Goal: Information Seeking & Learning: Learn about a topic

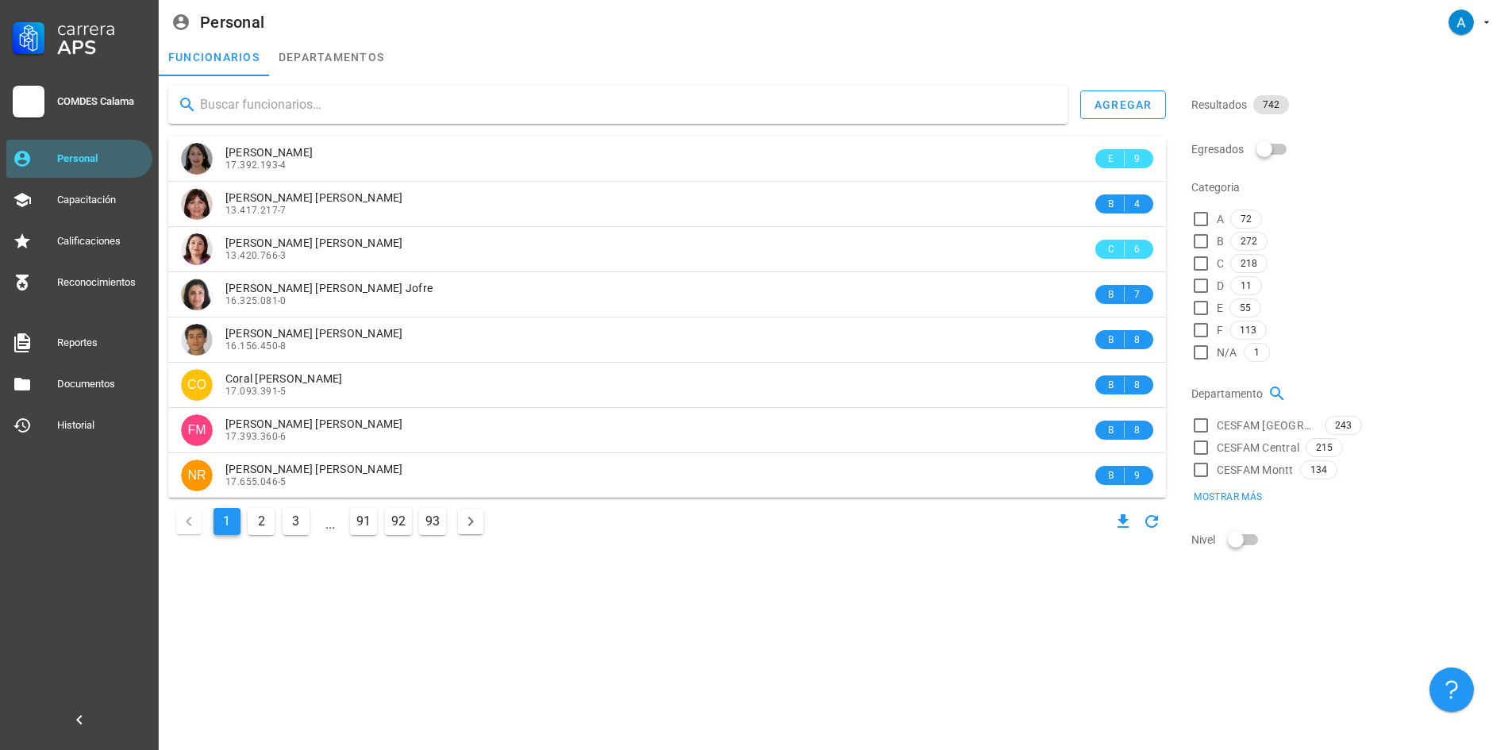
click at [253, 114] on input "text" at bounding box center [627, 104] width 855 height 25
click at [329, 118] on div at bounding box center [617, 105] width 899 height 38
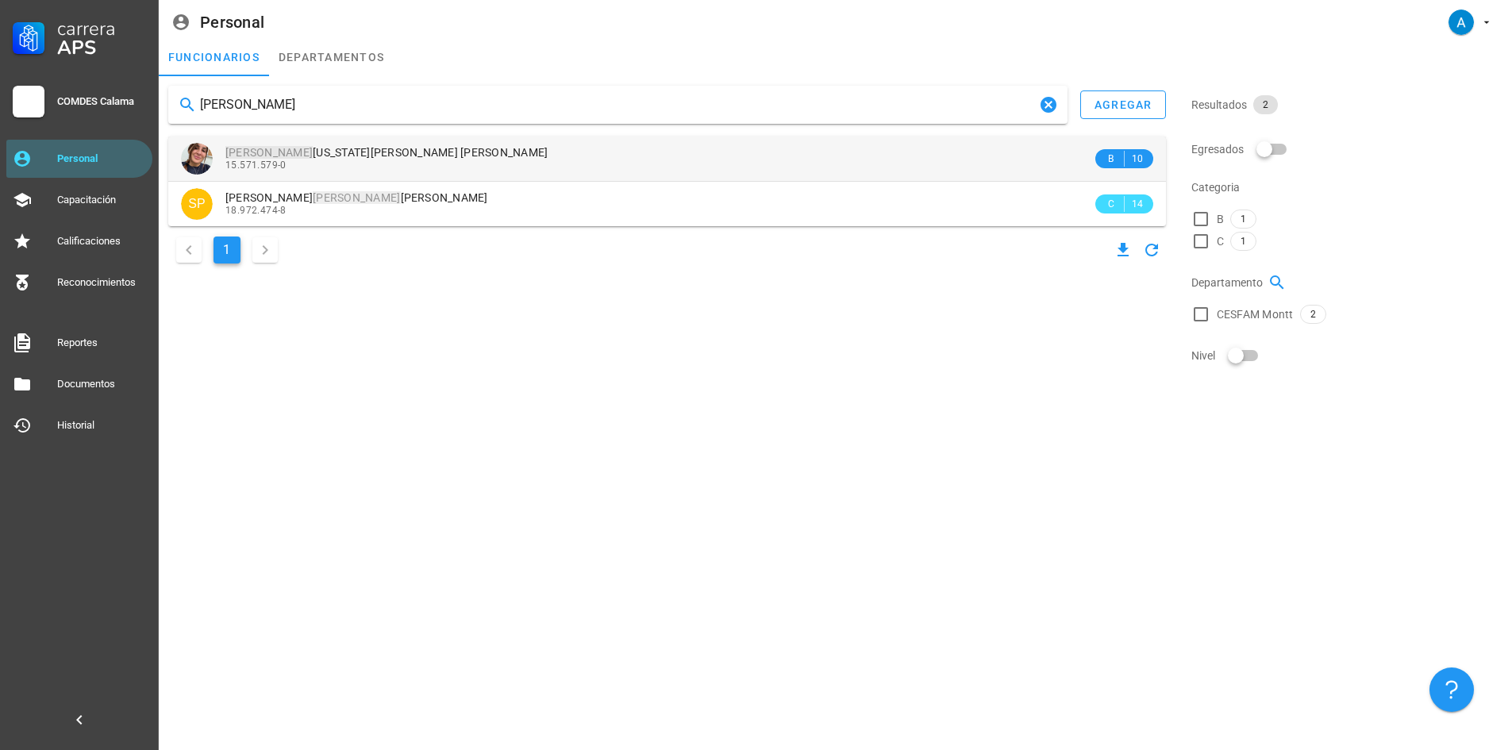
type input "[PERSON_NAME]"
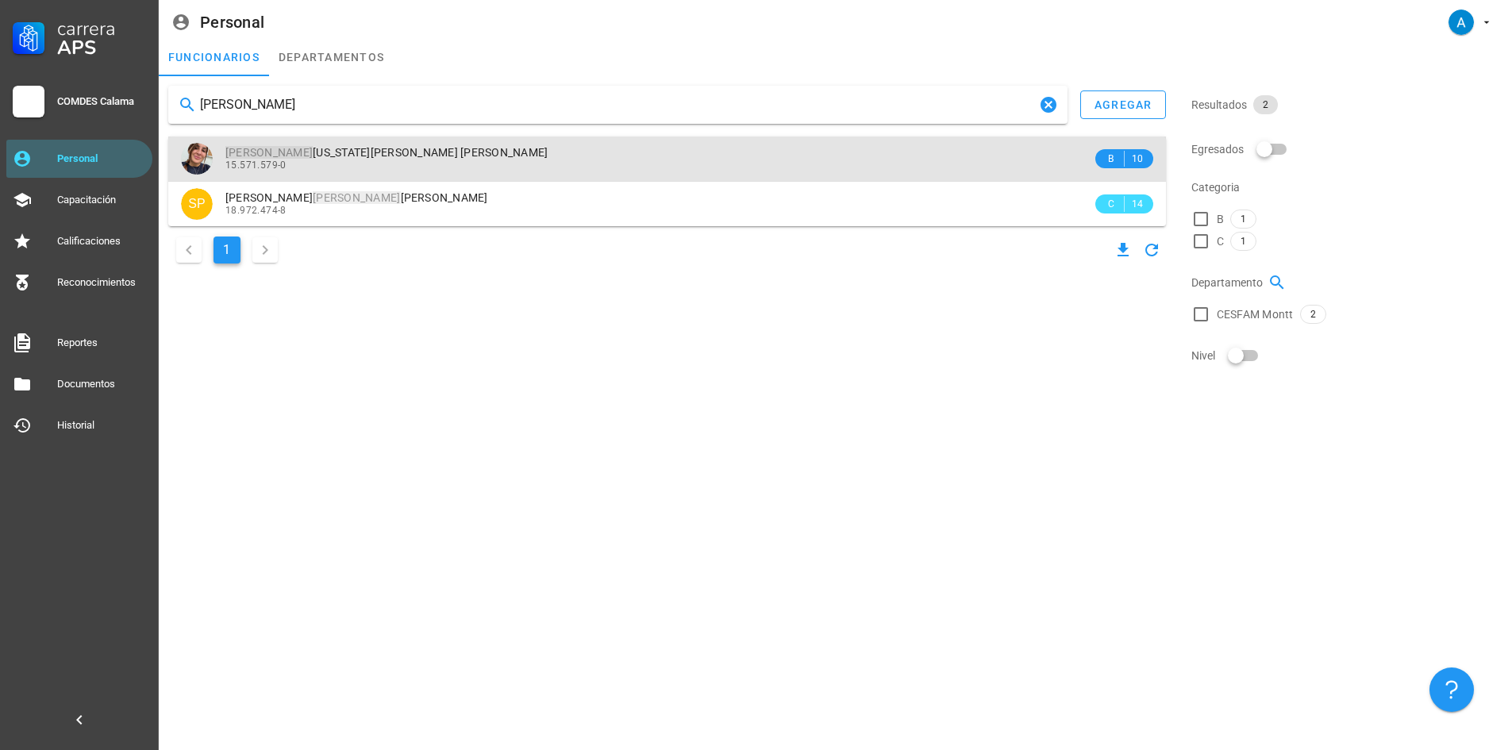
click at [326, 167] on div "15.571.579-0" at bounding box center [658, 165] width 867 height 11
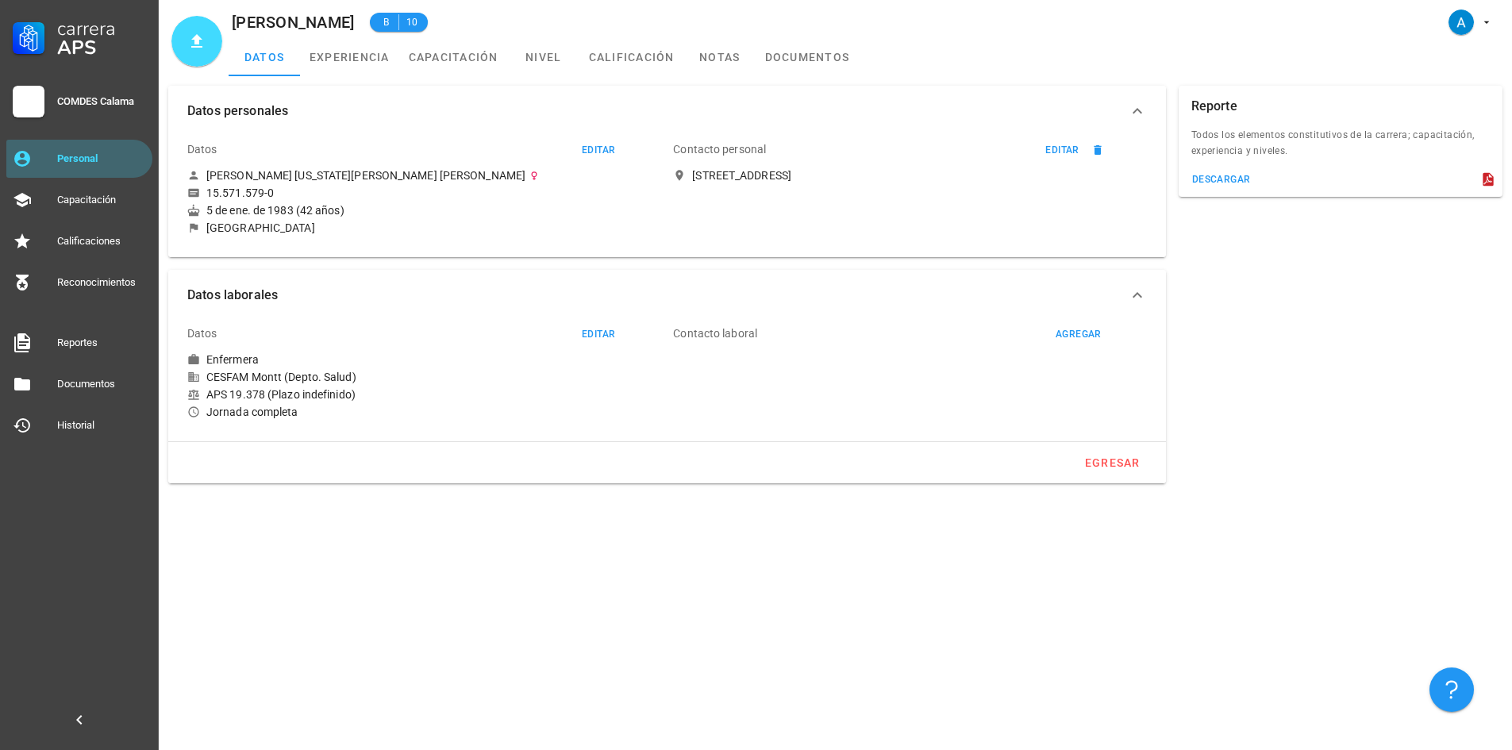
click at [201, 44] on icon "avatar" at bounding box center [196, 41] width 19 height 19
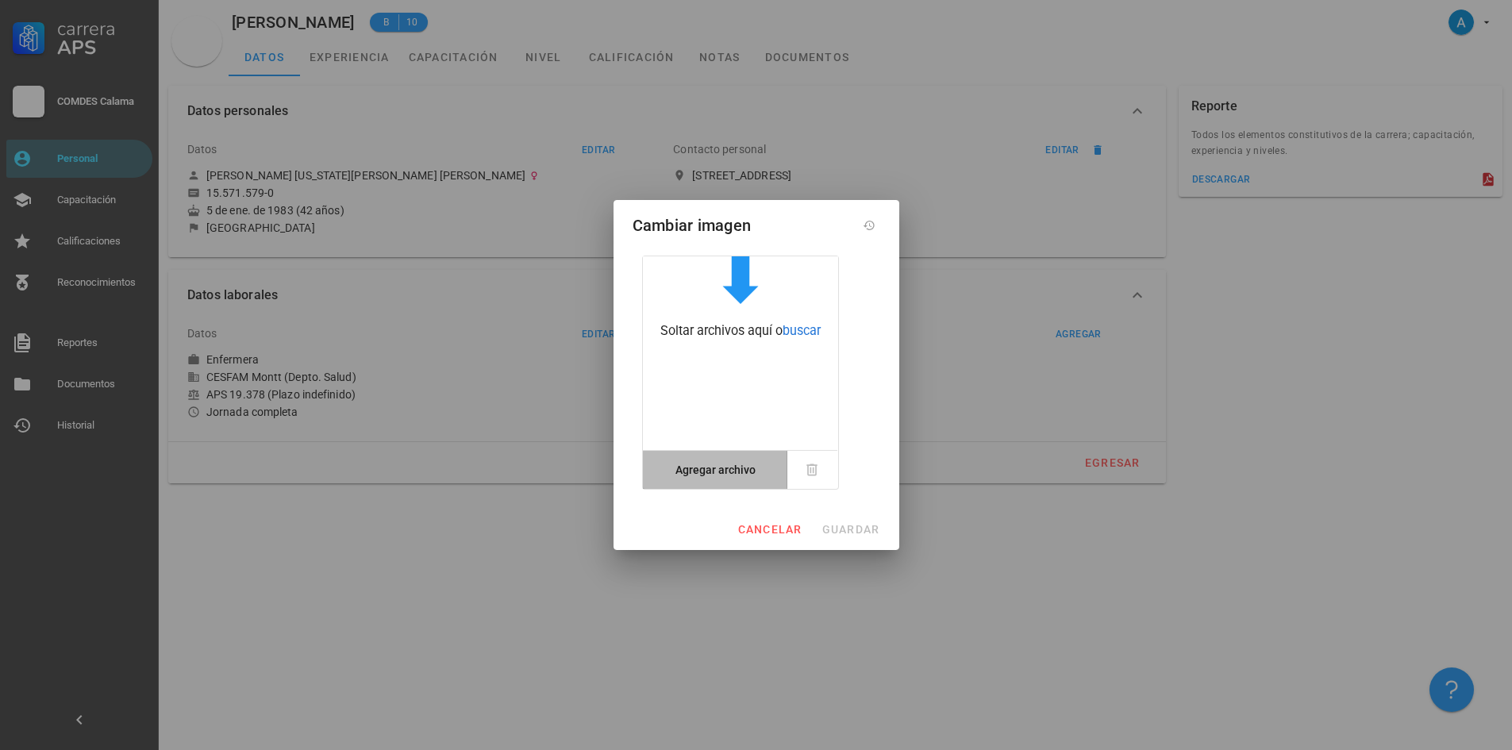
click at [744, 476] on button "Agregar archivo" at bounding box center [716, 470] width 132 height 38
type input "C:\fakepath\IMG_2957.jpeg"
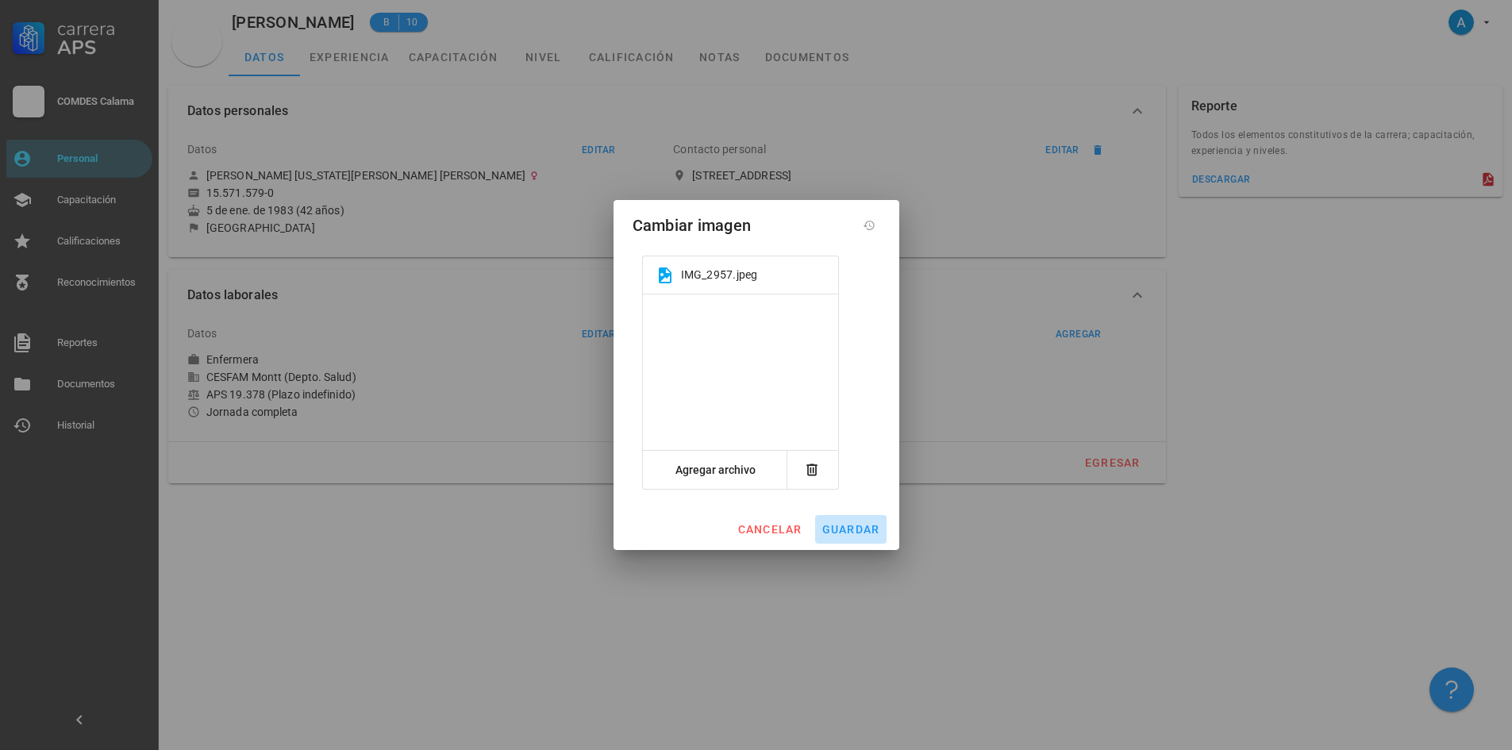
click at [845, 529] on span "guardar" at bounding box center [850, 529] width 59 height 13
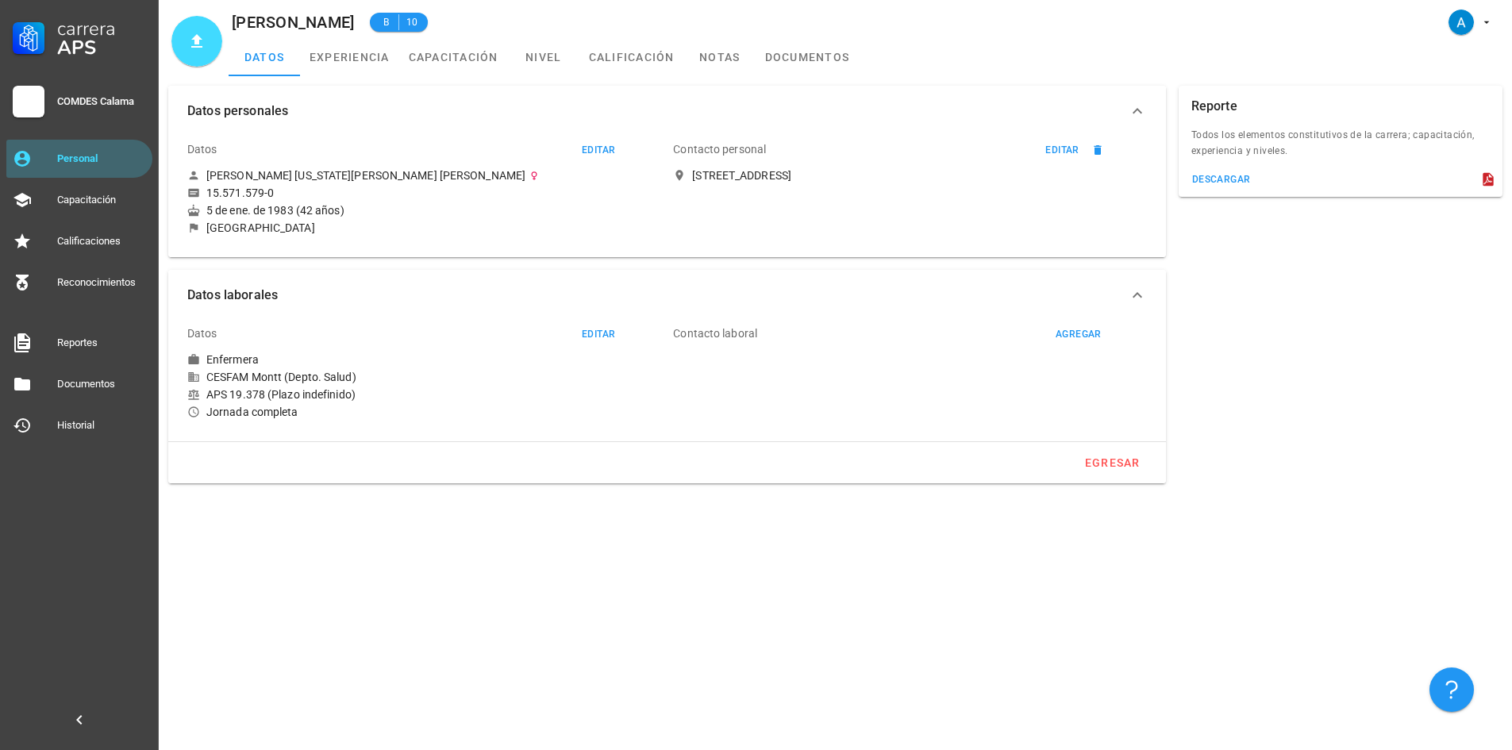
click at [194, 40] on icon "avatar" at bounding box center [196, 40] width 11 height 13
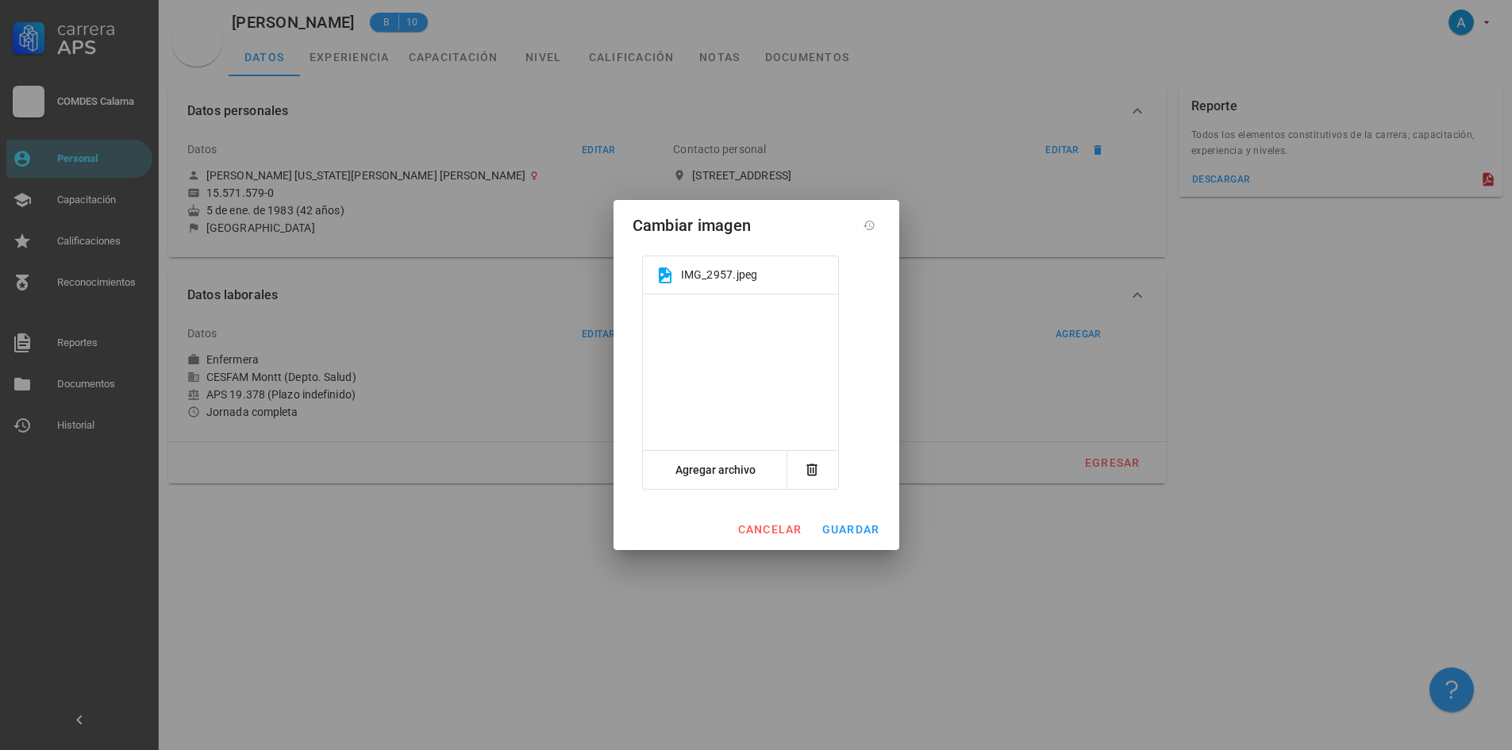
drag, startPoint x: 744, startPoint y: 359, endPoint x: 741, endPoint y: 374, distance: 15.3
click at [741, 374] on div at bounding box center [740, 374] width 195 height 260
click at [746, 466] on button "Agregar archivo" at bounding box center [716, 470] width 132 height 38
type input "C:\fakepath\IMG_2957.jpeg"
drag, startPoint x: 729, startPoint y: 360, endPoint x: 725, endPoint y: 376, distance: 16.6
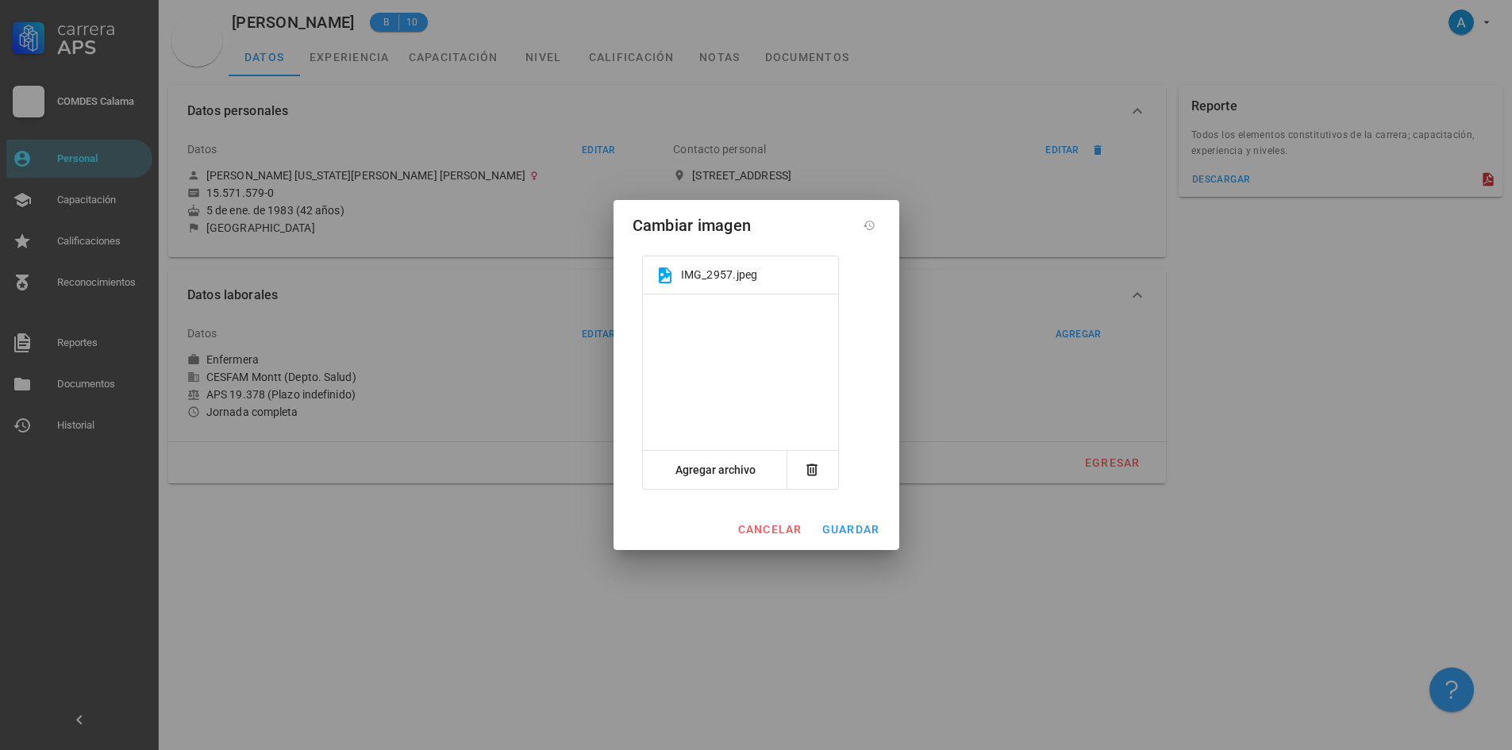
click at [725, 376] on div at bounding box center [740, 374] width 195 height 260
click at [754, 325] on div at bounding box center [740, 374] width 195 height 260
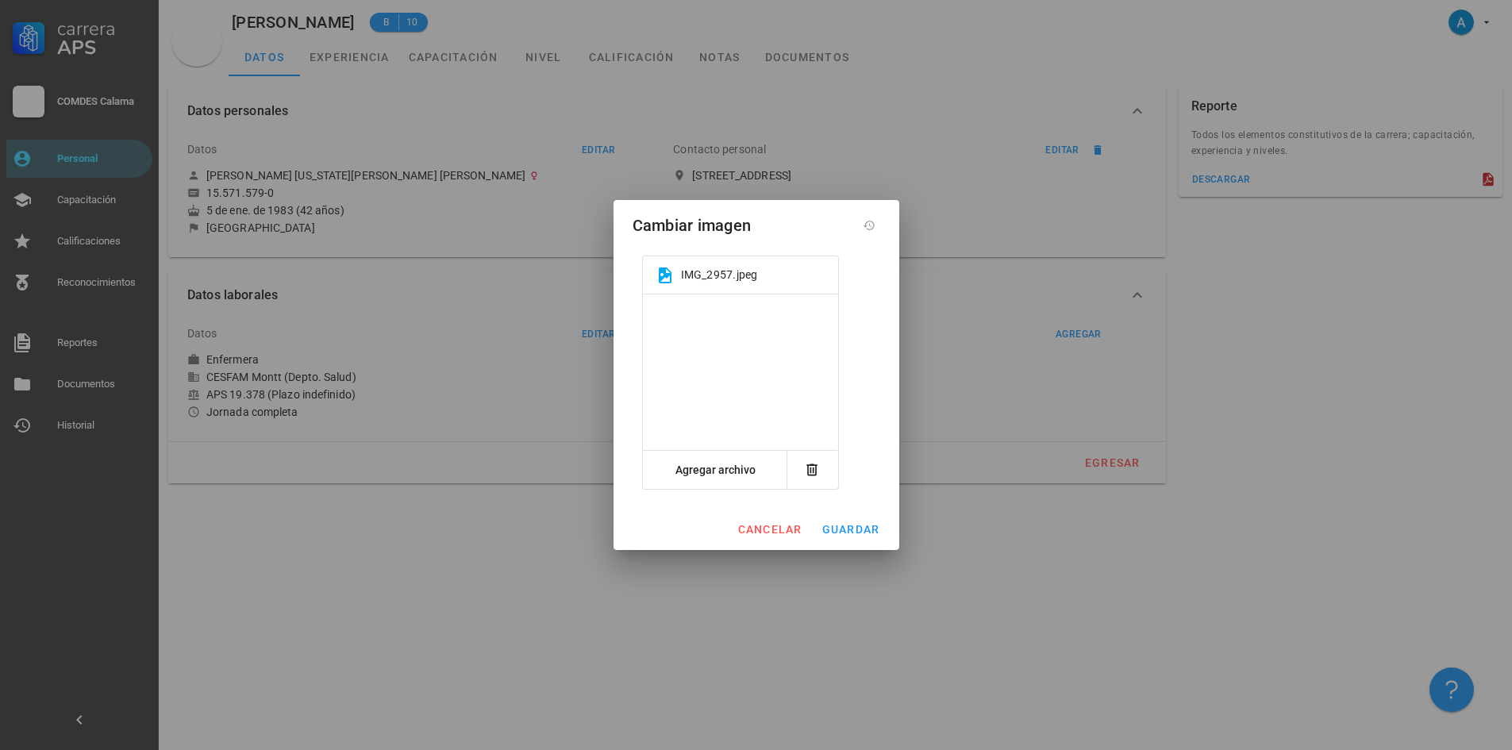
click at [754, 325] on div at bounding box center [740, 374] width 195 height 260
drag, startPoint x: 688, startPoint y: 298, endPoint x: 690, endPoint y: 286, distance: 12.0
click at [690, 286] on div "IMG_2957.jpeg Soltar archivos aquí o buscar Agregar archivo Completado" at bounding box center [740, 373] width 197 height 234
click at [714, 413] on div "Soltar archivos aquí o buscar" at bounding box center [740, 373] width 195 height 159
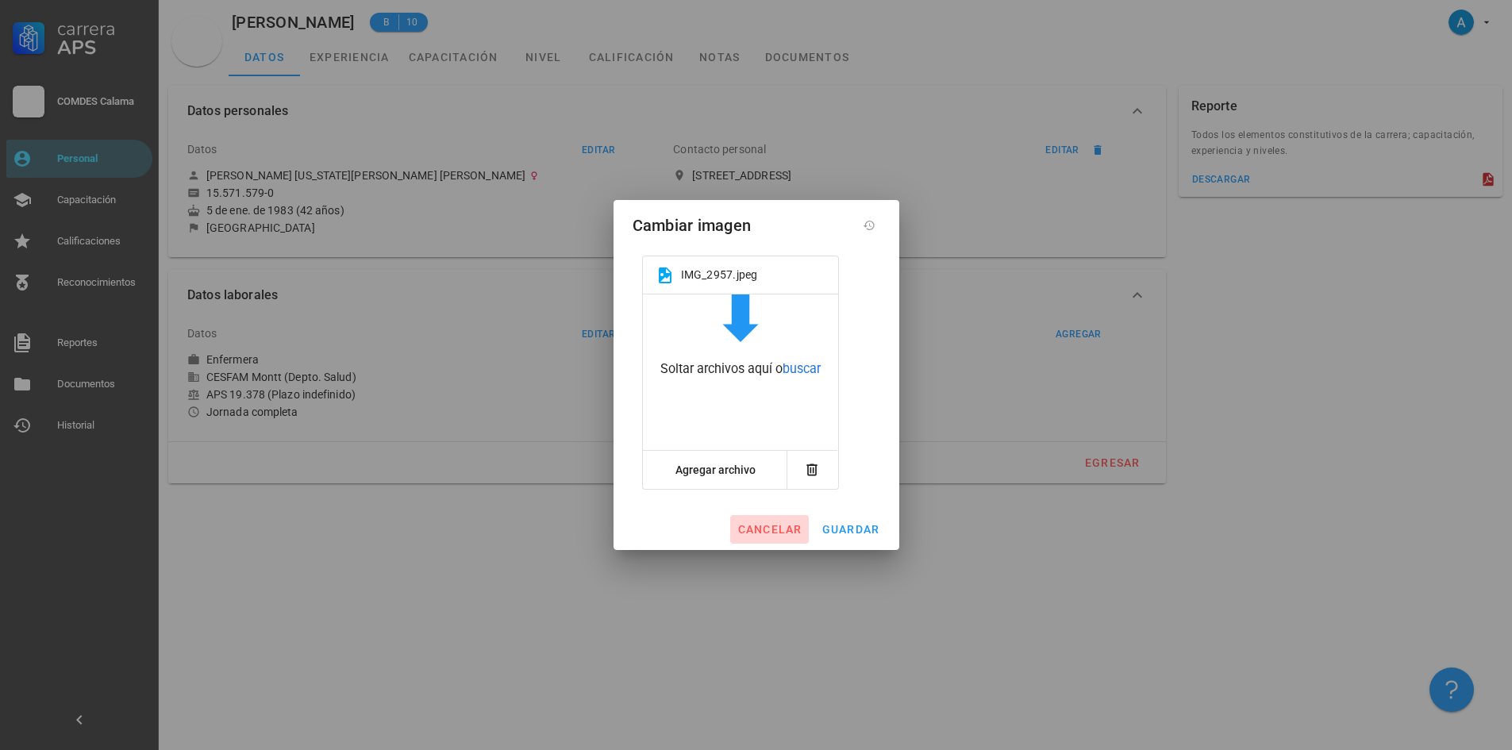
click at [762, 531] on span "cancelar" at bounding box center [769, 529] width 65 height 13
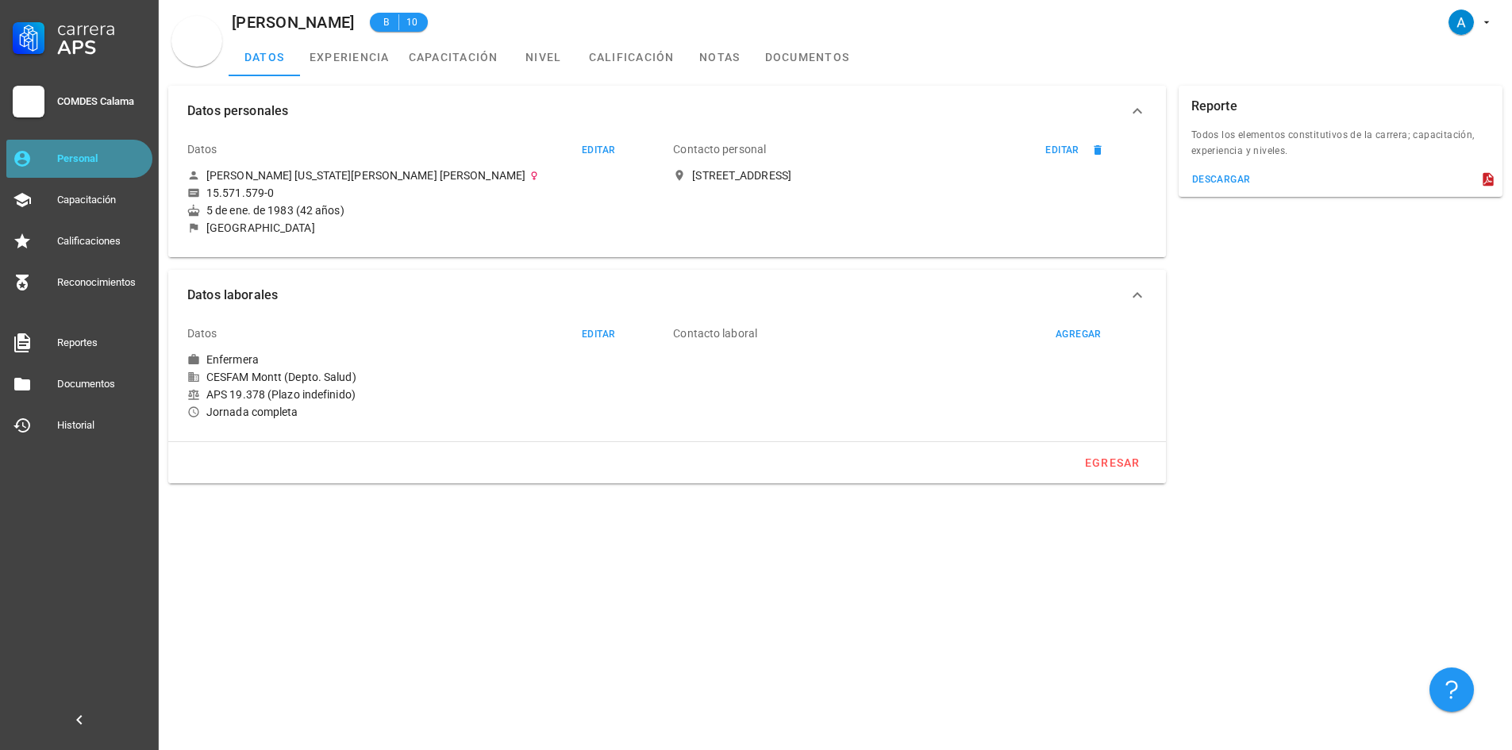
click at [100, 156] on div "Personal" at bounding box center [101, 158] width 89 height 13
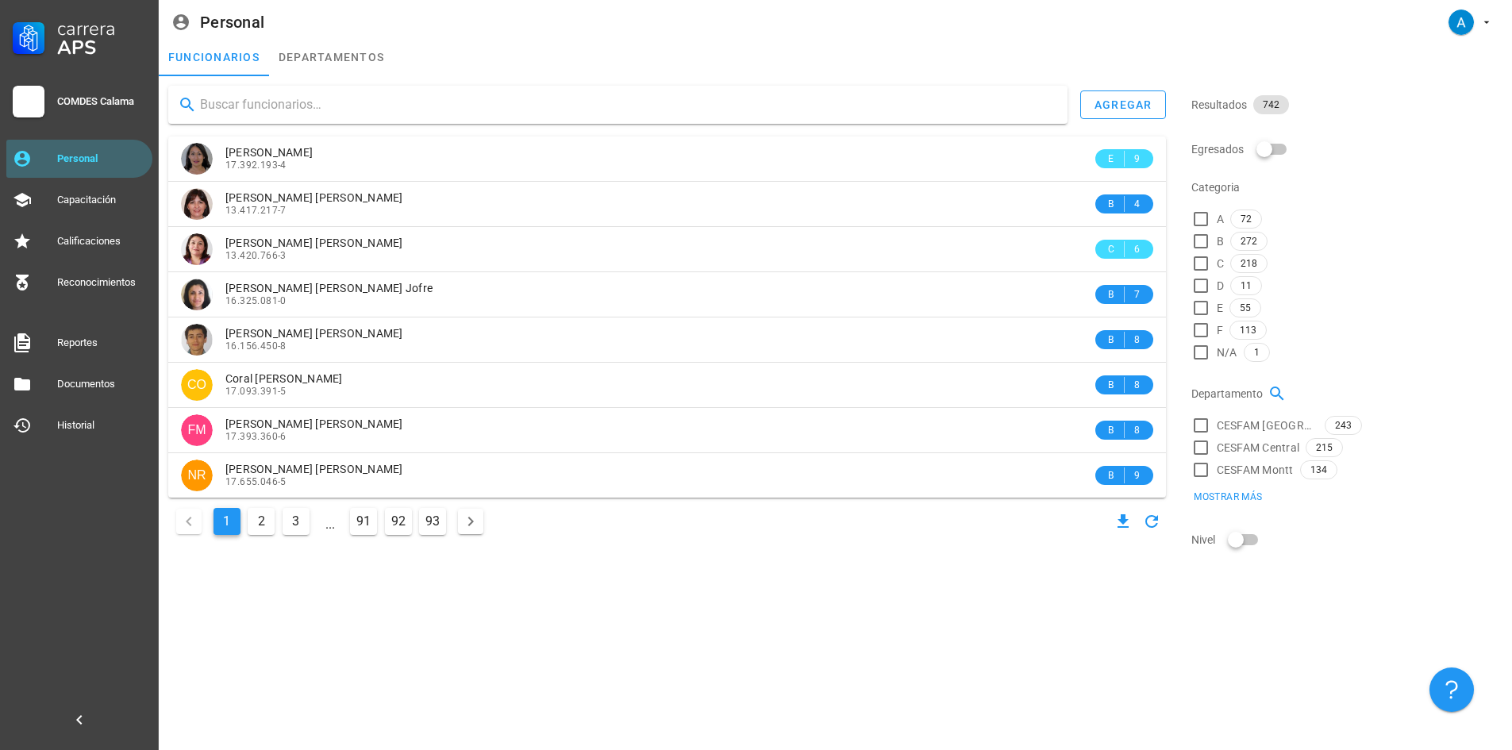
click at [330, 107] on input "text" at bounding box center [627, 104] width 855 height 25
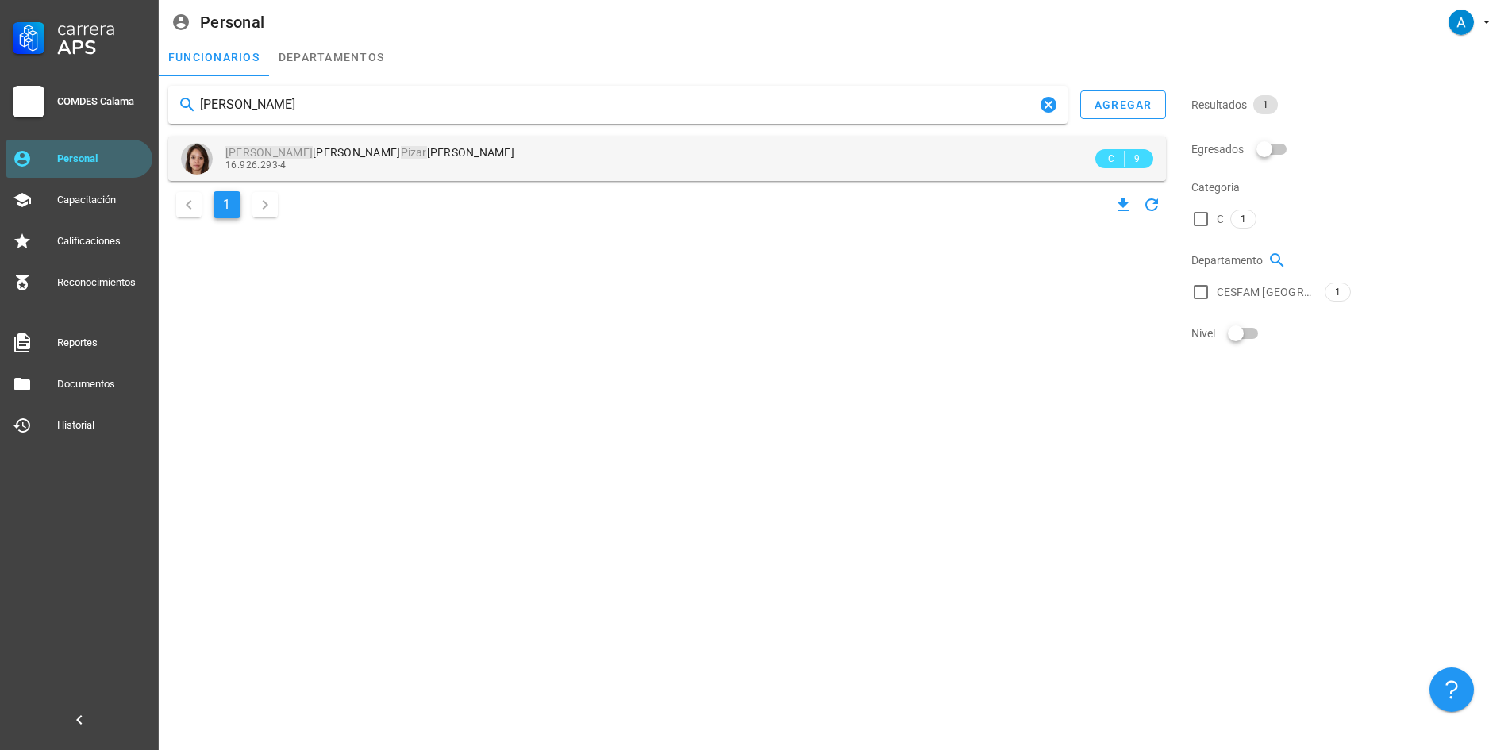
type input "[PERSON_NAME]"
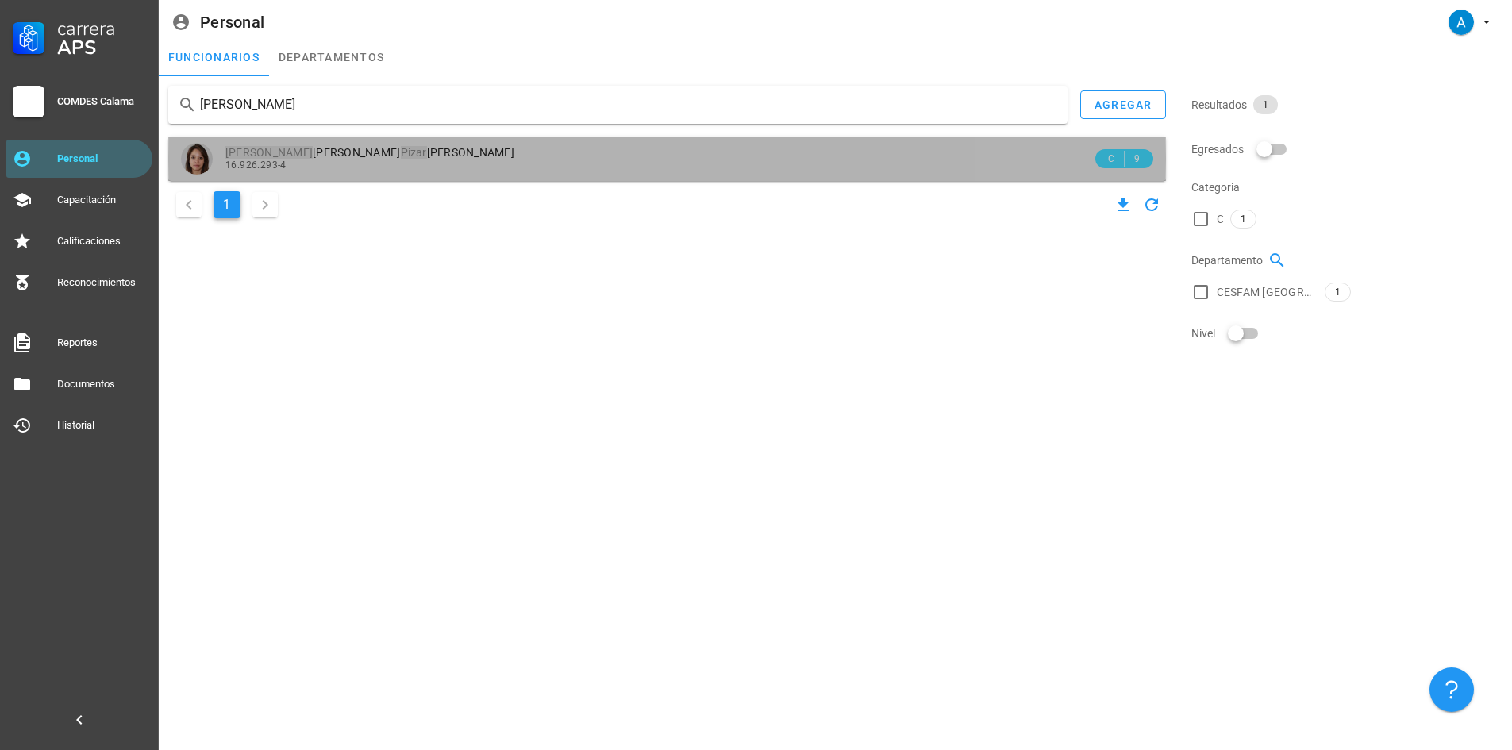
click at [356, 164] on div "16.926.293-4" at bounding box center [658, 165] width 867 height 11
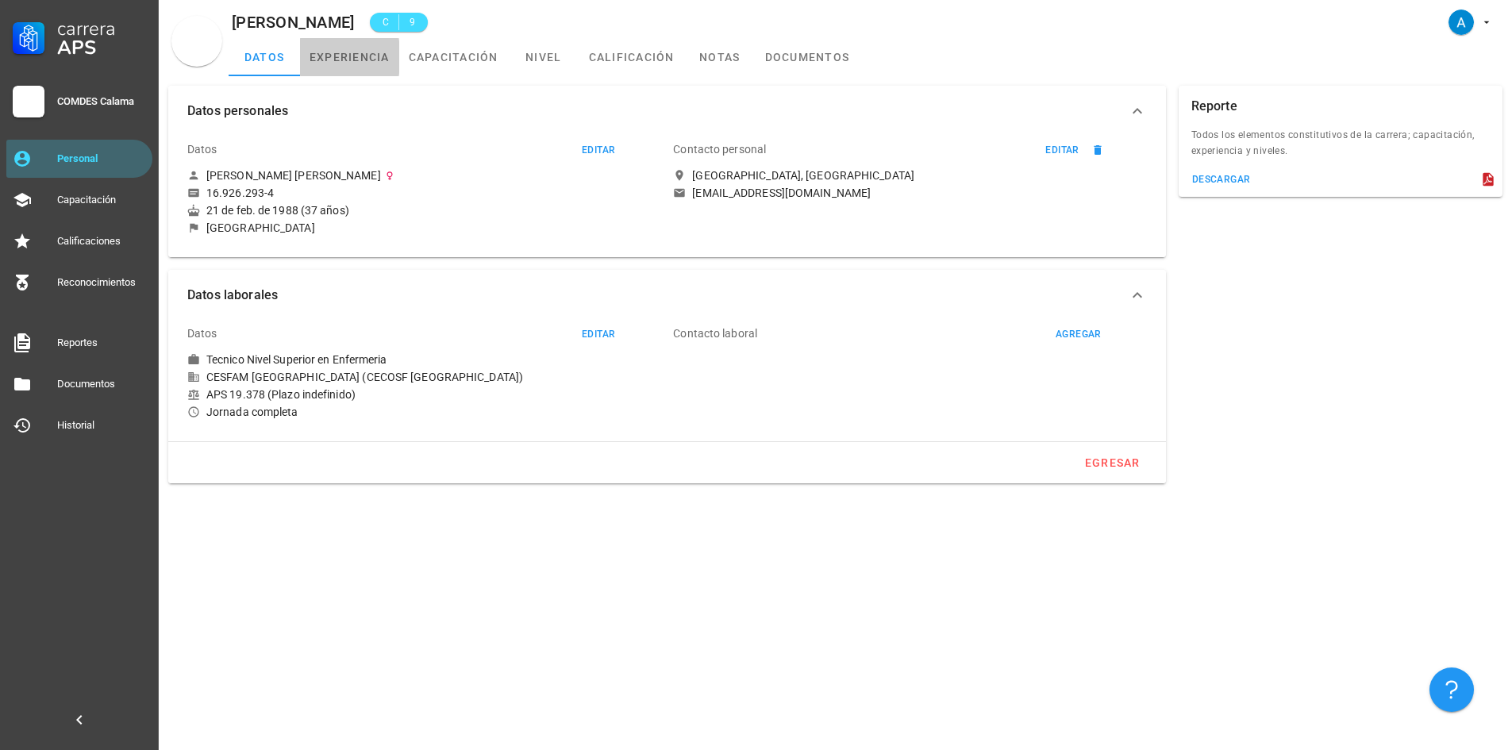
click at [369, 53] on link "experiencia" at bounding box center [349, 57] width 99 height 38
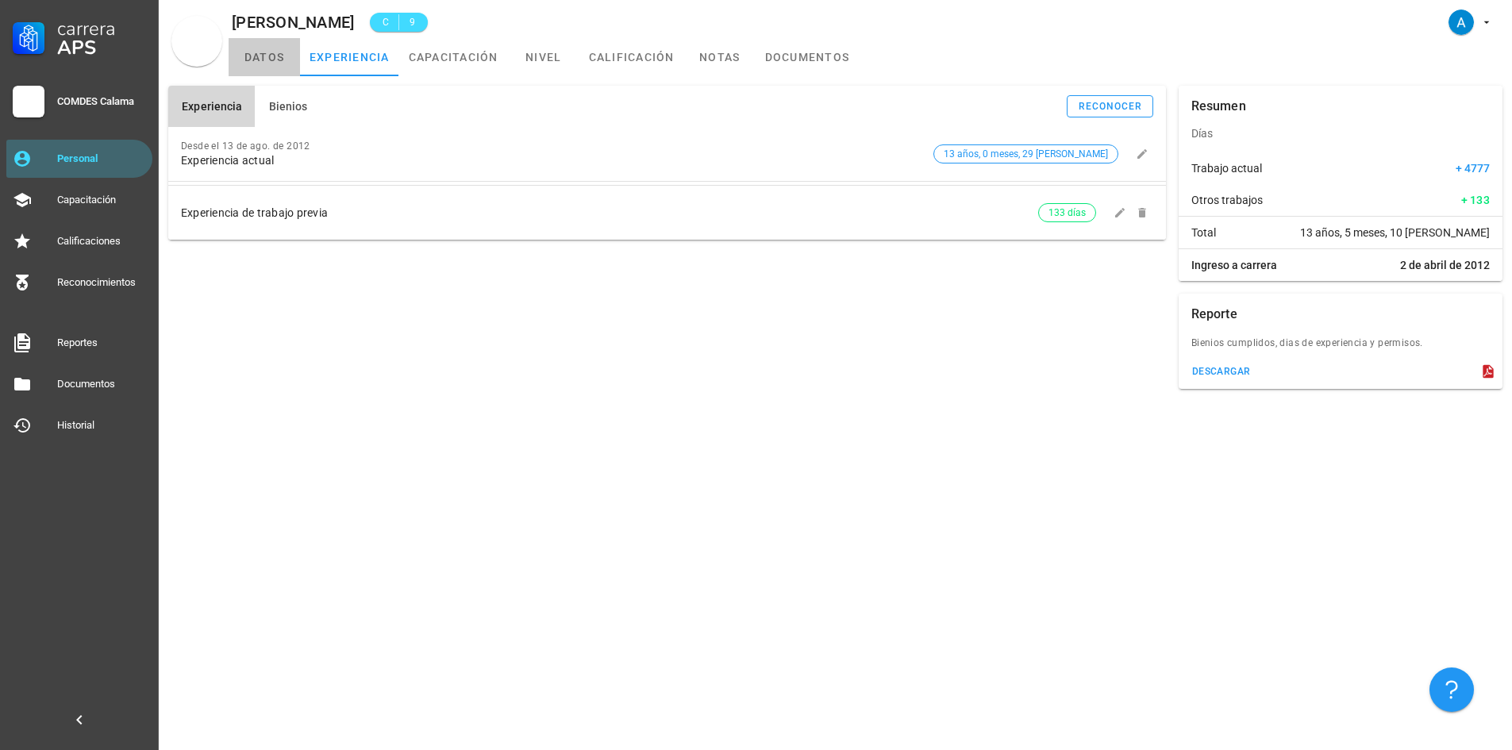
click at [262, 58] on link "datos" at bounding box center [264, 57] width 71 height 38
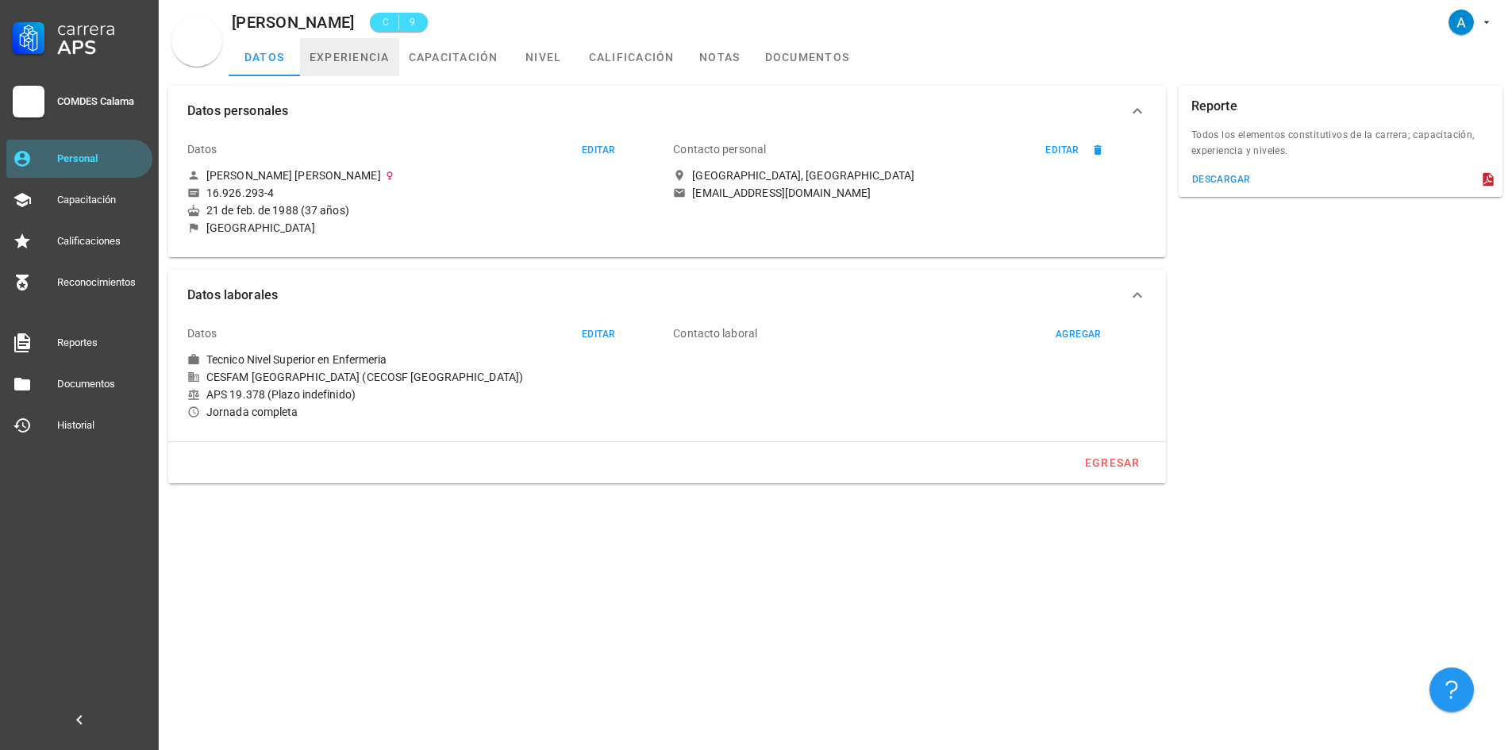
click at [376, 66] on link "experiencia" at bounding box center [349, 57] width 99 height 38
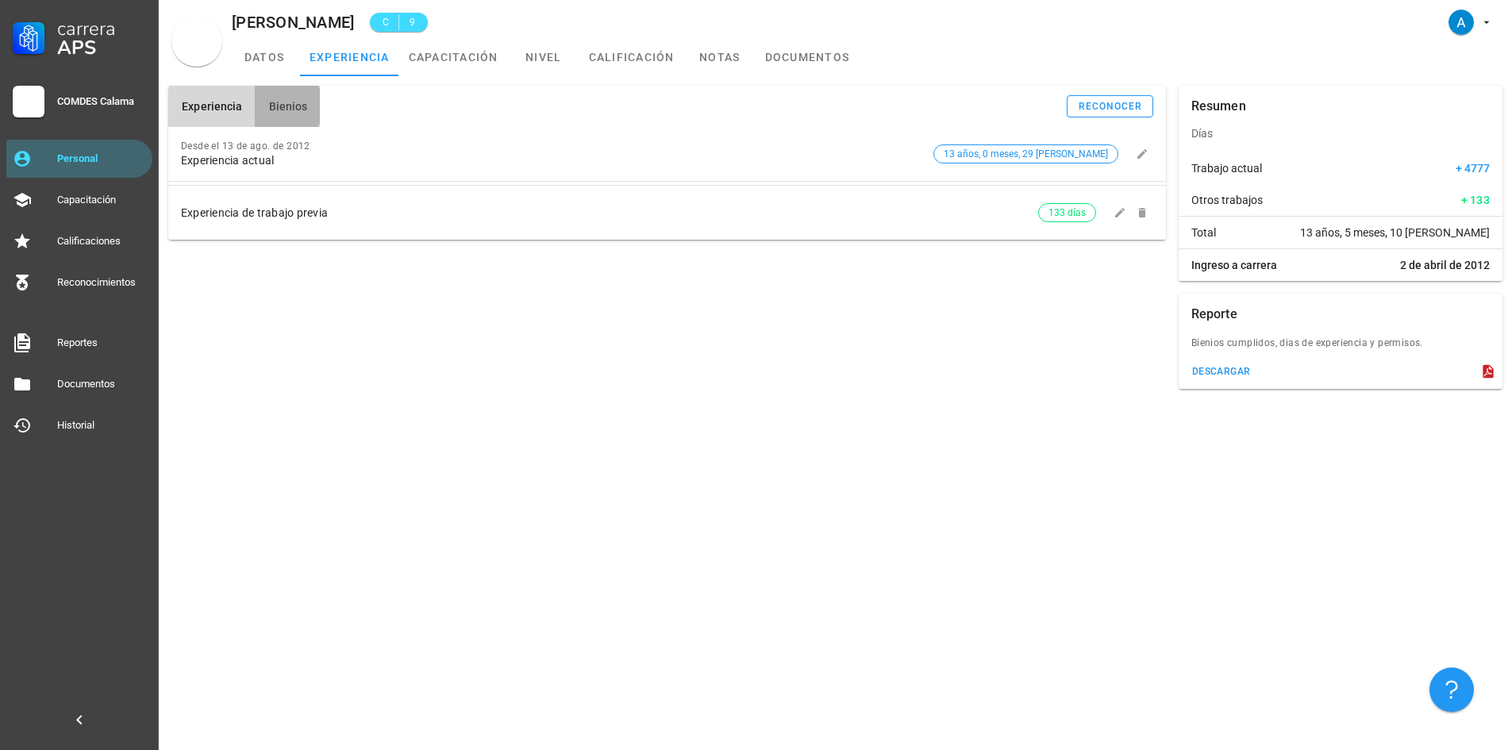
click at [271, 106] on span "Bienios" at bounding box center [287, 106] width 40 height 13
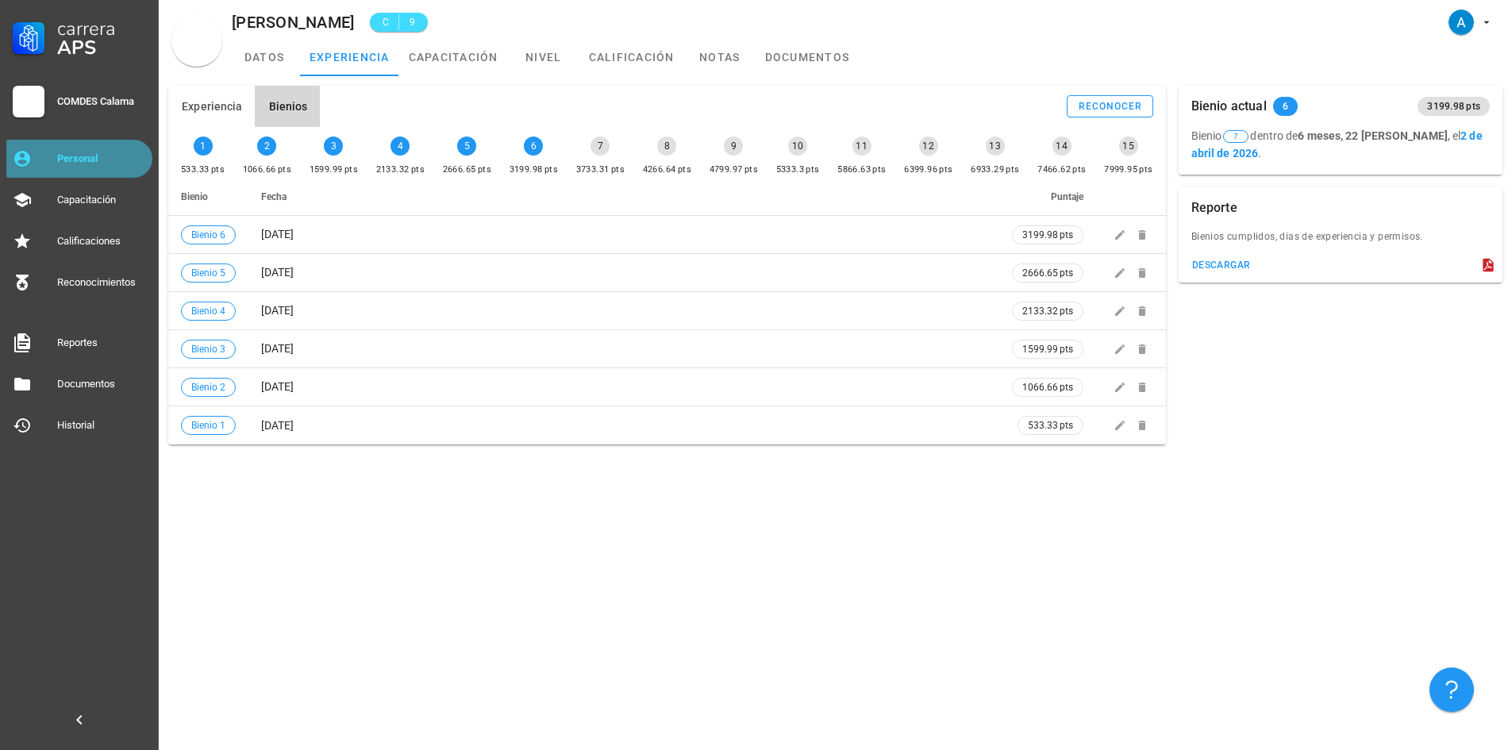
click at [112, 172] on link "Personal" at bounding box center [79, 159] width 146 height 38
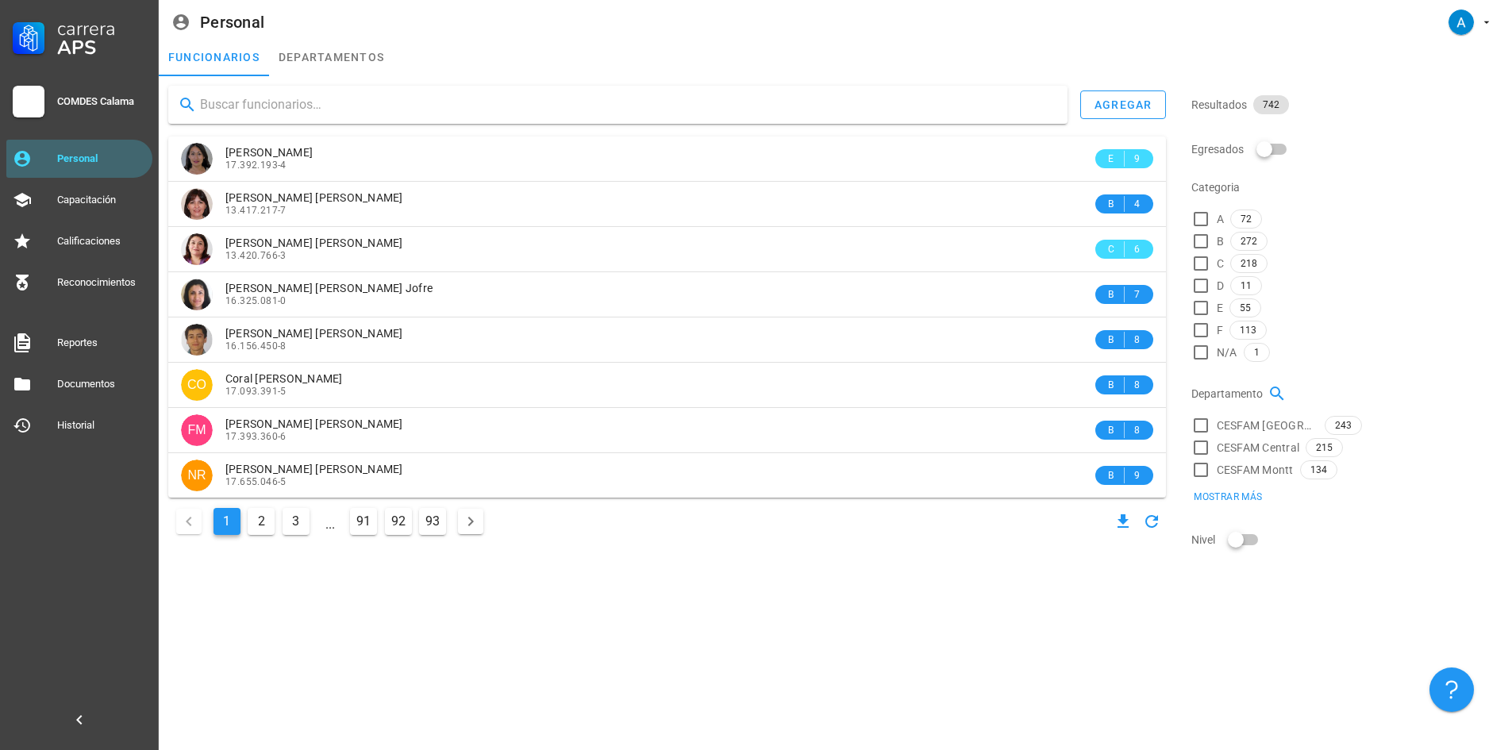
click at [321, 100] on input "text" at bounding box center [627, 104] width 855 height 25
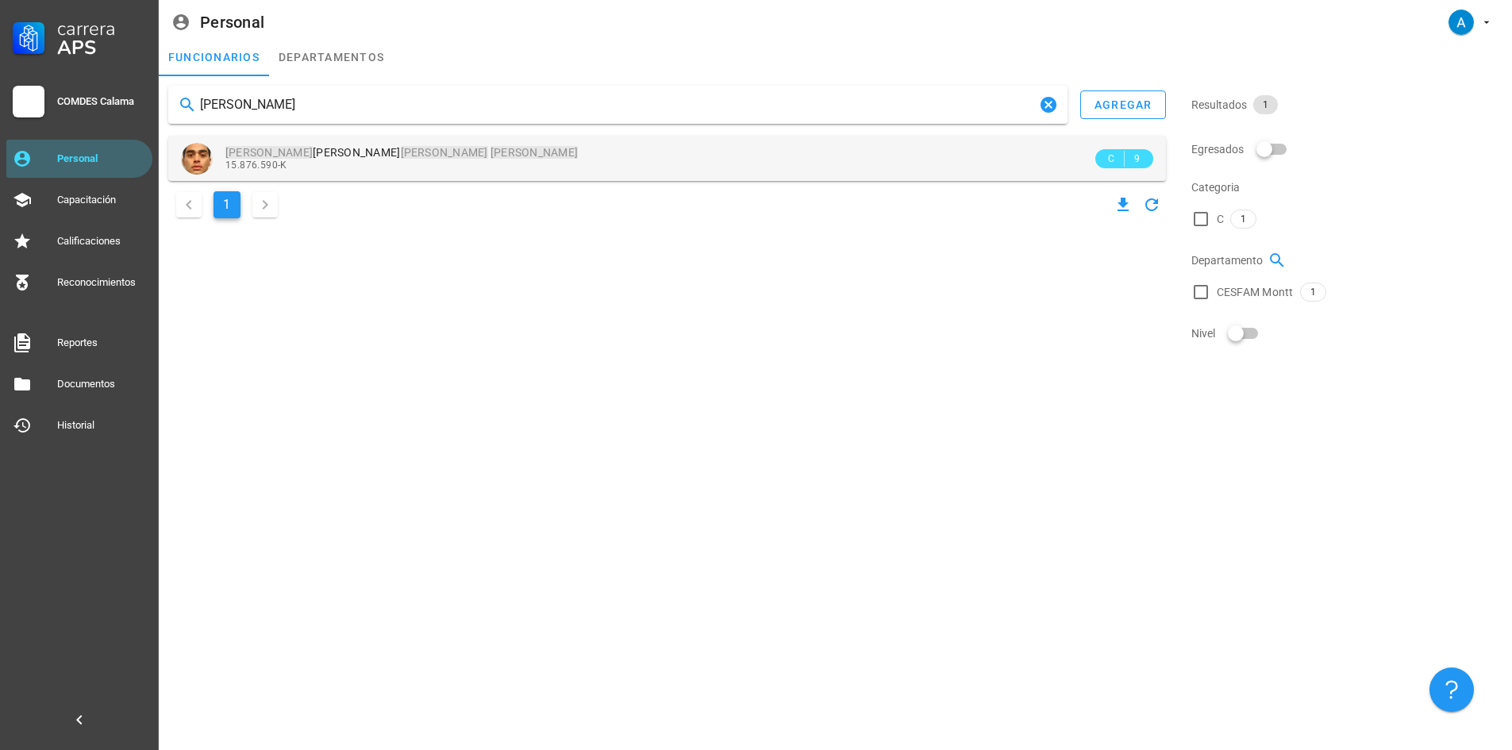
type input "[PERSON_NAME]"
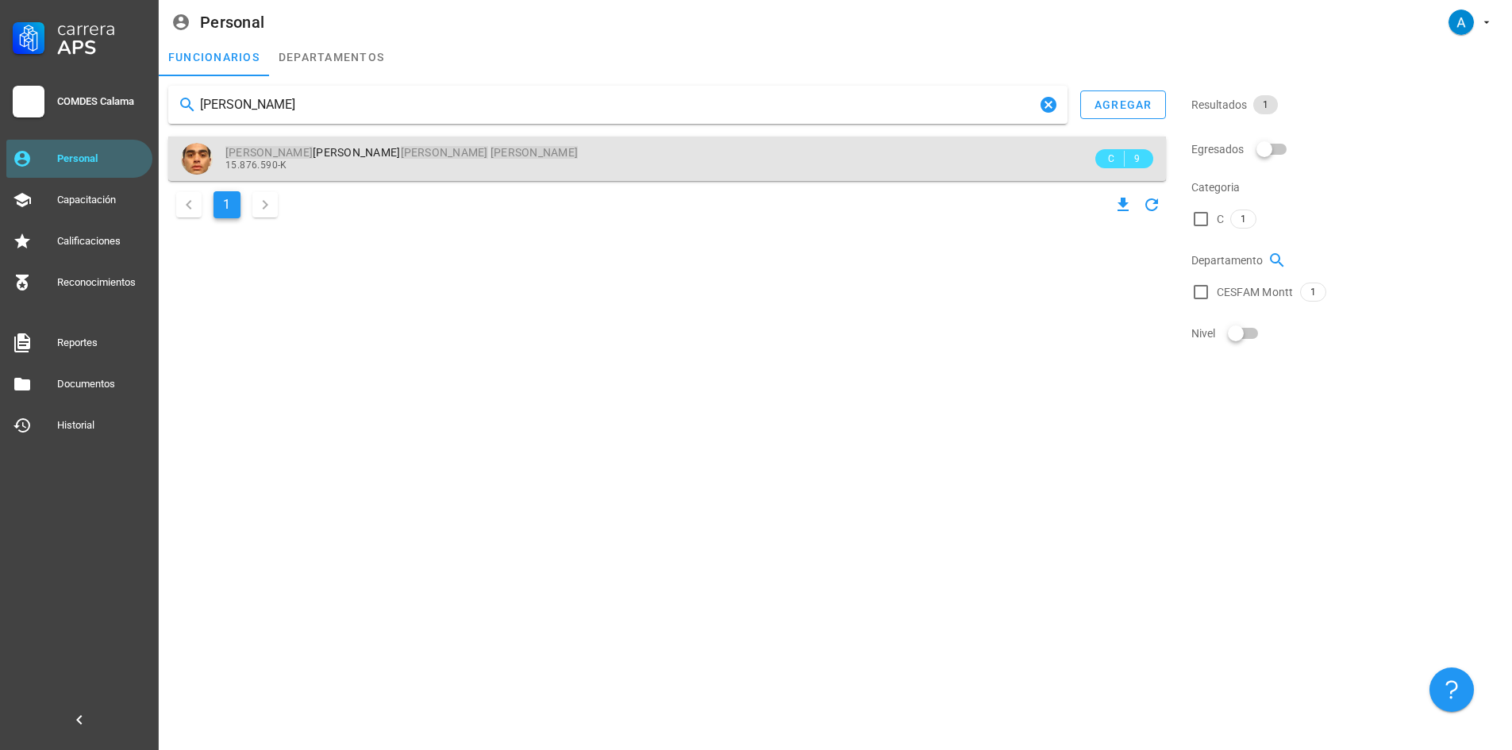
click at [491, 155] on mark "[PERSON_NAME]" at bounding box center [534, 152] width 87 height 13
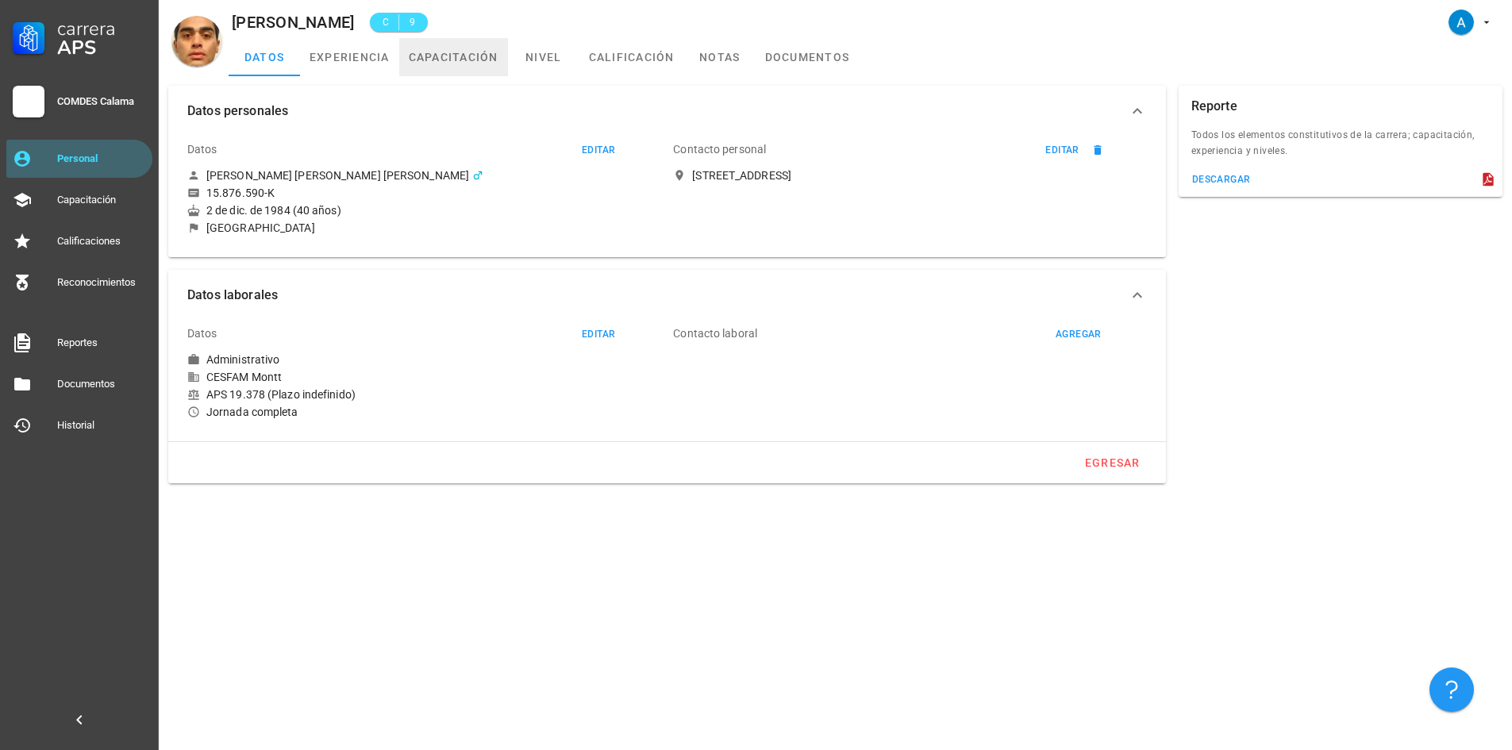
click at [427, 56] on link "capacitación" at bounding box center [453, 57] width 109 height 38
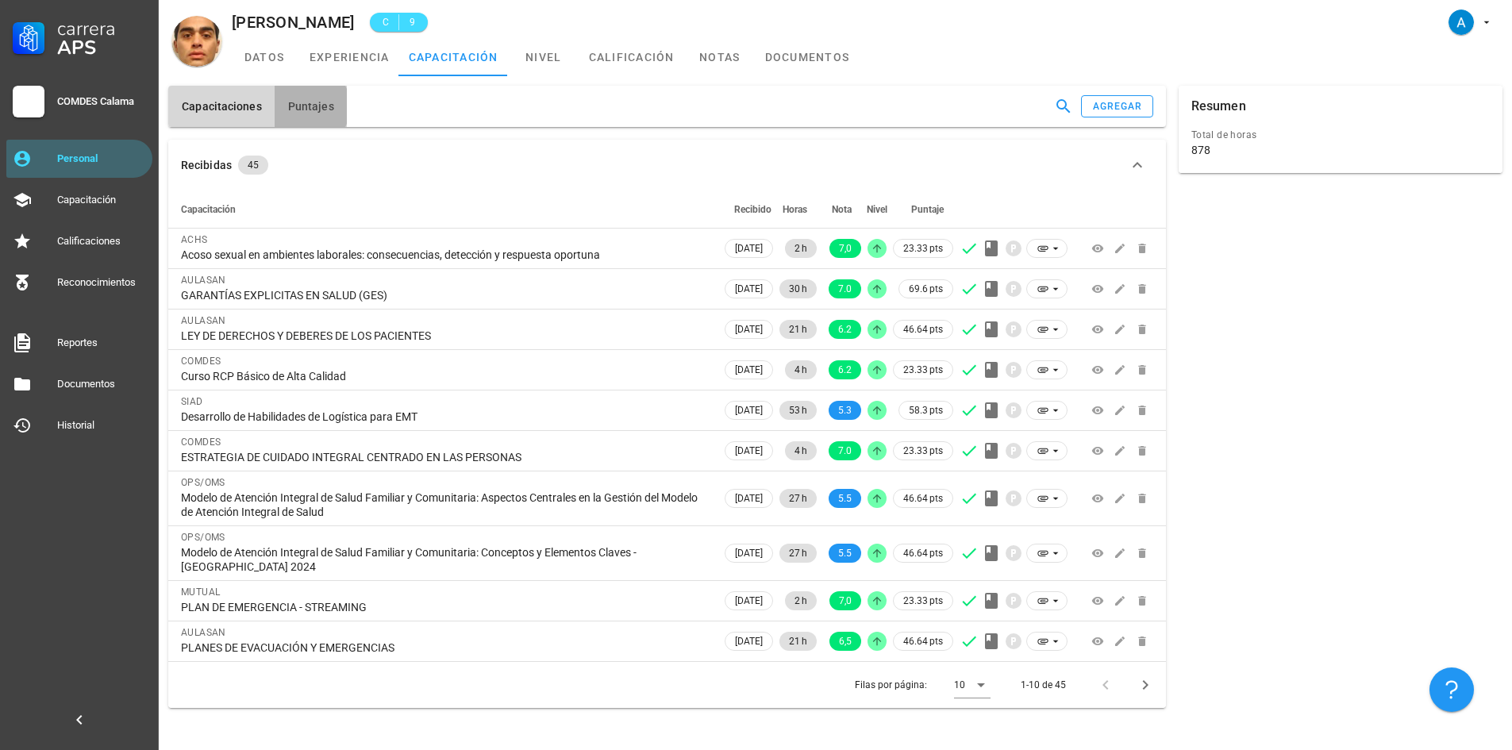
click at [321, 102] on span "Puntajes" at bounding box center [310, 106] width 47 height 13
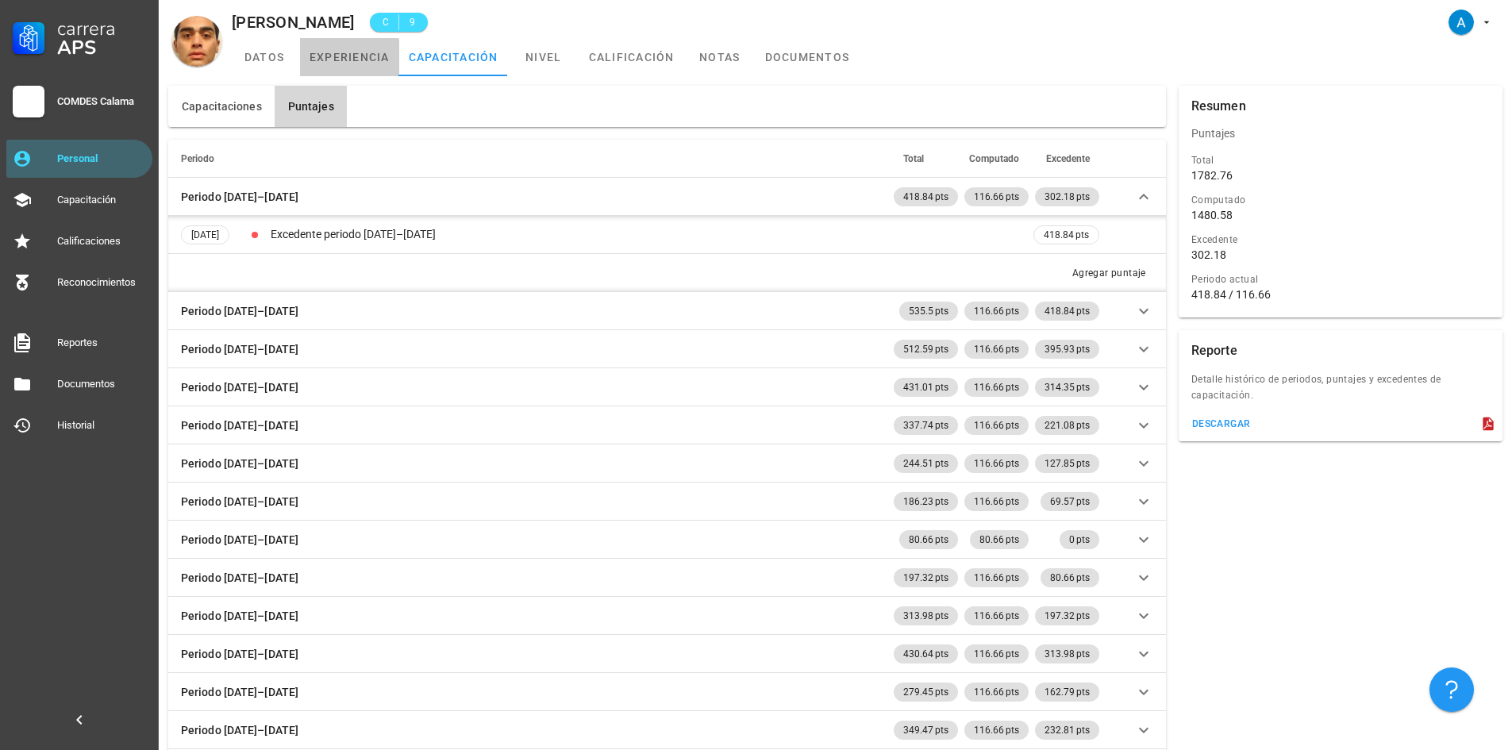
click at [341, 48] on link "experiencia" at bounding box center [349, 57] width 99 height 38
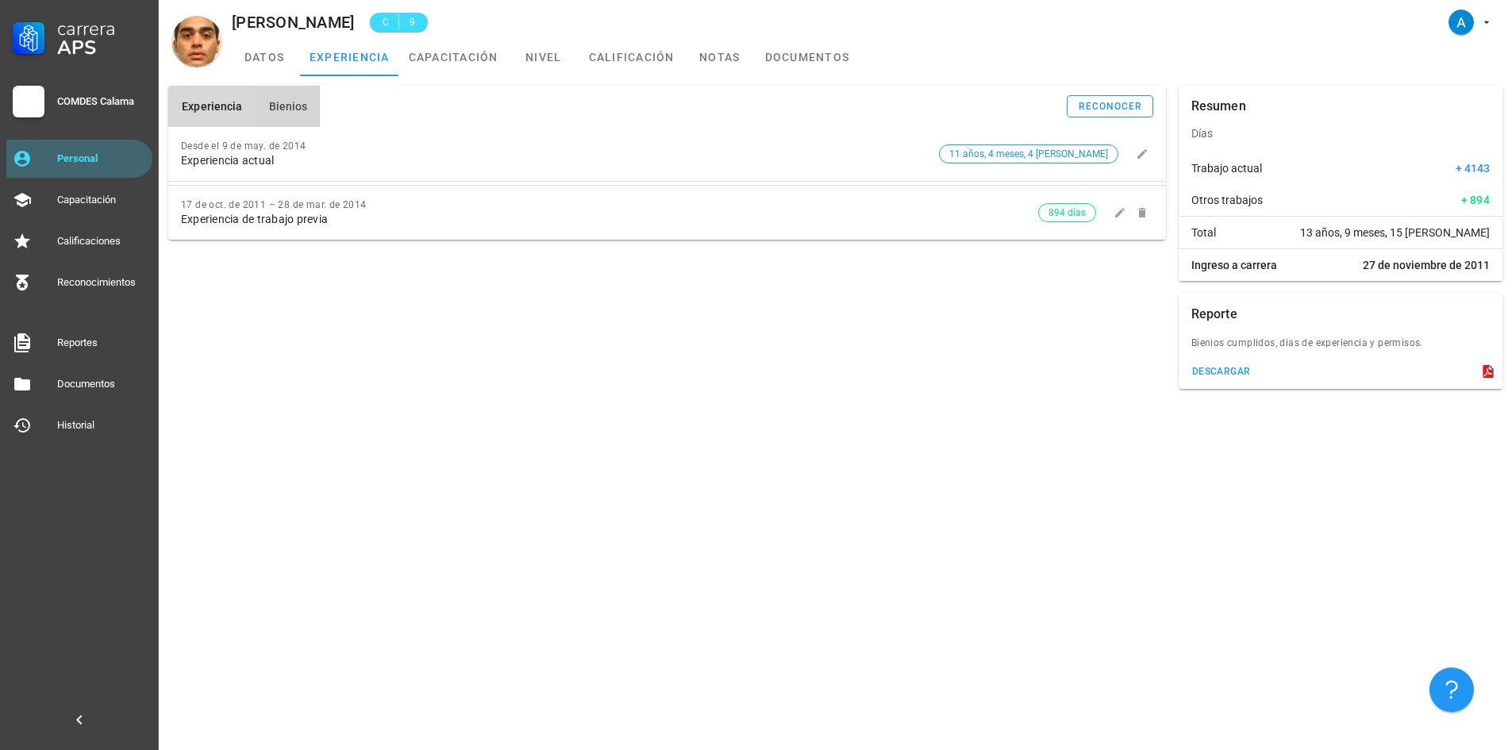
click at [289, 114] on button "Bienios" at bounding box center [287, 106] width 65 height 41
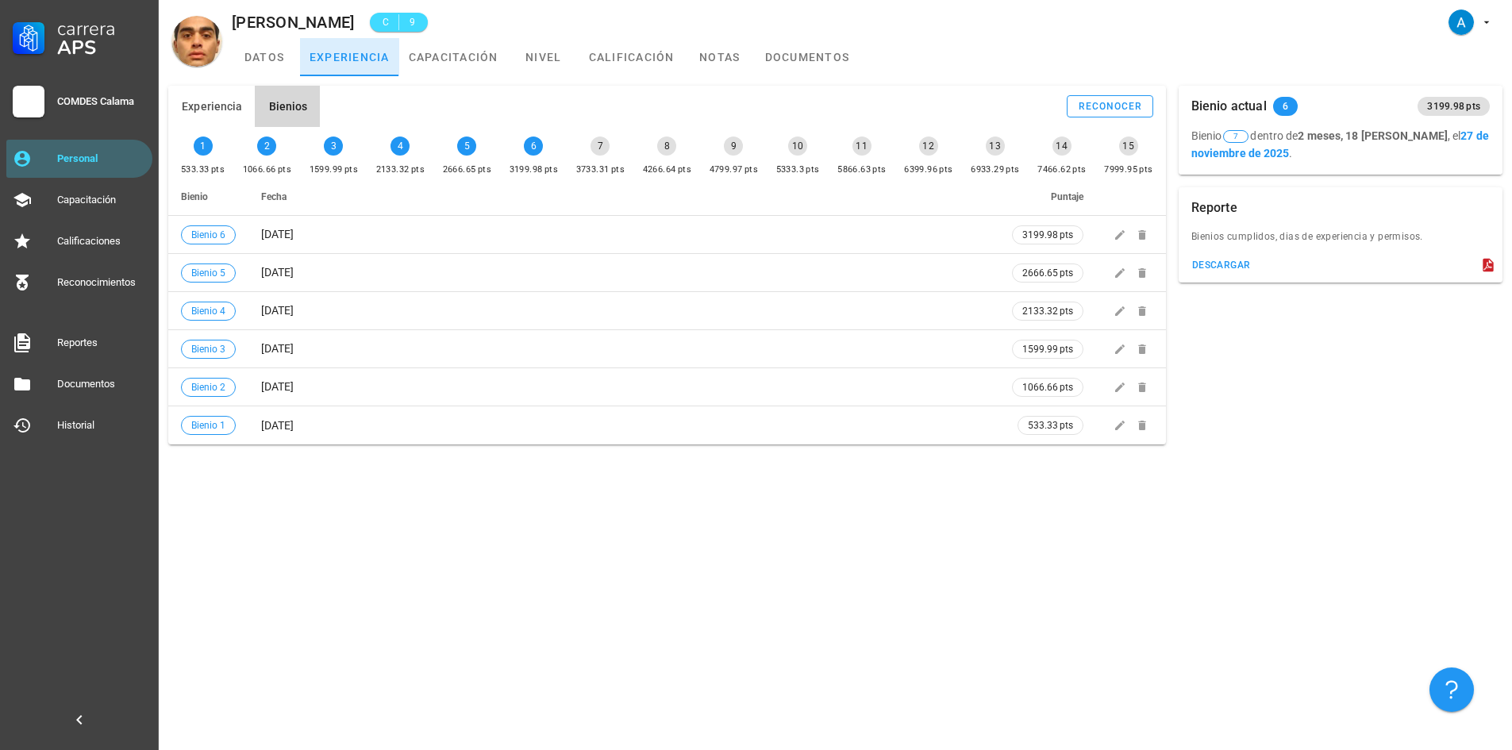
click at [334, 64] on link "experiencia" at bounding box center [349, 57] width 99 height 38
click at [239, 107] on span "Experiencia" at bounding box center [211, 106] width 61 height 13
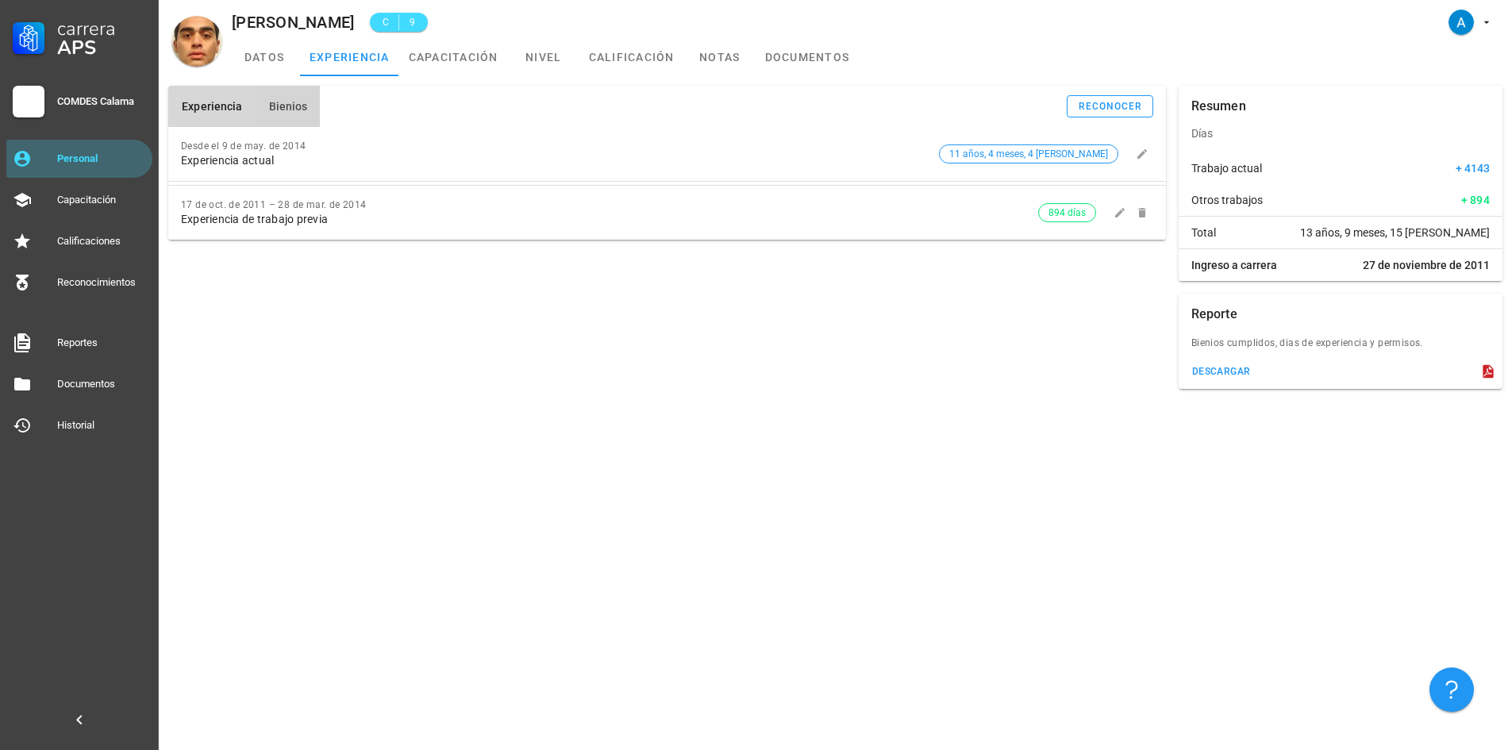
click at [294, 102] on span "Bienios" at bounding box center [287, 106] width 40 height 13
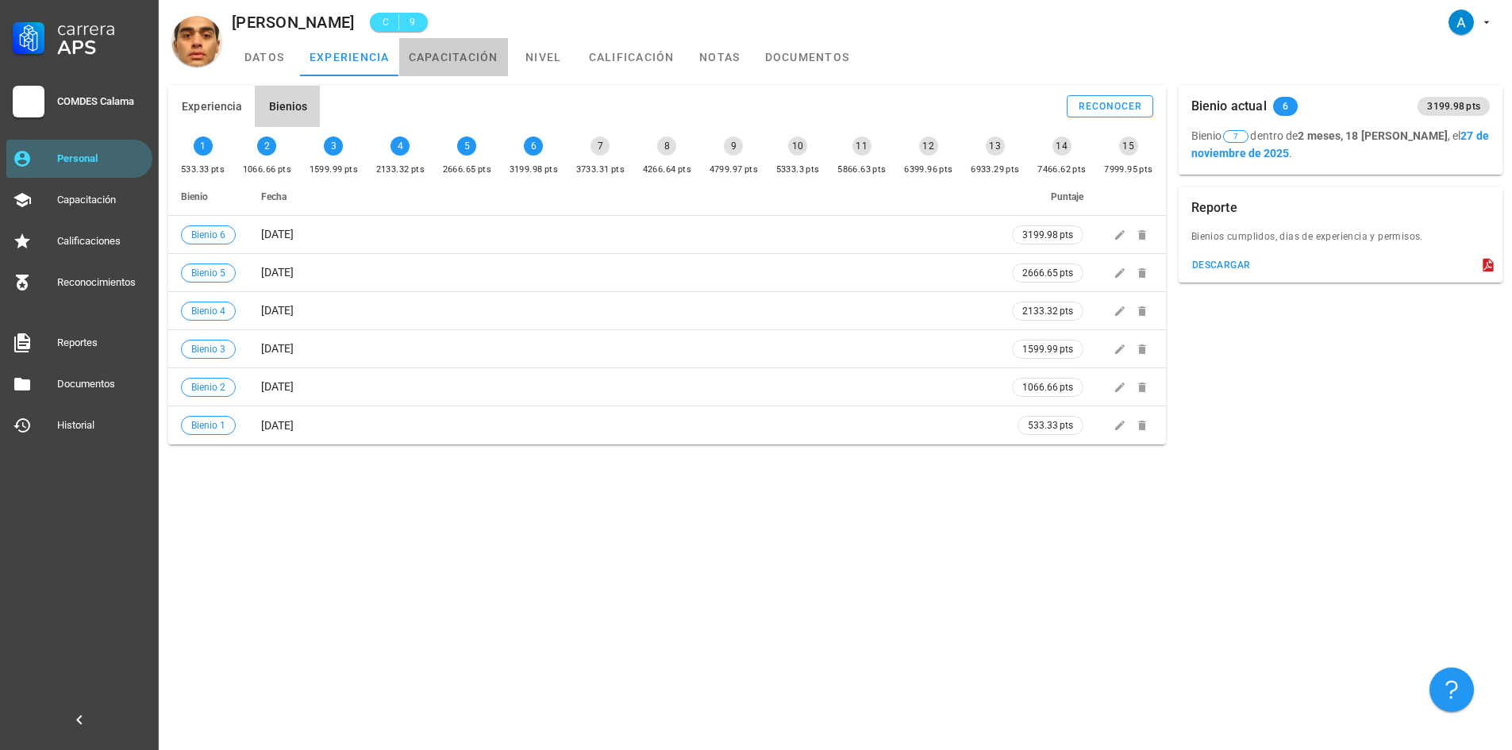
click at [471, 65] on link "capacitación" at bounding box center [453, 57] width 109 height 38
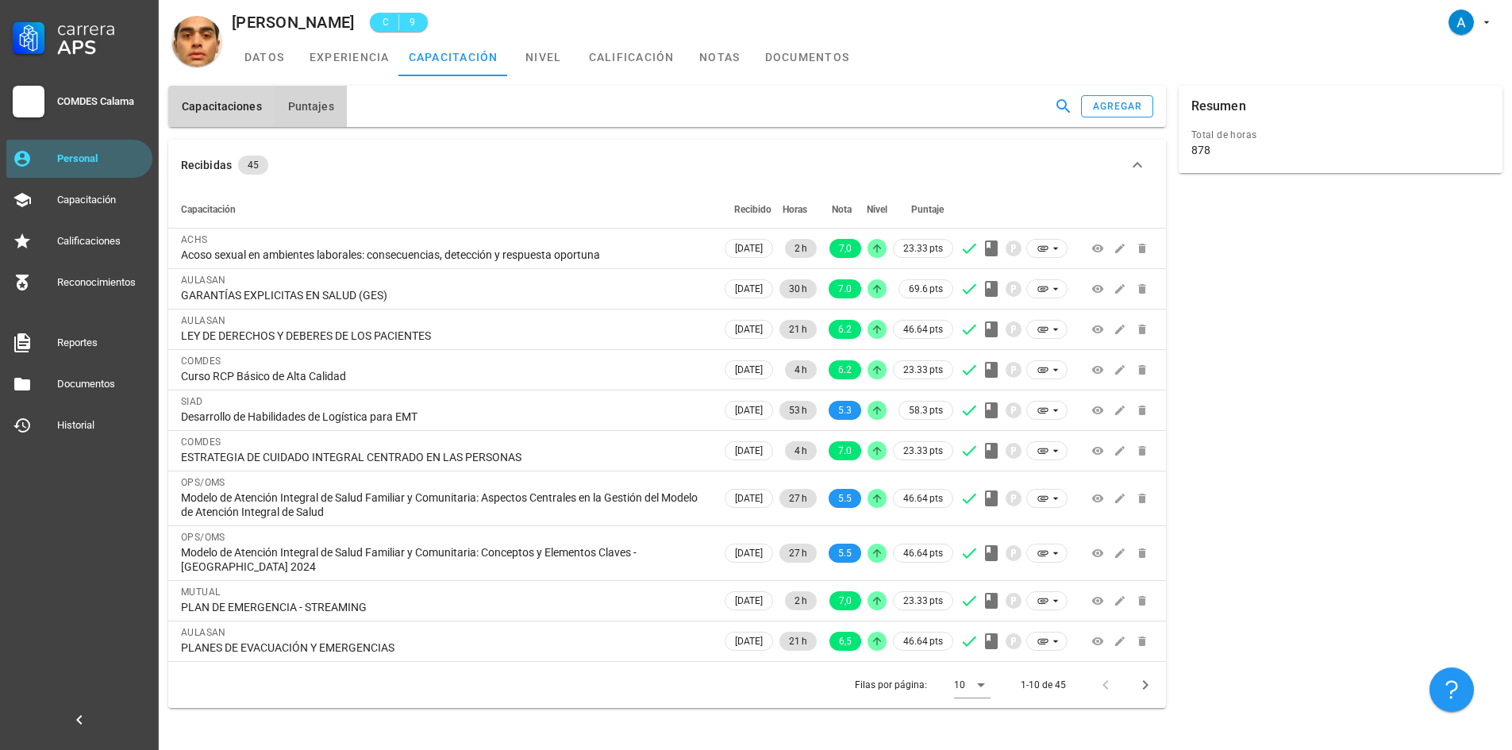
click at [323, 110] on span "Puntajes" at bounding box center [310, 106] width 47 height 13
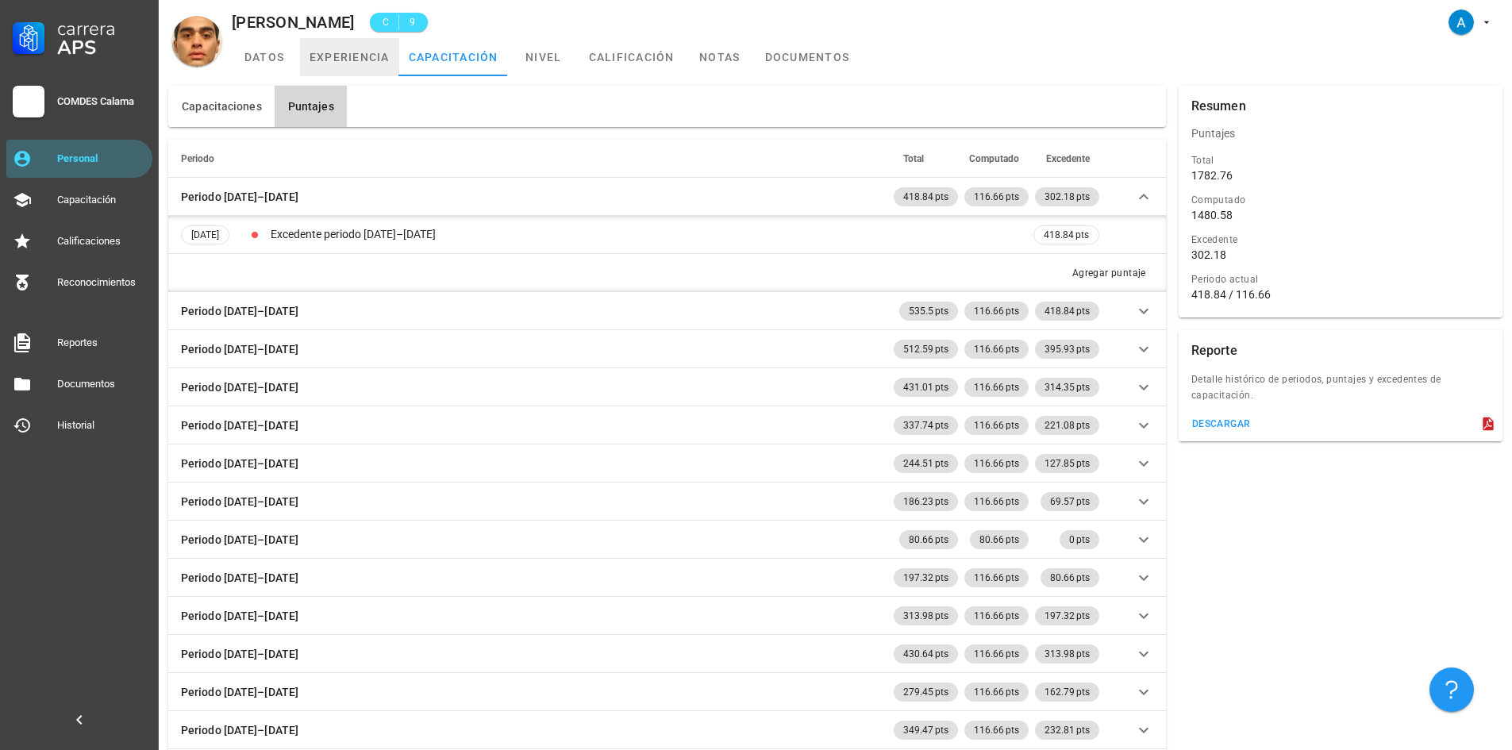
click at [330, 57] on link "experiencia" at bounding box center [349, 57] width 99 height 38
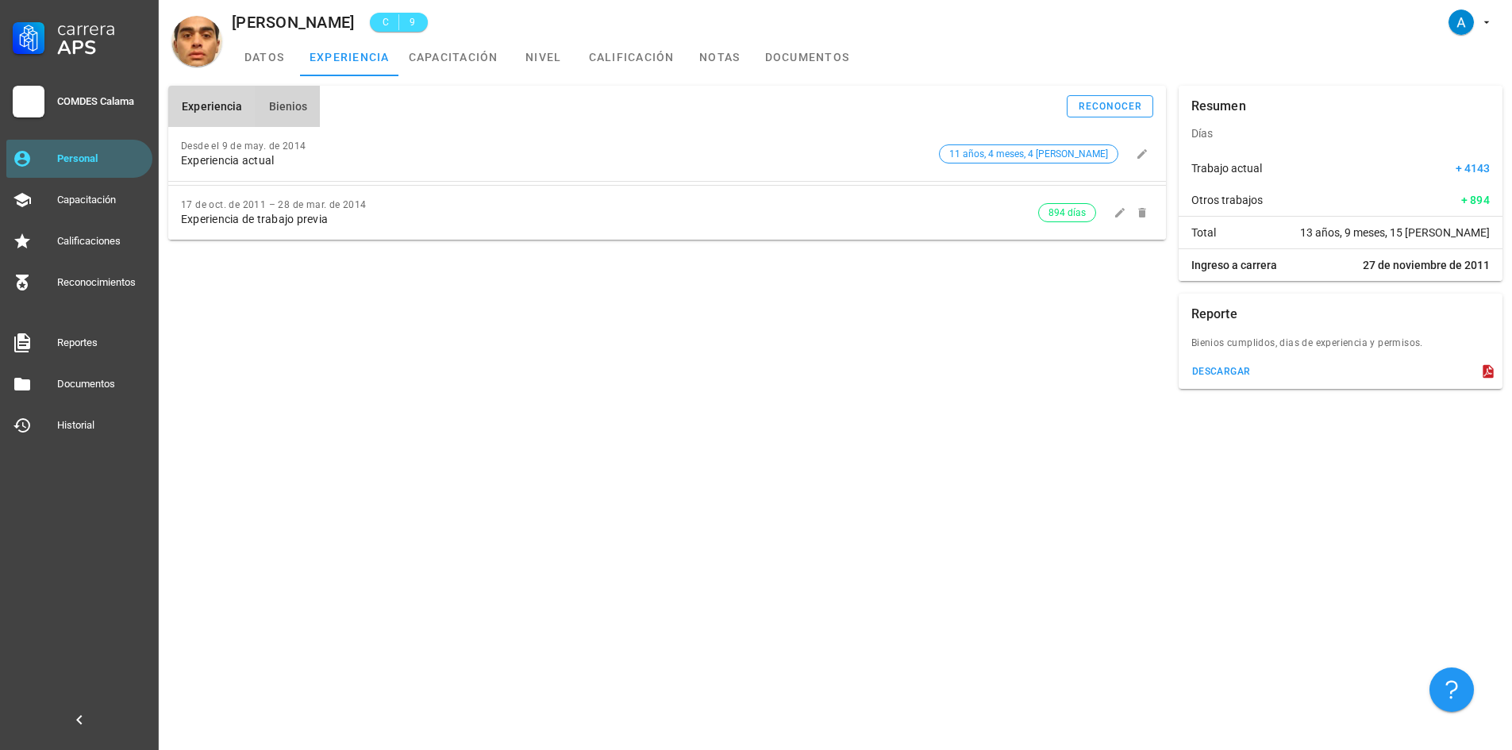
click at [297, 106] on span "Bienios" at bounding box center [287, 106] width 40 height 13
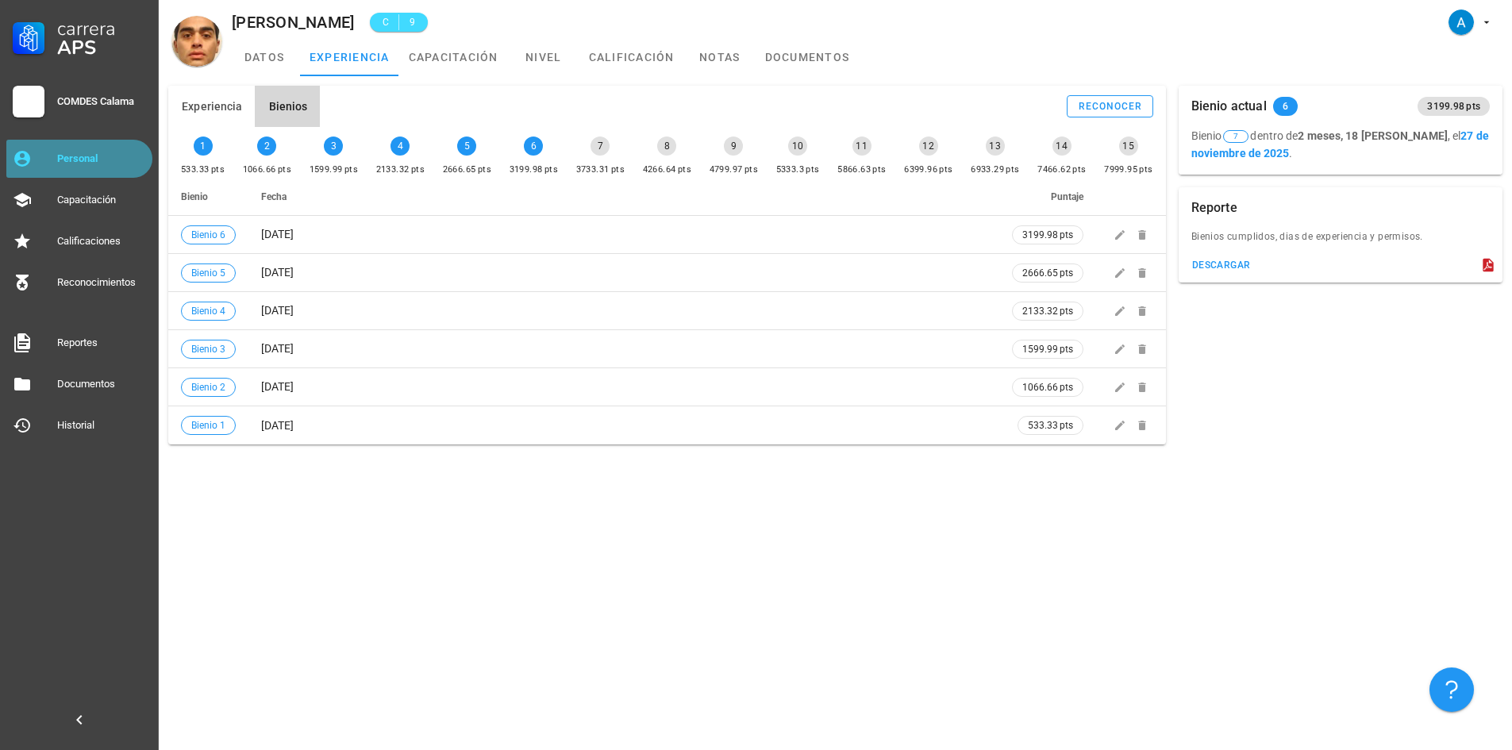
click at [135, 156] on div "Personal" at bounding box center [101, 158] width 89 height 13
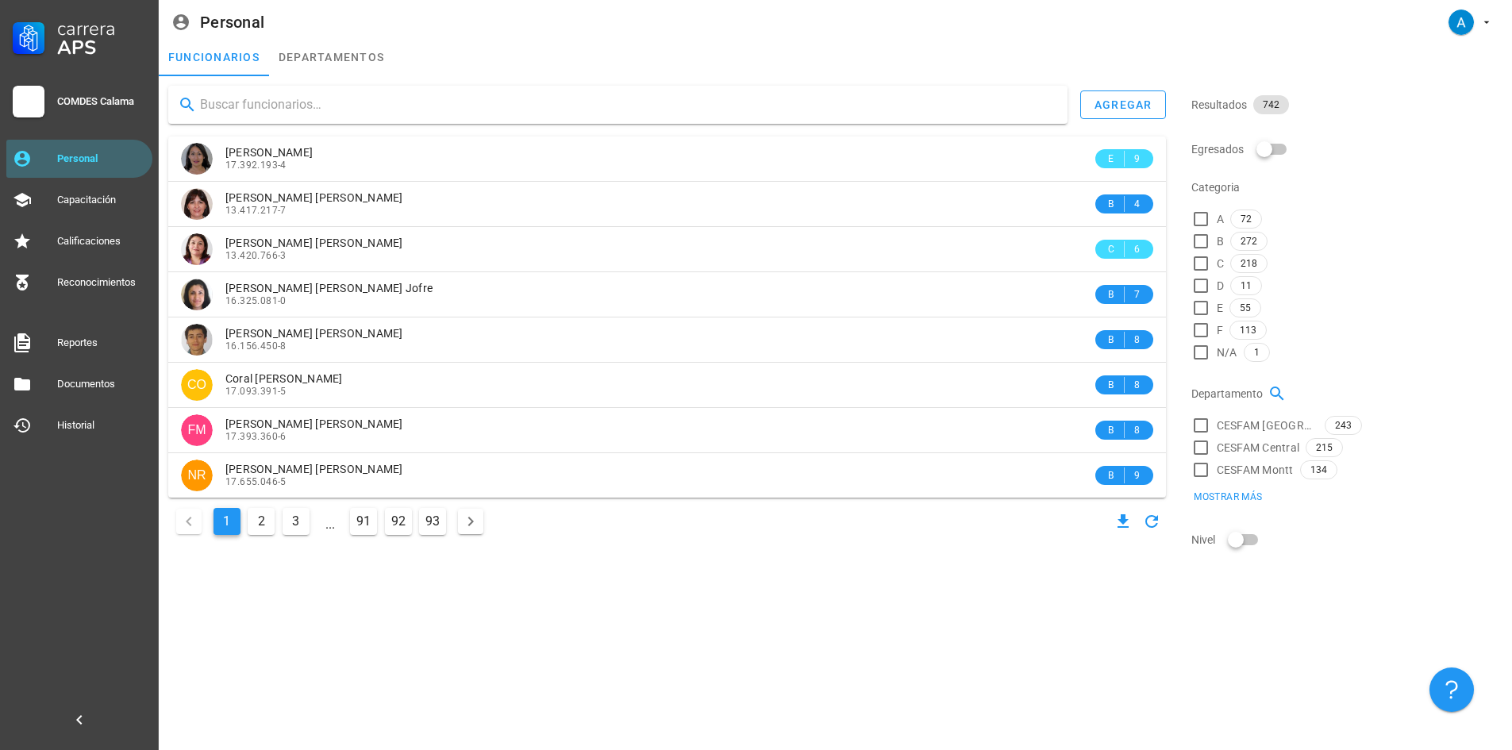
click at [333, 104] on input "text" at bounding box center [627, 104] width 855 height 25
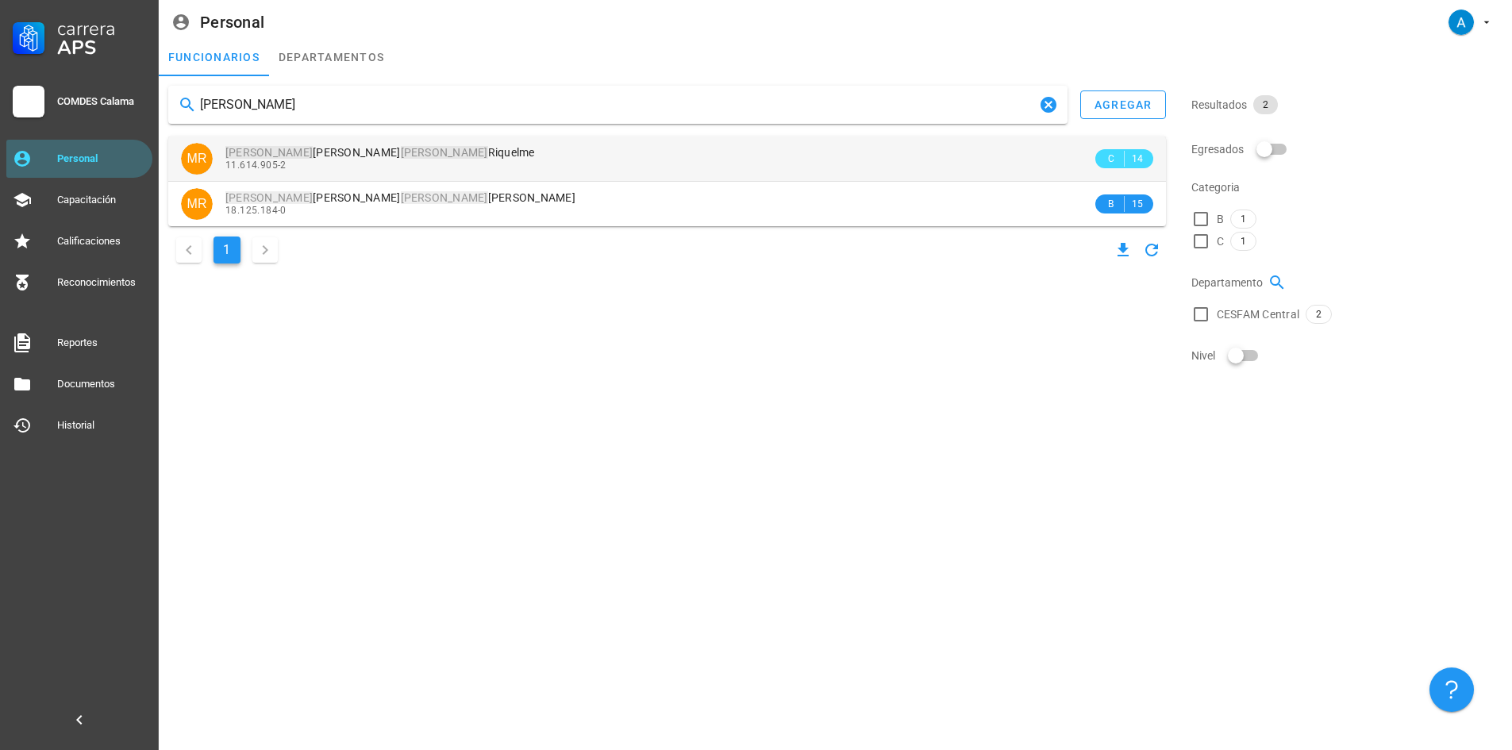
type input "[PERSON_NAME]"
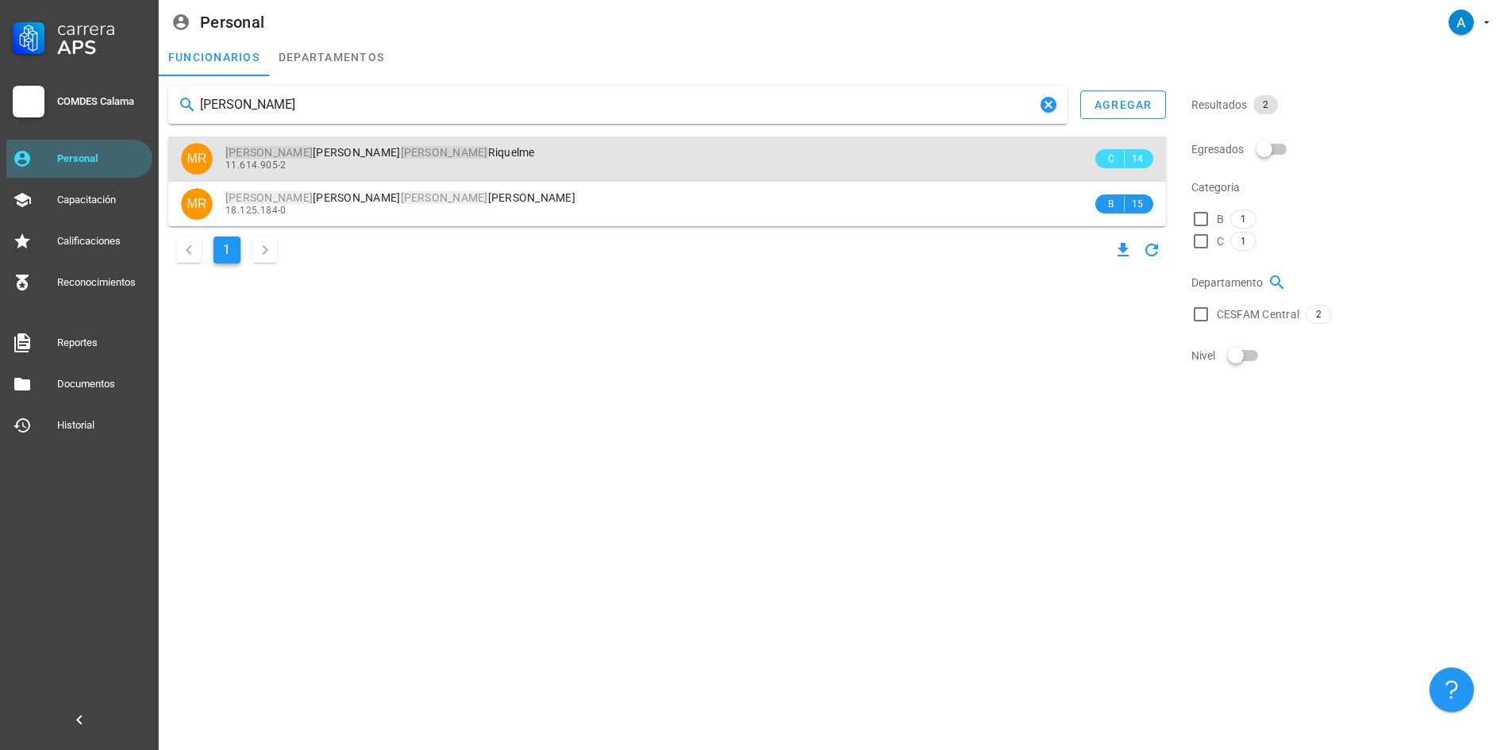
click at [356, 161] on div "11.614.905-2" at bounding box center [658, 165] width 867 height 11
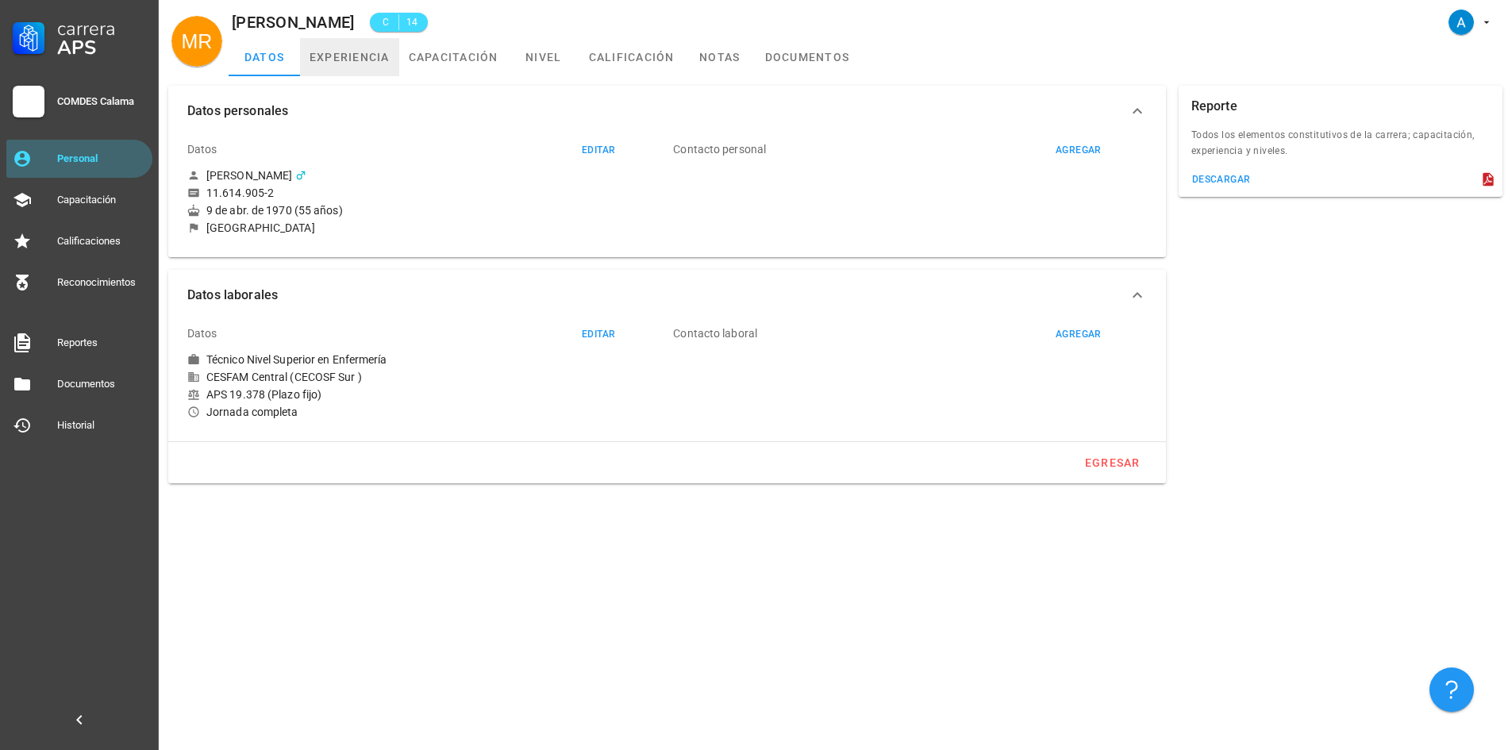
click at [356, 46] on link "experiencia" at bounding box center [349, 57] width 99 height 38
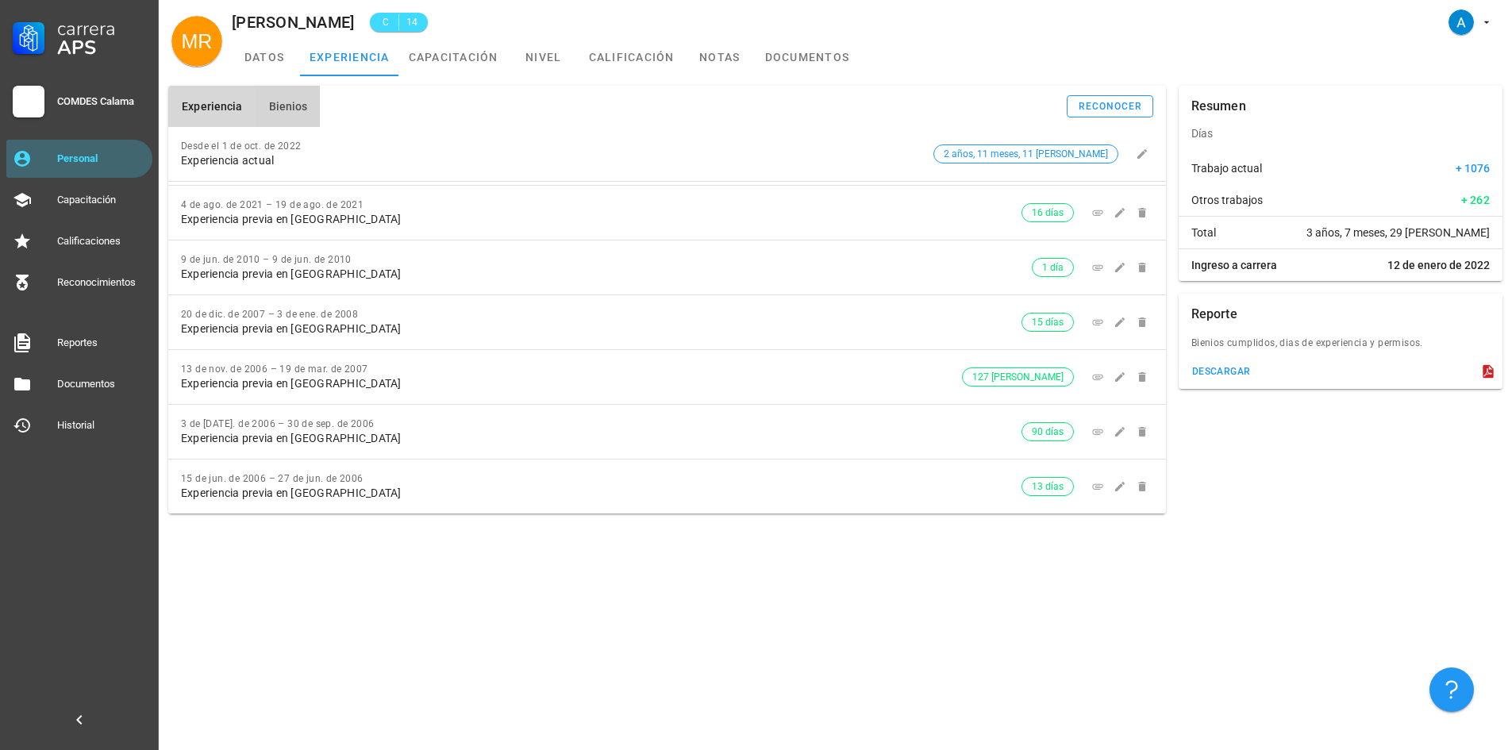
click at [297, 114] on button "Bienios" at bounding box center [287, 106] width 65 height 41
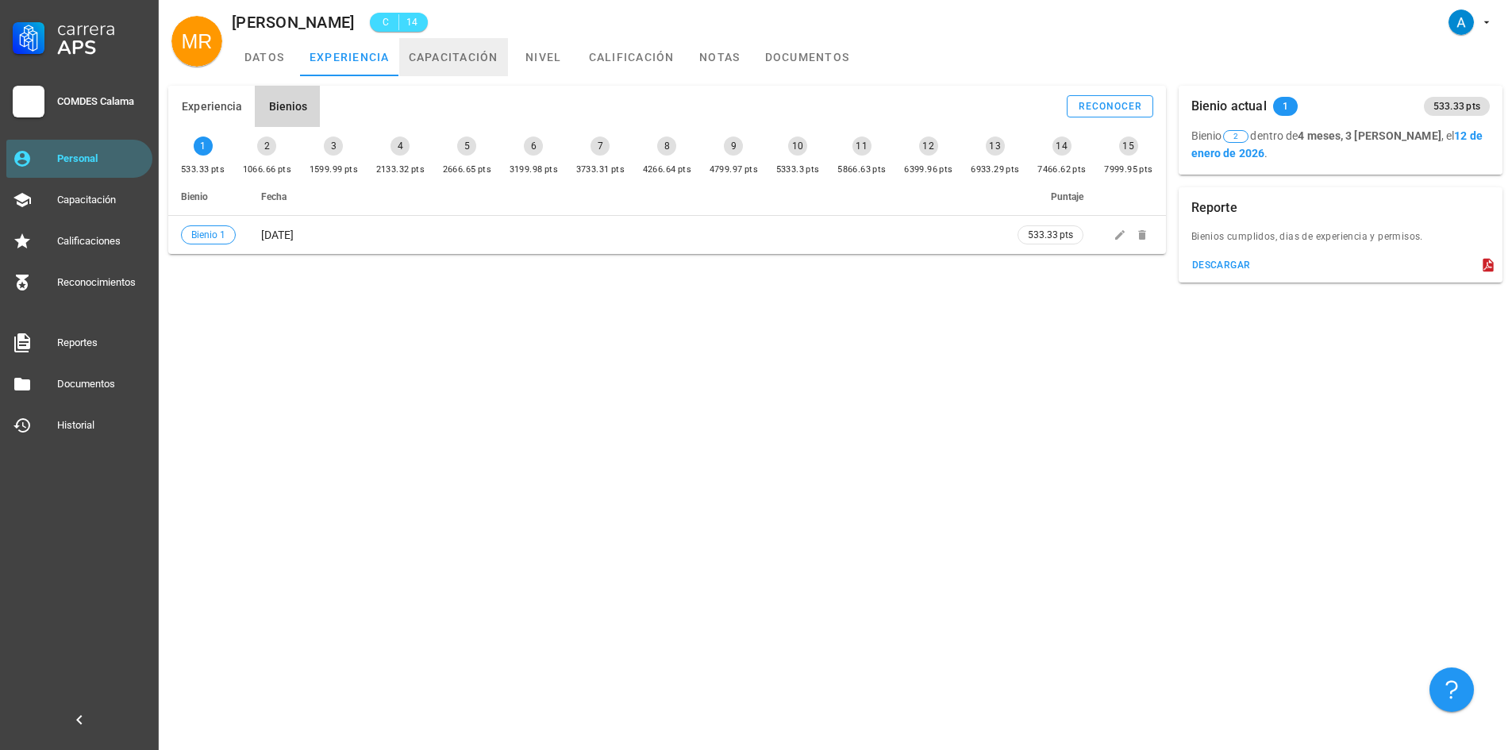
click at [458, 44] on link "capacitación" at bounding box center [453, 57] width 109 height 38
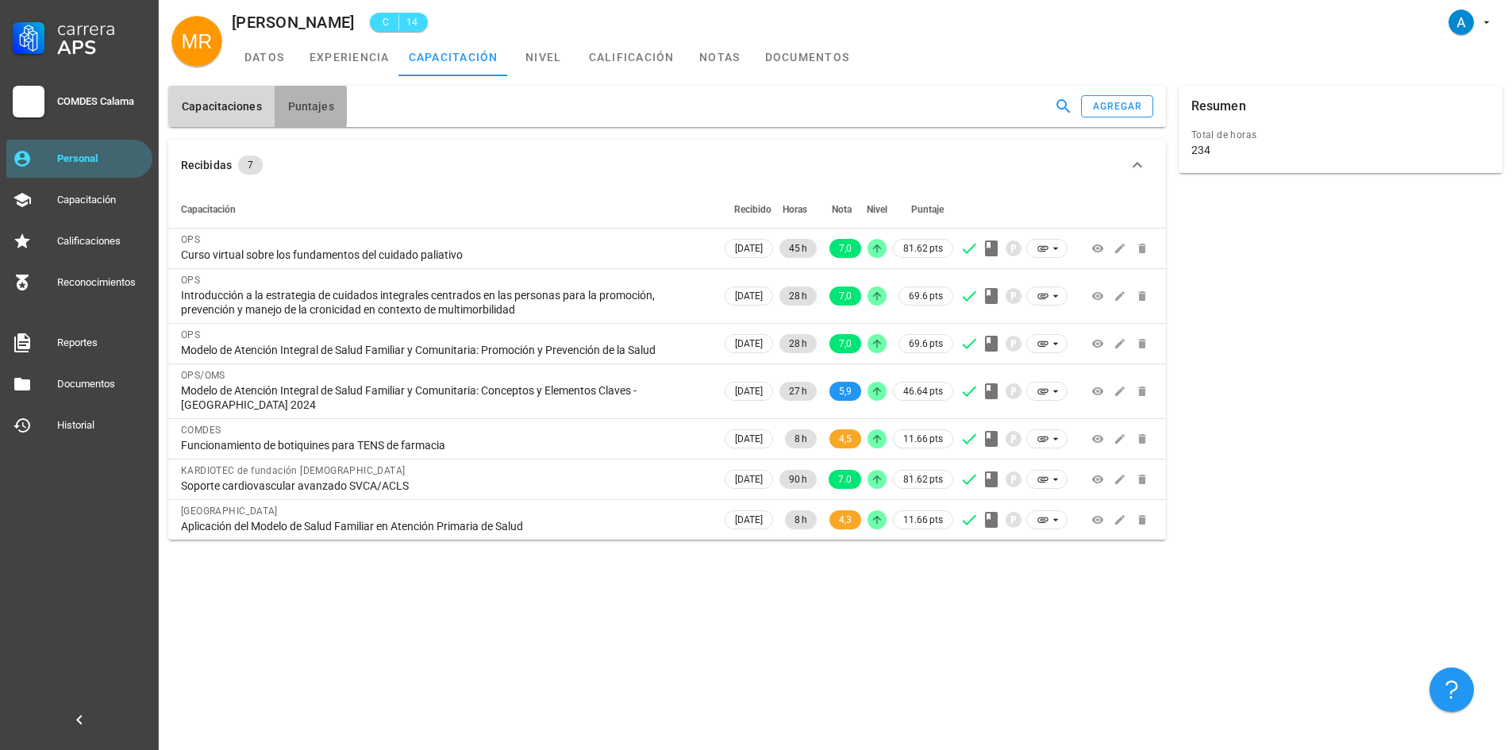
click at [329, 108] on span "Puntajes" at bounding box center [310, 106] width 47 height 13
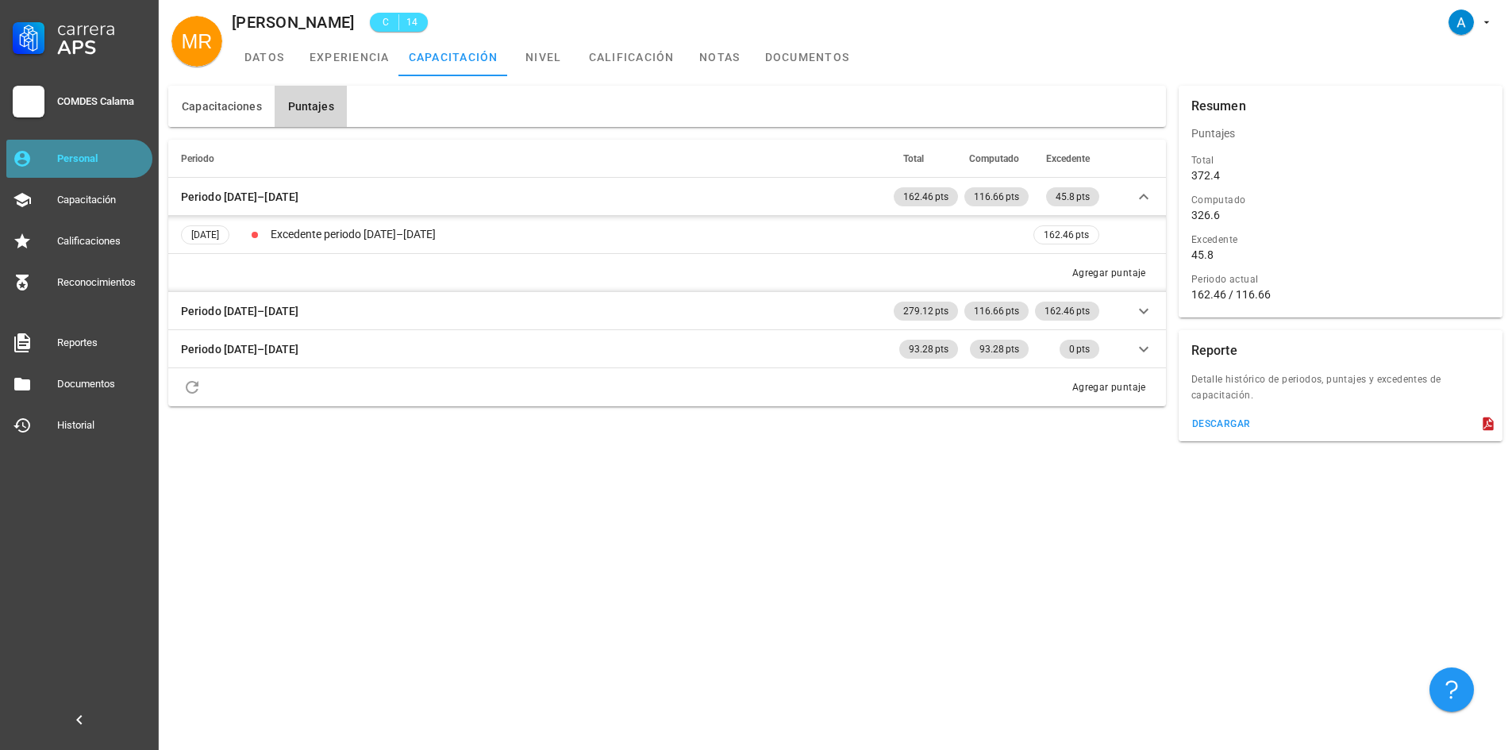
click at [140, 157] on div "Personal" at bounding box center [101, 158] width 89 height 13
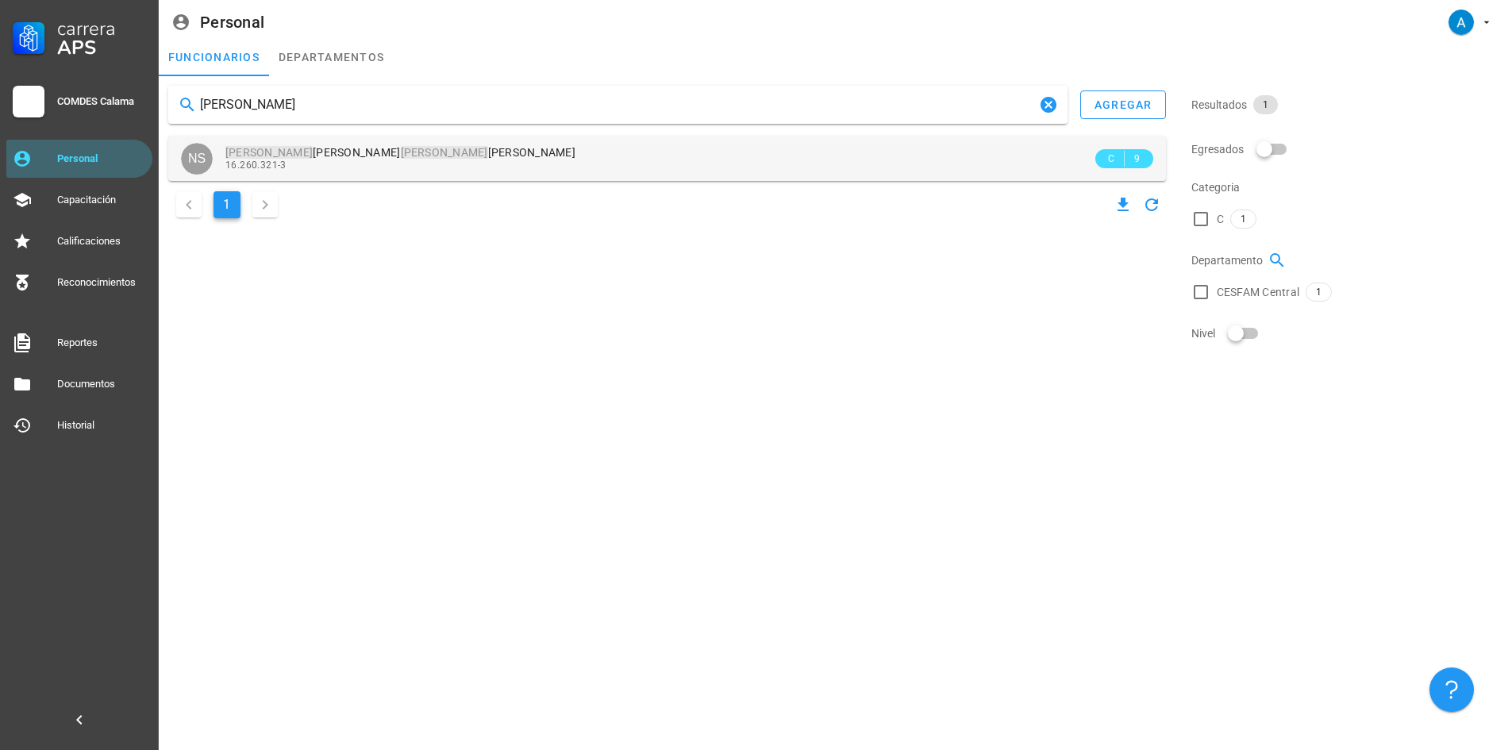
type input "[PERSON_NAME]"
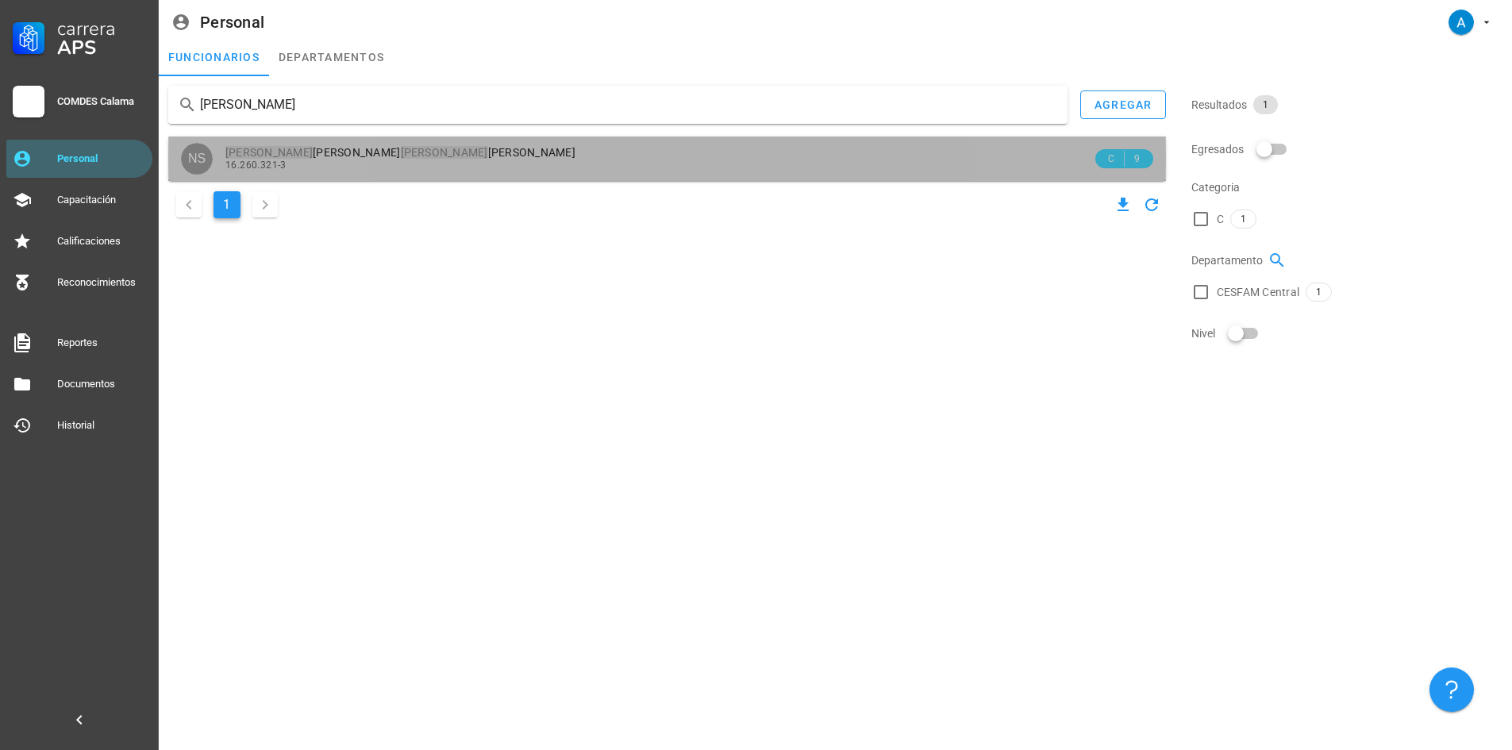
click at [296, 156] on span "[PERSON_NAME] [PERSON_NAME]" at bounding box center [400, 152] width 350 height 13
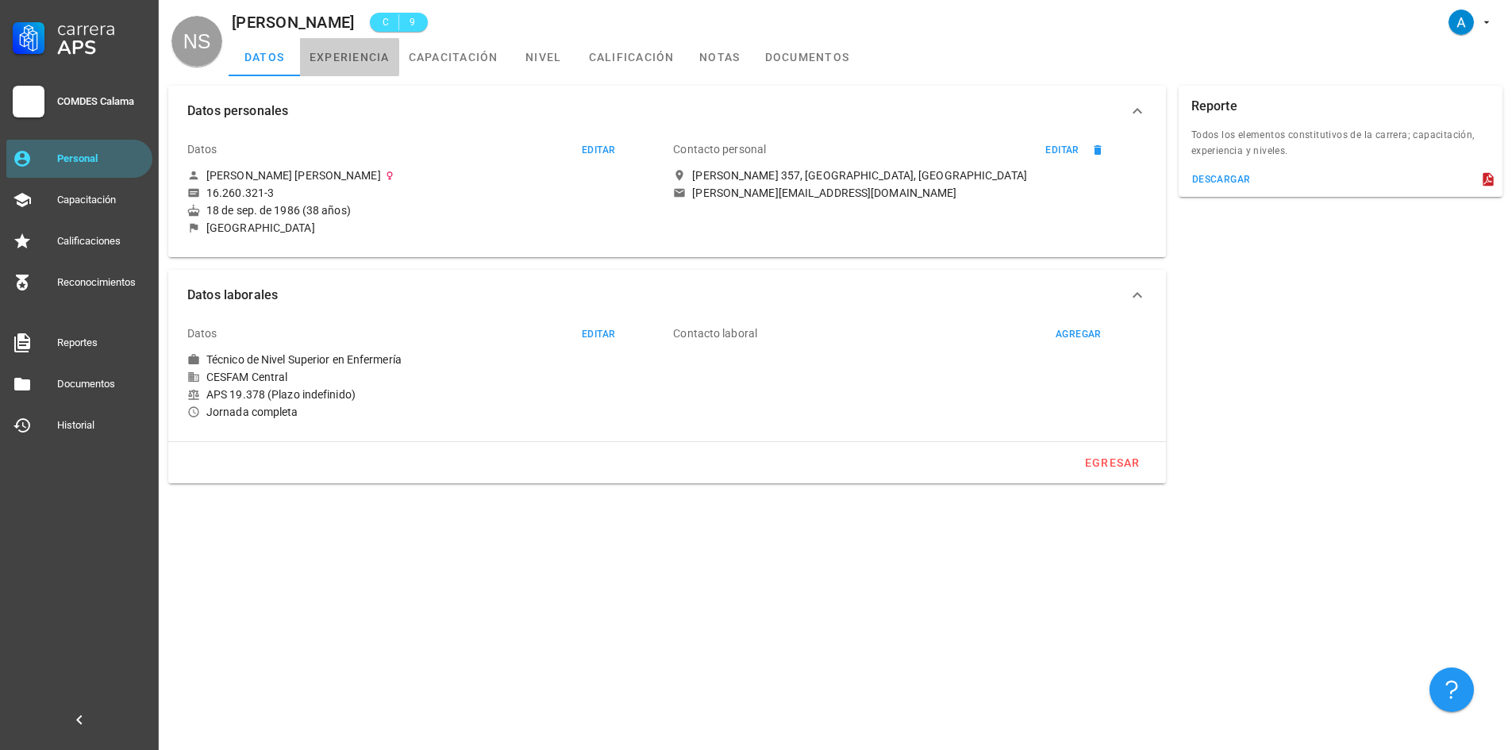
click at [349, 64] on link "experiencia" at bounding box center [349, 57] width 99 height 38
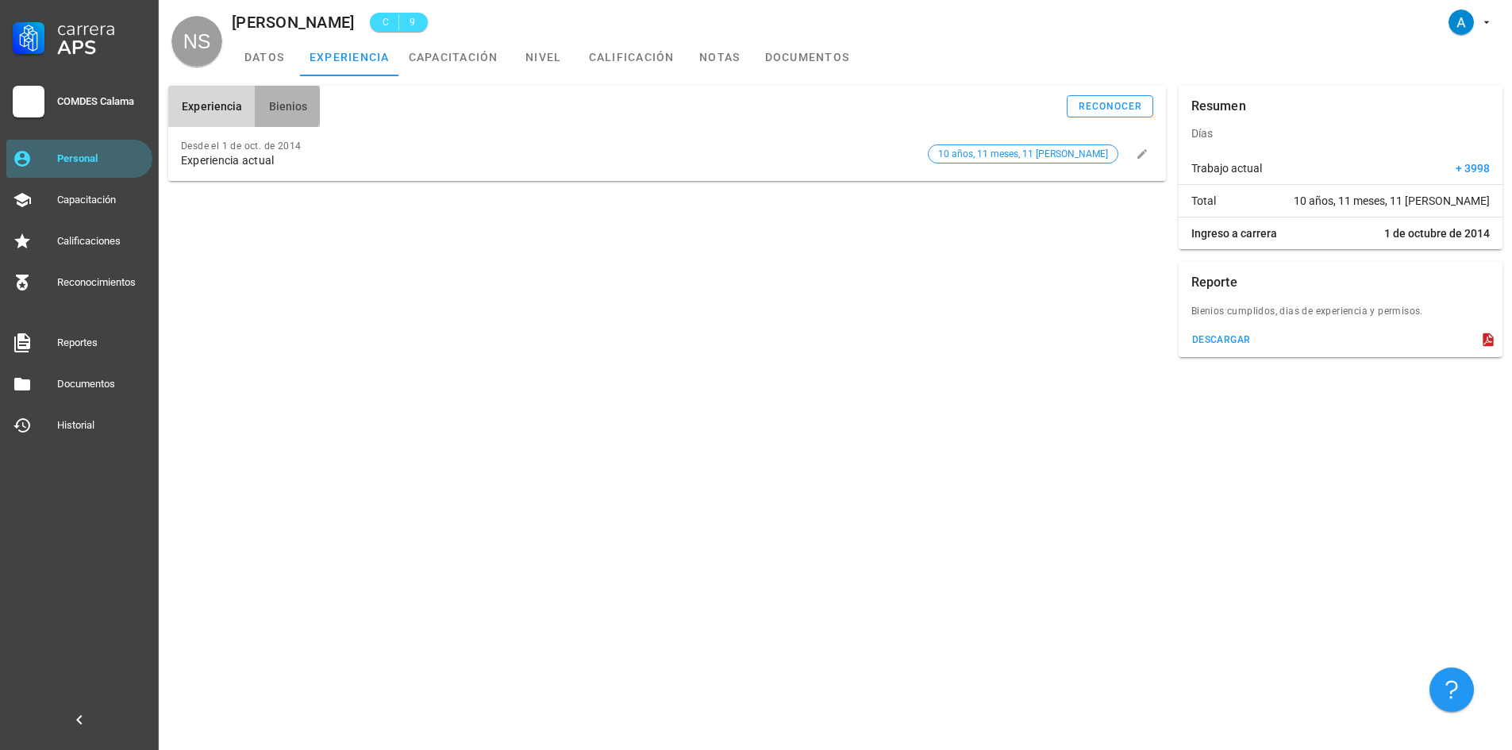
click at [293, 98] on button "Bienios" at bounding box center [287, 106] width 65 height 41
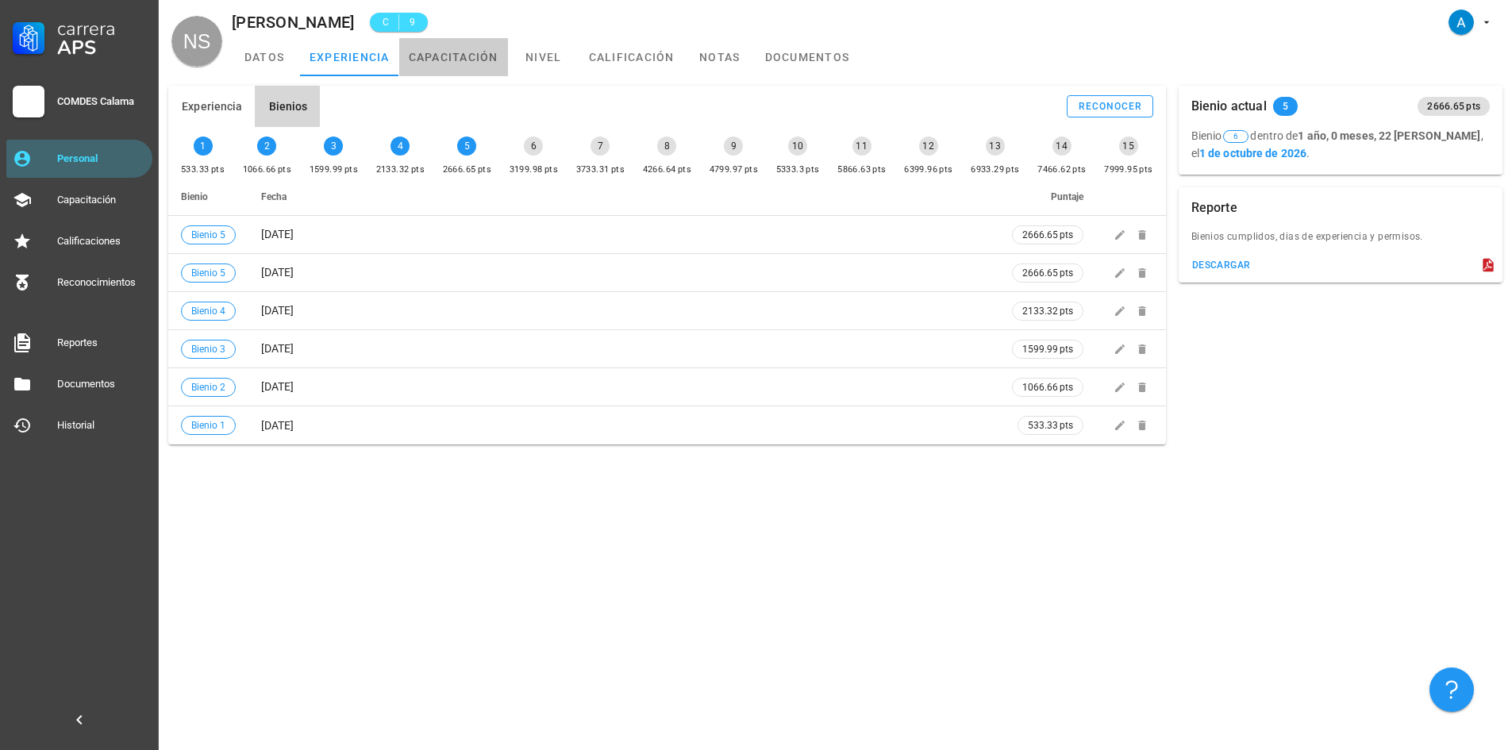
click at [441, 60] on link "capacitación" at bounding box center [453, 57] width 109 height 38
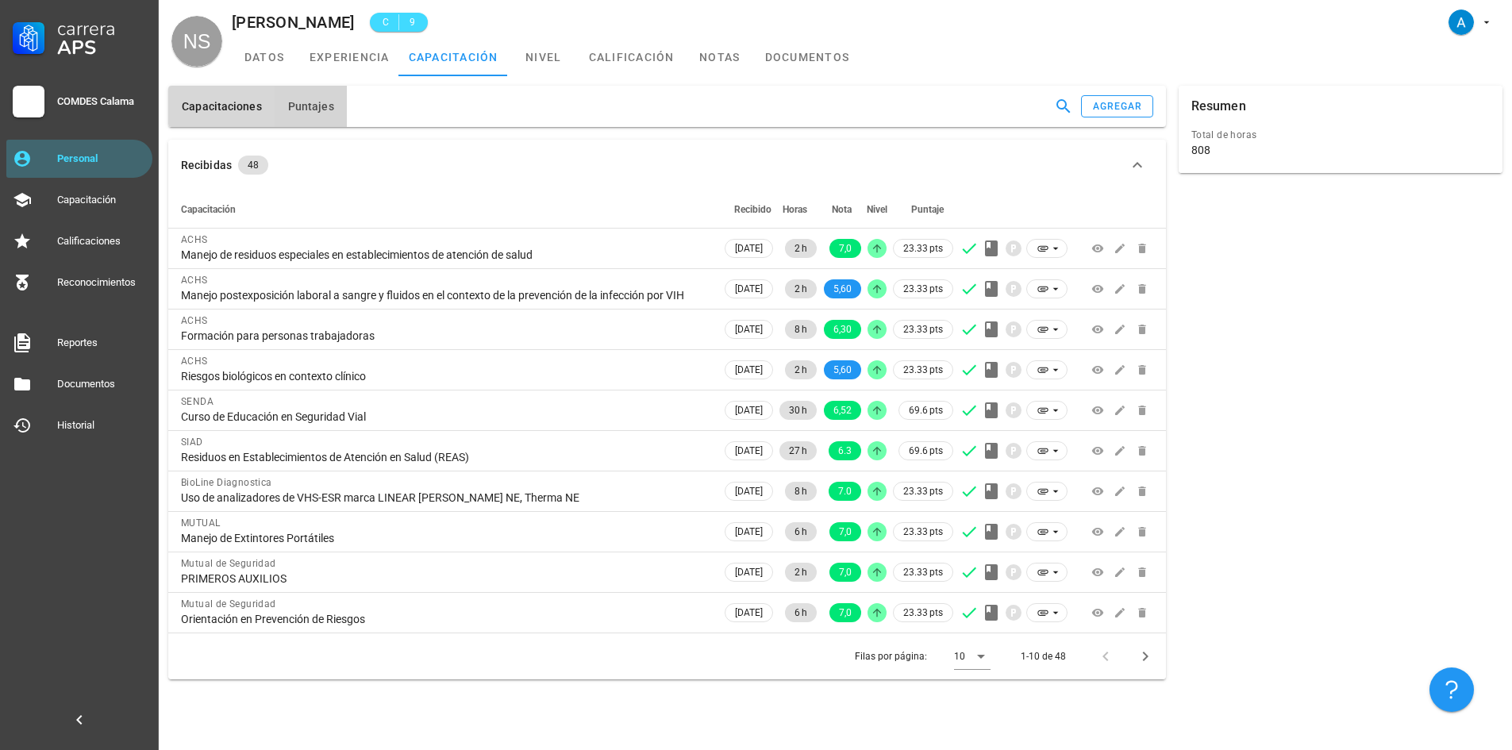
click at [313, 102] on span "Puntajes" at bounding box center [310, 106] width 47 height 13
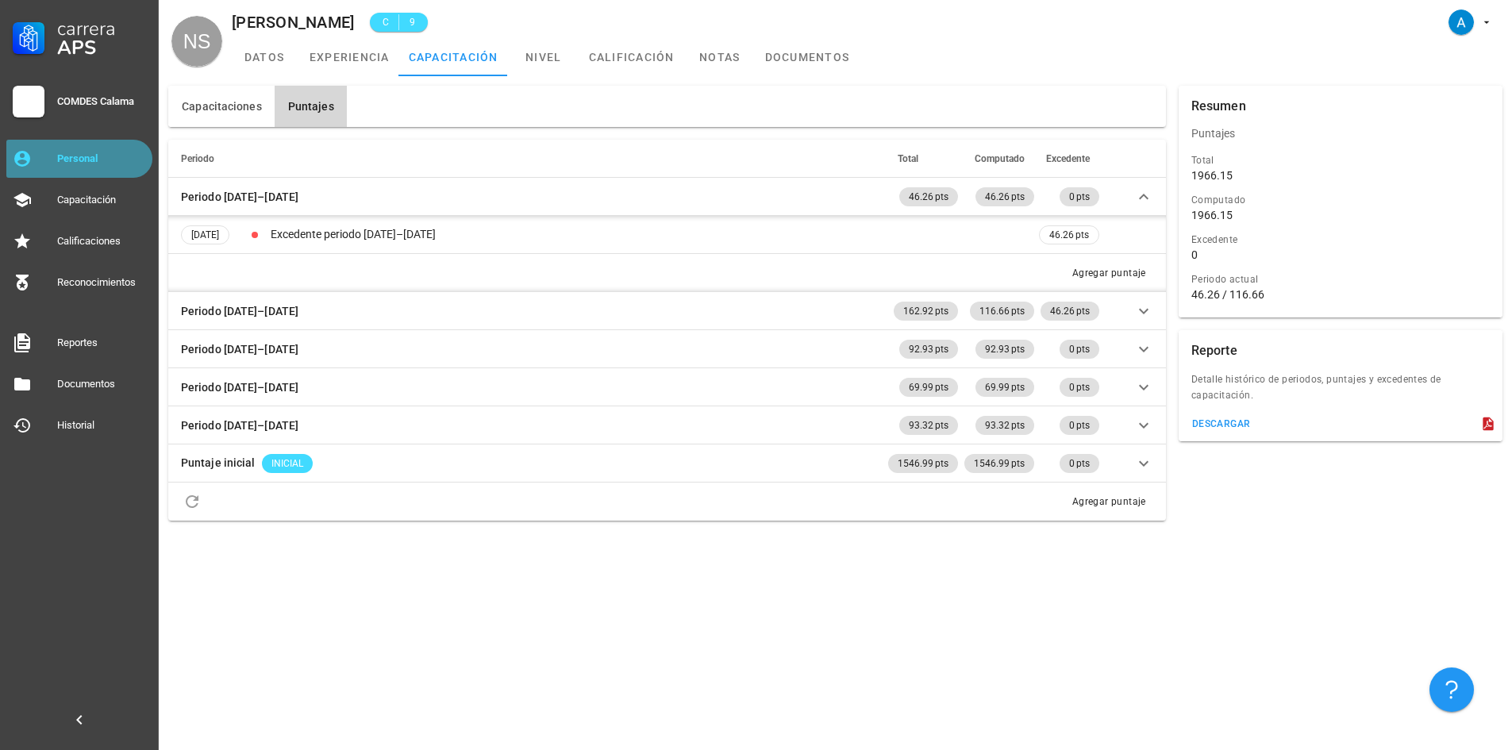
click at [80, 159] on div "Personal" at bounding box center [101, 158] width 89 height 13
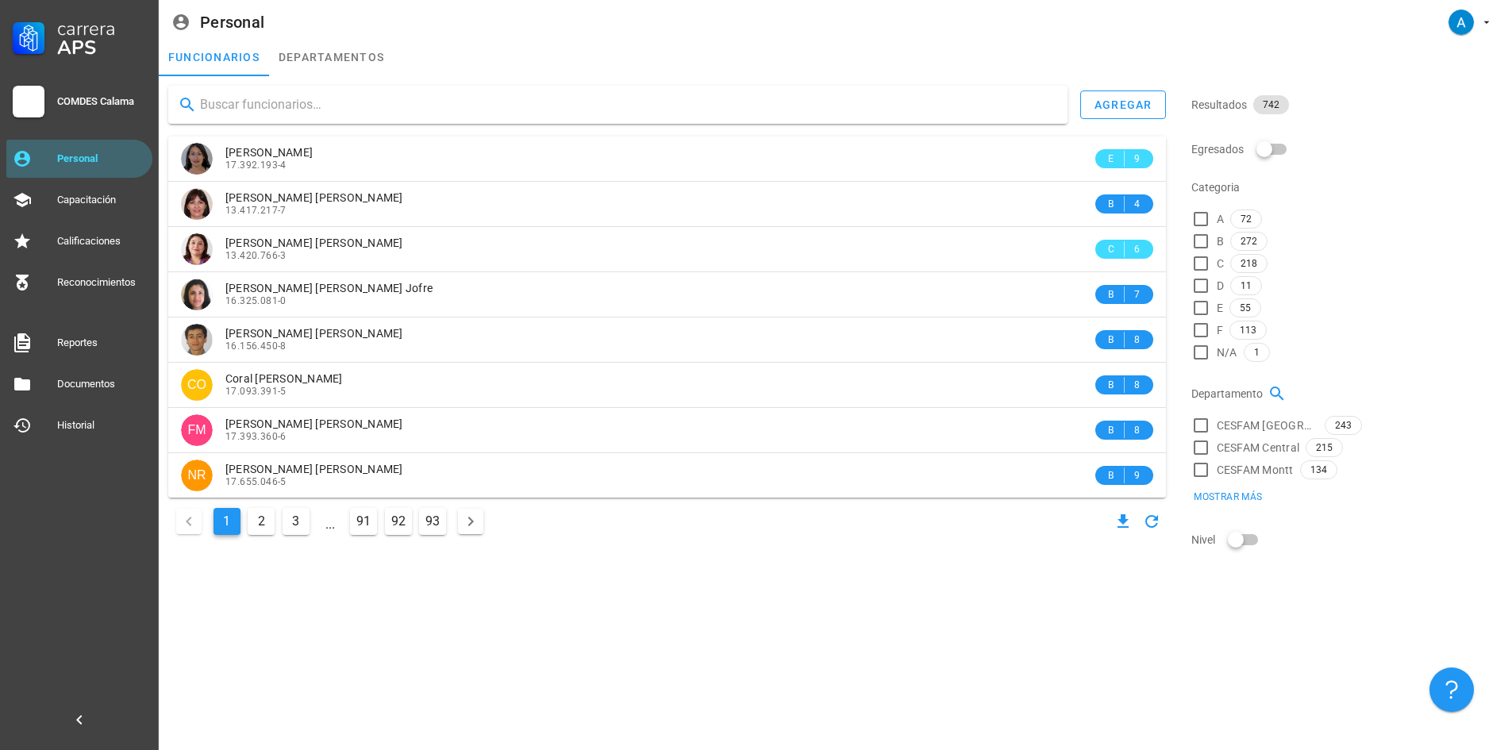
click at [284, 106] on input "text" at bounding box center [627, 104] width 855 height 25
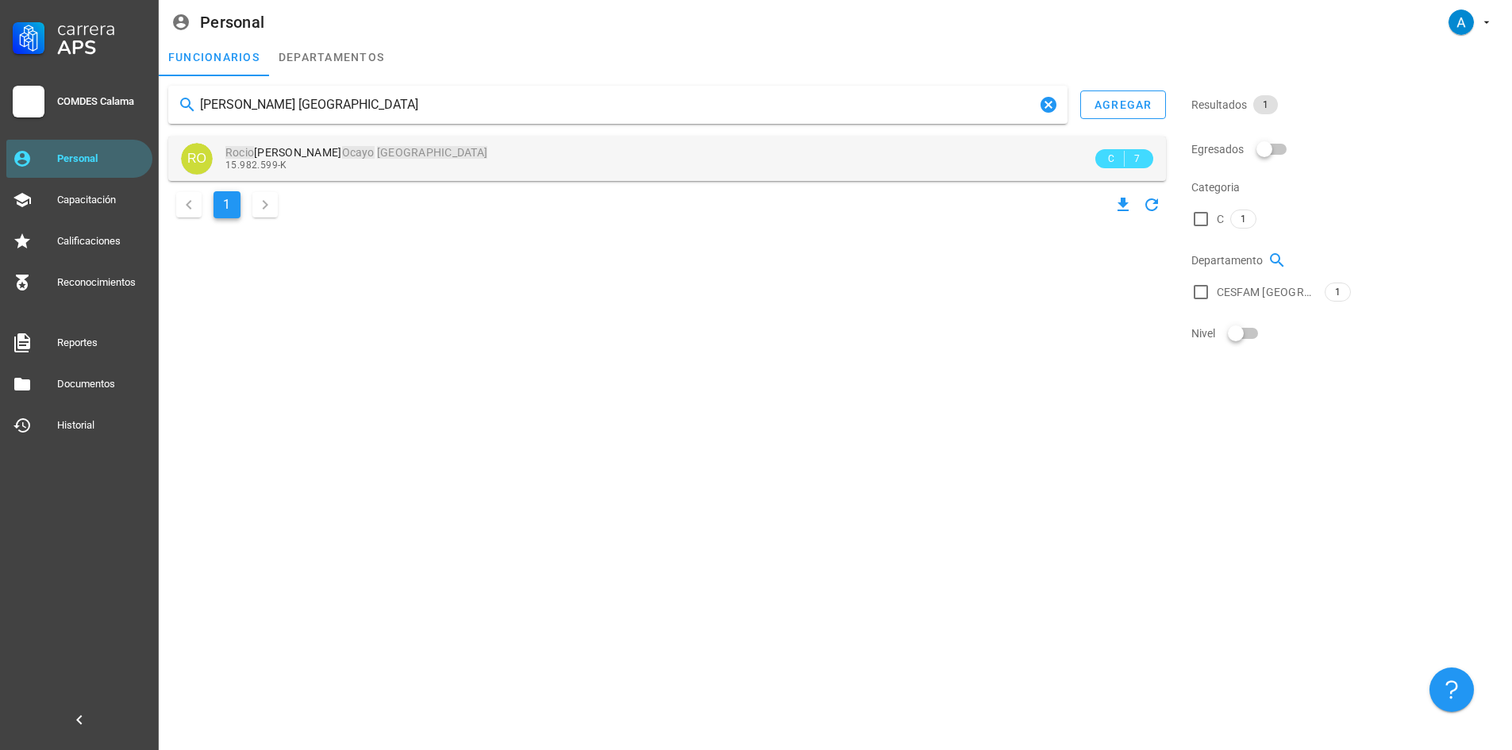
type input "[PERSON_NAME] [GEOGRAPHIC_DATA]"
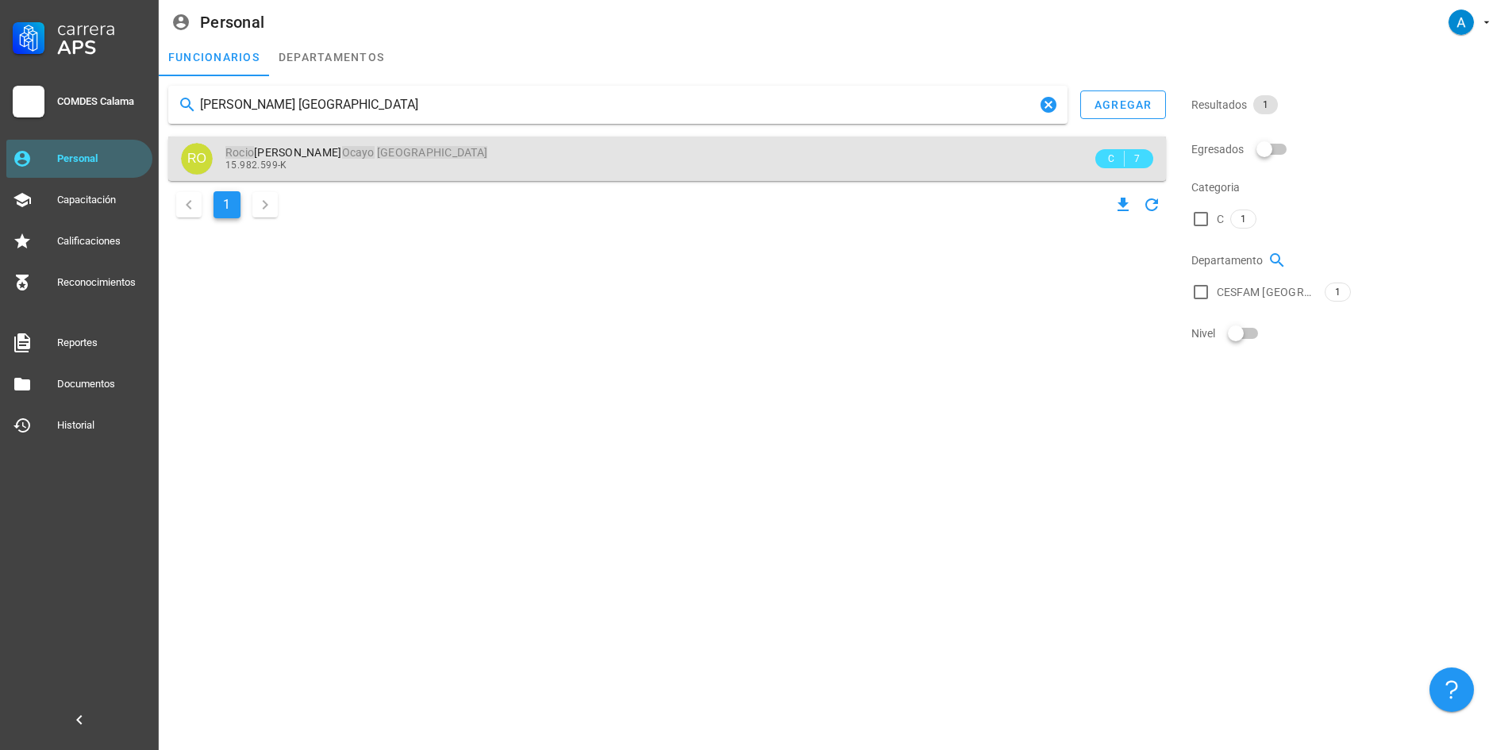
click at [321, 140] on div "[PERSON_NAME] Madrid 15.982.599-K" at bounding box center [658, 159] width 867 height 44
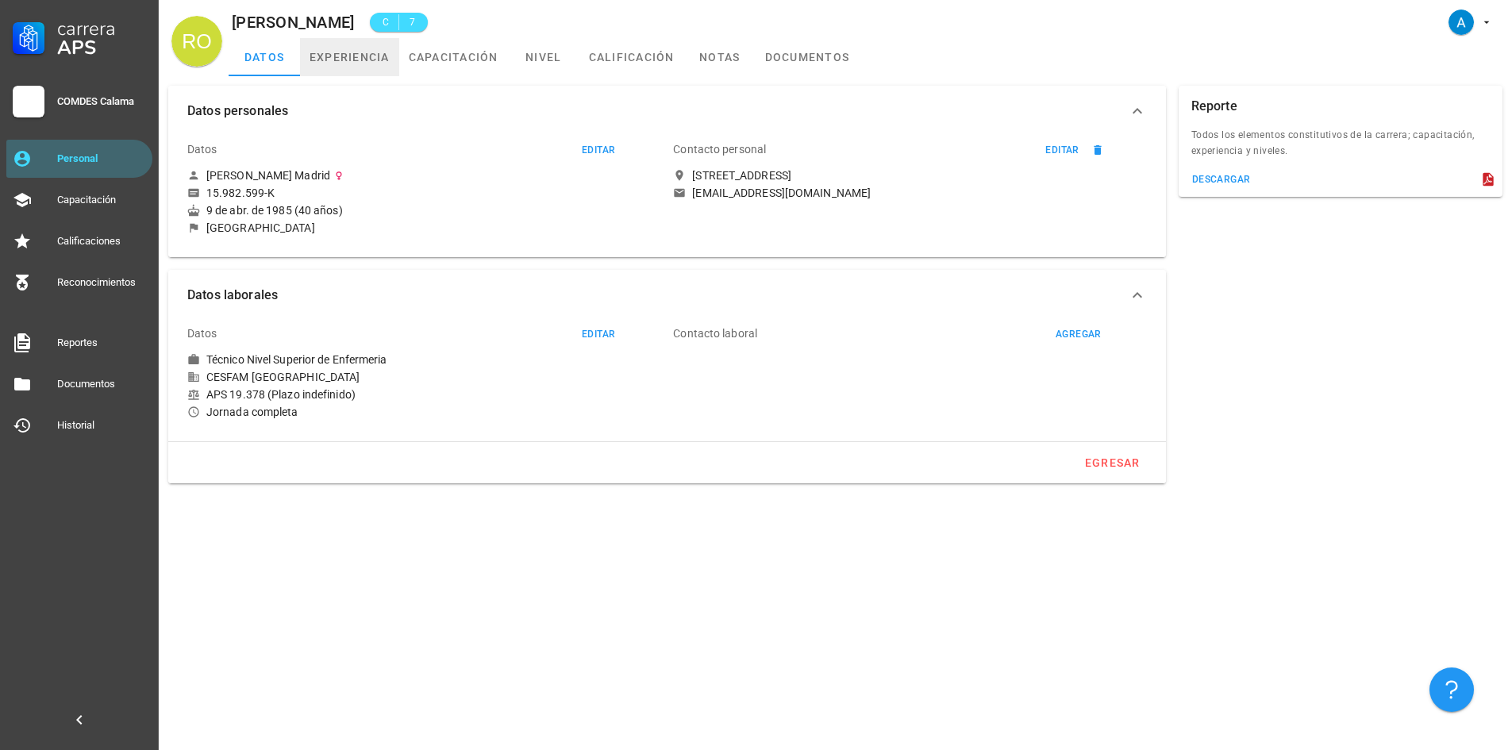
click at [369, 66] on link "experiencia" at bounding box center [349, 57] width 99 height 38
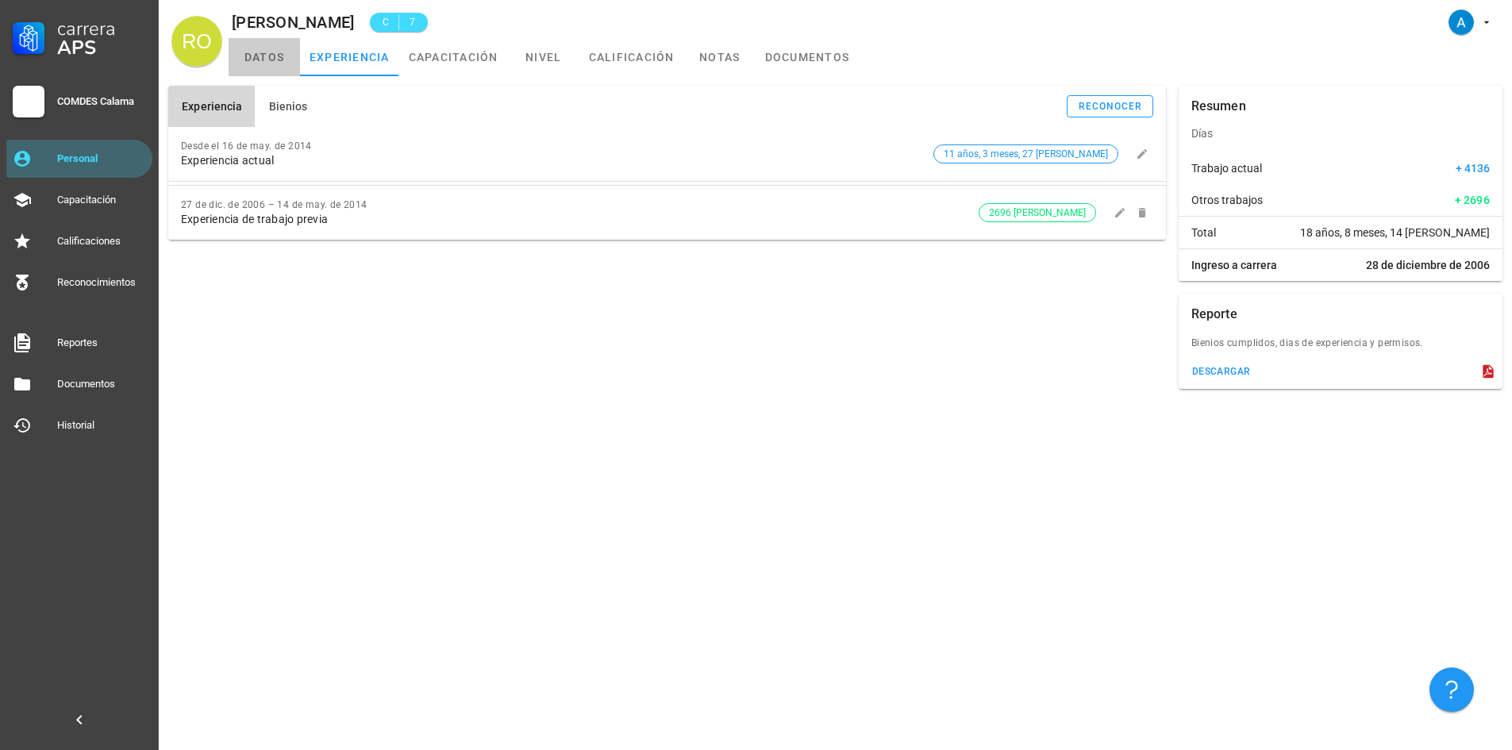
click at [260, 65] on link "datos" at bounding box center [264, 57] width 71 height 38
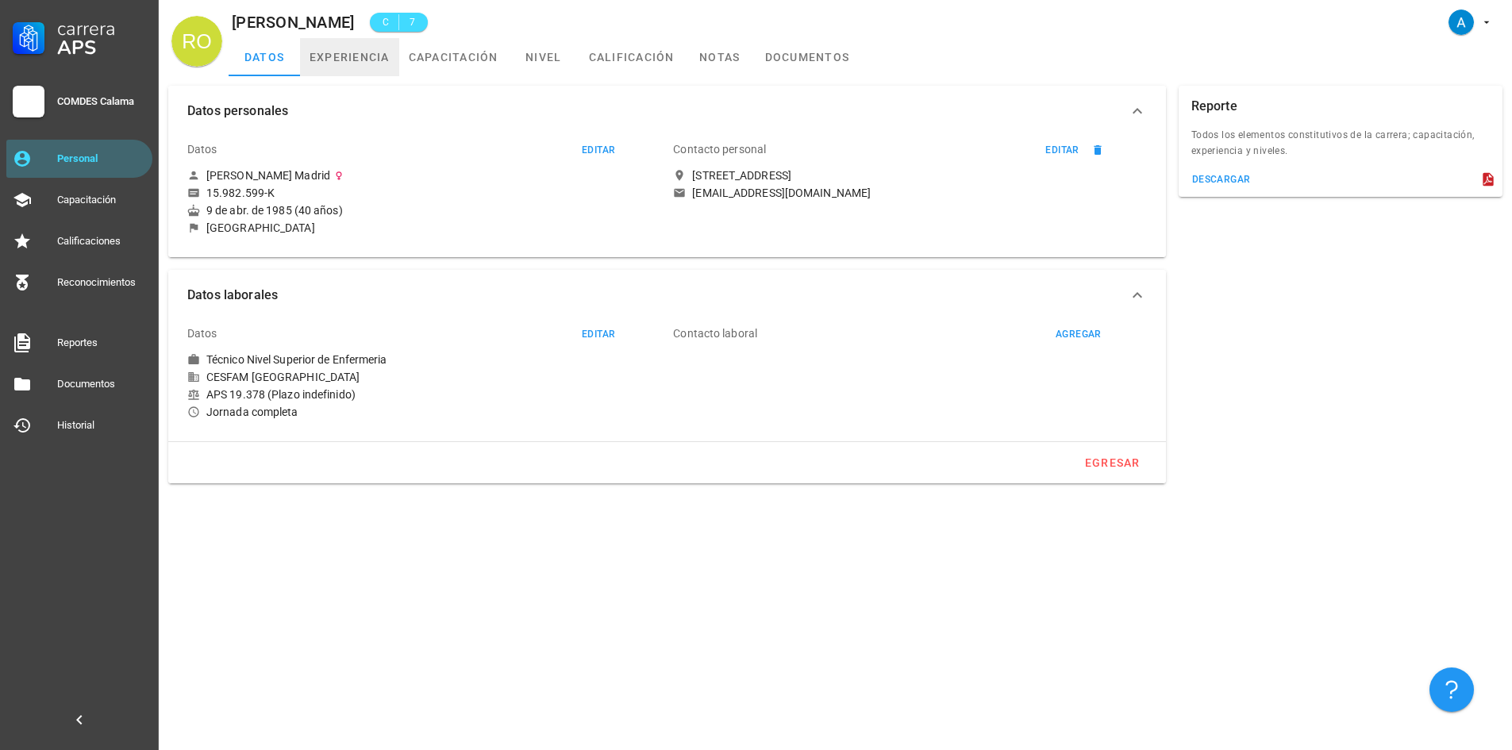
click at [345, 64] on link "experiencia" at bounding box center [349, 57] width 99 height 38
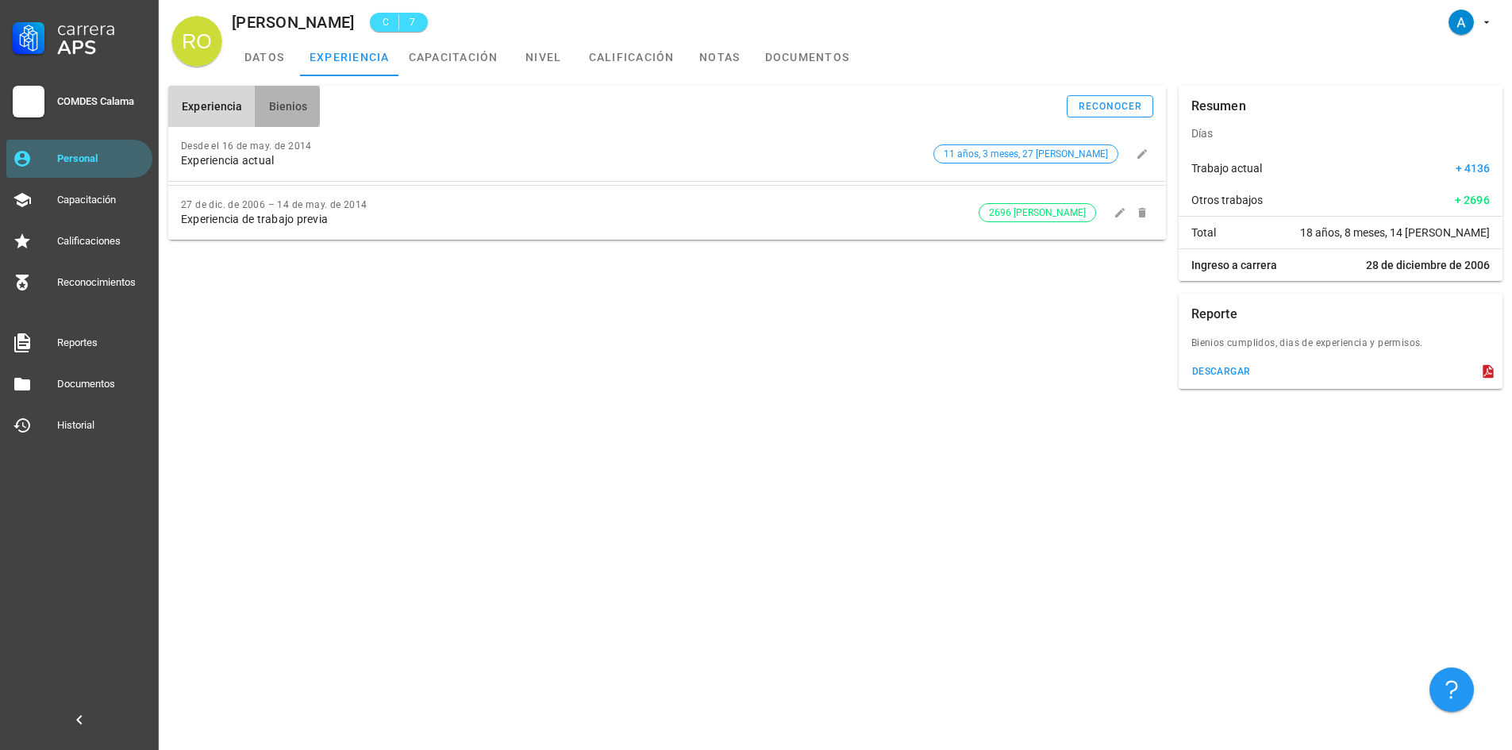
click at [294, 112] on span "Bienios" at bounding box center [287, 106] width 40 height 13
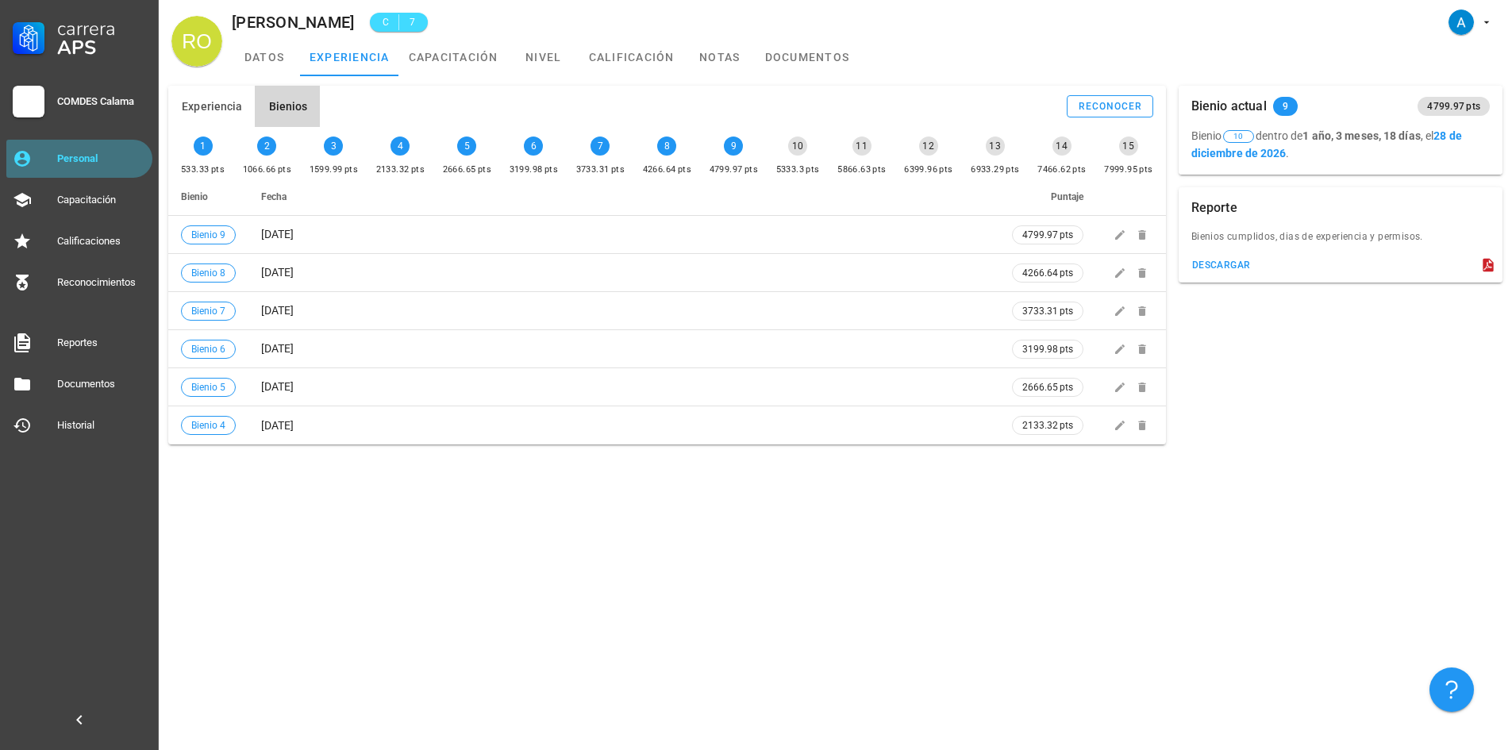
click at [98, 161] on div "Personal" at bounding box center [101, 158] width 89 height 13
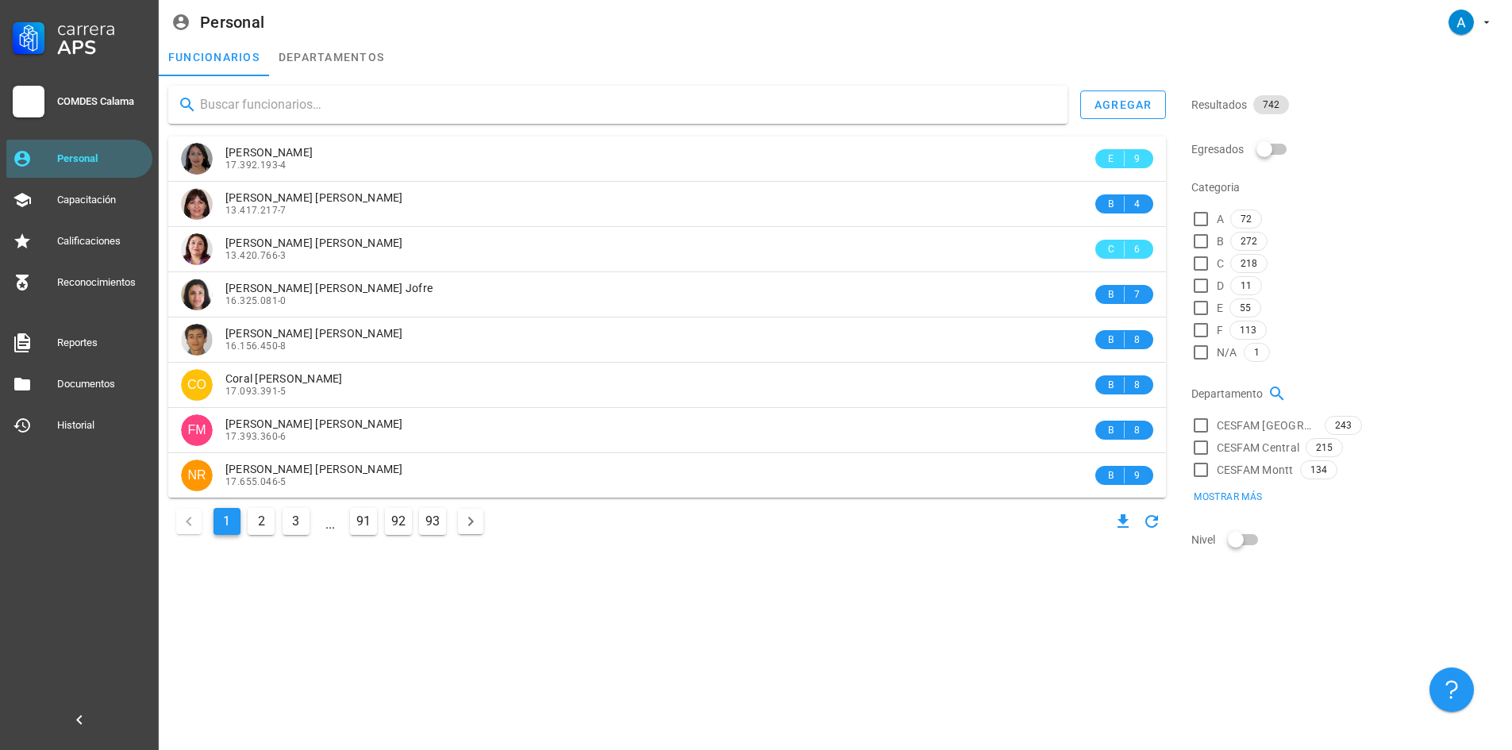
click at [287, 104] on input "text" at bounding box center [627, 104] width 855 height 25
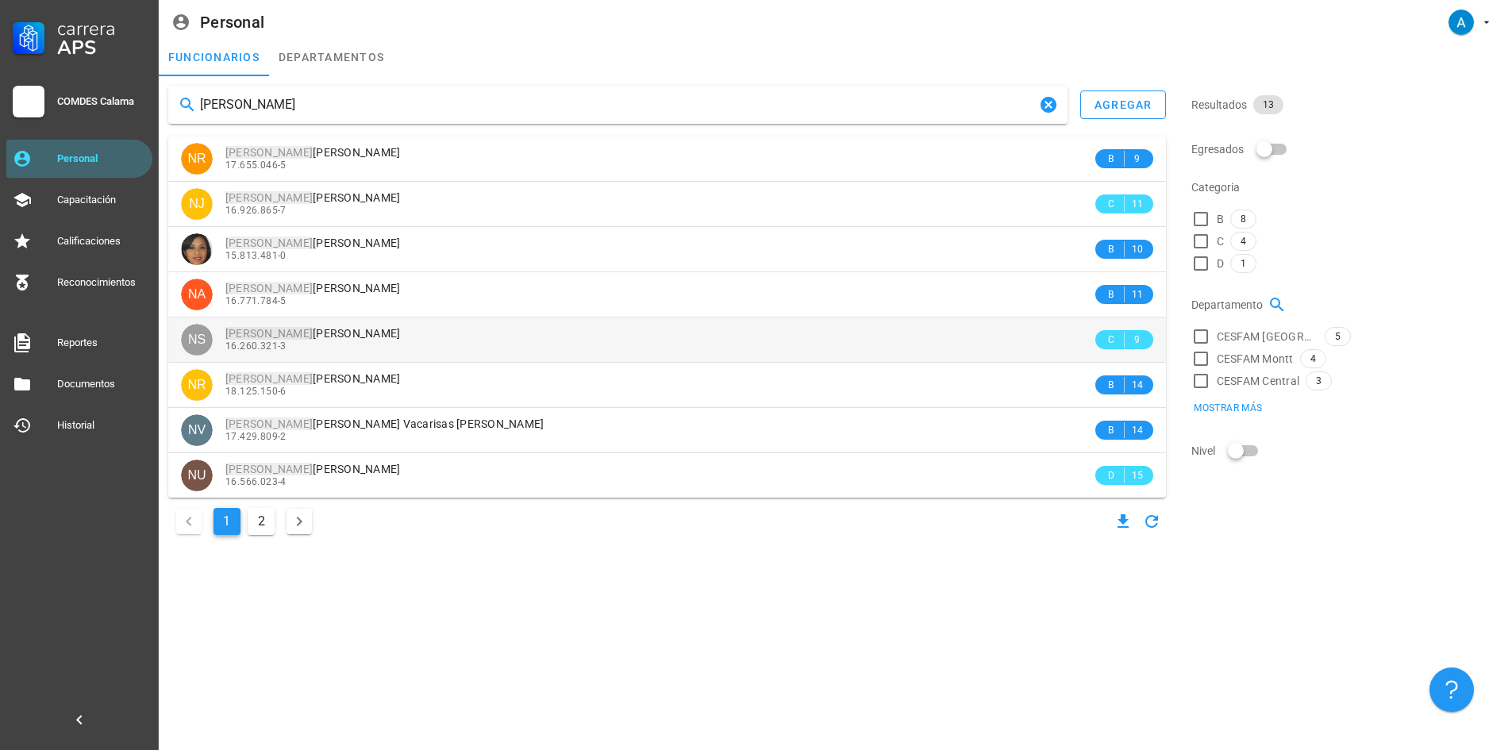
type input "[PERSON_NAME]"
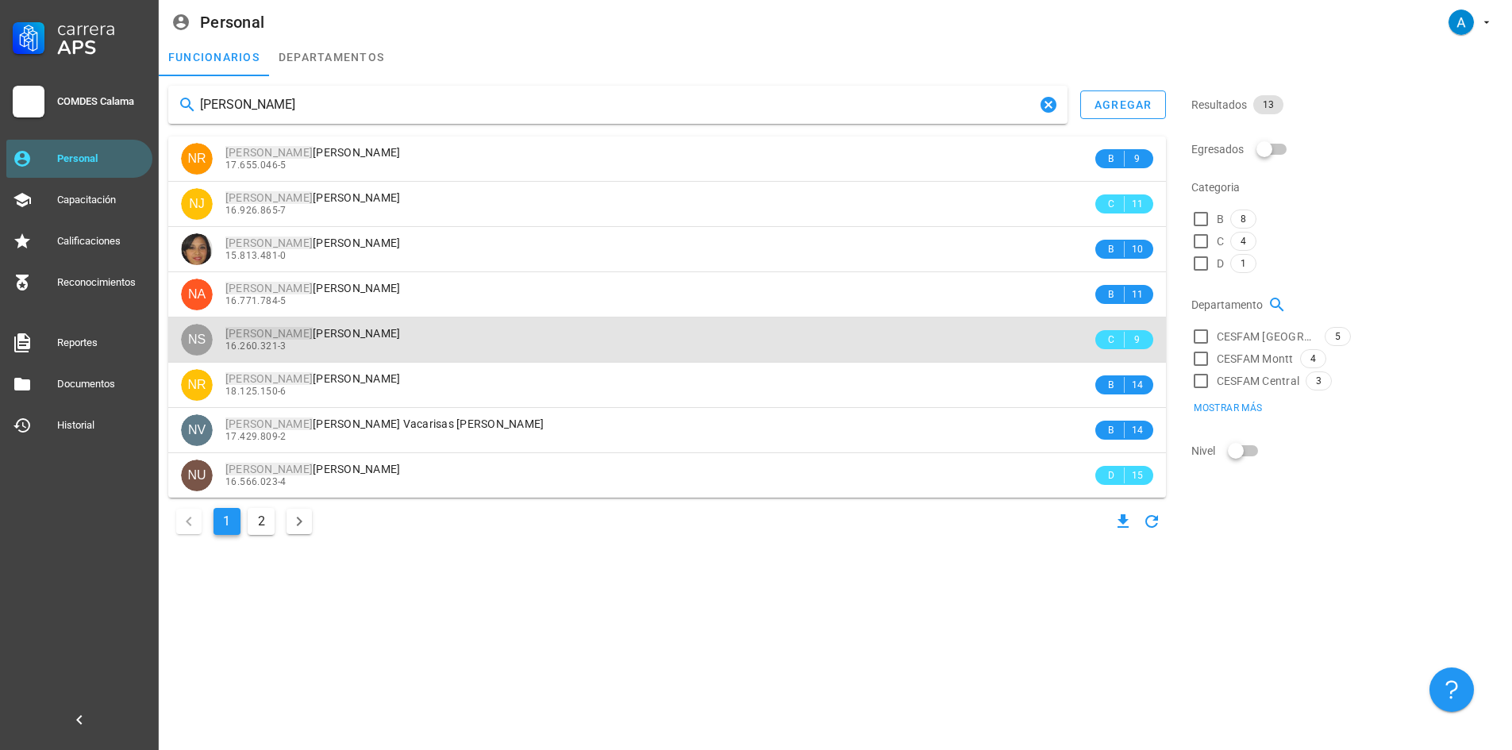
click at [347, 334] on span "[PERSON_NAME] [PERSON_NAME]" at bounding box center [312, 333] width 175 height 13
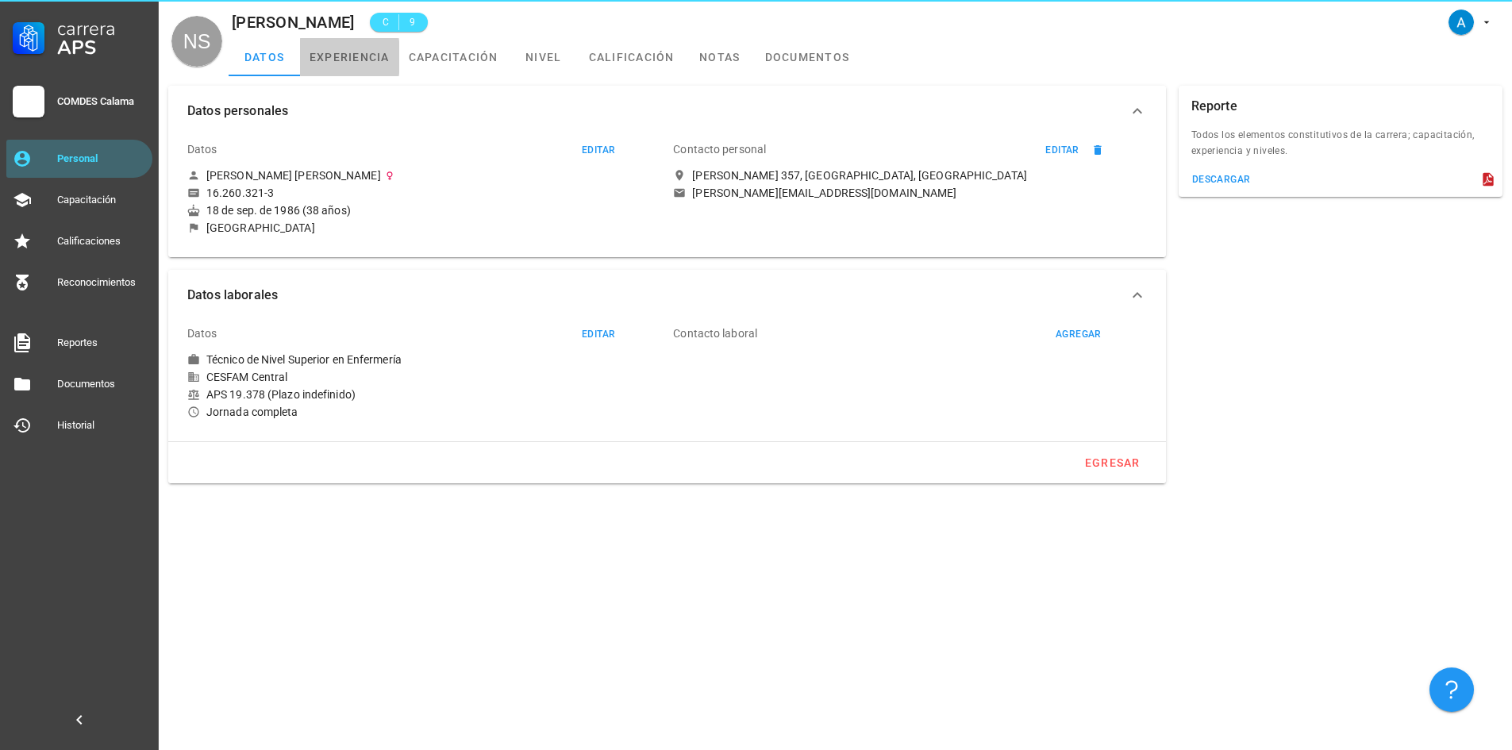
click at [349, 51] on link "experiencia" at bounding box center [349, 57] width 99 height 38
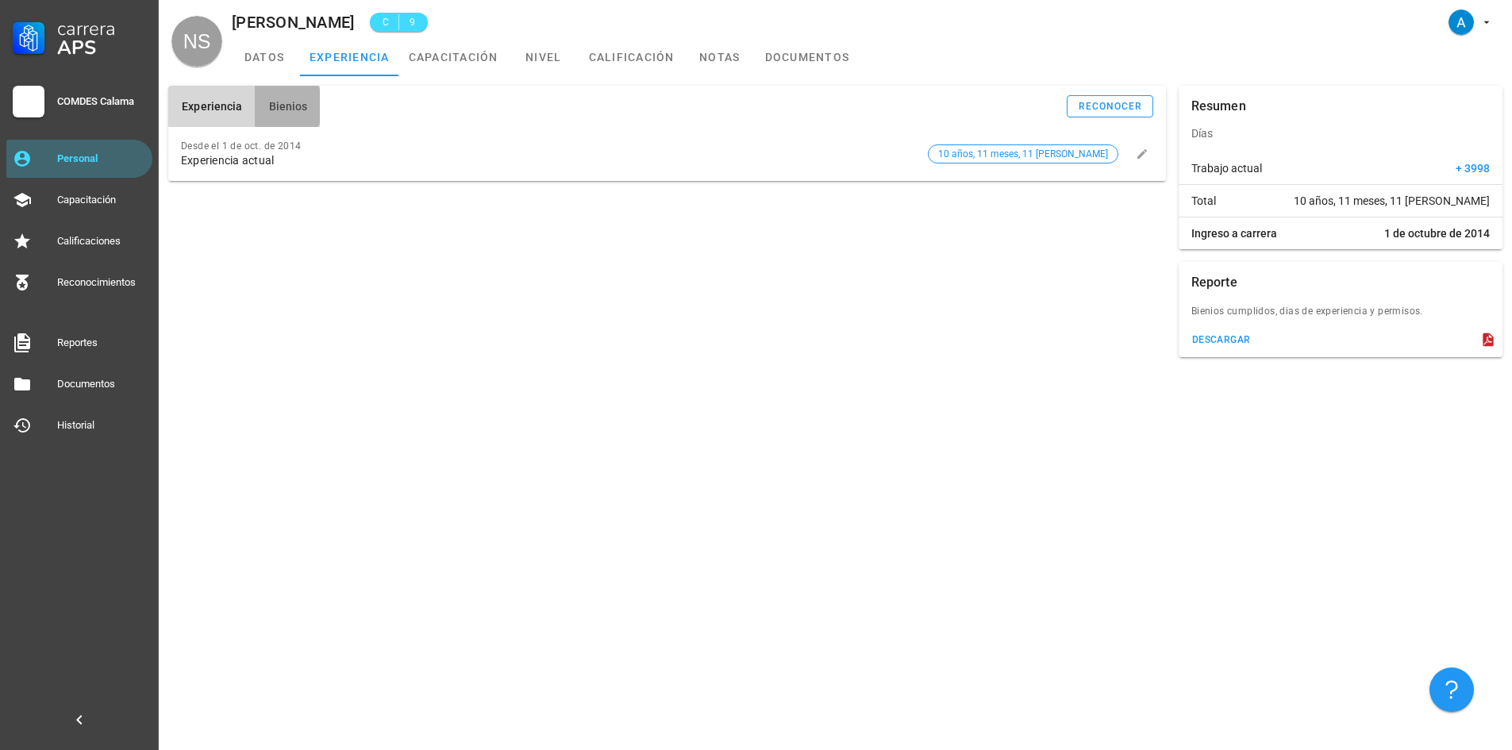
click at [306, 121] on button "Bienios" at bounding box center [287, 106] width 65 height 41
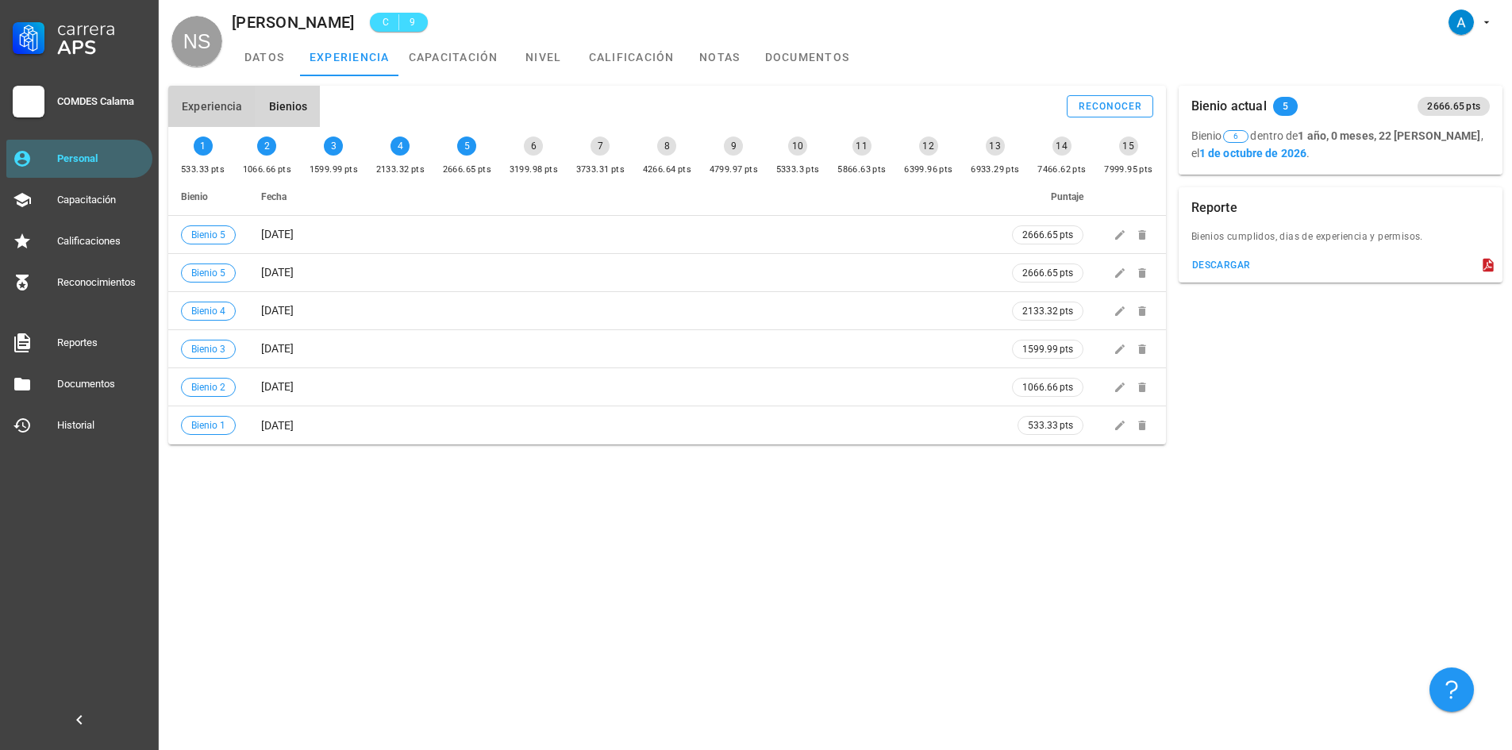
click at [232, 100] on span "Experiencia" at bounding box center [211, 106] width 61 height 13
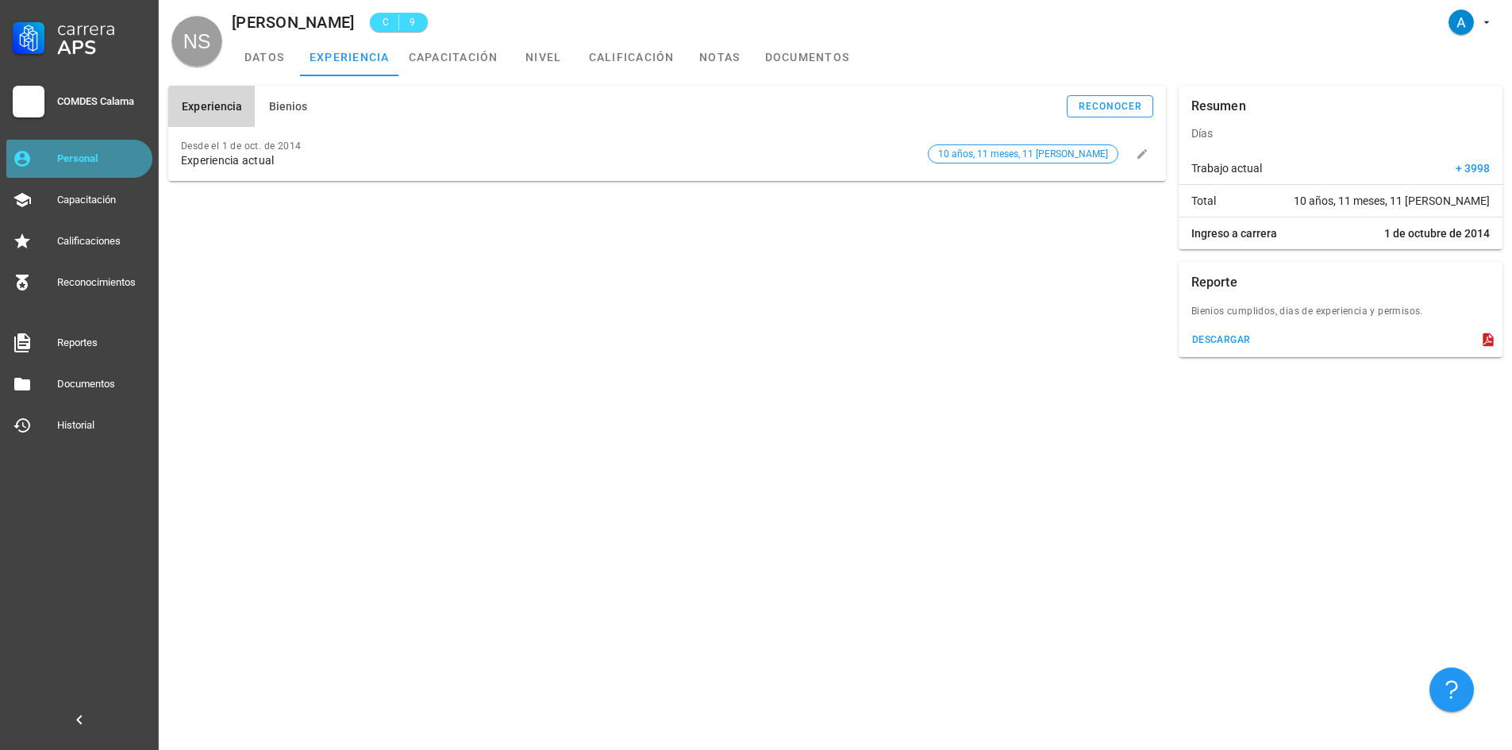
click at [128, 156] on div "Personal" at bounding box center [101, 158] width 89 height 13
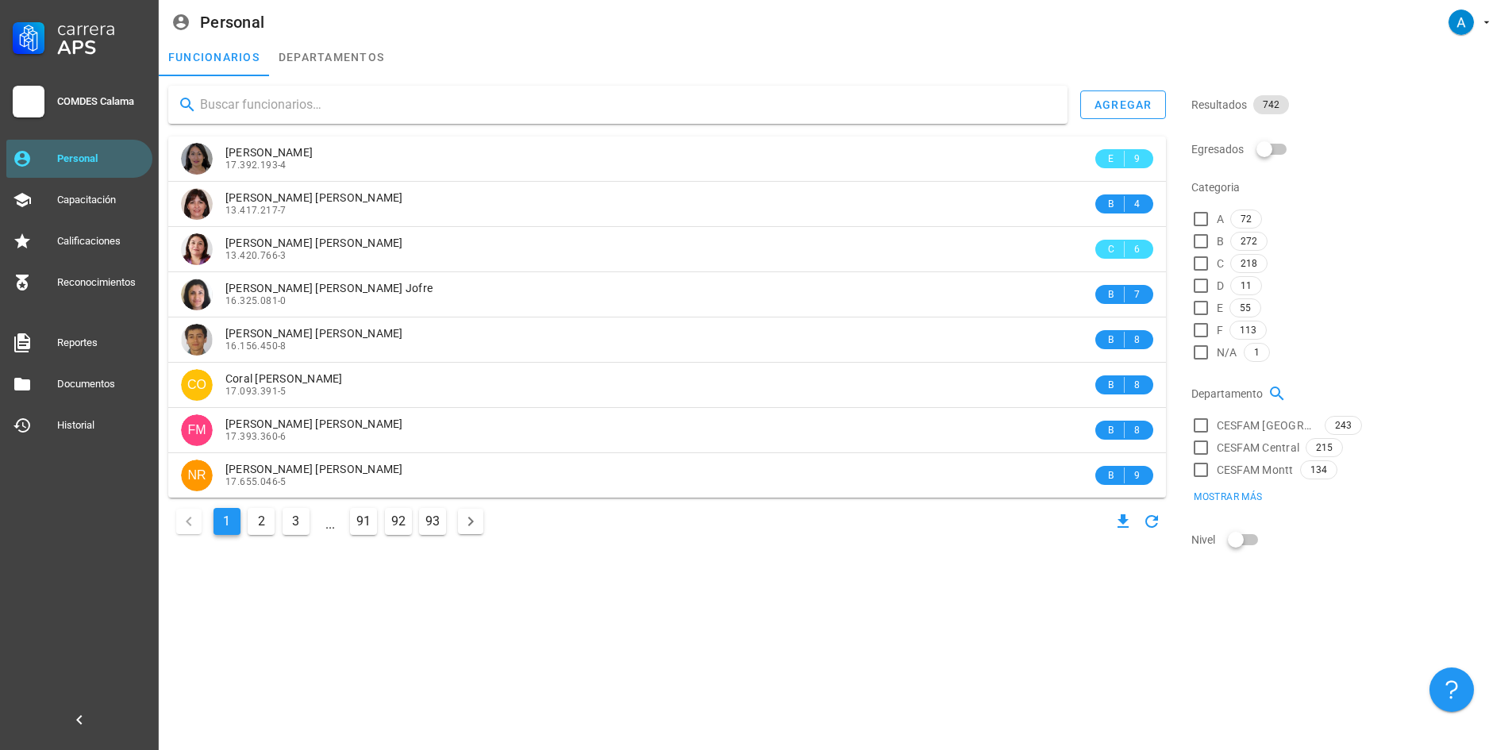
click at [310, 108] on input "text" at bounding box center [627, 104] width 855 height 25
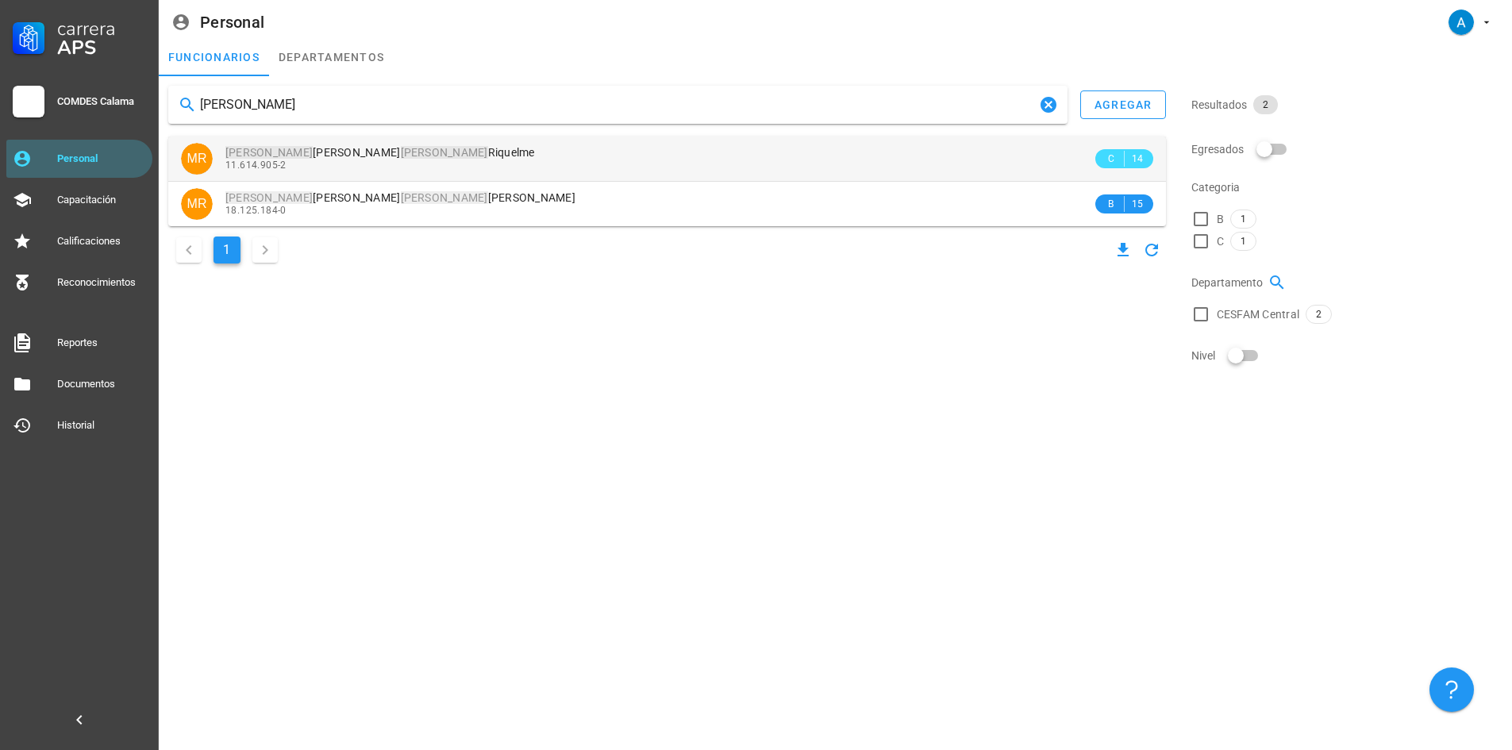
type input "[PERSON_NAME]"
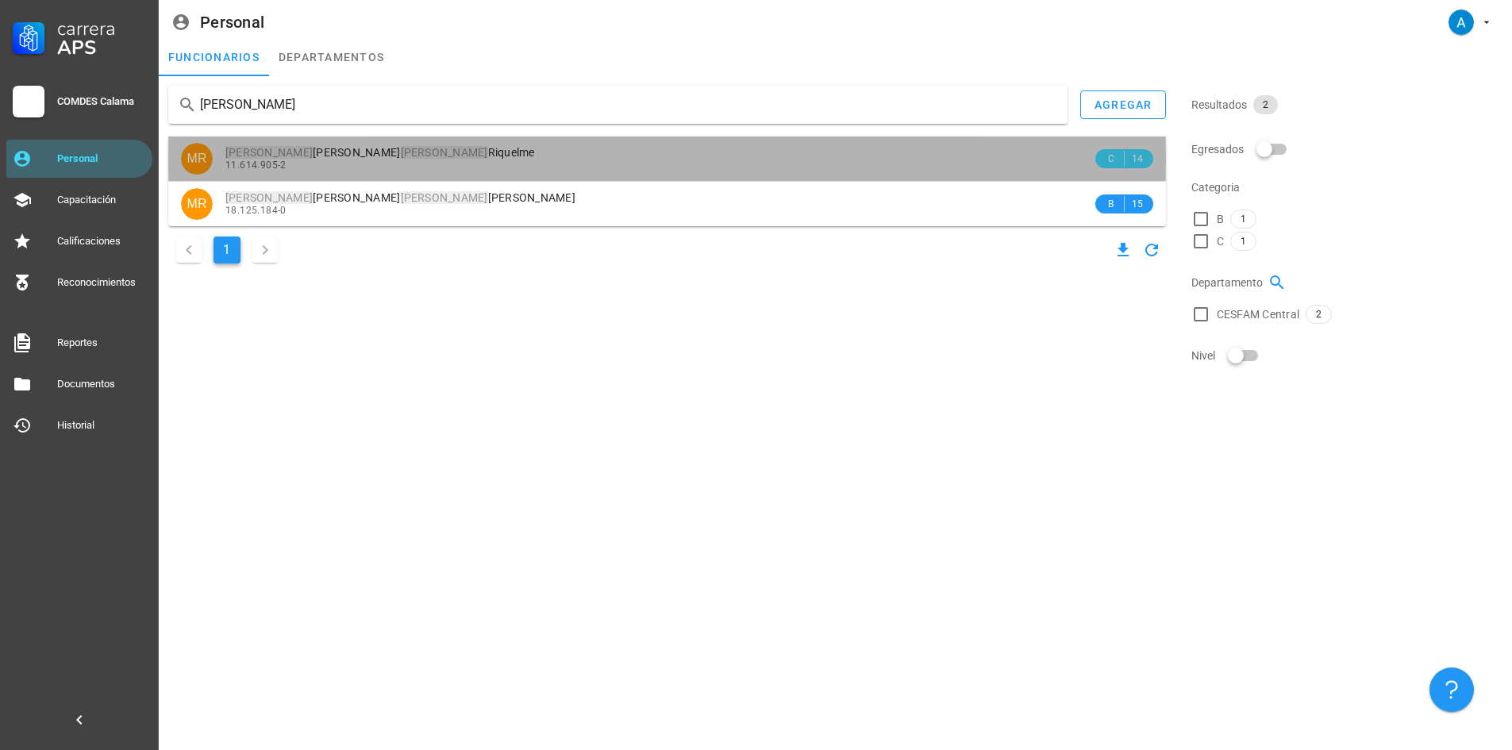
click at [401, 157] on mark "[PERSON_NAME]" at bounding box center [444, 152] width 87 height 13
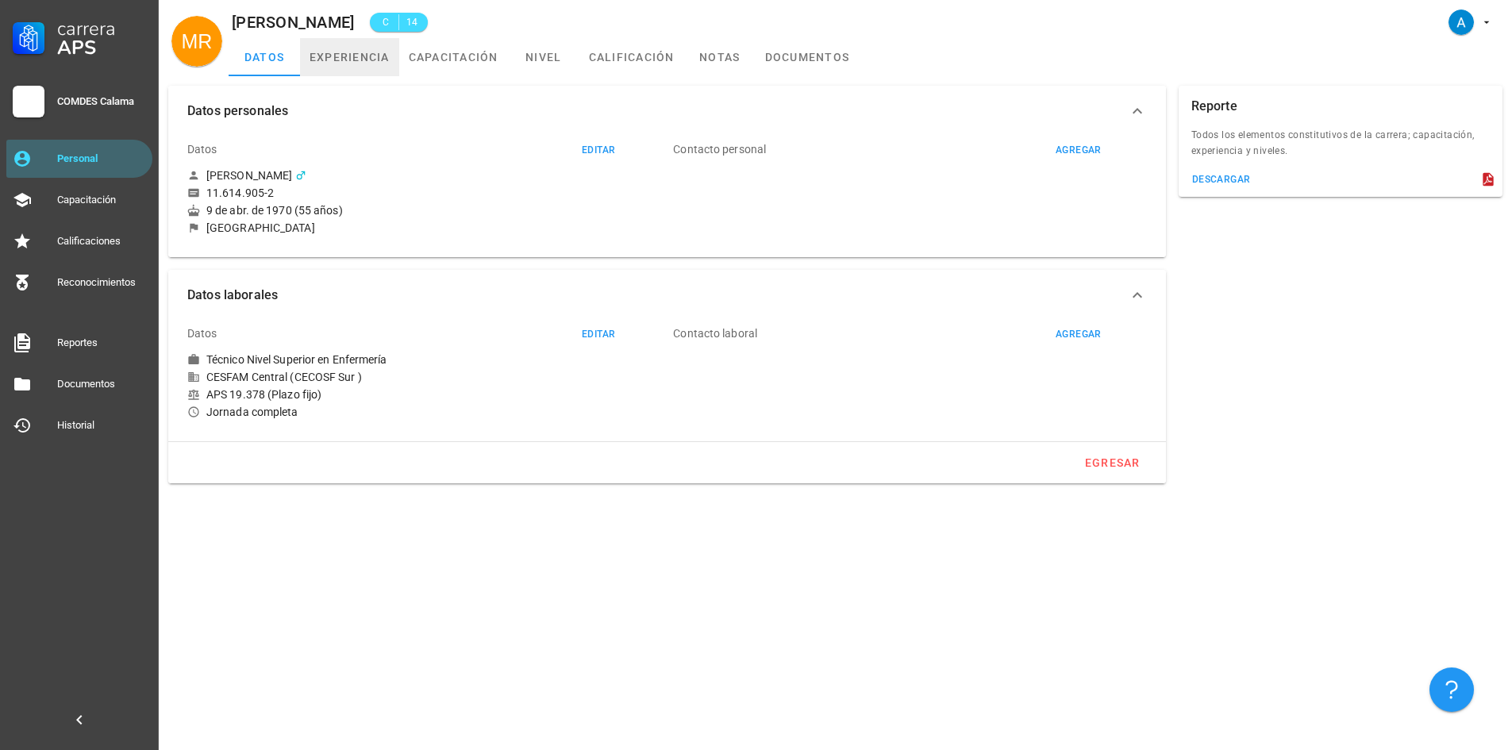
click at [368, 60] on link "experiencia" at bounding box center [349, 57] width 99 height 38
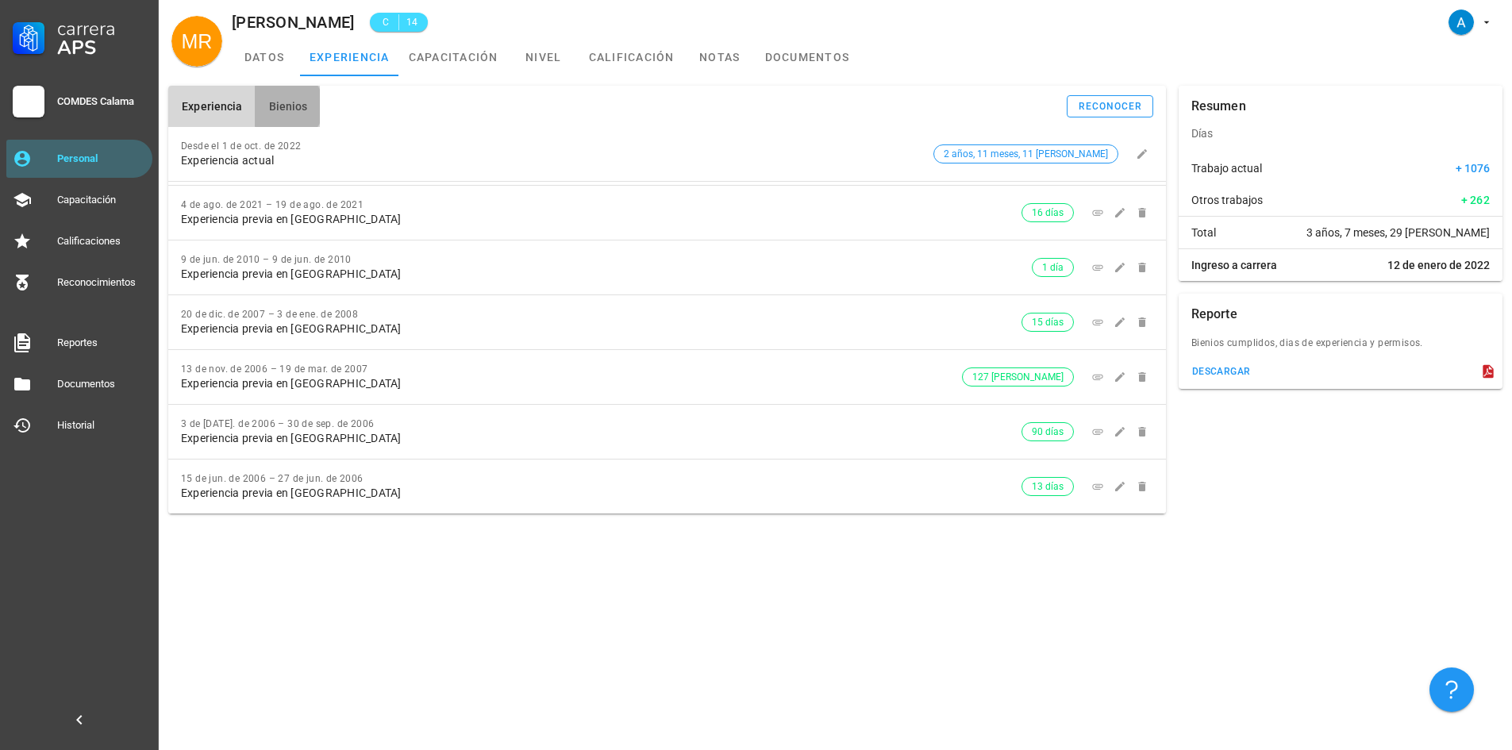
click at [287, 101] on span "Bienios" at bounding box center [287, 106] width 40 height 13
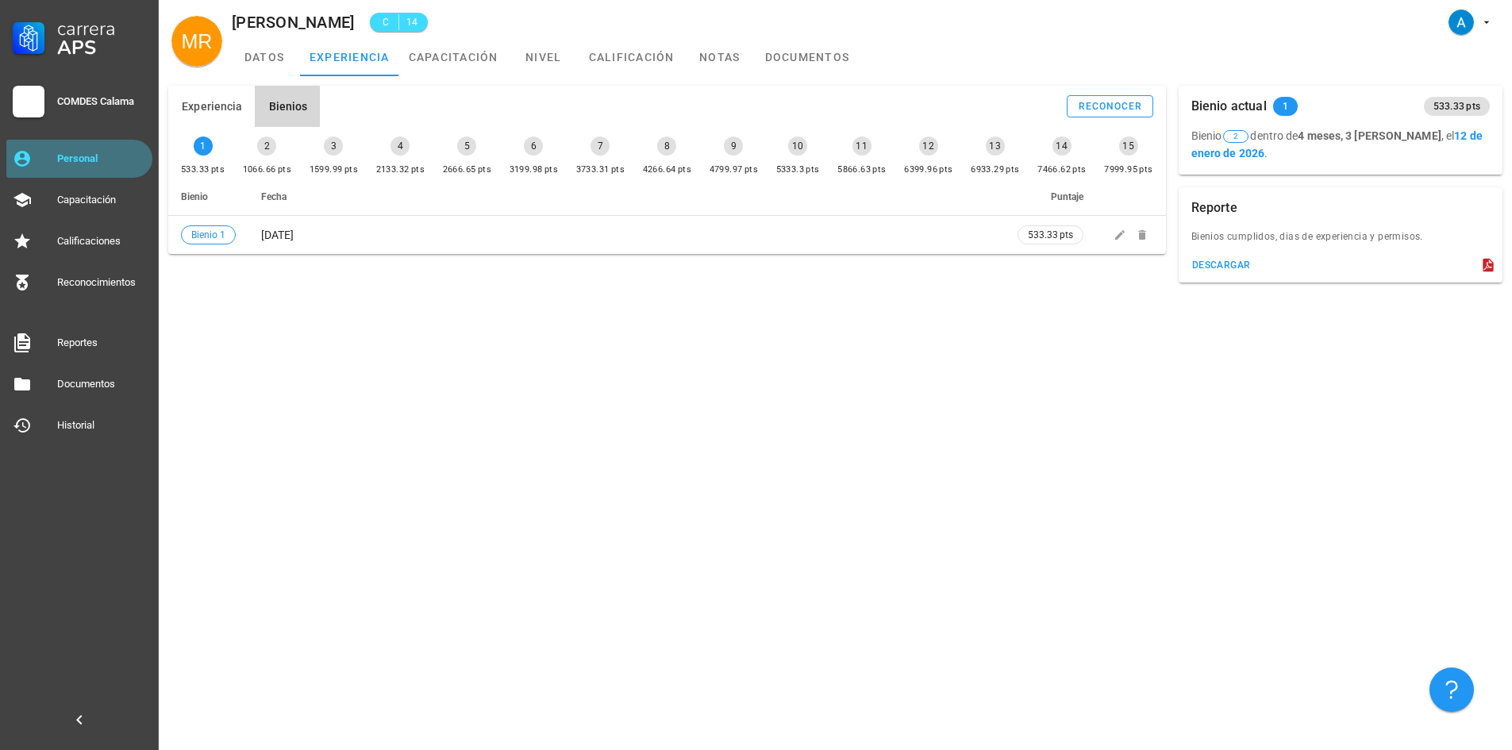
click at [129, 168] on div "Personal" at bounding box center [101, 158] width 89 height 25
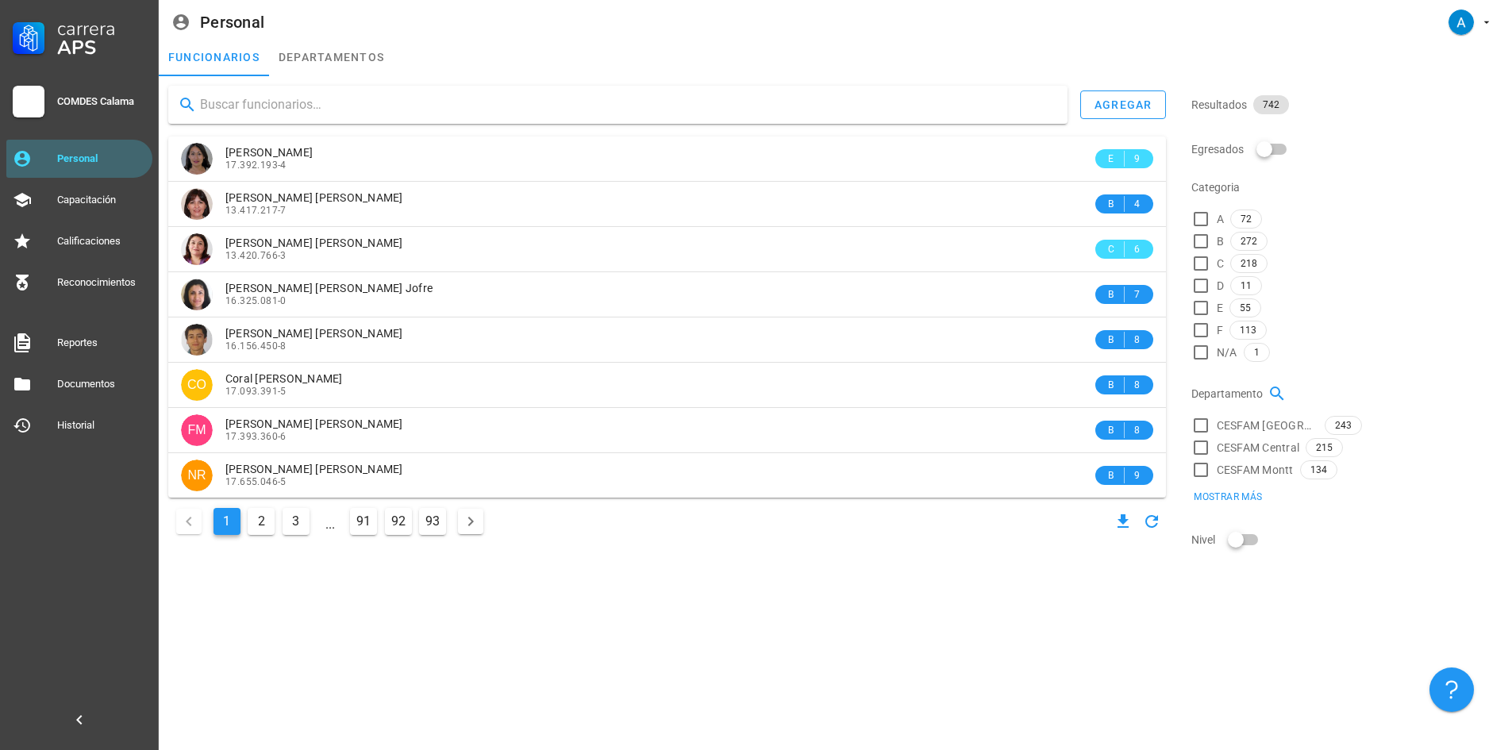
click at [232, 103] on input "text" at bounding box center [627, 104] width 855 height 25
click at [398, 111] on input "text" at bounding box center [627, 104] width 855 height 25
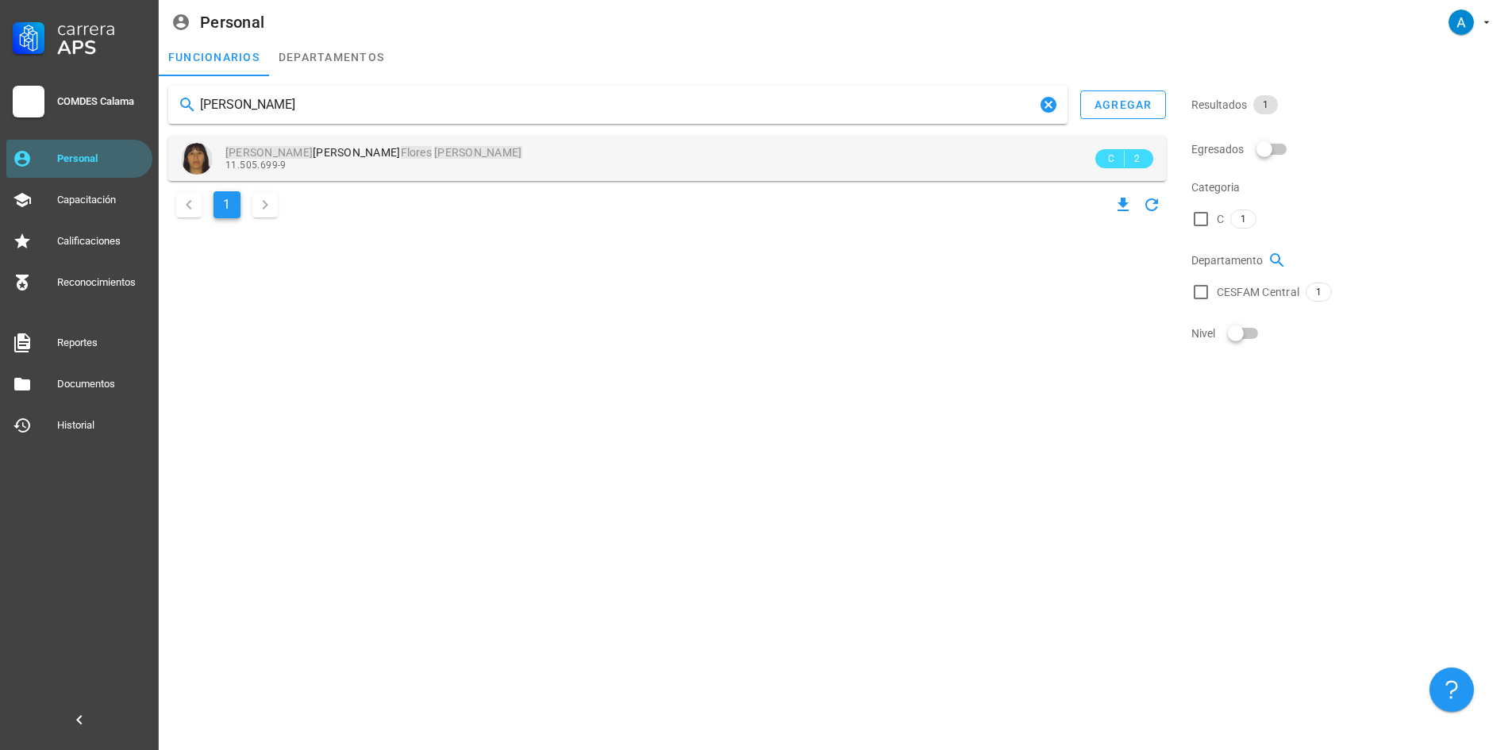
type input "[PERSON_NAME]"
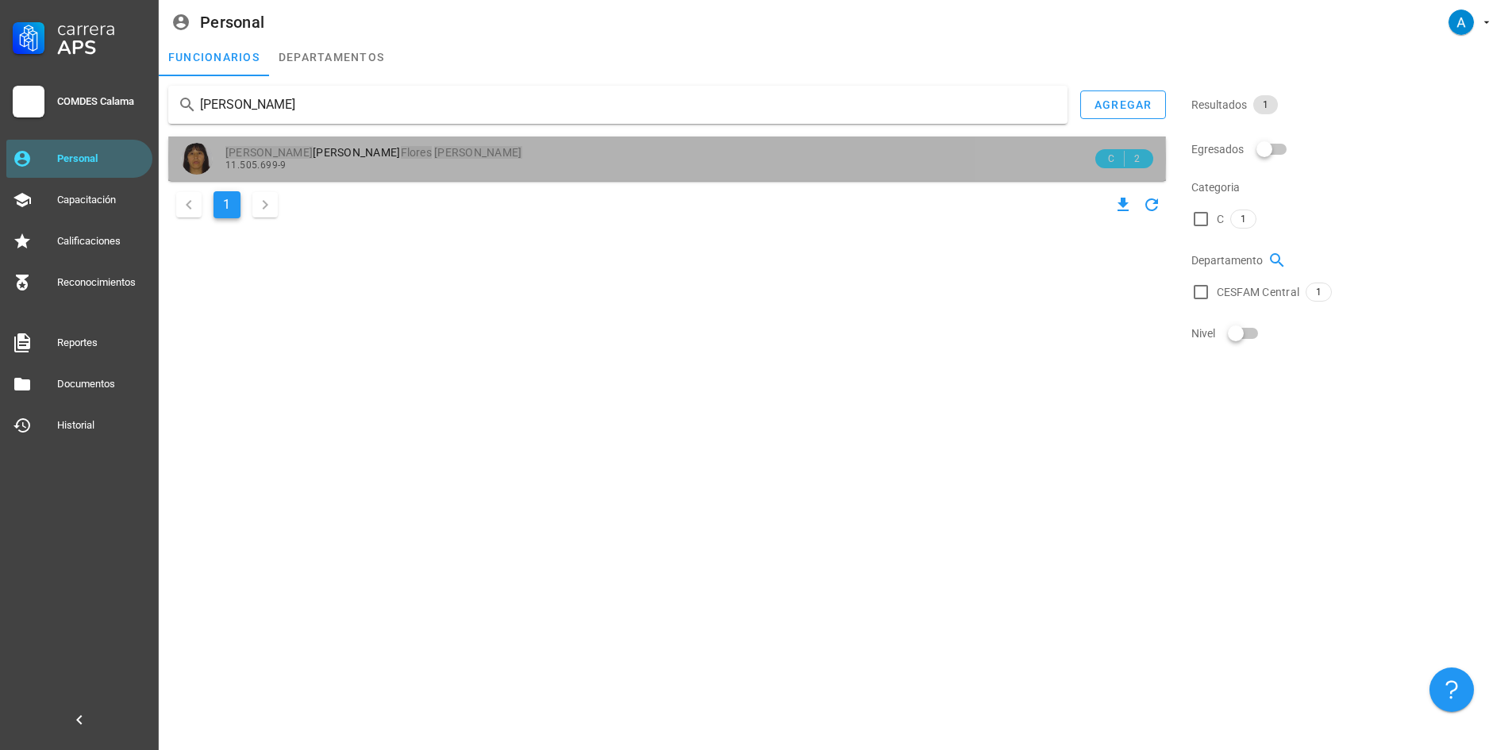
click at [434, 152] on mark "[PERSON_NAME]" at bounding box center [477, 152] width 87 height 13
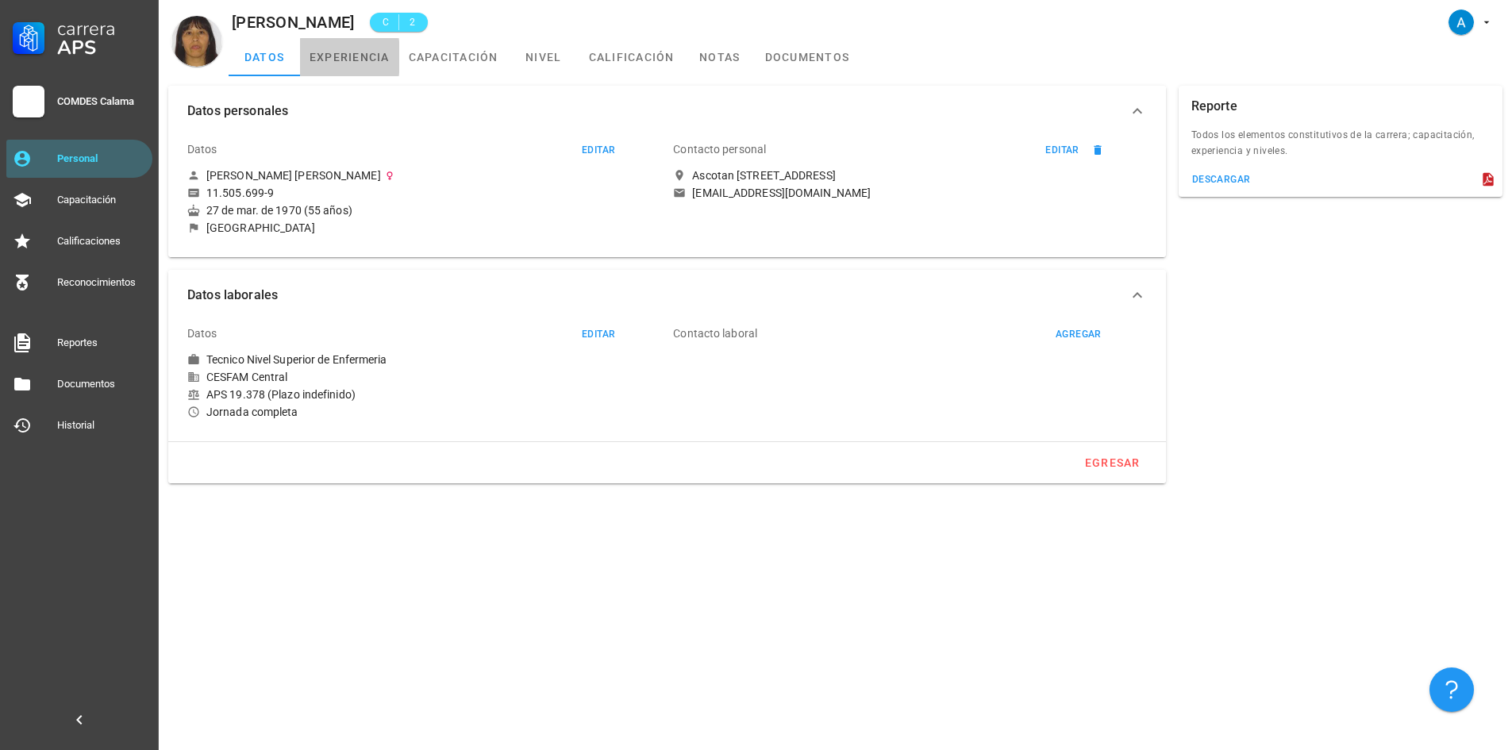
click at [351, 60] on link "experiencia" at bounding box center [349, 57] width 99 height 38
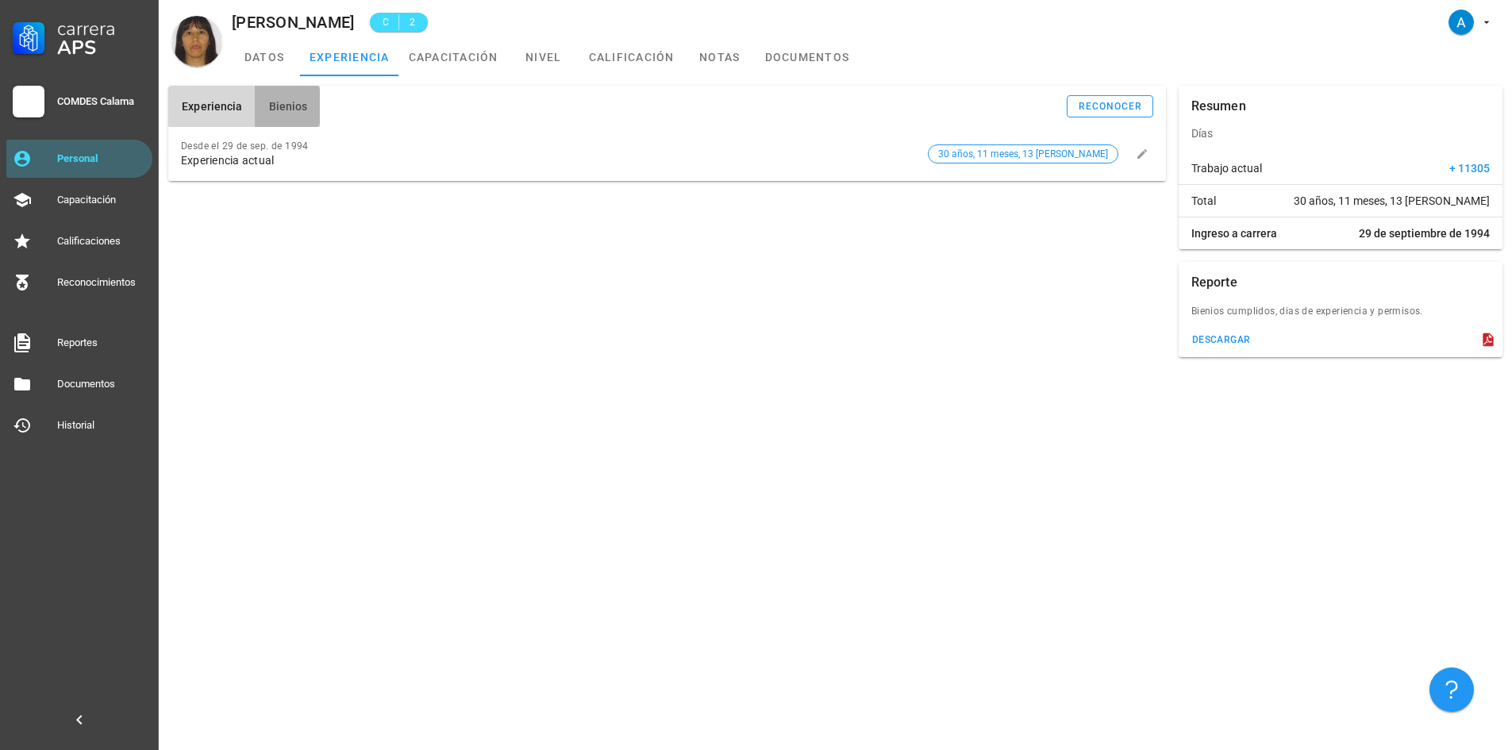
click at [298, 98] on button "Bienios" at bounding box center [287, 106] width 65 height 41
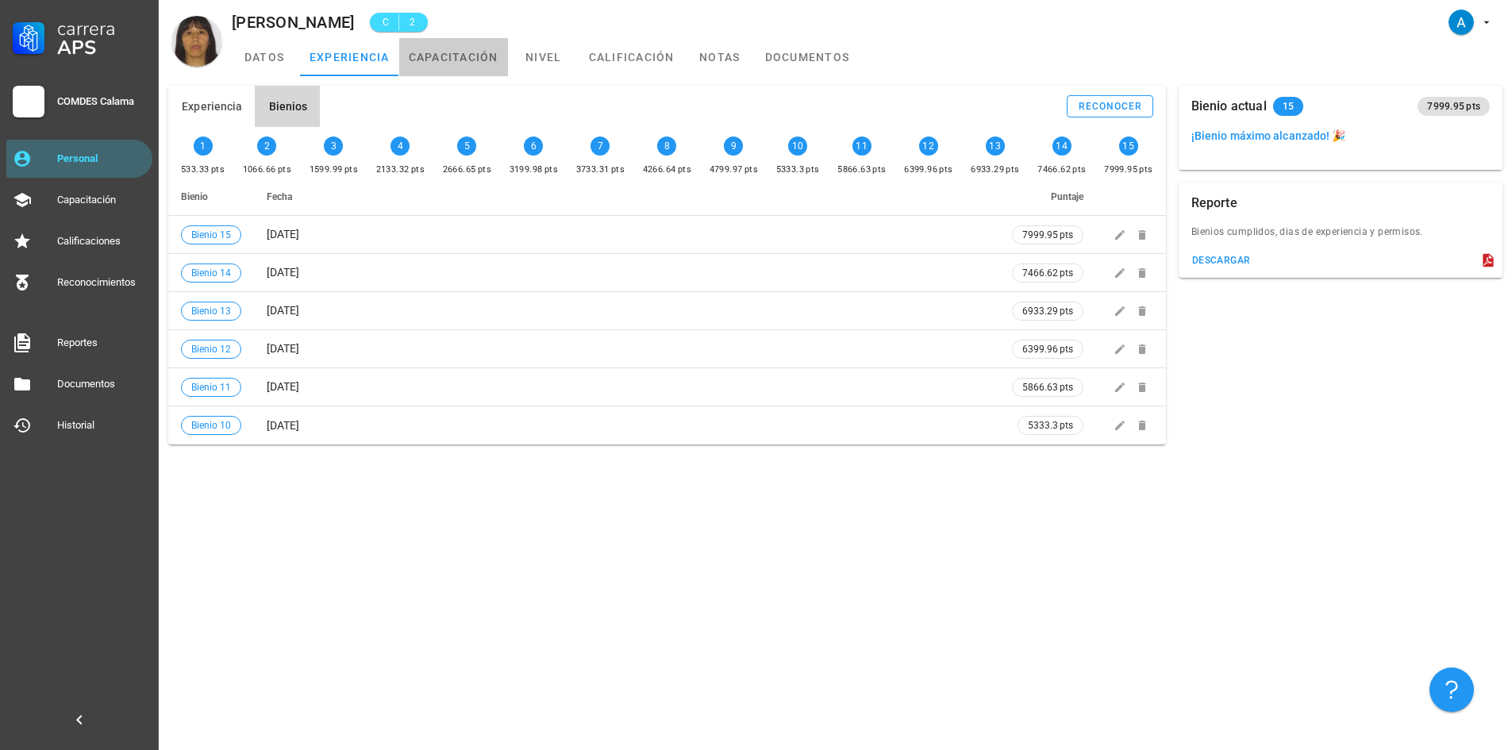
click at [458, 48] on link "capacitación" at bounding box center [453, 57] width 109 height 38
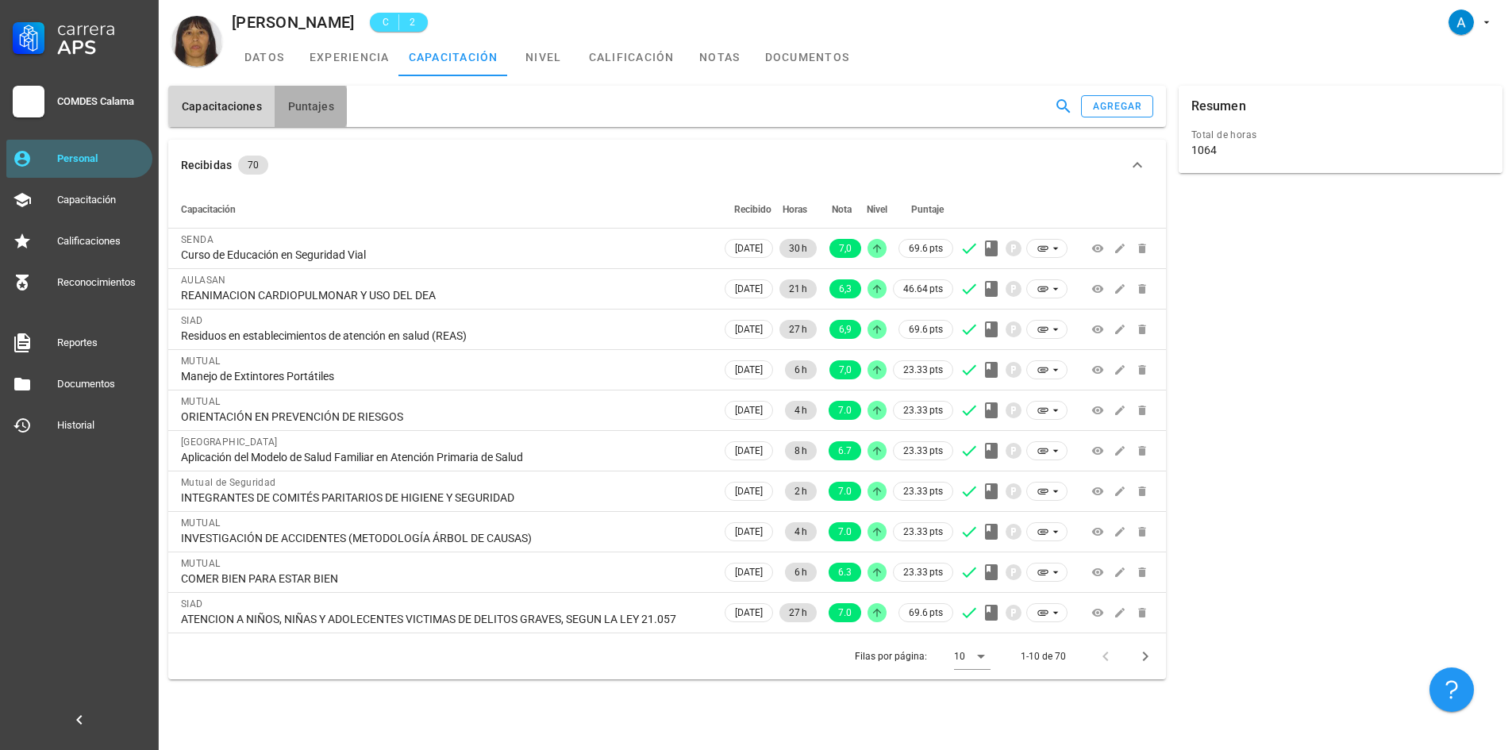
click at [318, 102] on span "Puntajes" at bounding box center [310, 106] width 47 height 13
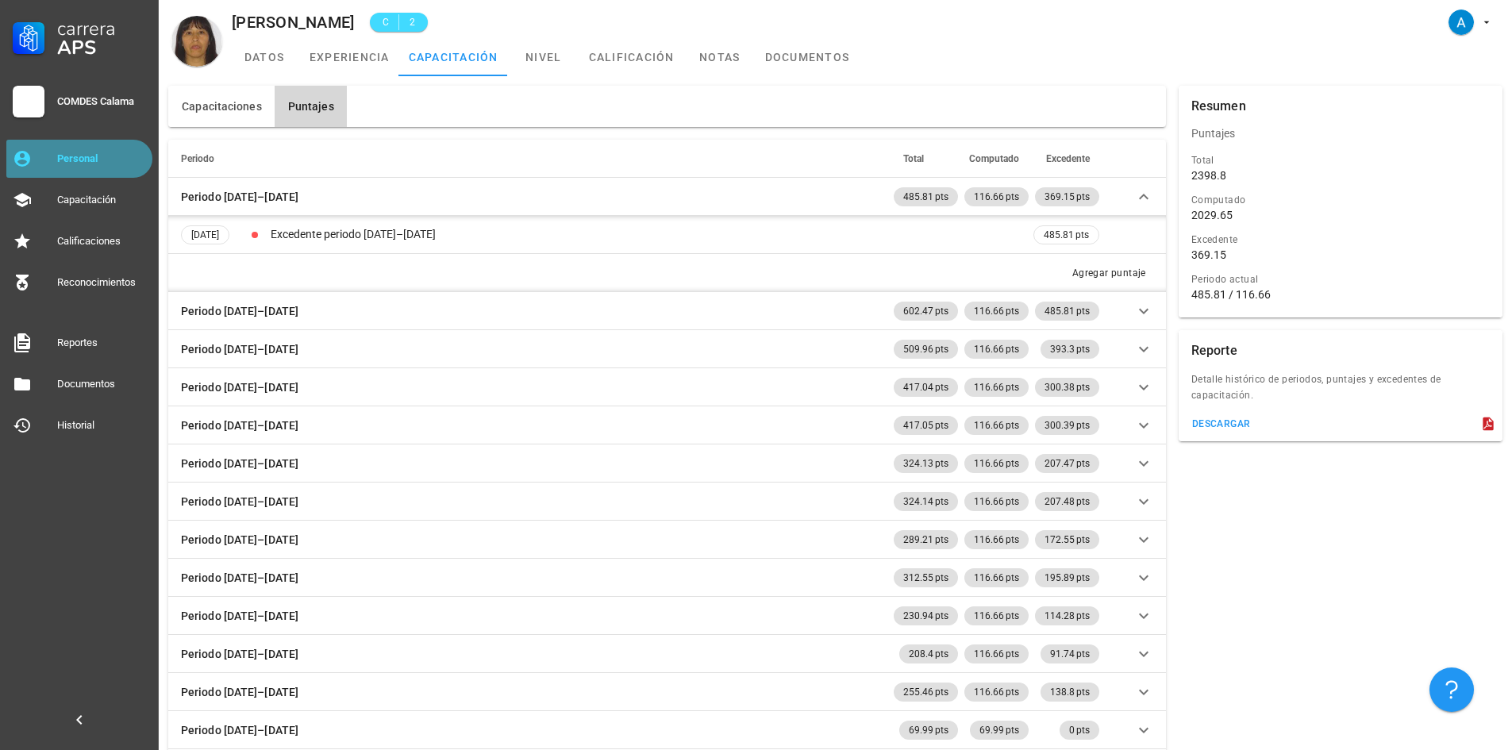
click at [94, 167] on div "Personal" at bounding box center [101, 158] width 89 height 25
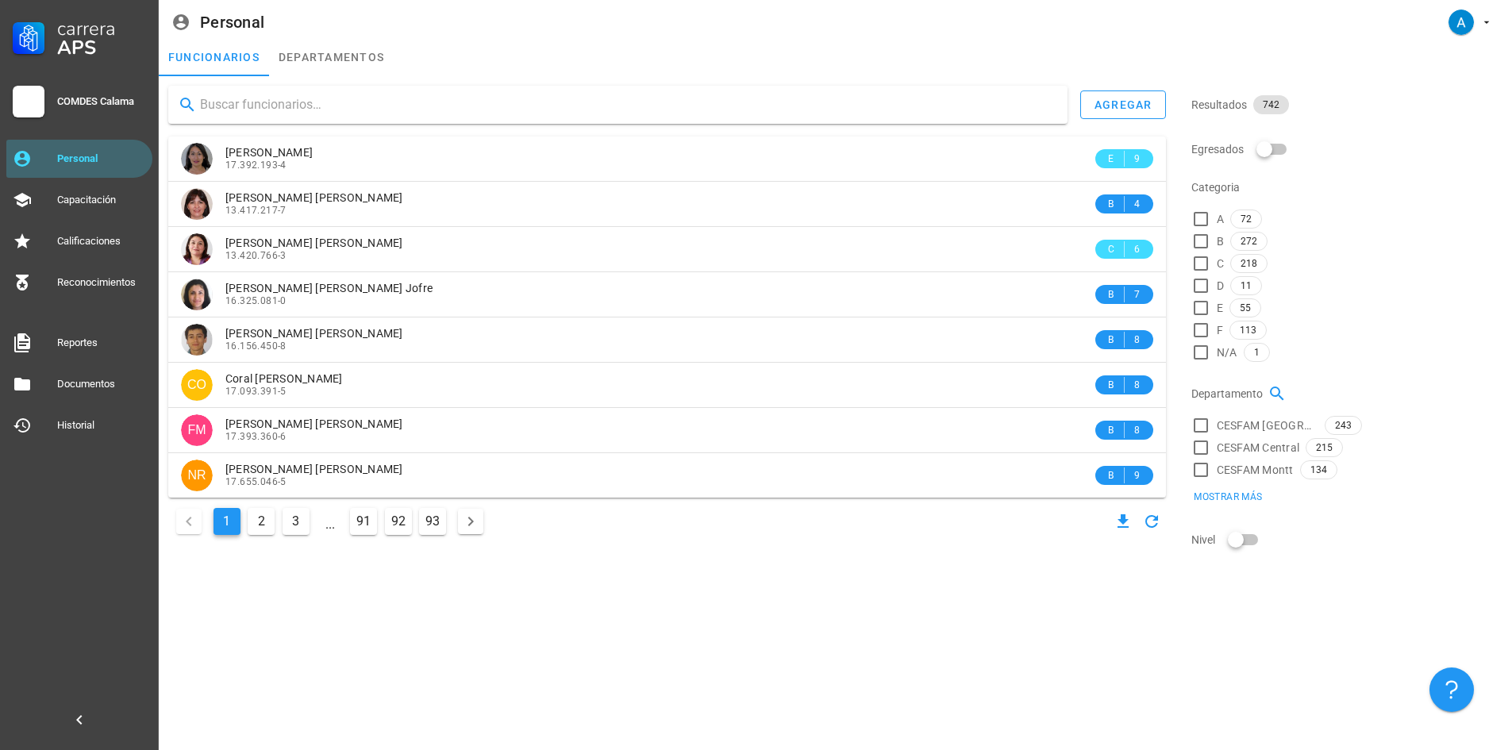
click at [294, 101] on input "text" at bounding box center [627, 104] width 855 height 25
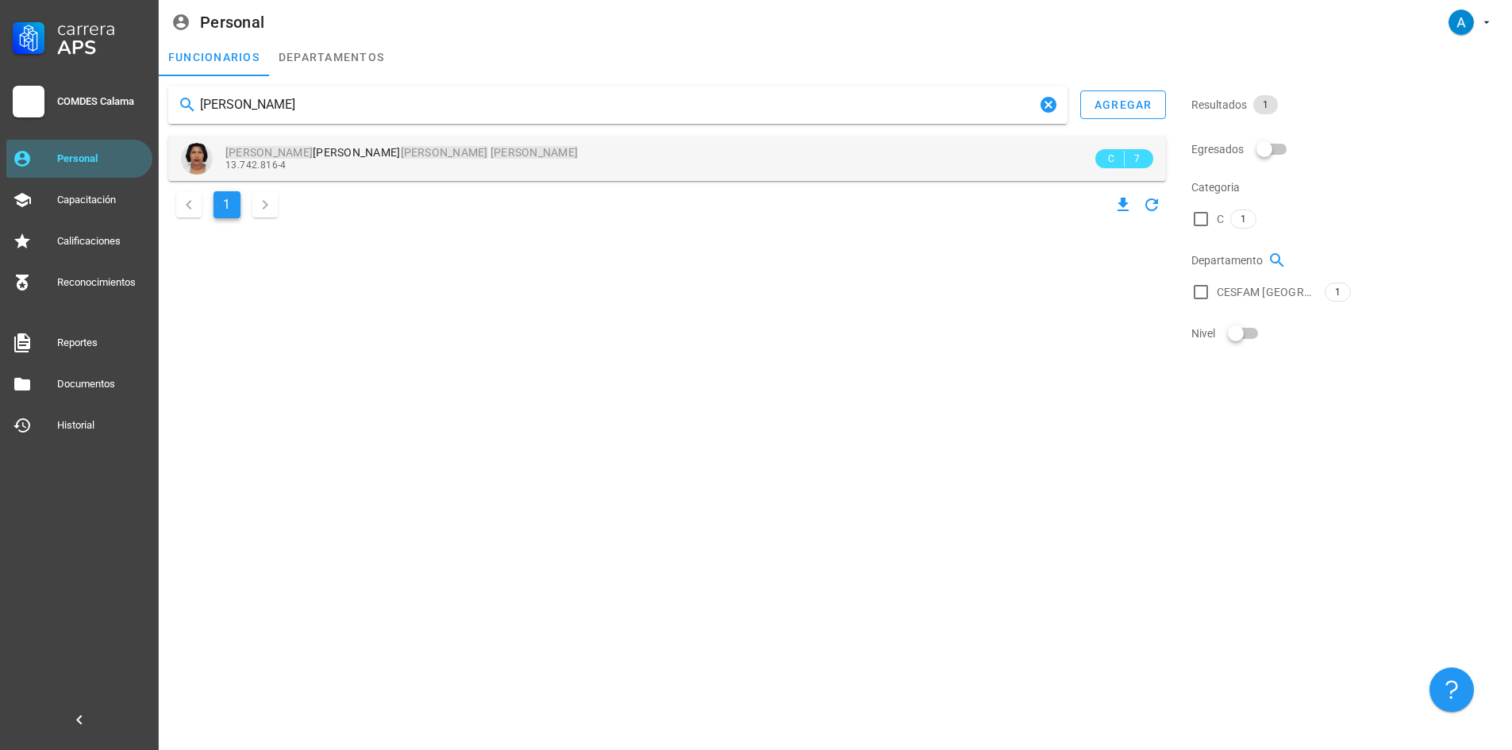
type input "[PERSON_NAME]"
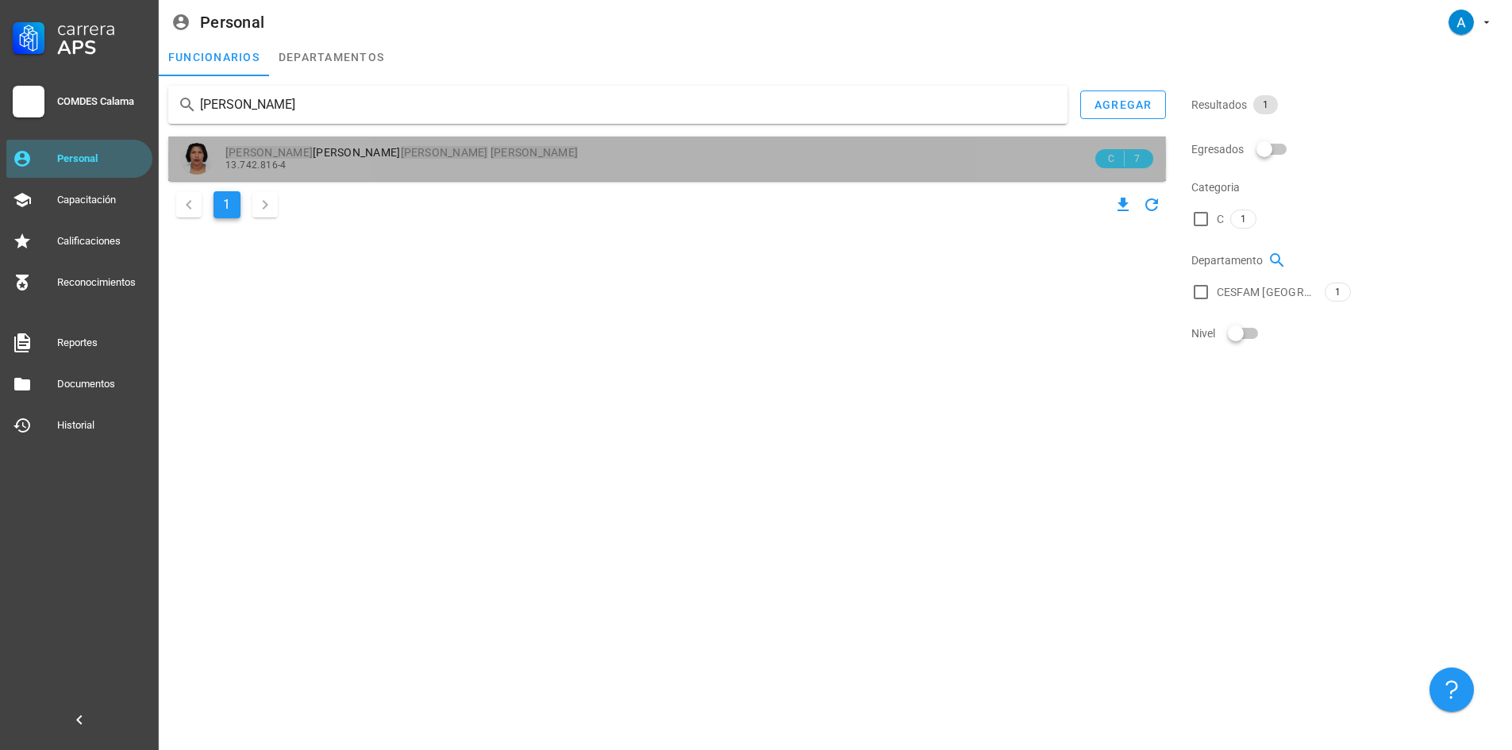
click at [401, 149] on mark "[PERSON_NAME]" at bounding box center [444, 152] width 87 height 13
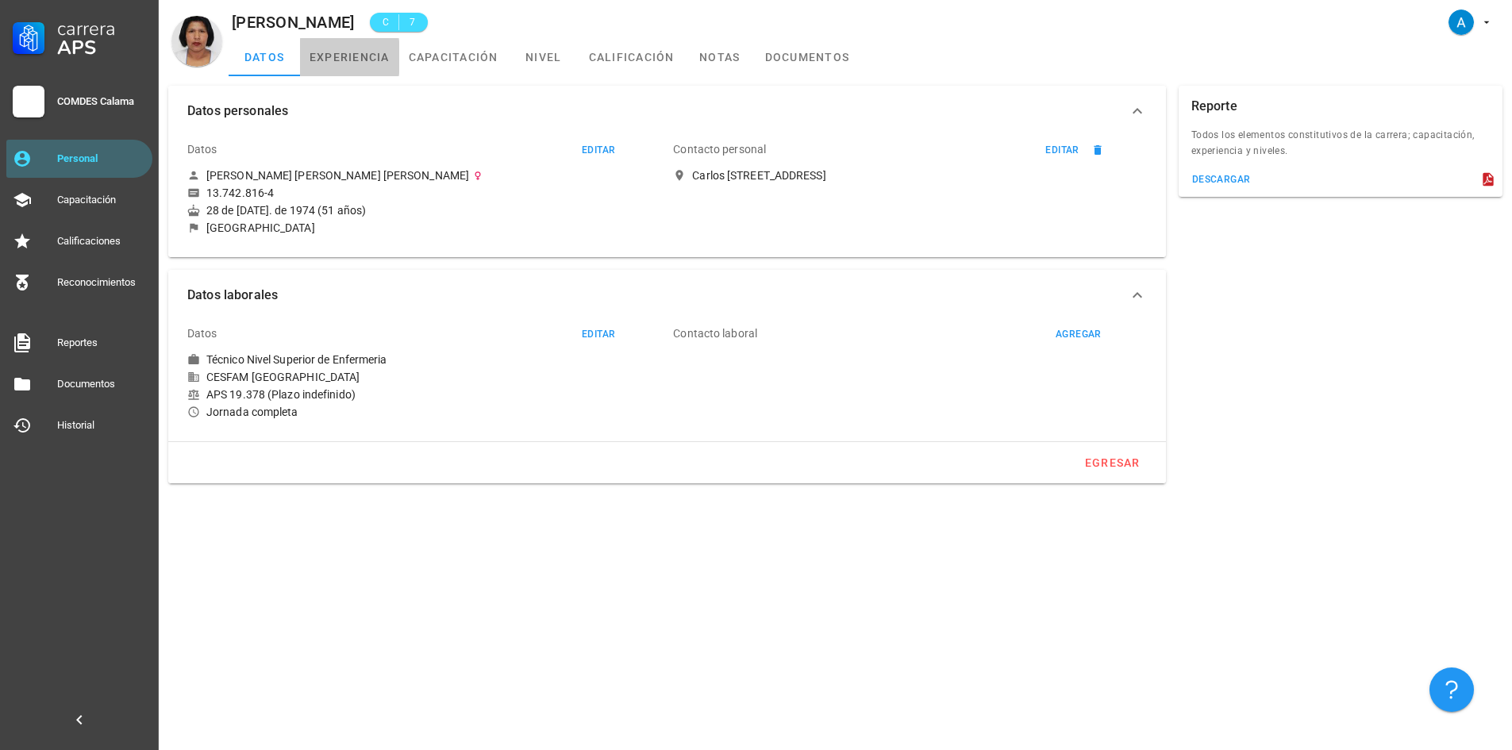
click at [358, 63] on link "experiencia" at bounding box center [349, 57] width 99 height 38
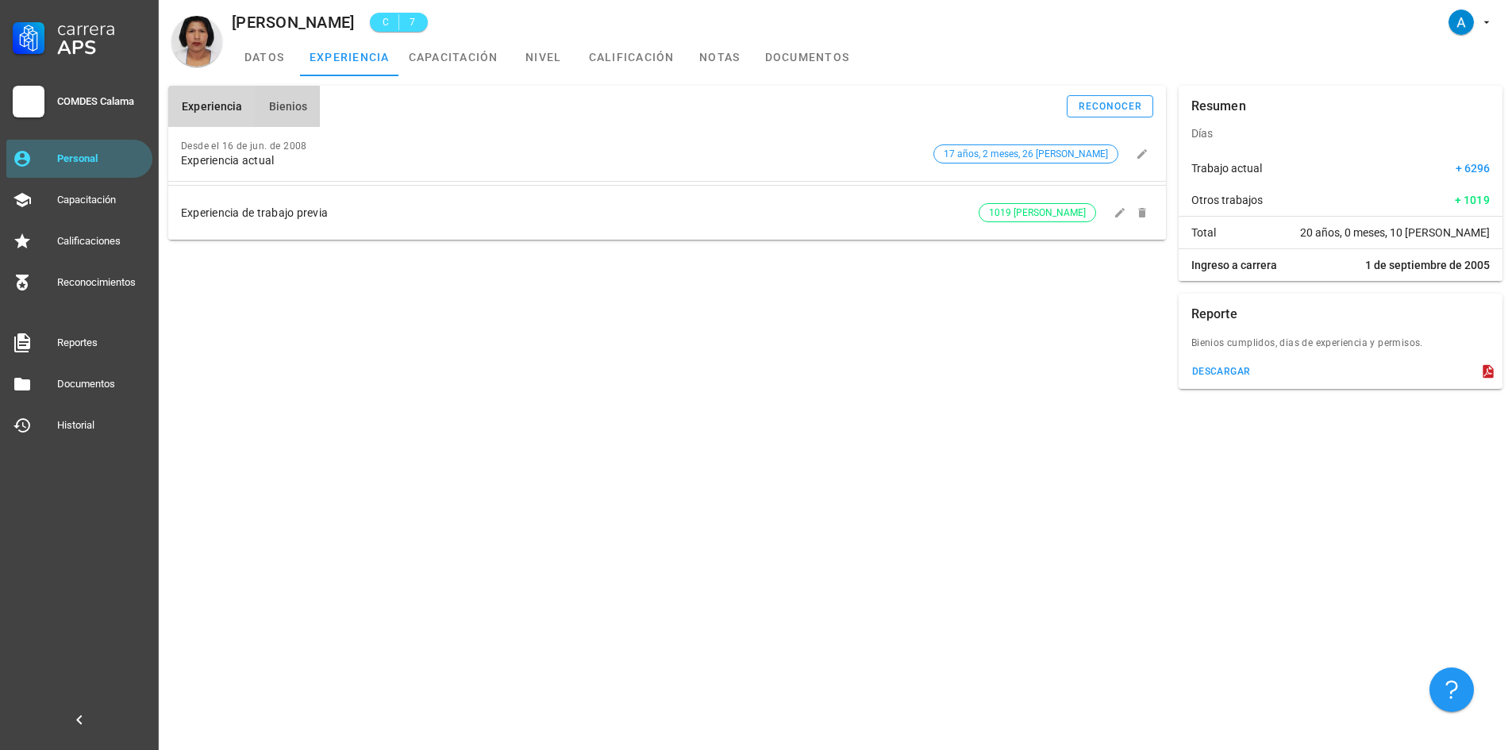
click at [271, 107] on span "Bienios" at bounding box center [287, 106] width 40 height 13
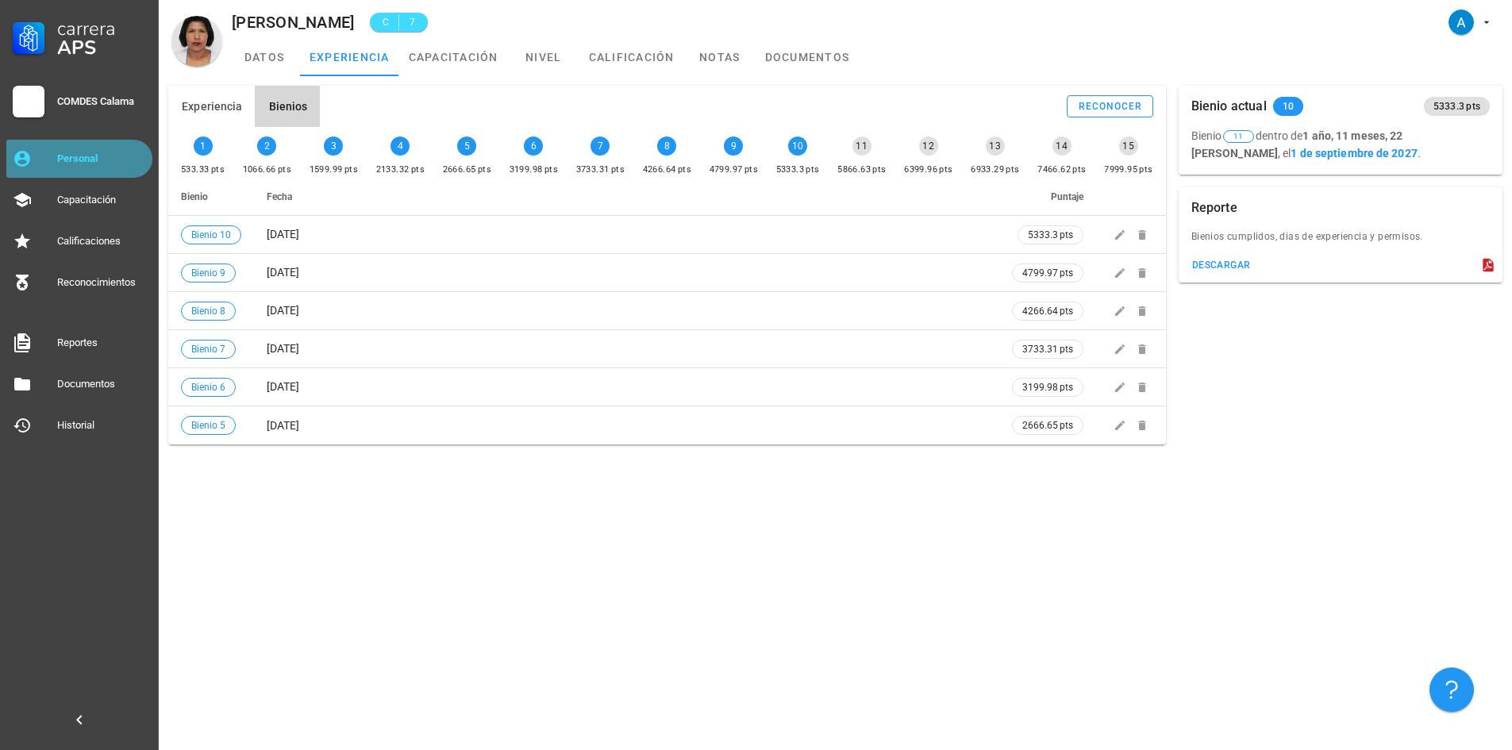
click at [115, 150] on div "Personal" at bounding box center [101, 158] width 89 height 25
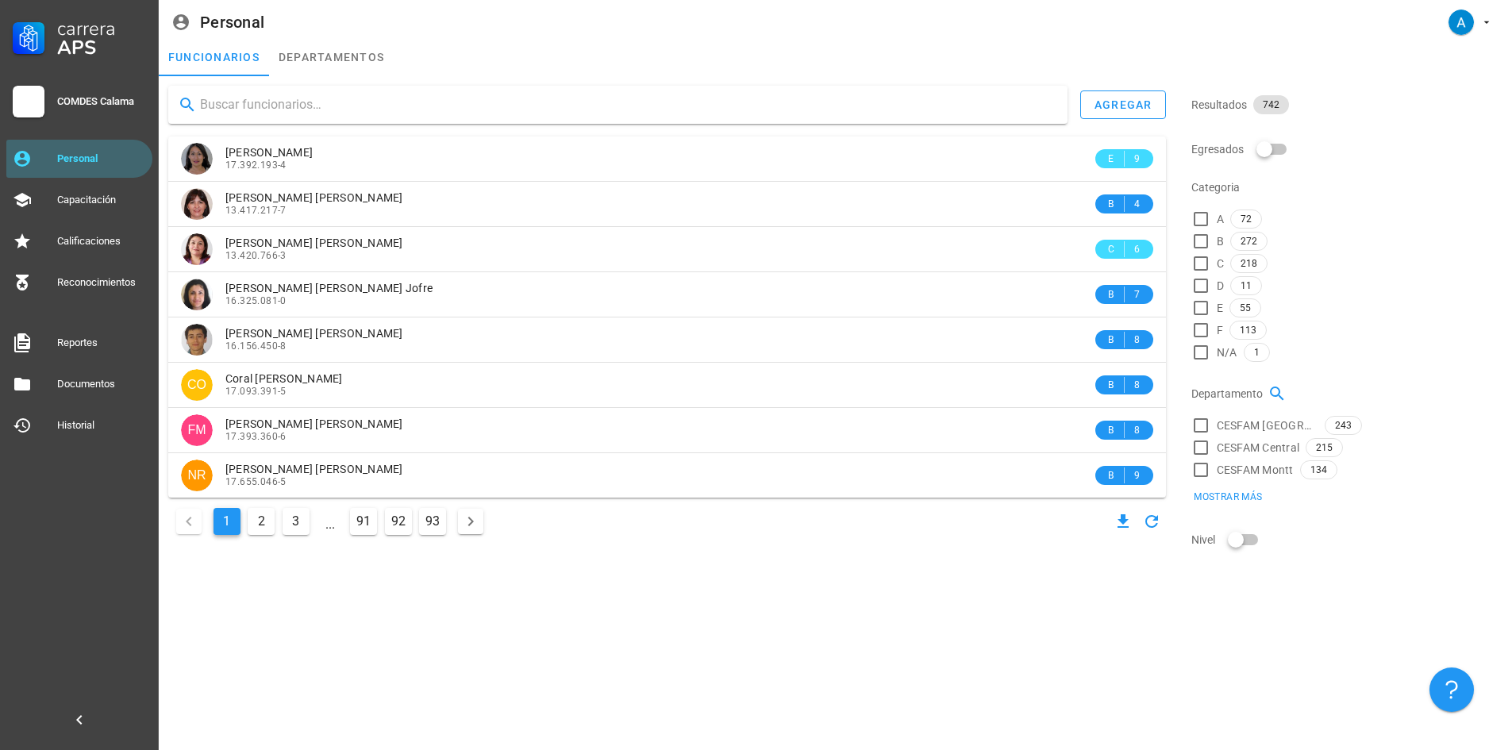
click at [259, 104] on input "text" at bounding box center [627, 104] width 855 height 25
click at [92, 149] on div "Personal" at bounding box center [101, 158] width 89 height 25
click at [271, 112] on input "text" at bounding box center [627, 104] width 855 height 25
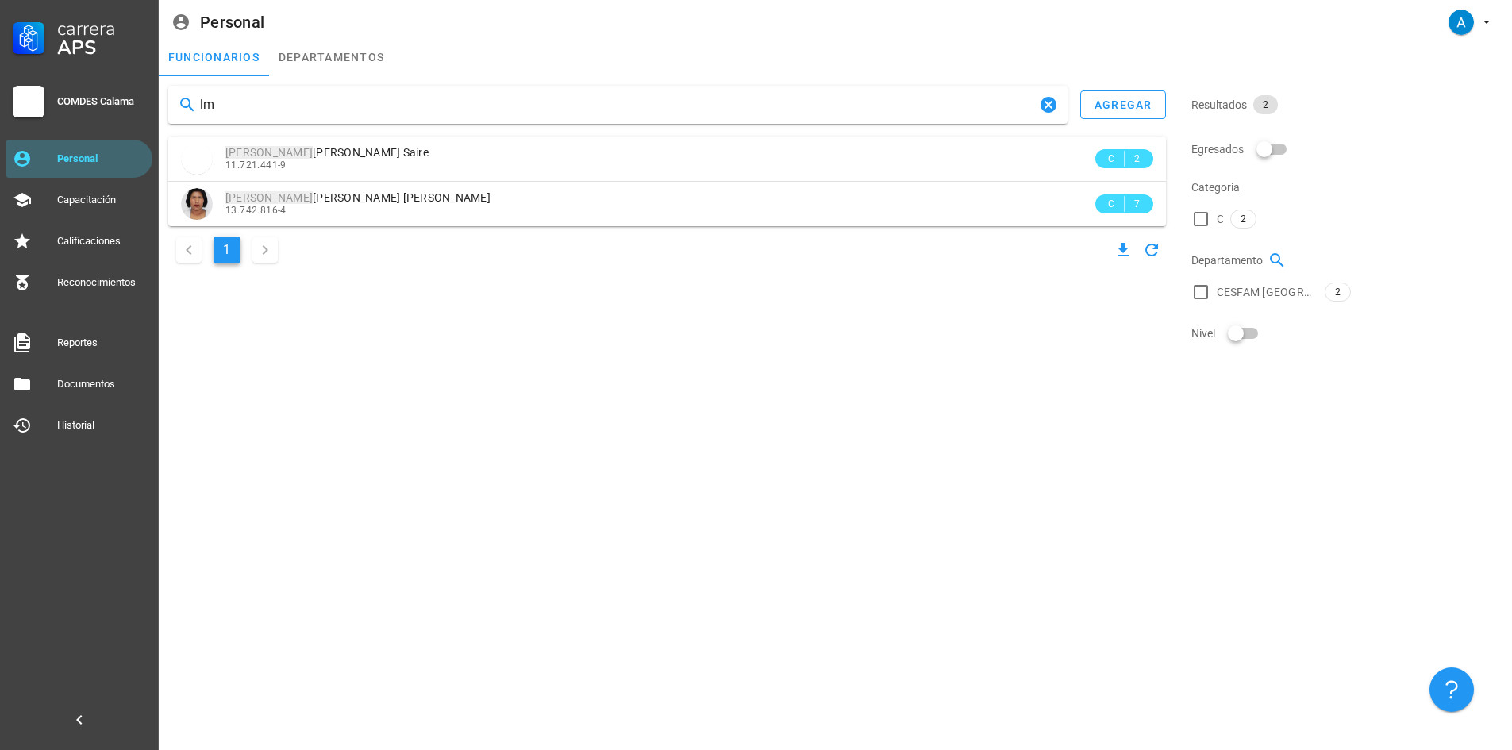
type input "l"
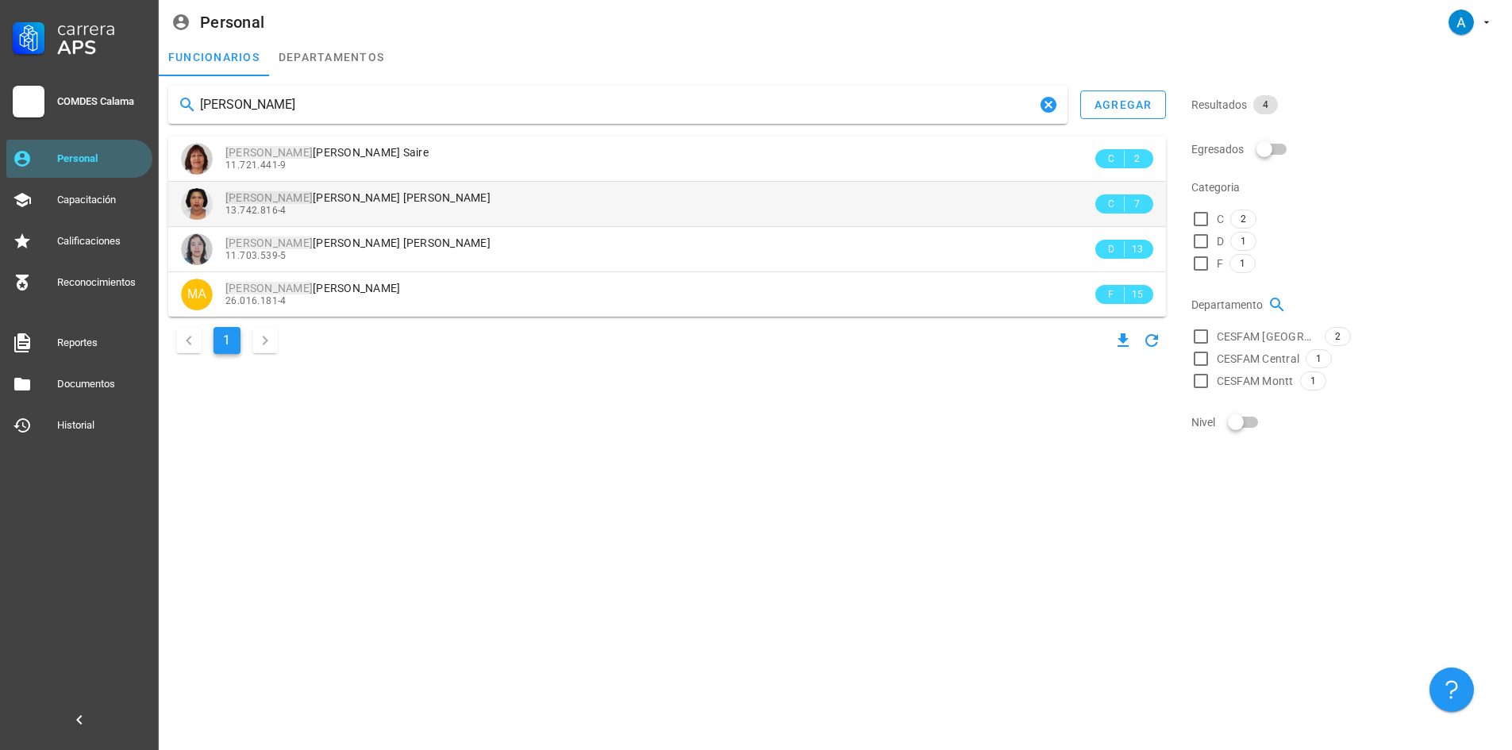
type input "[PERSON_NAME]"
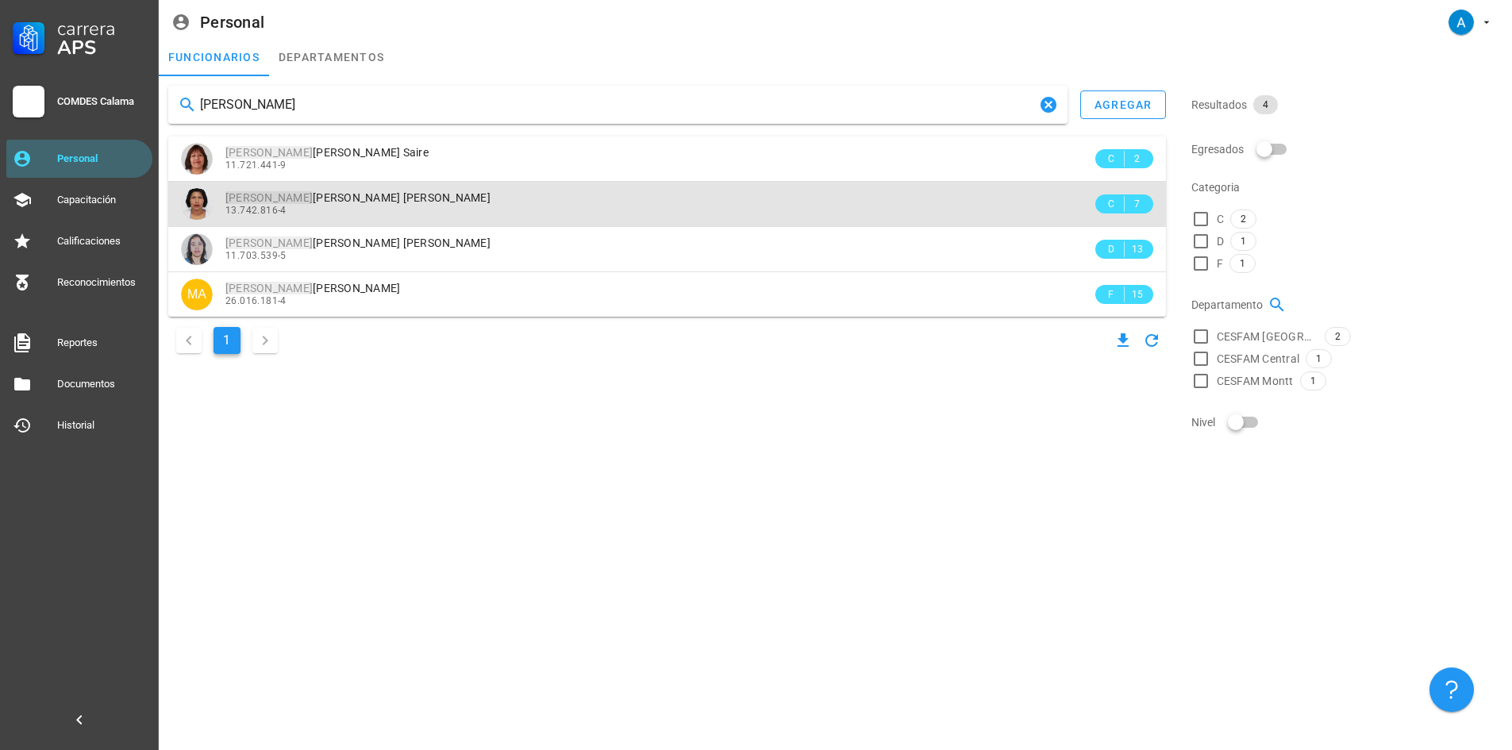
click at [296, 199] on span "[PERSON_NAME] [PERSON_NAME] [PERSON_NAME]" at bounding box center [357, 197] width 265 height 13
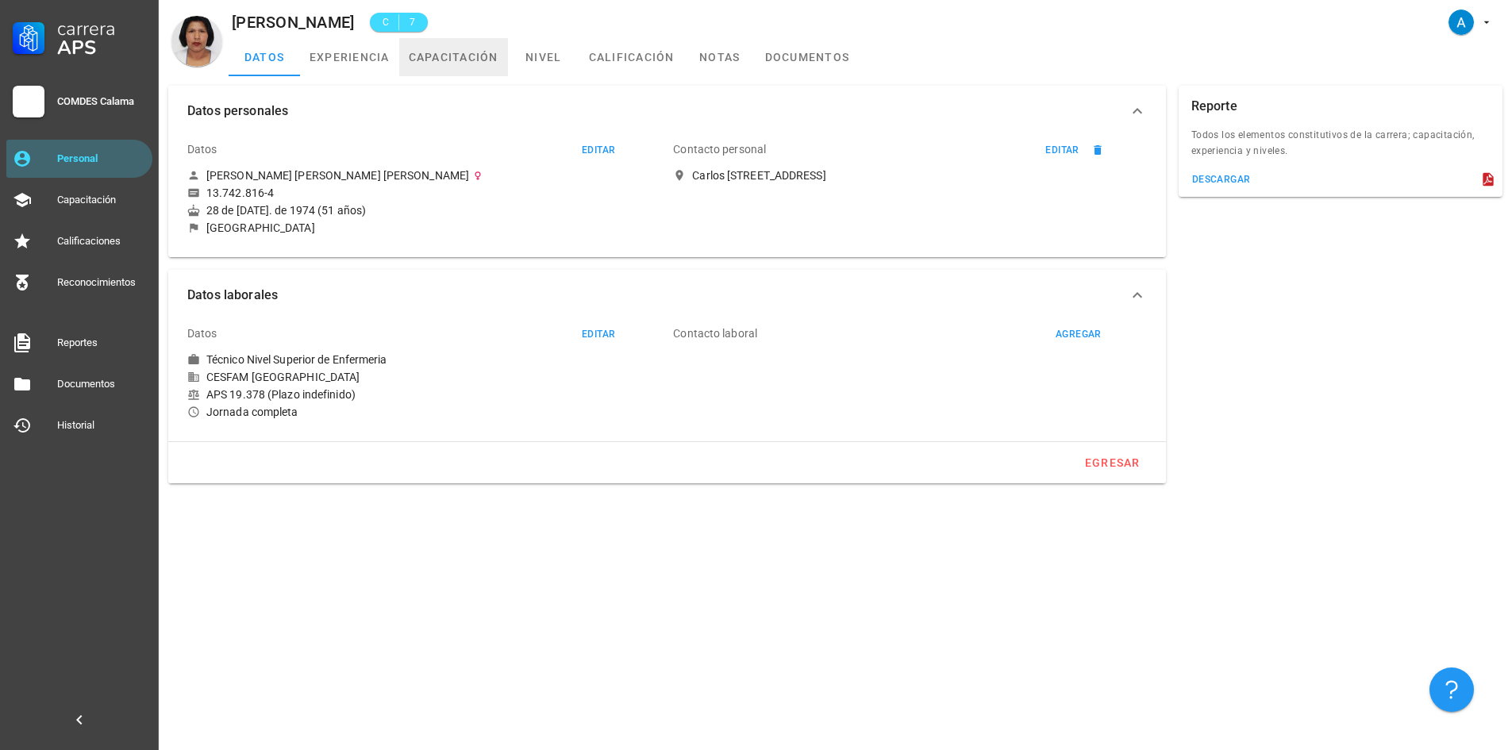
click at [448, 70] on link "capacitación" at bounding box center [453, 57] width 109 height 38
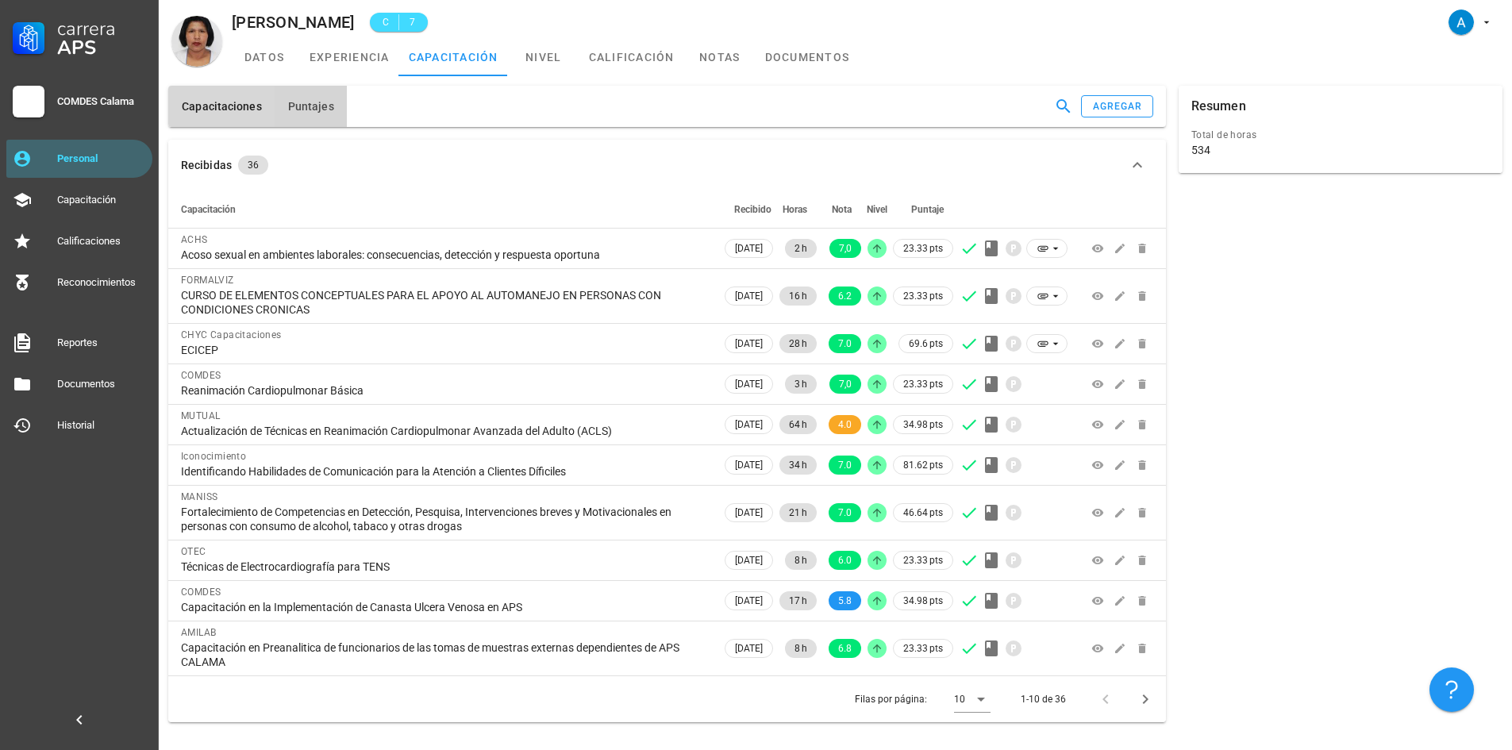
click at [317, 111] on span "Puntajes" at bounding box center [310, 106] width 47 height 13
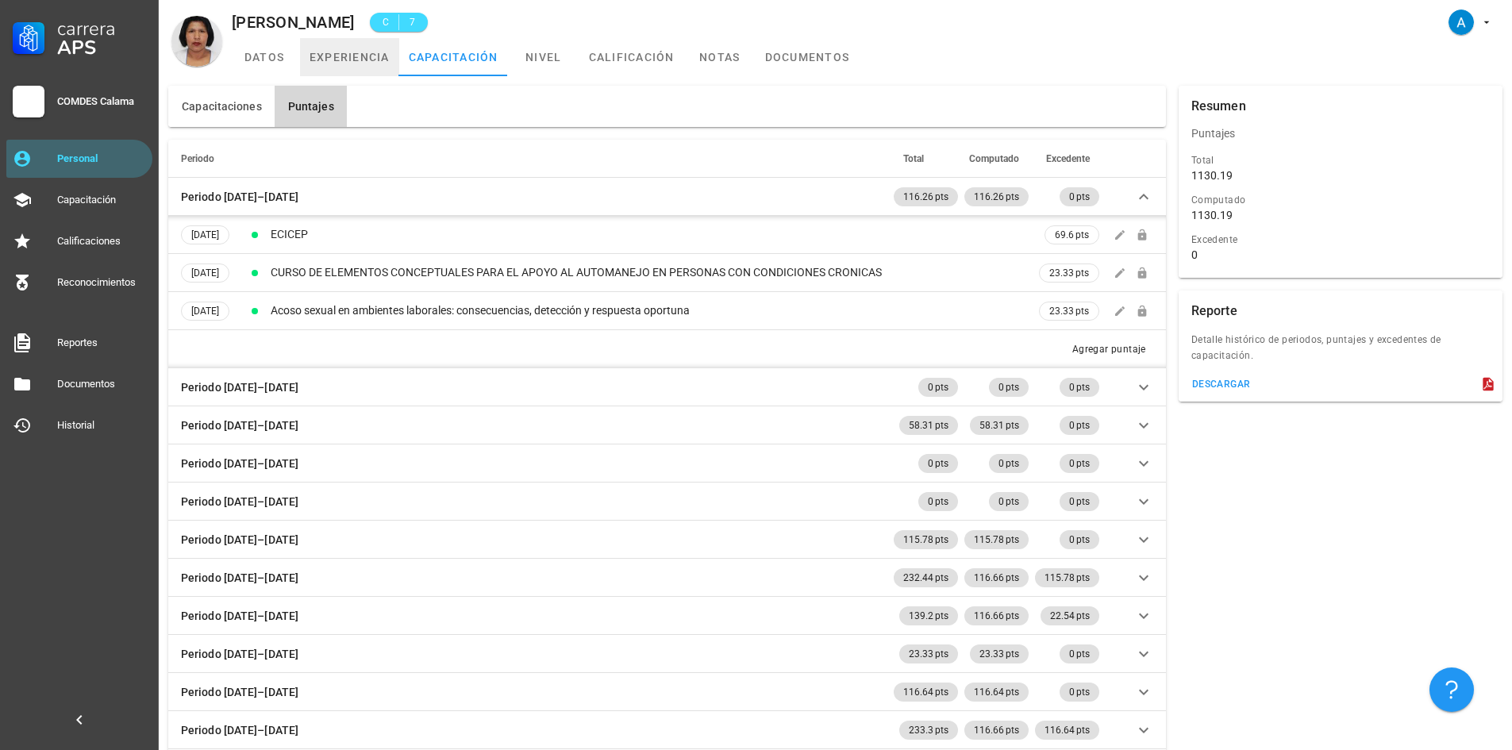
click at [375, 60] on link "experiencia" at bounding box center [349, 57] width 99 height 38
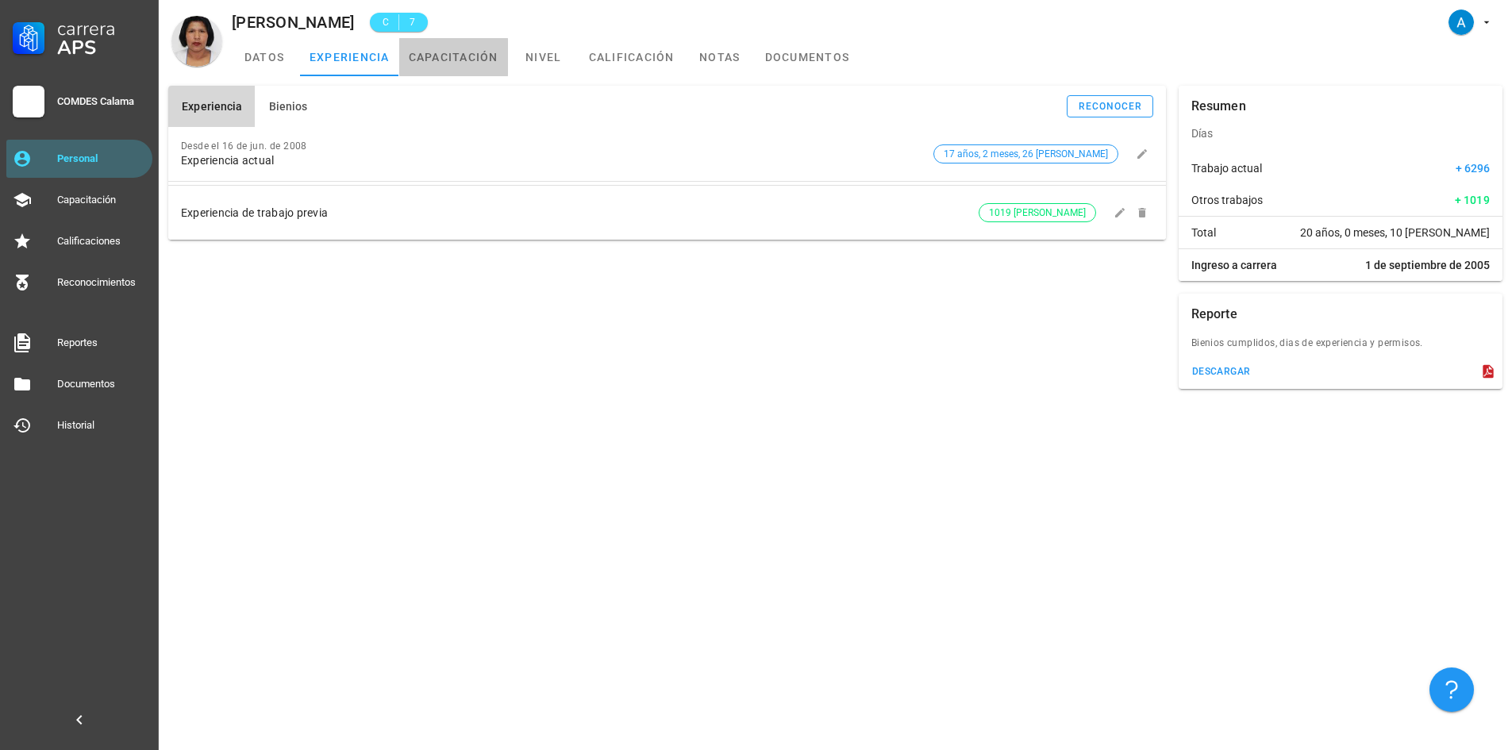
click at [467, 58] on link "capacitación" at bounding box center [453, 57] width 109 height 38
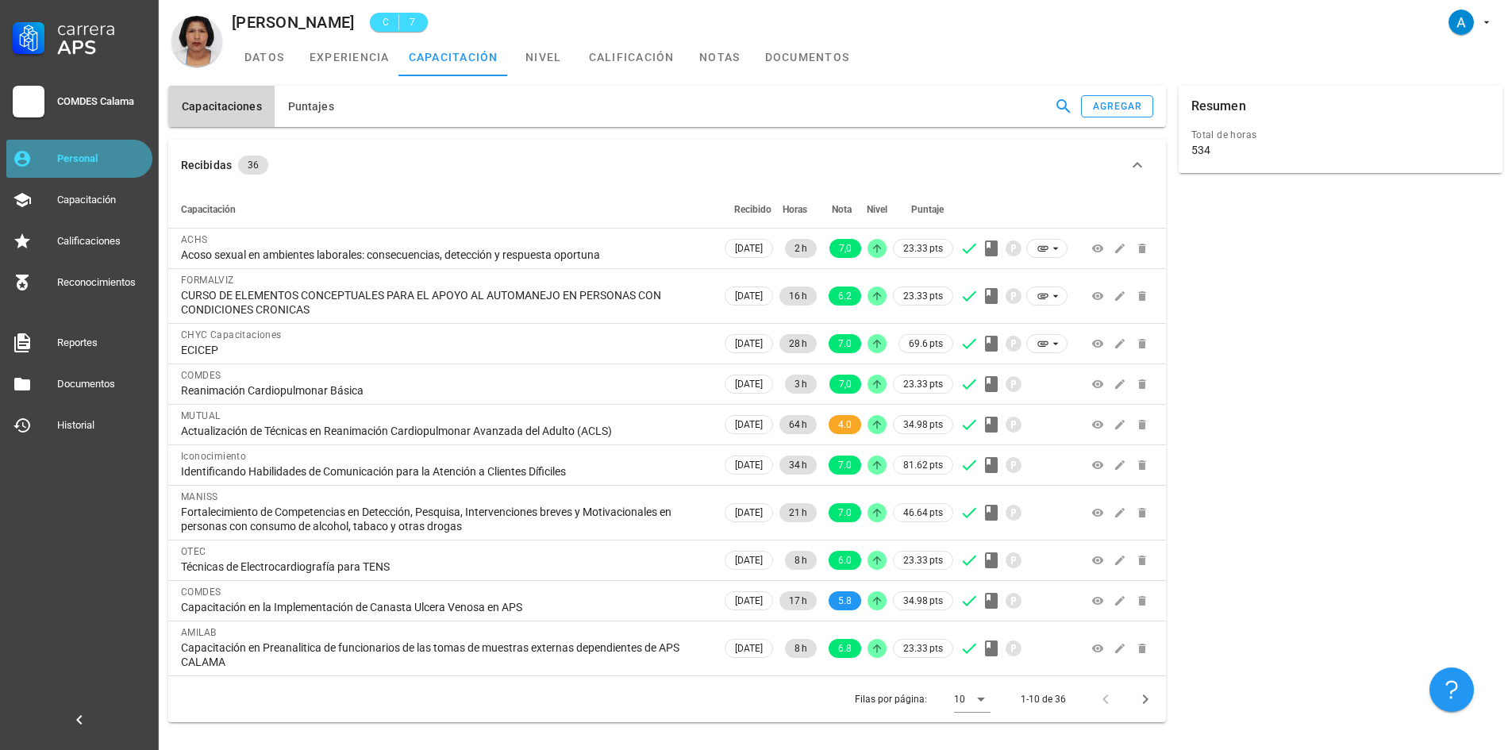
click at [132, 153] on div "Personal" at bounding box center [101, 158] width 89 height 13
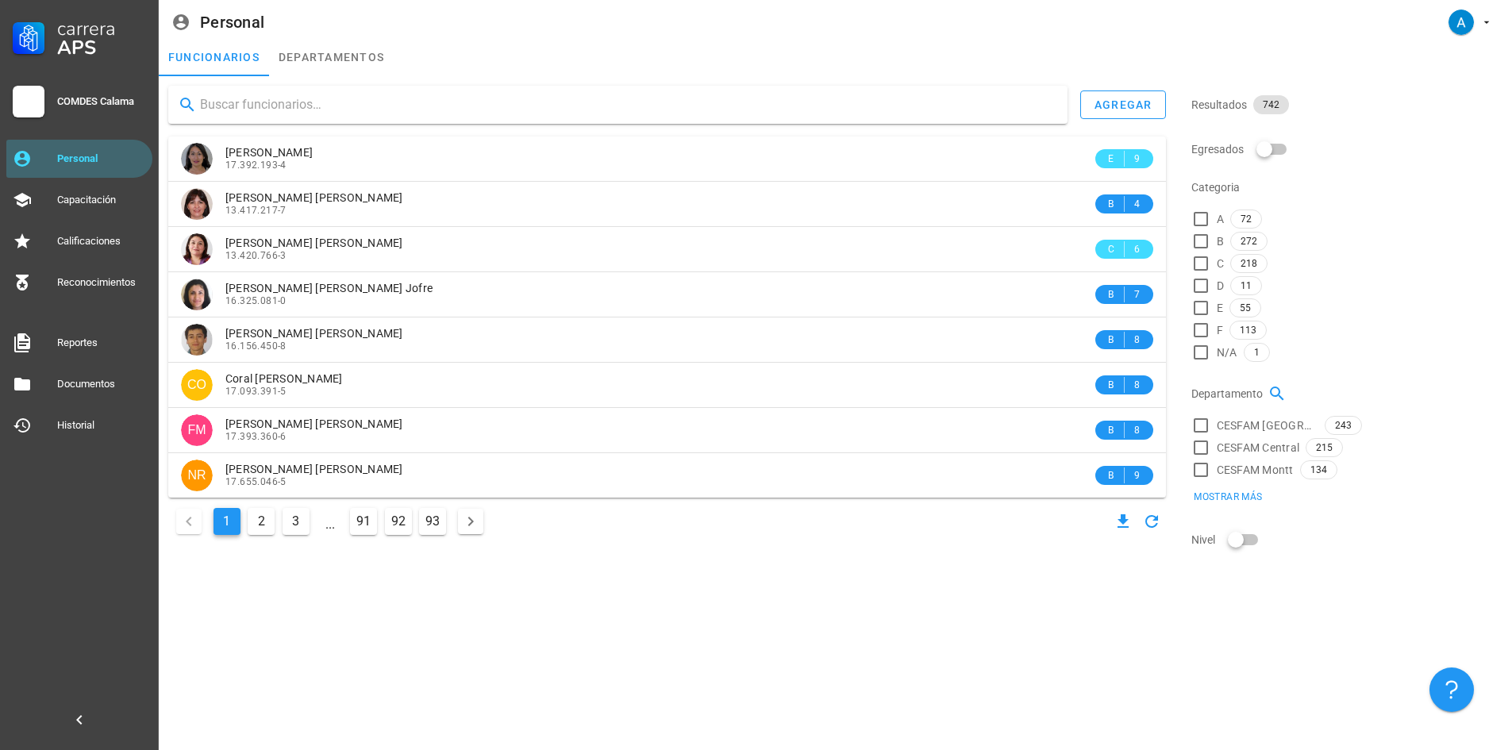
click at [208, 101] on input "text" at bounding box center [627, 104] width 855 height 25
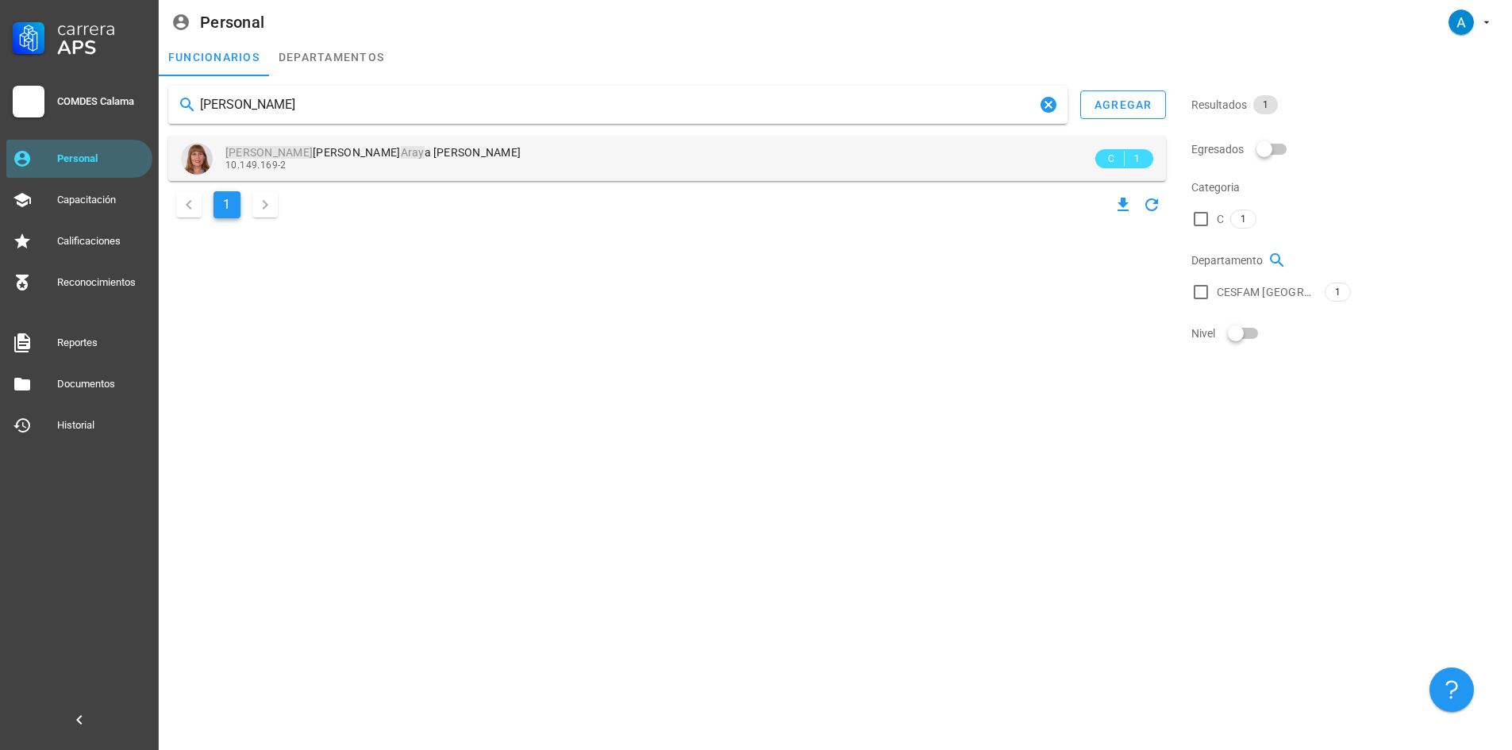
type input "[PERSON_NAME]"
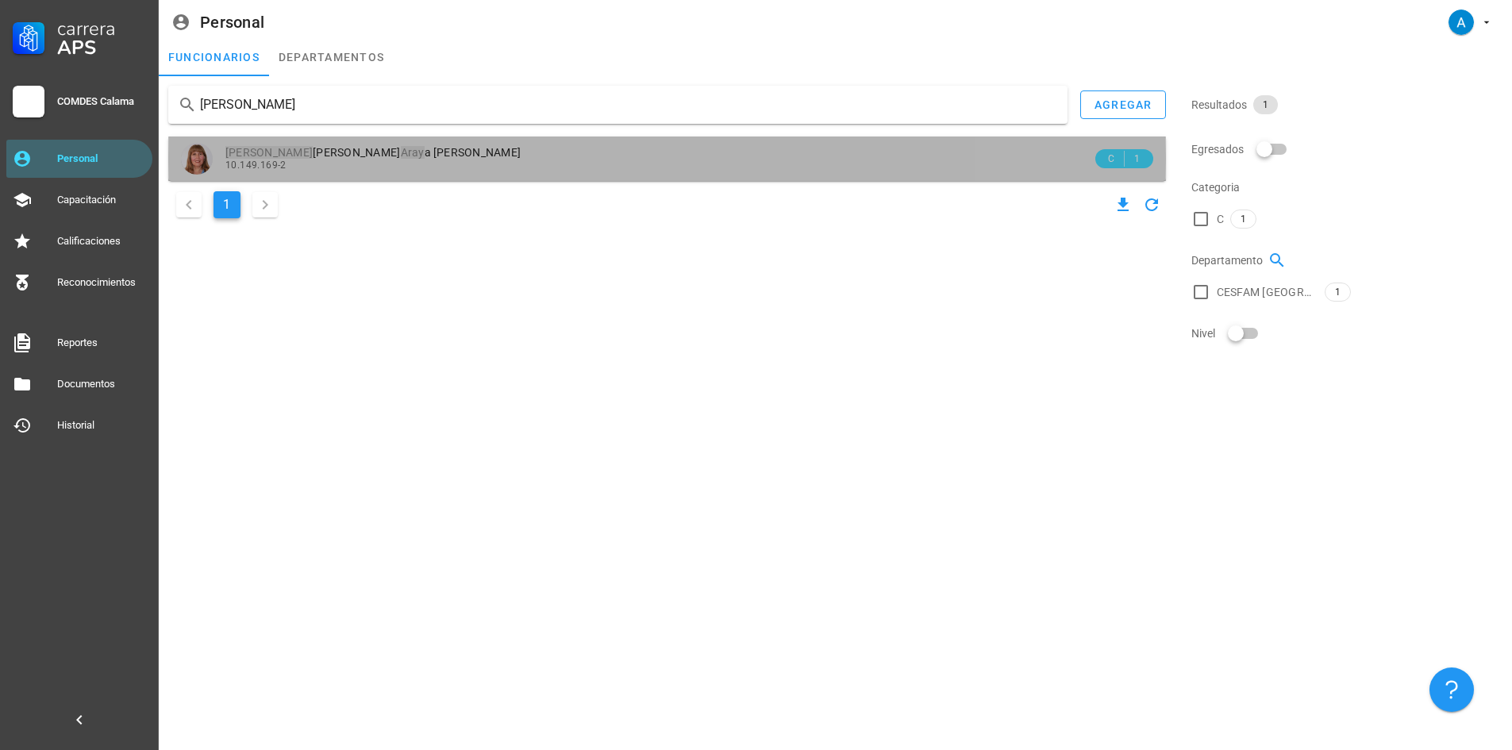
click at [335, 164] on div "10.149.169-2" at bounding box center [658, 165] width 867 height 11
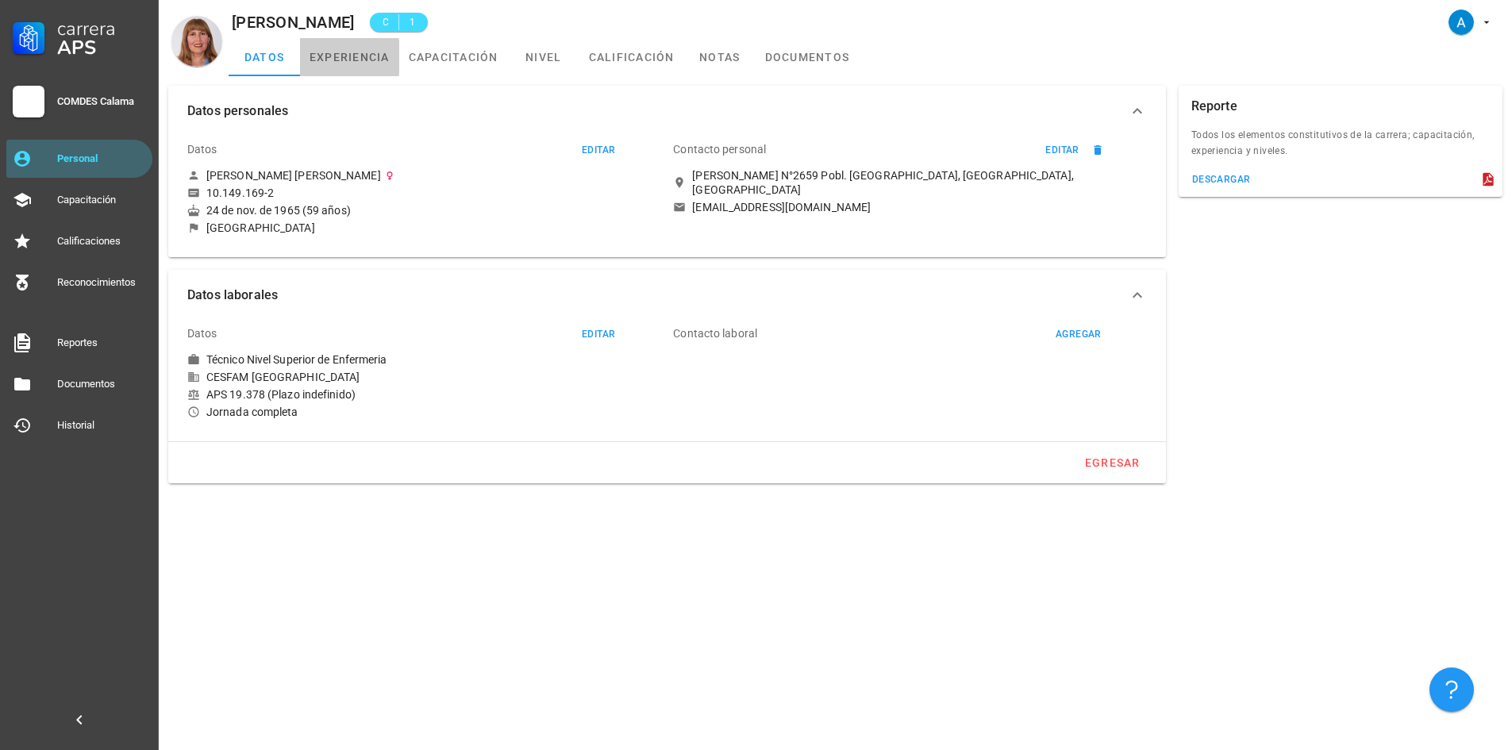
click at [371, 55] on link "experiencia" at bounding box center [349, 57] width 99 height 38
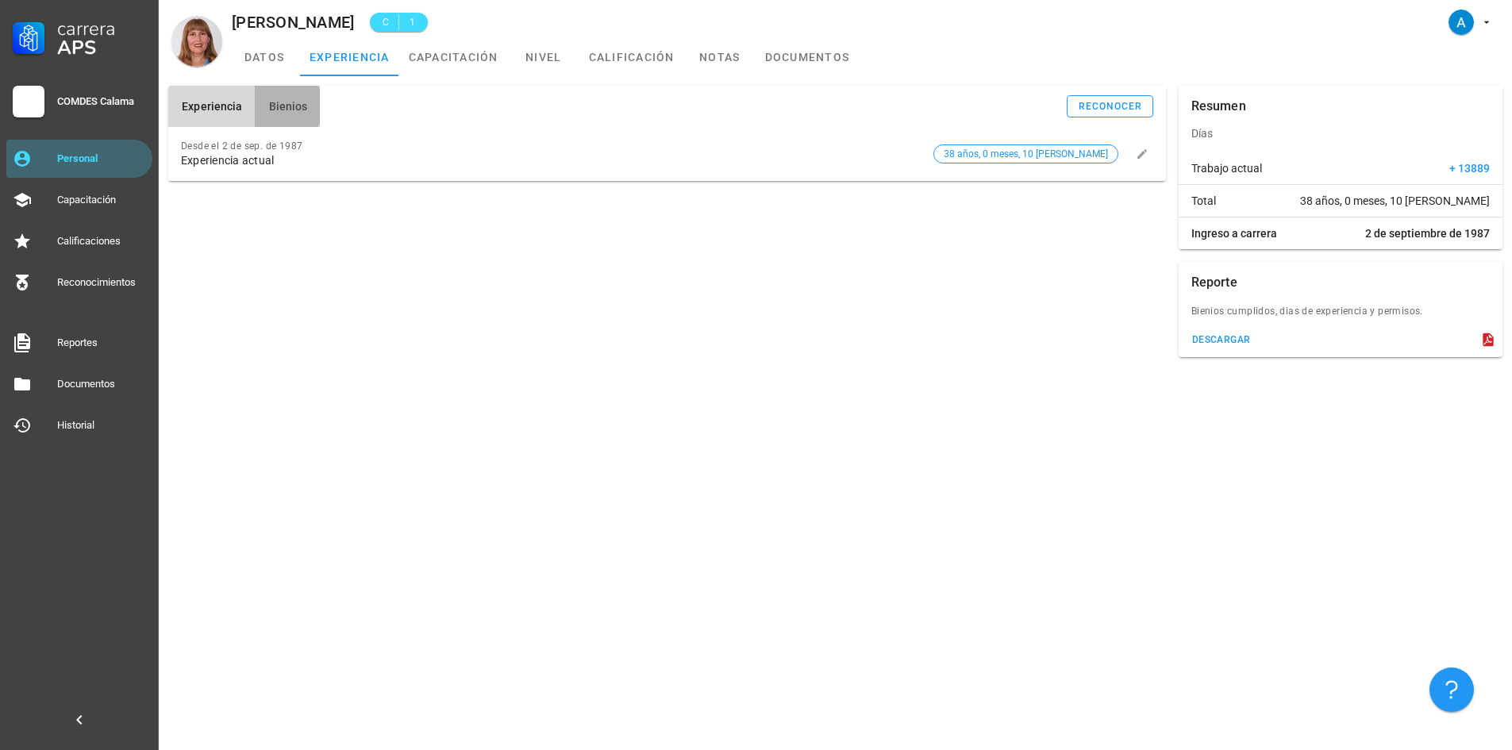
click at [295, 106] on span "Bienios" at bounding box center [287, 106] width 40 height 13
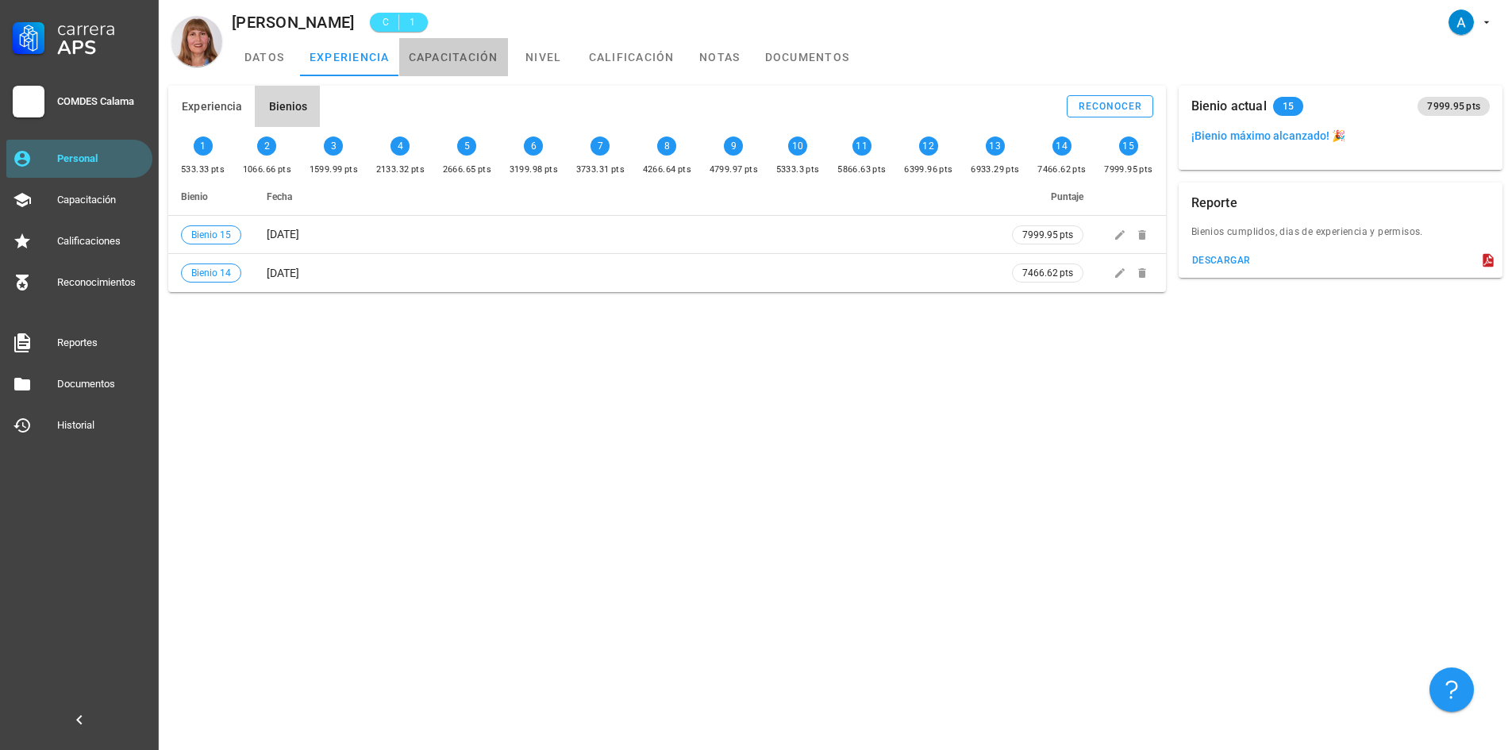
click at [449, 66] on link "capacitación" at bounding box center [453, 57] width 109 height 38
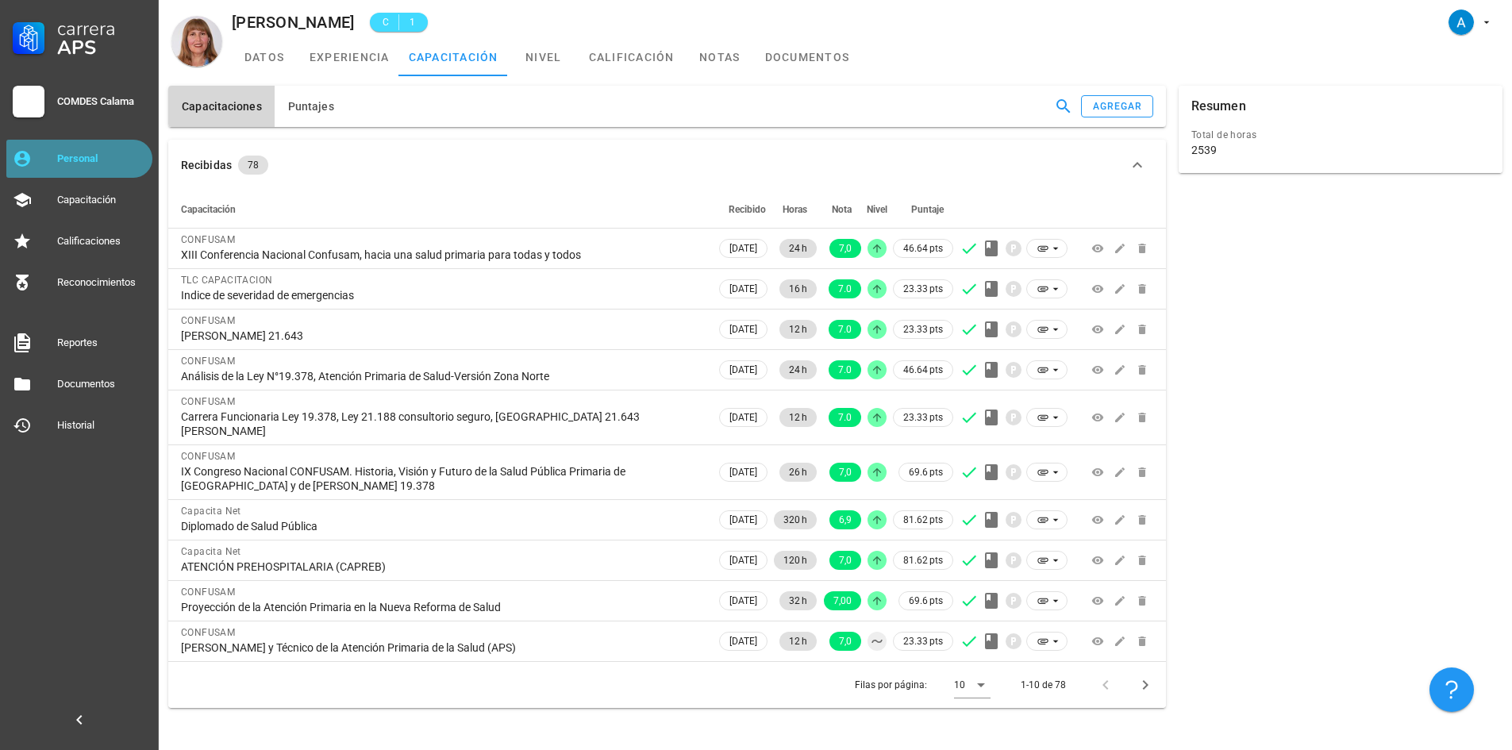
click at [84, 162] on div "Personal" at bounding box center [101, 158] width 89 height 13
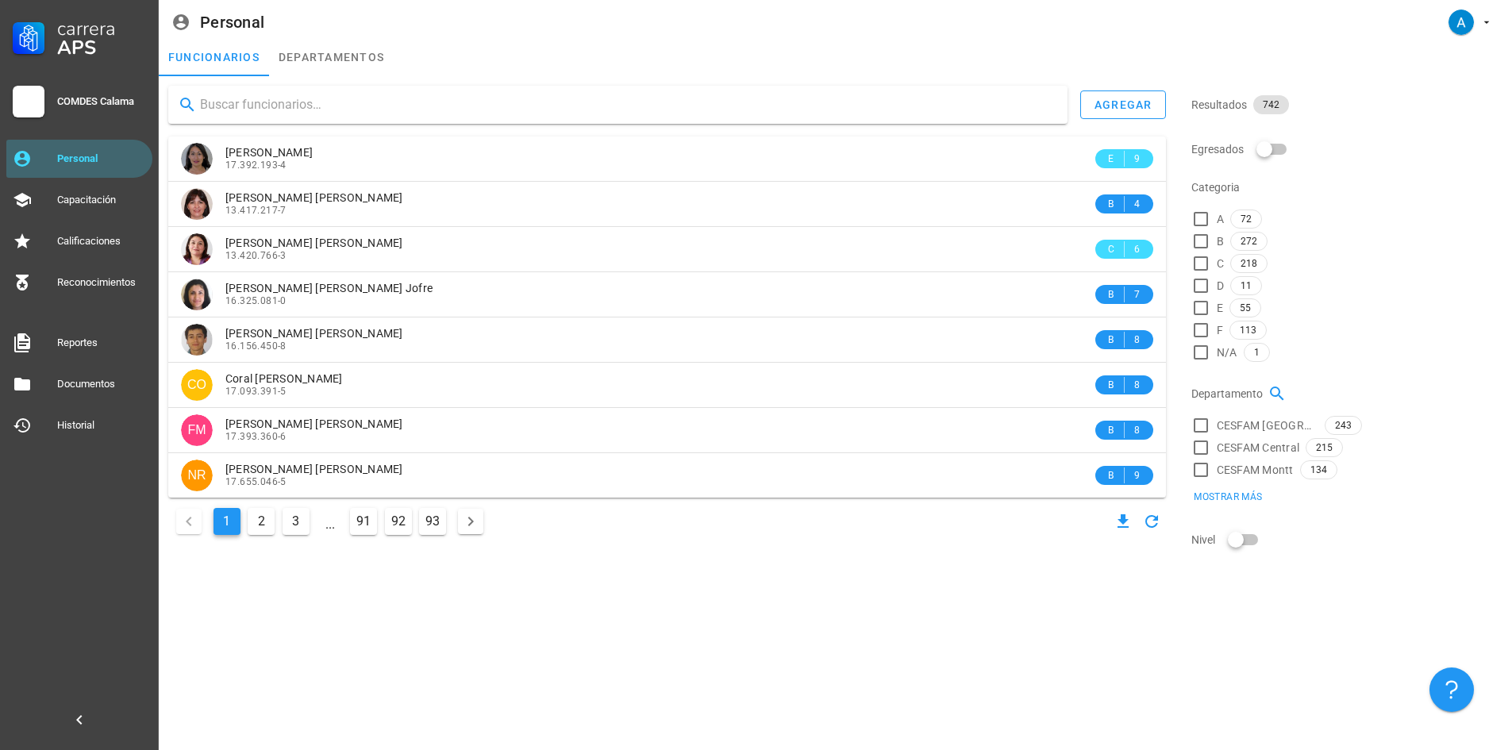
click at [294, 99] on input "text" at bounding box center [627, 104] width 855 height 25
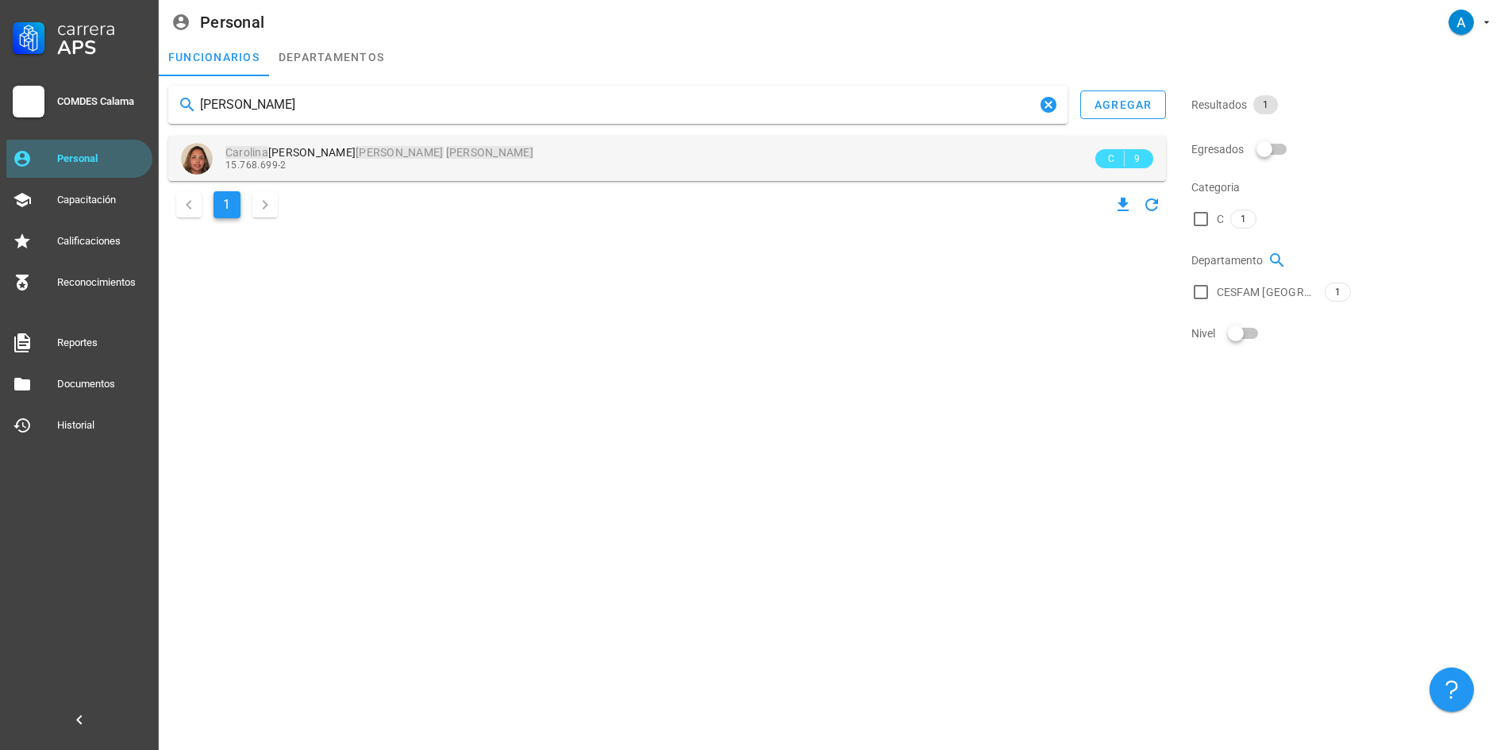
type input "[PERSON_NAME]"
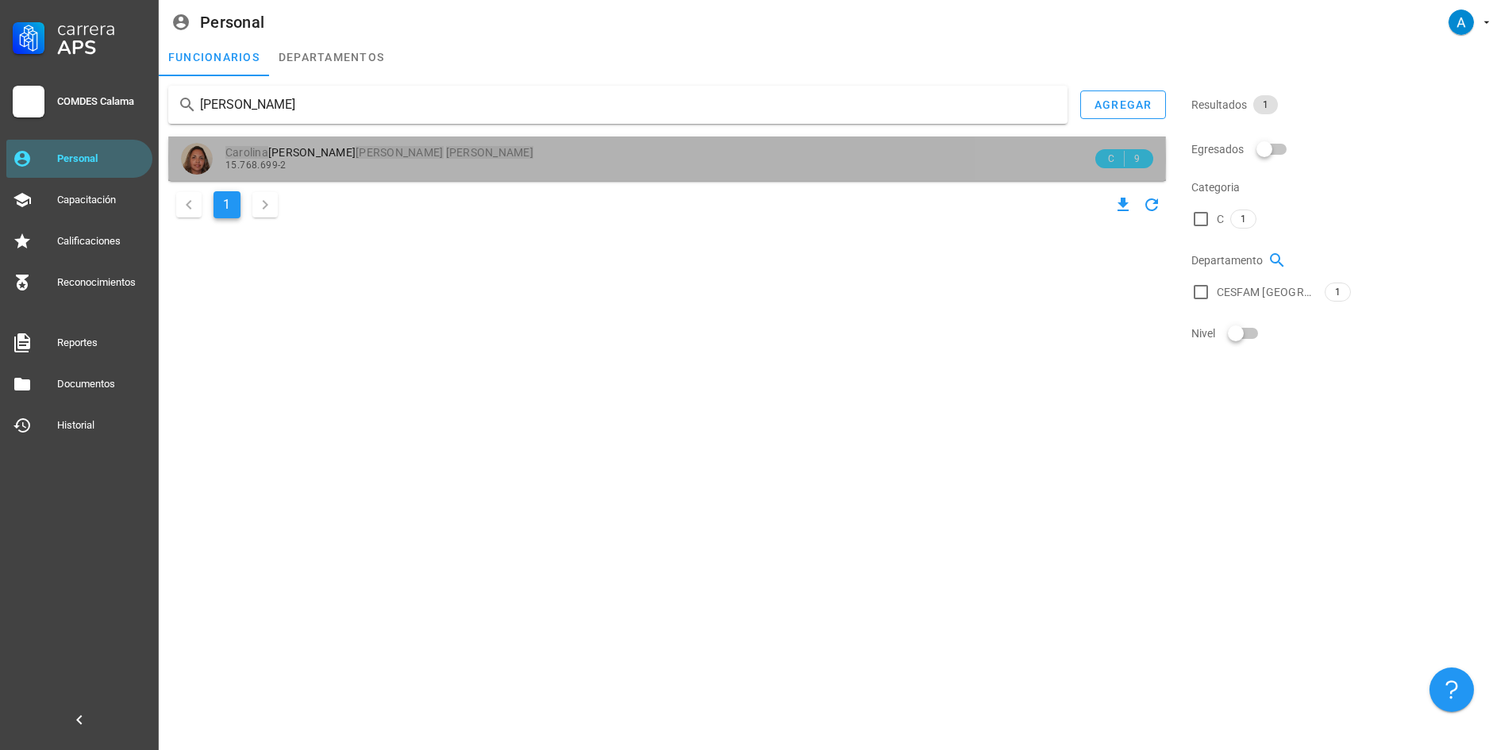
click at [356, 148] on mark "[PERSON_NAME]" at bounding box center [399, 152] width 87 height 13
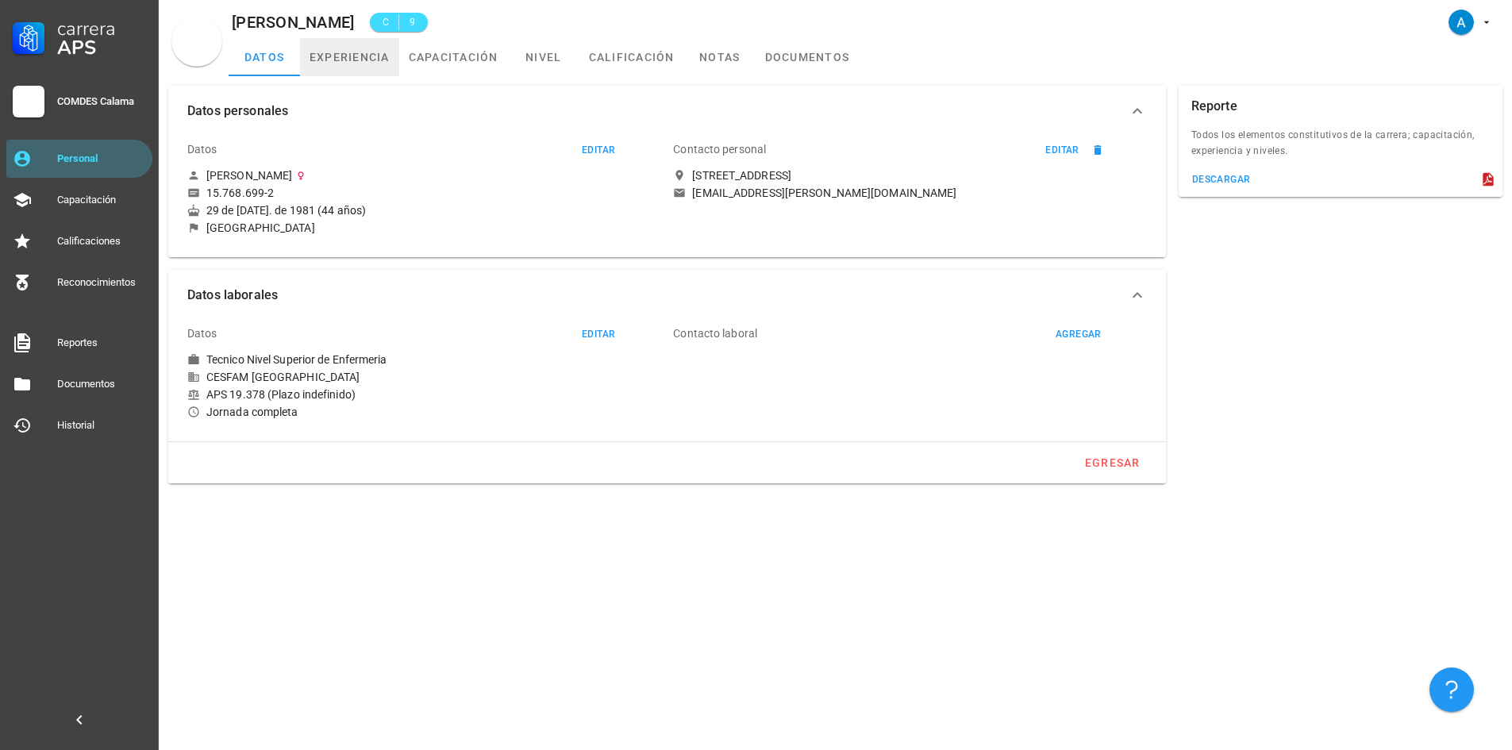
click at [350, 57] on link "experiencia" at bounding box center [349, 57] width 99 height 38
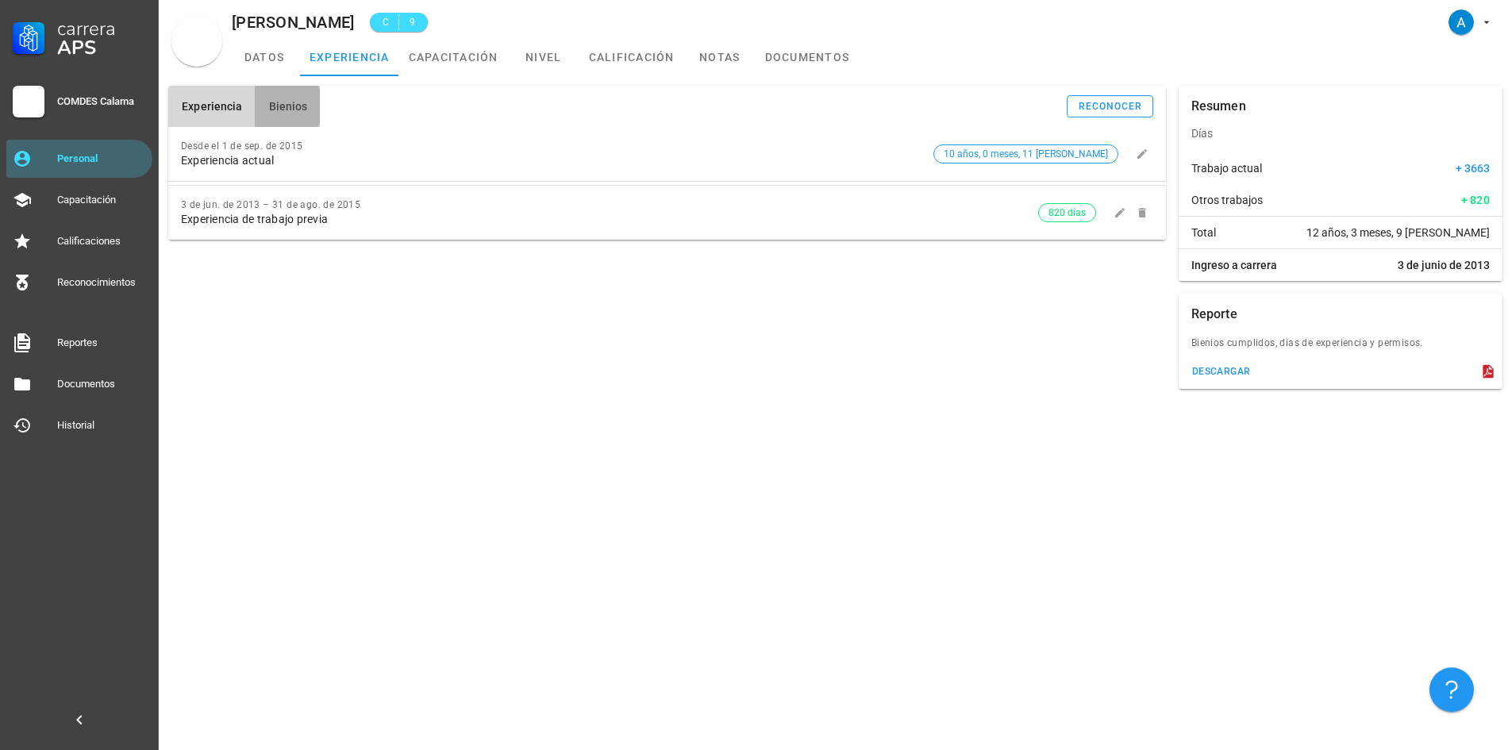
click at [287, 117] on button "Bienios" at bounding box center [287, 106] width 65 height 41
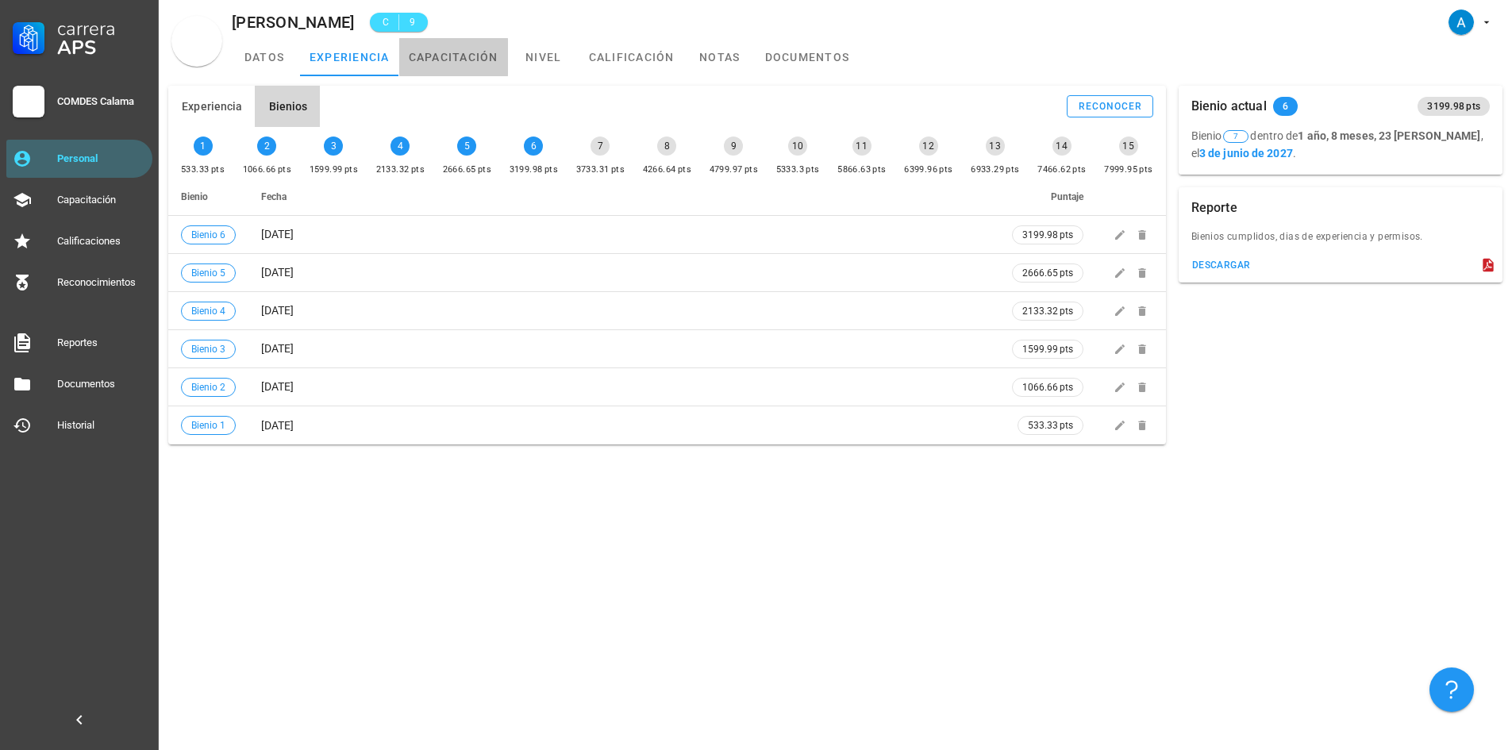
click at [471, 62] on link "capacitación" at bounding box center [453, 57] width 109 height 38
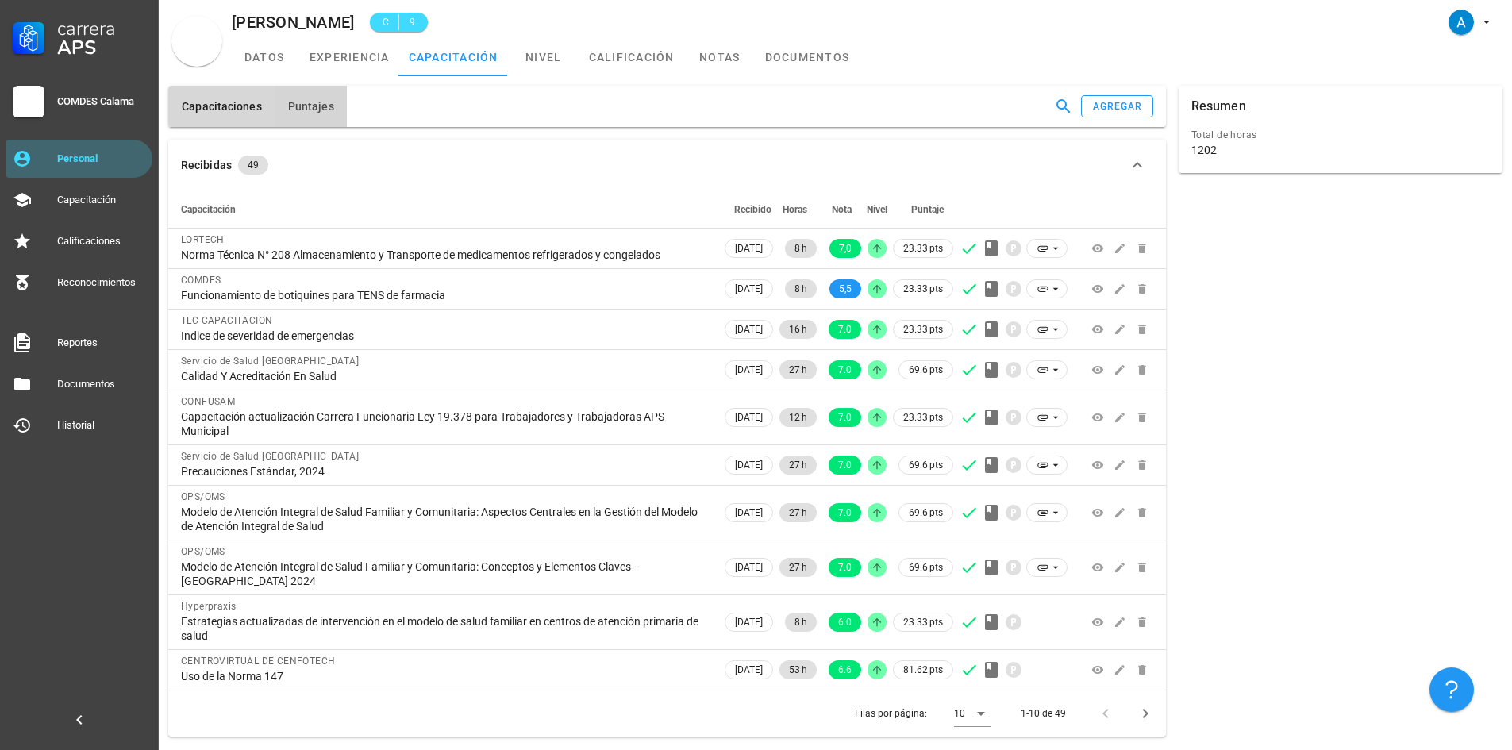
click at [325, 114] on button "Puntajes" at bounding box center [311, 106] width 72 height 41
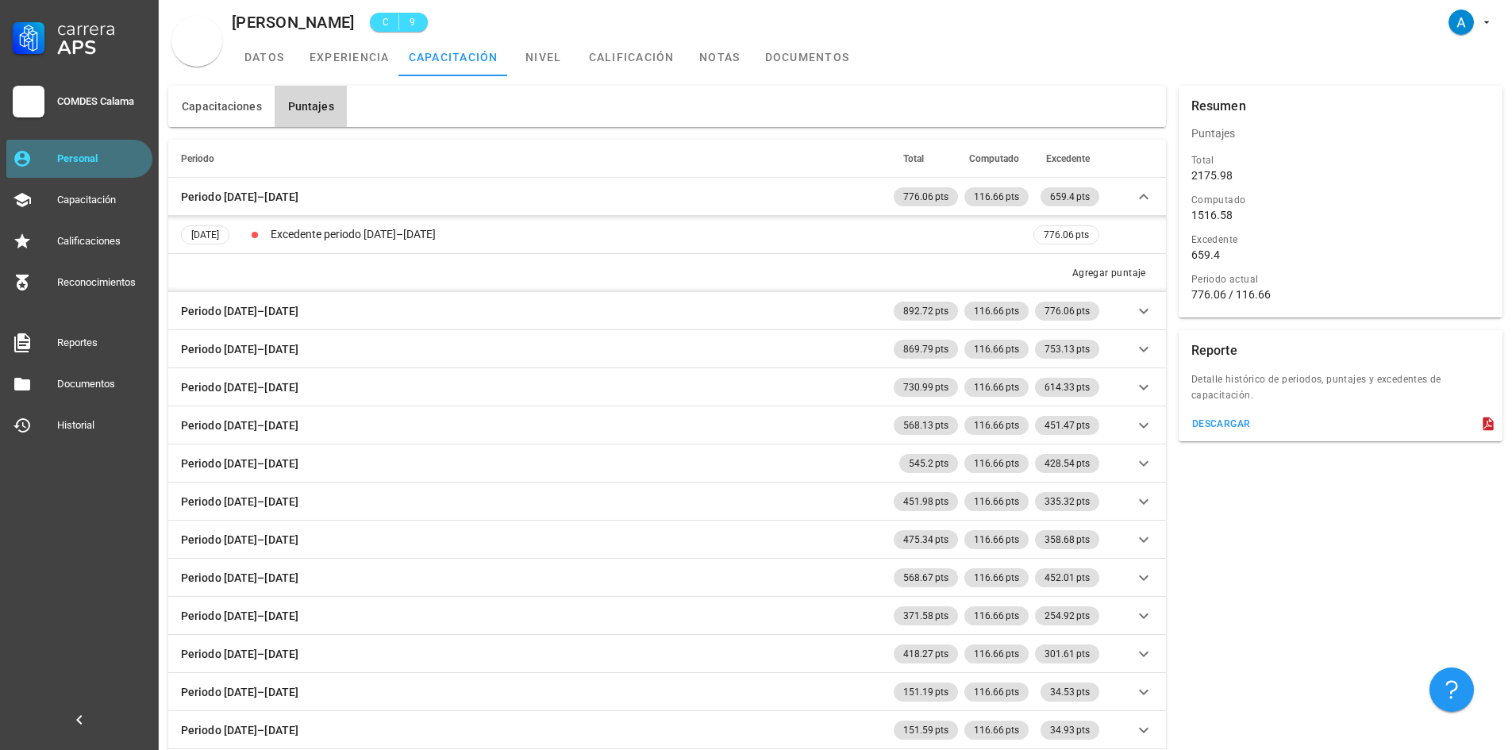
click at [114, 158] on div "Personal" at bounding box center [101, 158] width 89 height 13
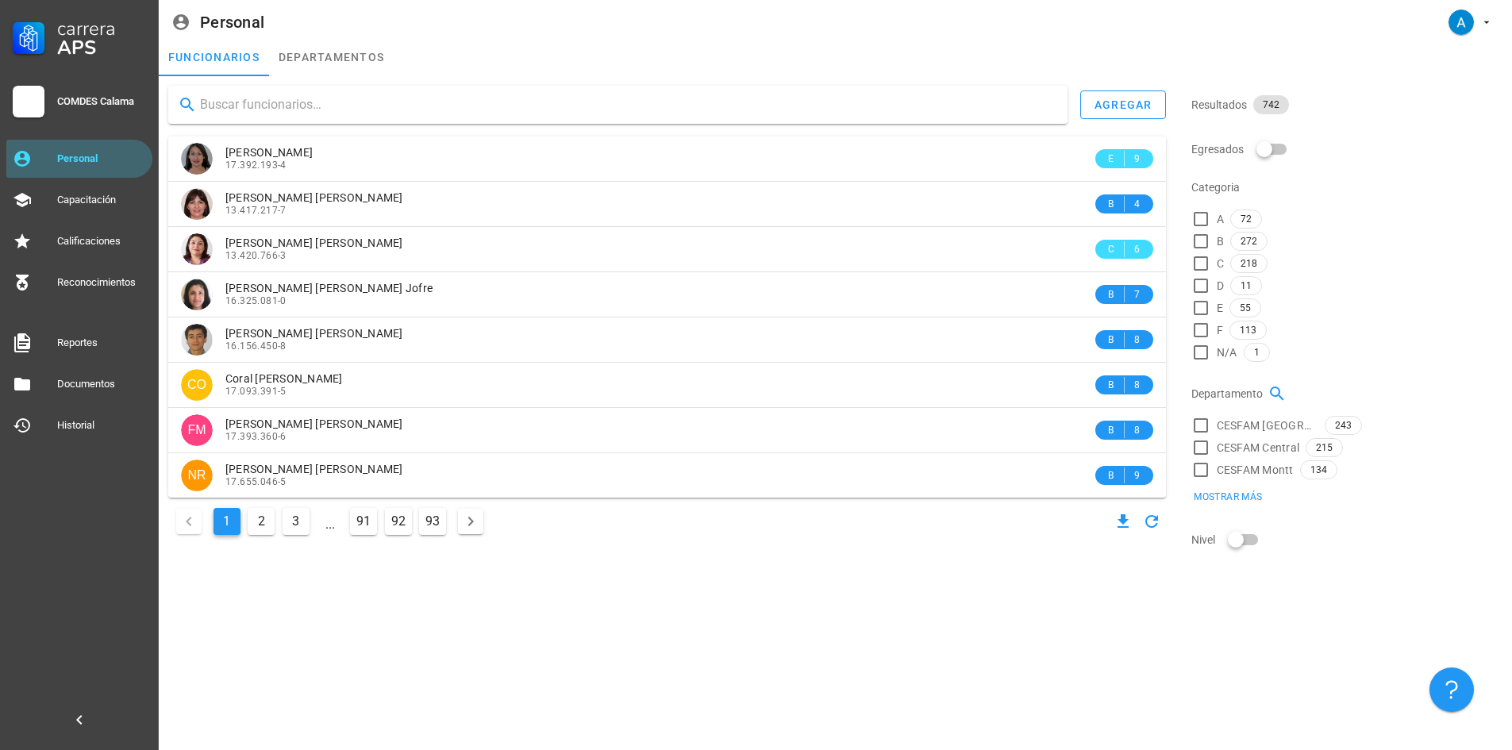
click at [257, 101] on input "text" at bounding box center [627, 104] width 855 height 25
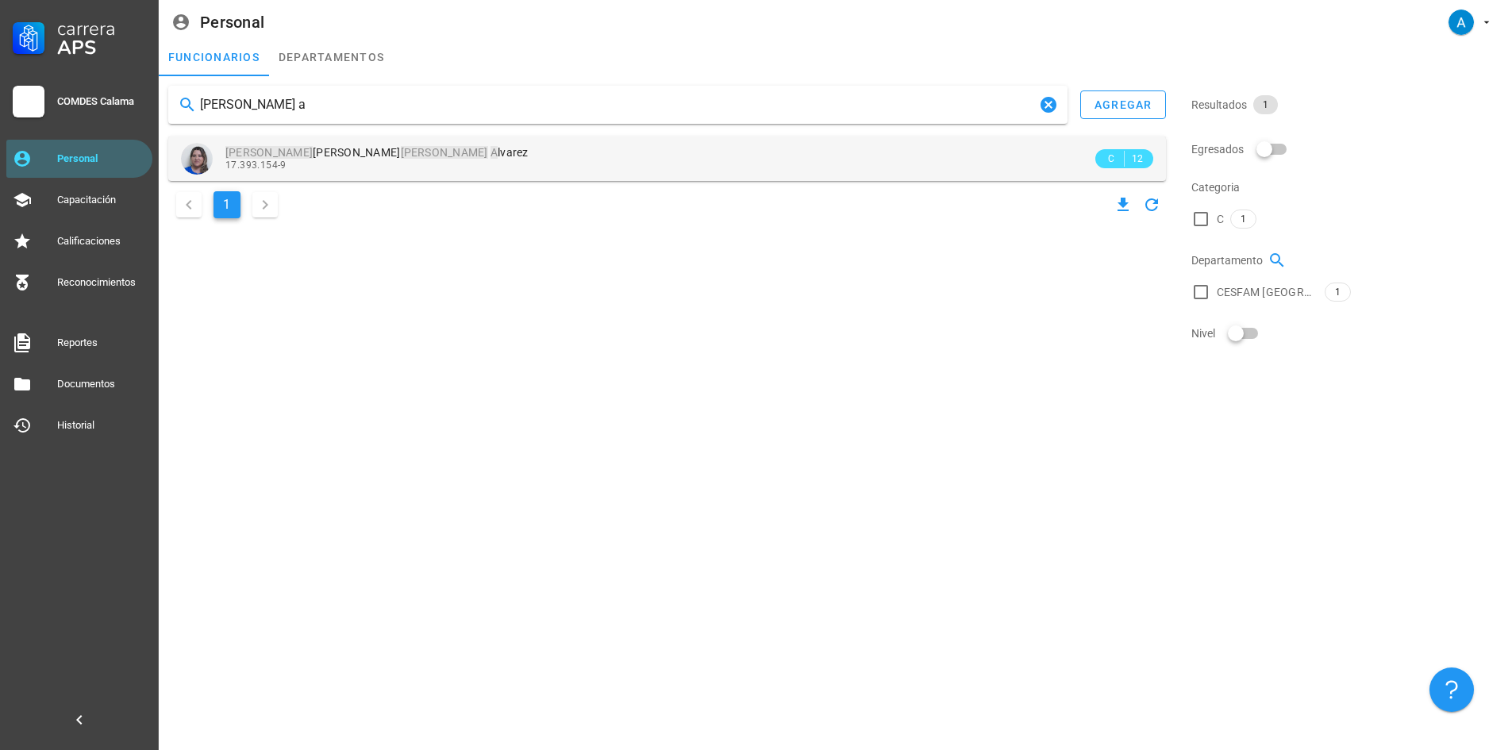
type input "[PERSON_NAME] a"
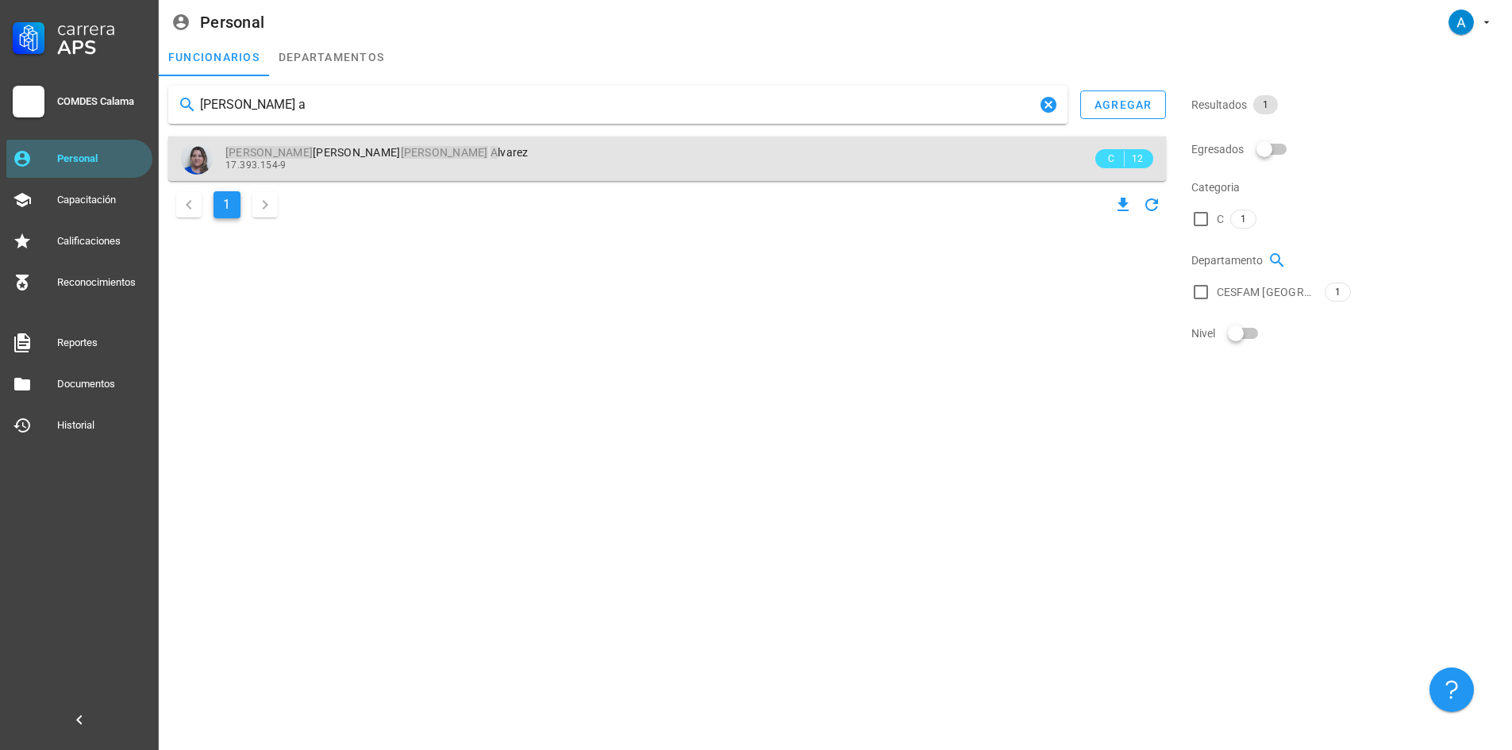
click at [344, 158] on span "[PERSON_NAME] A lvarez" at bounding box center [376, 152] width 303 height 13
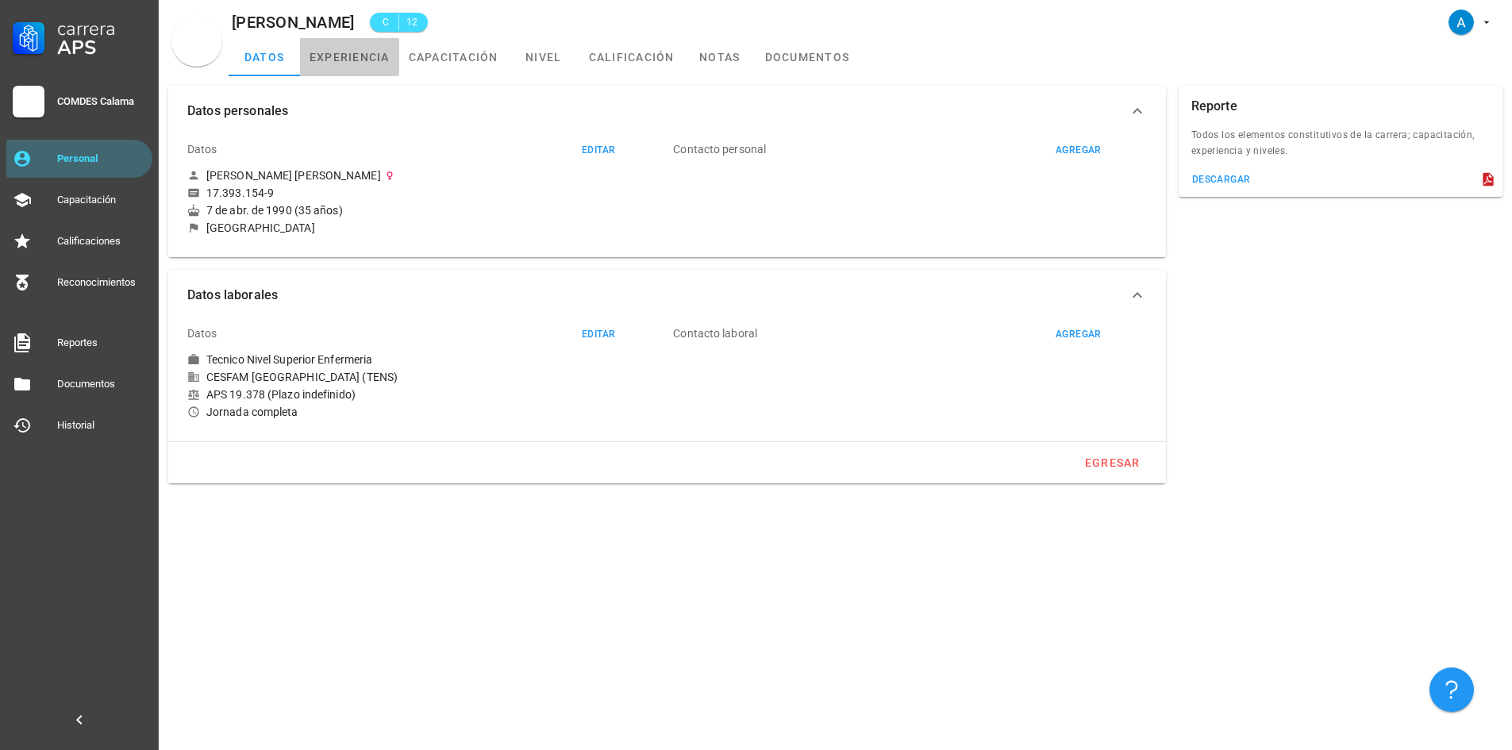
click at [367, 61] on link "experiencia" at bounding box center [349, 57] width 99 height 38
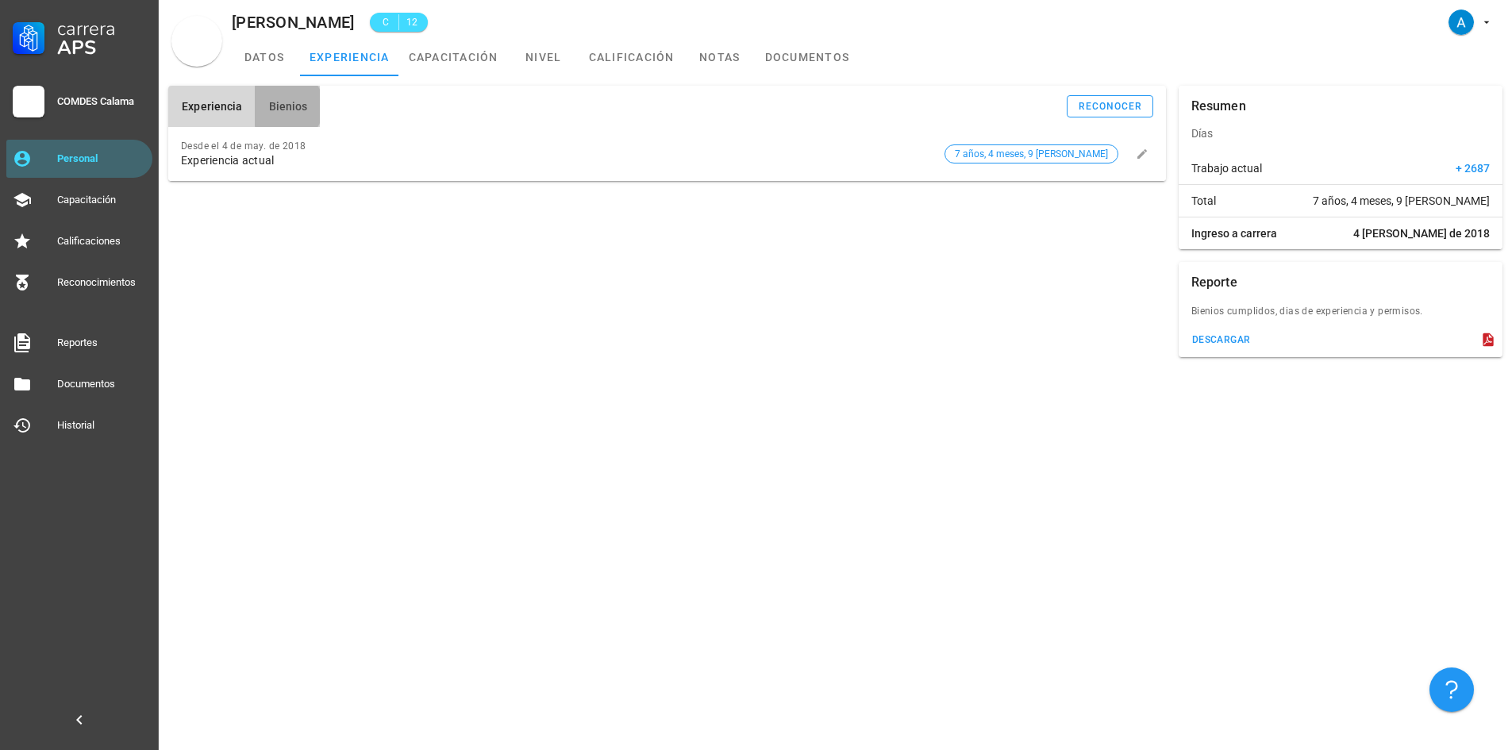
click at [310, 102] on button "Bienios" at bounding box center [287, 106] width 65 height 41
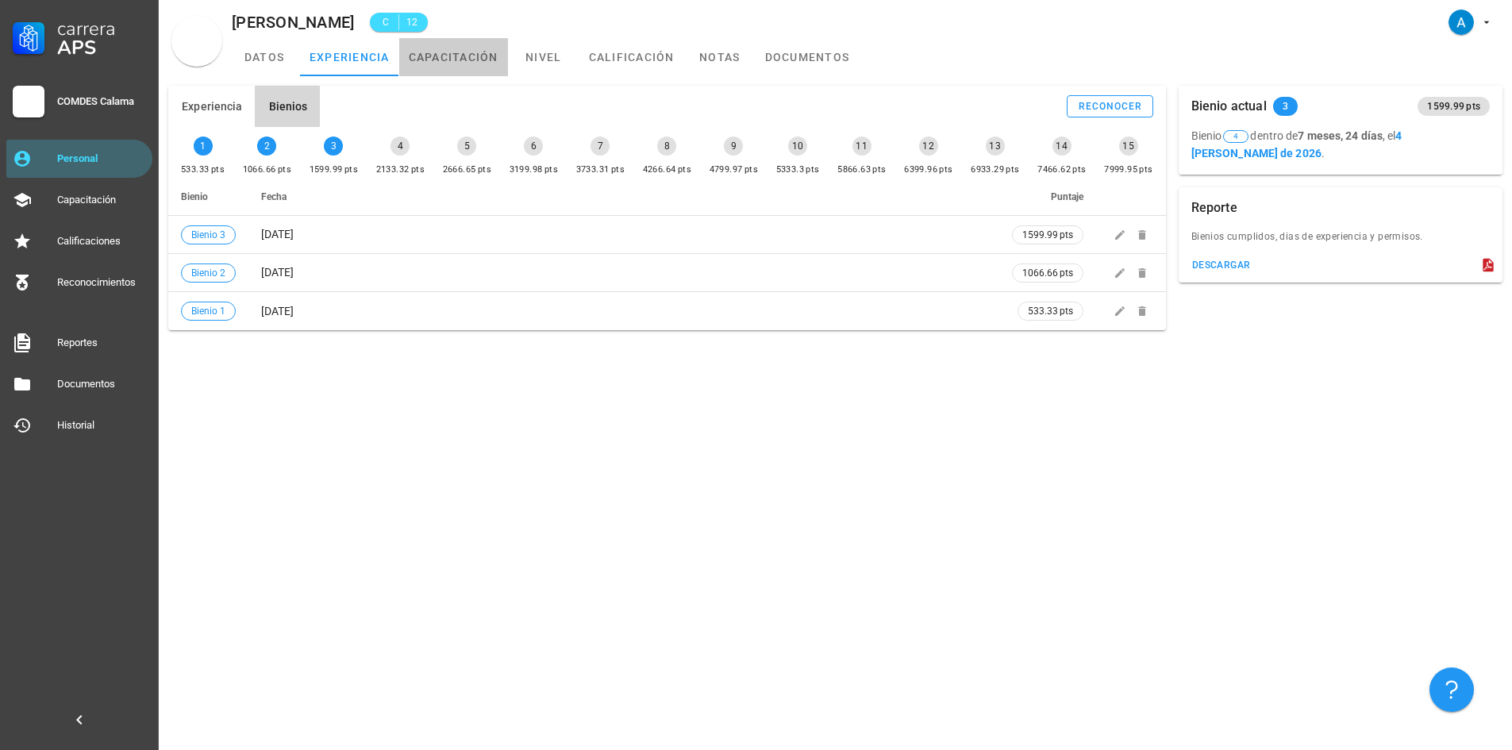
click at [462, 52] on link "capacitación" at bounding box center [453, 57] width 109 height 38
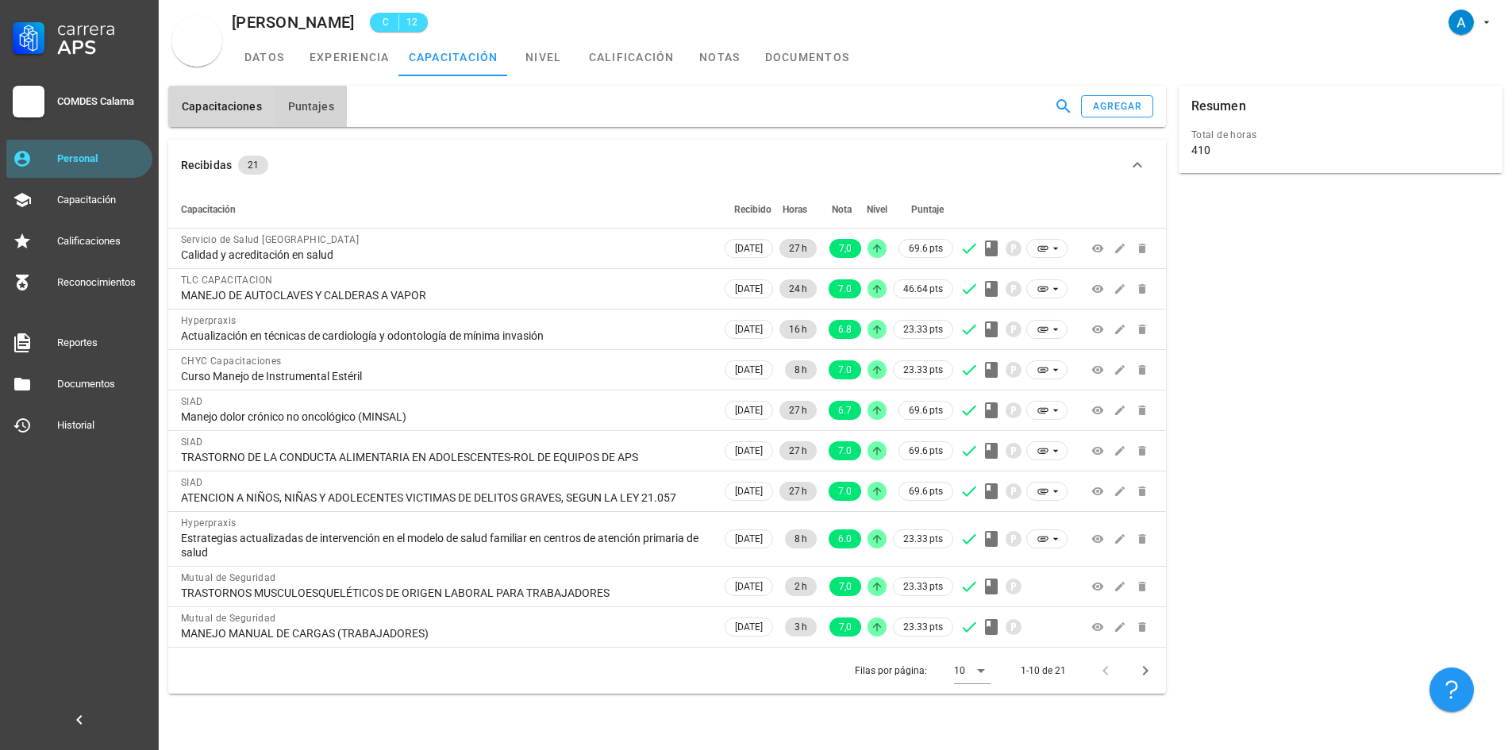
click at [314, 110] on span "Puntajes" at bounding box center [310, 106] width 47 height 13
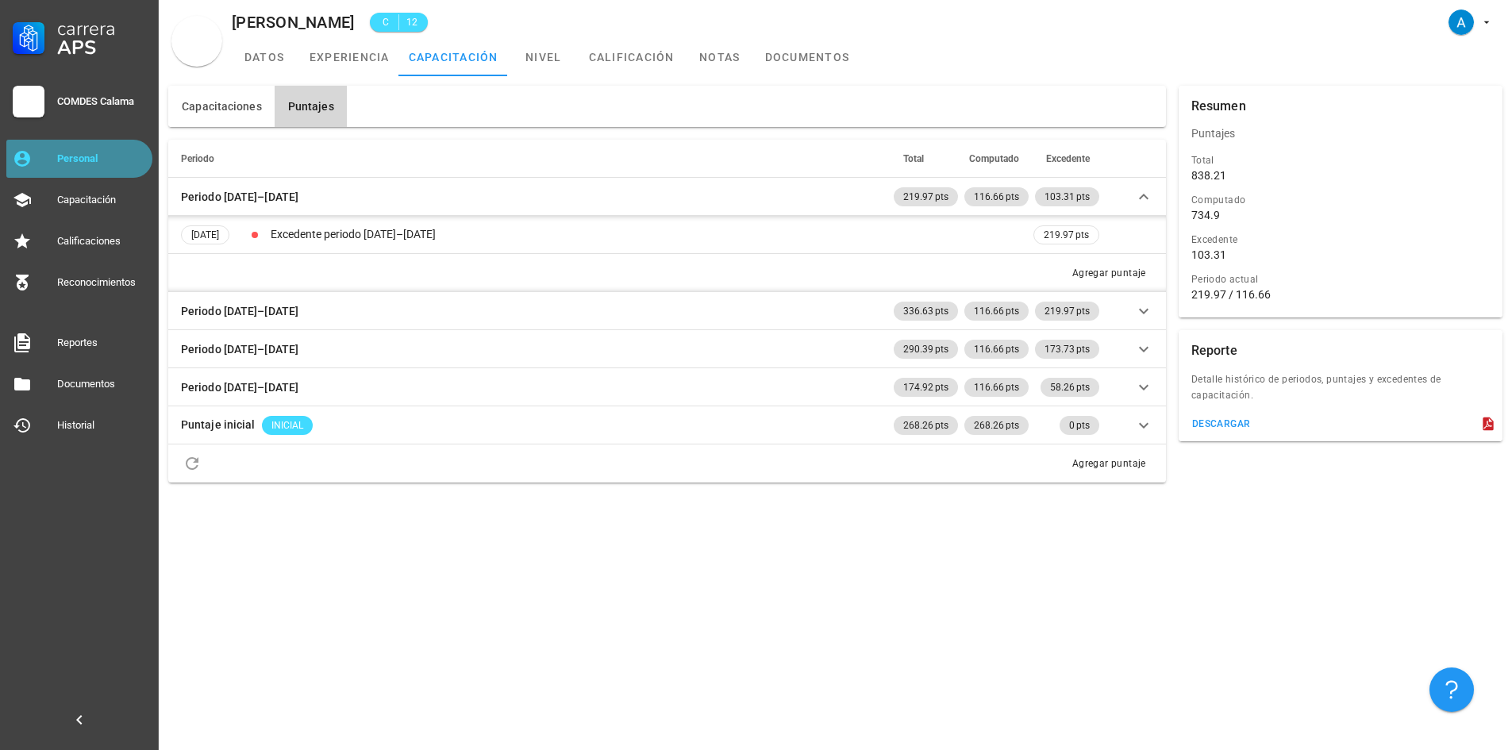
click at [102, 144] on link "Personal" at bounding box center [79, 159] width 146 height 38
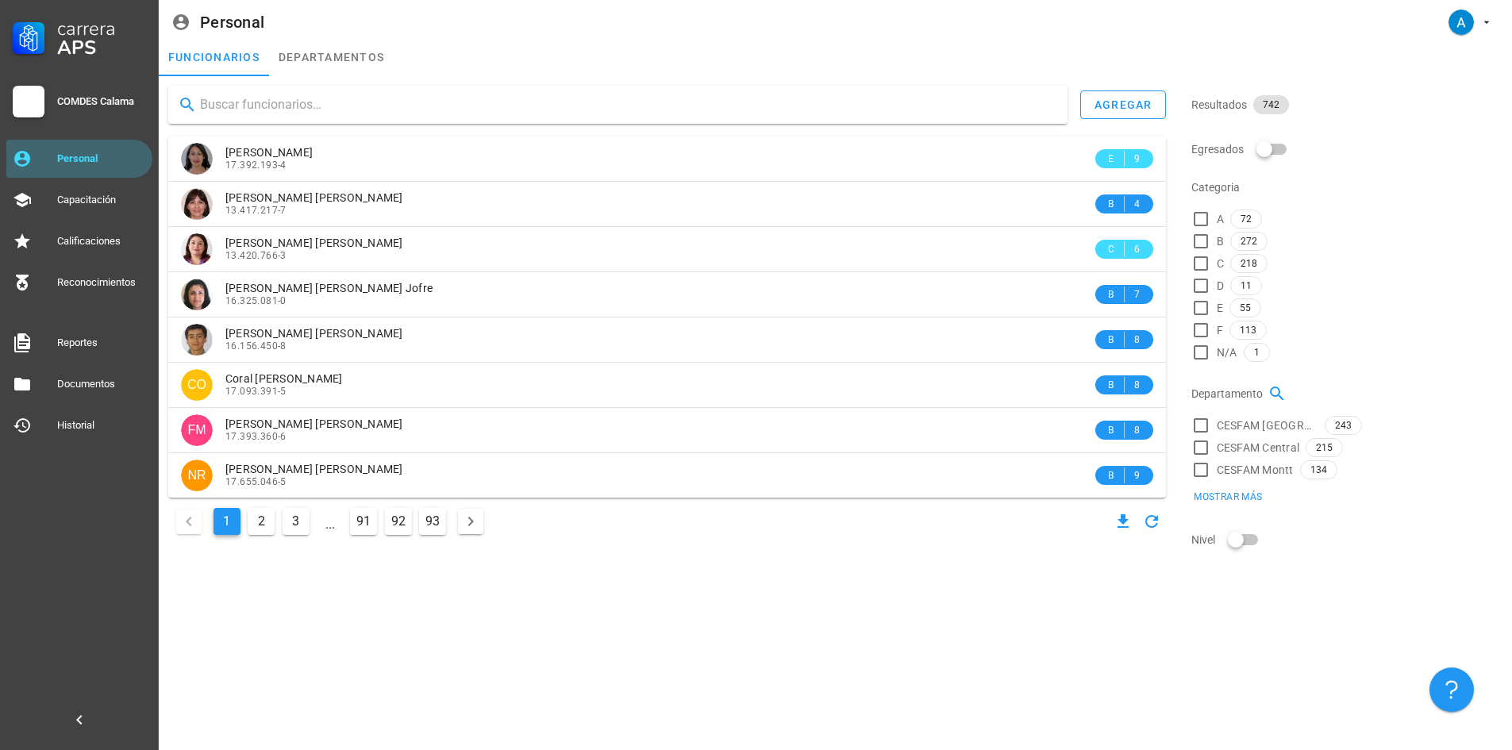
click at [250, 109] on input "text" at bounding box center [627, 104] width 855 height 25
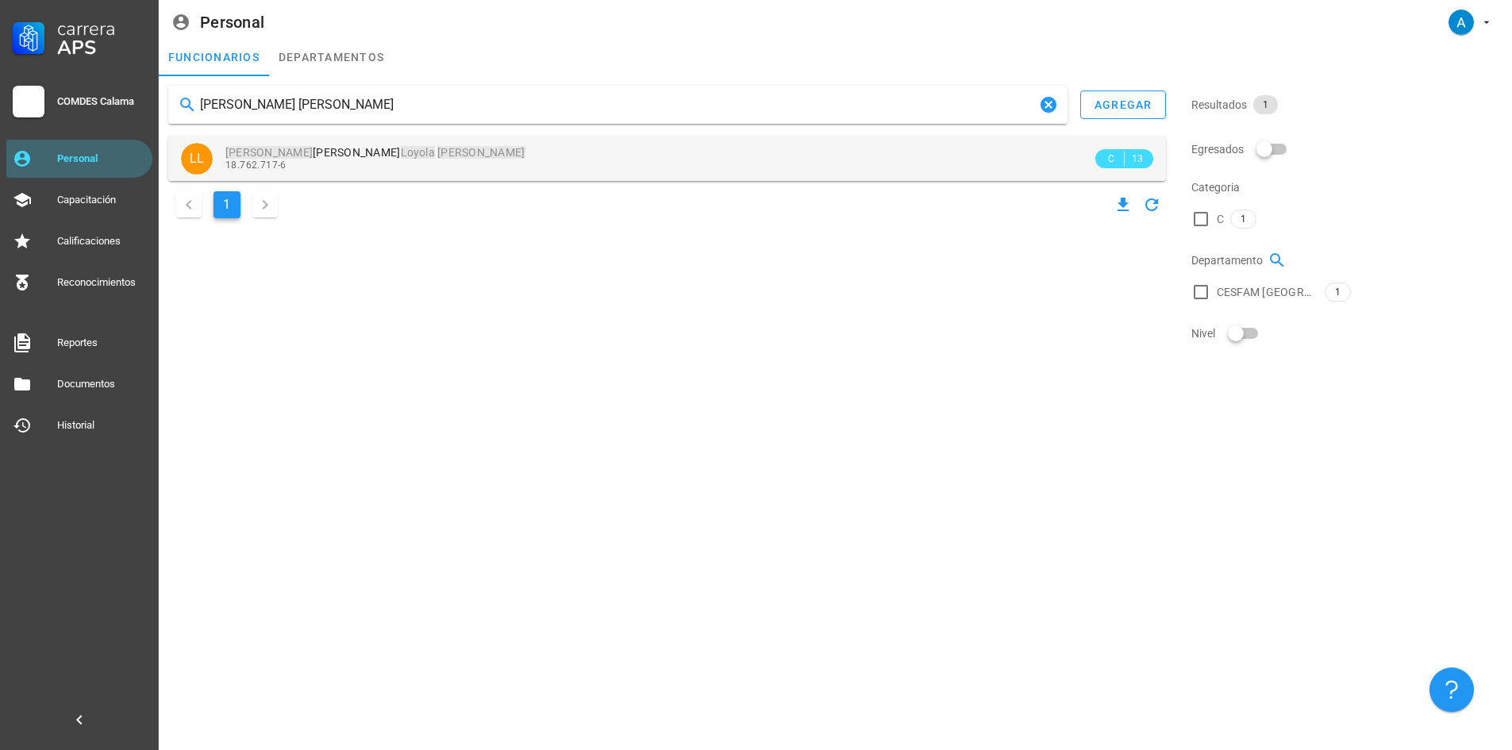
type input "[PERSON_NAME] [PERSON_NAME]"
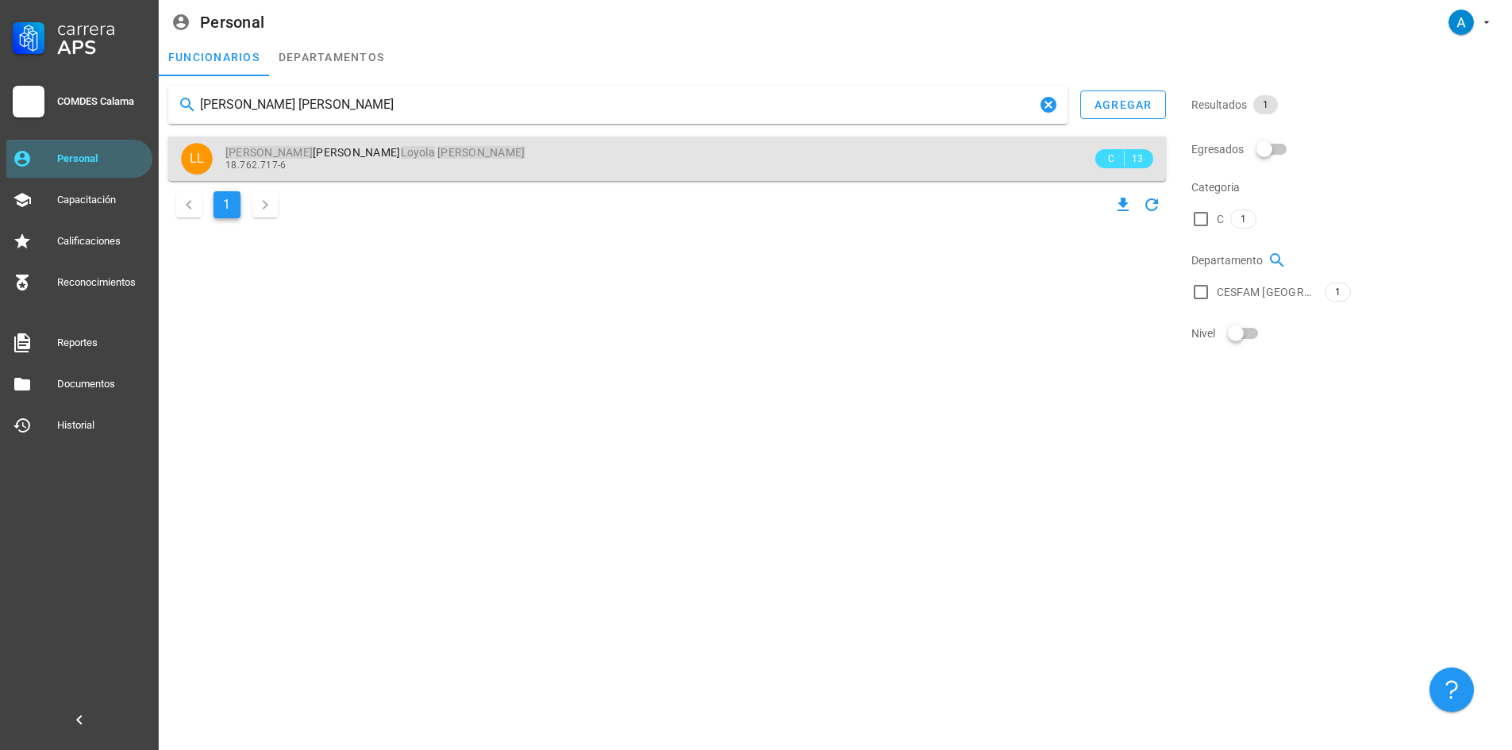
click at [401, 147] on mark "Loyola" at bounding box center [418, 152] width 35 height 13
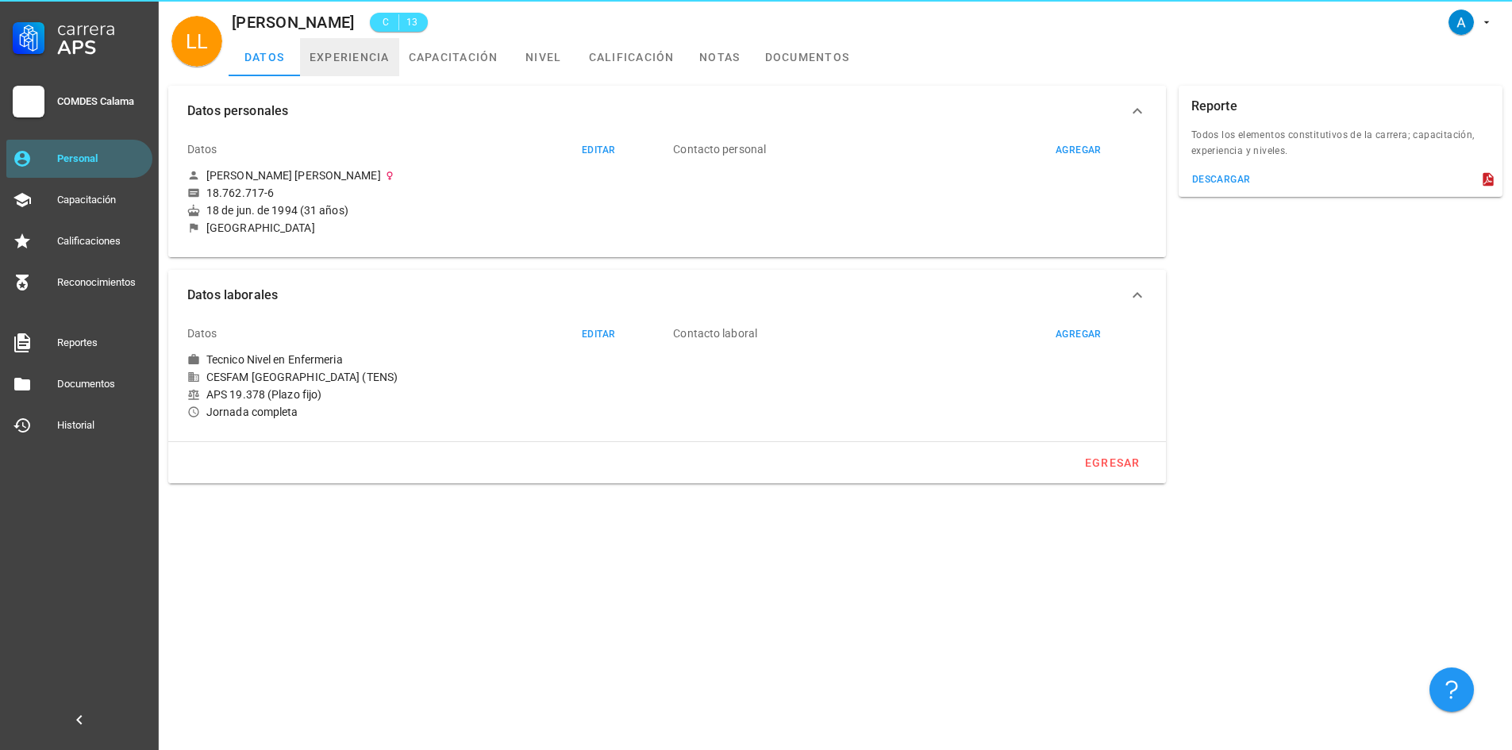
click at [372, 58] on link "experiencia" at bounding box center [349, 57] width 99 height 38
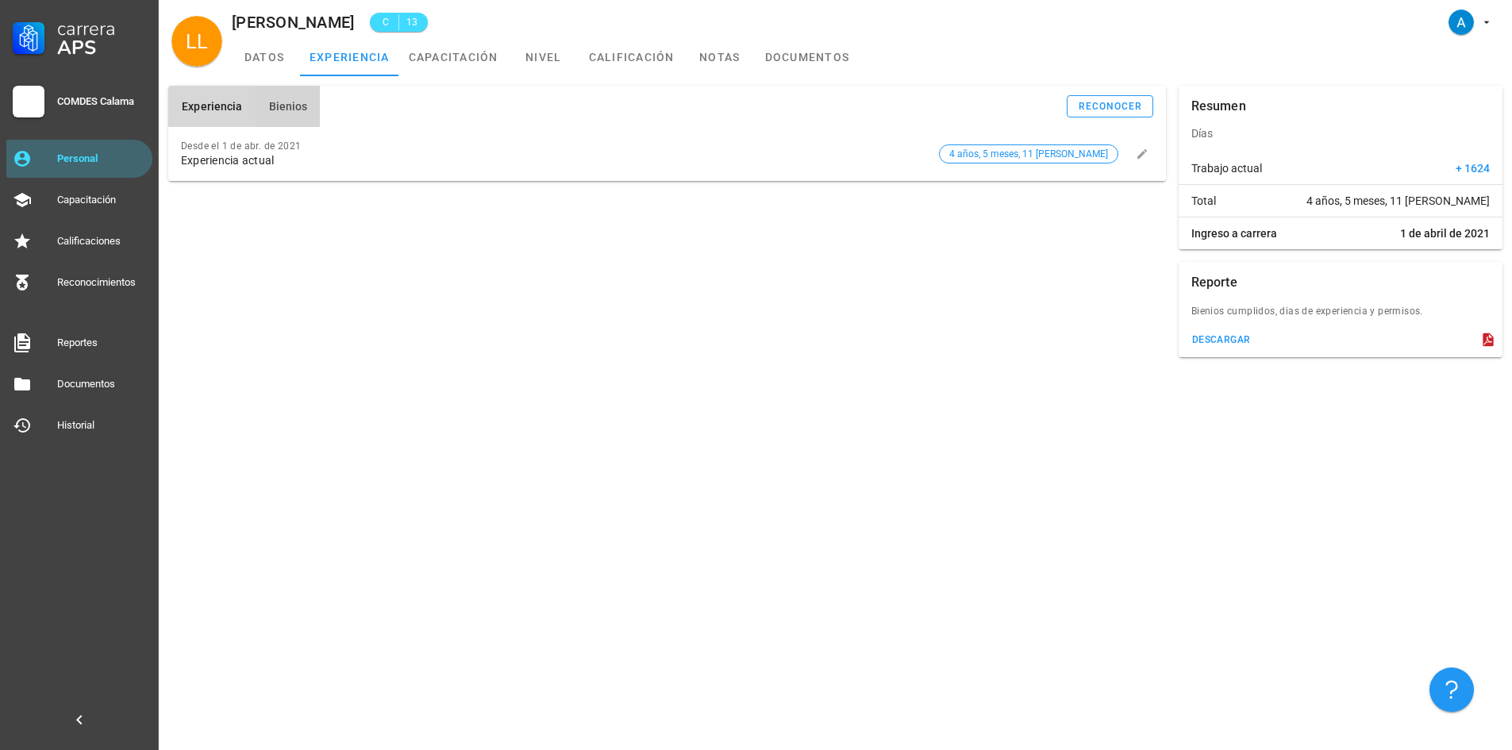
click at [293, 102] on span "Bienios" at bounding box center [287, 106] width 40 height 13
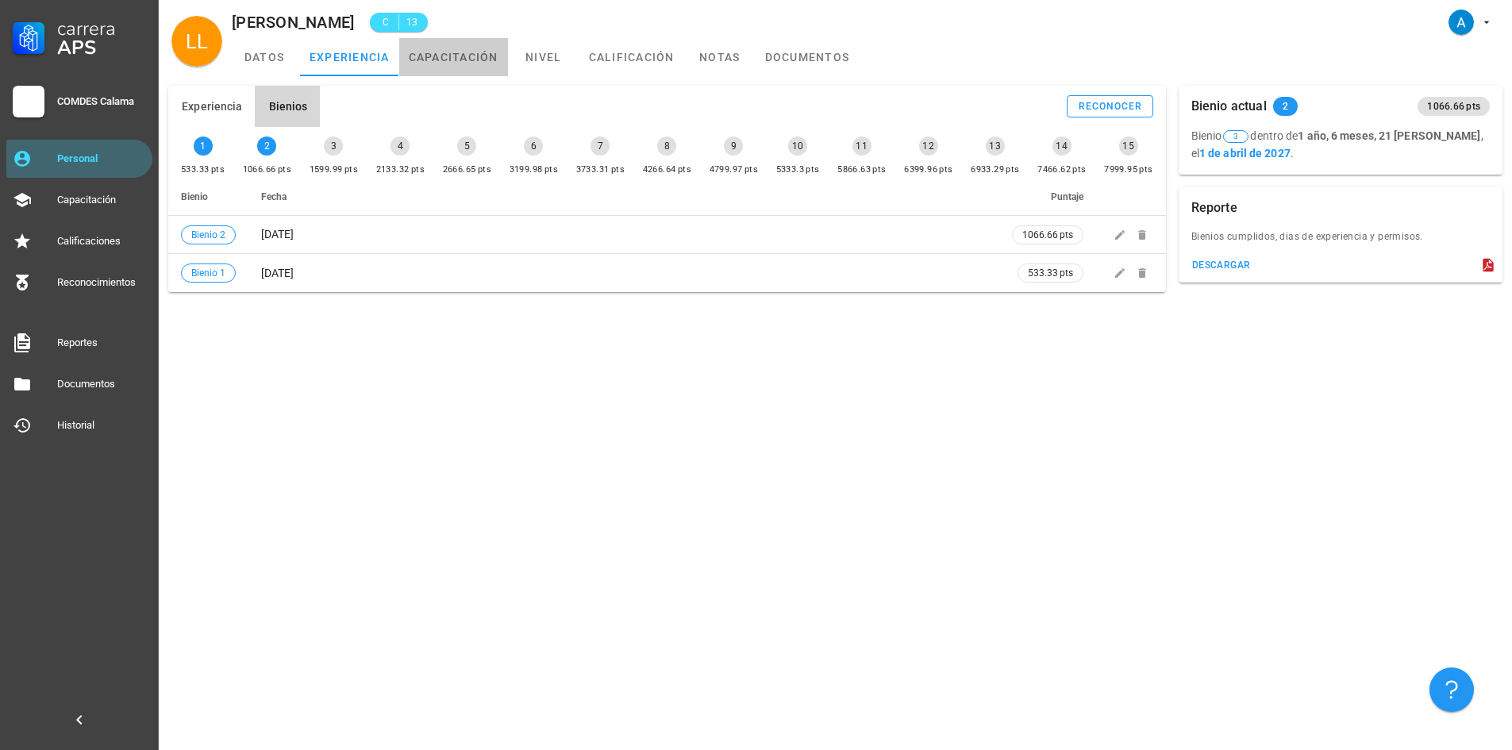
click at [483, 58] on link "capacitación" at bounding box center [453, 57] width 109 height 38
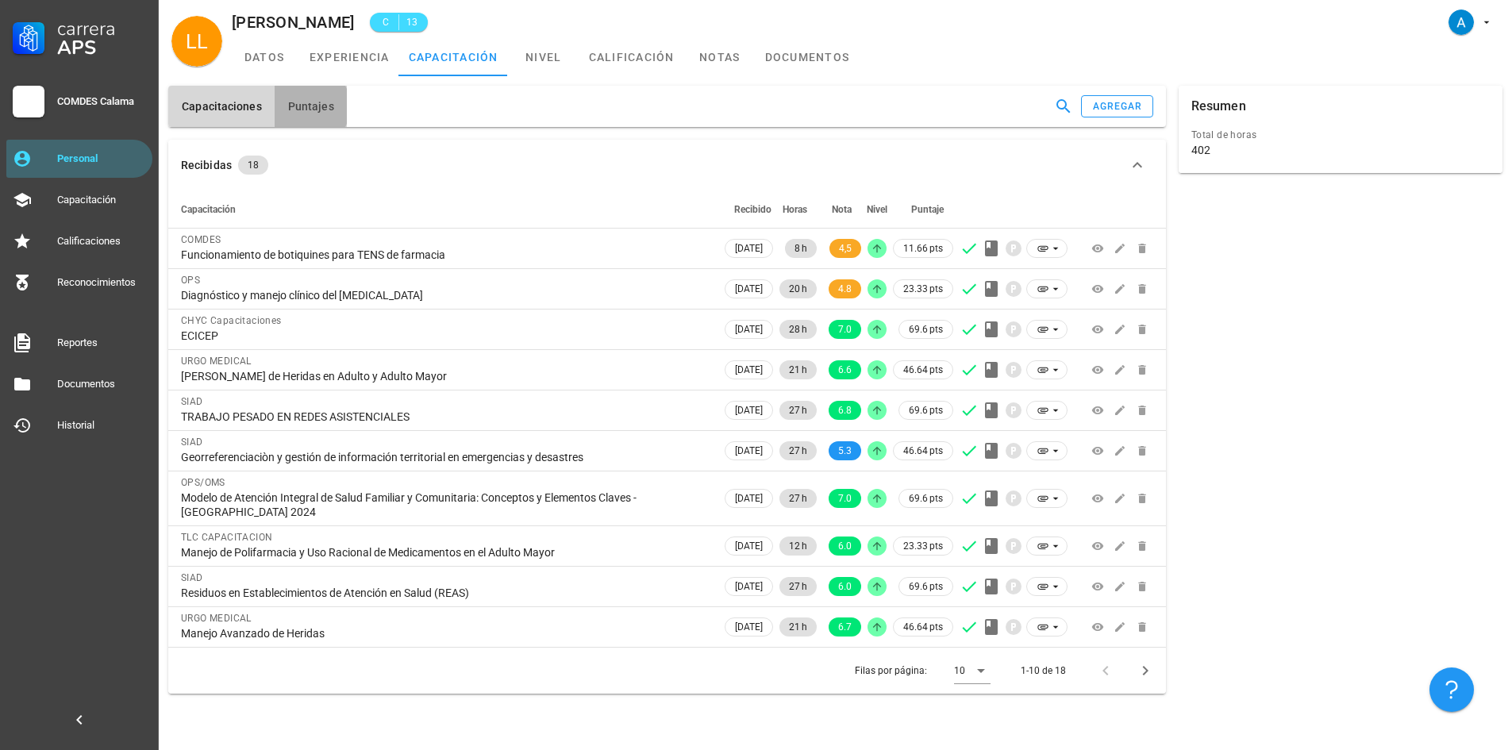
click at [327, 90] on button "Puntajes" at bounding box center [311, 106] width 72 height 41
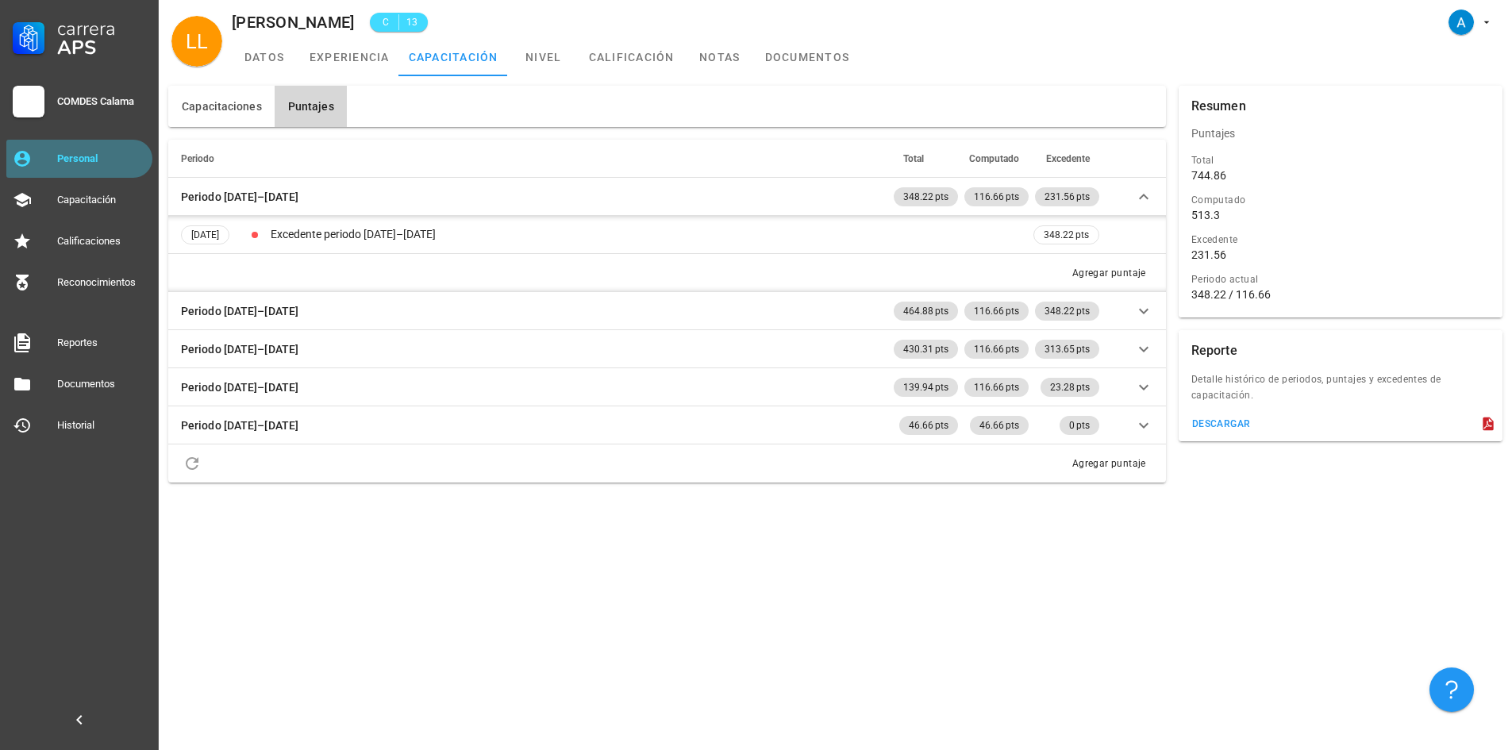
click at [119, 161] on div "Personal" at bounding box center [101, 158] width 89 height 13
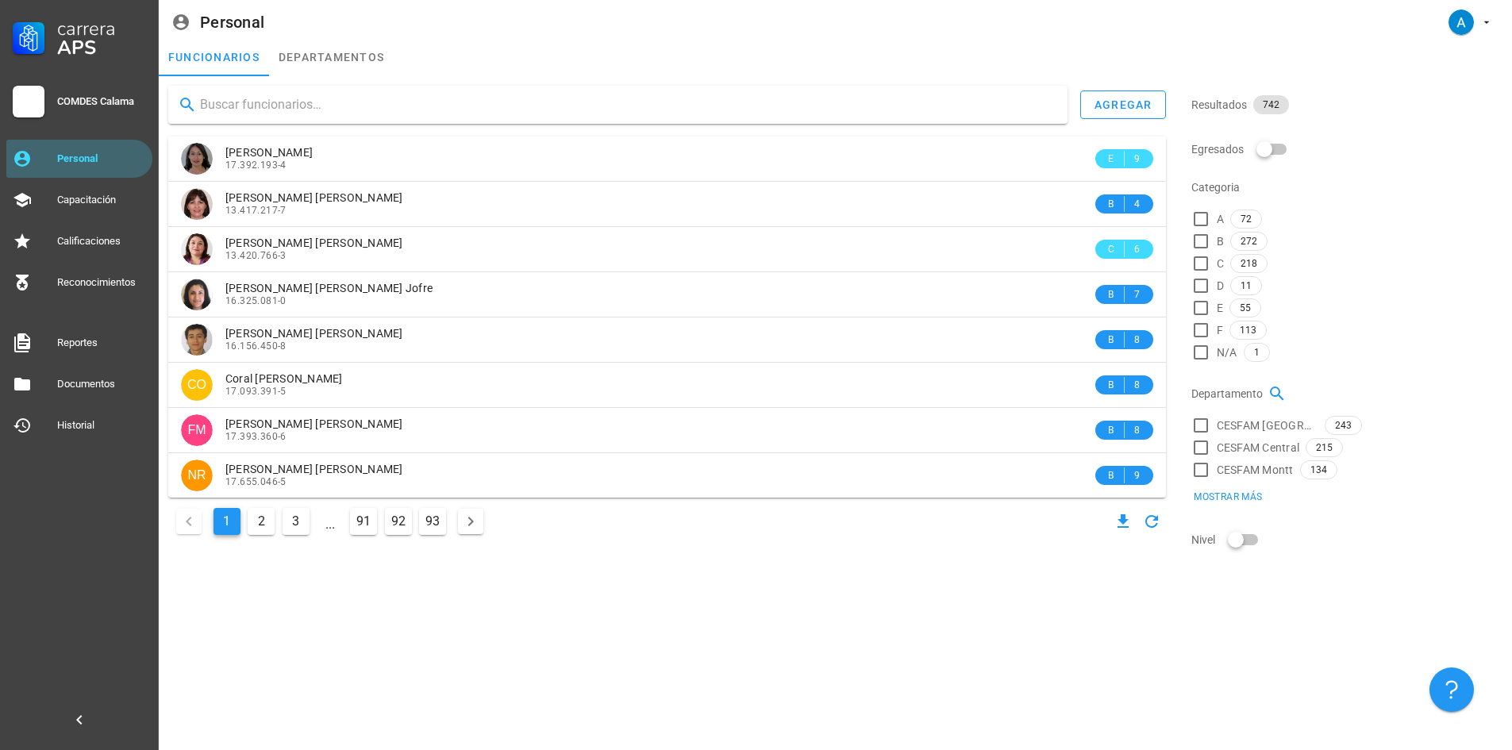
click at [211, 106] on input "text" at bounding box center [627, 104] width 855 height 25
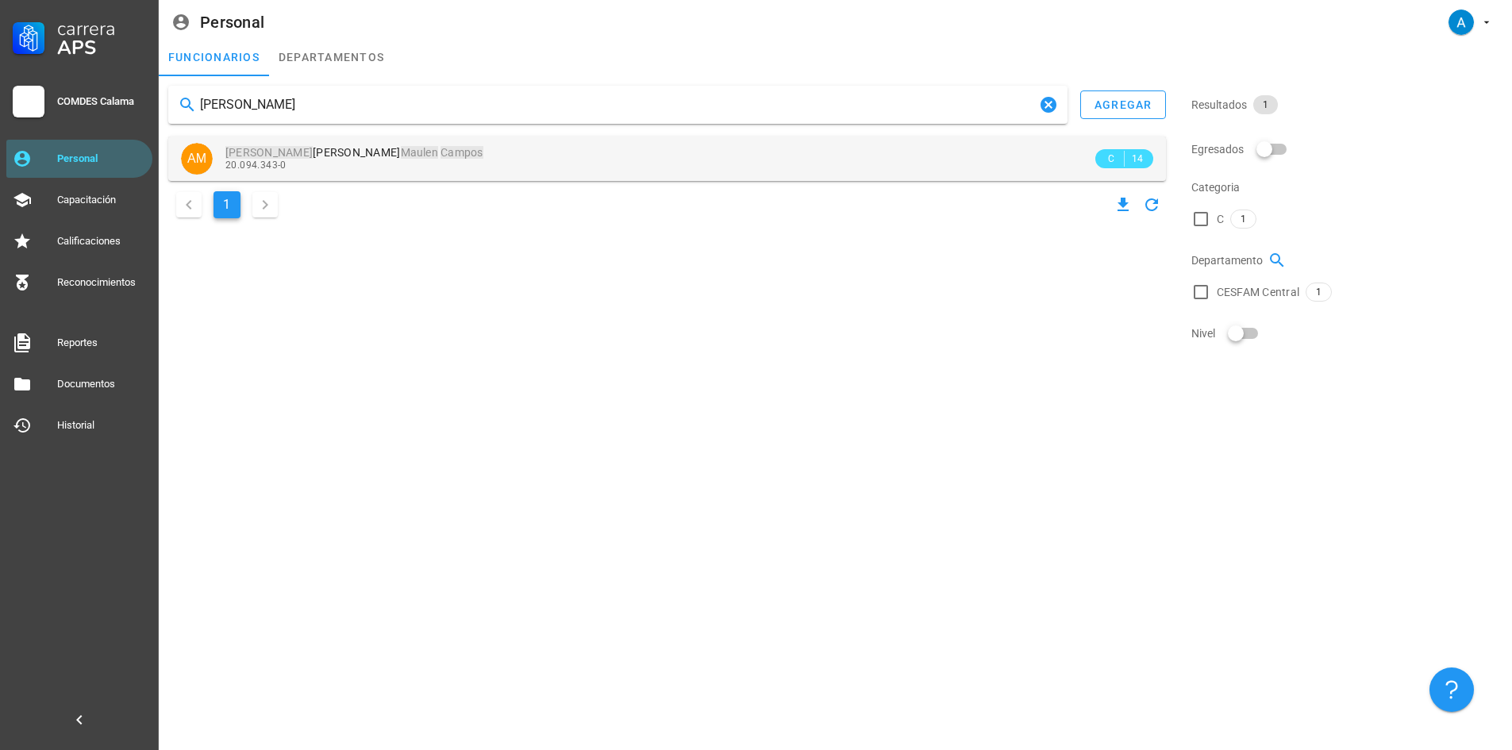
type input "[PERSON_NAME]"
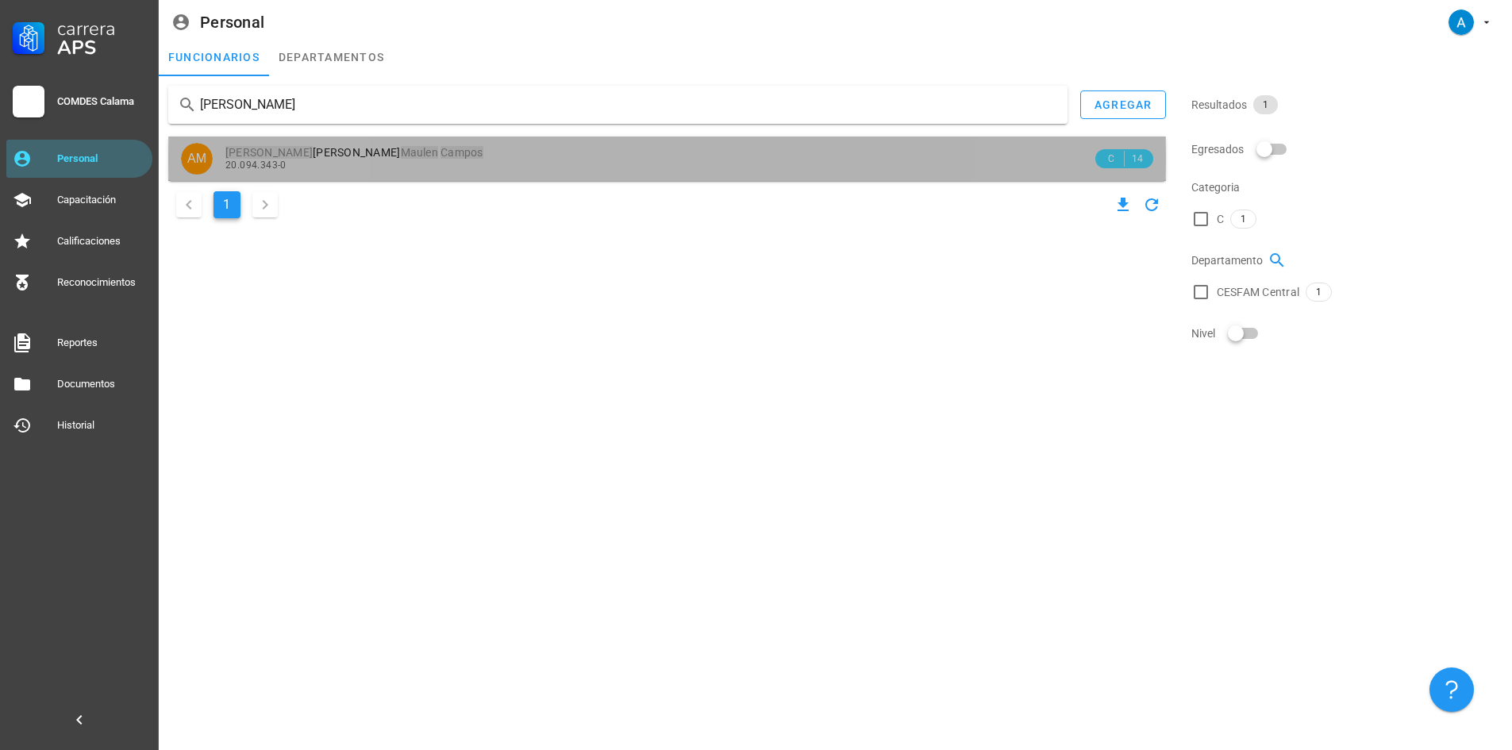
click at [283, 145] on div "[PERSON_NAME] [PERSON_NAME] 20.094.343-0" at bounding box center [658, 159] width 867 height 44
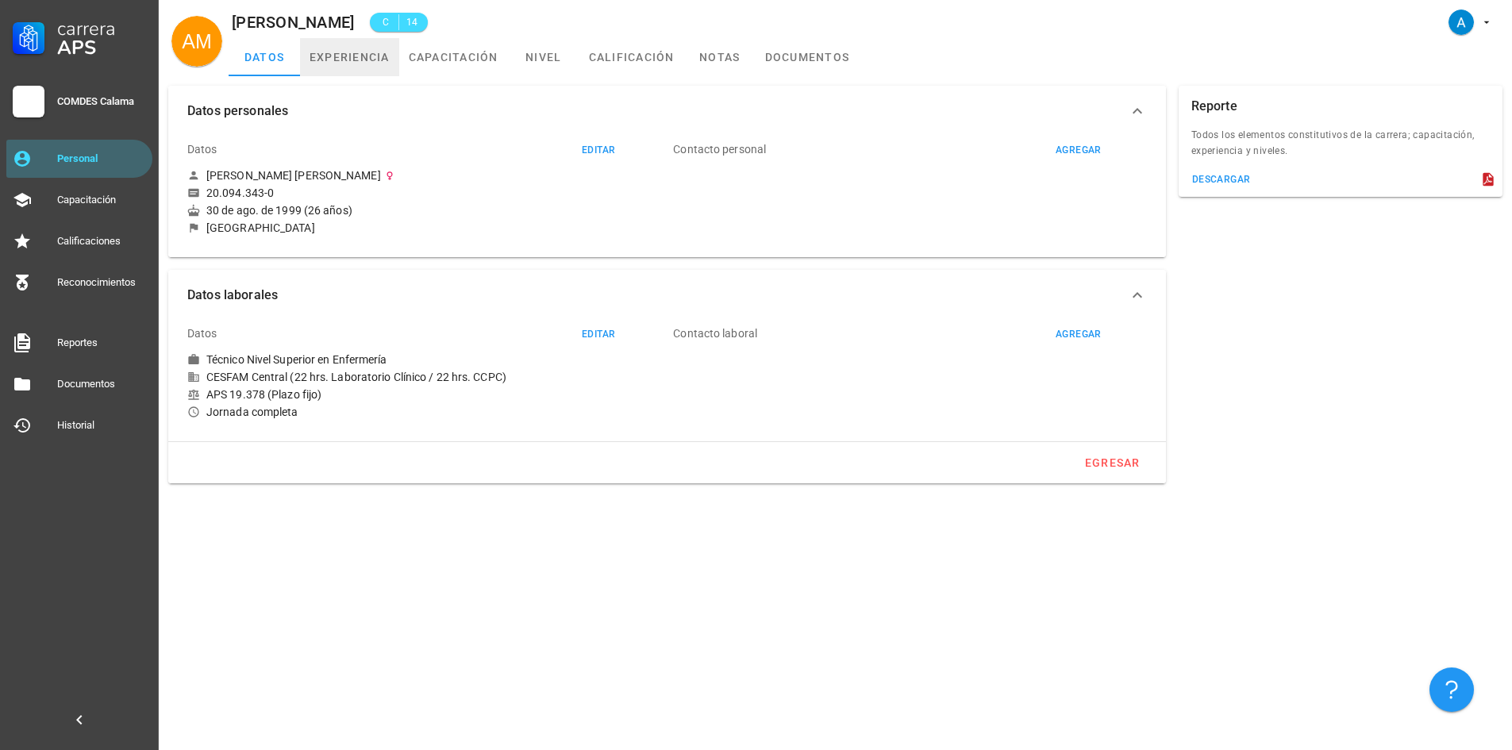
click at [341, 56] on link "experiencia" at bounding box center [349, 57] width 99 height 38
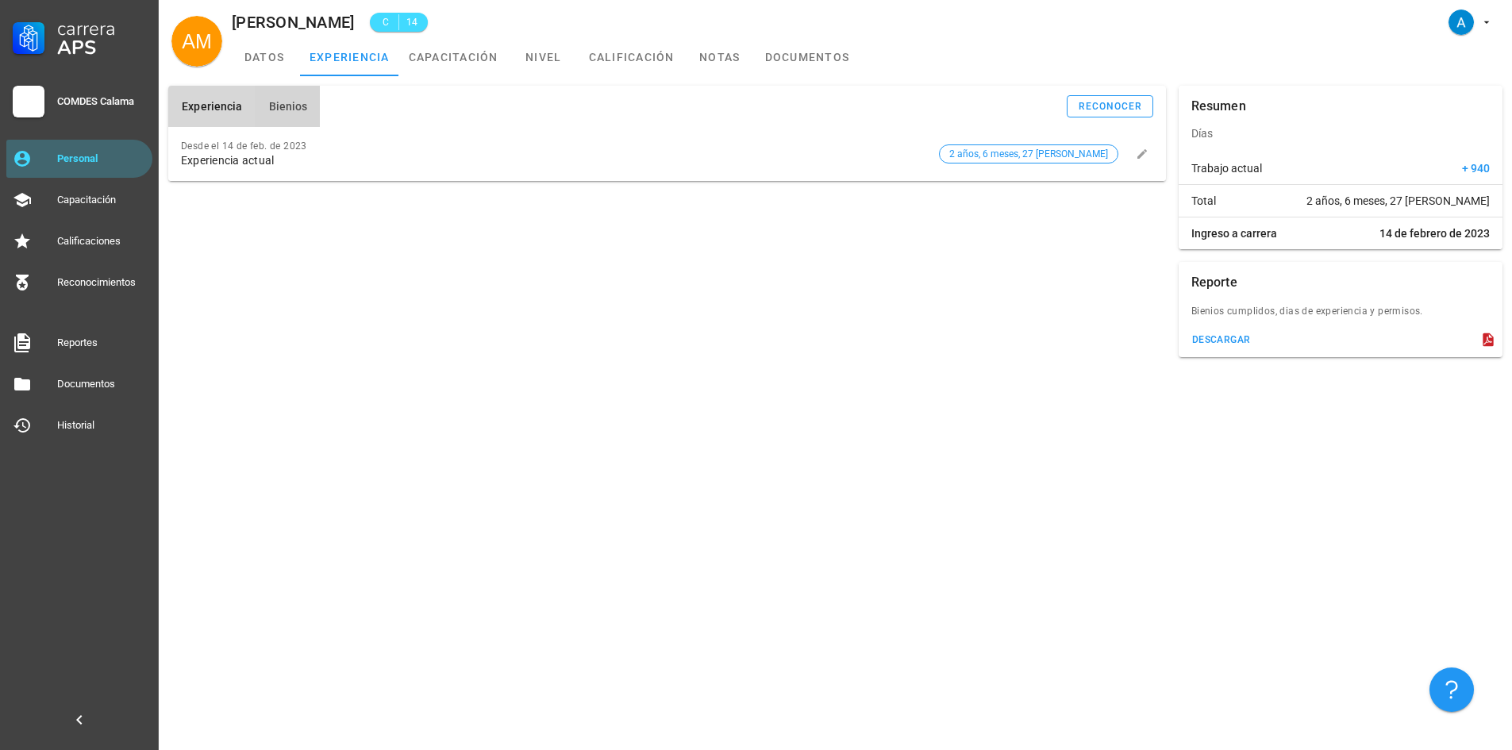
click at [305, 108] on button "Bienios" at bounding box center [287, 106] width 65 height 41
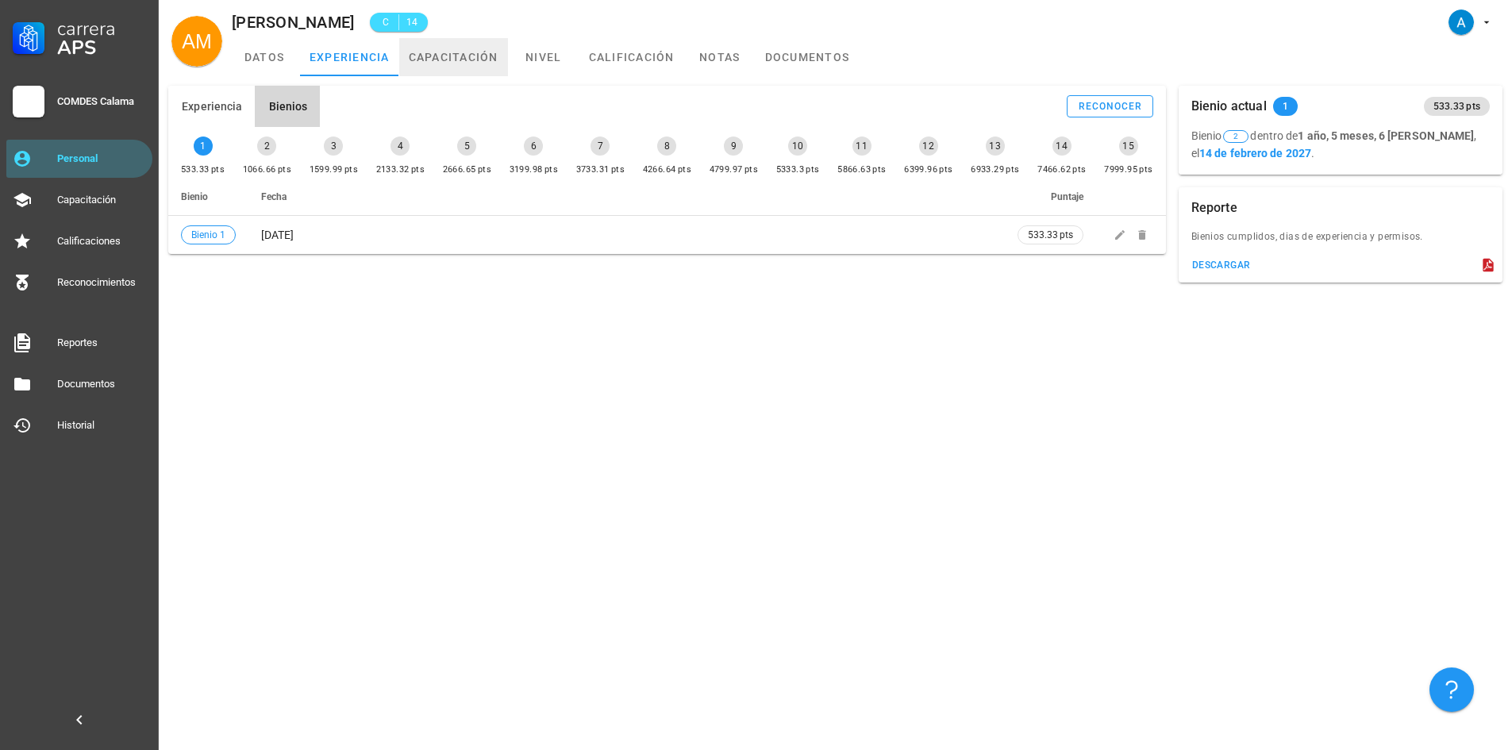
click at [457, 62] on link "capacitación" at bounding box center [453, 57] width 109 height 38
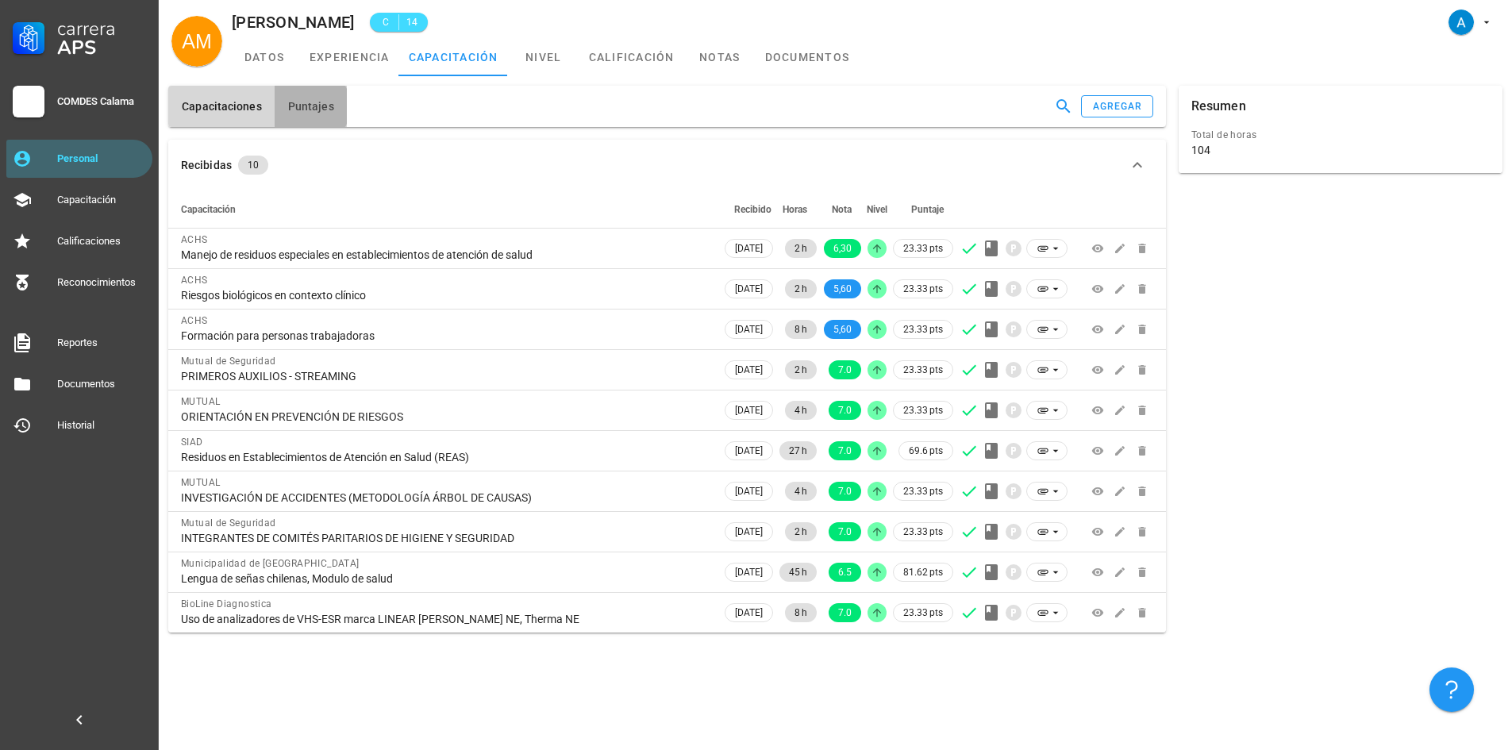
click at [328, 108] on span "Puntajes" at bounding box center [310, 106] width 47 height 13
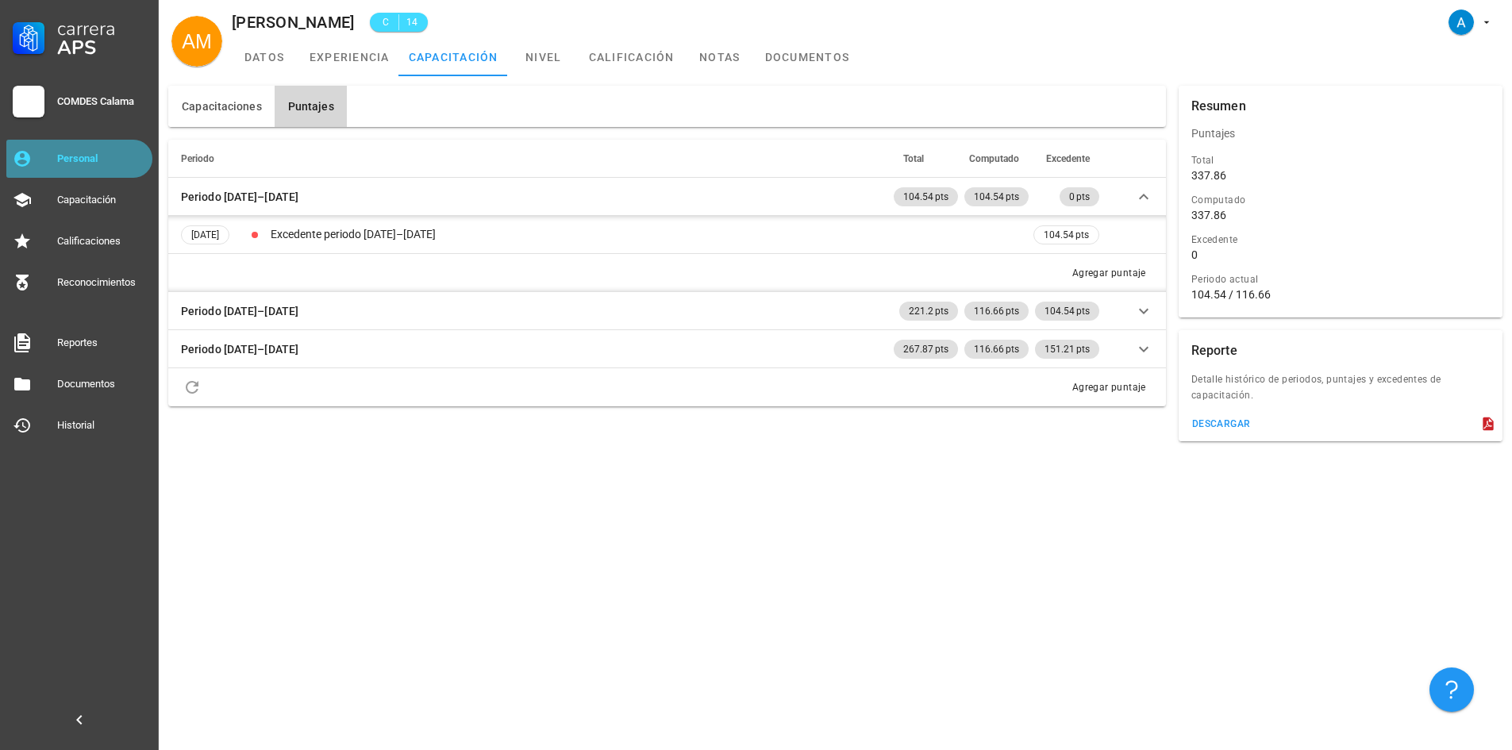
click at [111, 148] on div "Personal" at bounding box center [101, 158] width 89 height 25
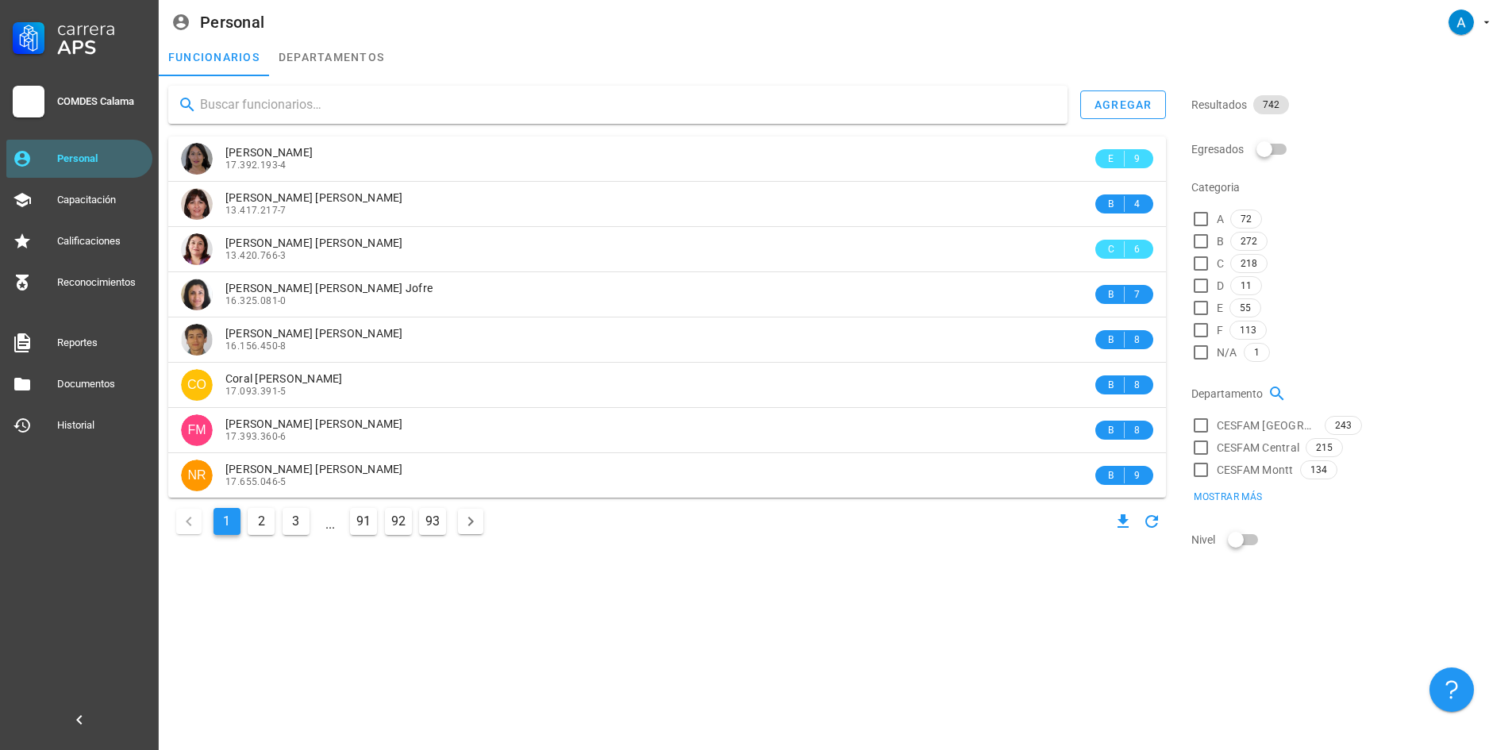
click at [221, 107] on input "text" at bounding box center [627, 104] width 855 height 25
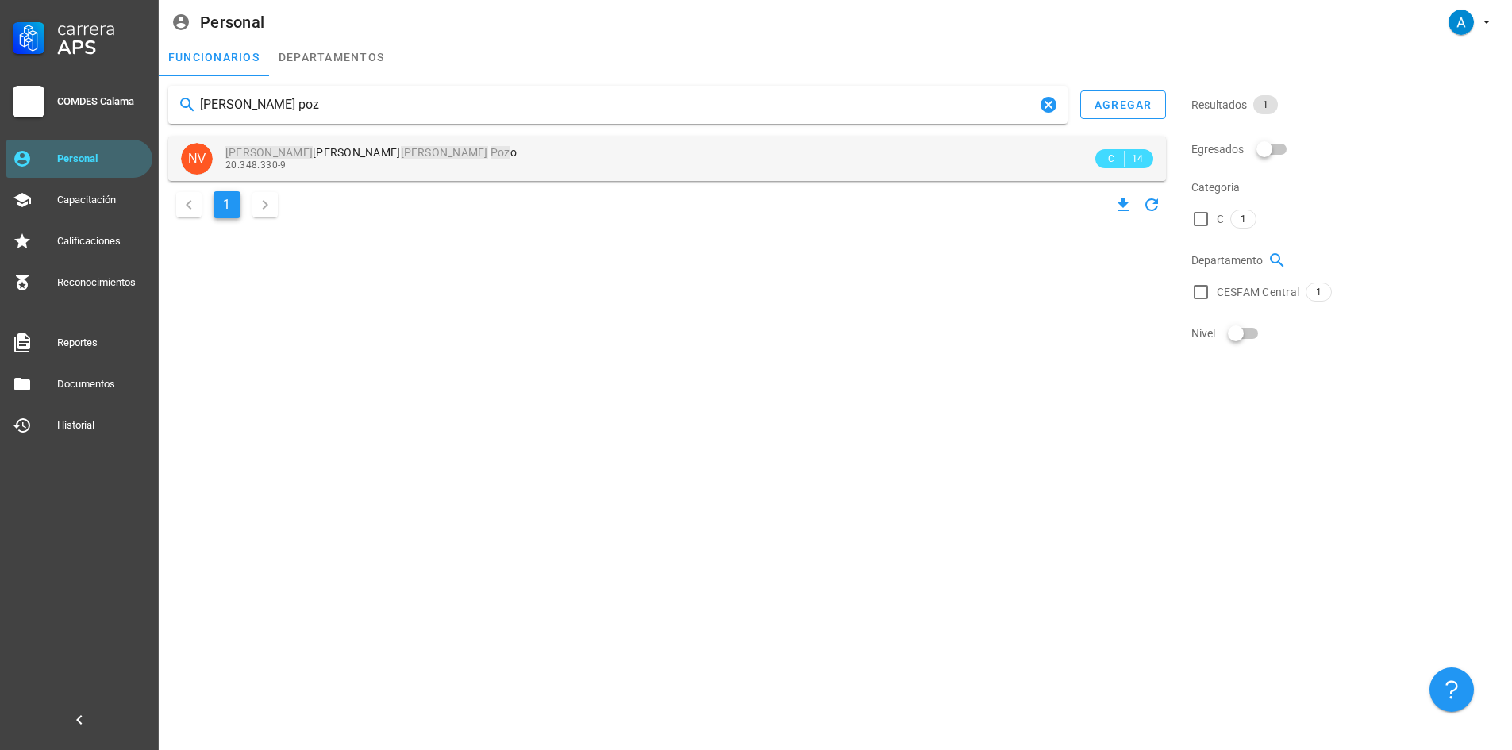
type input "[PERSON_NAME] poz"
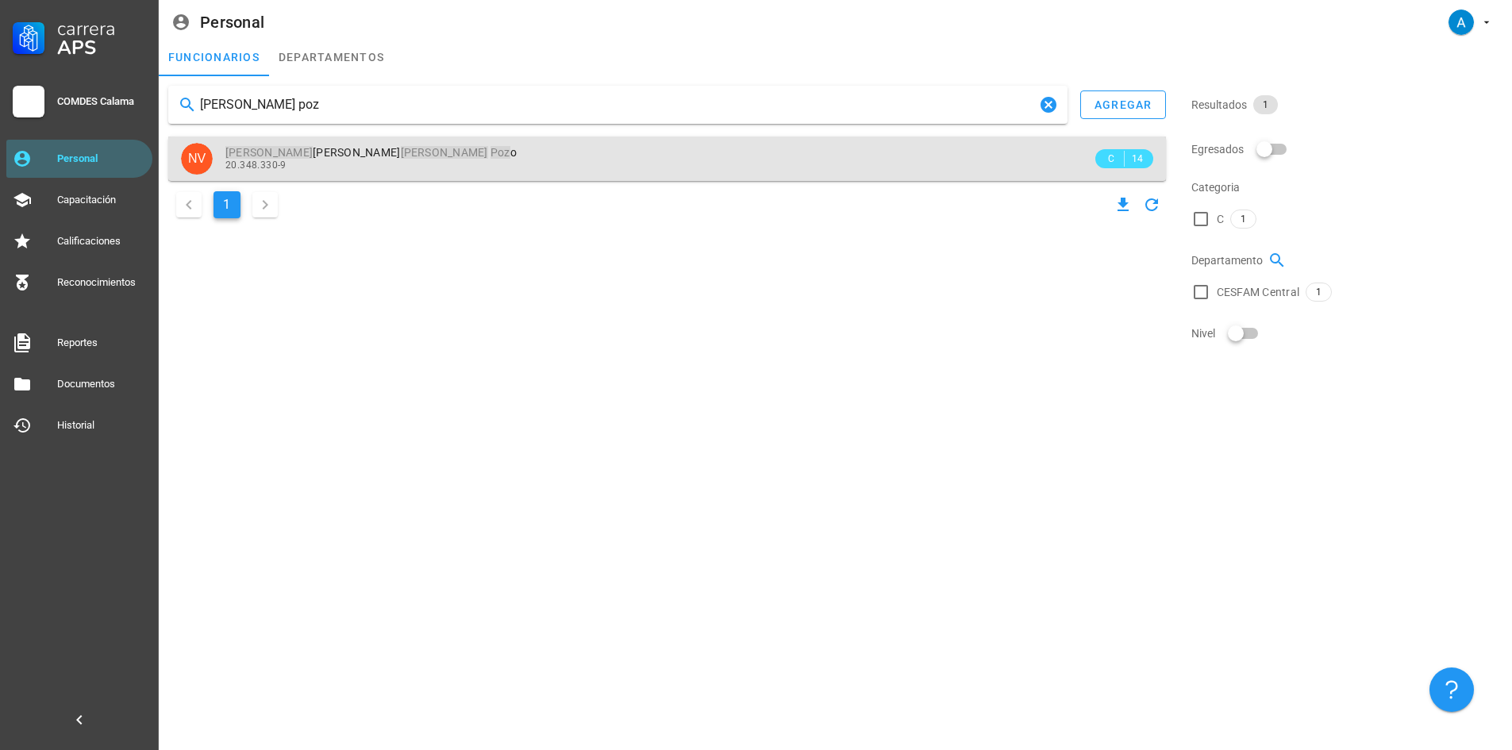
click at [292, 149] on span "[PERSON_NAME] [PERSON_NAME] Poz o" at bounding box center [370, 152] width 291 height 13
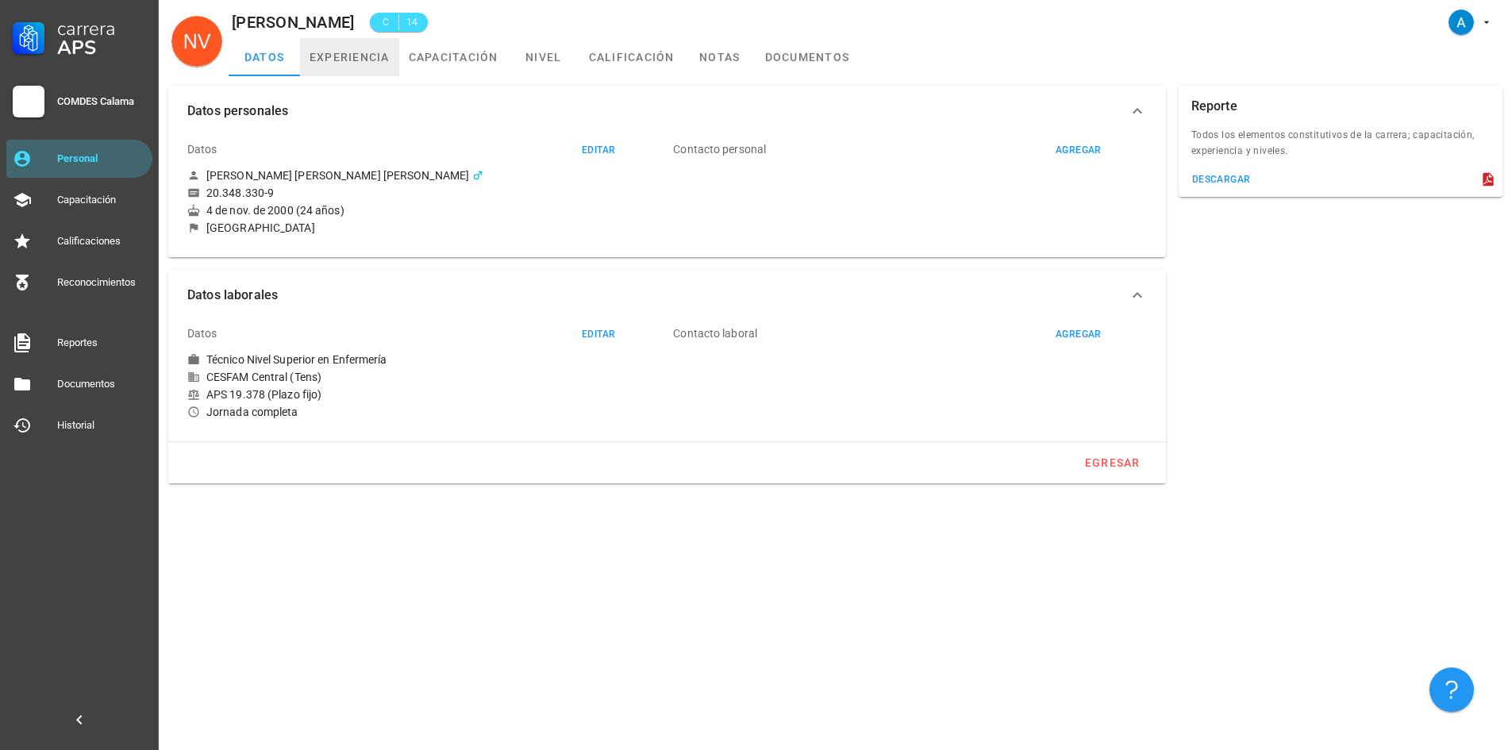
click at [341, 56] on link "experiencia" at bounding box center [349, 57] width 99 height 38
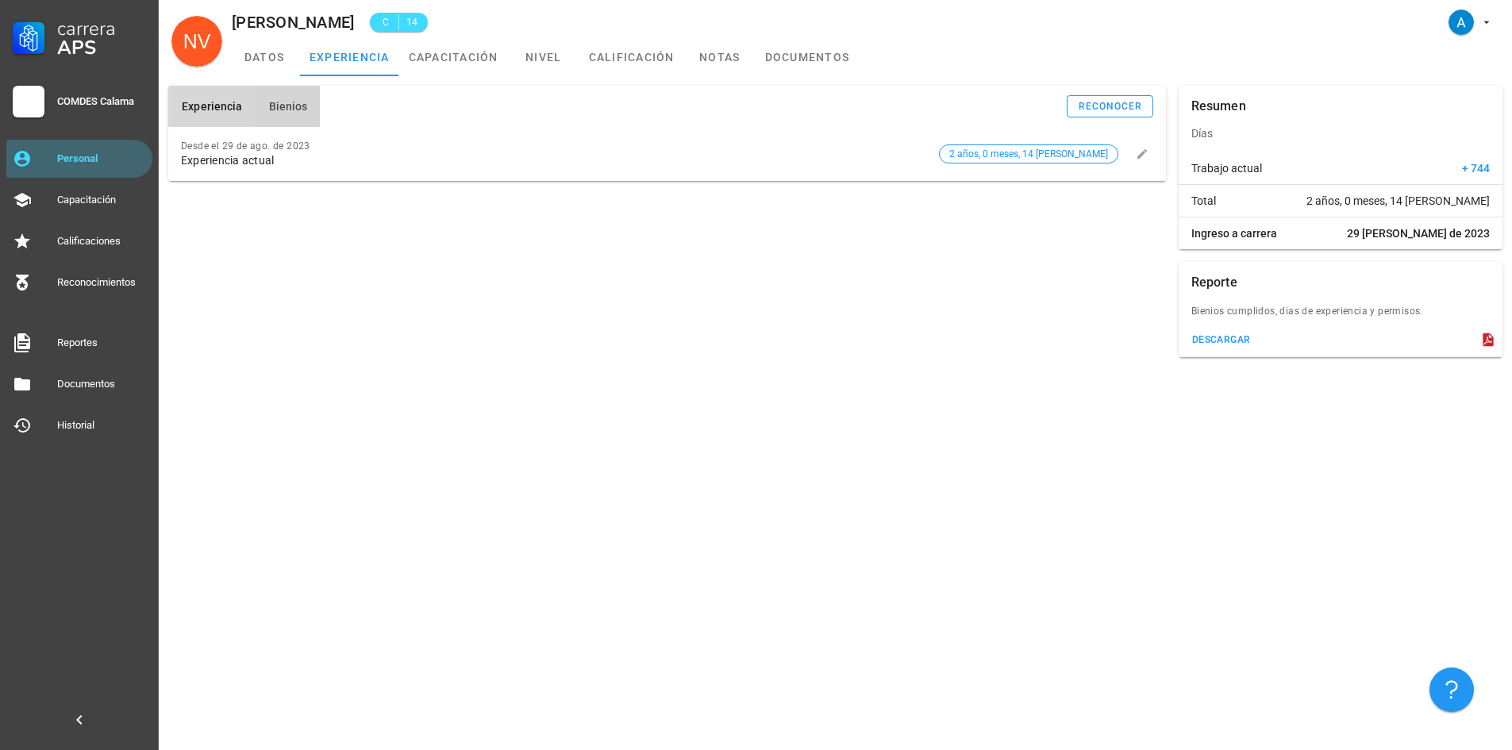
click at [279, 101] on span "Bienios" at bounding box center [287, 106] width 40 height 13
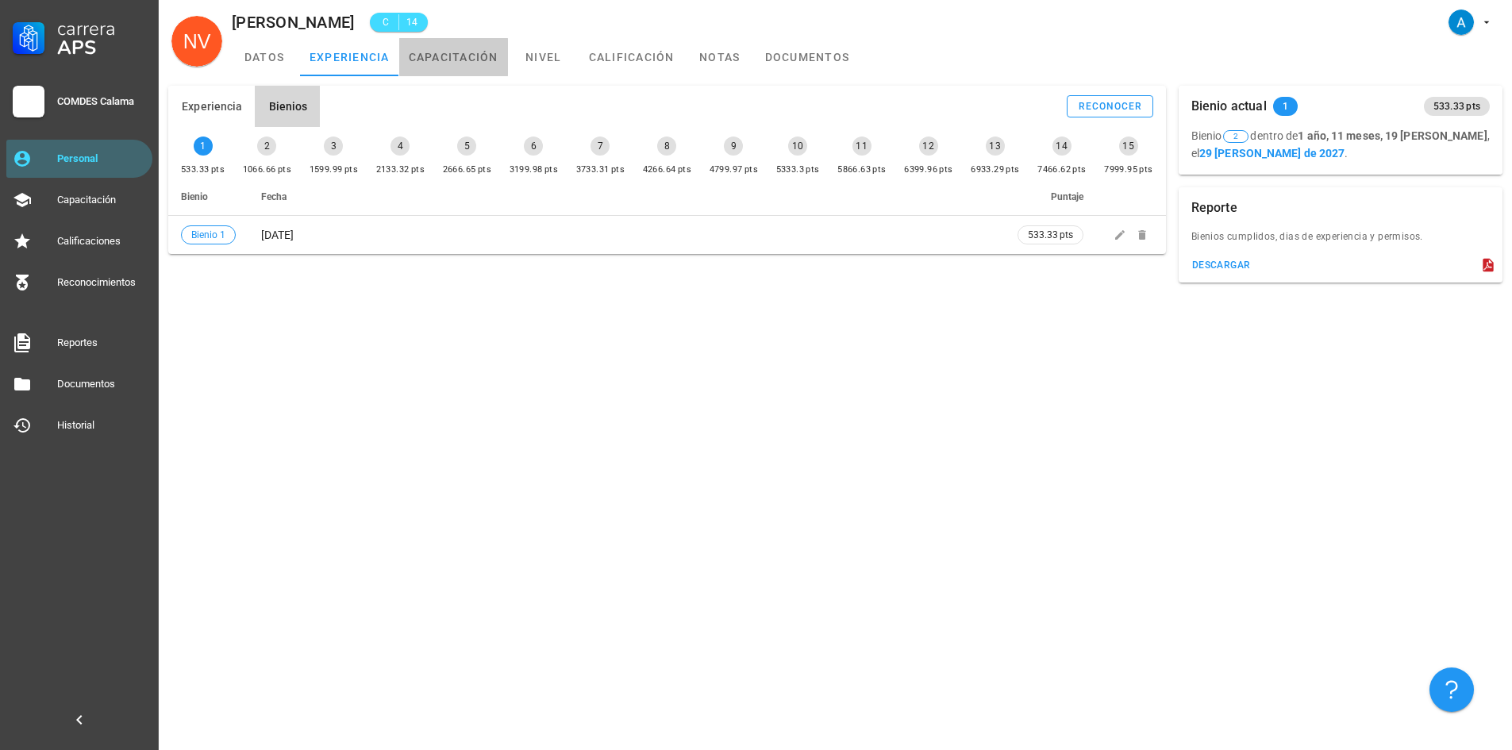
click at [464, 66] on link "capacitación" at bounding box center [453, 57] width 109 height 38
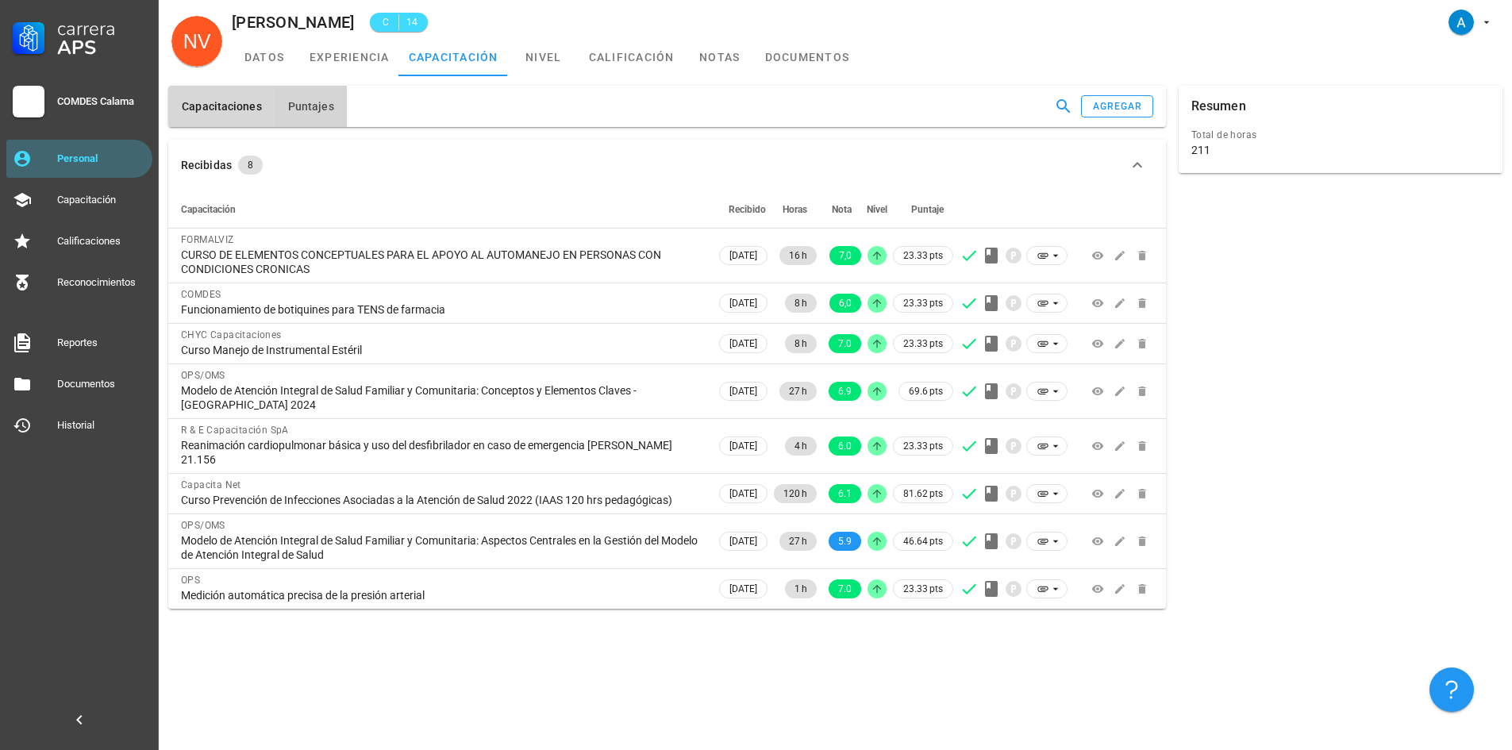
click at [325, 110] on span "Puntajes" at bounding box center [310, 106] width 47 height 13
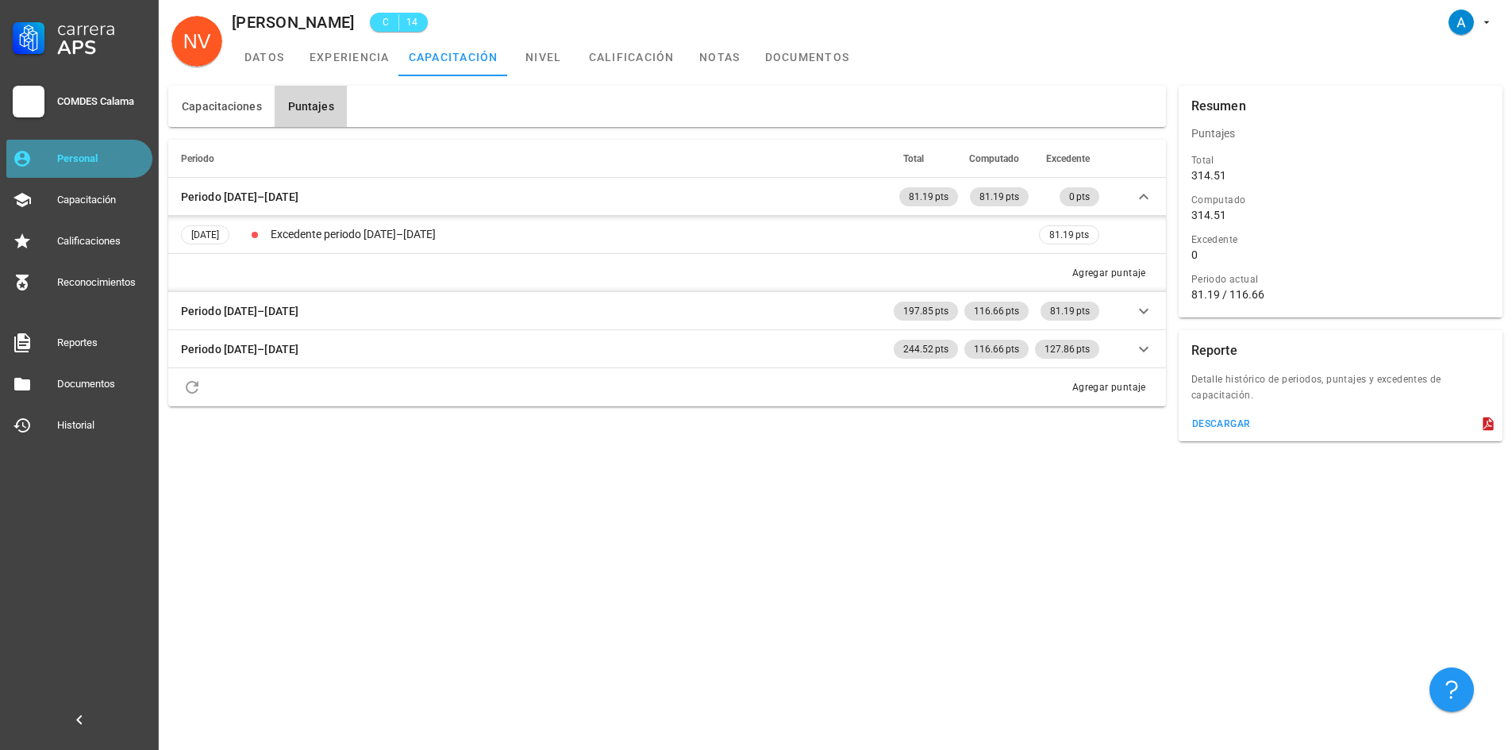
click at [106, 177] on link "Personal" at bounding box center [79, 159] width 146 height 38
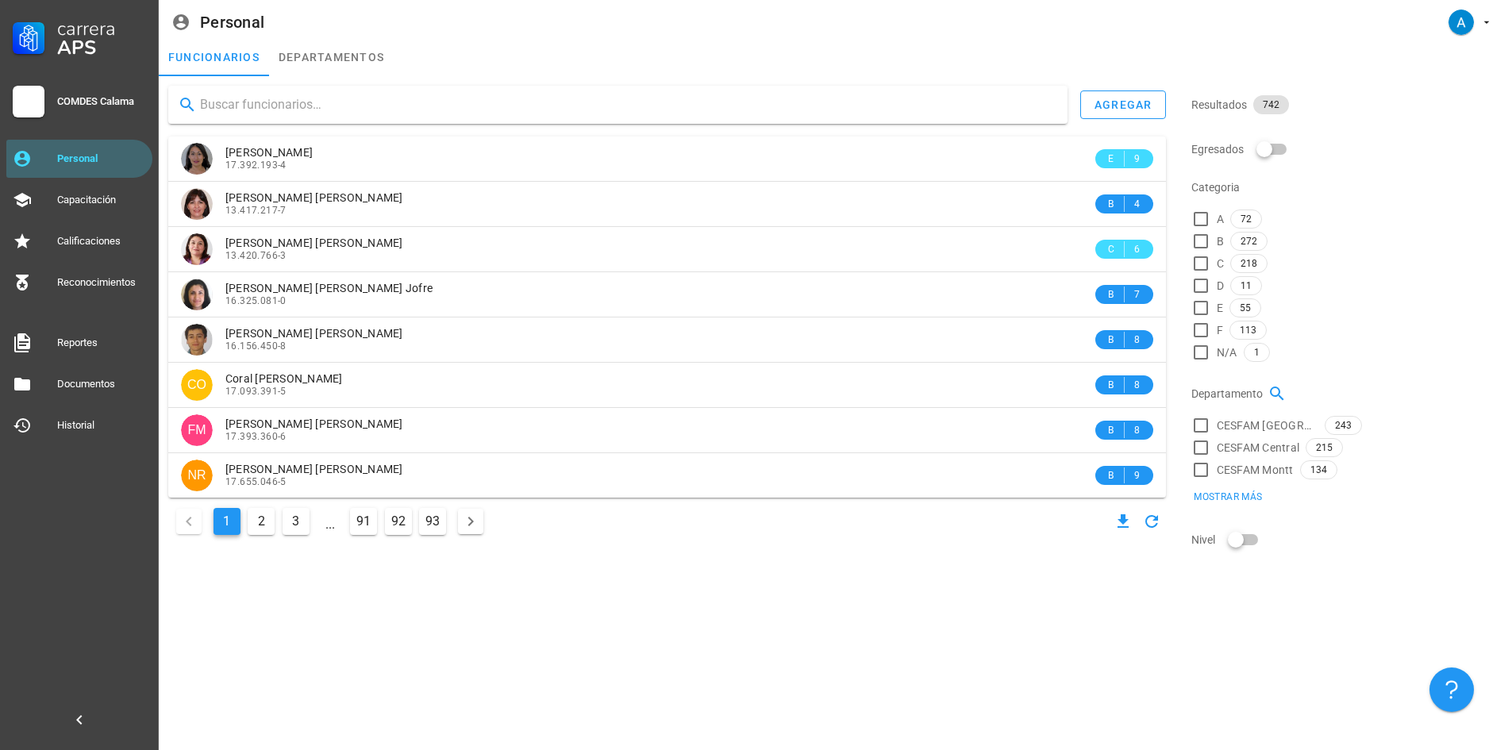
click at [237, 99] on input "text" at bounding box center [627, 104] width 855 height 25
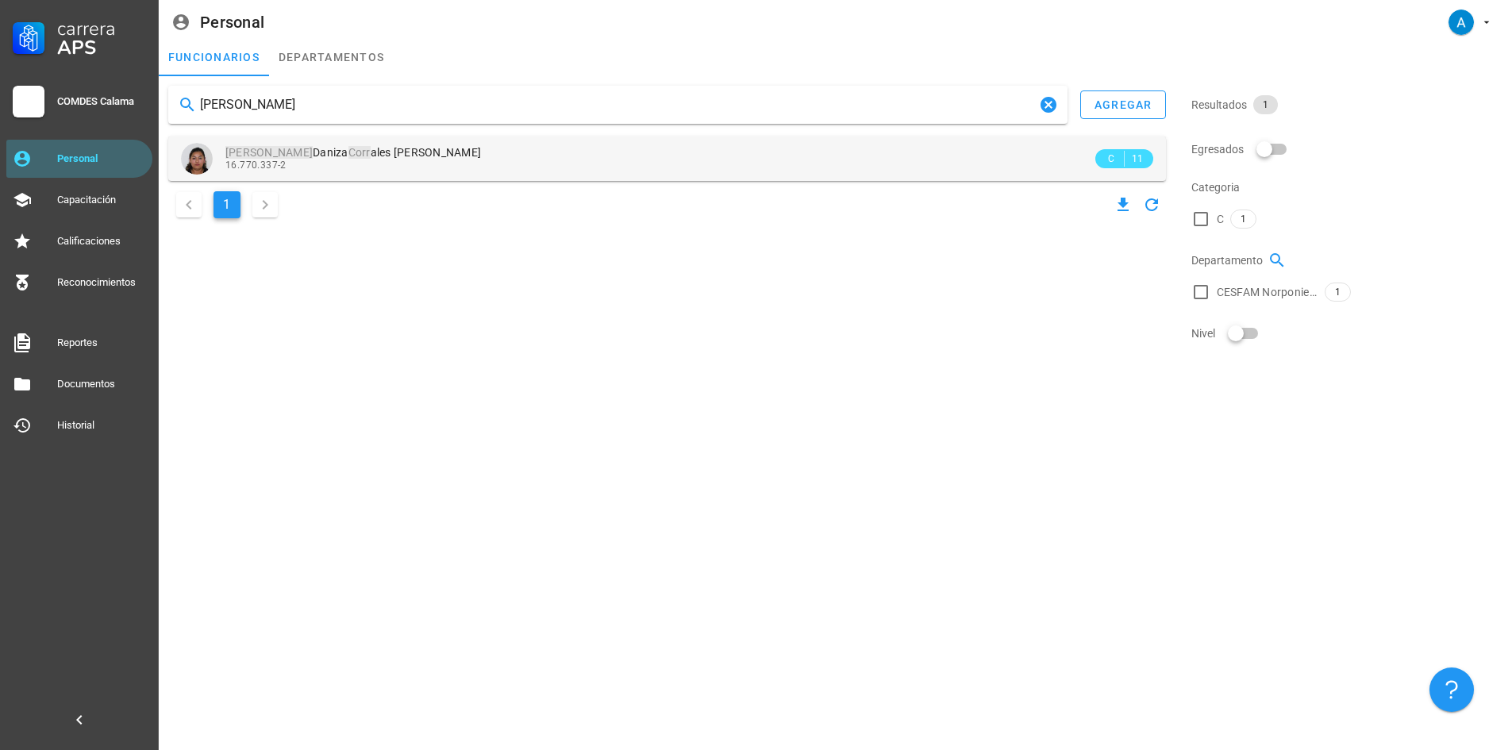
type input "[PERSON_NAME]"
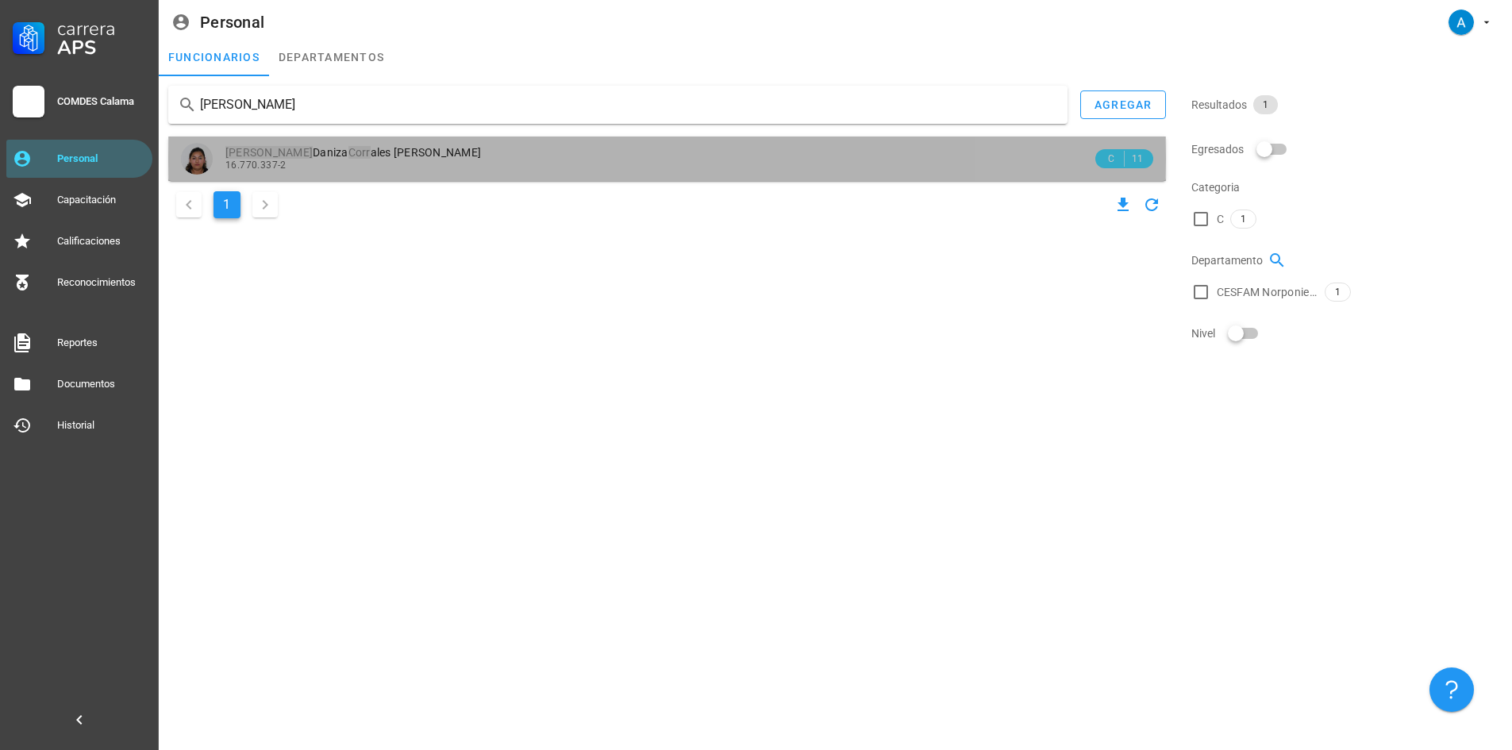
click at [294, 174] on div "[PERSON_NAME] ales [PERSON_NAME] 16.770.337-2" at bounding box center [658, 159] width 867 height 44
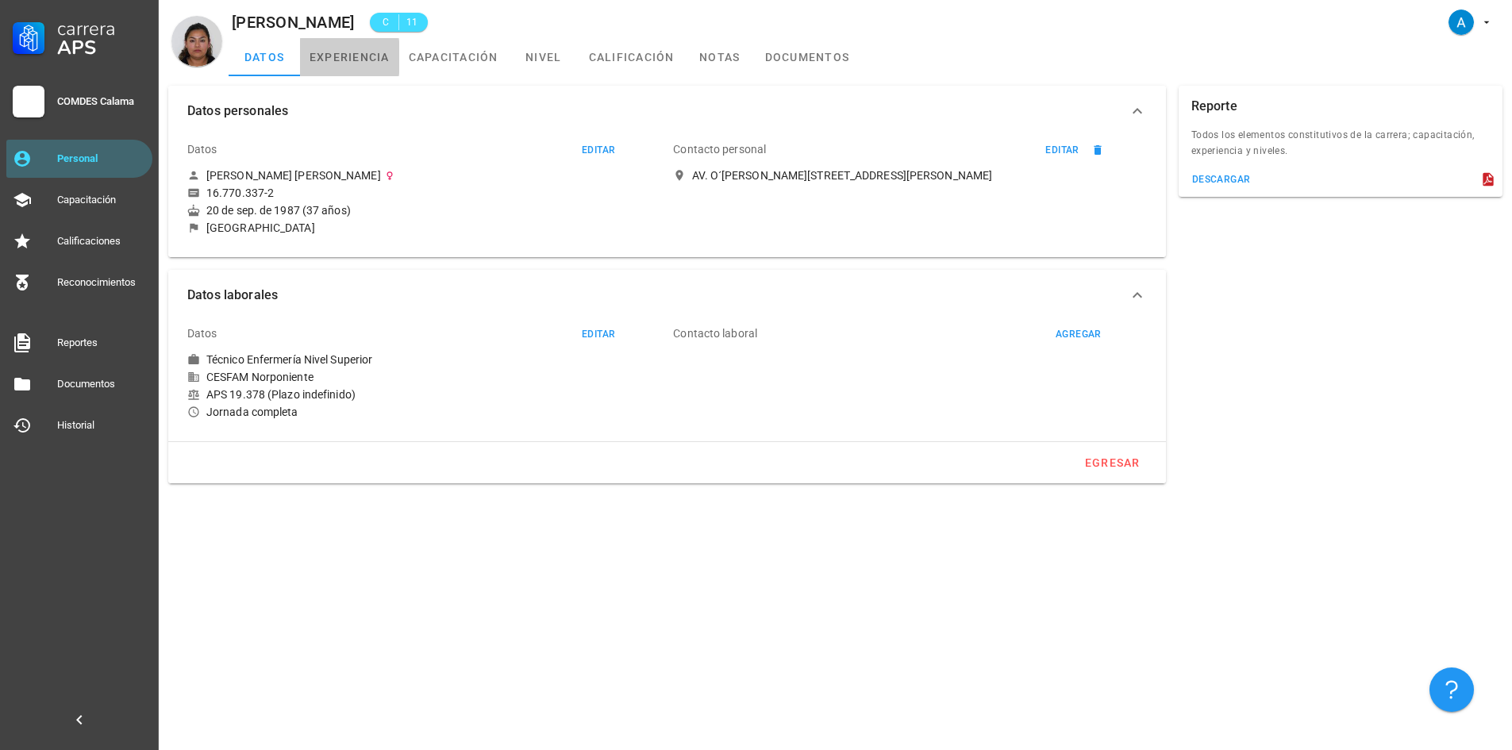
click at [358, 60] on link "experiencia" at bounding box center [349, 57] width 99 height 38
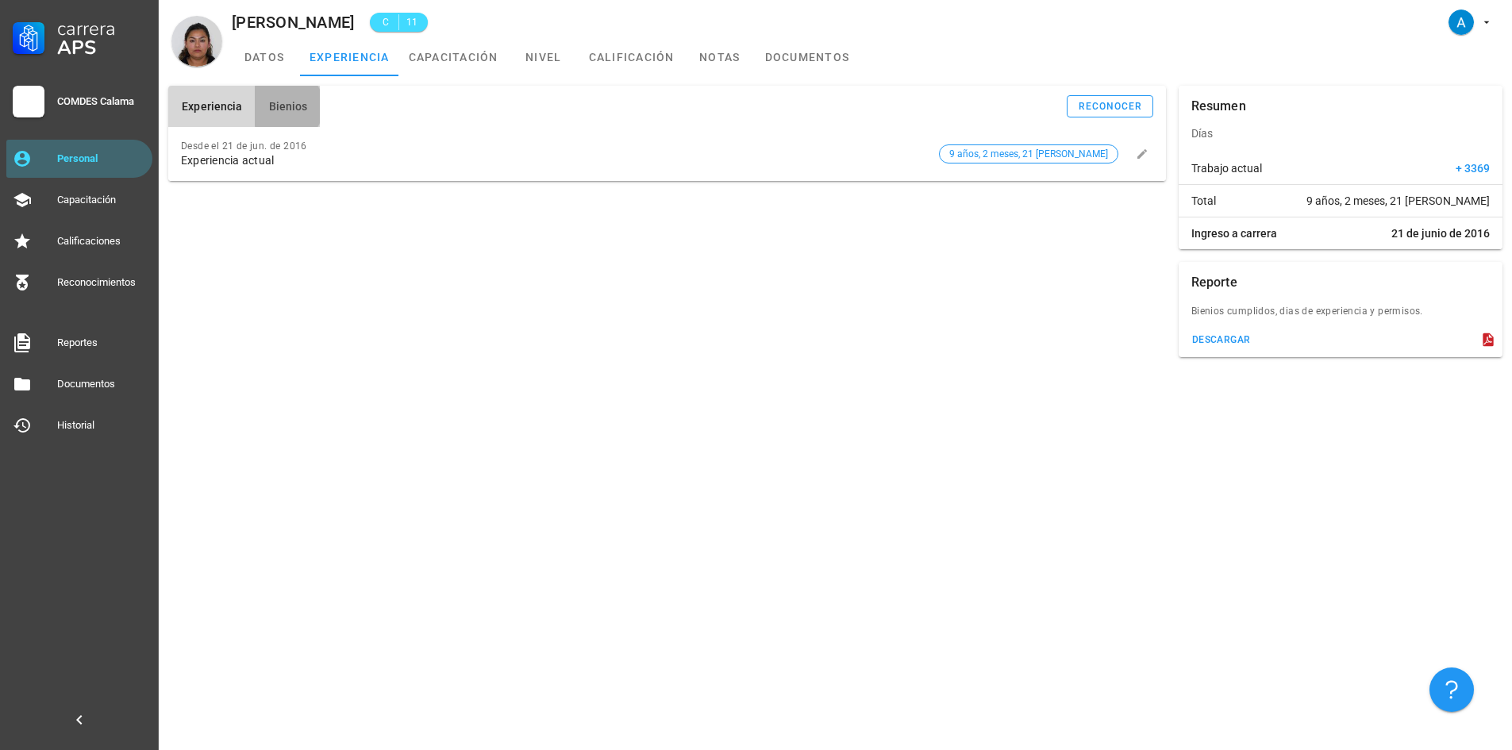
click at [303, 100] on span "Bienios" at bounding box center [287, 106] width 40 height 13
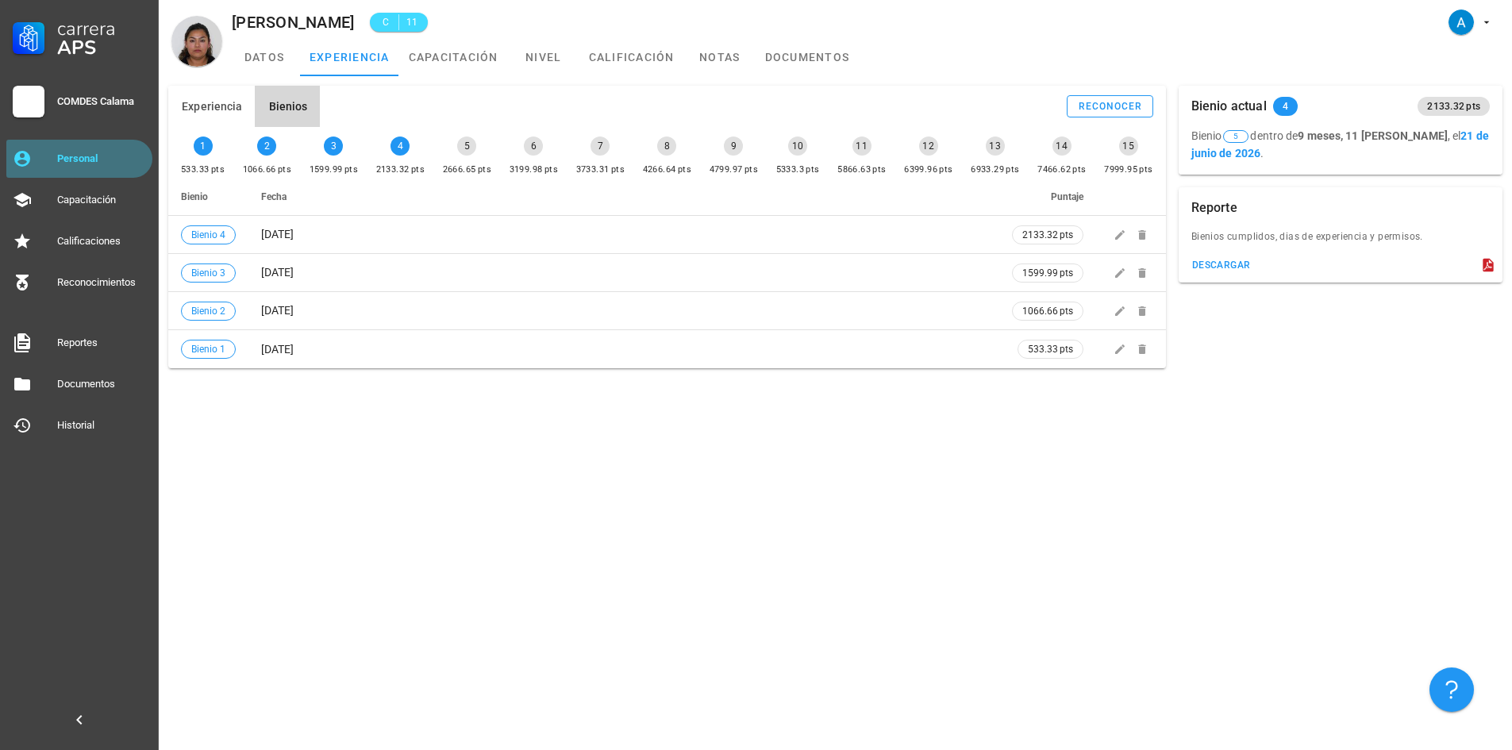
click at [96, 149] on div "Personal" at bounding box center [101, 158] width 89 height 25
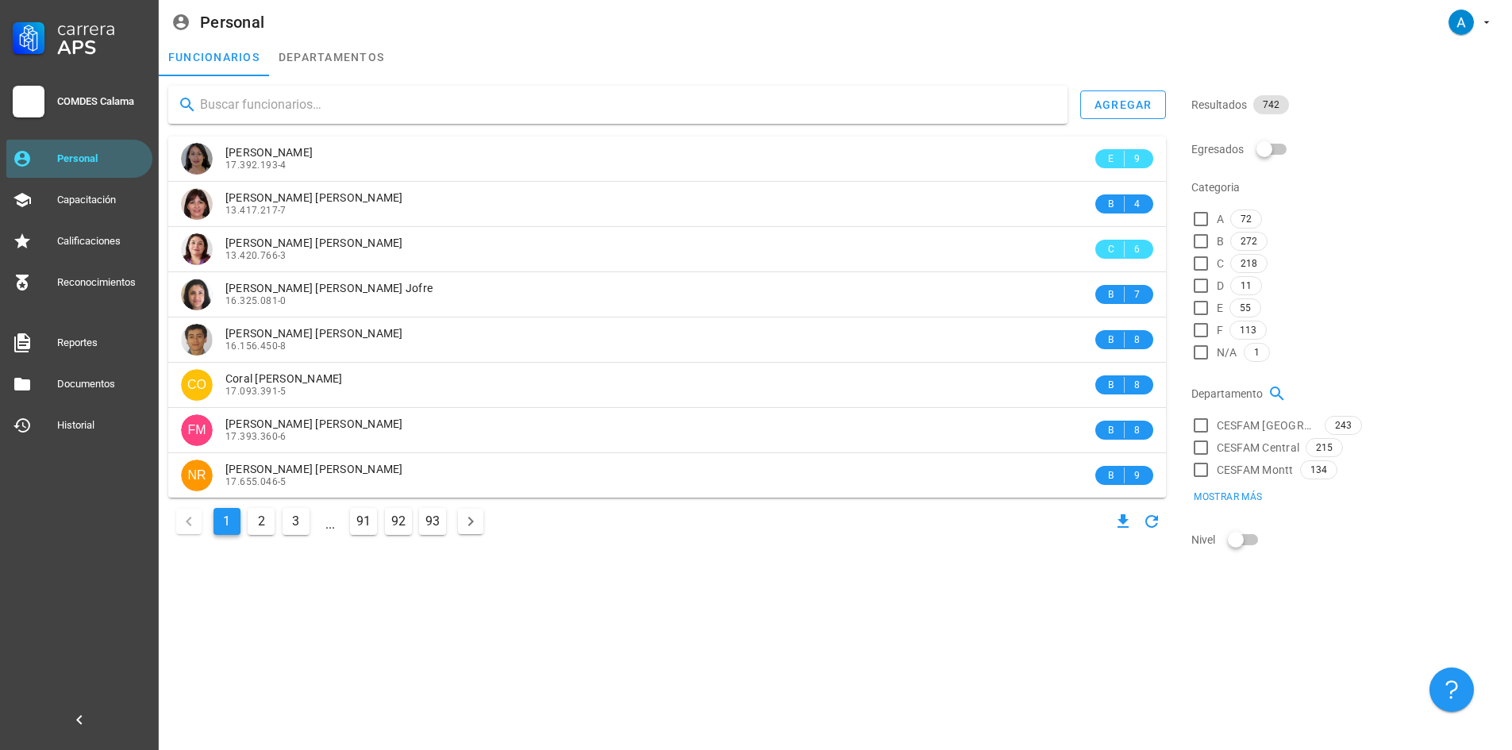
click at [278, 98] on input "text" at bounding box center [627, 104] width 855 height 25
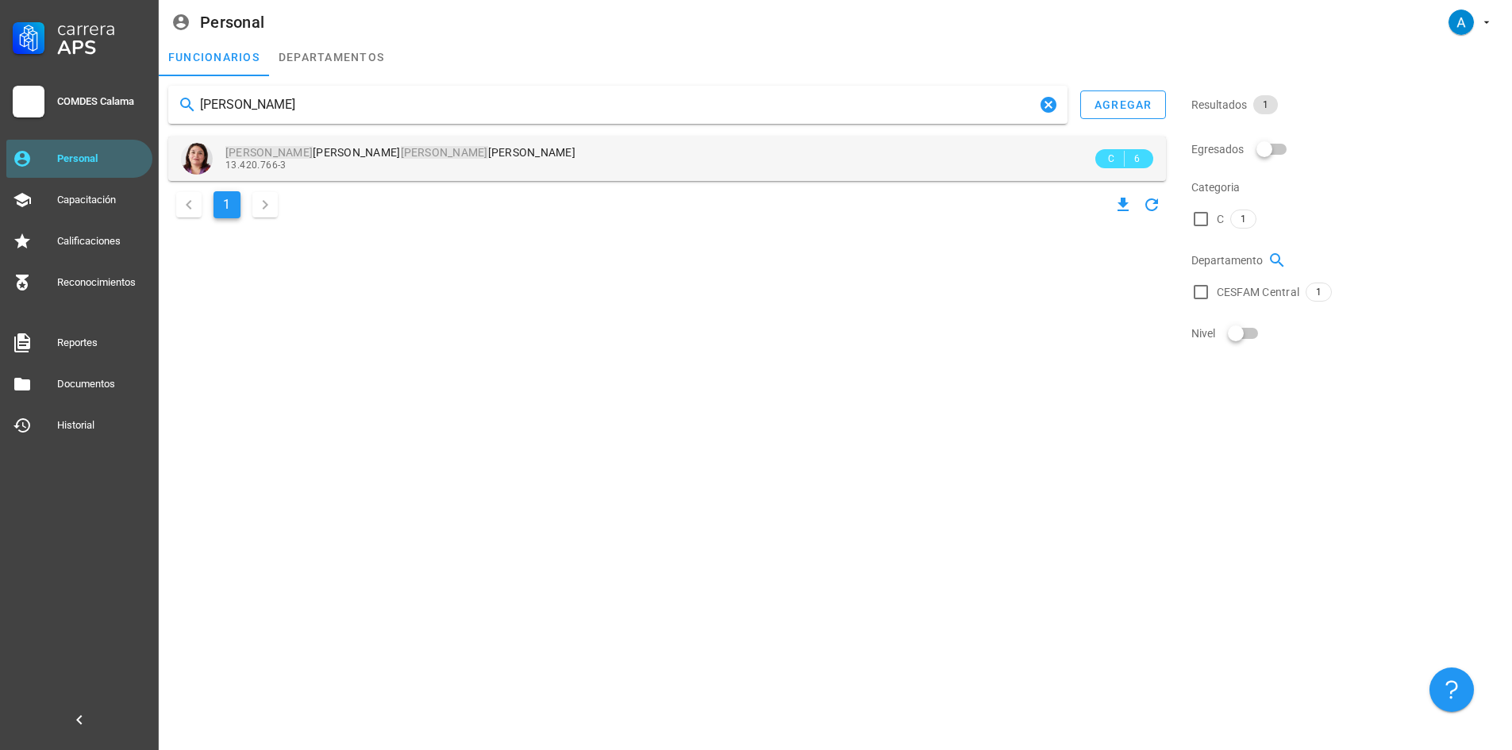
type input "[PERSON_NAME]"
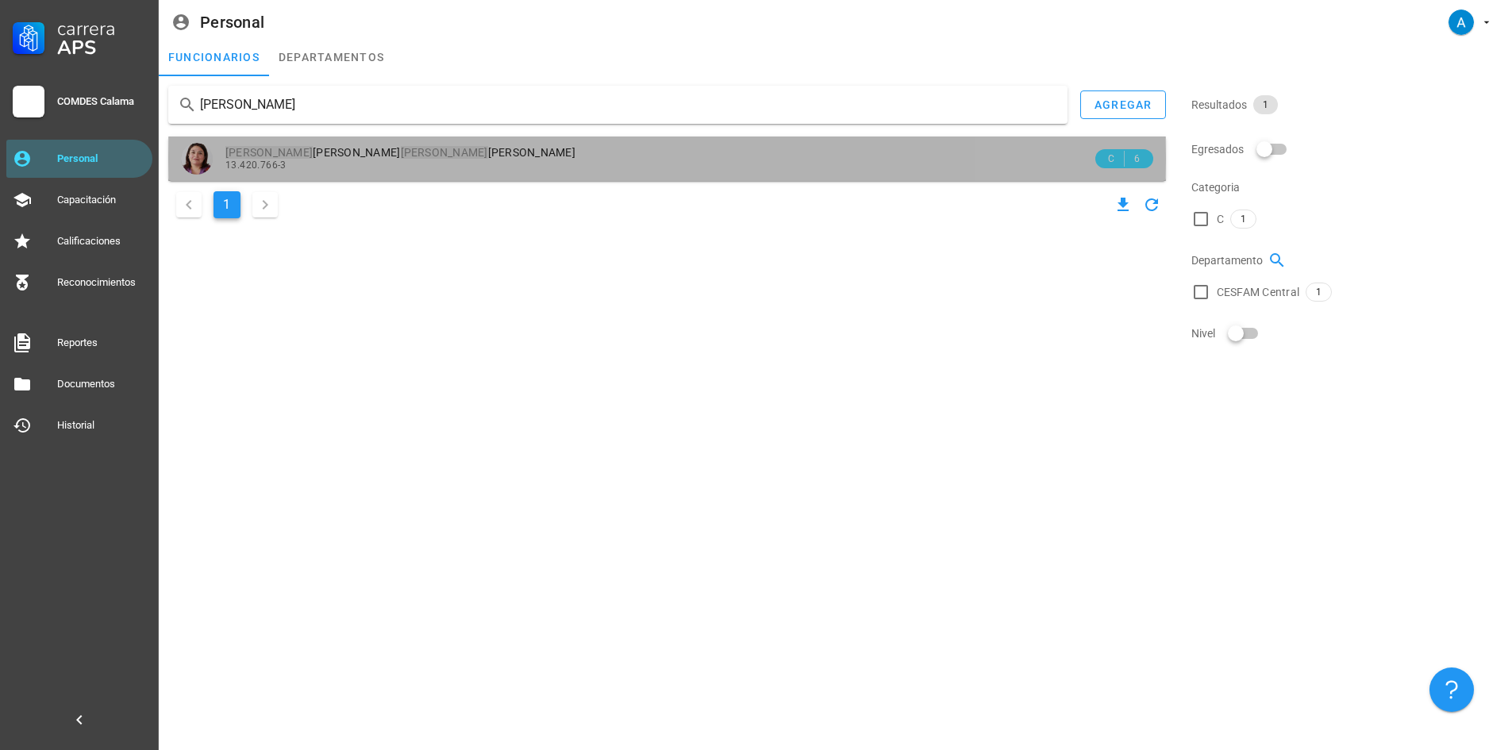
click at [401, 158] on mark "[PERSON_NAME]" at bounding box center [444, 152] width 87 height 13
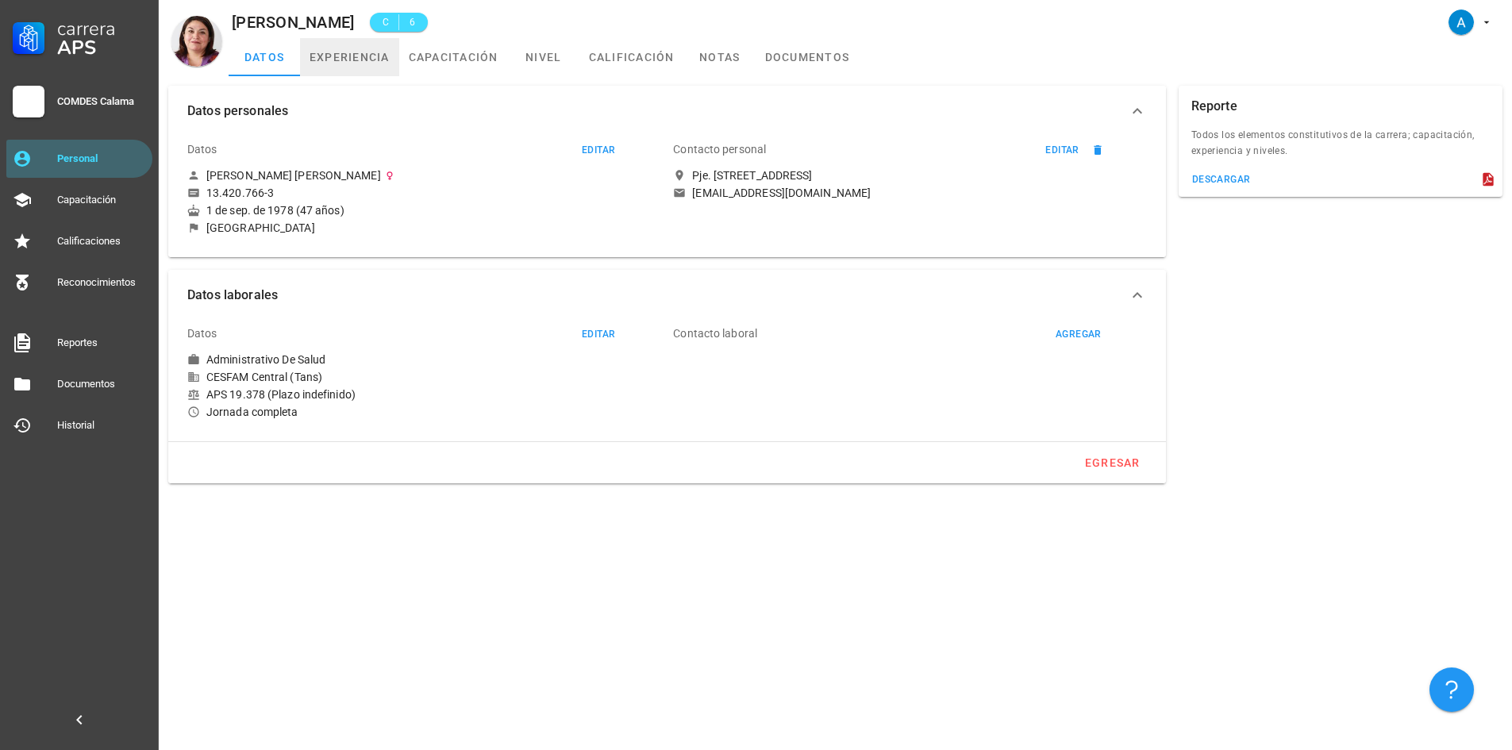
click at [355, 63] on link "experiencia" at bounding box center [349, 57] width 99 height 38
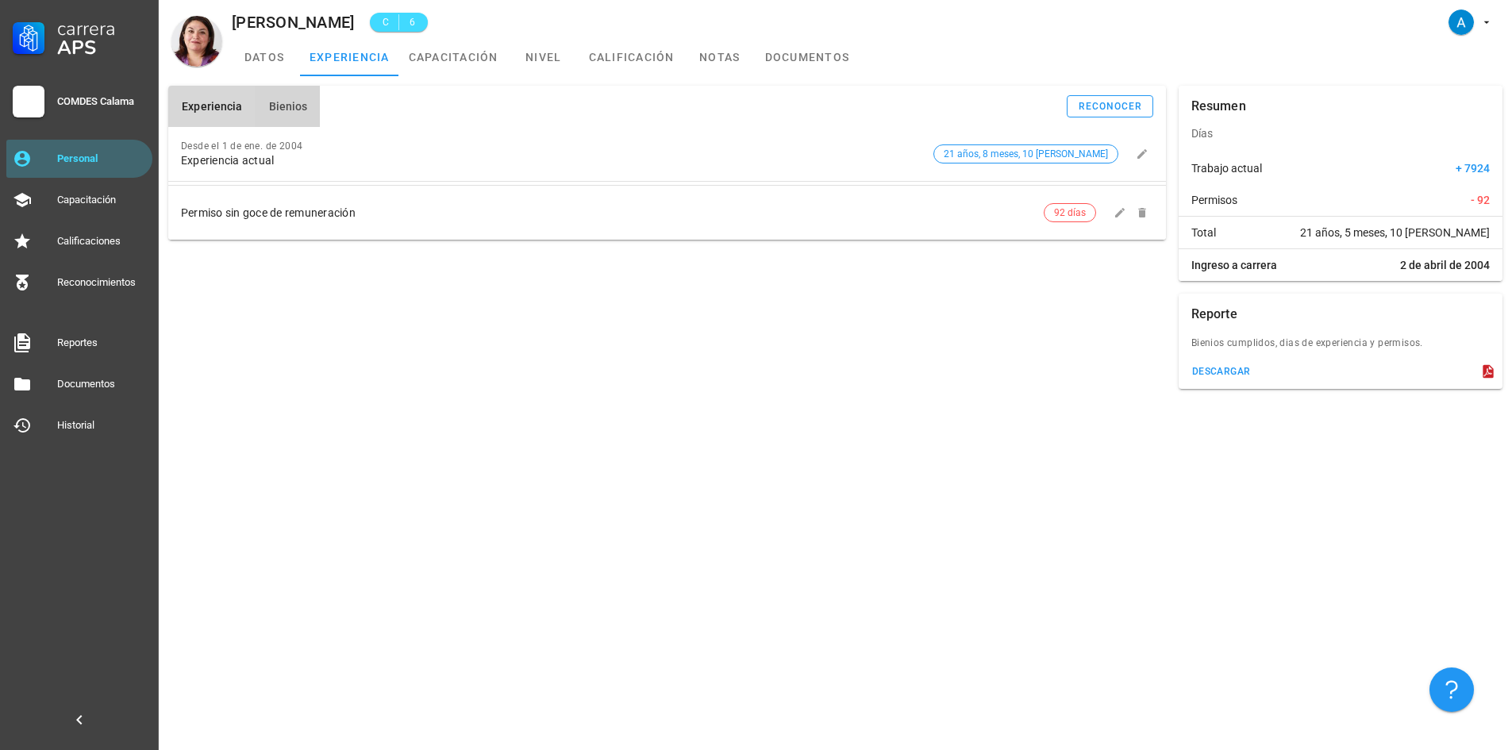
click at [290, 112] on span "Bienios" at bounding box center [287, 106] width 40 height 13
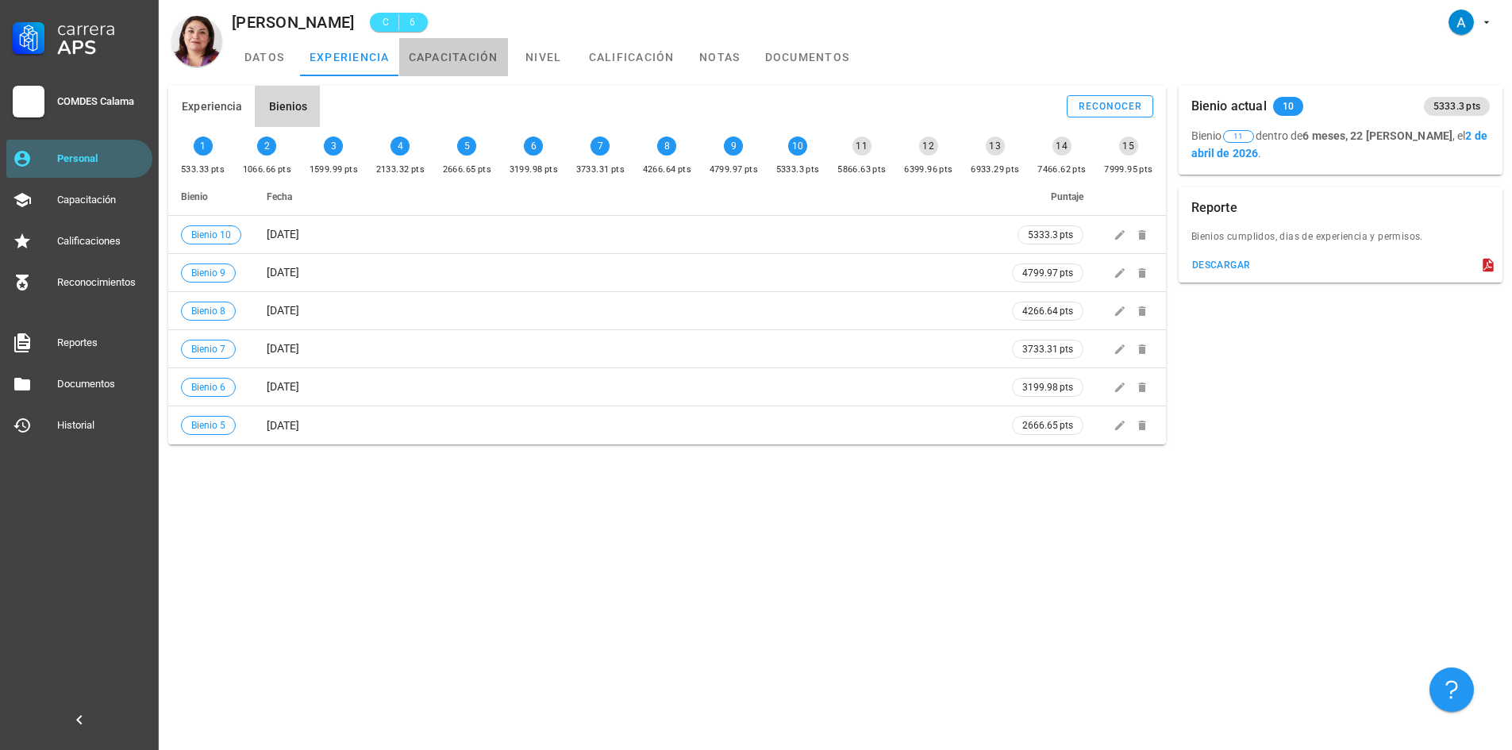
click at [464, 57] on link "capacitación" at bounding box center [453, 57] width 109 height 38
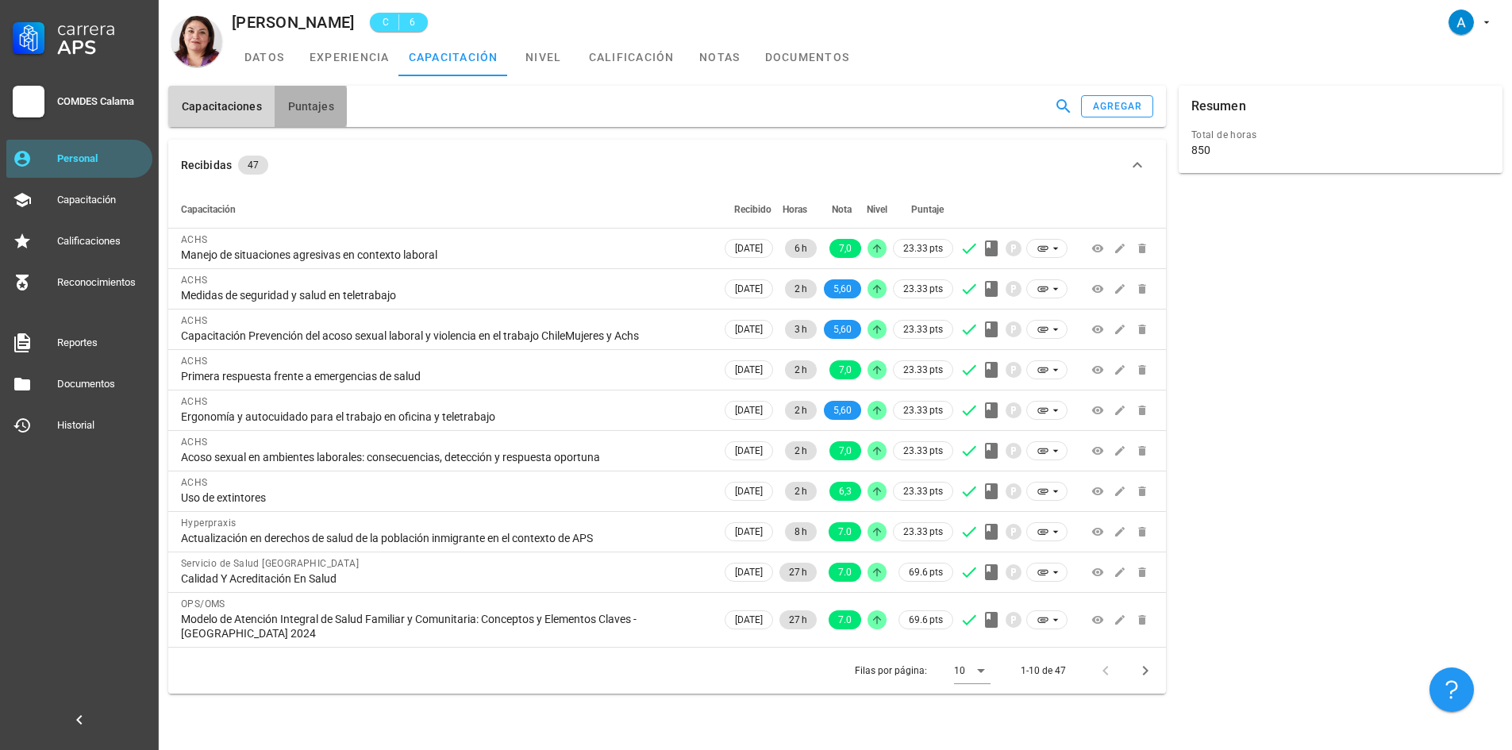
click at [321, 109] on span "Puntajes" at bounding box center [310, 106] width 47 height 13
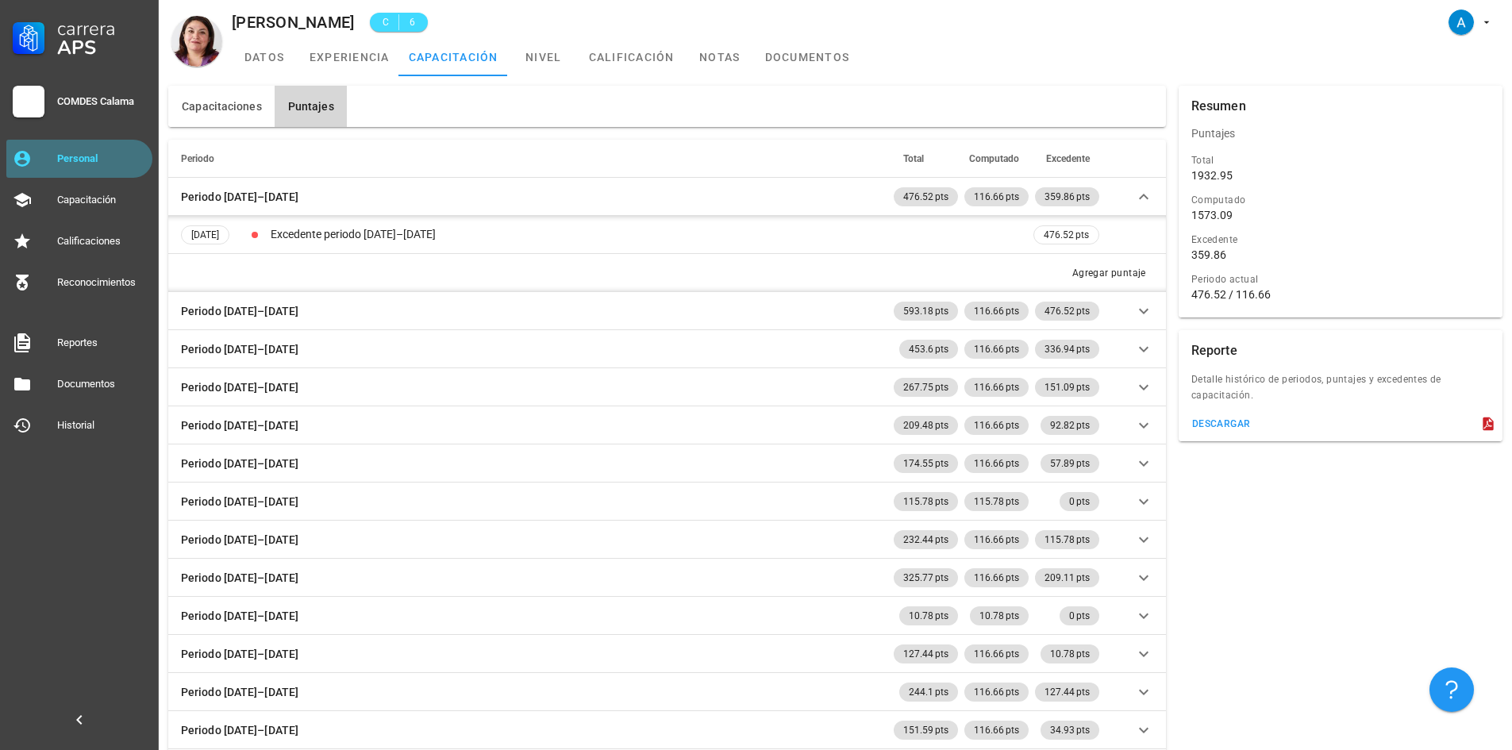
click at [96, 164] on div "Personal" at bounding box center [101, 158] width 89 height 13
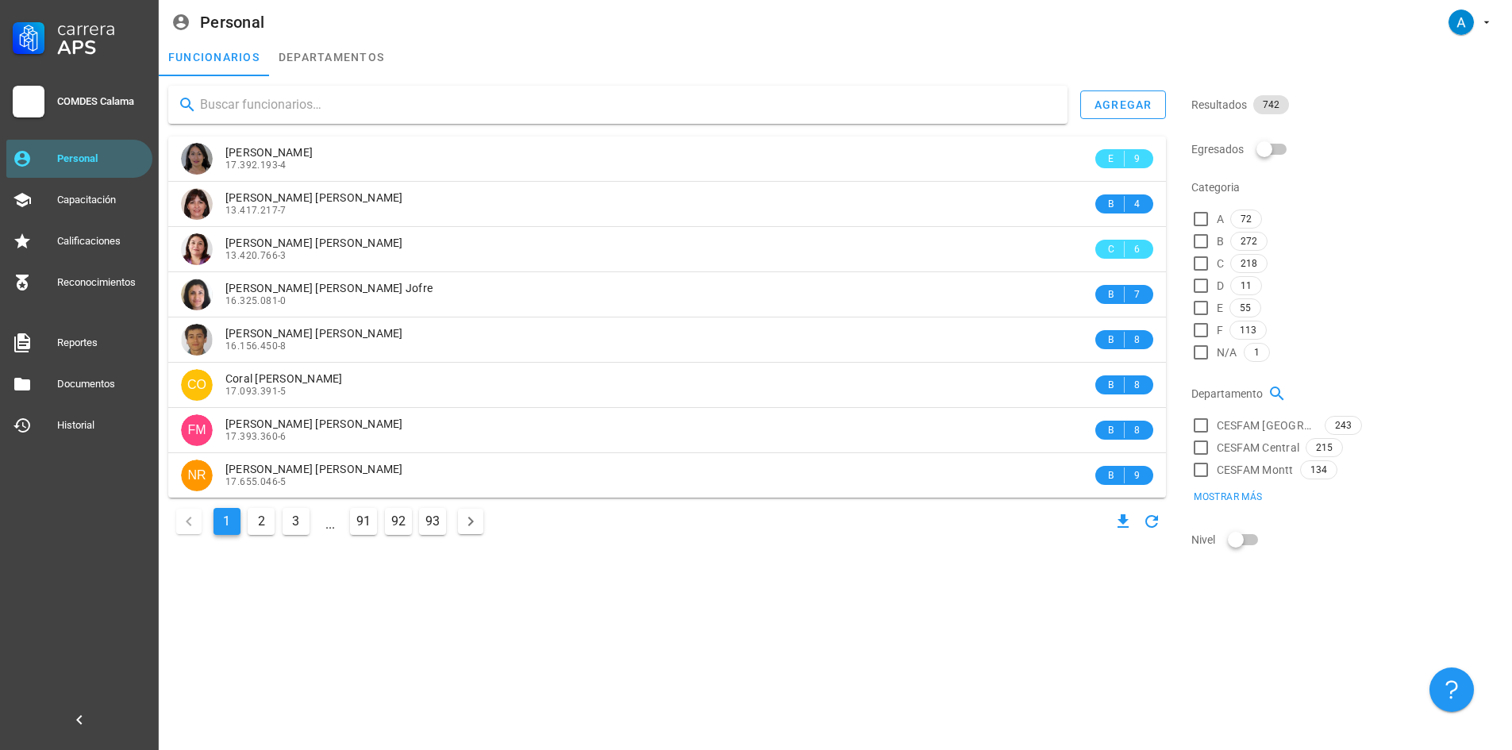
click at [234, 109] on input "text" at bounding box center [627, 104] width 855 height 25
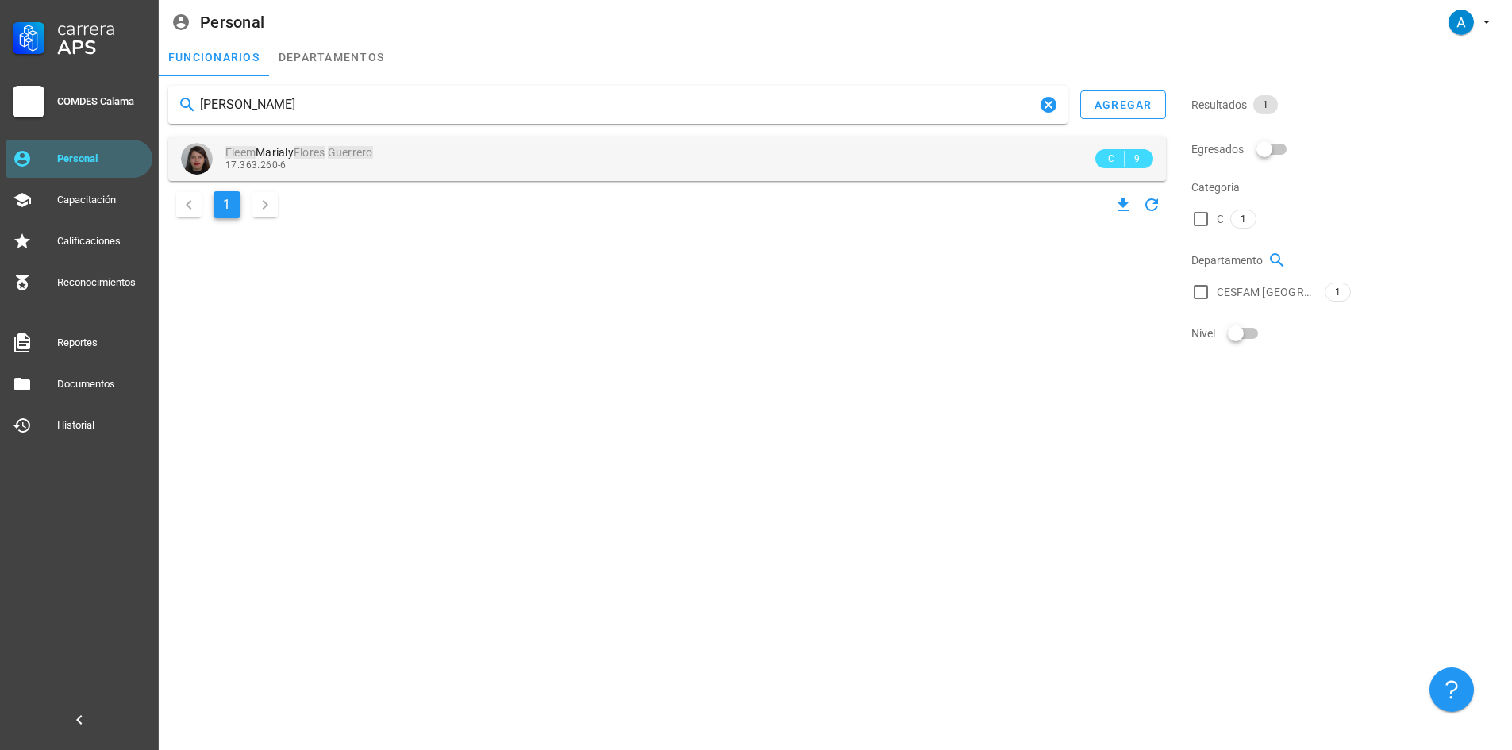
type input "[PERSON_NAME]"
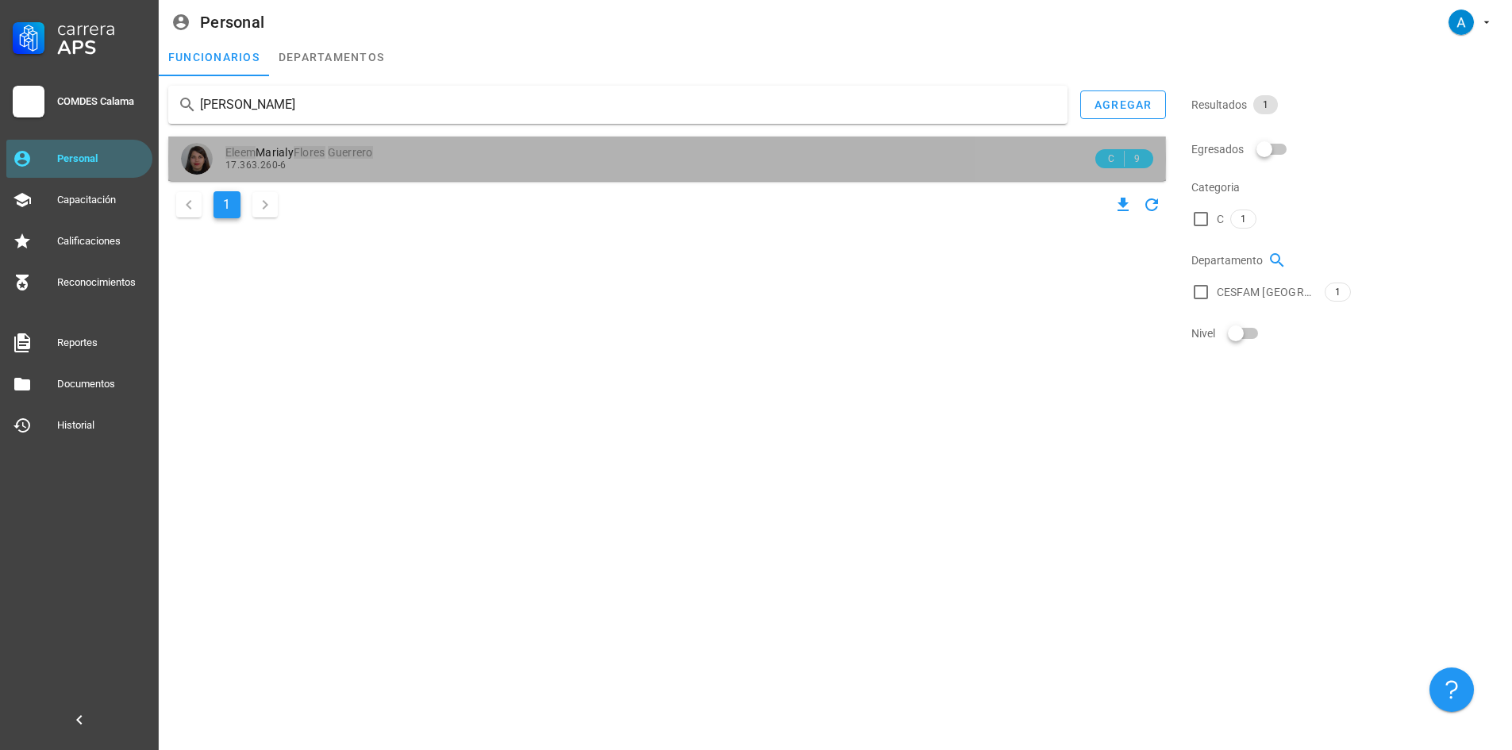
click at [294, 158] on span "[PERSON_NAME]" at bounding box center [299, 152] width 148 height 13
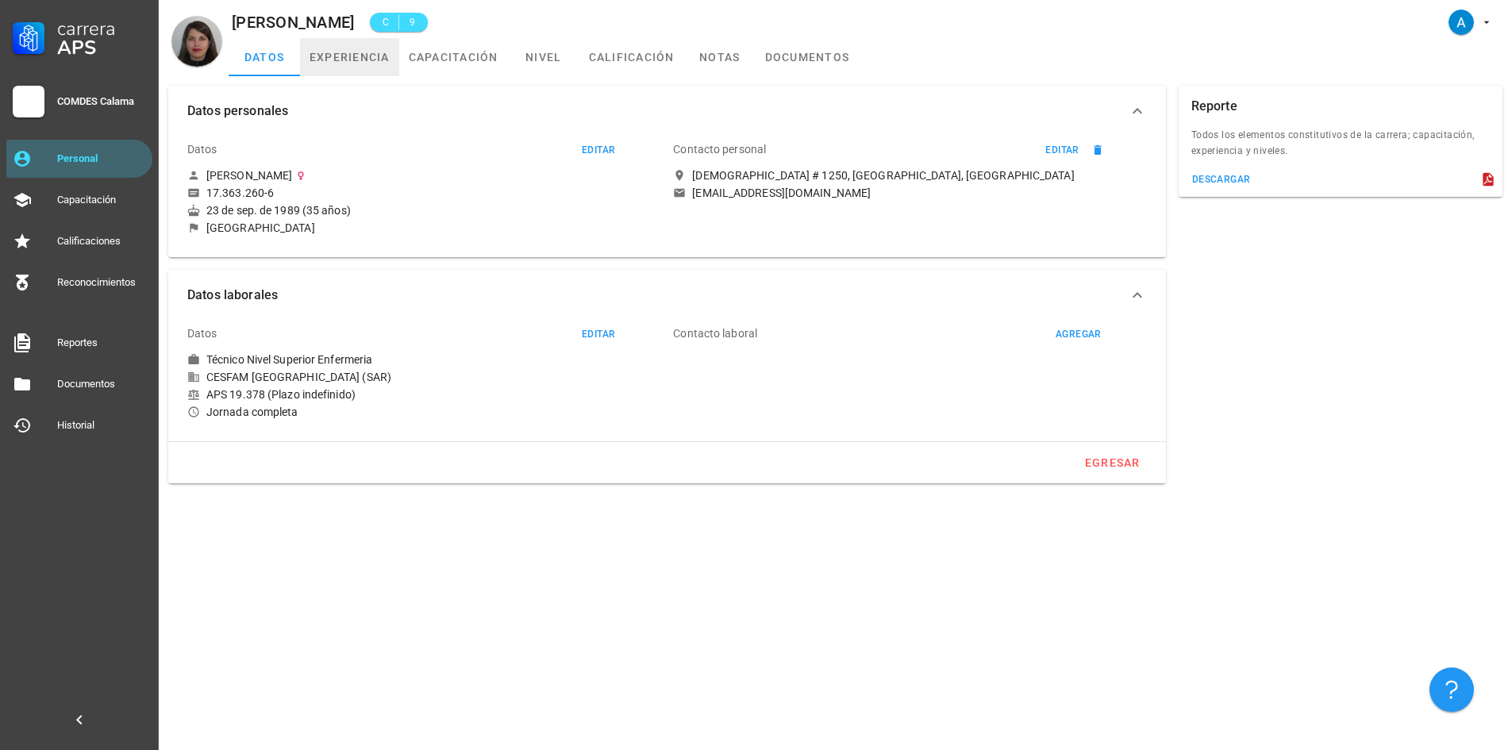
click at [360, 60] on link "experiencia" at bounding box center [349, 57] width 99 height 38
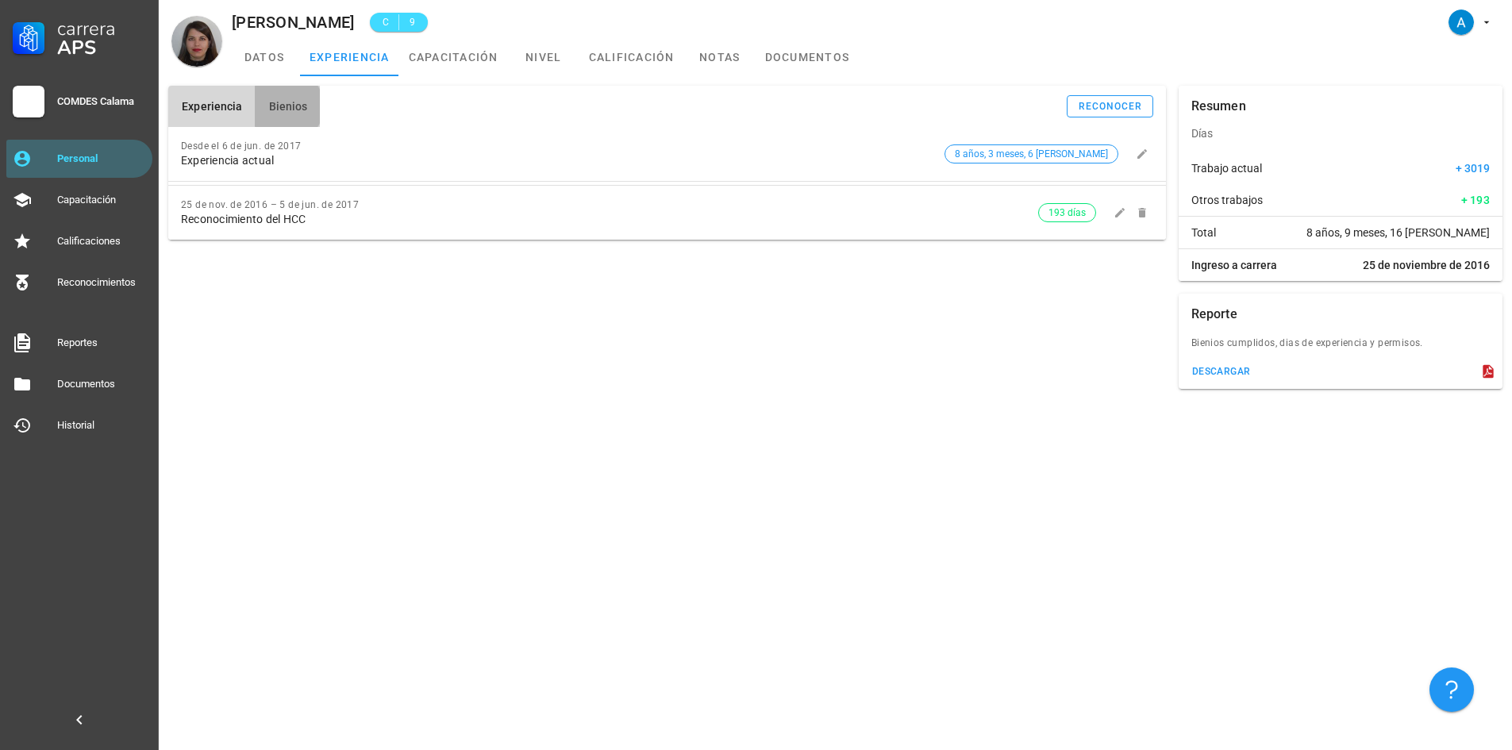
click at [306, 103] on button "Bienios" at bounding box center [287, 106] width 65 height 41
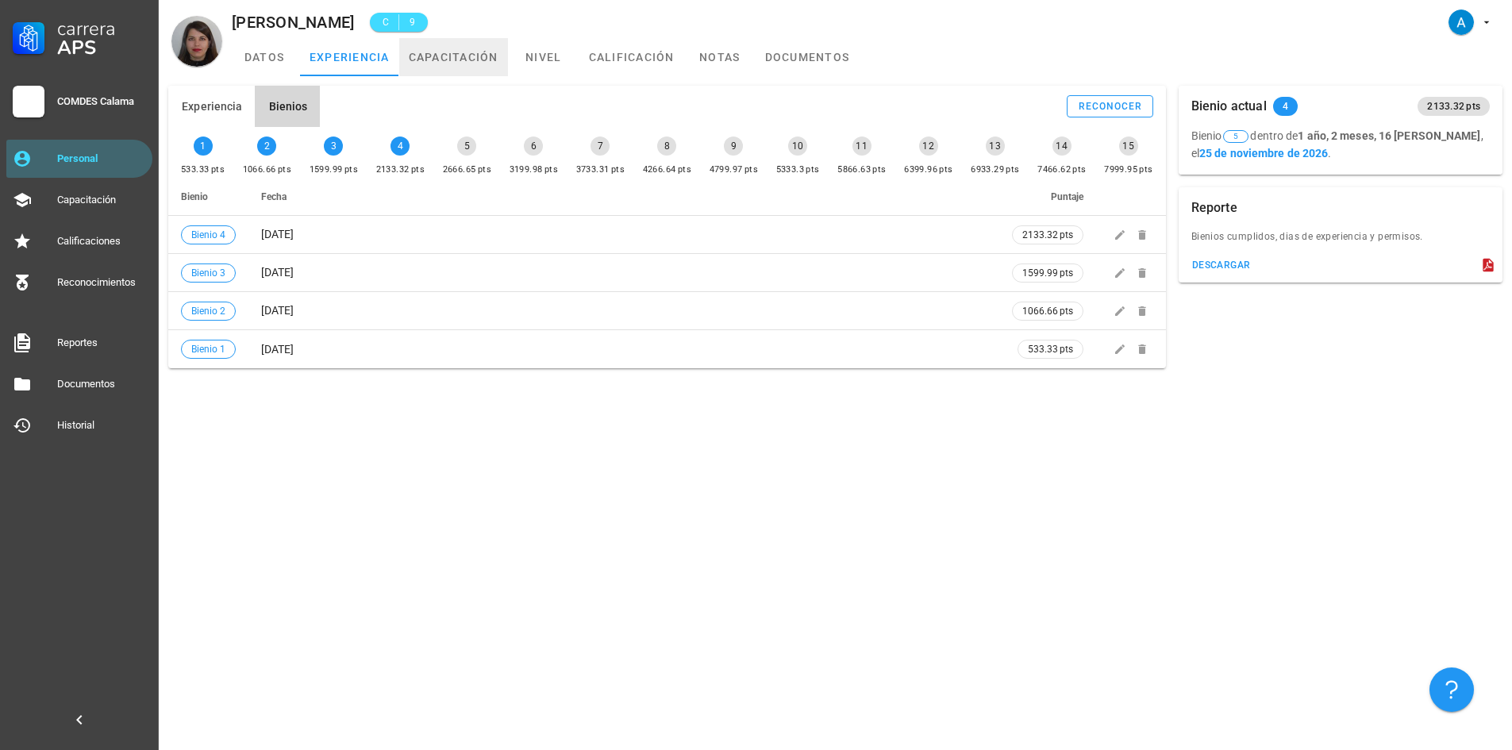
click at [462, 63] on link "capacitación" at bounding box center [453, 57] width 109 height 38
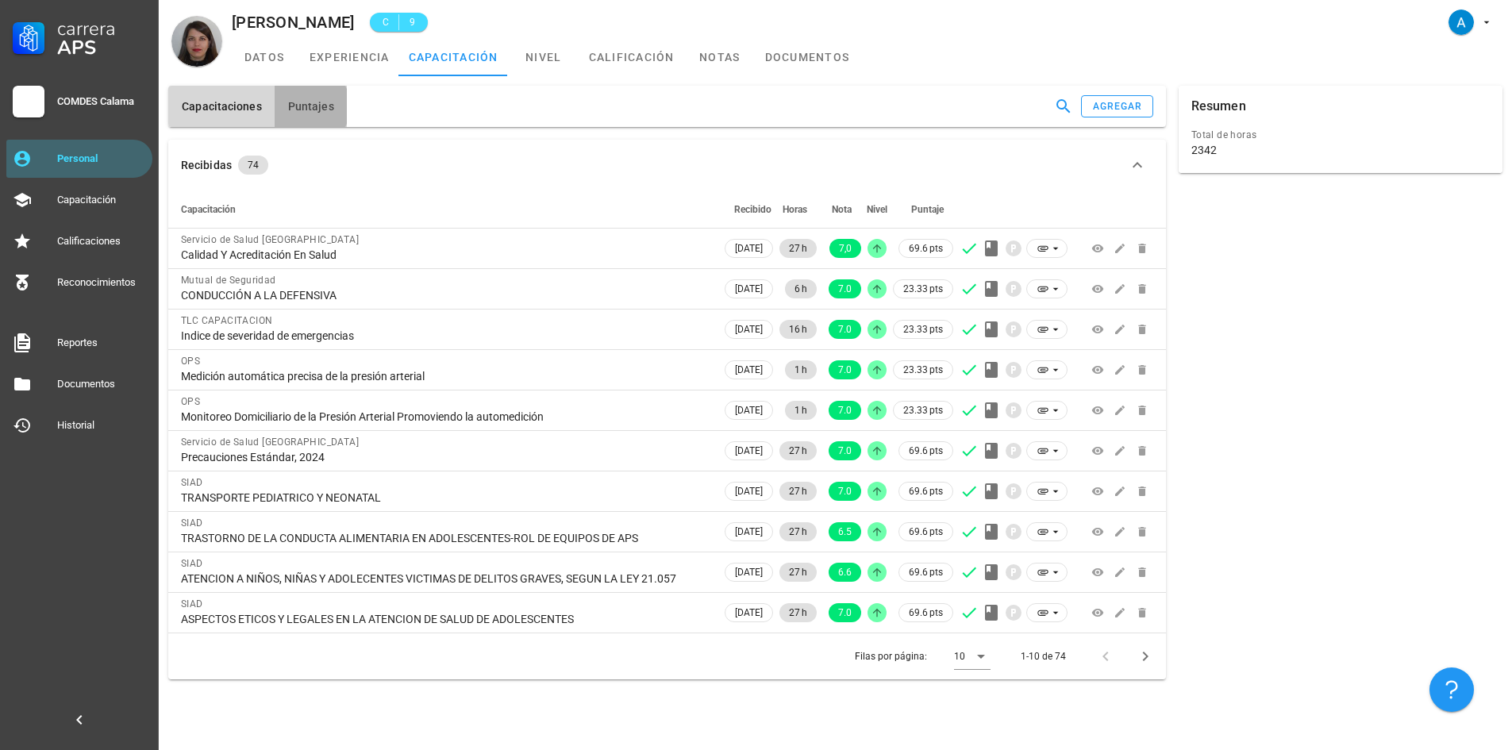
click at [317, 107] on span "Puntajes" at bounding box center [310, 106] width 47 height 13
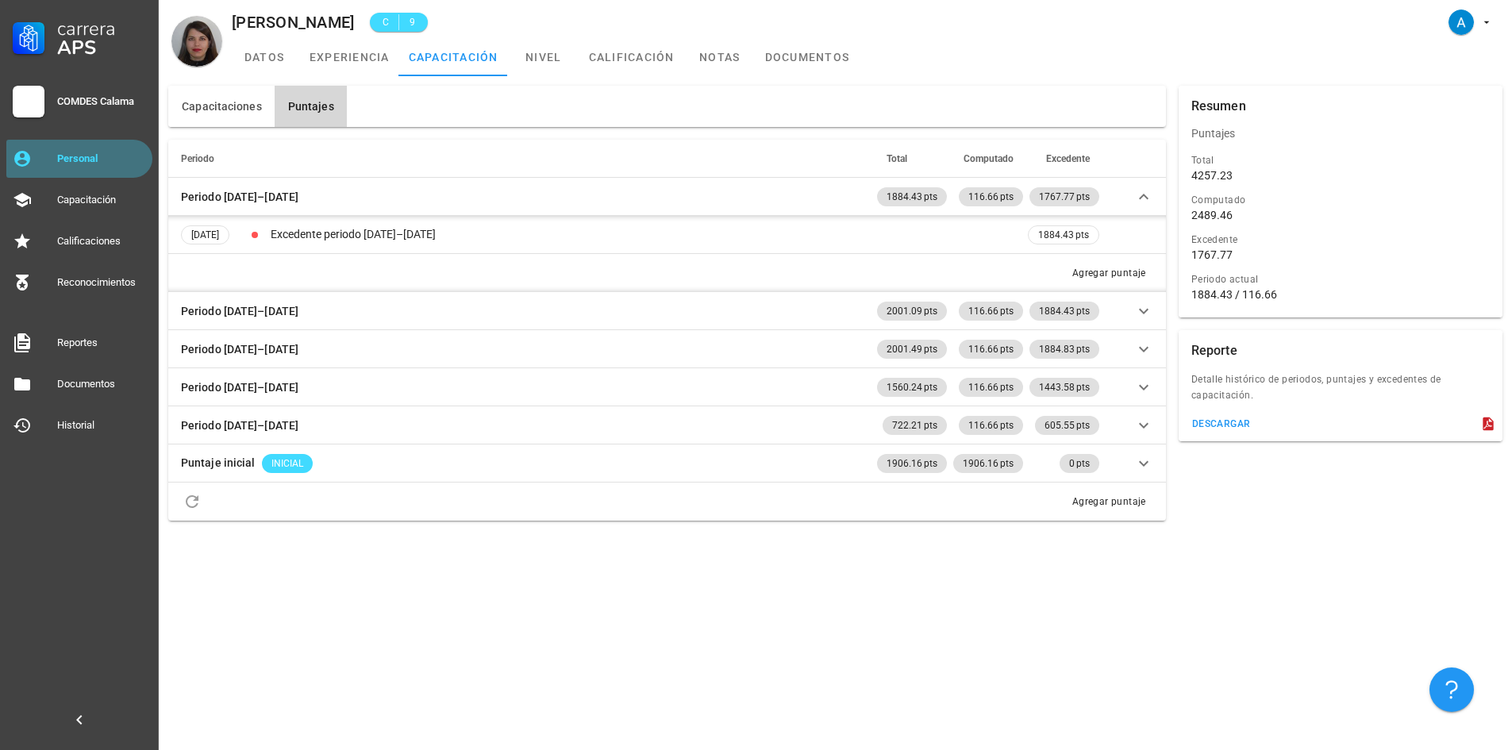
click at [82, 157] on div "Personal" at bounding box center [101, 158] width 89 height 13
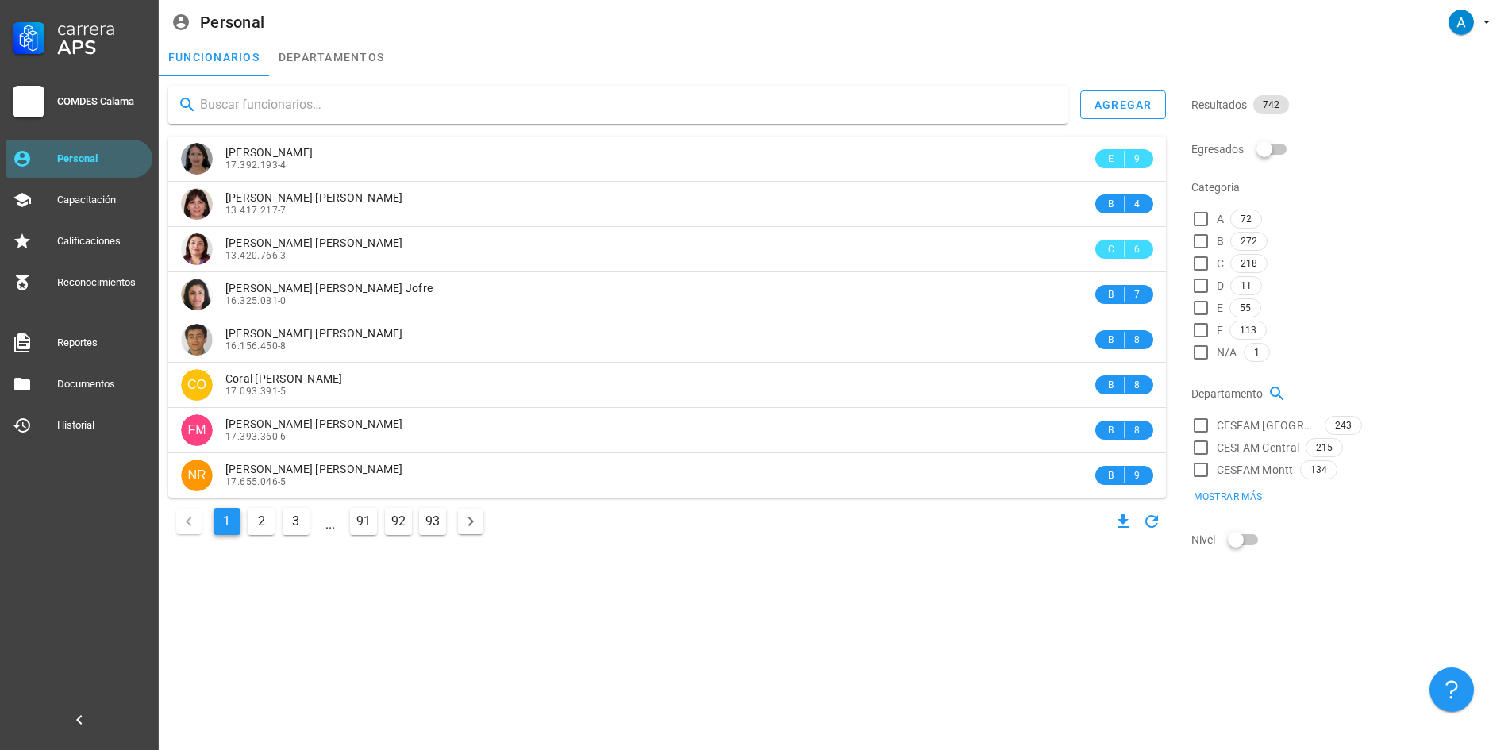
click at [229, 111] on input "text" at bounding box center [627, 104] width 855 height 25
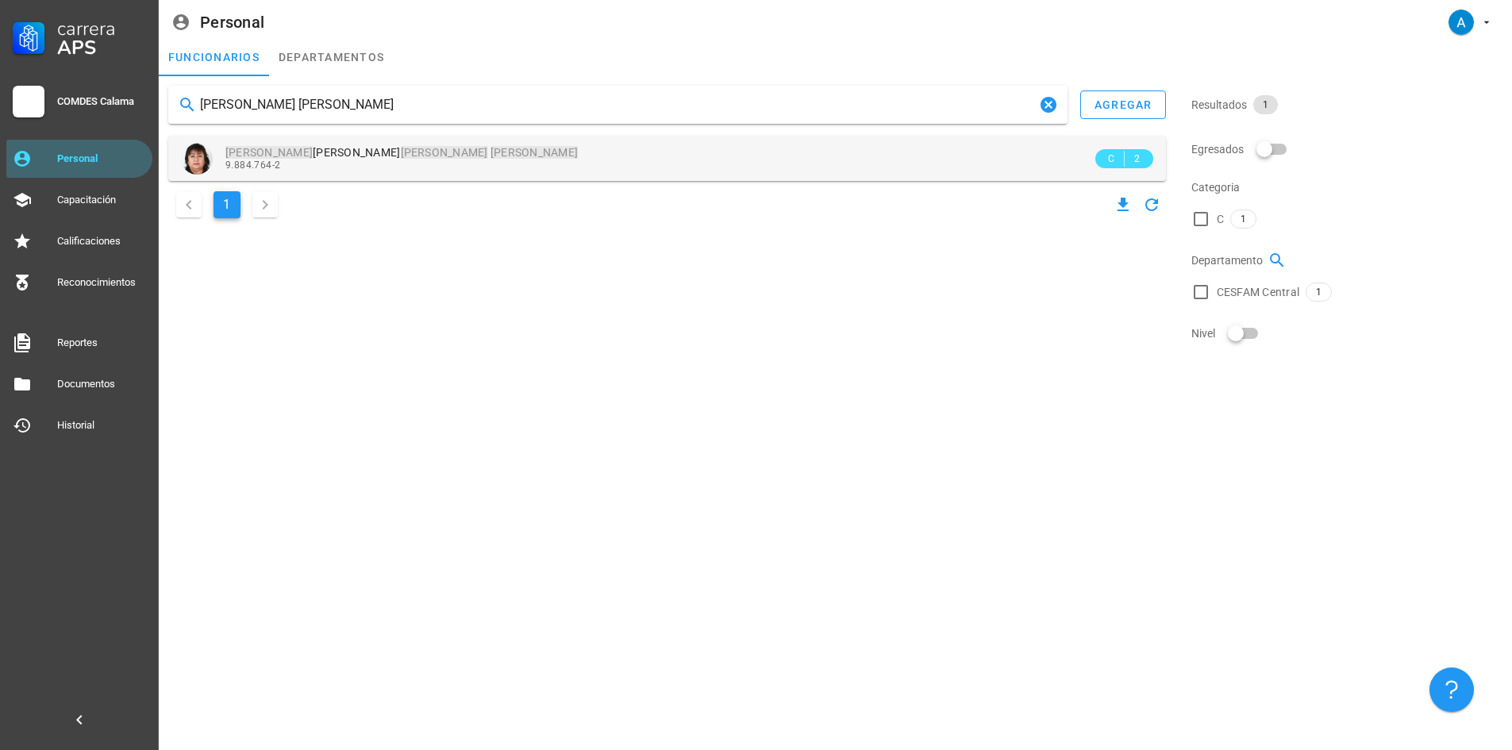
type input "[PERSON_NAME] [PERSON_NAME]"
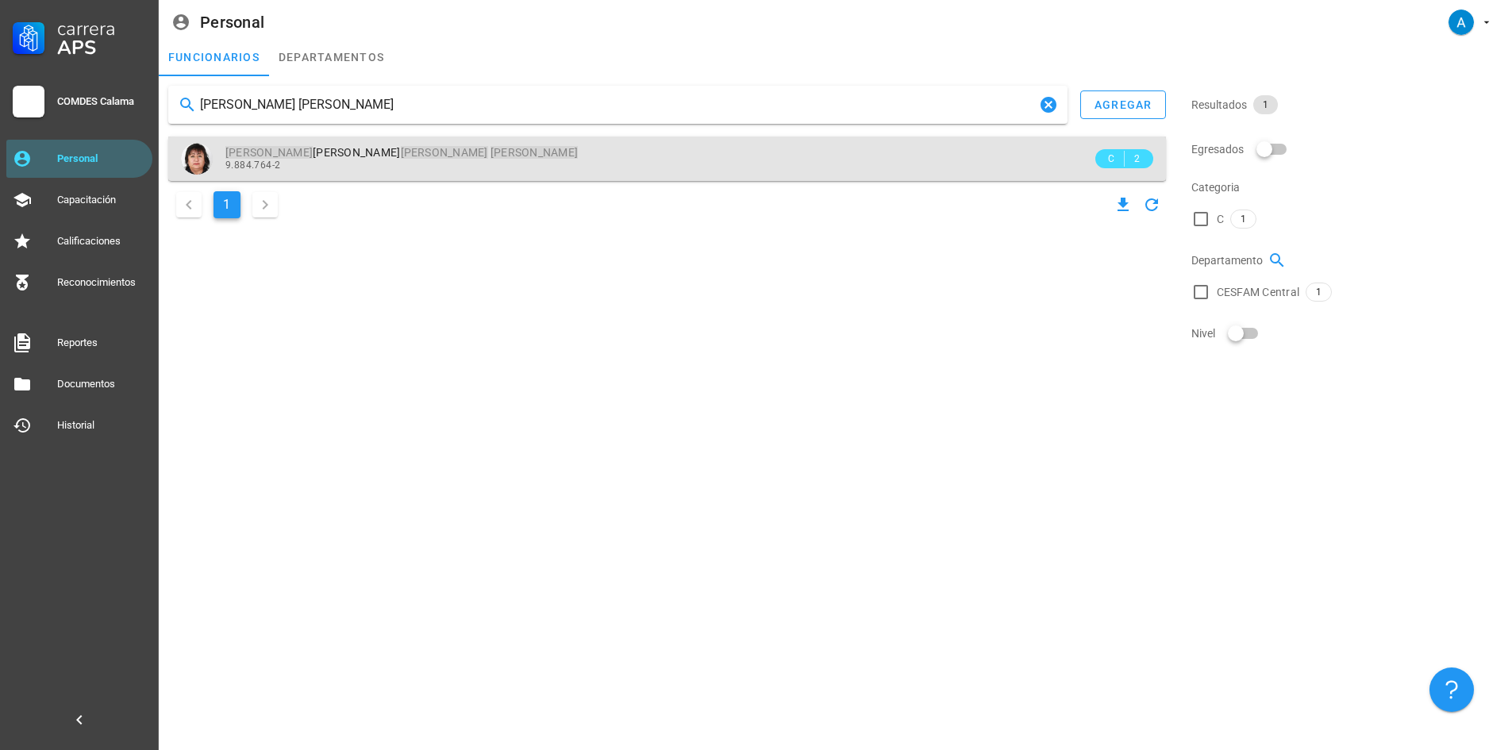
click at [264, 163] on span "9.884.764-2" at bounding box center [252, 165] width 55 height 11
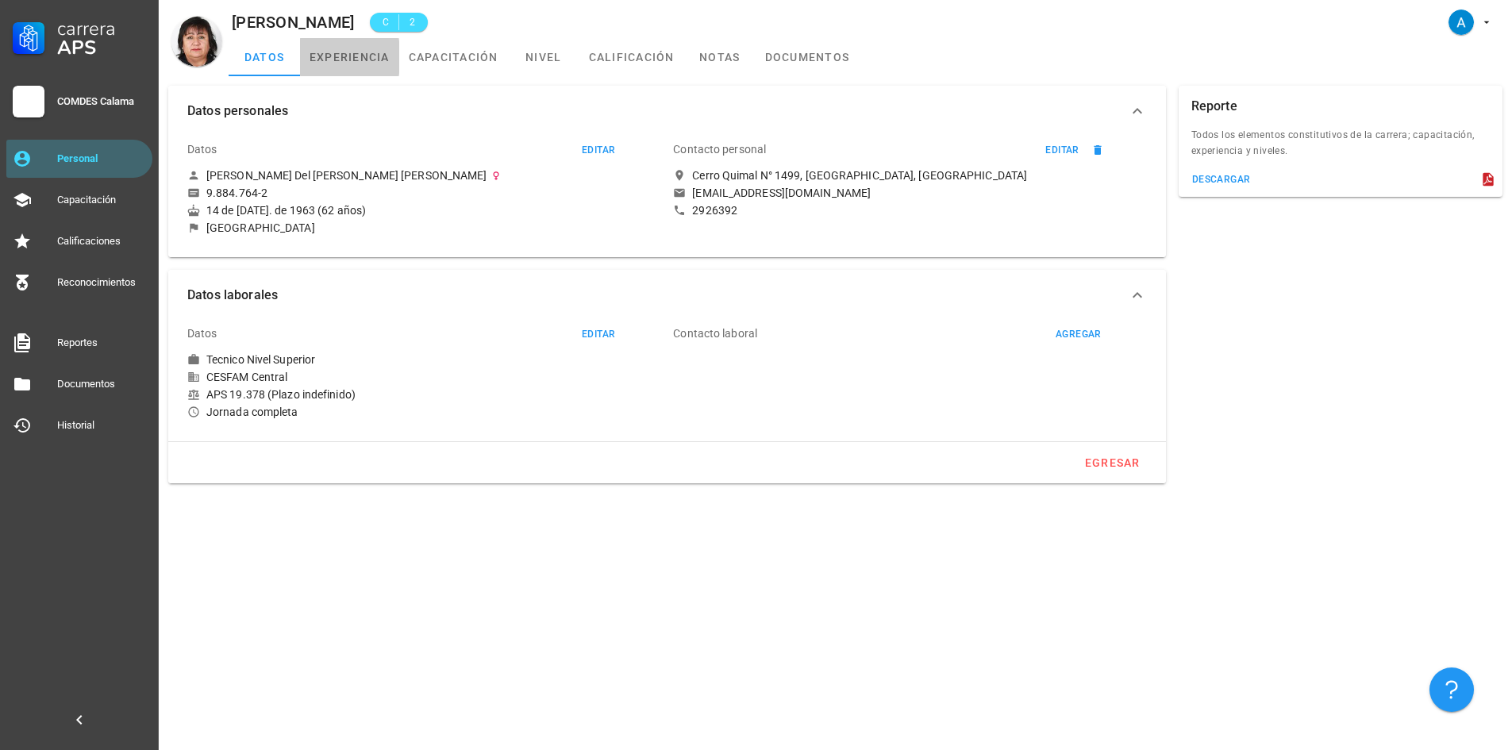
click at [348, 57] on link "experiencia" at bounding box center [349, 57] width 99 height 38
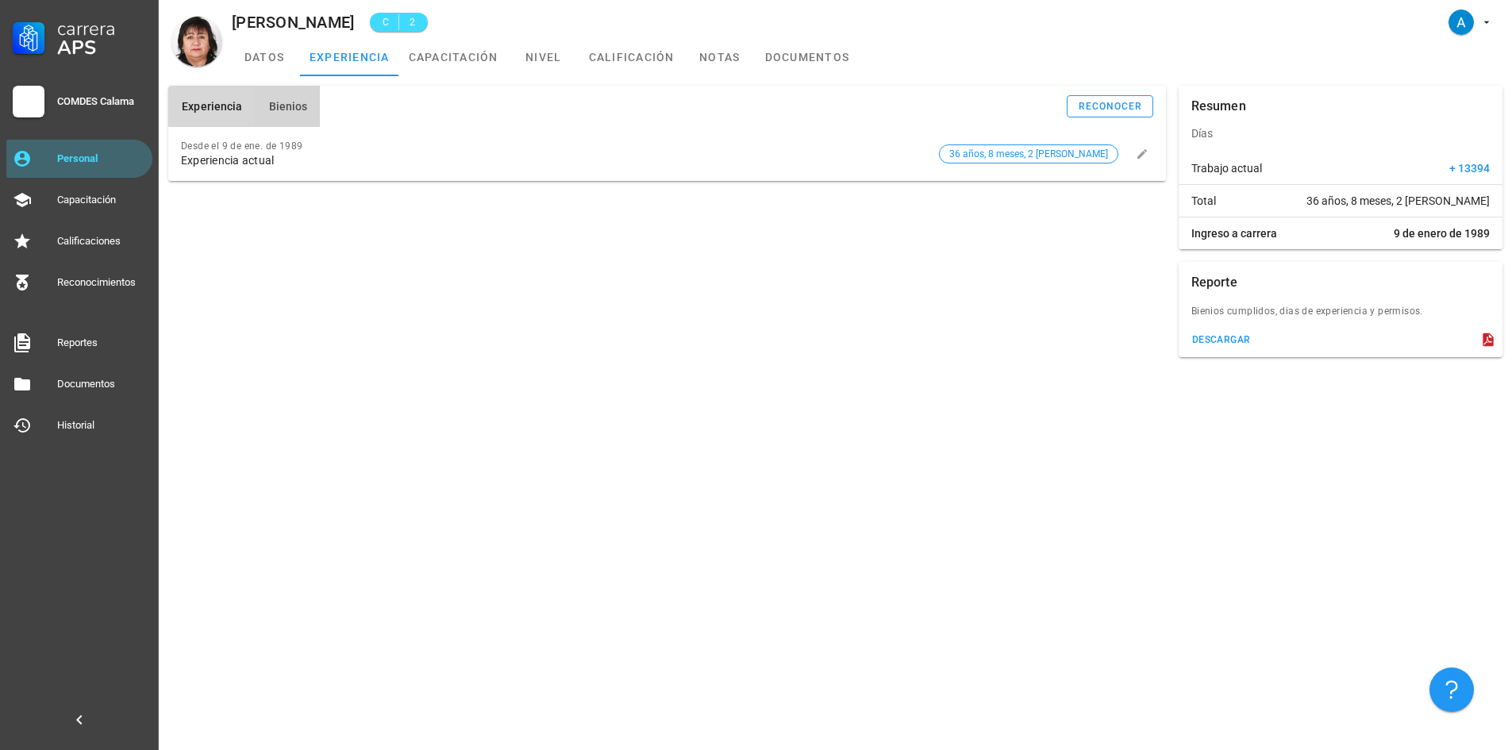
click at [302, 105] on span "Bienios" at bounding box center [287, 106] width 40 height 13
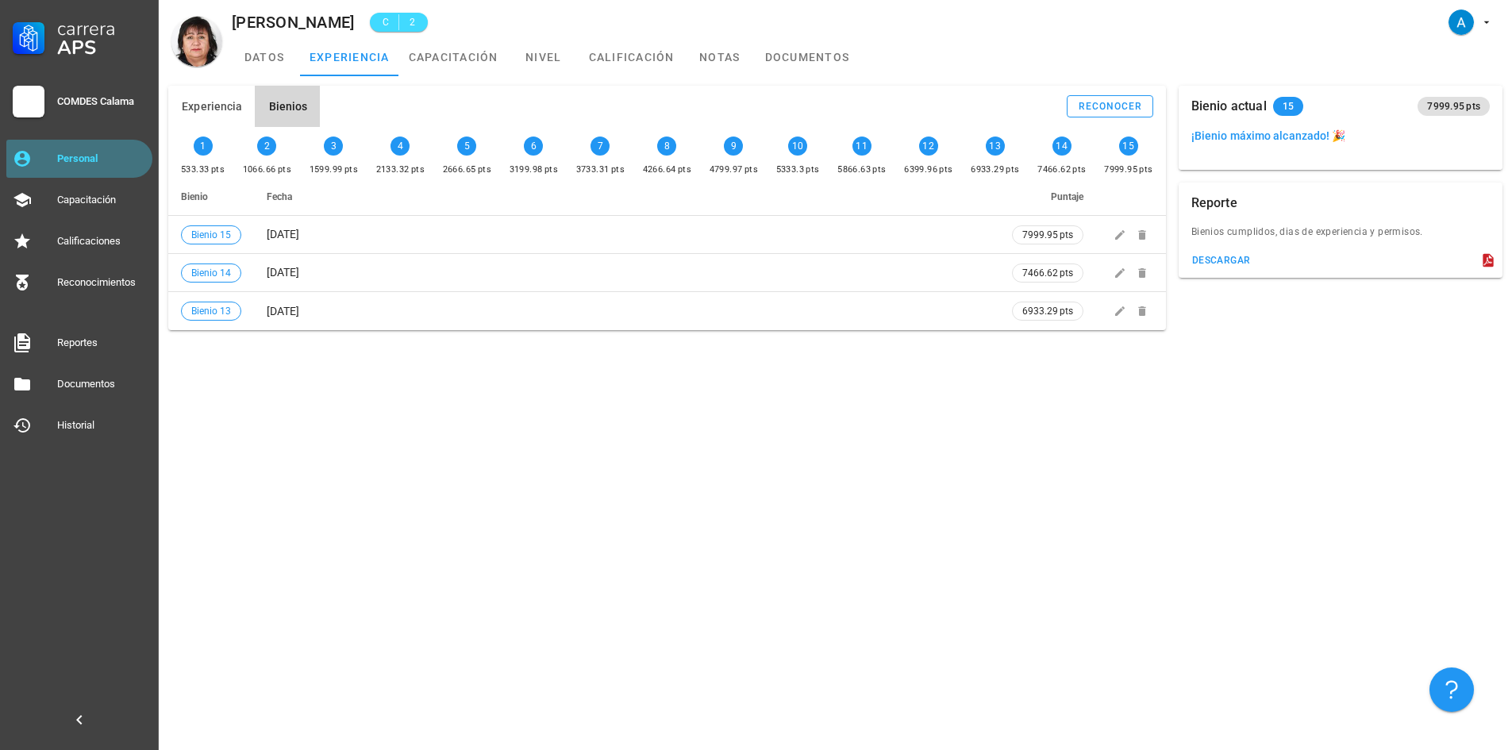
click at [81, 160] on div "Personal" at bounding box center [101, 158] width 89 height 13
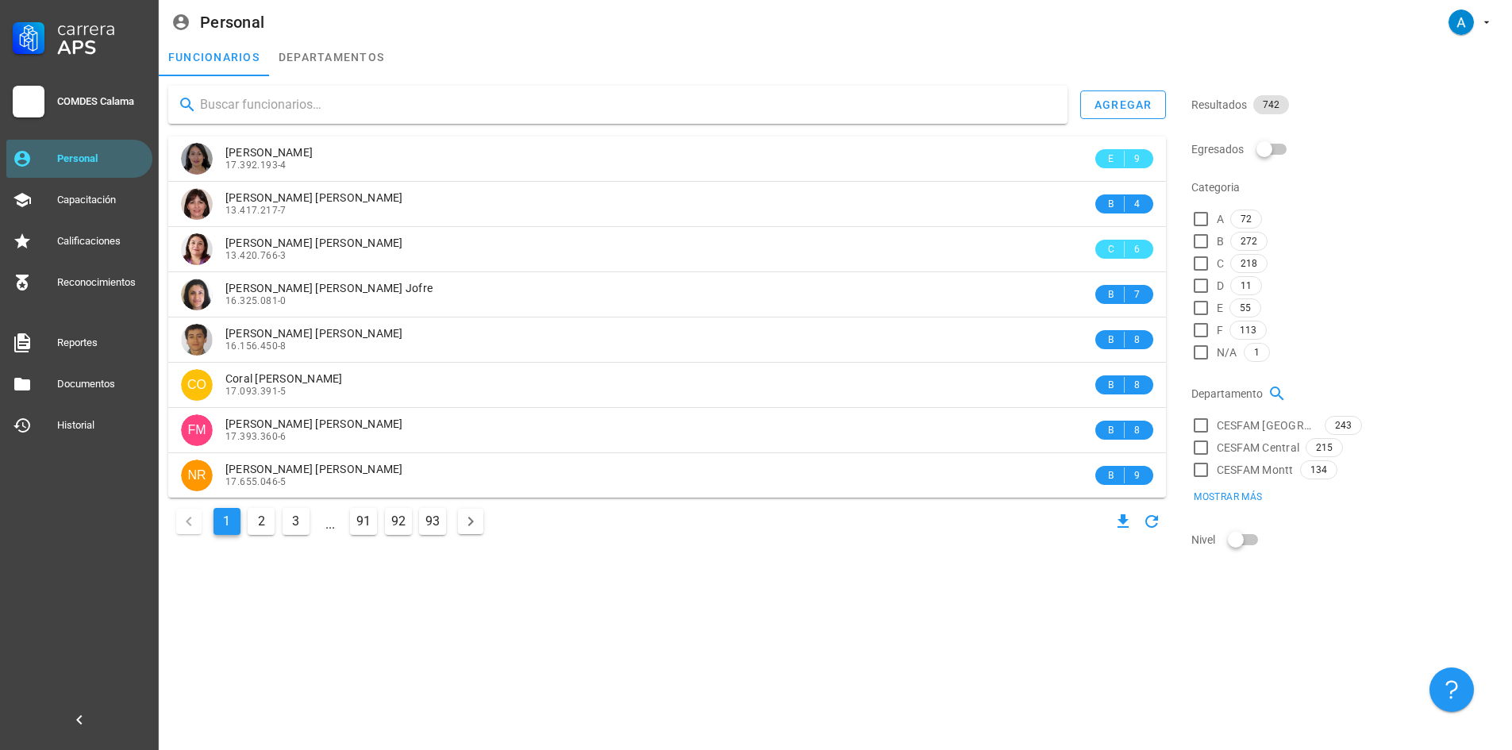
click at [251, 111] on input "text" at bounding box center [627, 104] width 855 height 25
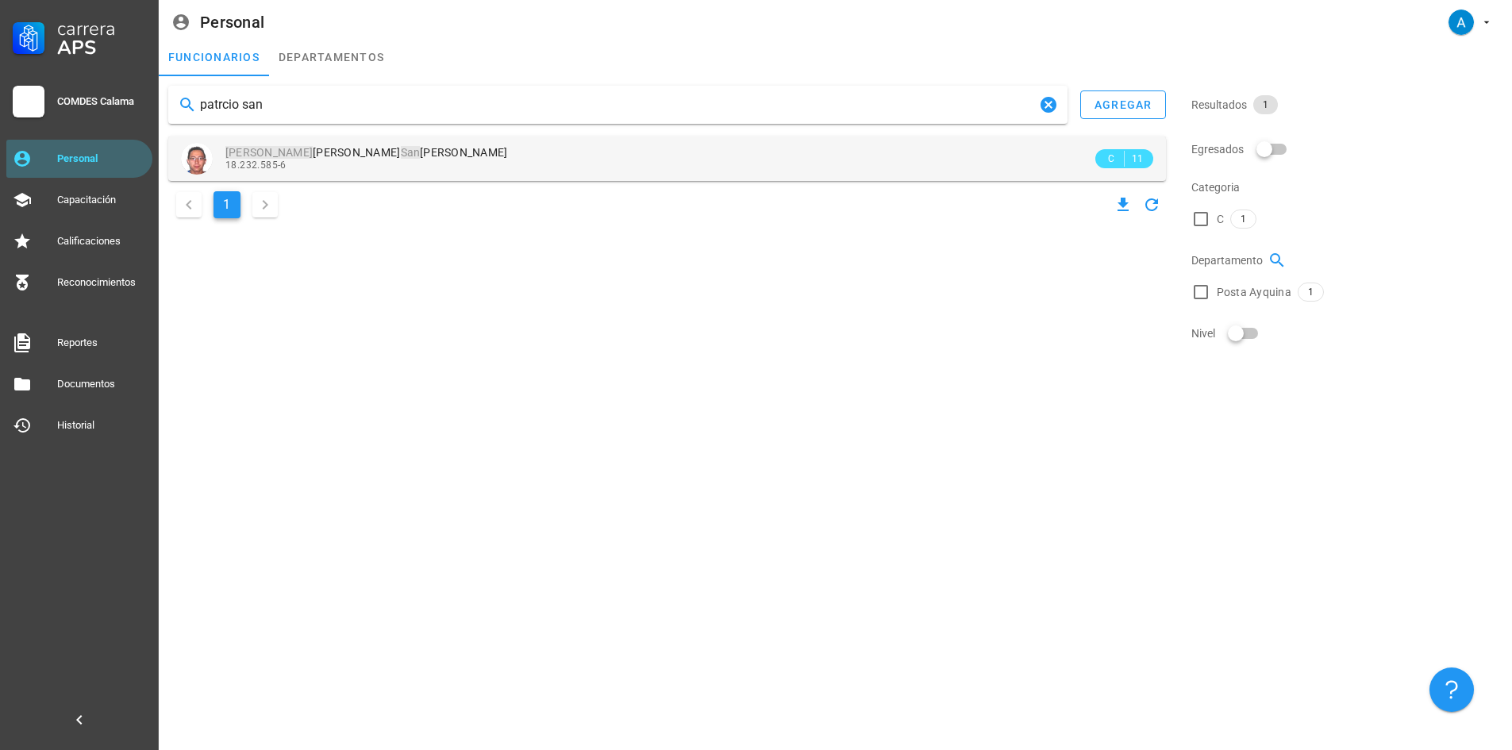
type input "patrcio san"
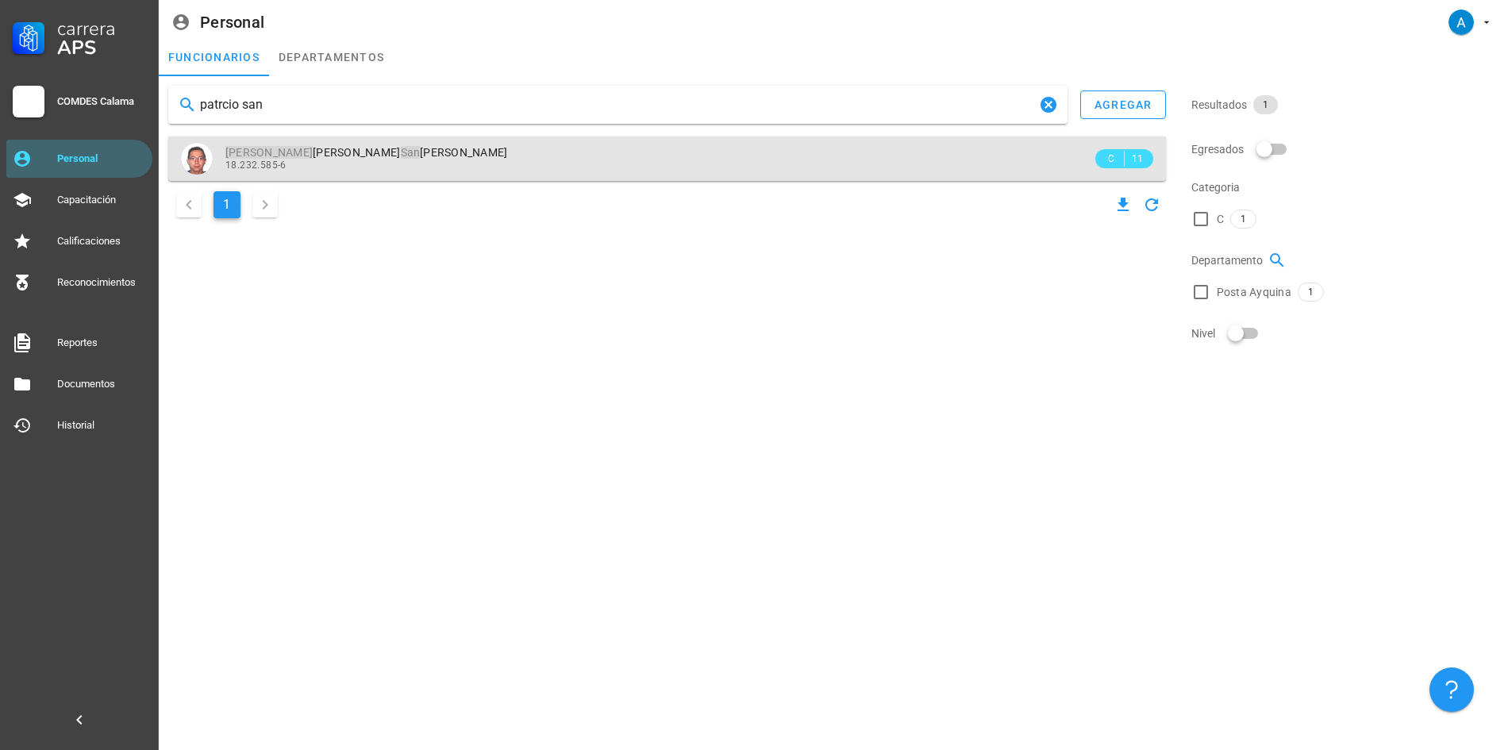
click at [323, 159] on span "[PERSON_NAME] San [PERSON_NAME]" at bounding box center [366, 152] width 283 height 13
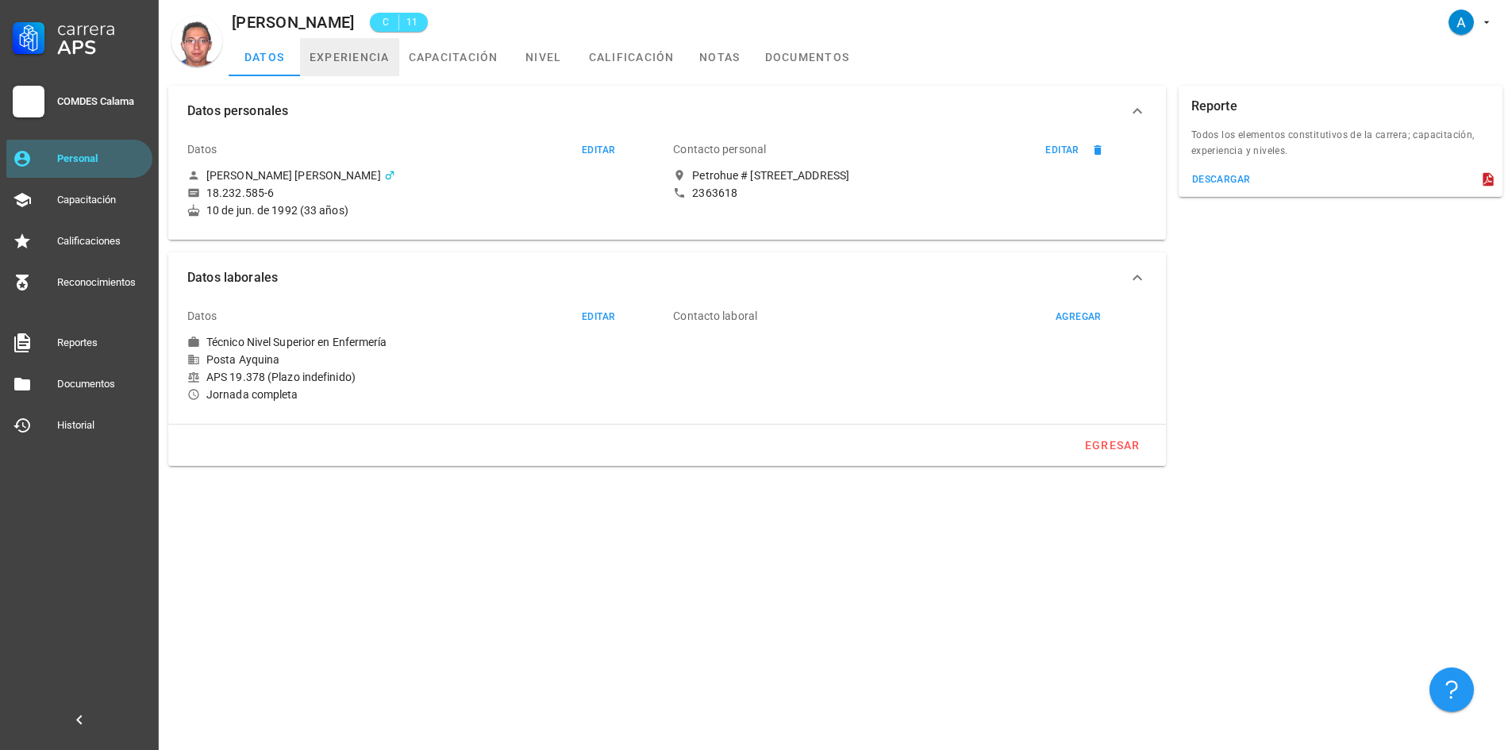
click at [348, 72] on link "experiencia" at bounding box center [349, 57] width 99 height 38
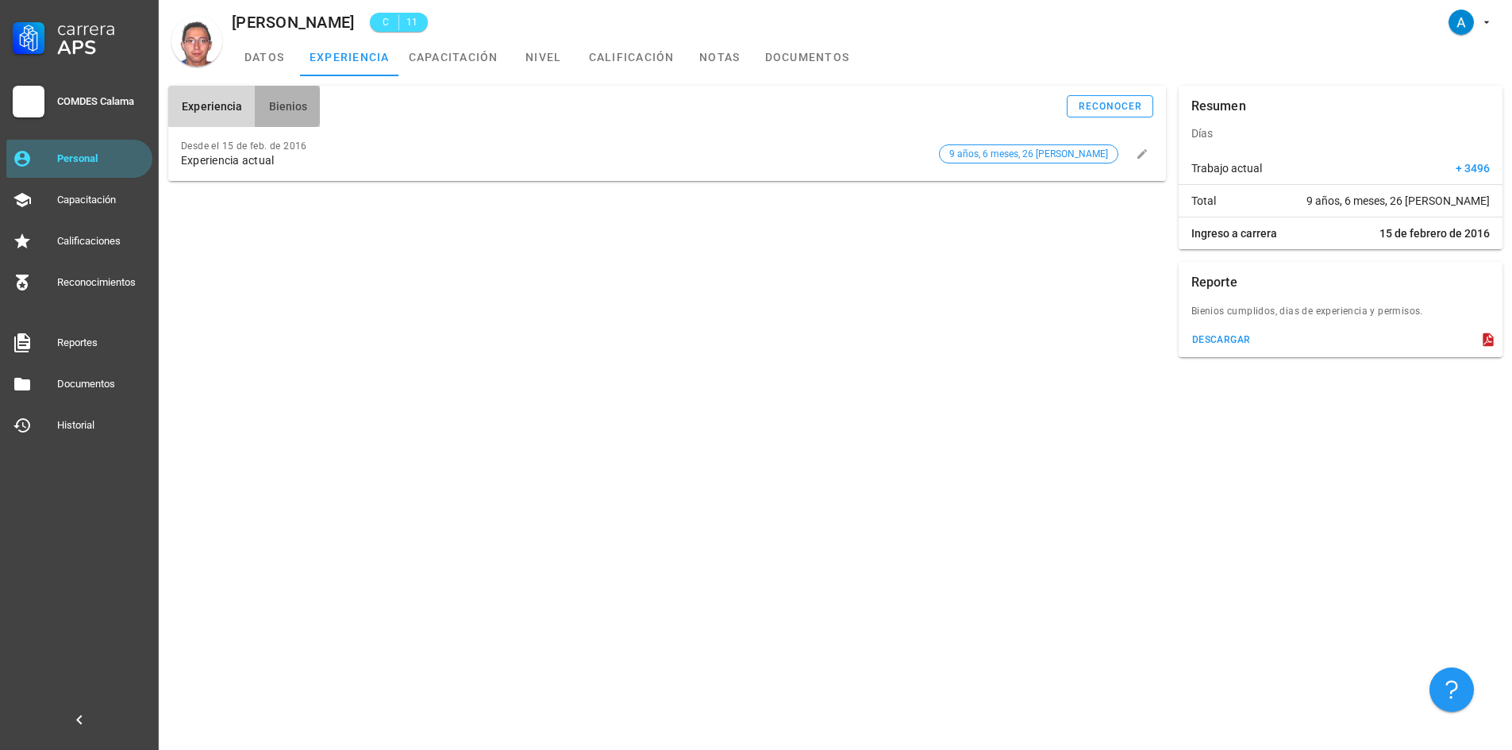
click at [312, 100] on button "Bienios" at bounding box center [287, 106] width 65 height 41
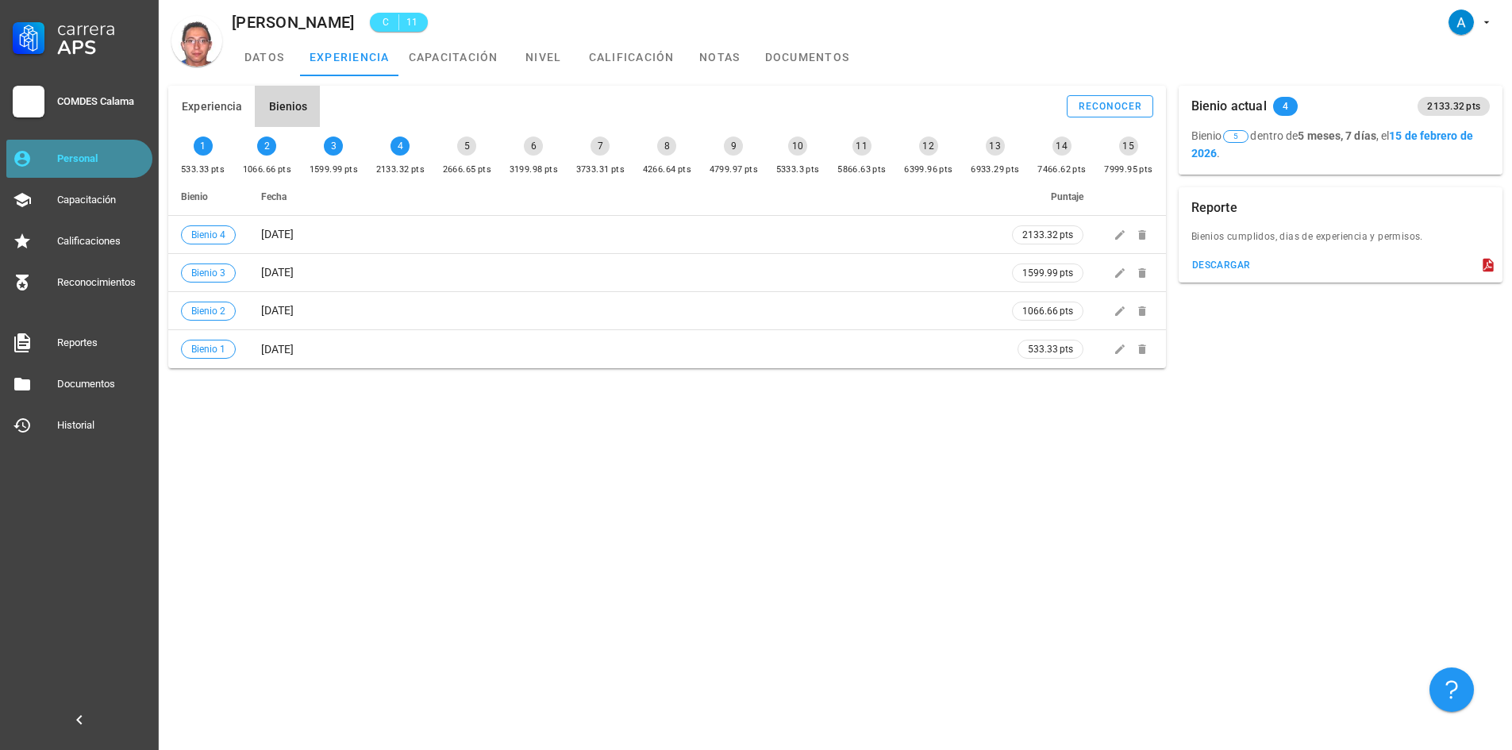
click at [73, 171] on div "Personal" at bounding box center [101, 158] width 89 height 25
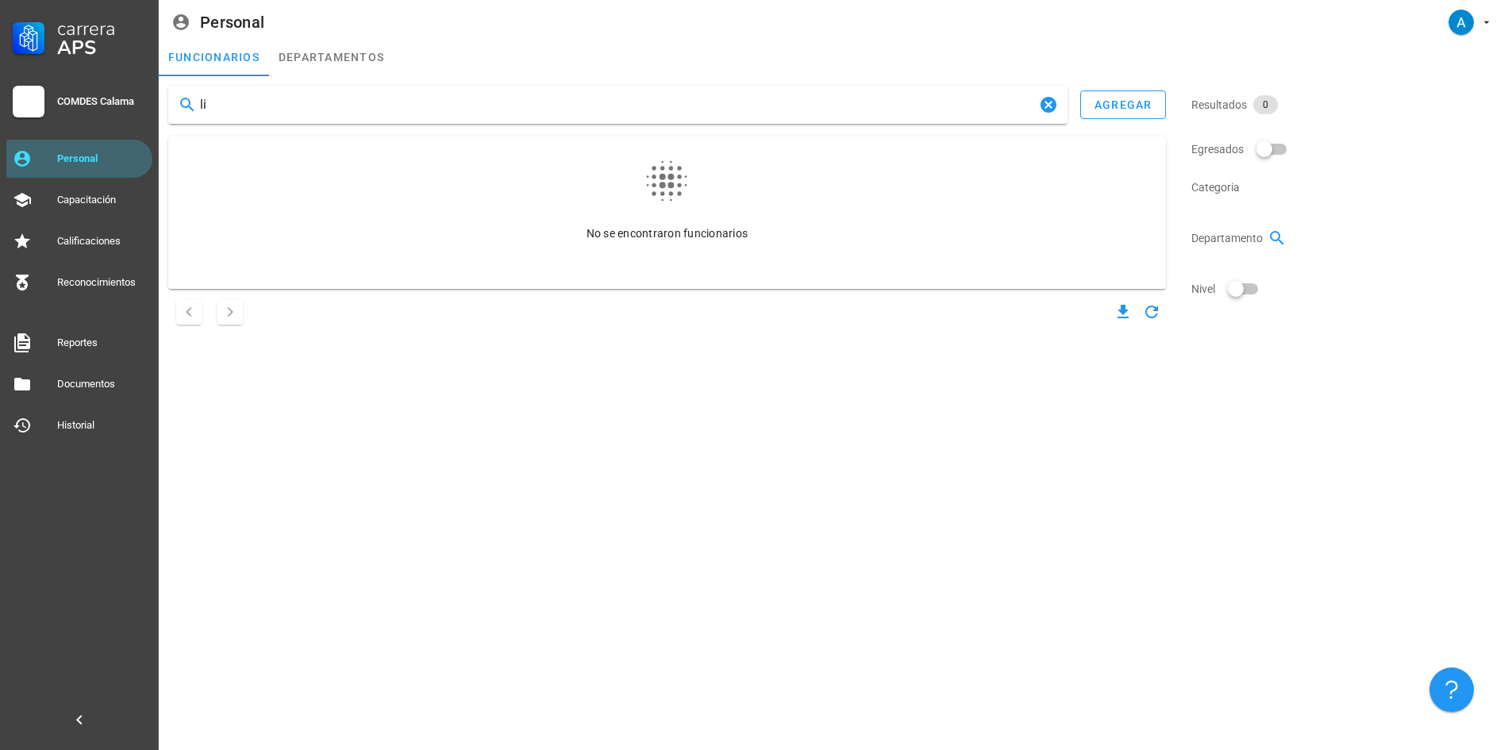
type input "l"
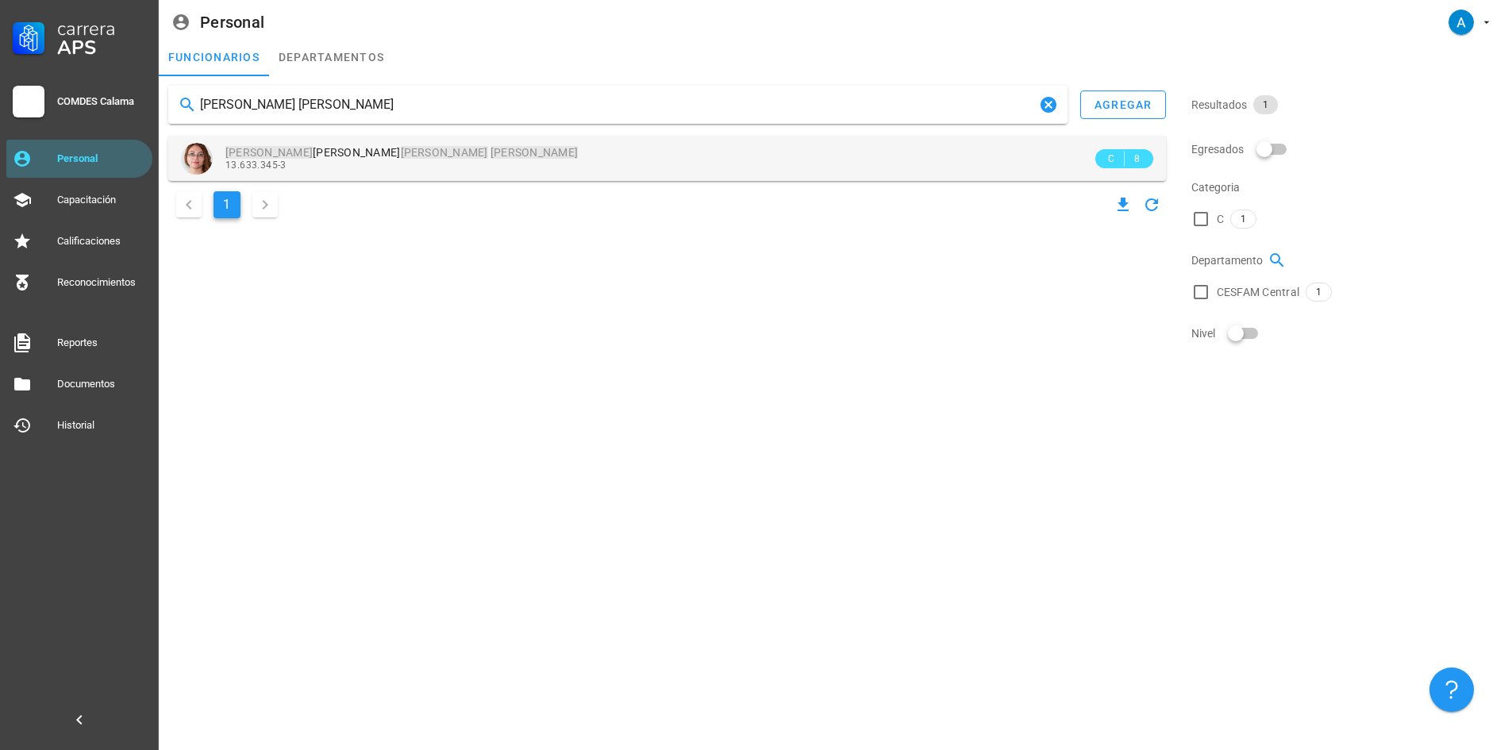
type input "[PERSON_NAME] [PERSON_NAME]"
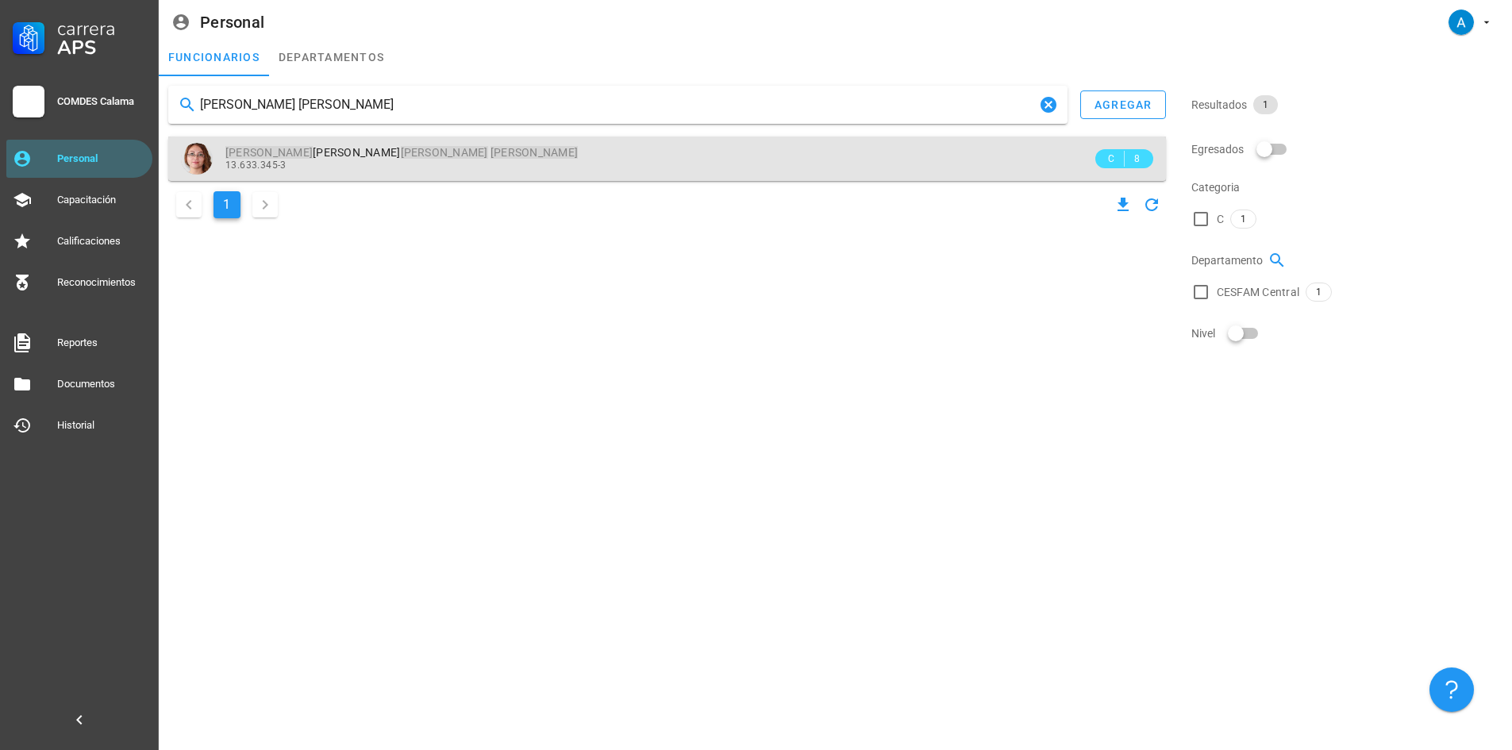
click at [401, 154] on mark "[PERSON_NAME]" at bounding box center [444, 152] width 87 height 13
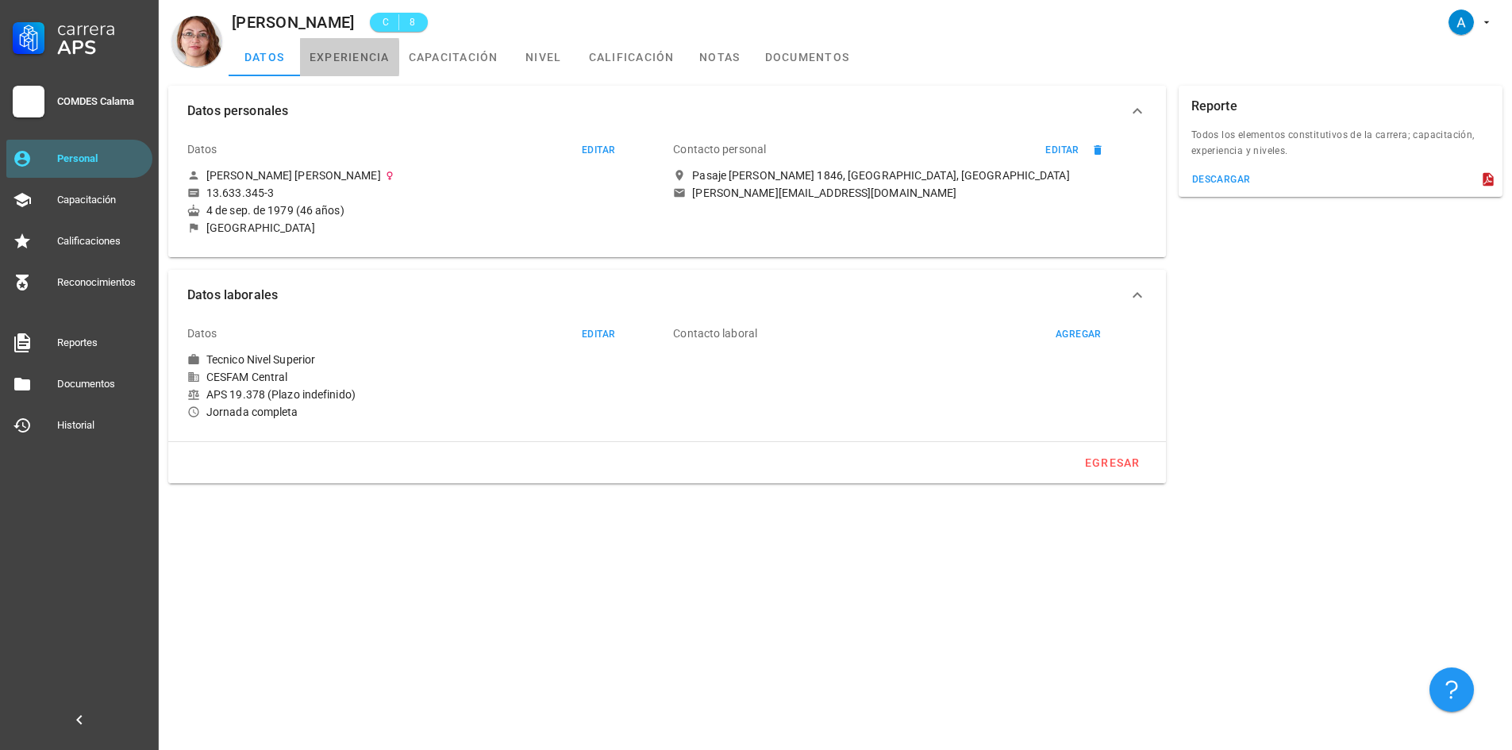
click at [352, 65] on link "experiencia" at bounding box center [349, 57] width 99 height 38
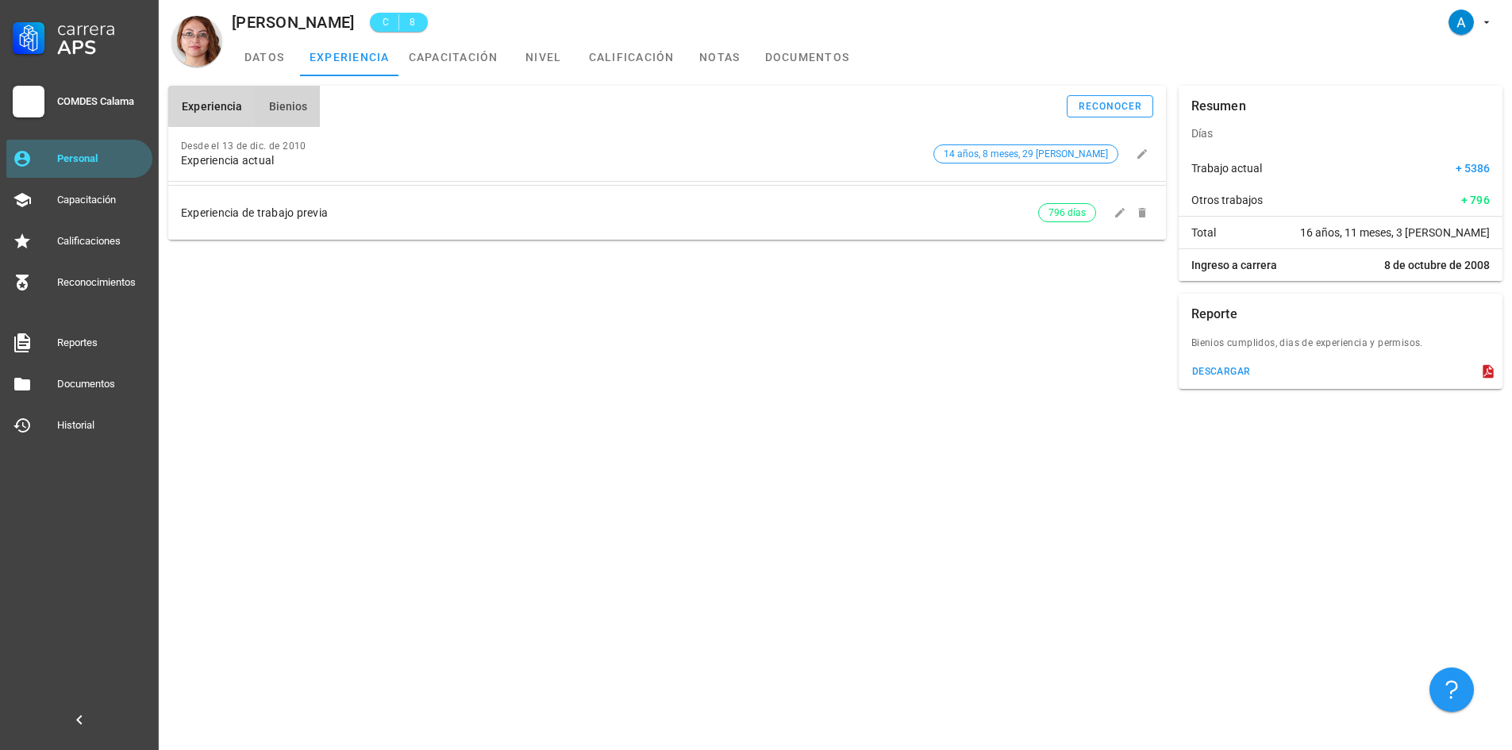
click at [269, 114] on button "Bienios" at bounding box center [287, 106] width 65 height 41
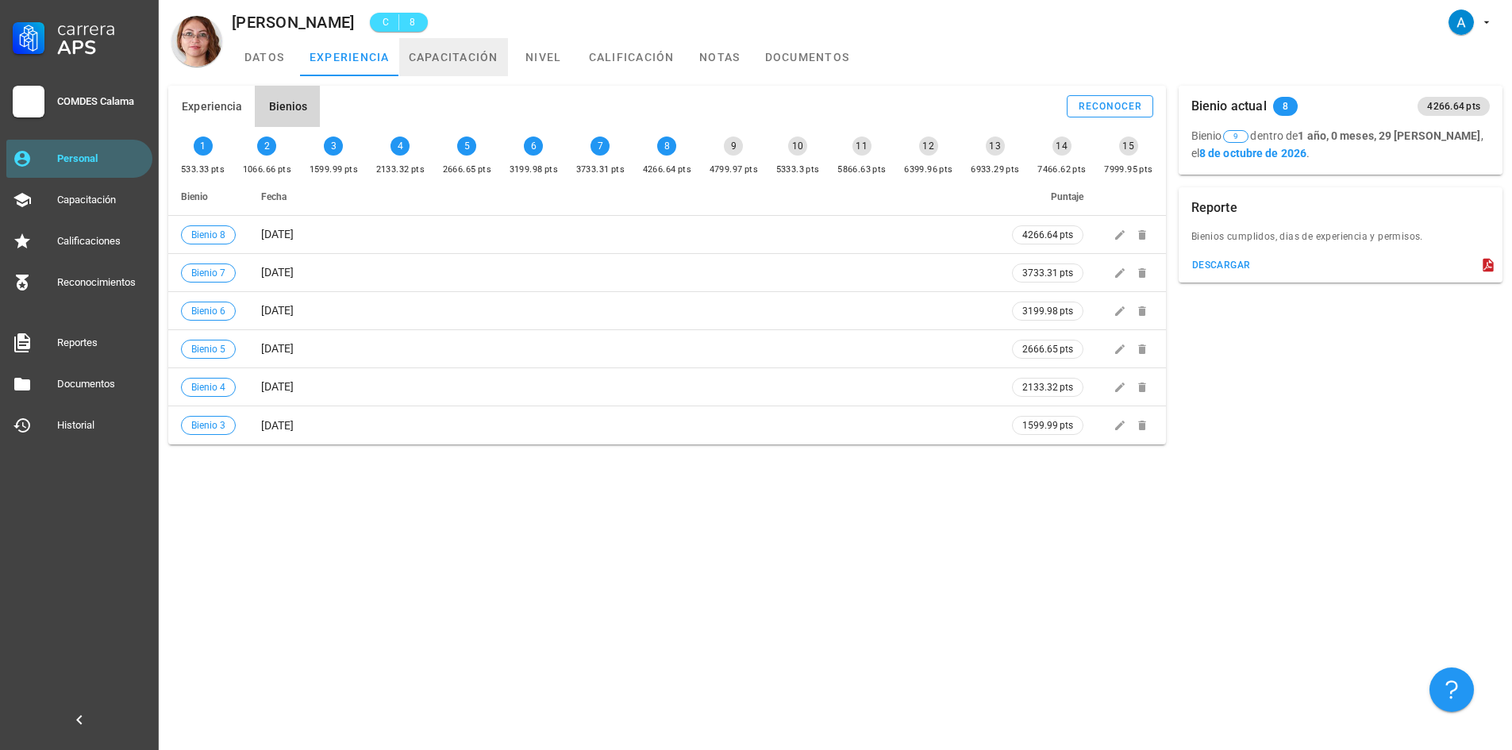
click at [465, 69] on link "capacitación" at bounding box center [453, 57] width 109 height 38
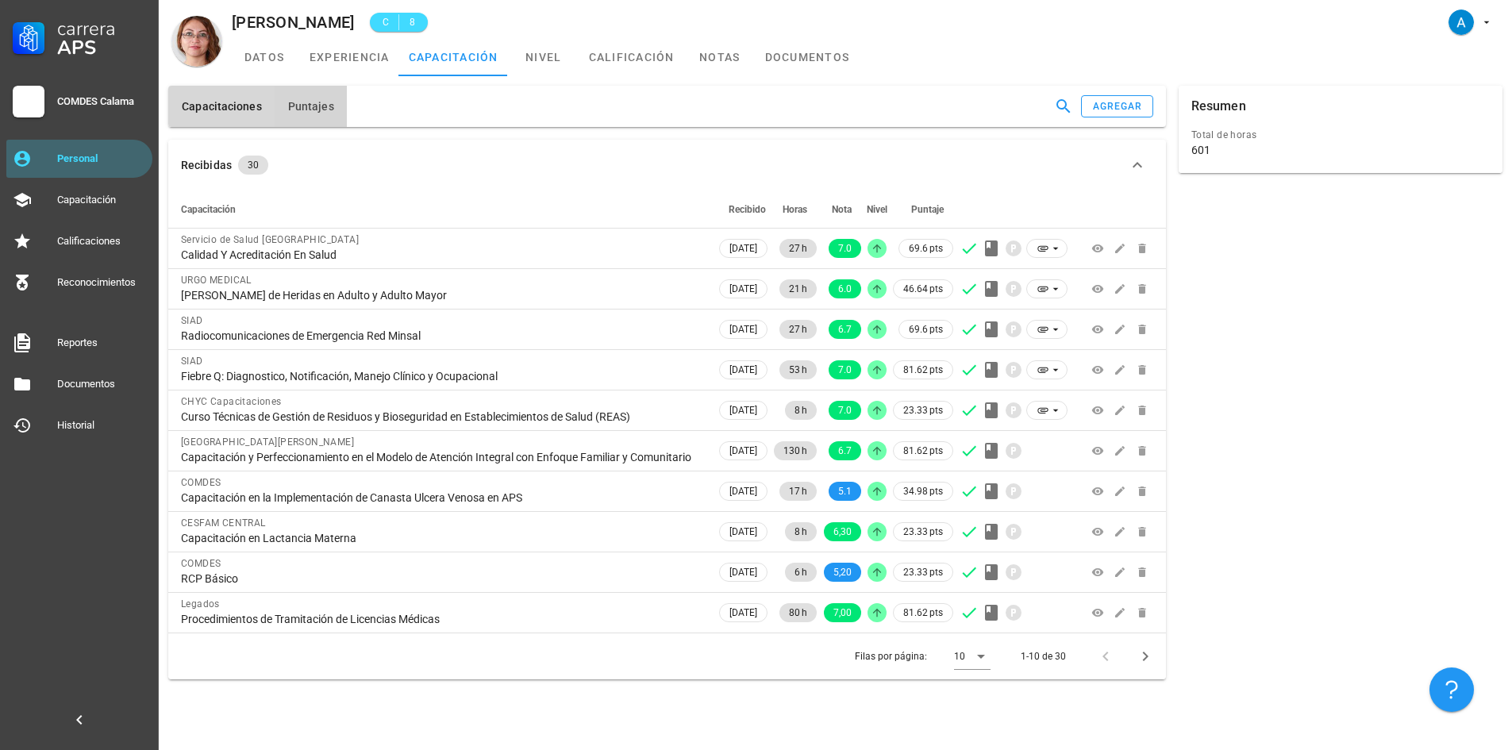
click at [327, 114] on button "Puntajes" at bounding box center [311, 106] width 72 height 41
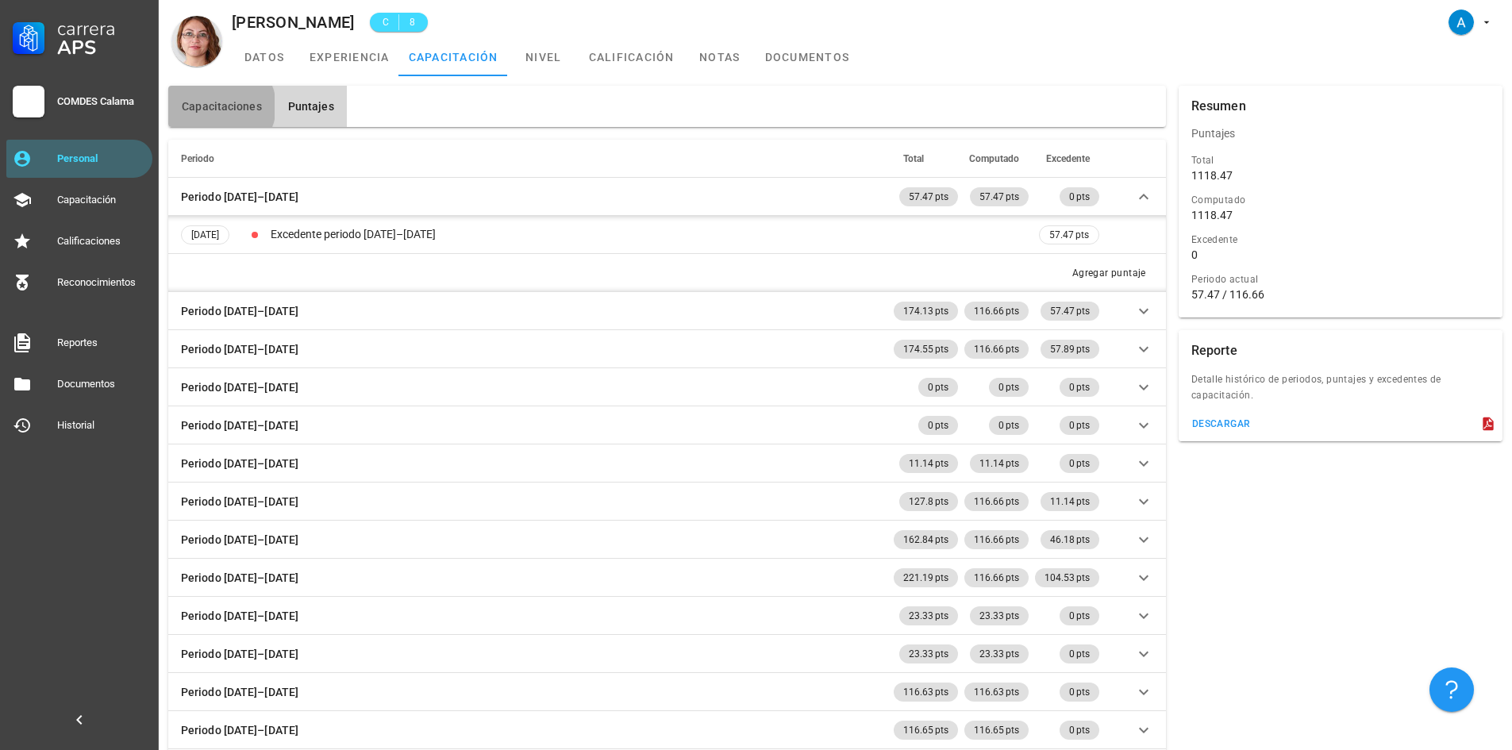
click at [248, 114] on button "Capacitaciones" at bounding box center [221, 106] width 106 height 41
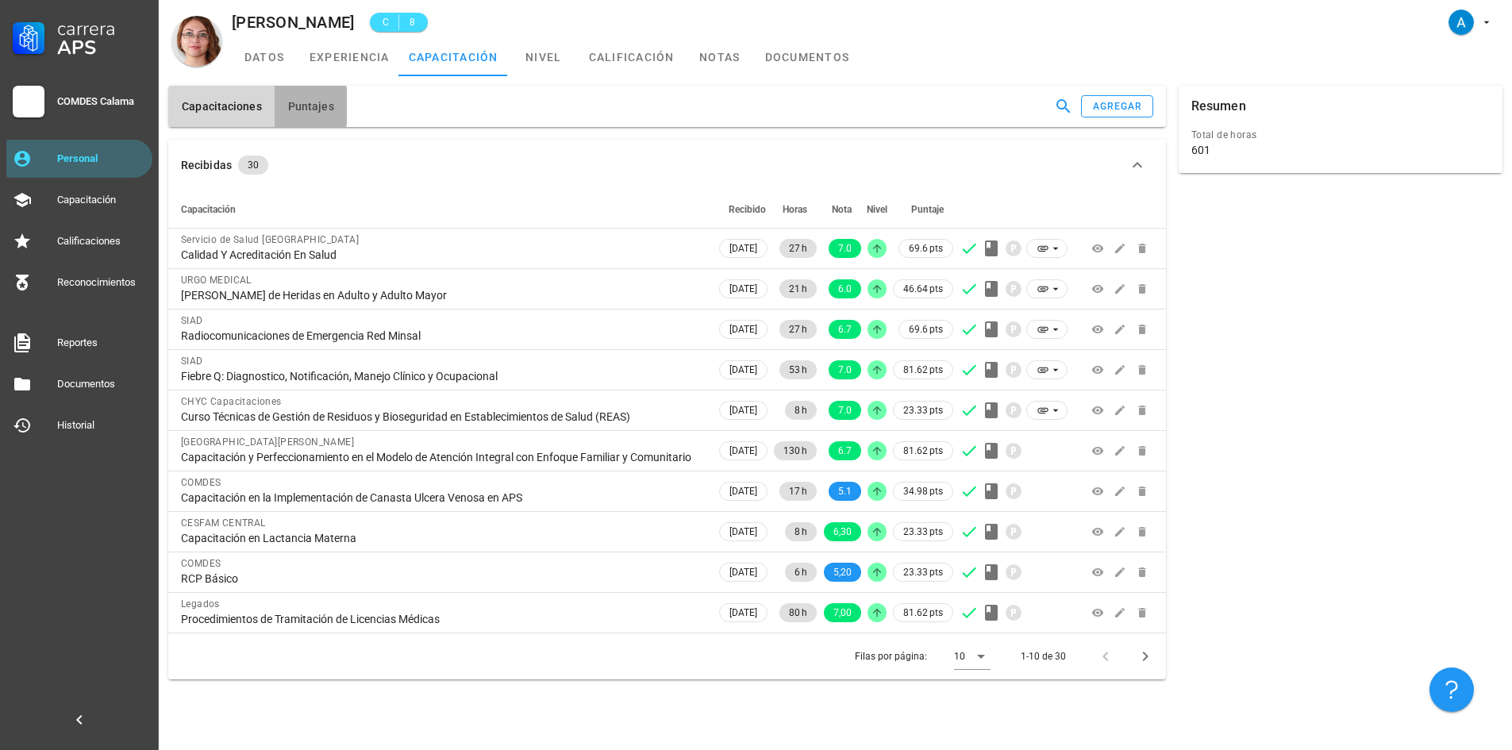
click at [308, 114] on button "Puntajes" at bounding box center [311, 106] width 72 height 41
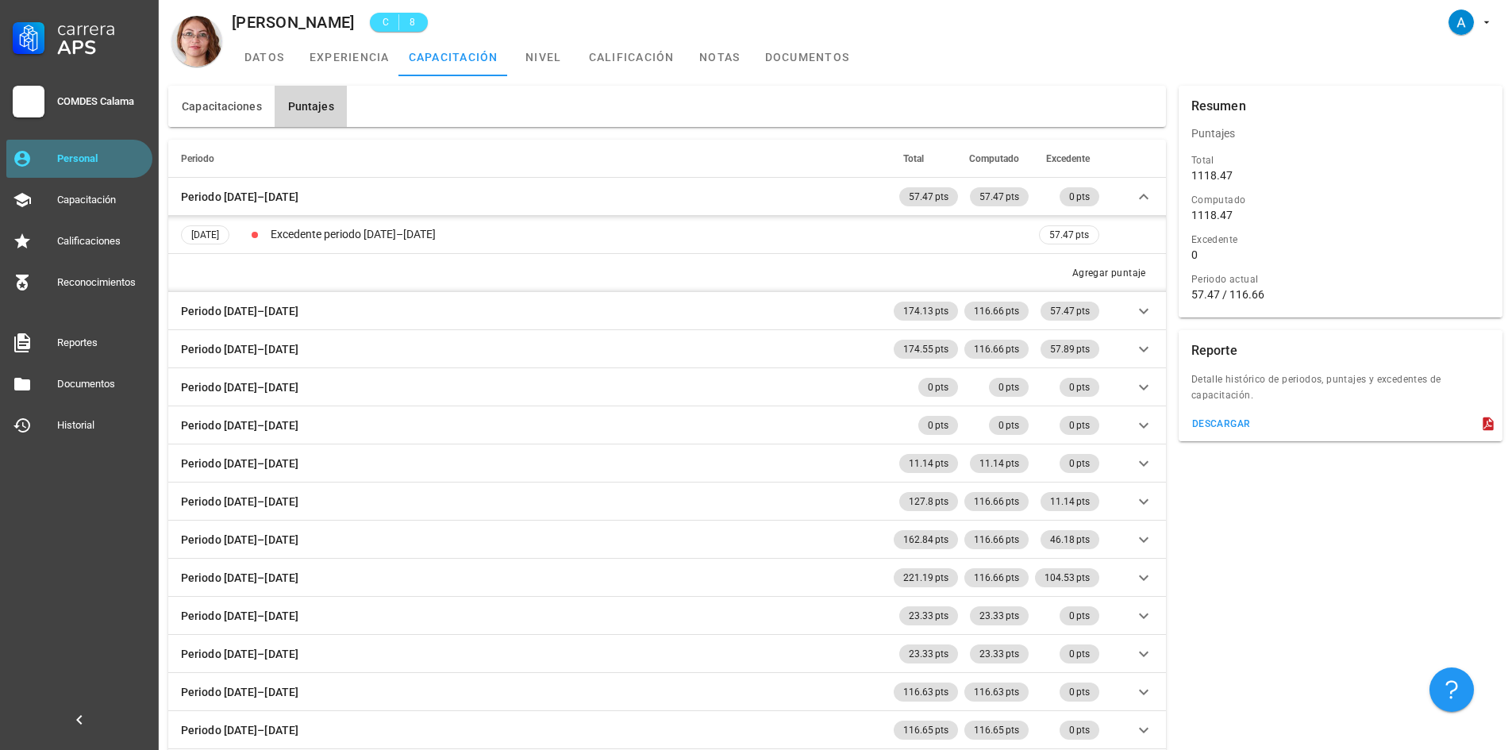
click at [79, 150] on div "Personal" at bounding box center [101, 158] width 89 height 25
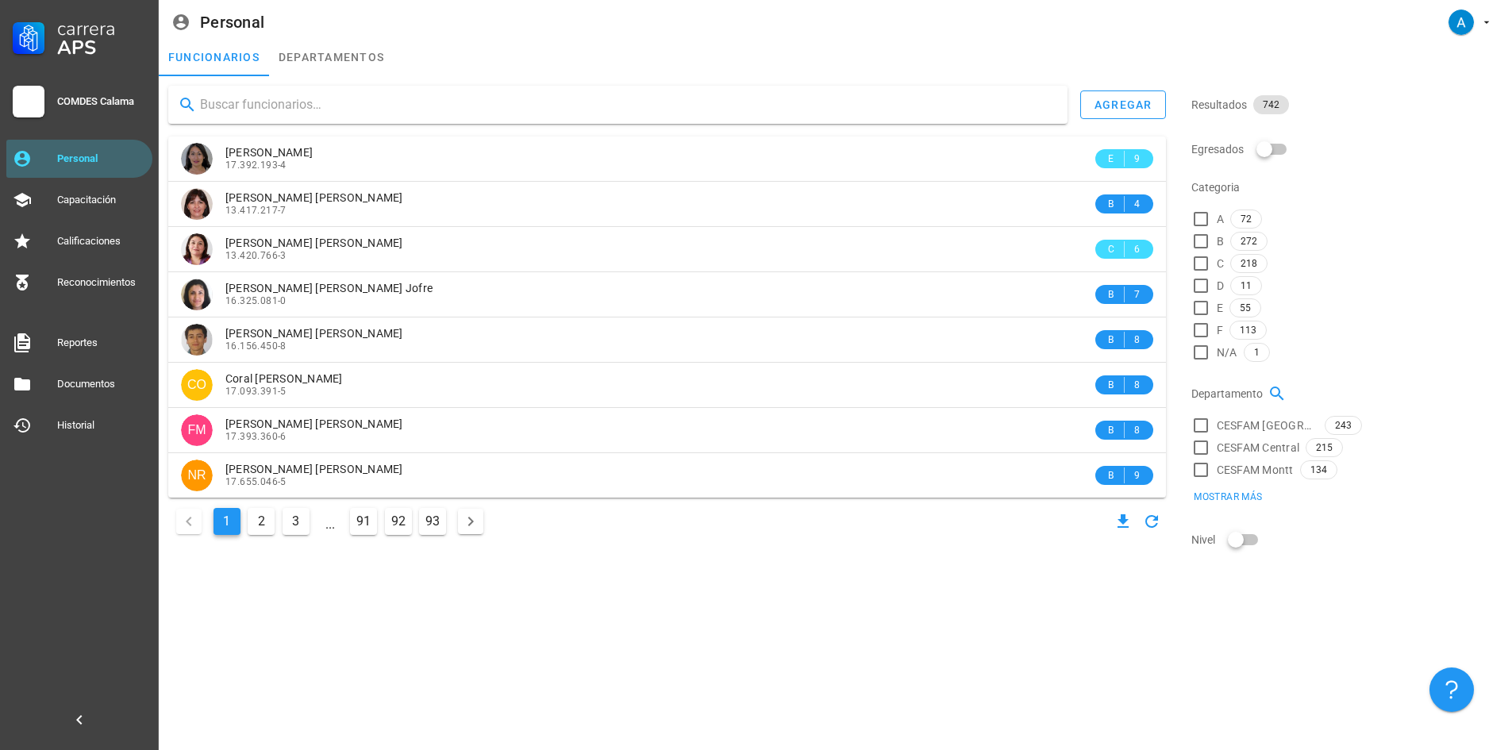
click at [244, 110] on input "text" at bounding box center [627, 104] width 855 height 25
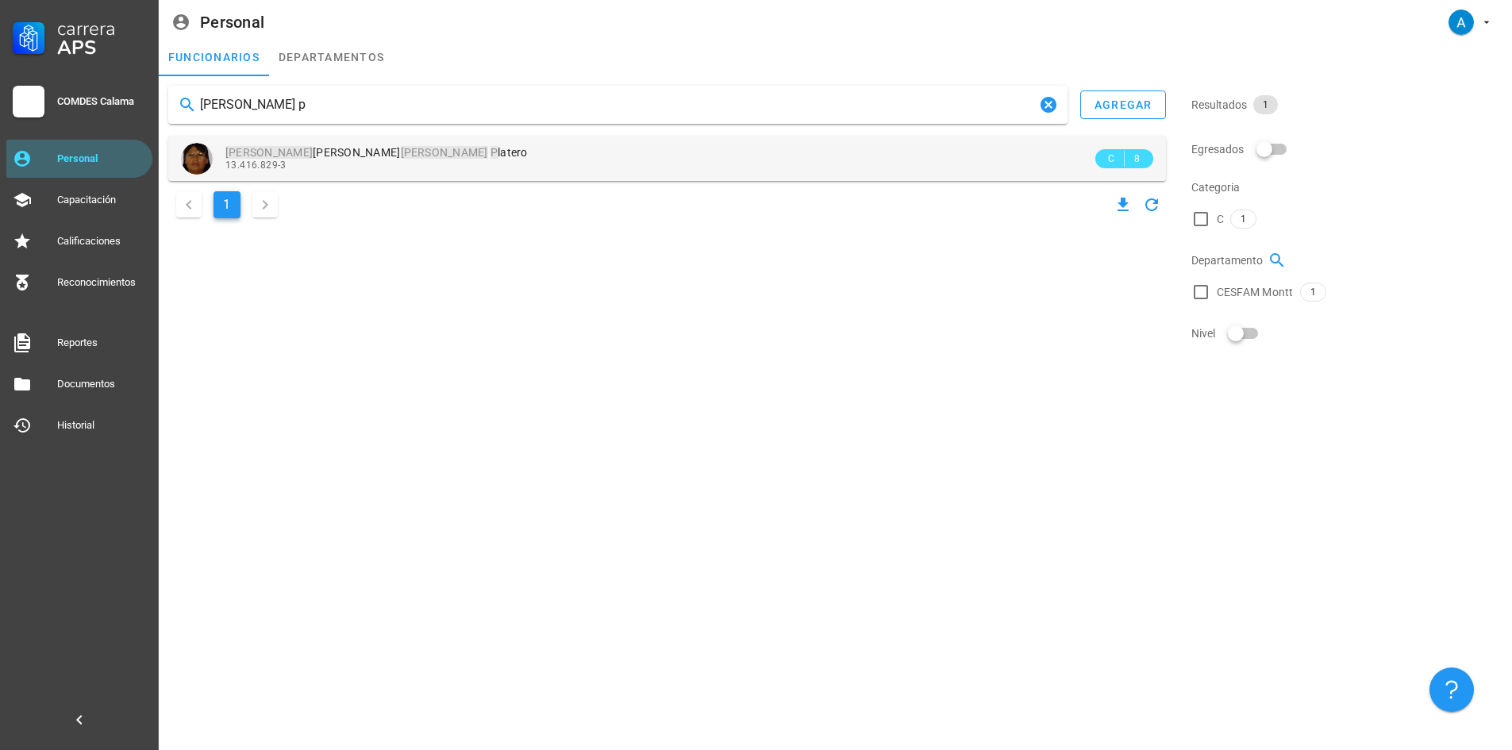
type input "[PERSON_NAME] p"
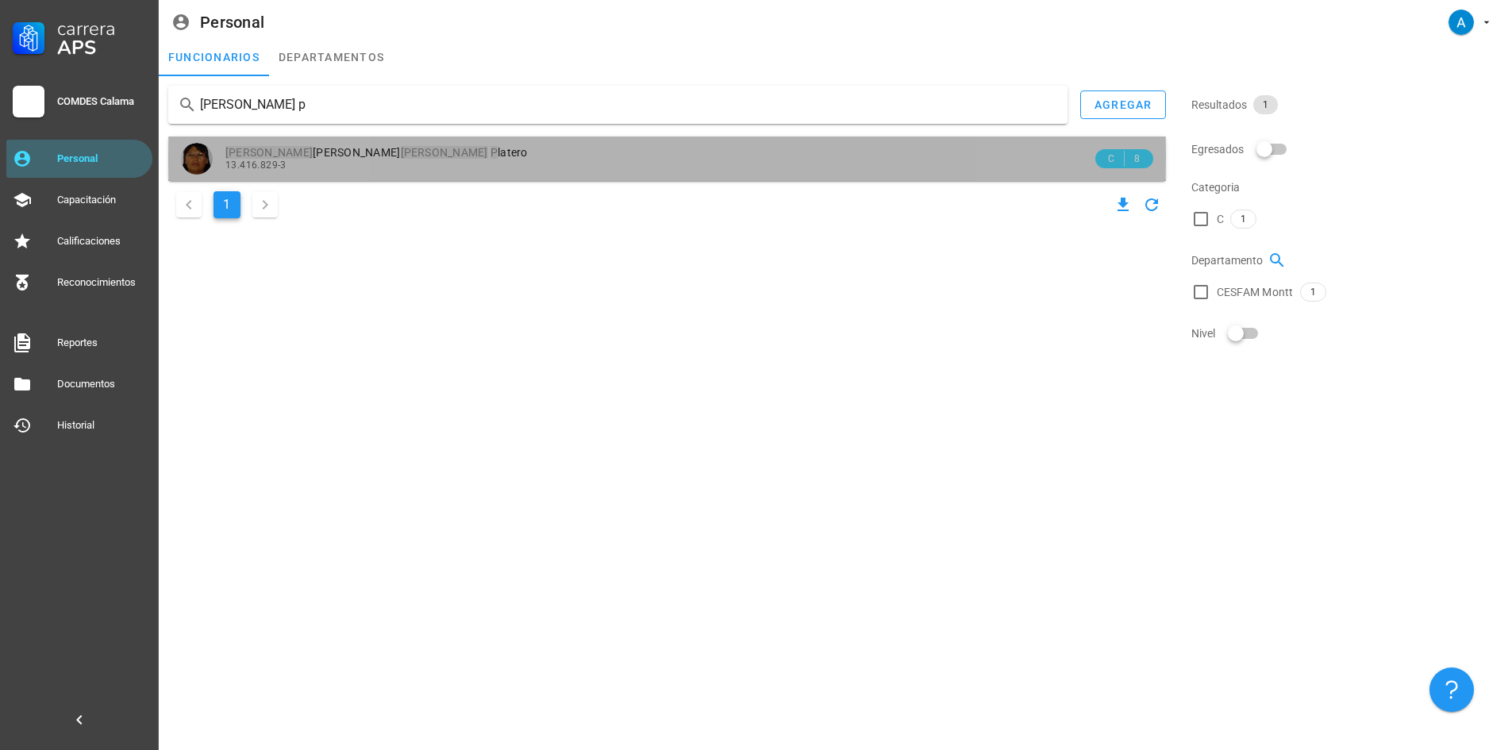
click at [311, 150] on span "[PERSON_NAME] P latero" at bounding box center [376, 152] width 302 height 13
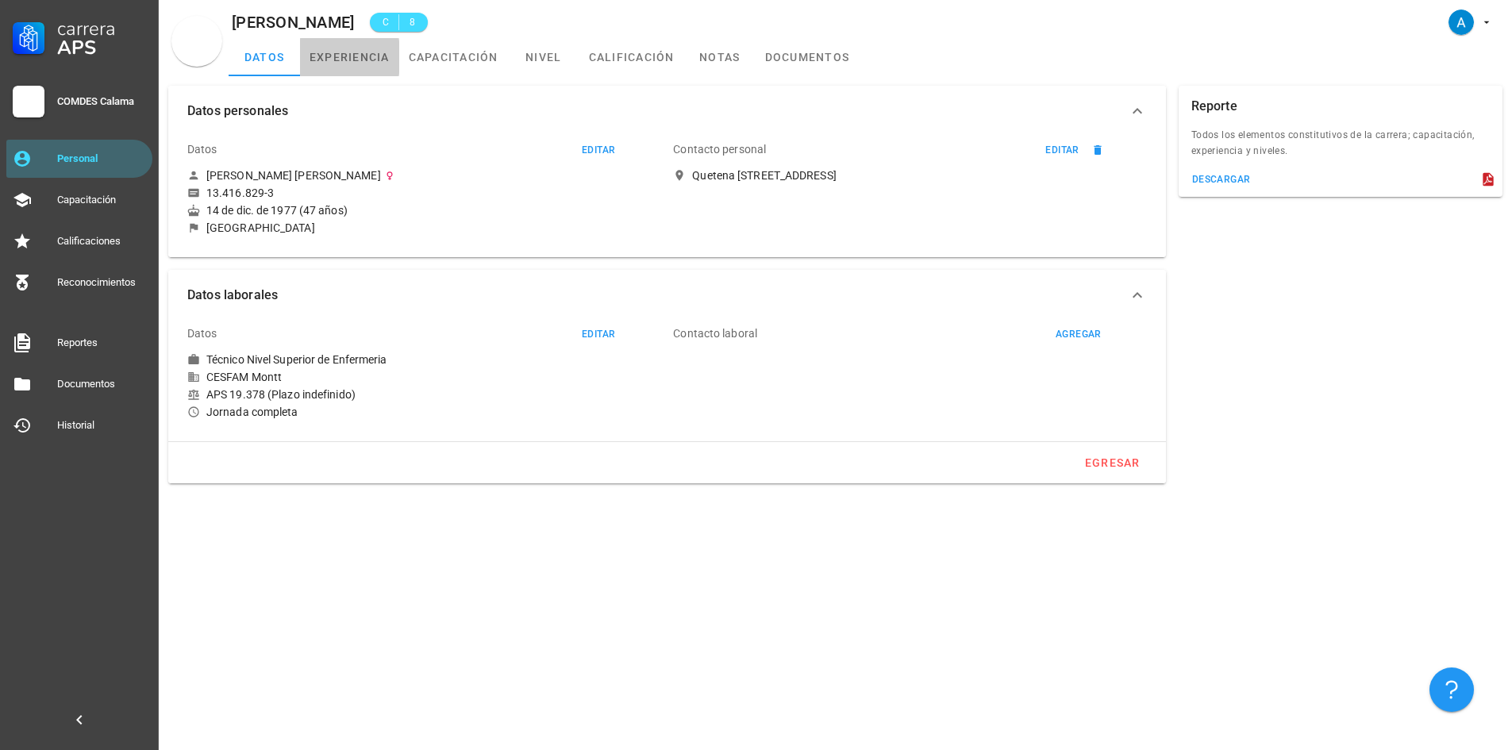
click at [356, 65] on link "experiencia" at bounding box center [349, 57] width 99 height 38
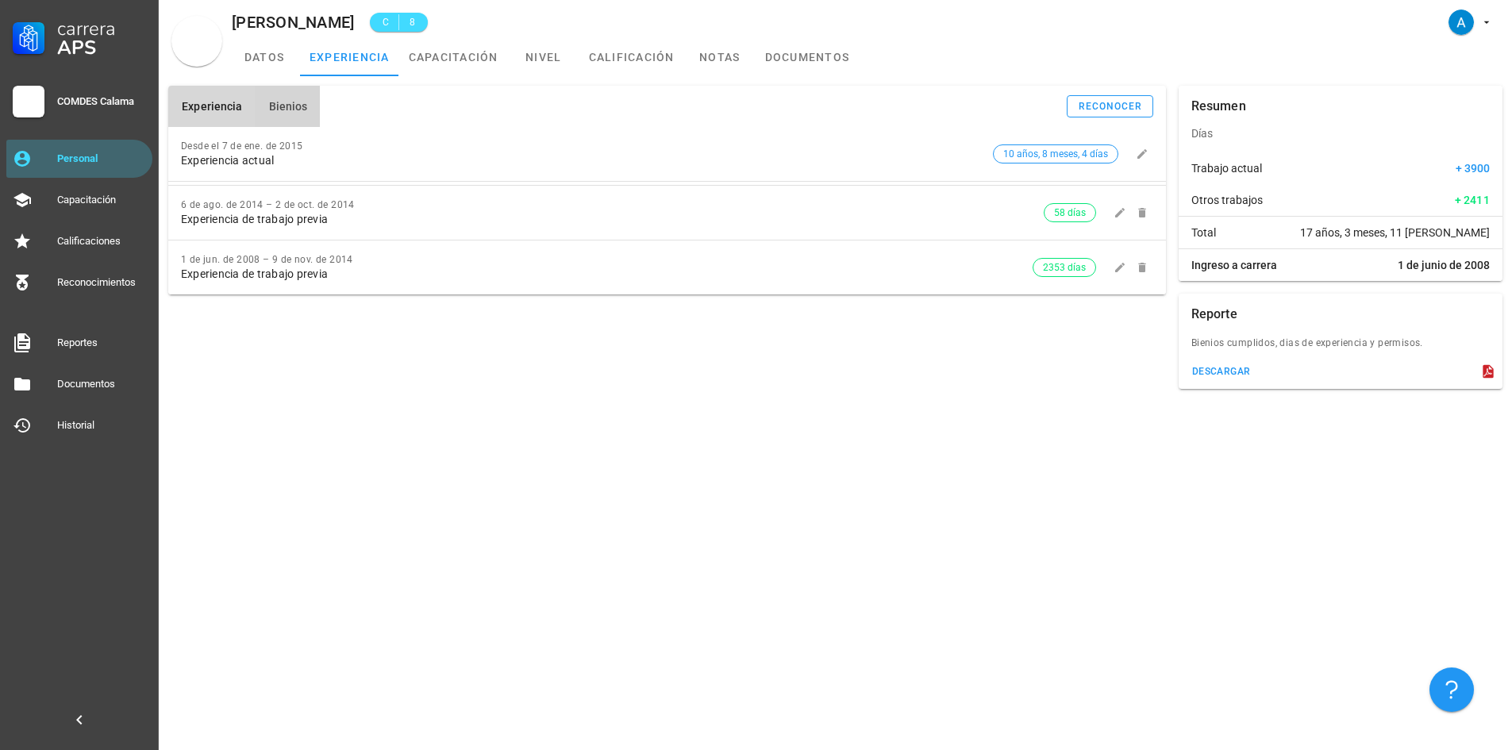
click at [302, 106] on span "Bienios" at bounding box center [287, 106] width 40 height 13
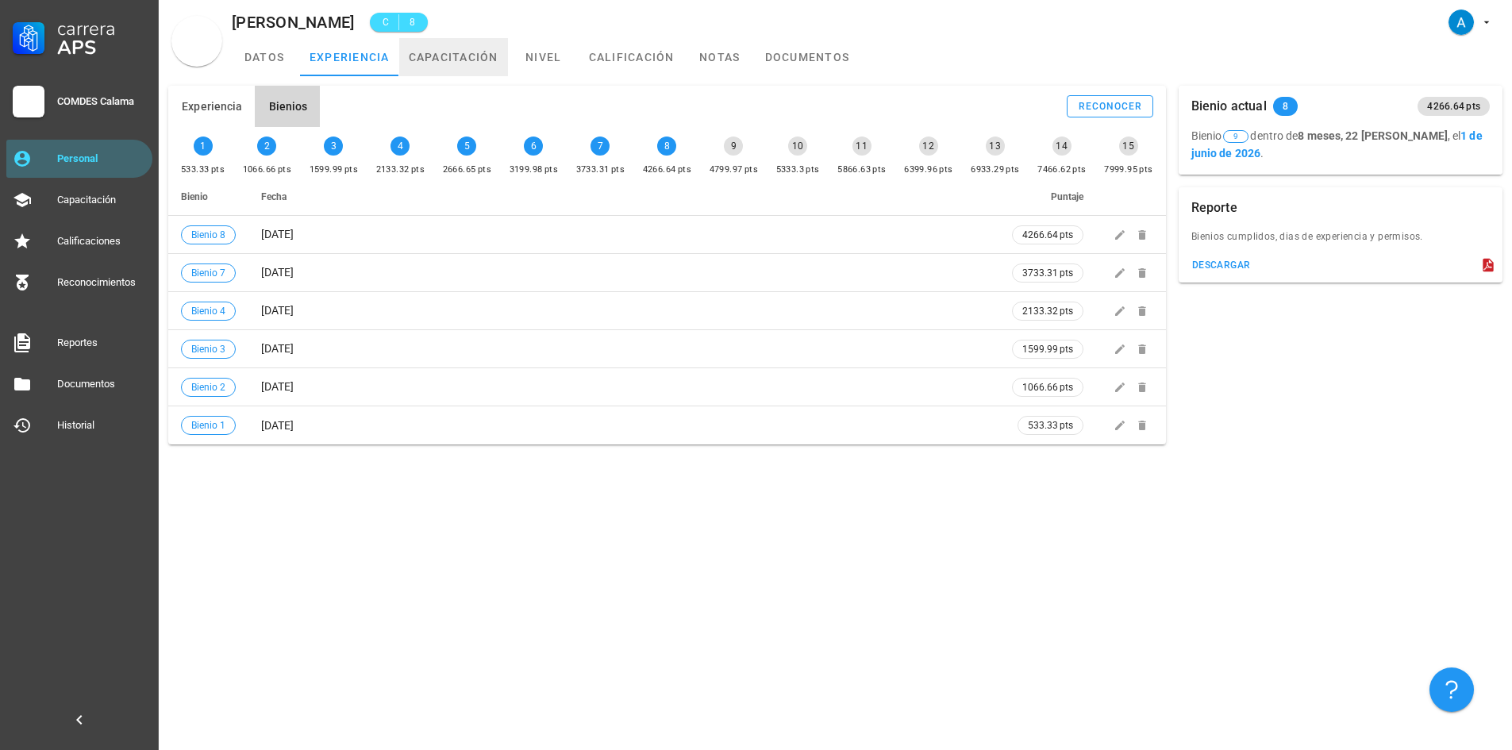
click at [425, 67] on link "capacitación" at bounding box center [453, 57] width 109 height 38
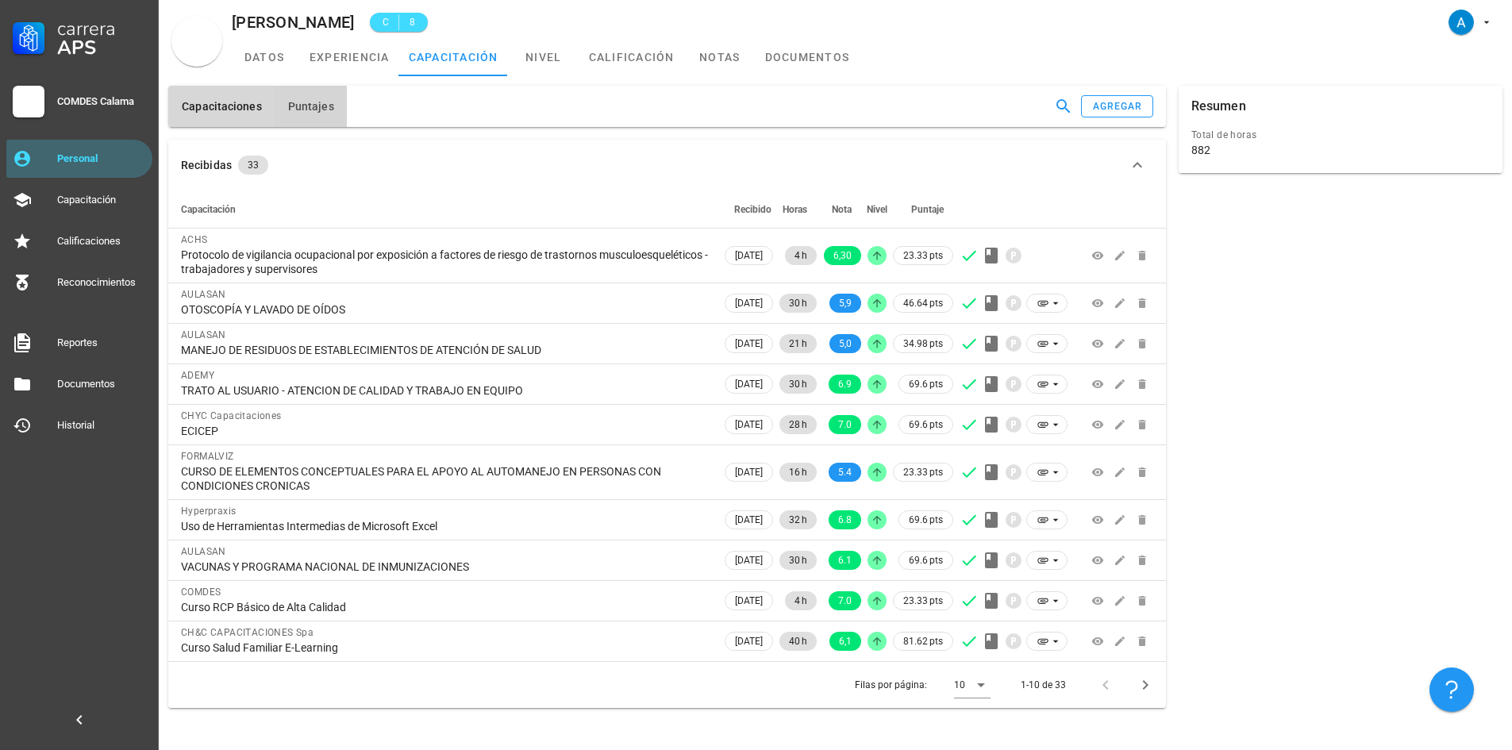
click at [333, 103] on button "Puntajes" at bounding box center [311, 106] width 72 height 41
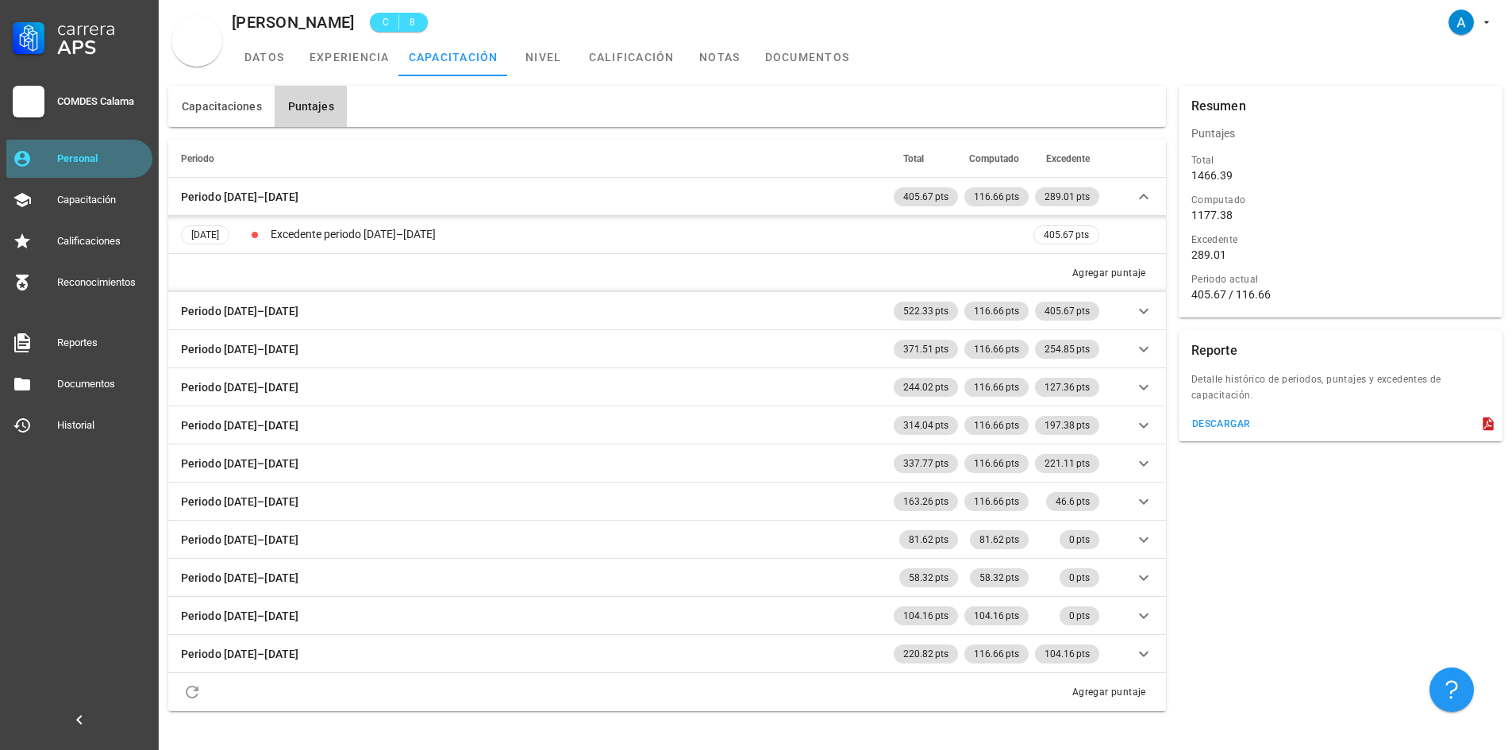
click at [136, 158] on div "Personal" at bounding box center [101, 158] width 89 height 13
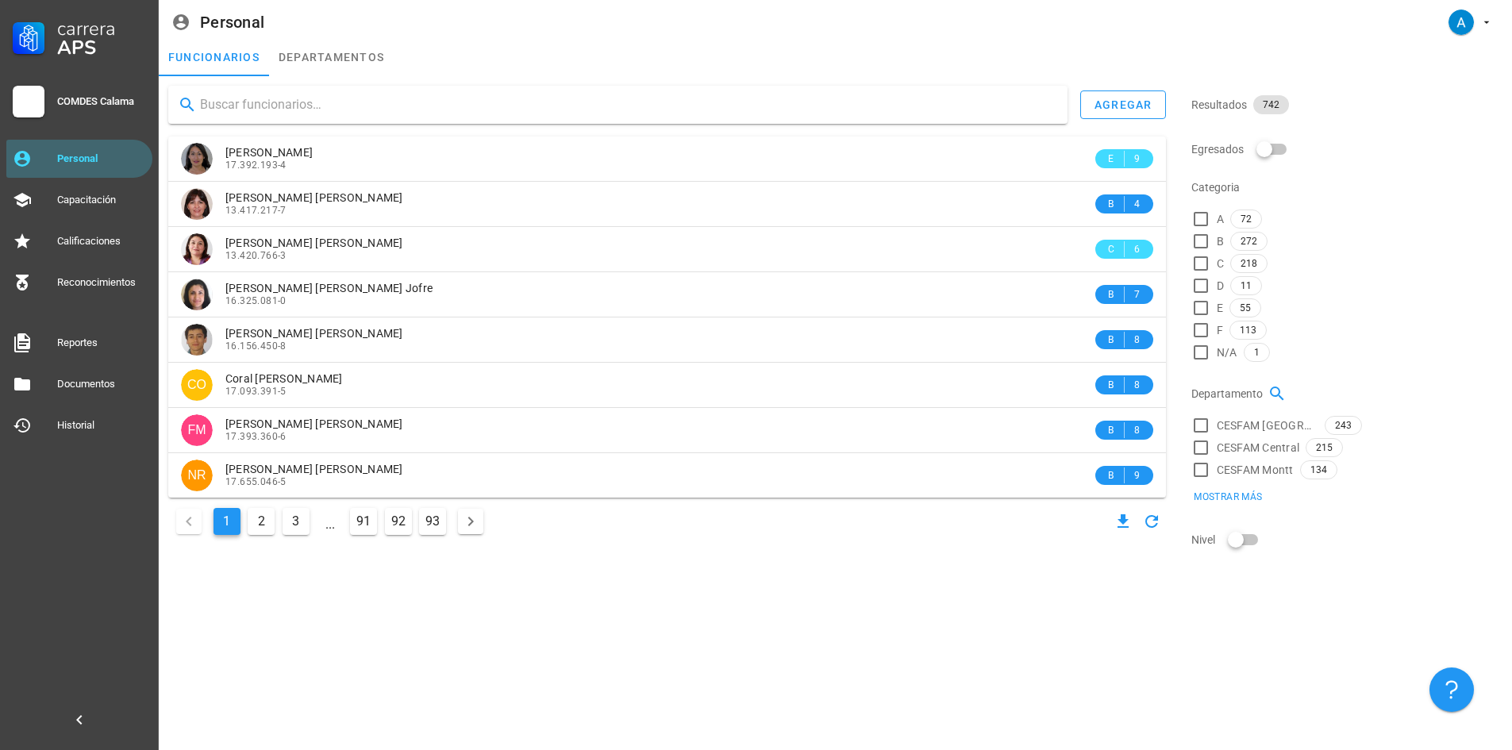
click at [272, 100] on input "text" at bounding box center [627, 104] width 855 height 25
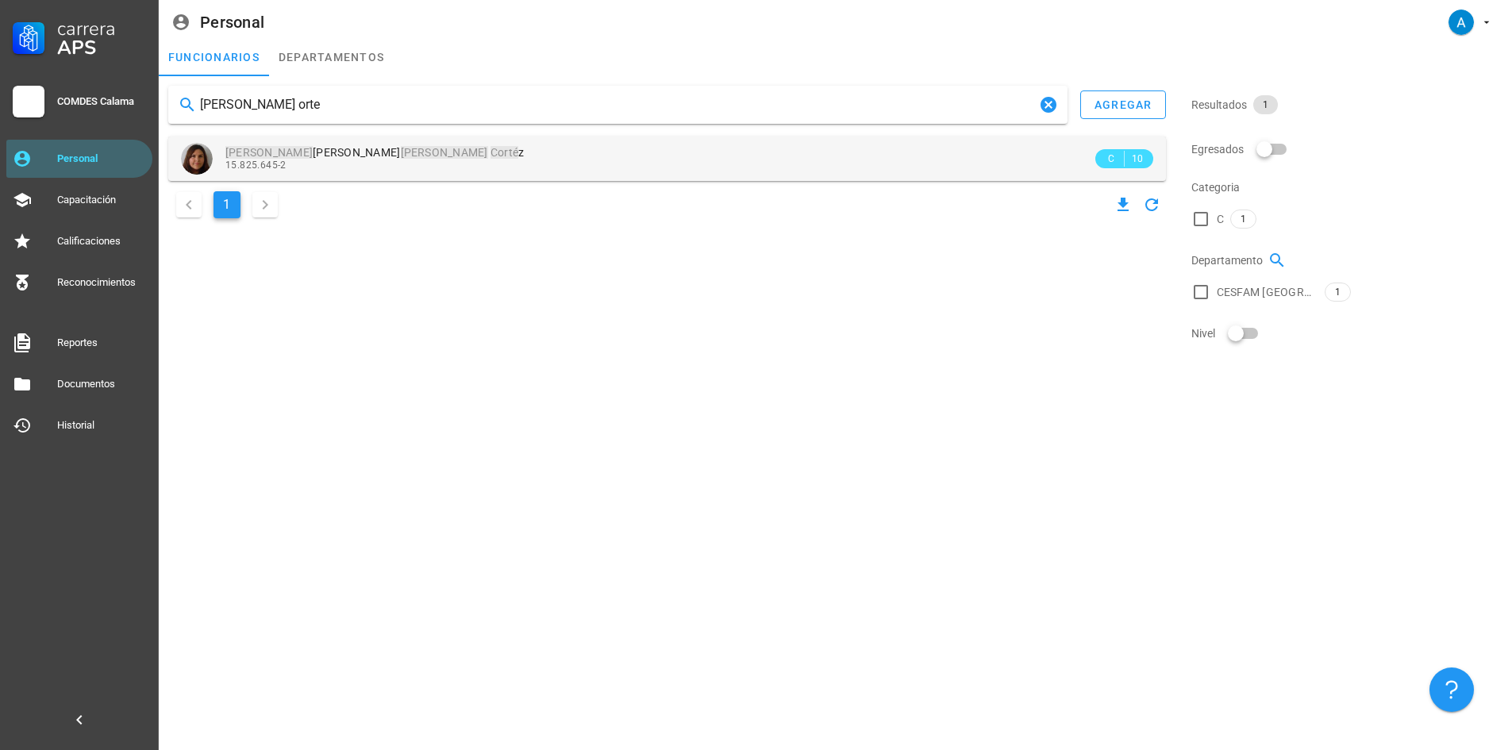
type input "[PERSON_NAME] orte"
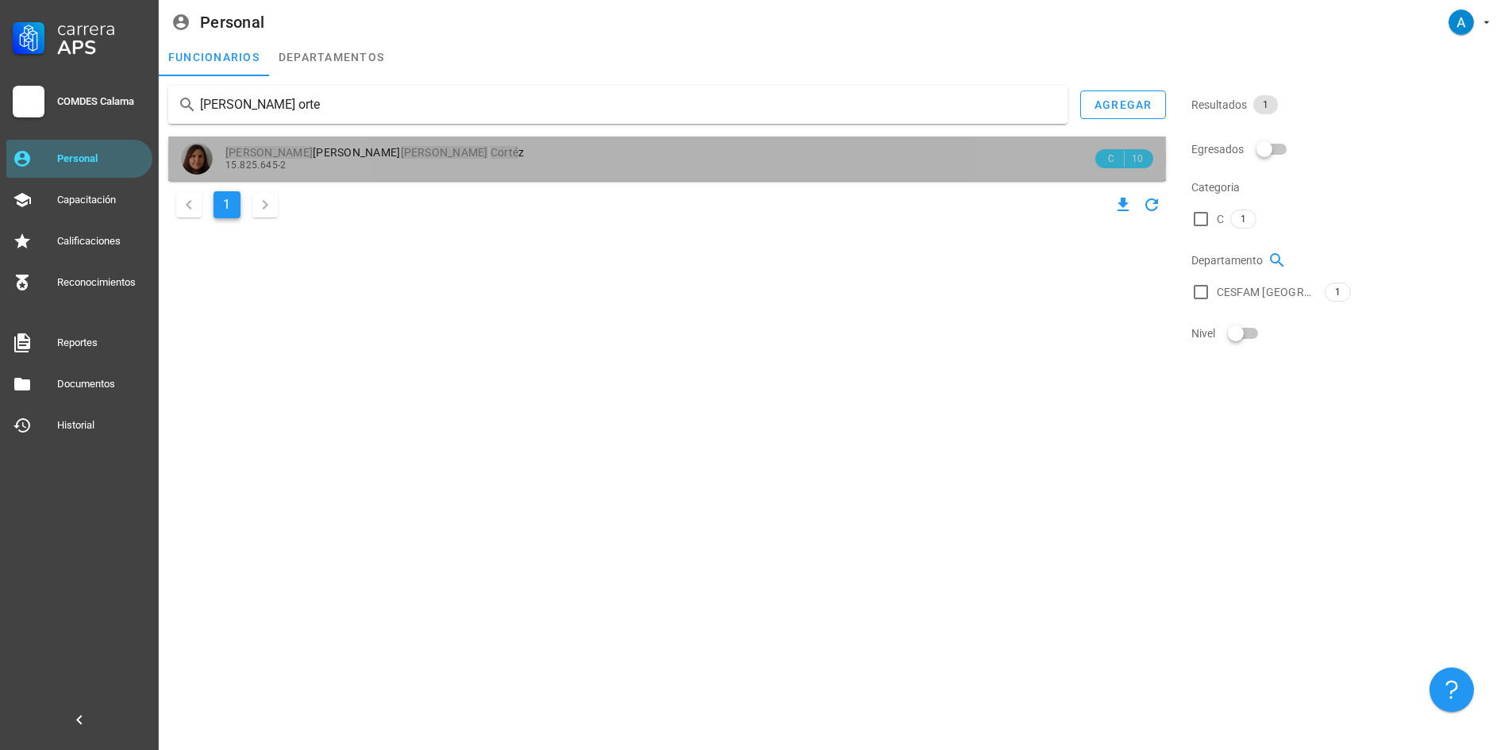
click at [491, 149] on mark "Corté" at bounding box center [505, 152] width 28 height 13
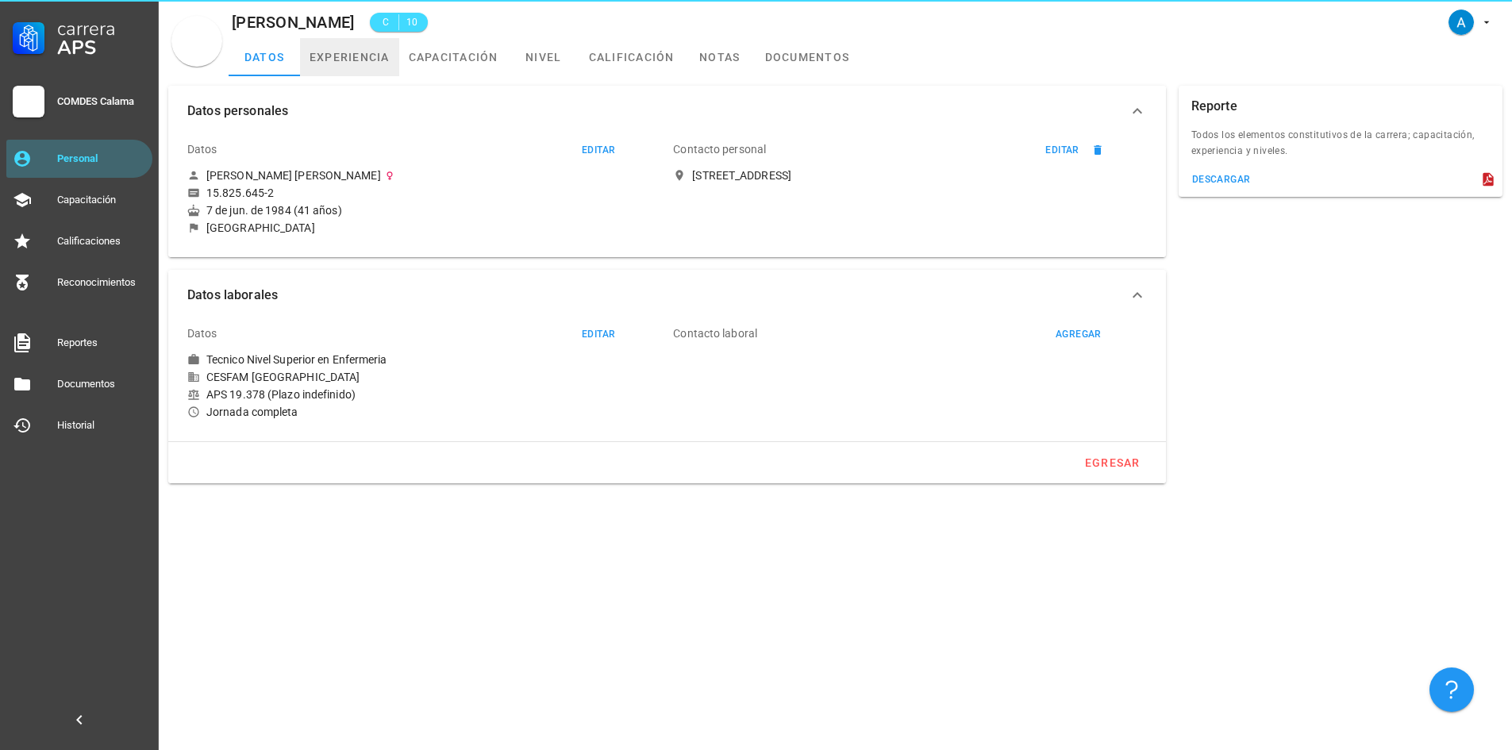
click at [372, 60] on link "experiencia" at bounding box center [349, 57] width 99 height 38
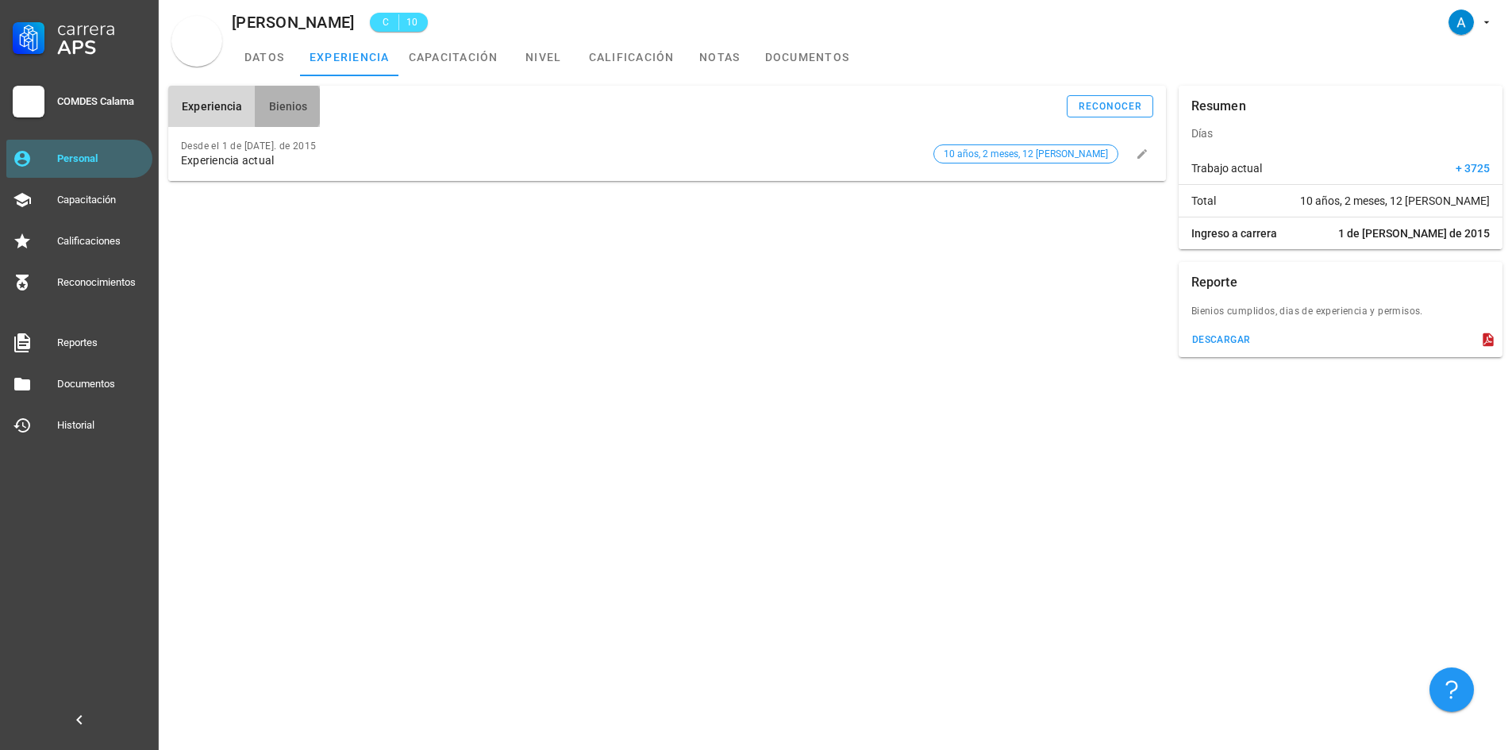
click at [275, 114] on button "Bienios" at bounding box center [287, 106] width 65 height 41
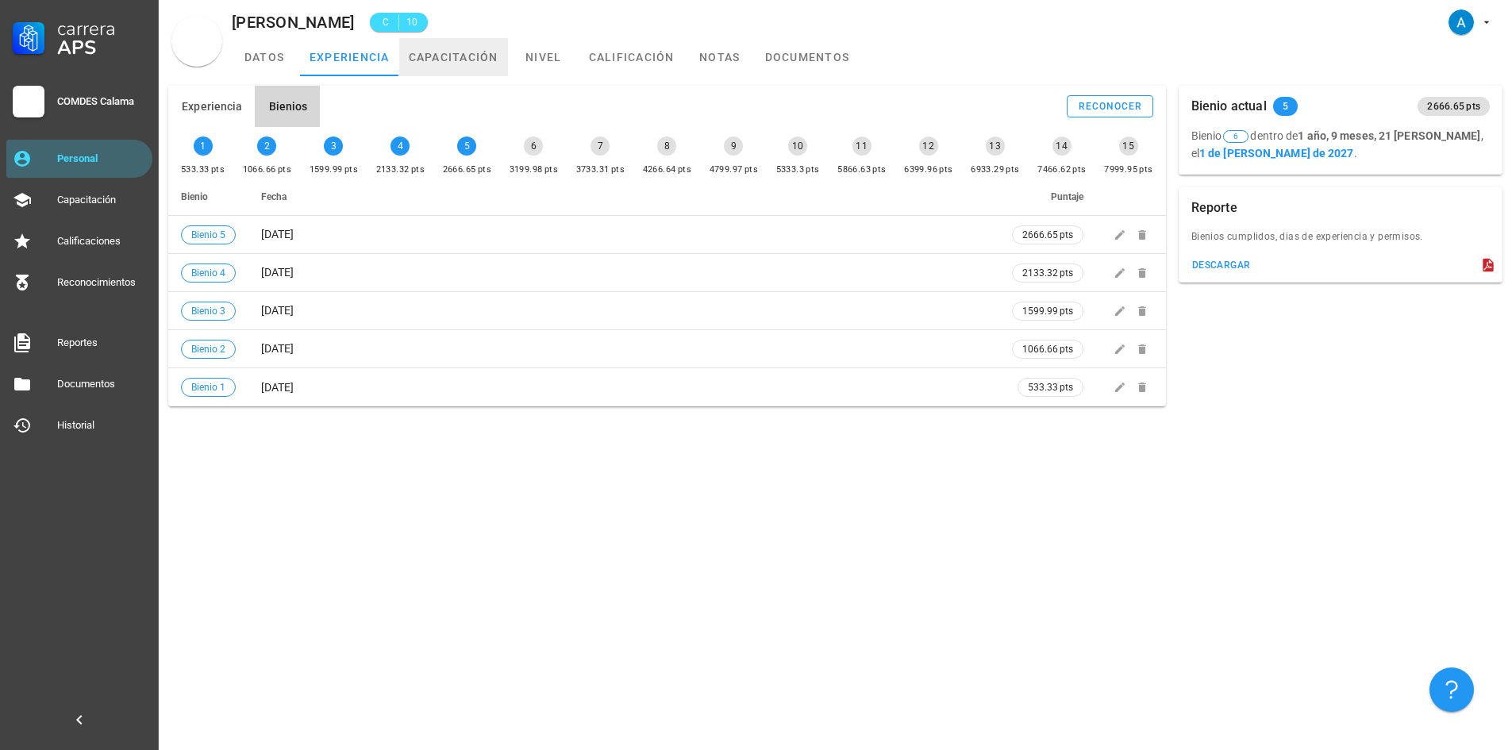
click at [469, 65] on link "capacitación" at bounding box center [453, 57] width 109 height 38
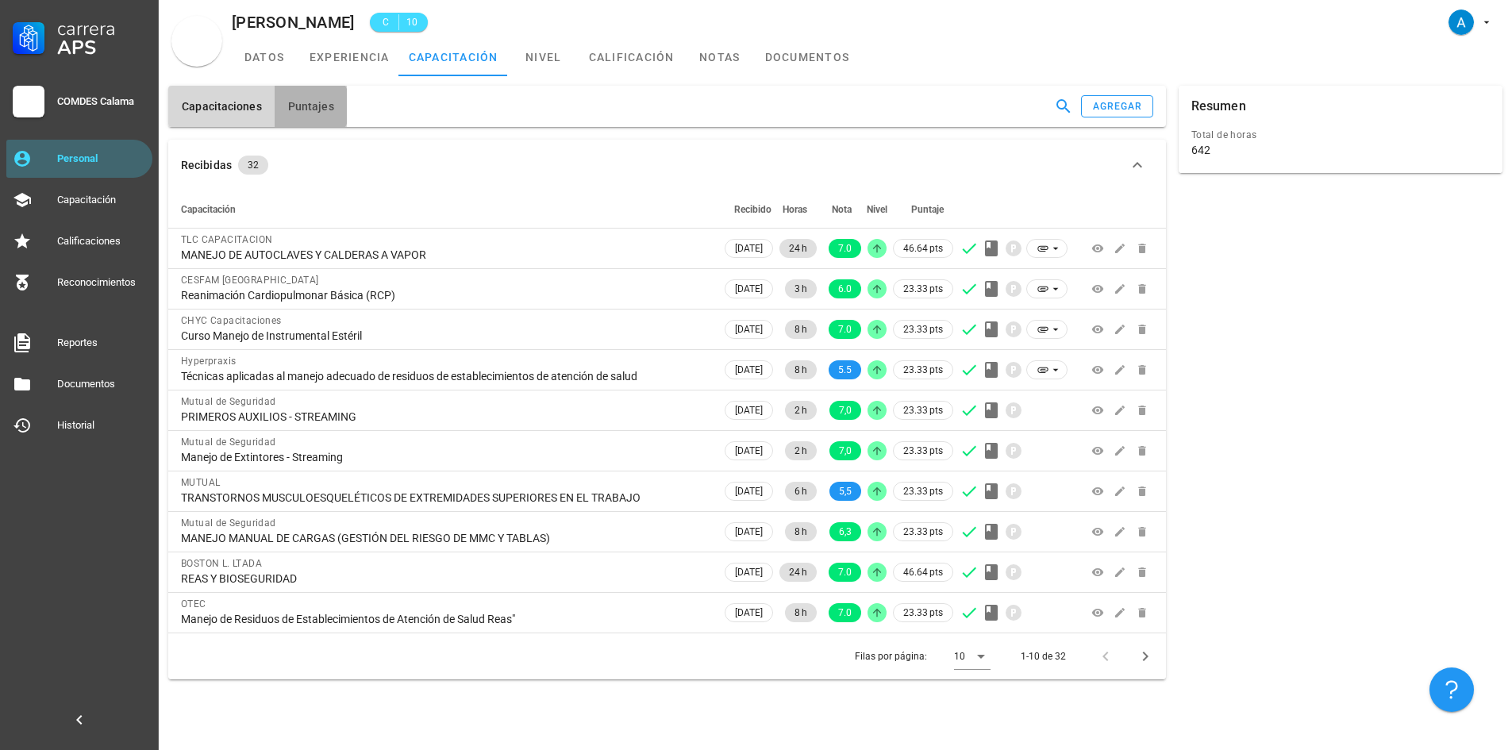
click at [302, 110] on span "Puntajes" at bounding box center [310, 106] width 47 height 13
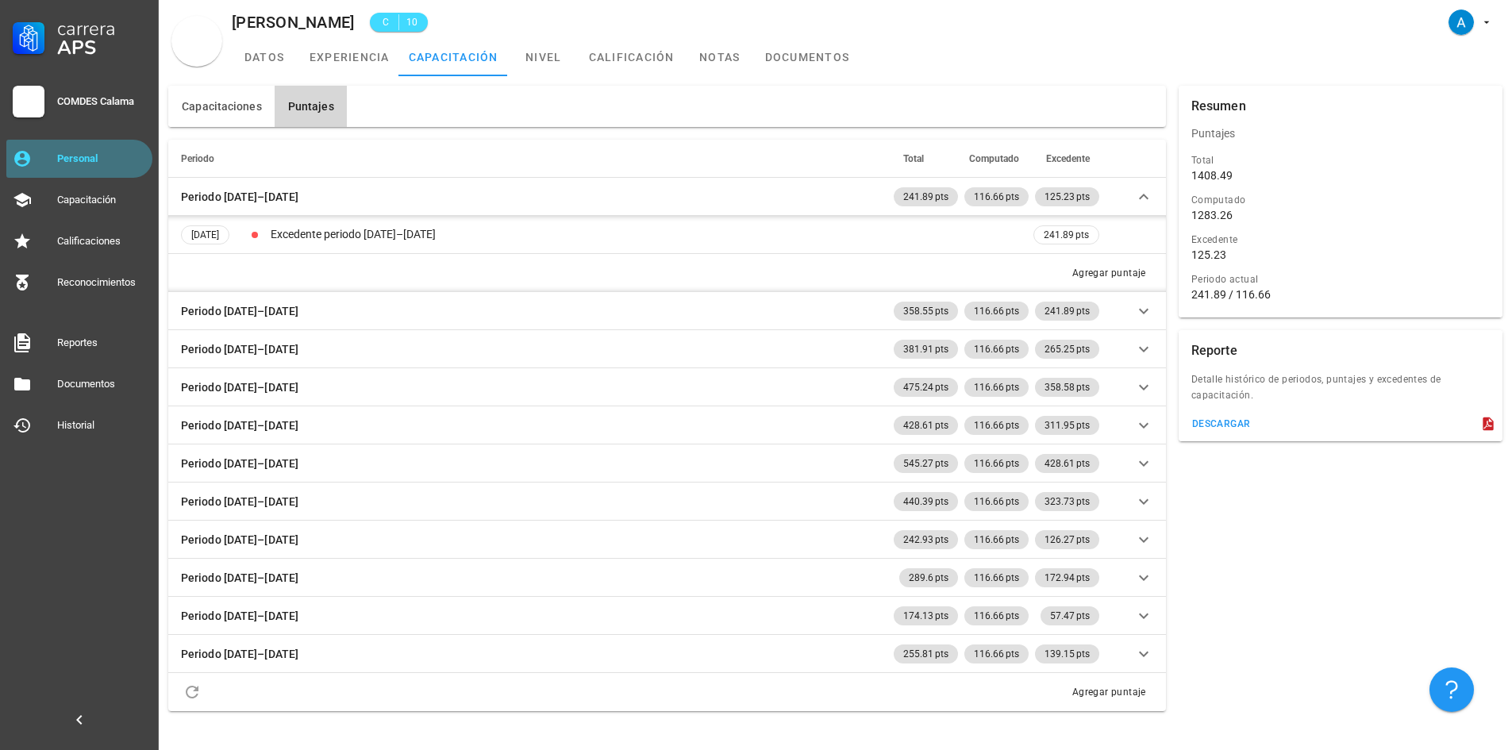
click at [127, 145] on link "Personal" at bounding box center [79, 159] width 146 height 38
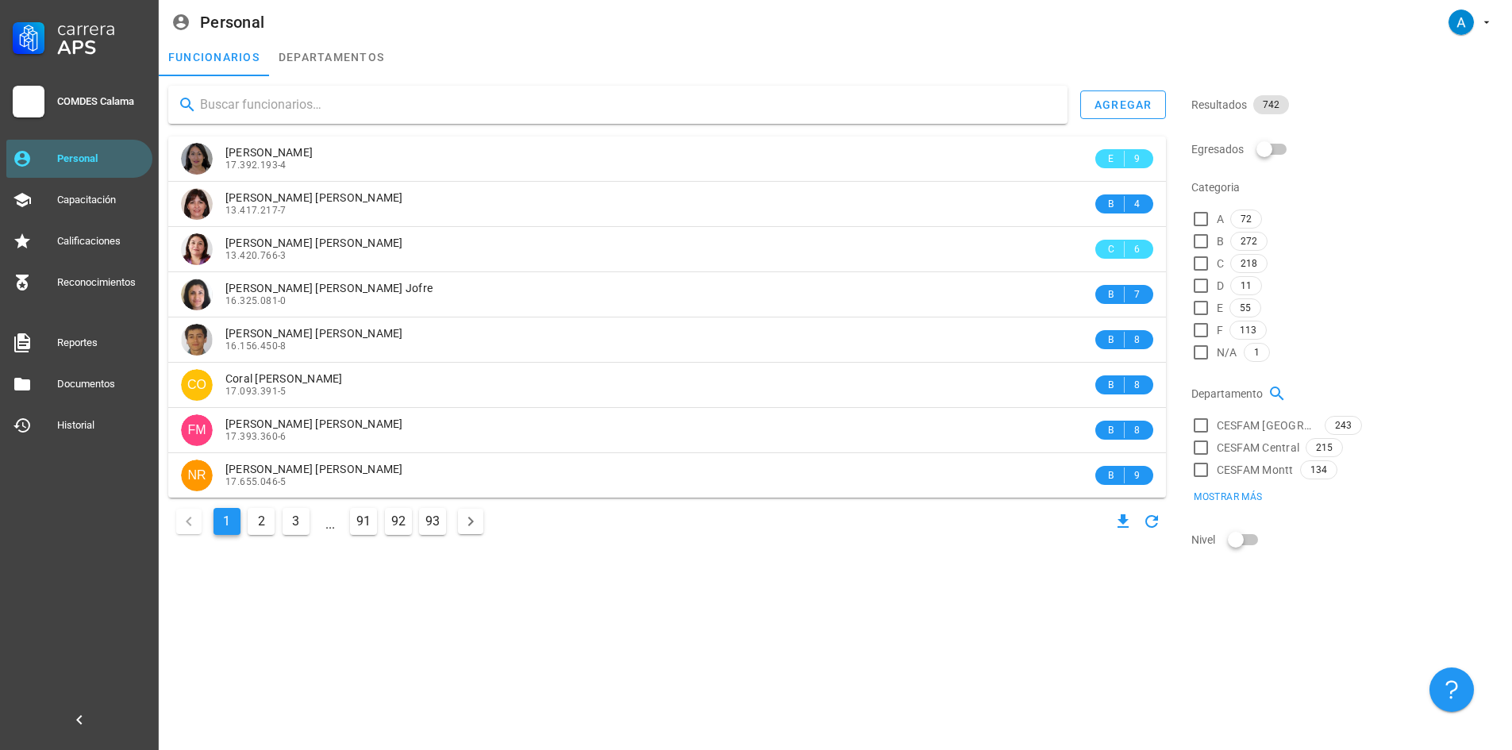
click at [249, 105] on input "text" at bounding box center [627, 104] width 855 height 25
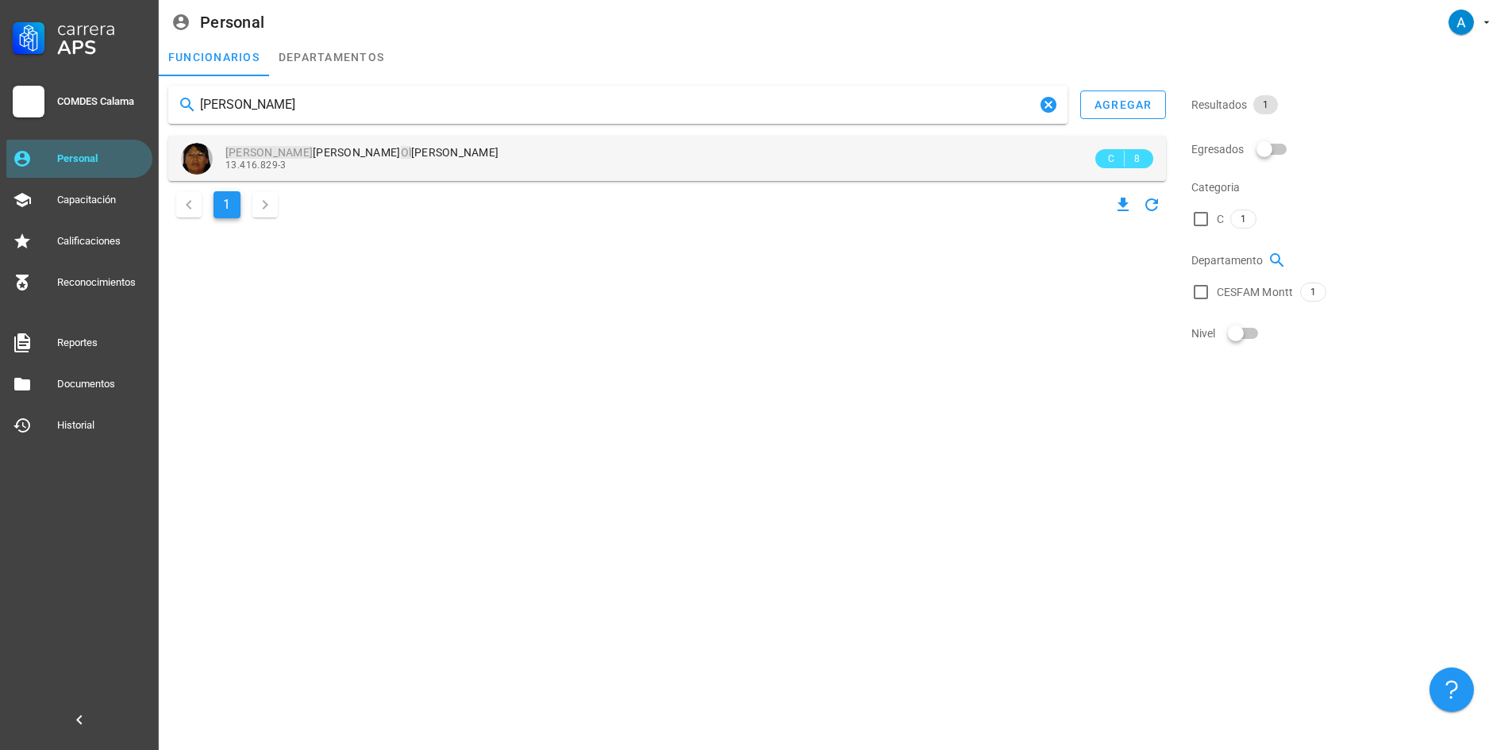
type input "[PERSON_NAME]"
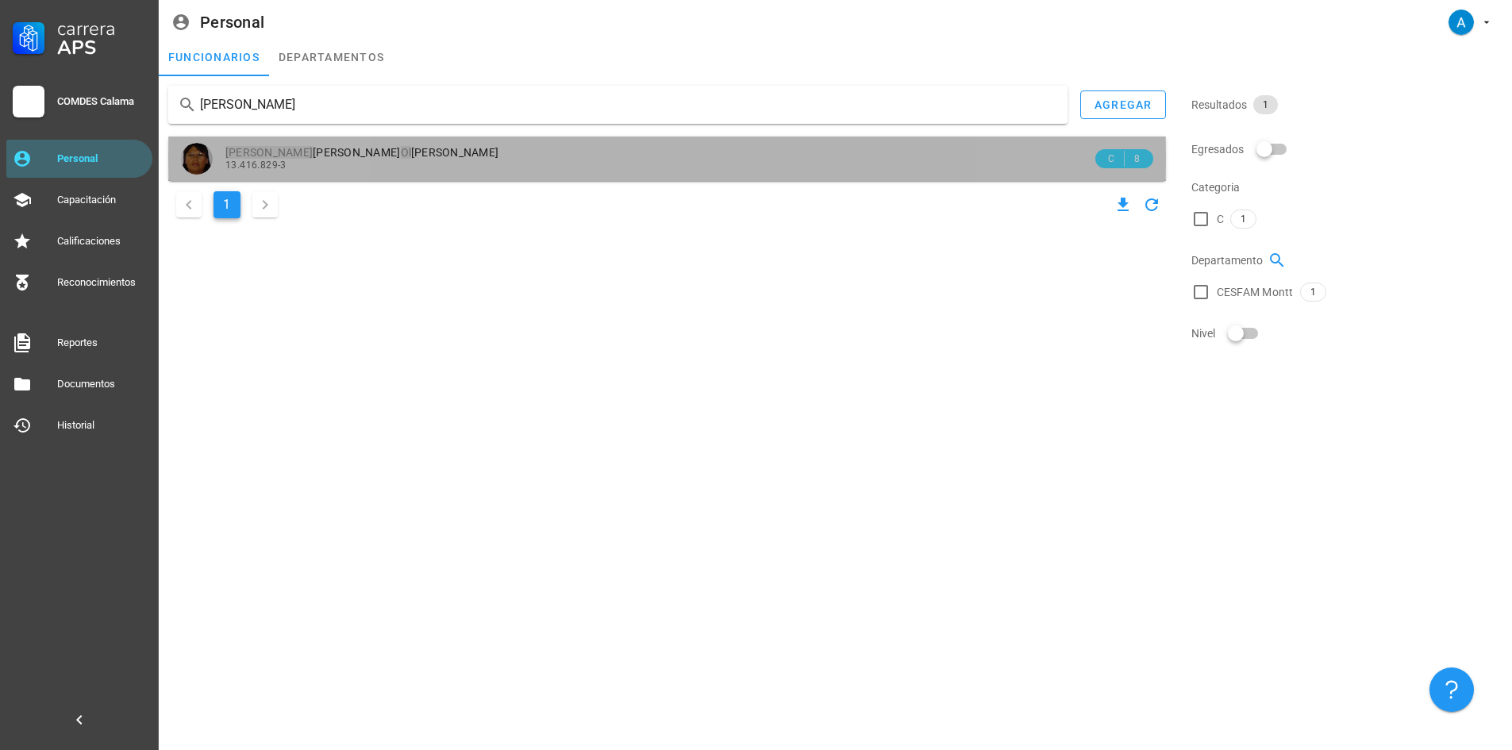
click at [347, 146] on span "[PERSON_NAME] [PERSON_NAME] [PERSON_NAME]" at bounding box center [361, 152] width 273 height 13
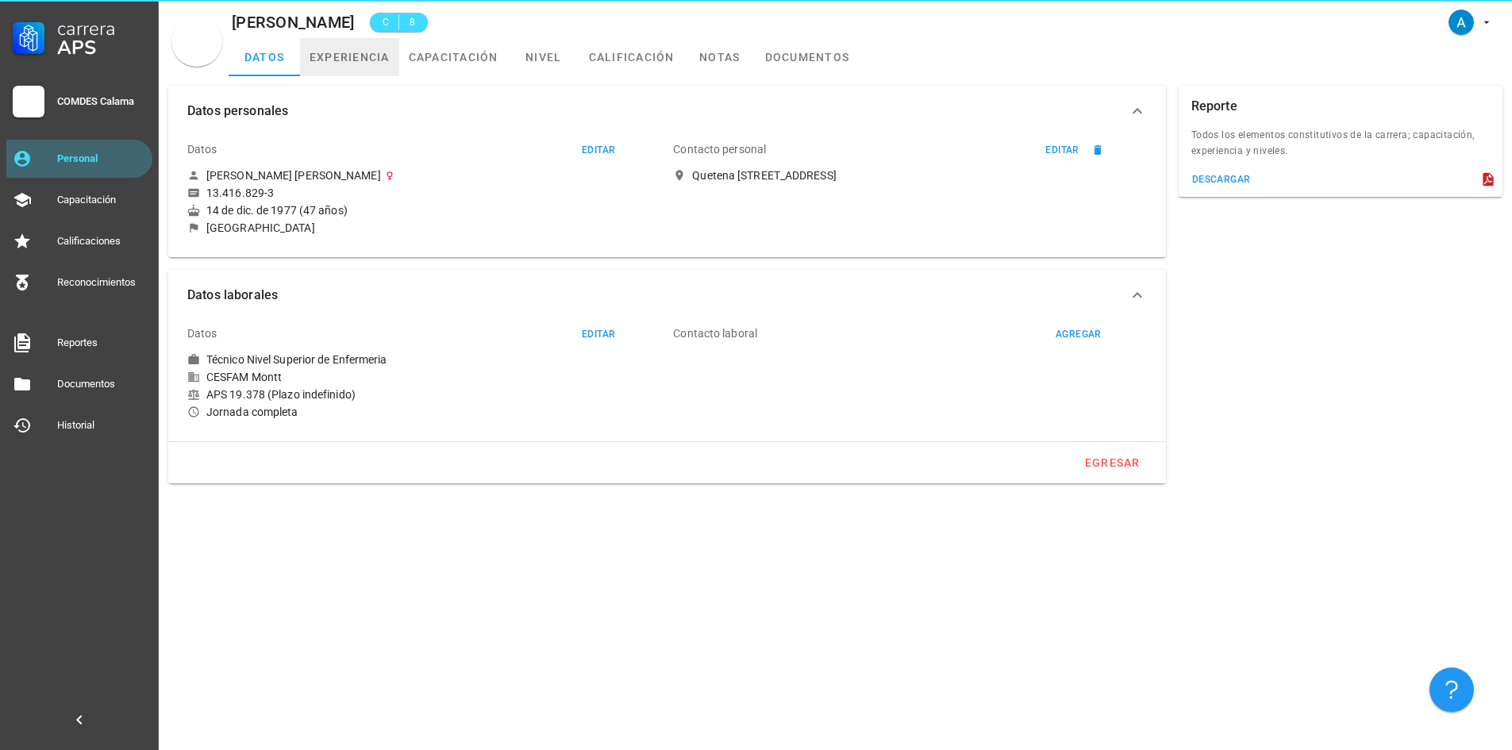
click at [346, 64] on link "experiencia" at bounding box center [349, 57] width 99 height 38
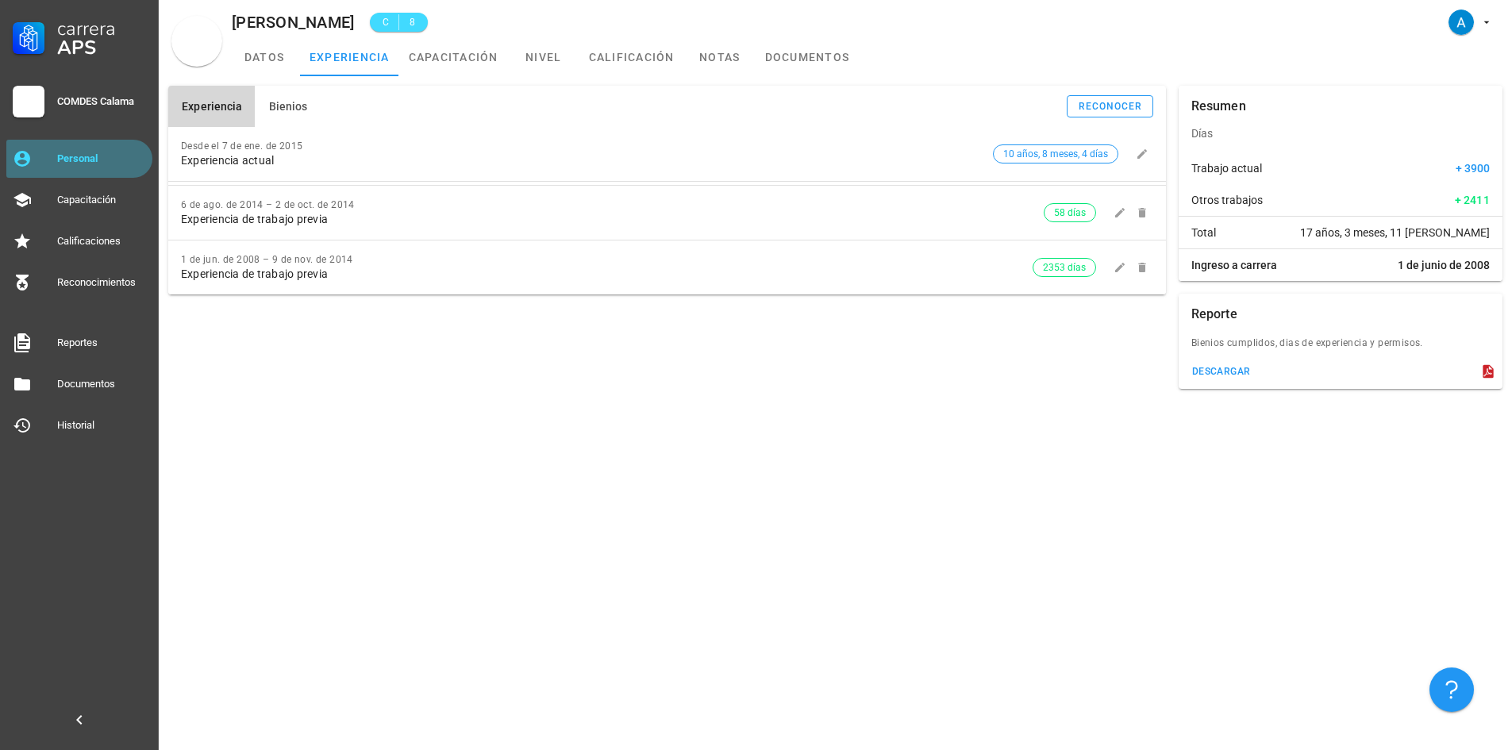
click at [129, 150] on div "Personal" at bounding box center [101, 158] width 89 height 25
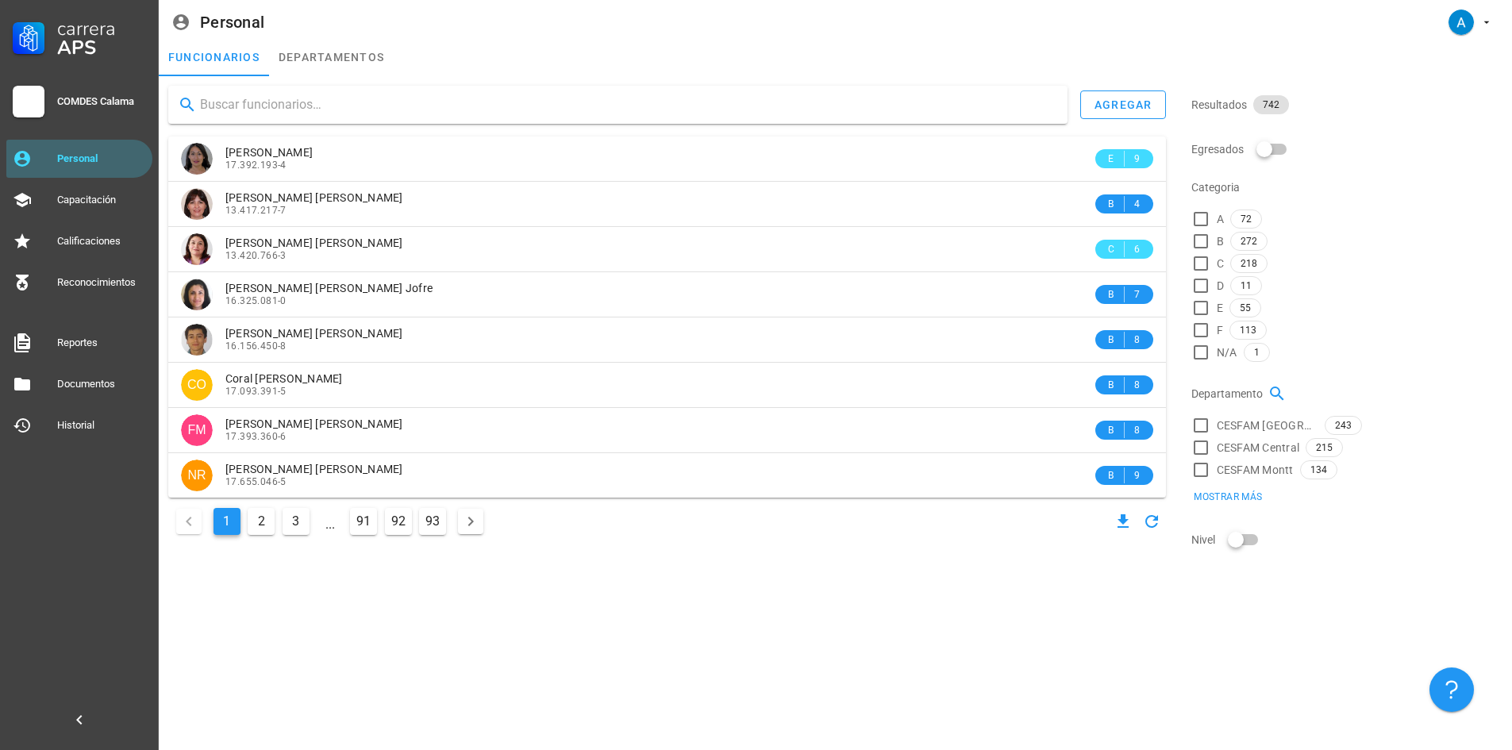
click at [239, 110] on input "text" at bounding box center [627, 104] width 855 height 25
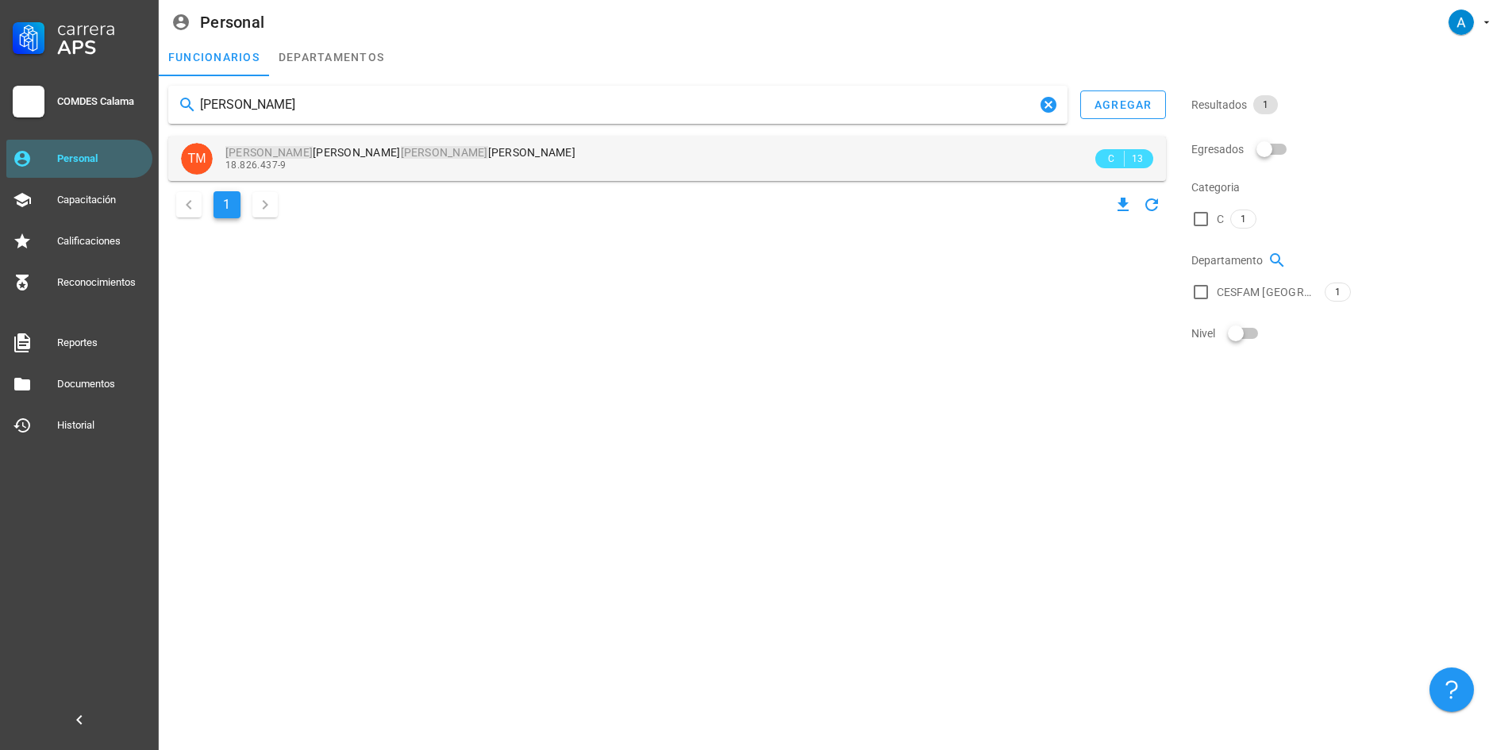
type input "[PERSON_NAME]"
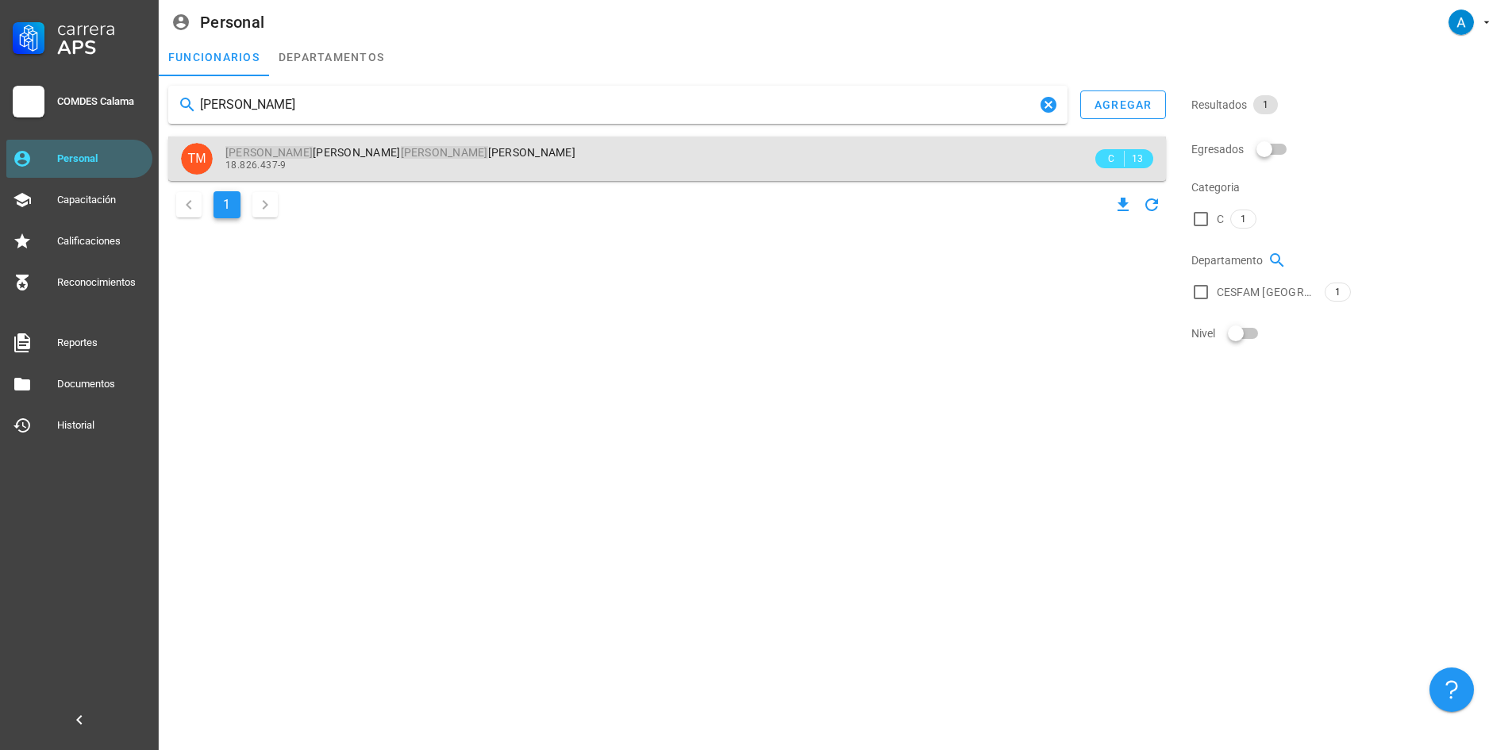
click at [288, 155] on span "[PERSON_NAME] [PERSON_NAME]" at bounding box center [400, 152] width 350 height 13
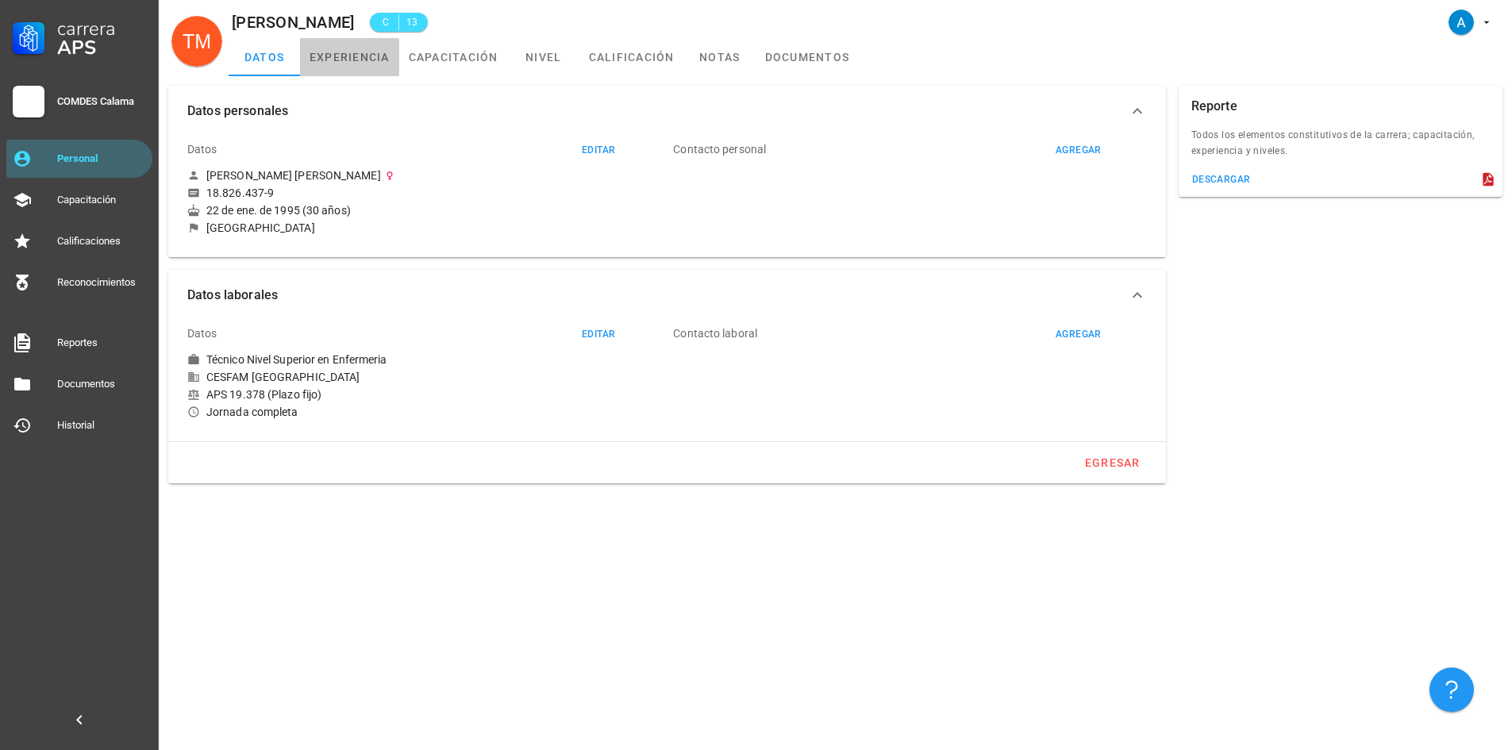
click at [361, 60] on link "experiencia" at bounding box center [349, 57] width 99 height 38
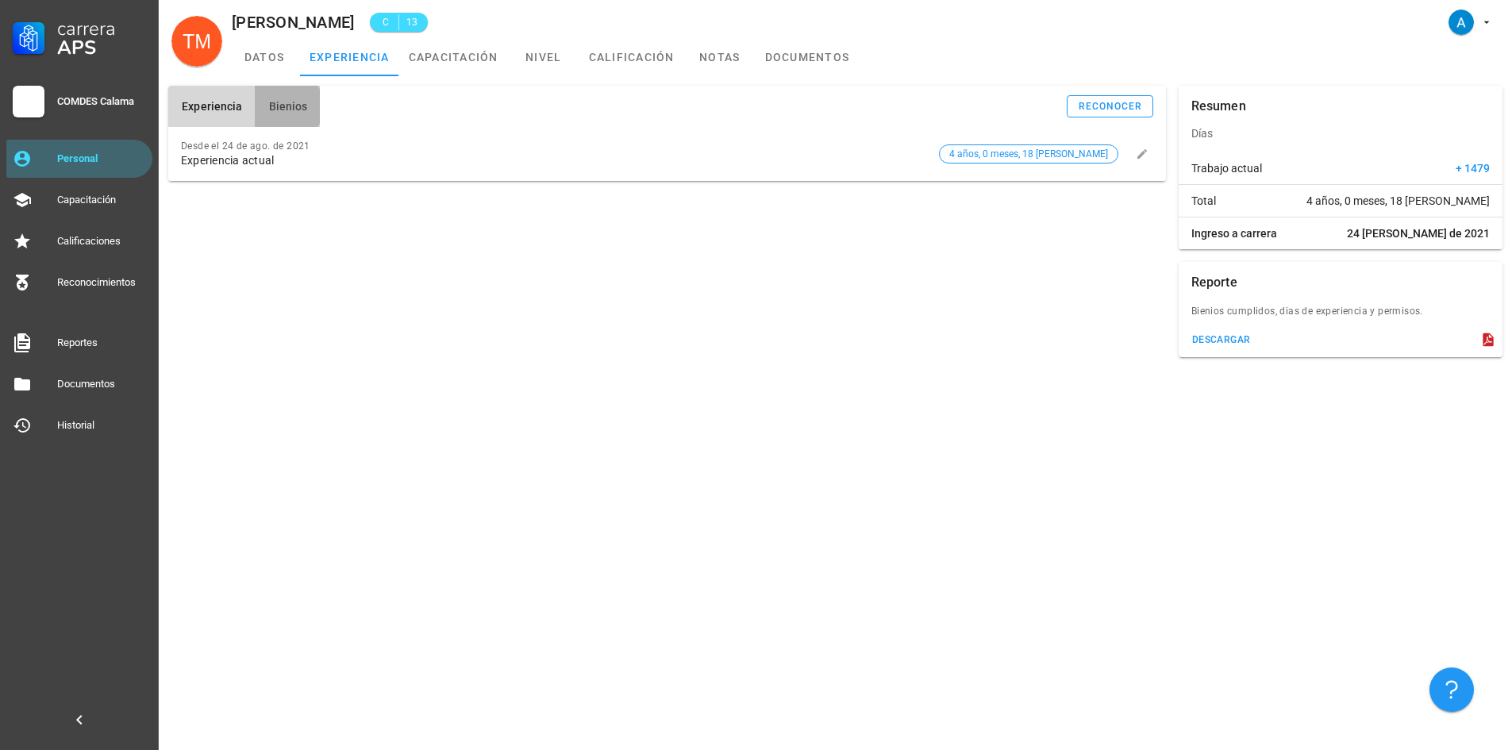
click at [287, 108] on span "Bienios" at bounding box center [287, 106] width 40 height 13
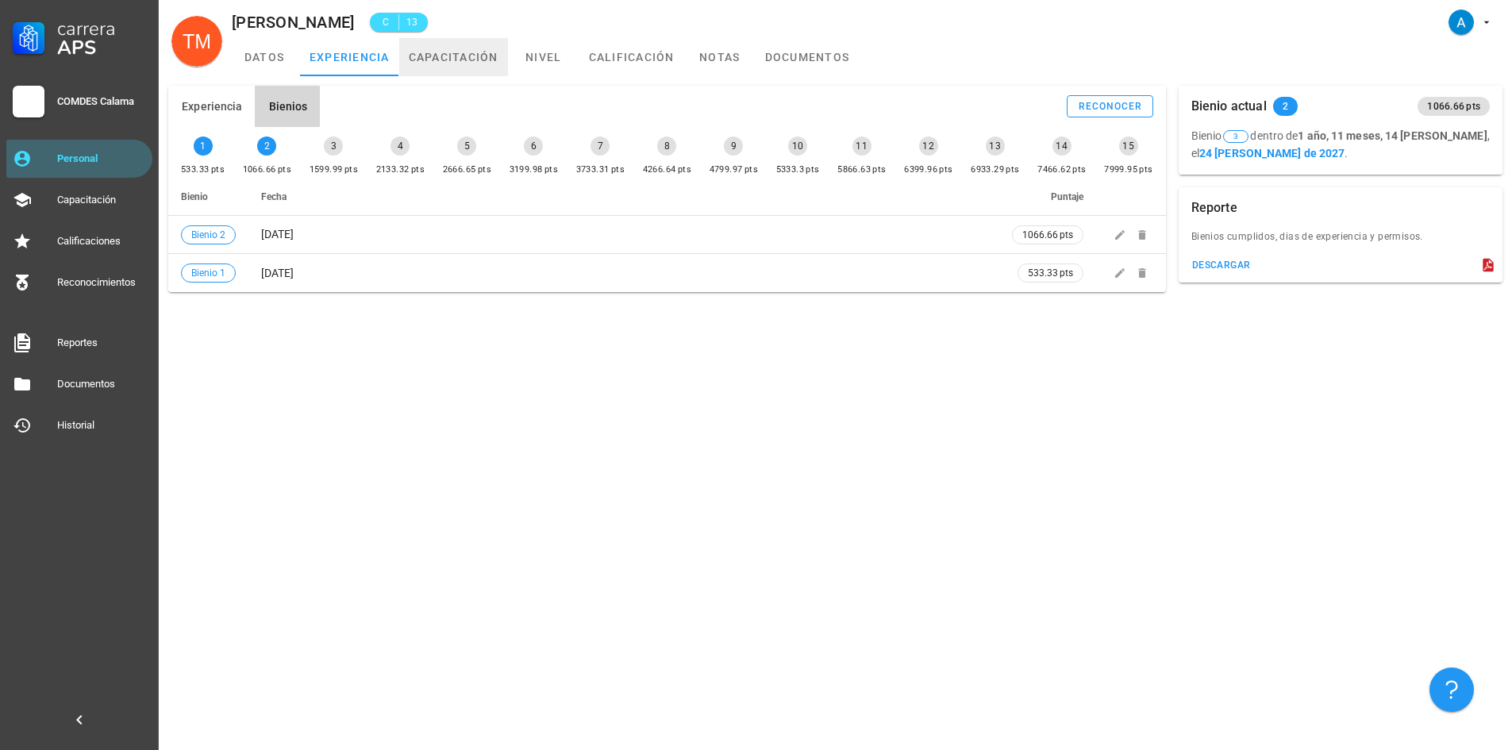
click at [447, 65] on link "capacitación" at bounding box center [453, 57] width 109 height 38
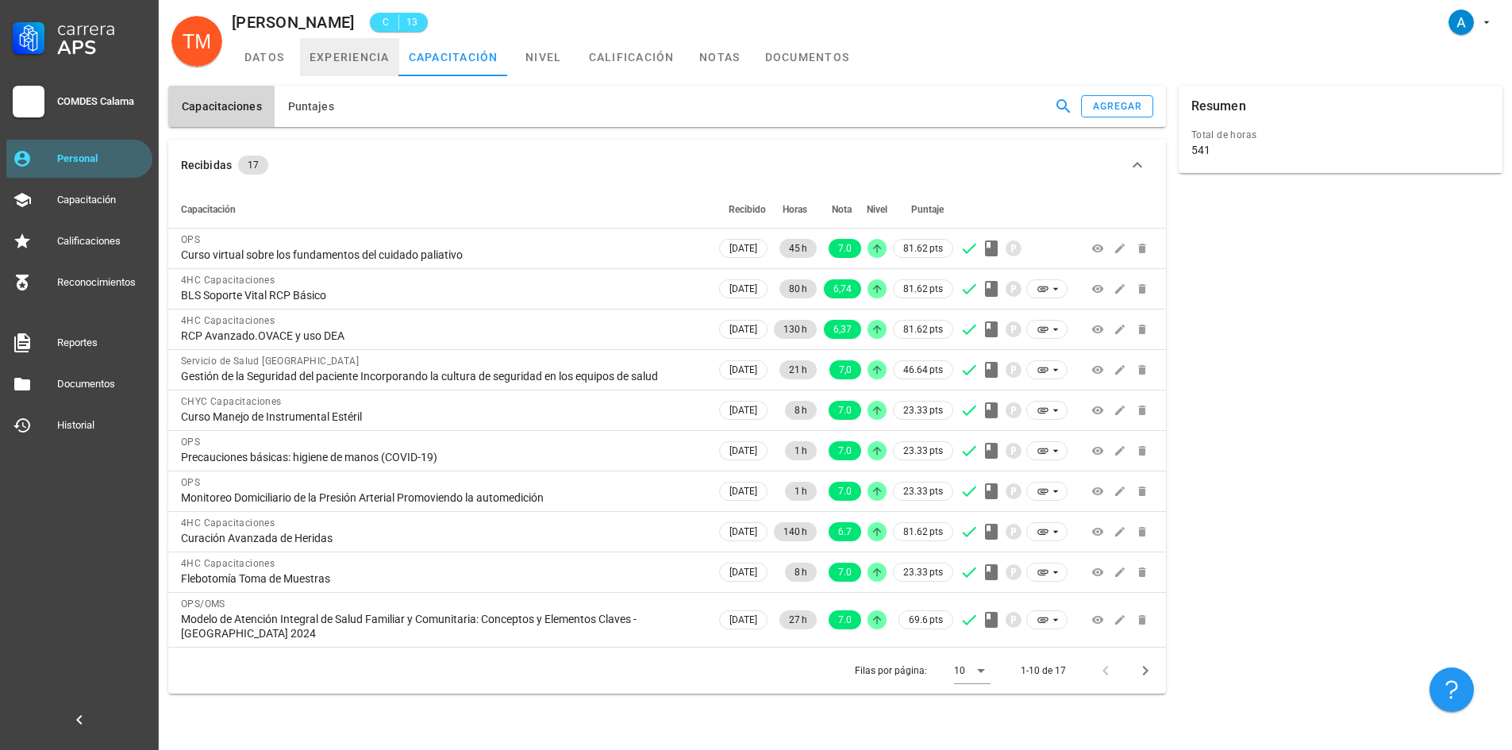
click at [351, 50] on link "experiencia" at bounding box center [349, 57] width 99 height 38
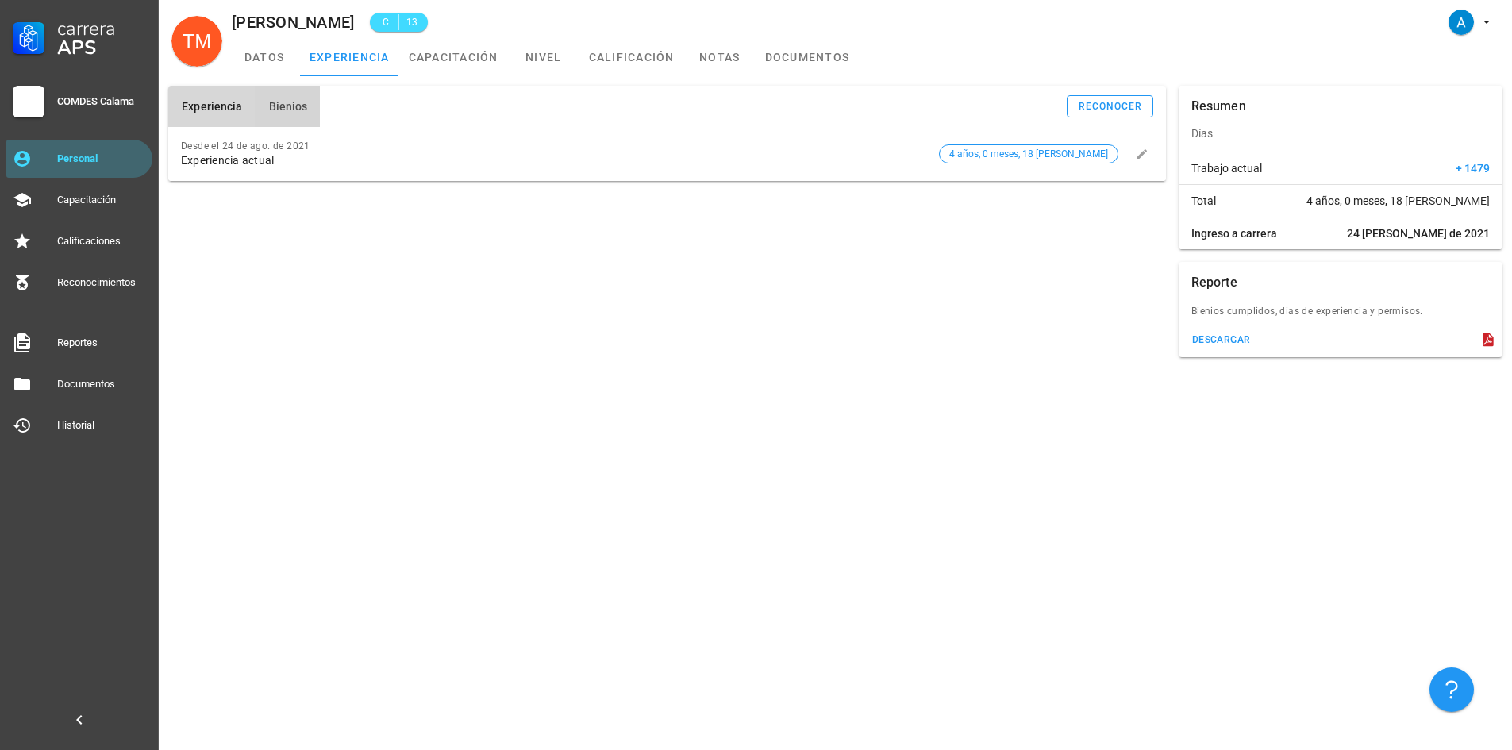
click at [288, 109] on span "Bienios" at bounding box center [287, 106] width 40 height 13
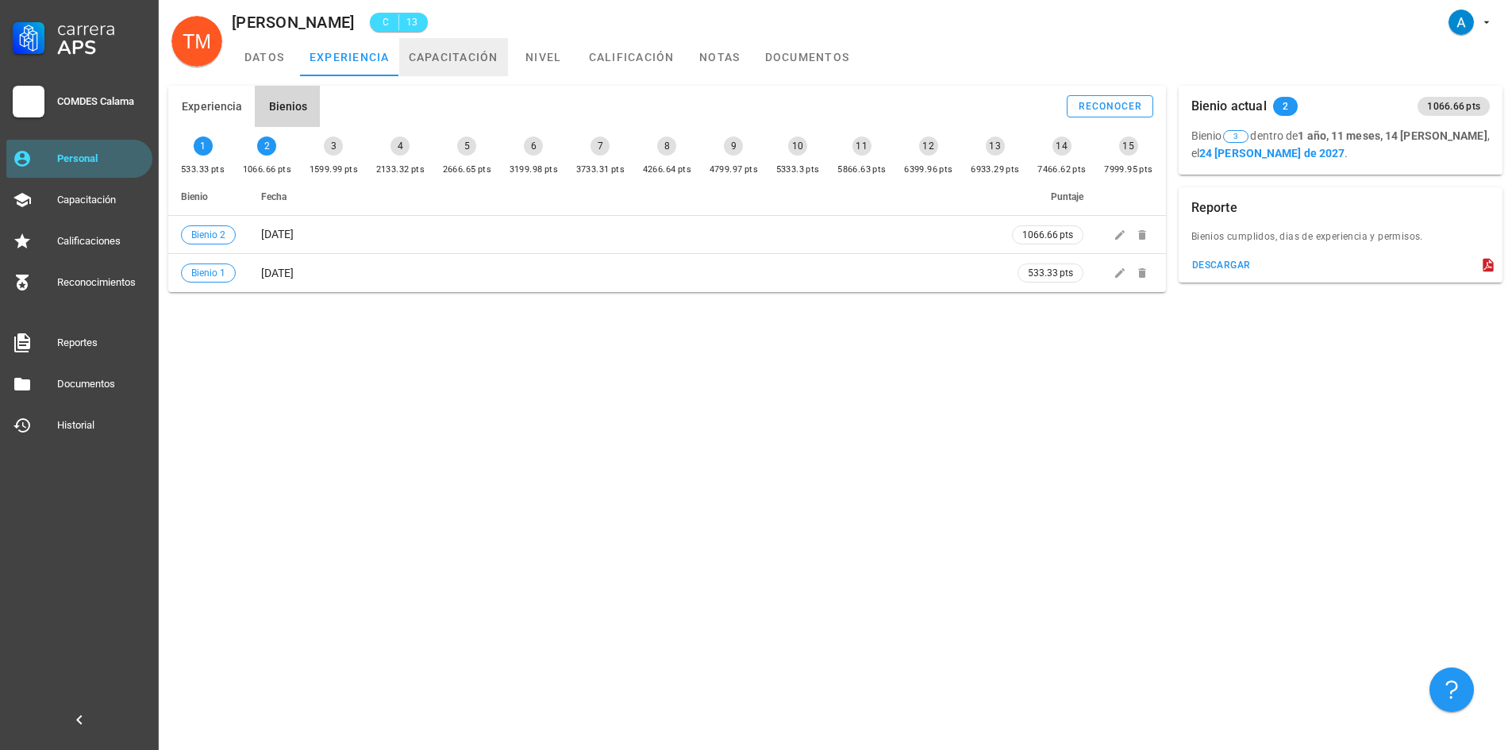
click at [428, 60] on link "capacitación" at bounding box center [453, 57] width 109 height 38
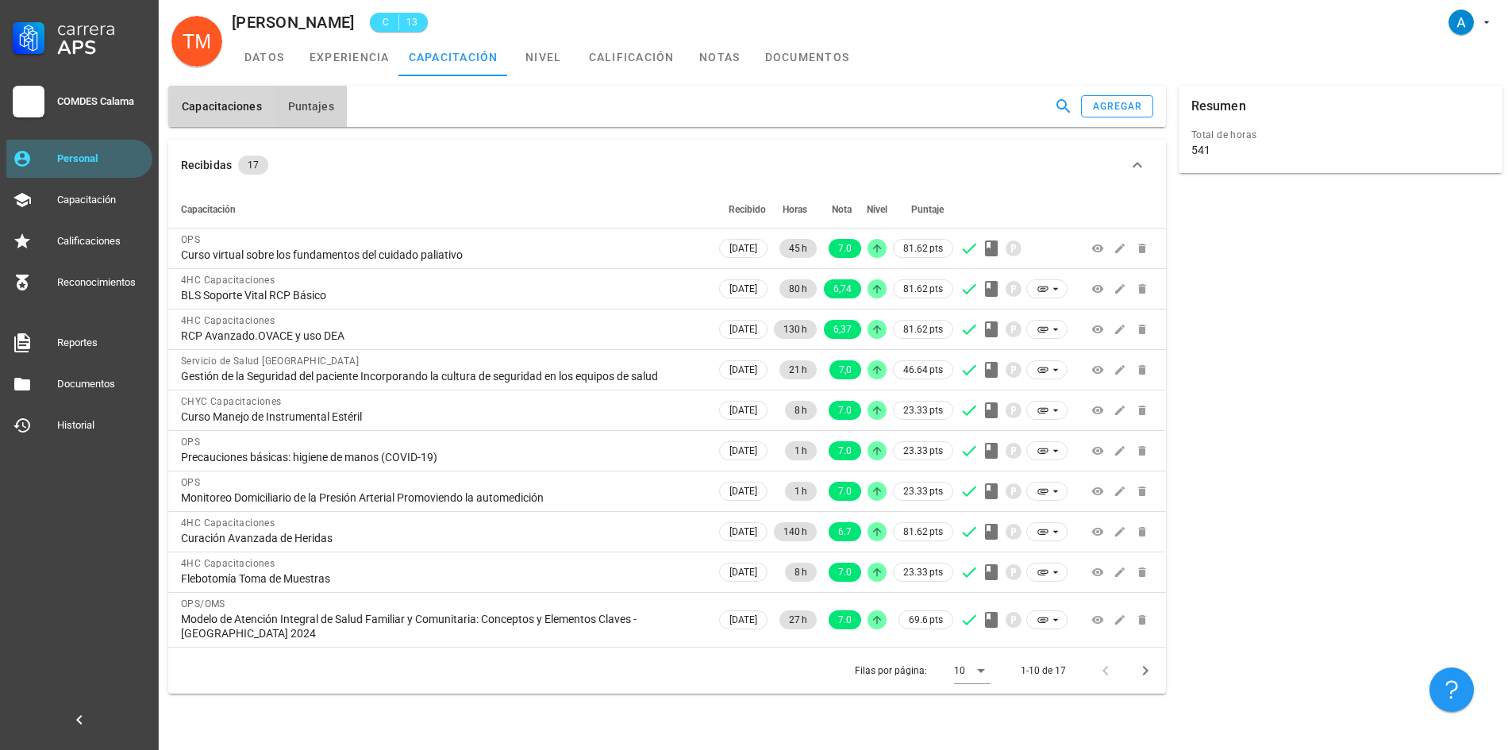
click at [310, 113] on span "Puntajes" at bounding box center [310, 106] width 47 height 13
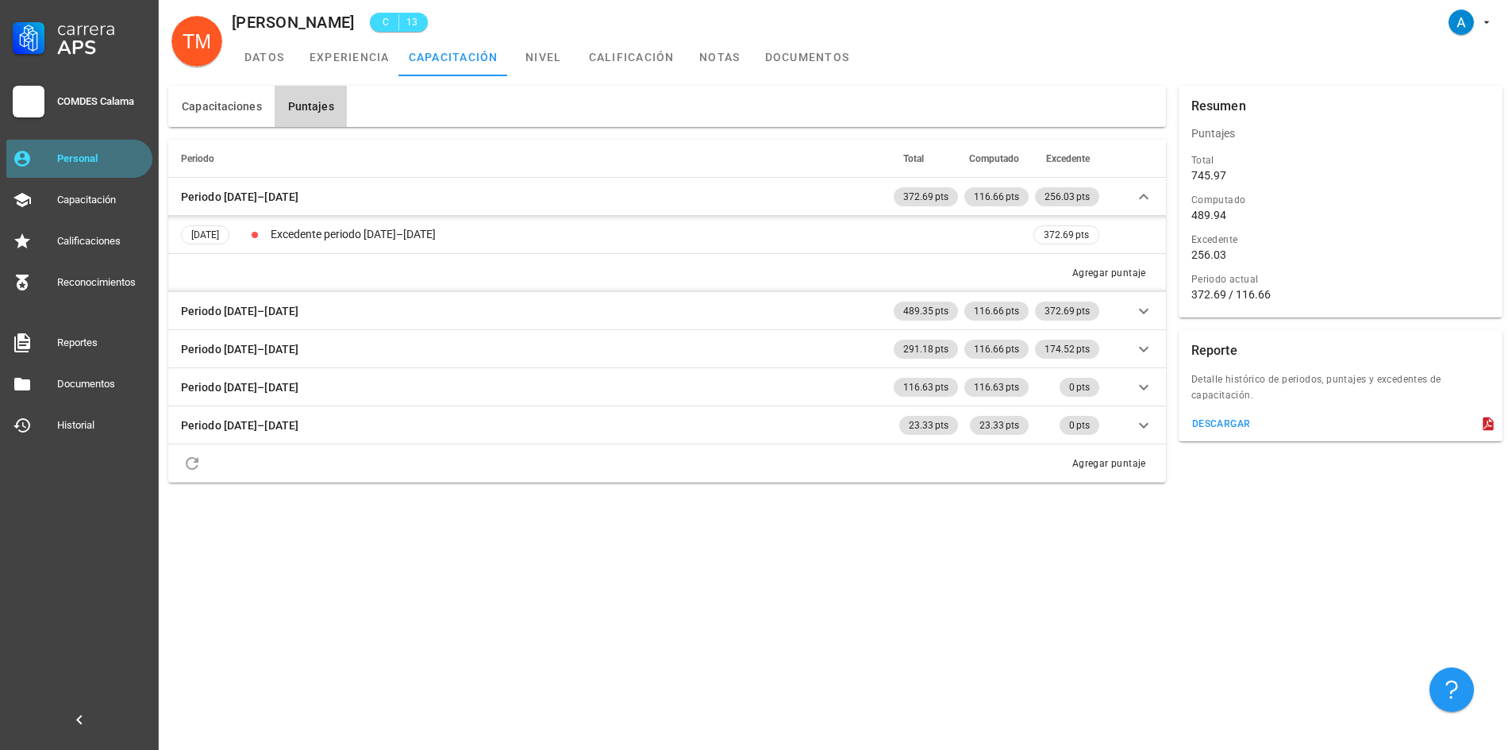
click at [79, 164] on div "Personal" at bounding box center [101, 158] width 89 height 13
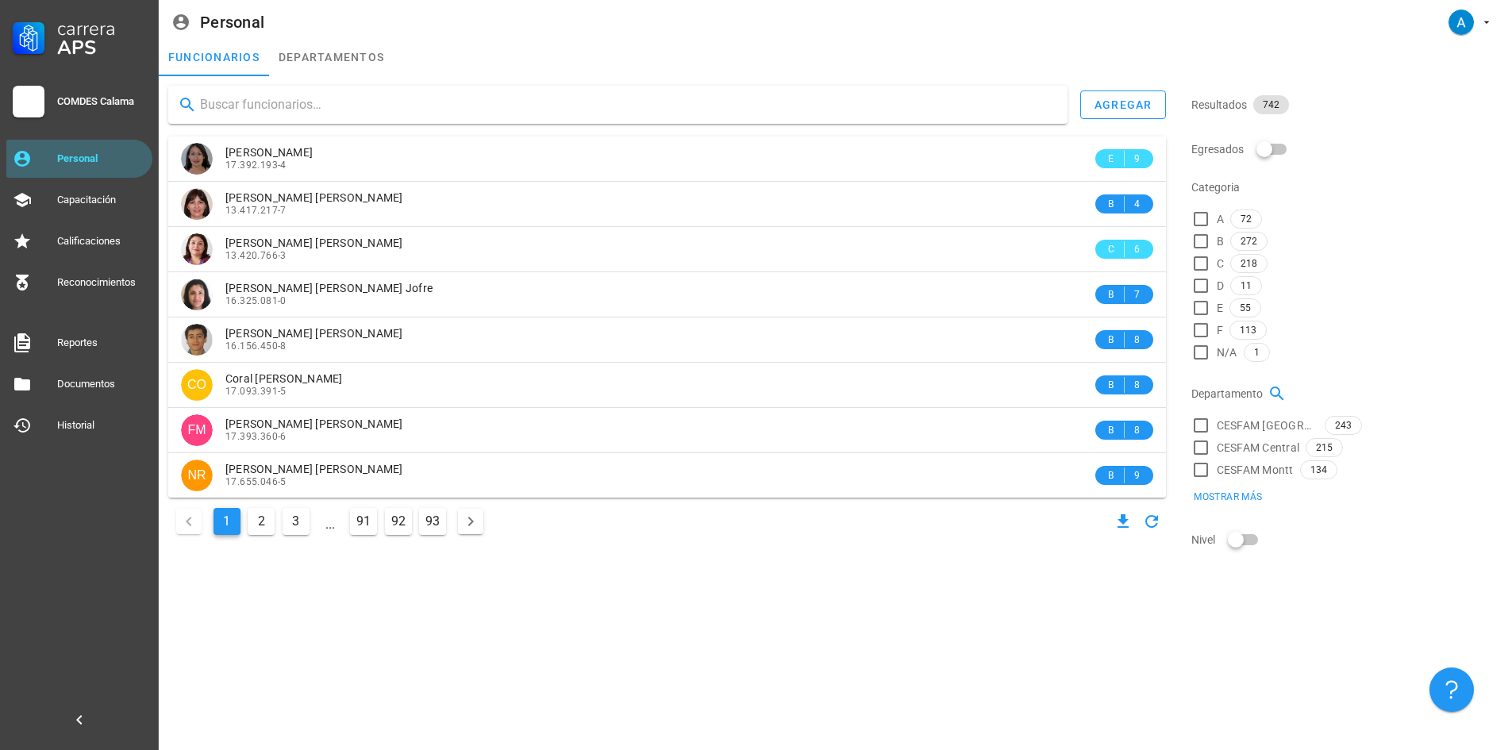
click at [254, 105] on input "text" at bounding box center [627, 104] width 855 height 25
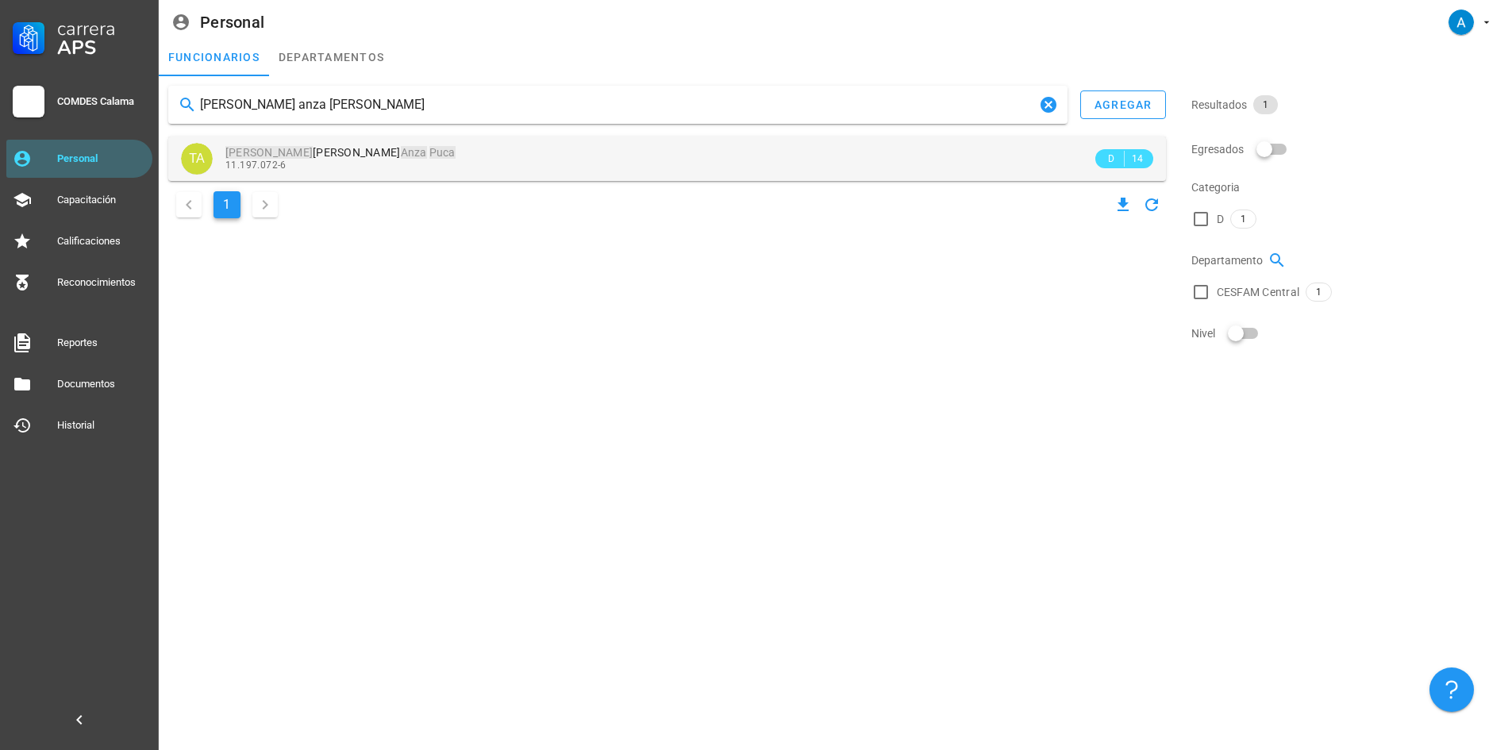
type input "[PERSON_NAME] anza [PERSON_NAME]"
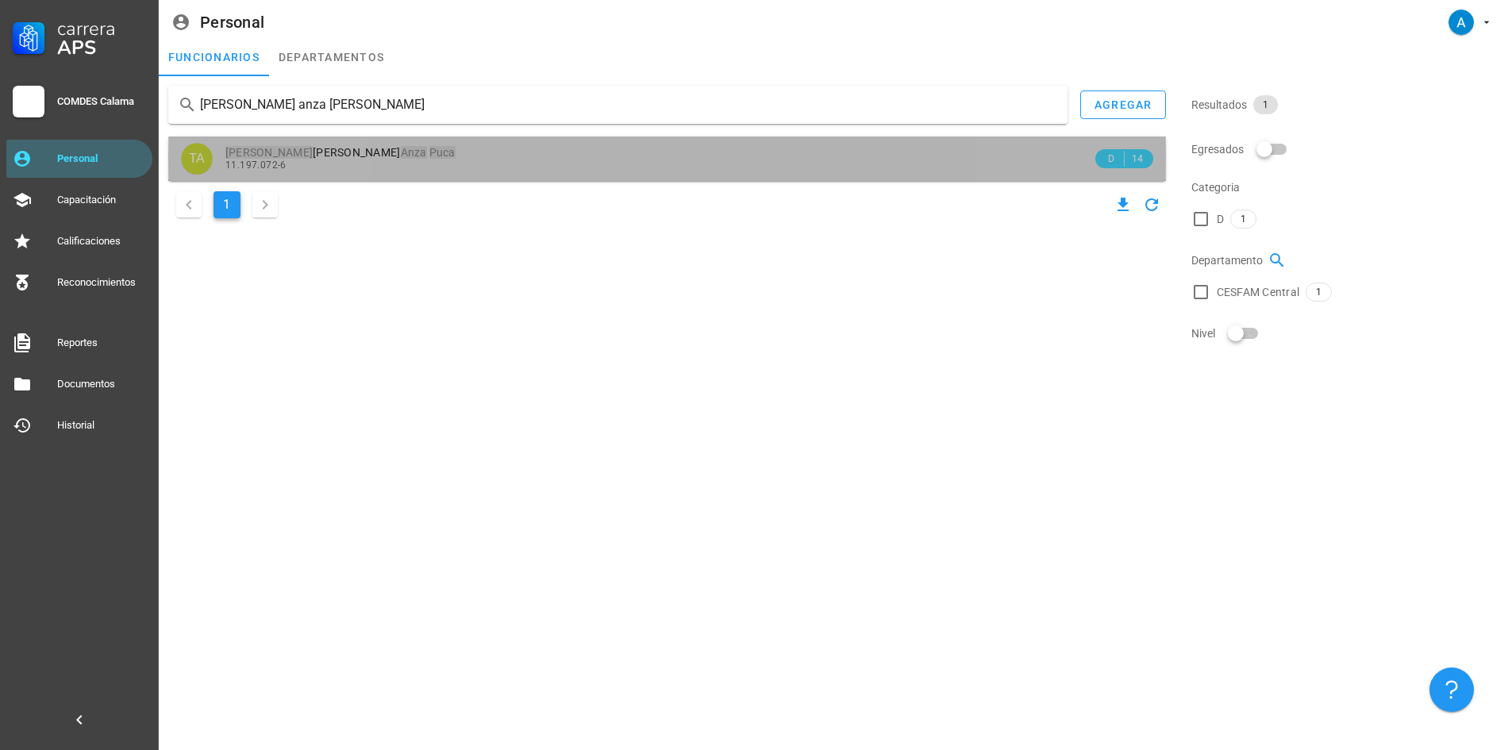
click at [401, 154] on mark "Anza" at bounding box center [414, 152] width 26 height 13
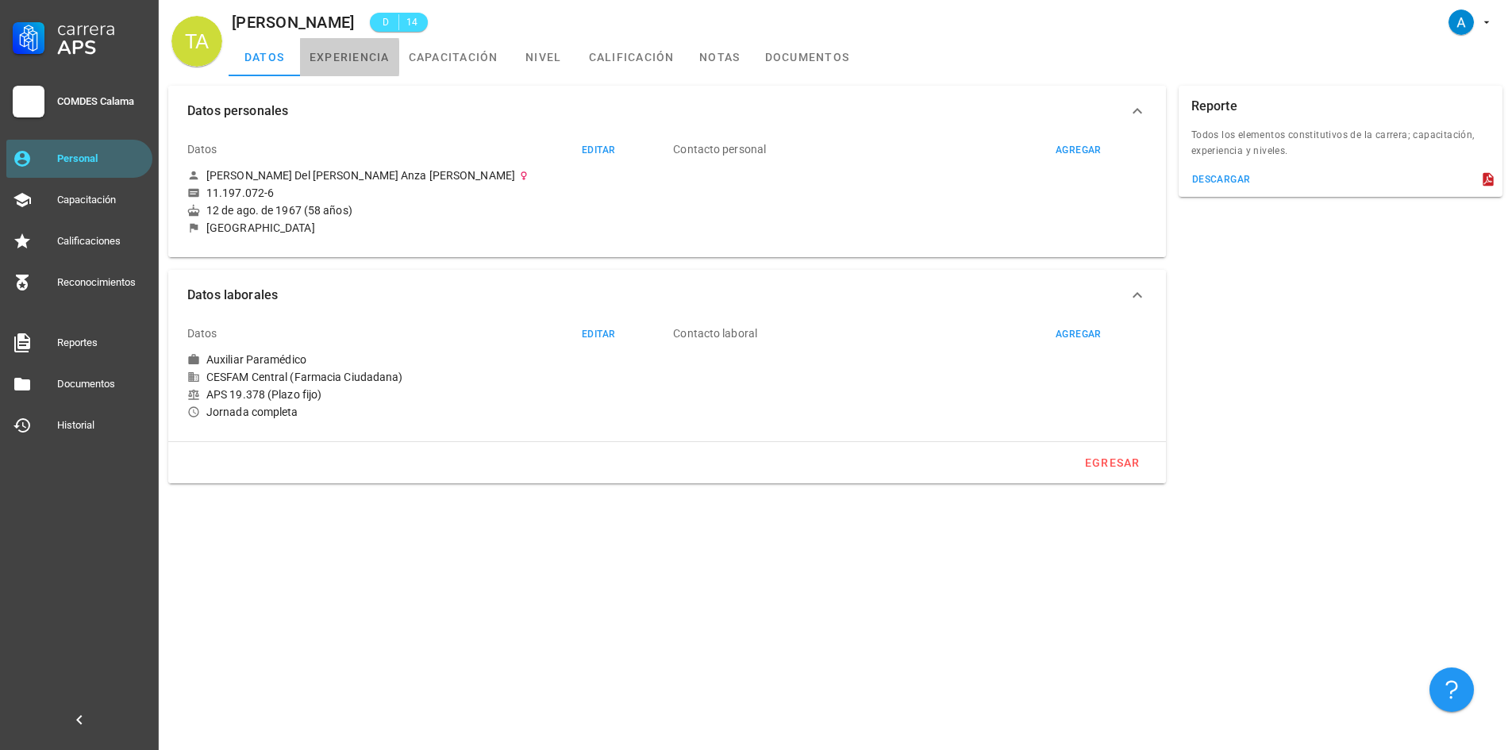
click at [383, 56] on link "experiencia" at bounding box center [349, 57] width 99 height 38
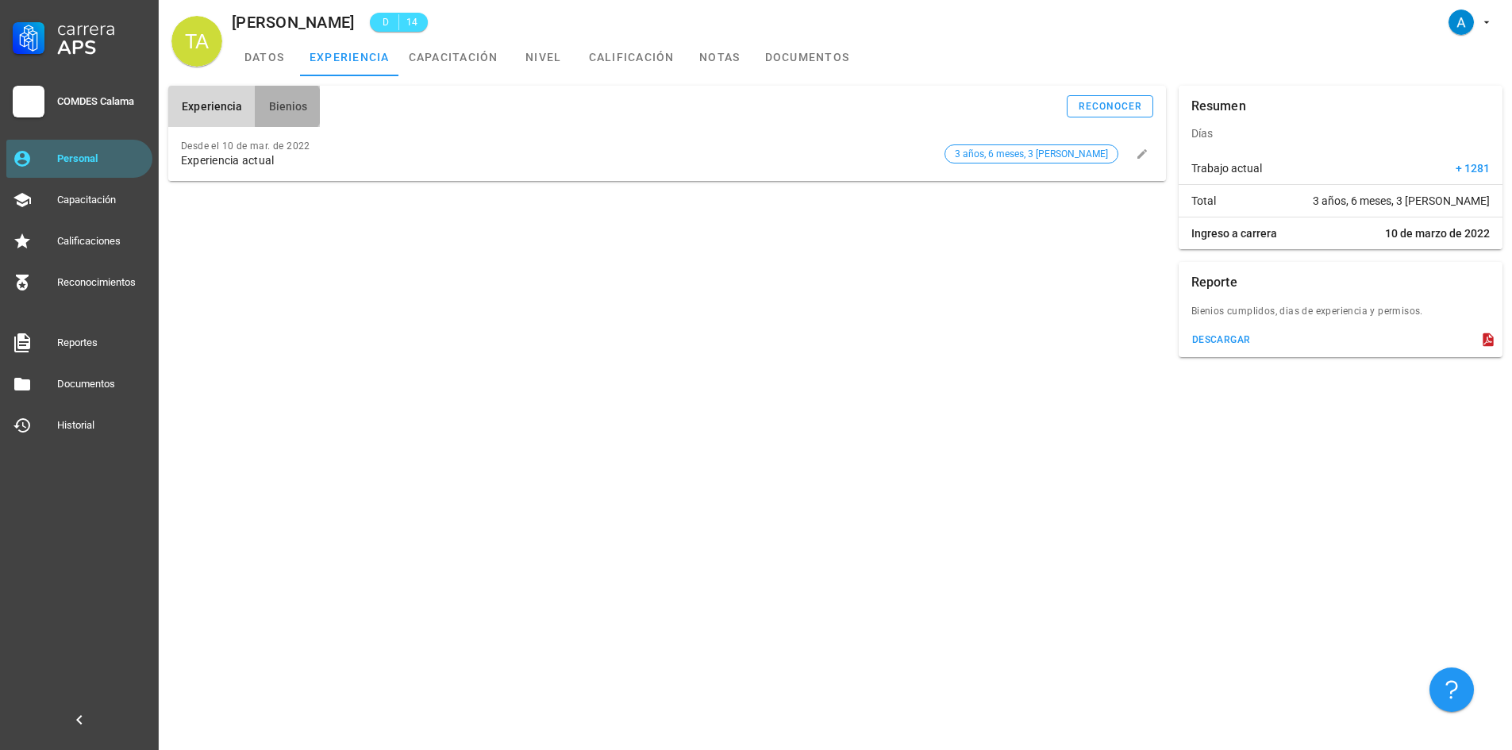
click at [282, 109] on span "Bienios" at bounding box center [287, 106] width 40 height 13
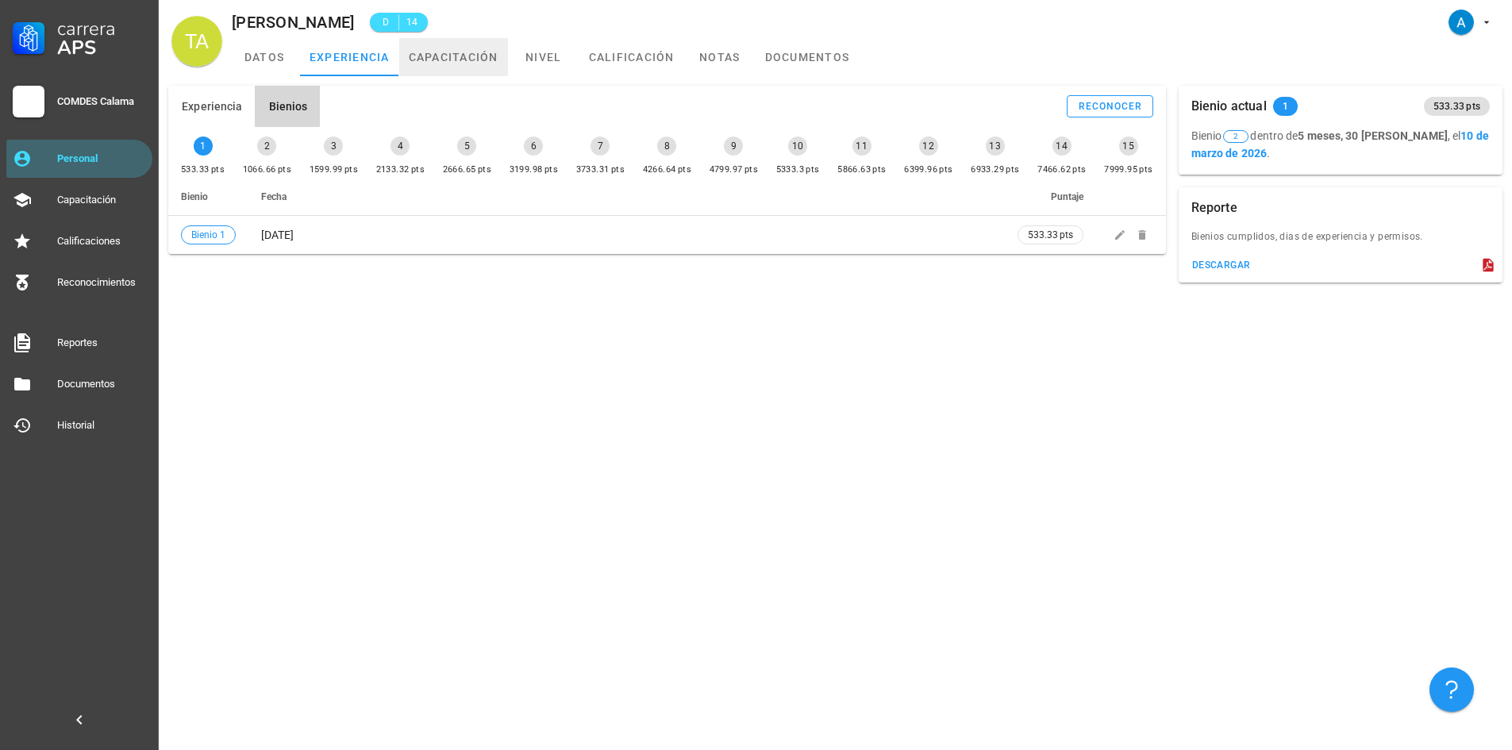
click at [483, 65] on link "capacitación" at bounding box center [453, 57] width 109 height 38
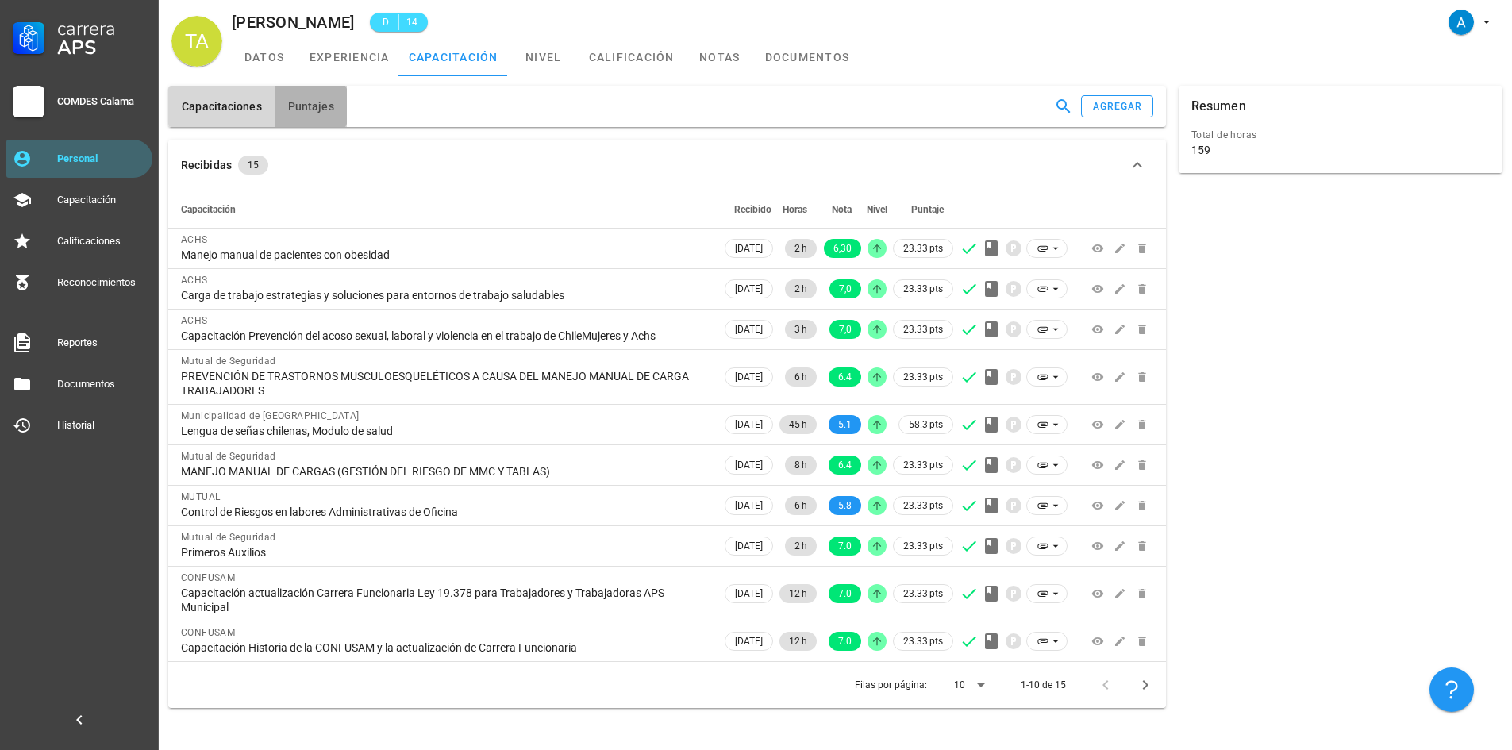
click at [318, 107] on span "Puntajes" at bounding box center [310, 106] width 47 height 13
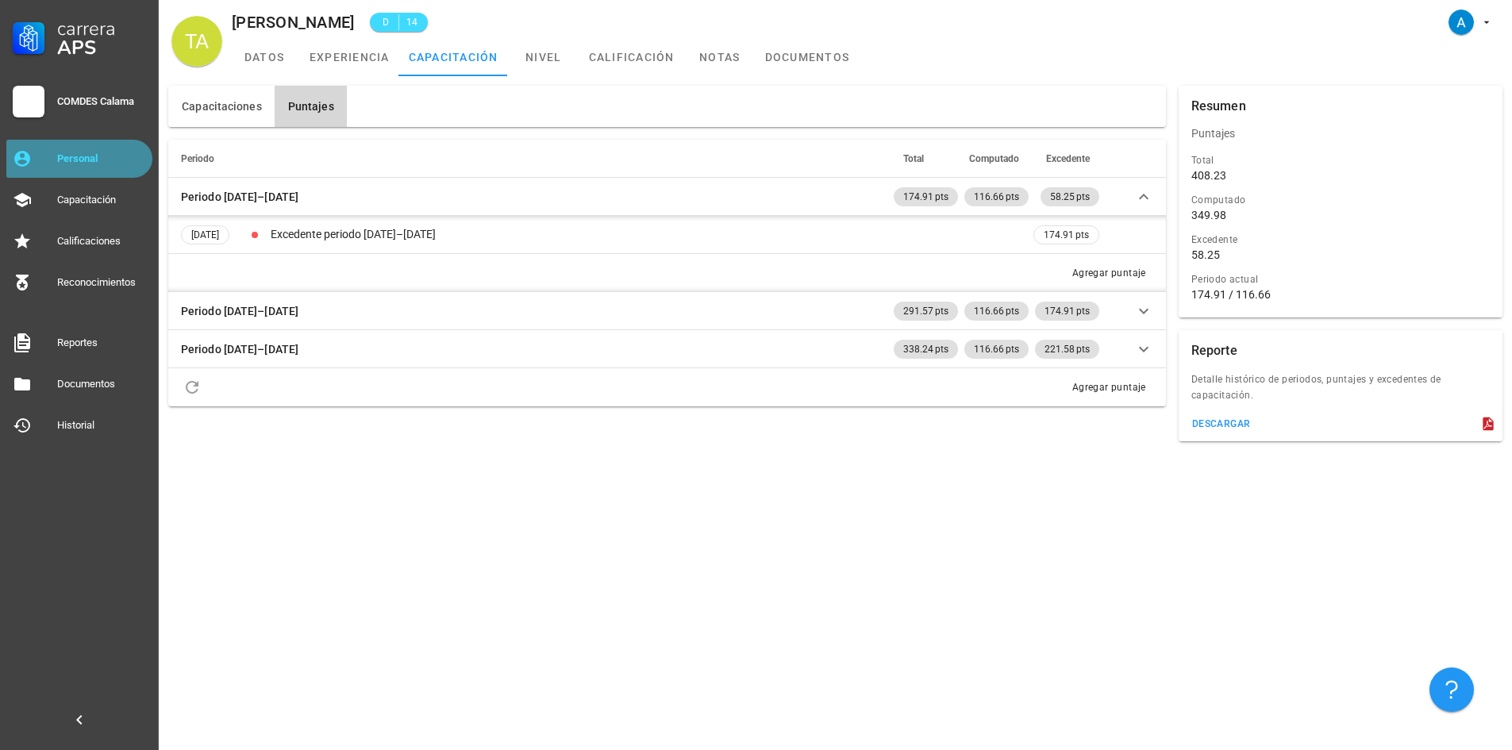
click at [43, 152] on link "Personal" at bounding box center [79, 159] width 146 height 38
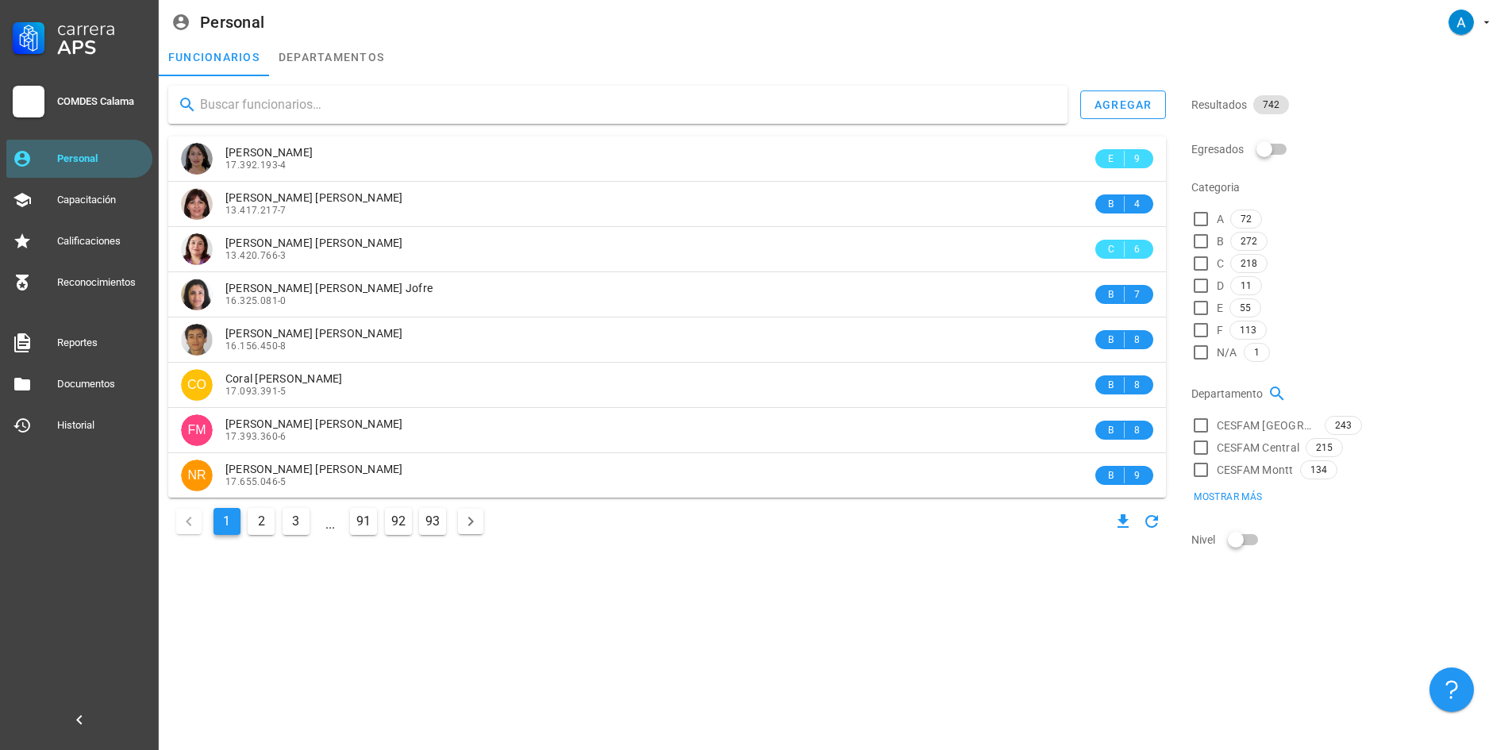
click at [249, 114] on input "text" at bounding box center [627, 104] width 855 height 25
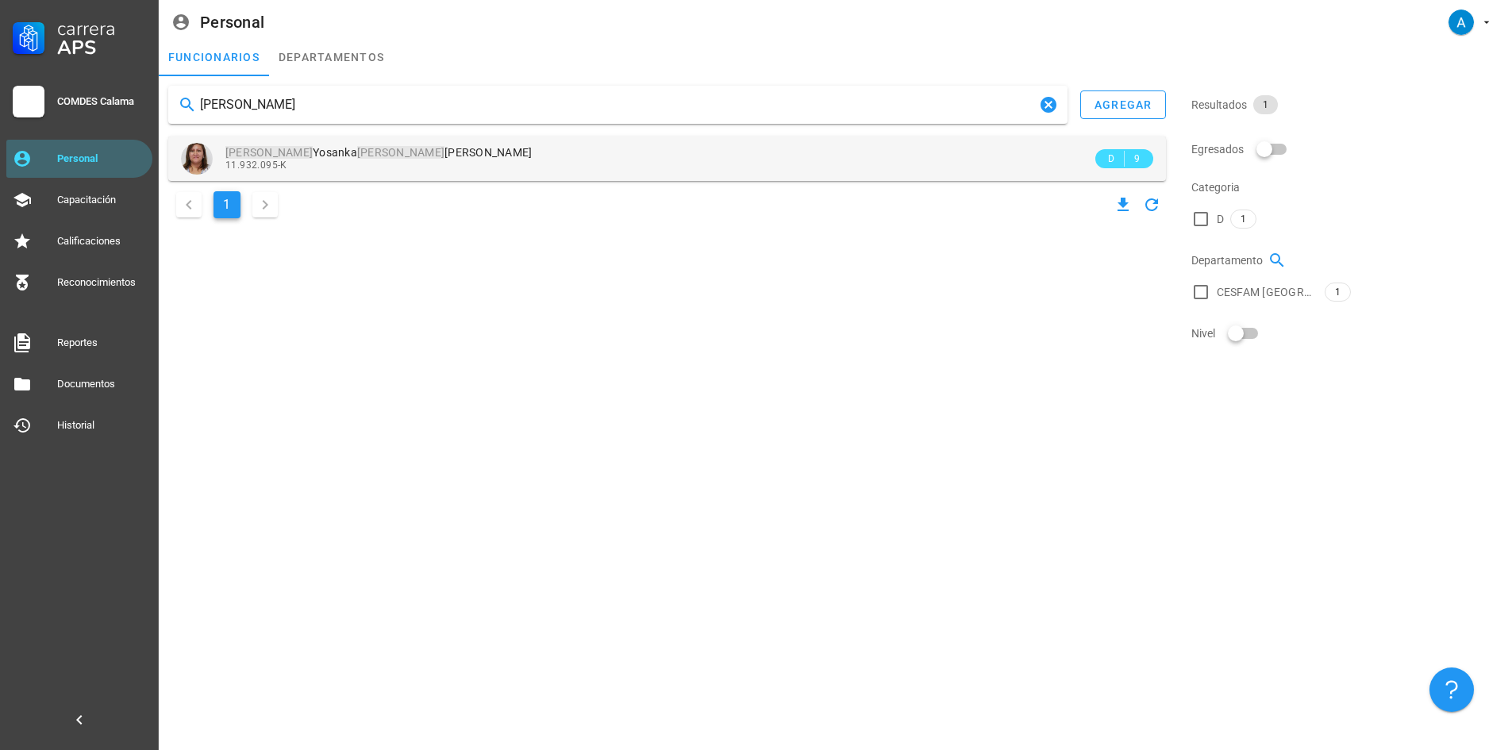
type input "[PERSON_NAME]"
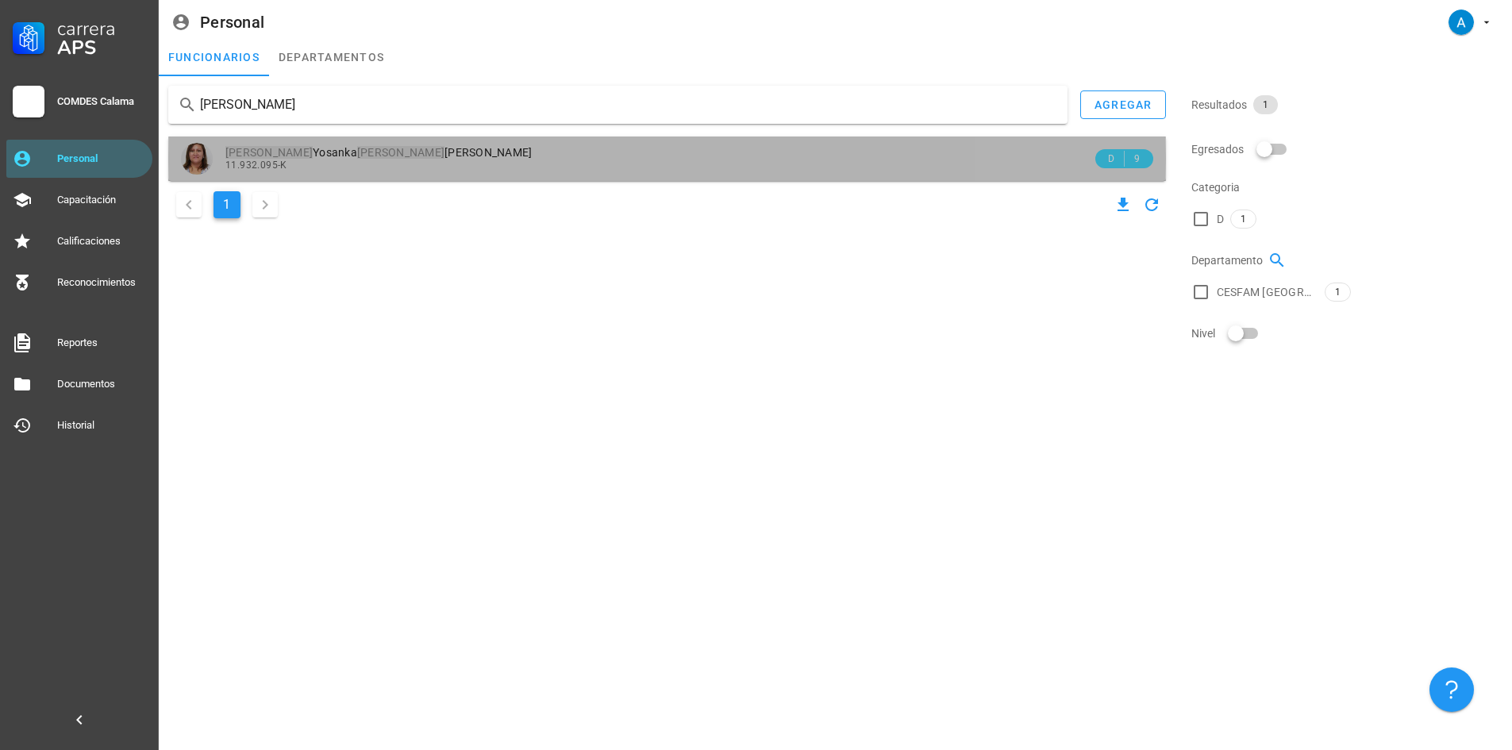
click at [340, 160] on div "11.932.095-K" at bounding box center [658, 165] width 867 height 11
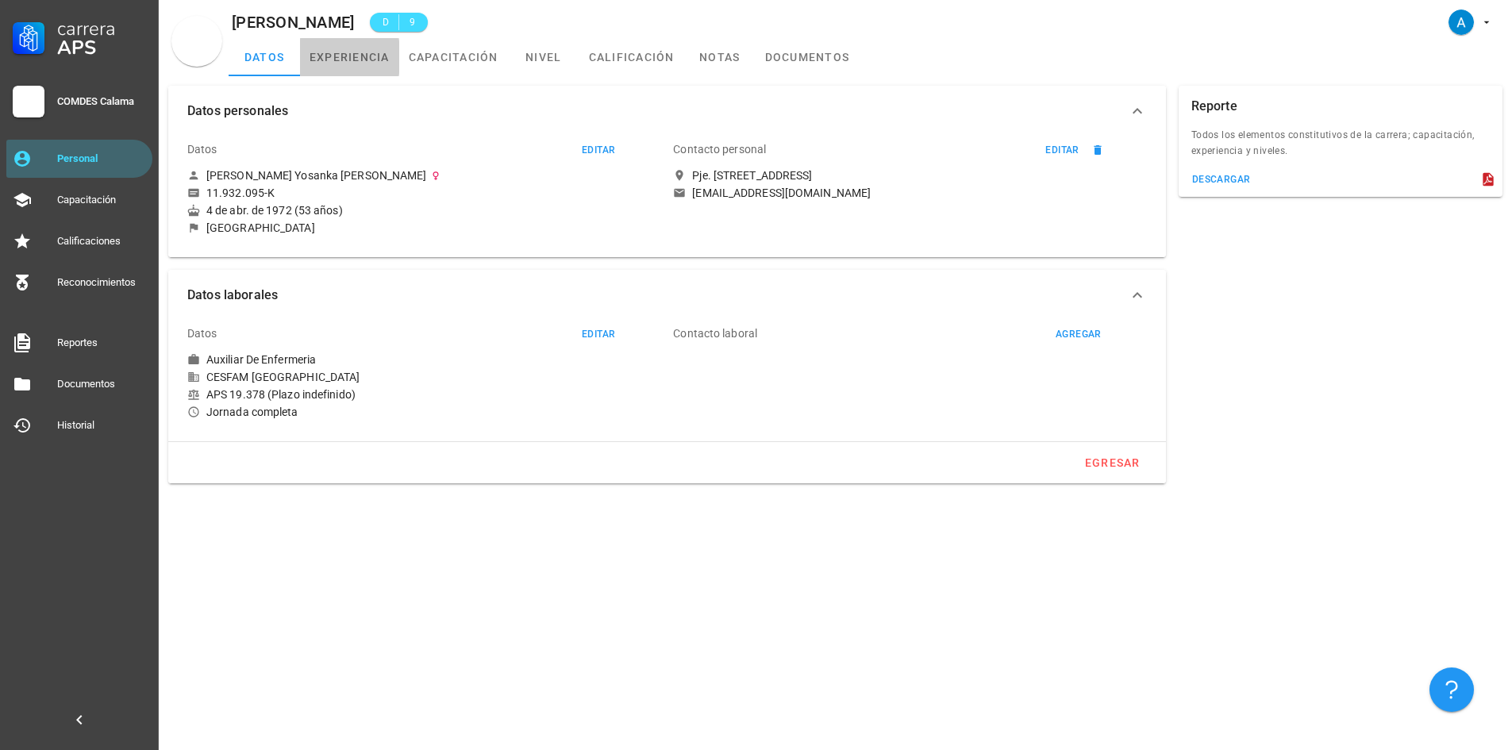
click at [361, 55] on link "experiencia" at bounding box center [349, 57] width 99 height 38
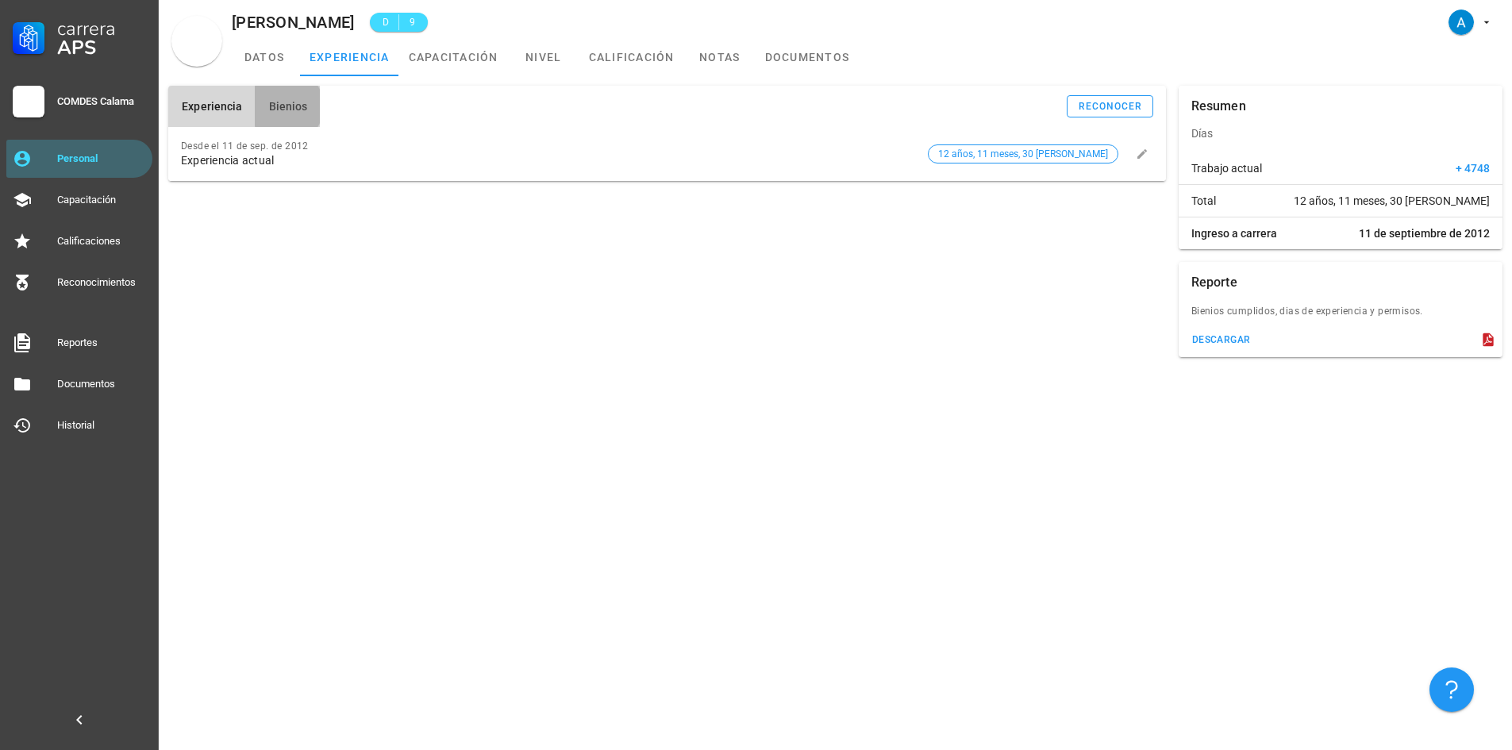
click at [281, 108] on span "Bienios" at bounding box center [287, 106] width 40 height 13
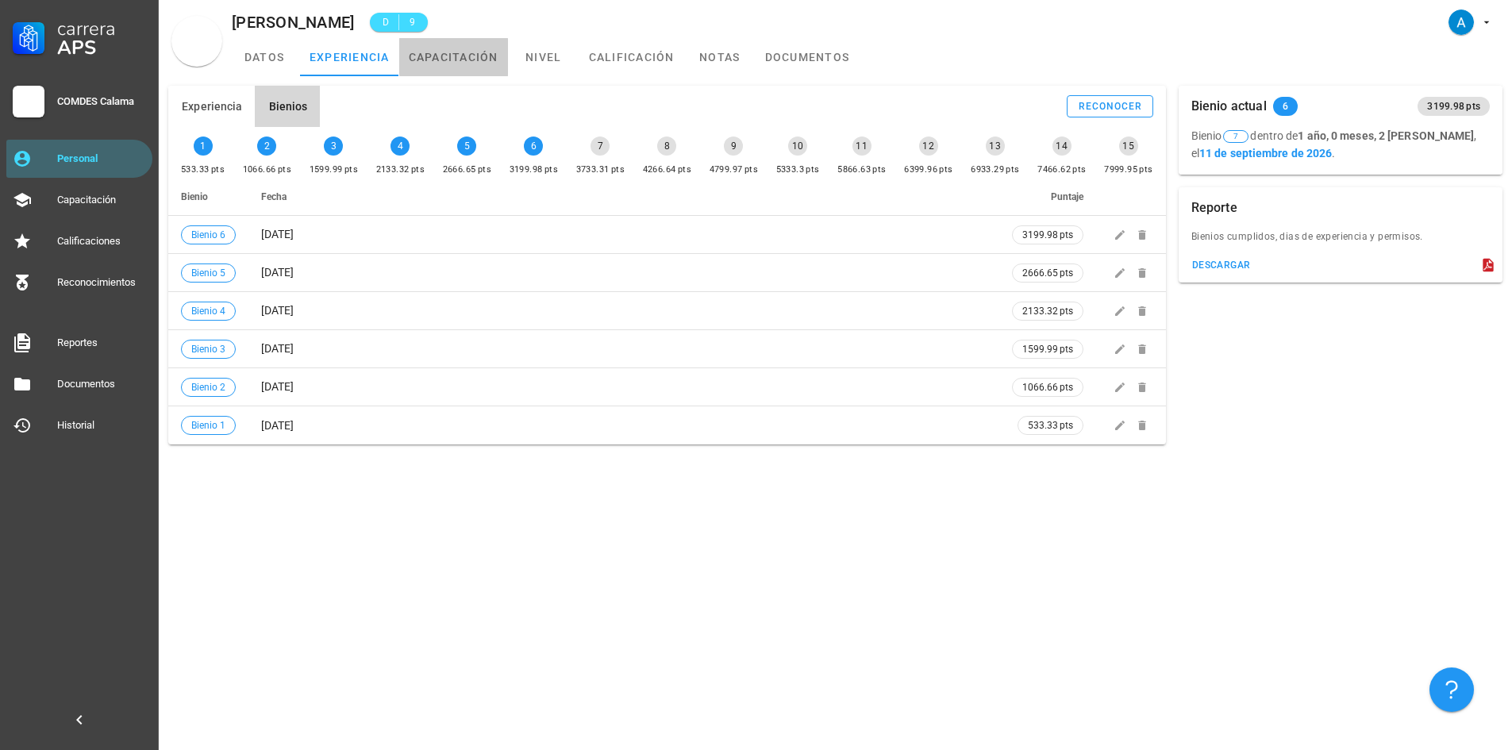
click at [456, 66] on link "capacitación" at bounding box center [453, 57] width 109 height 38
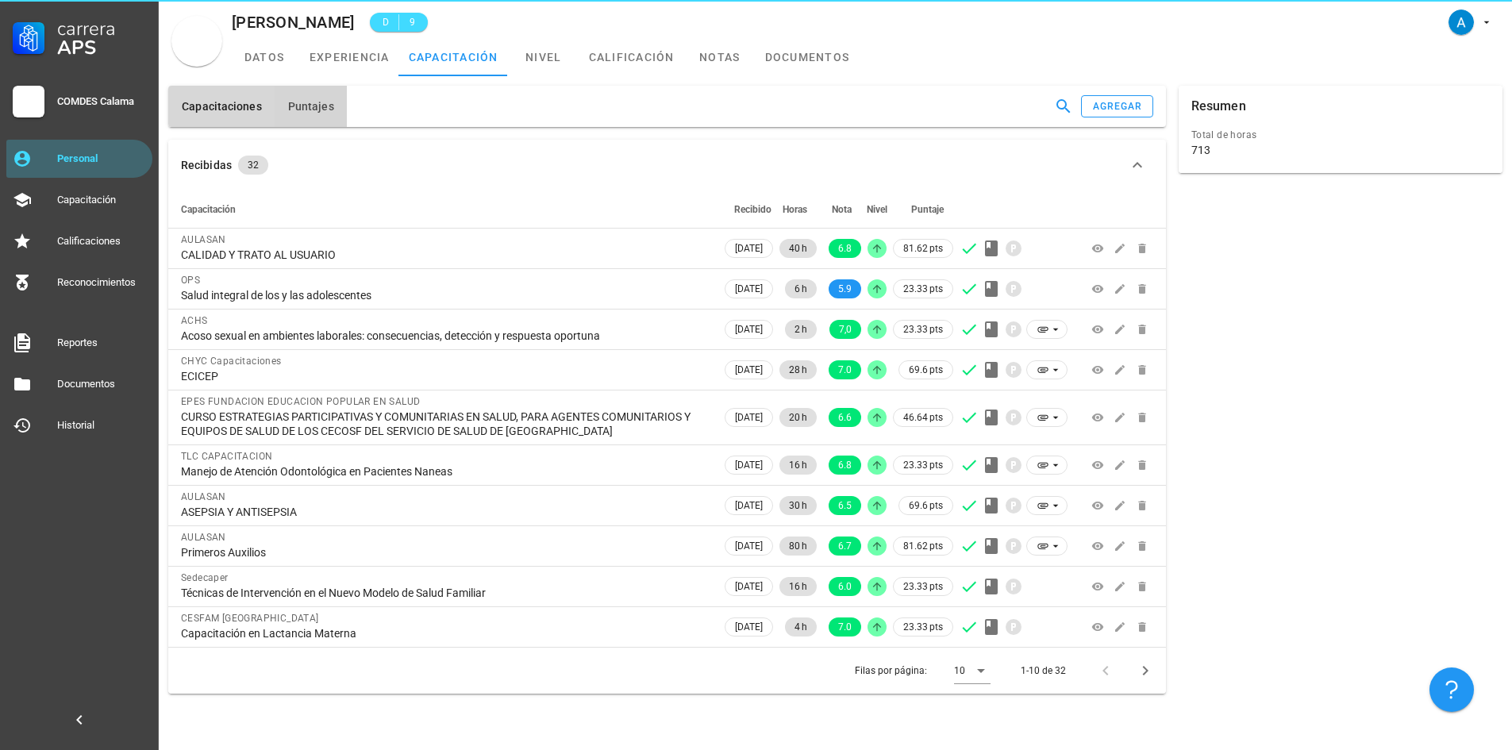
click at [310, 105] on span "Puntajes" at bounding box center [310, 106] width 47 height 13
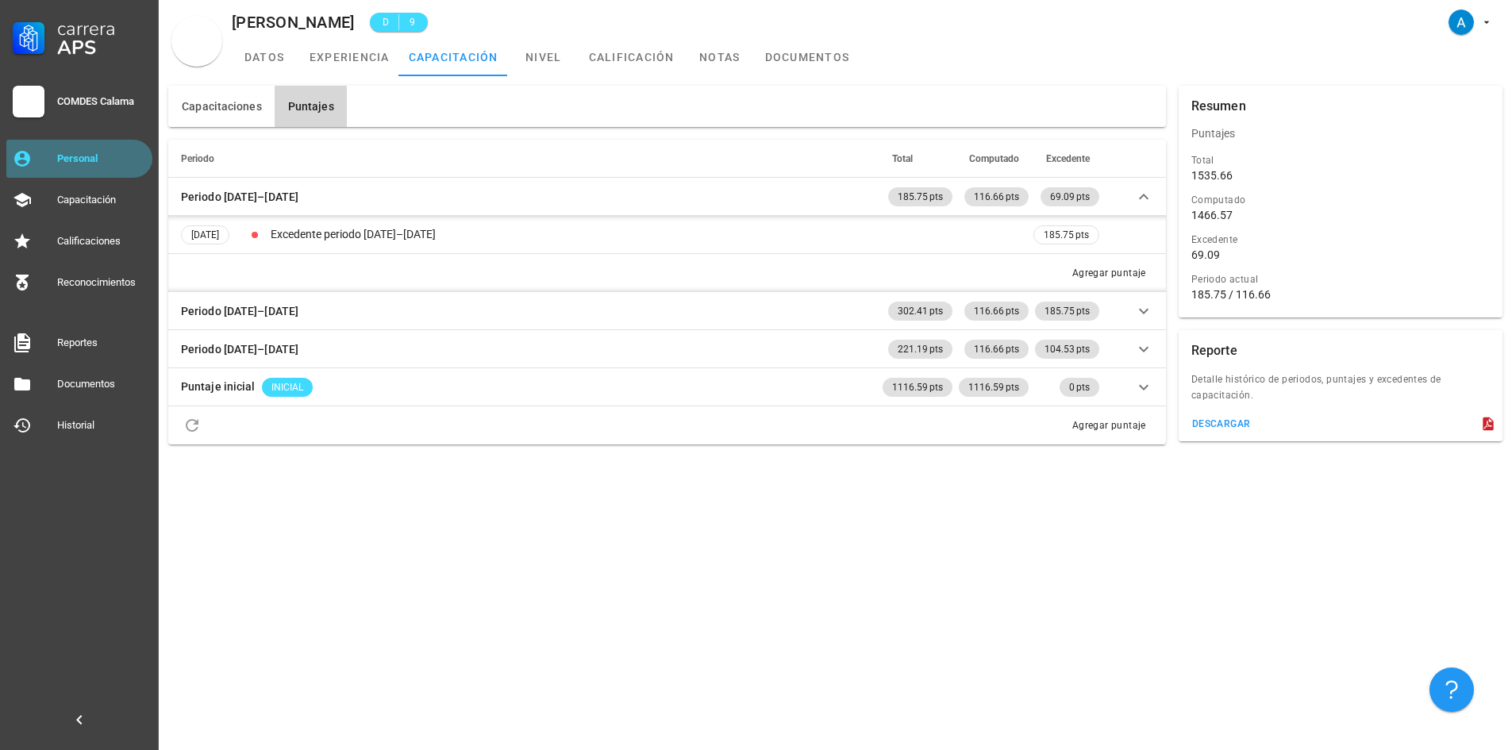
click at [85, 148] on div "Personal" at bounding box center [101, 158] width 89 height 25
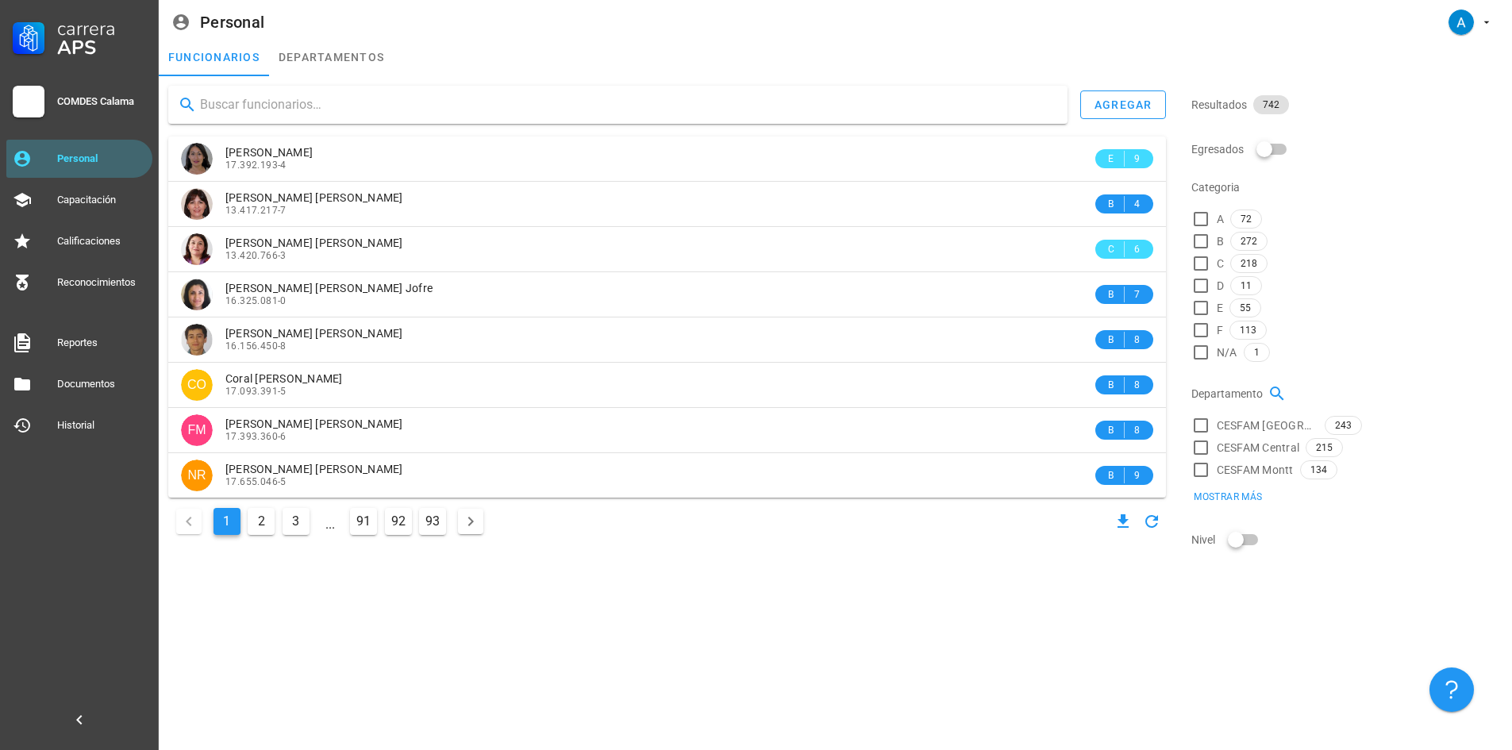
click at [264, 108] on input "text" at bounding box center [627, 104] width 855 height 25
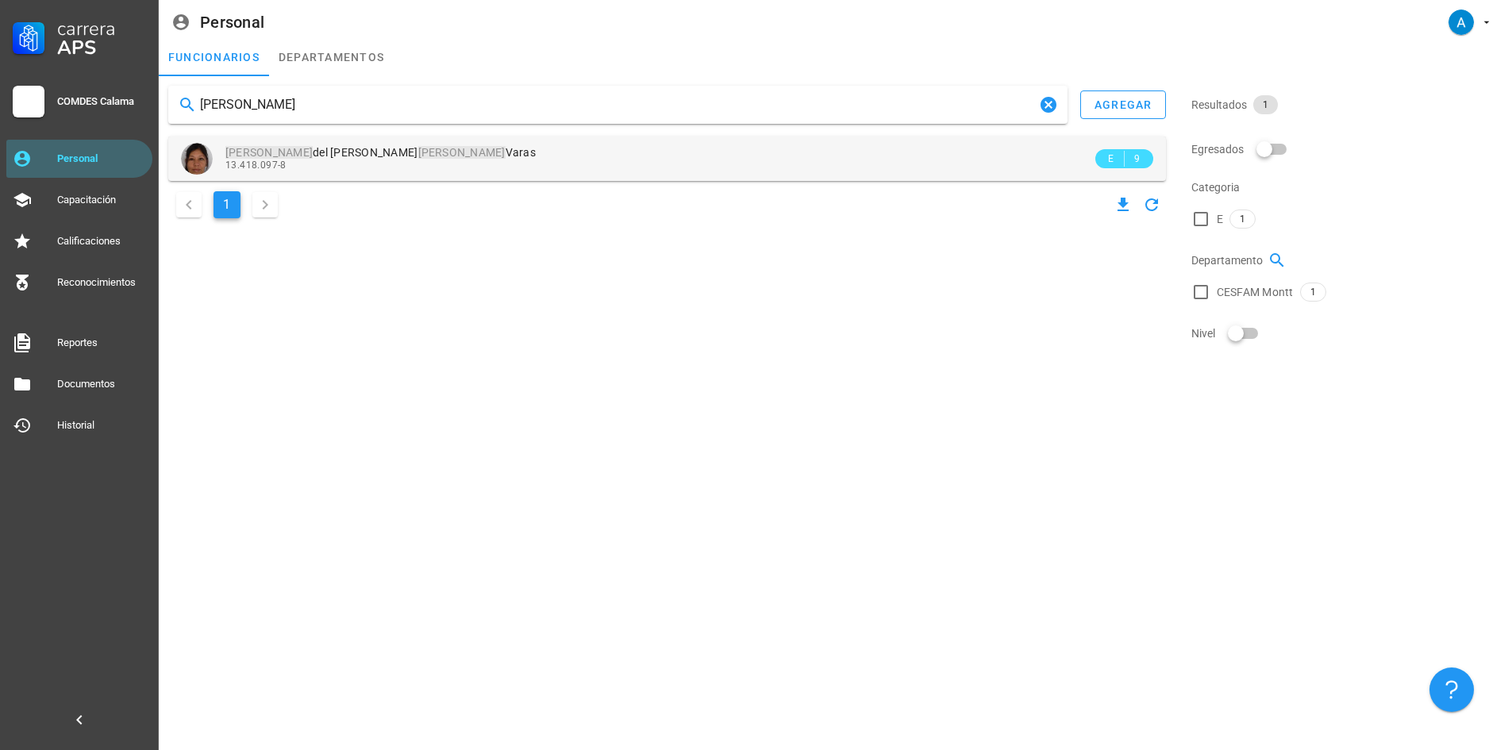
type input "[PERSON_NAME]"
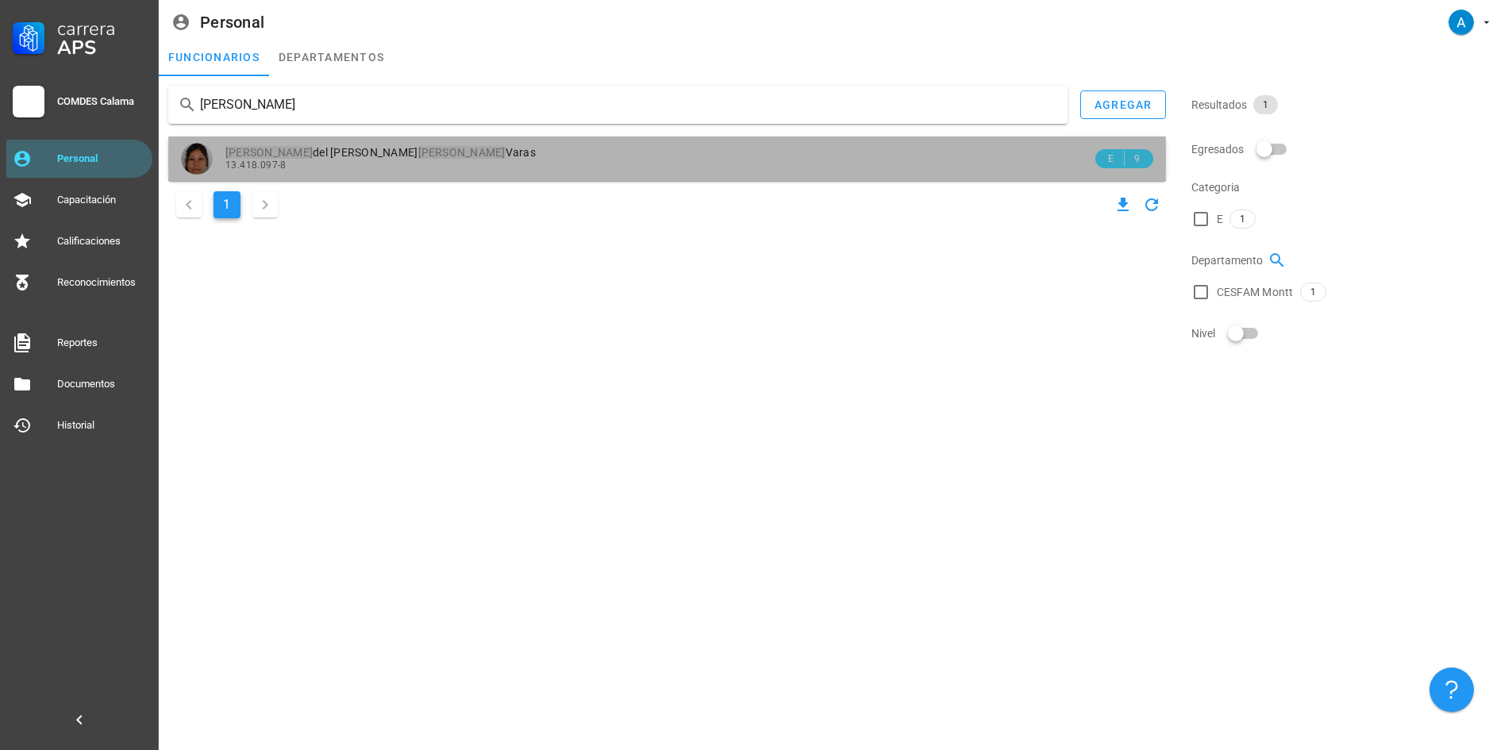
click at [375, 149] on span "[PERSON_NAME] del [PERSON_NAME] [PERSON_NAME]" at bounding box center [380, 152] width 310 height 13
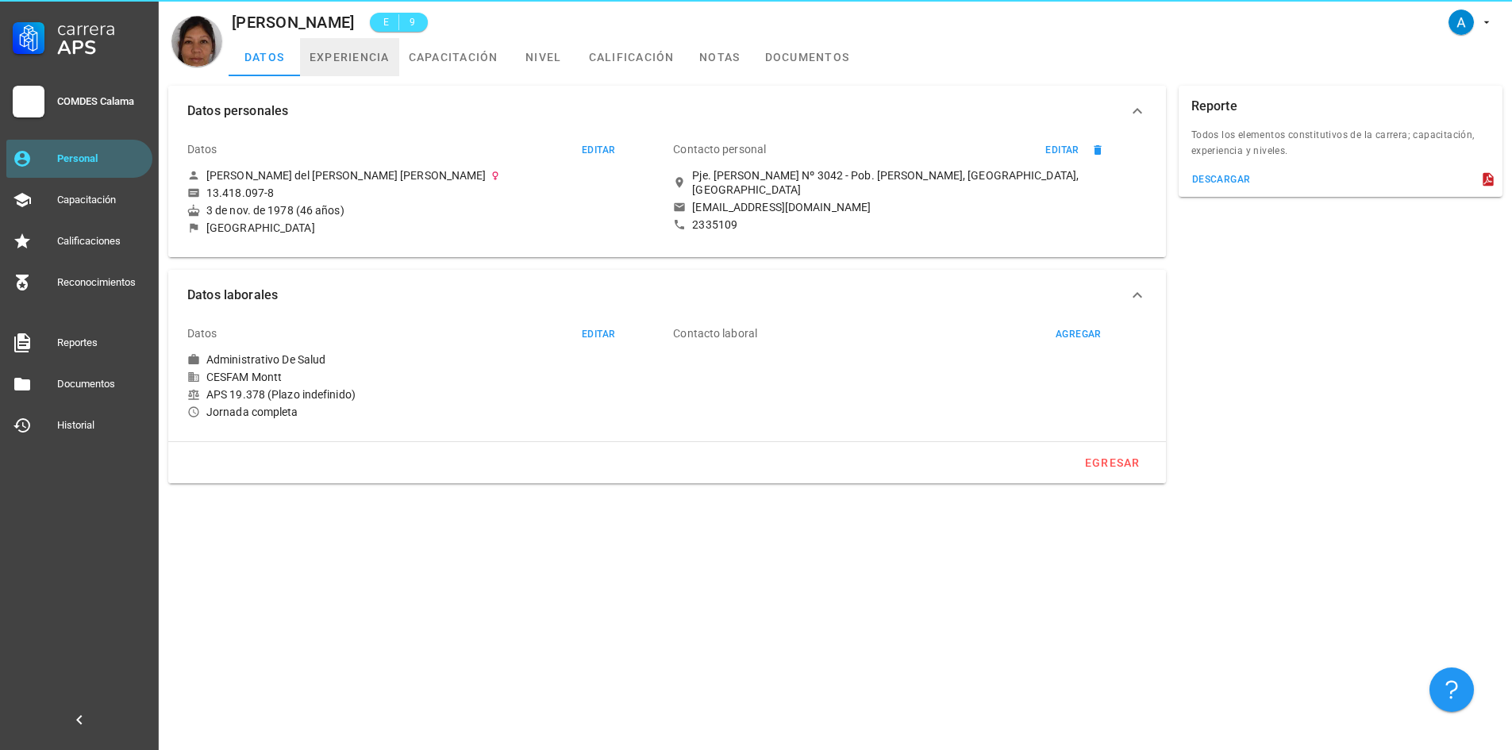
click at [364, 60] on link "experiencia" at bounding box center [349, 57] width 99 height 38
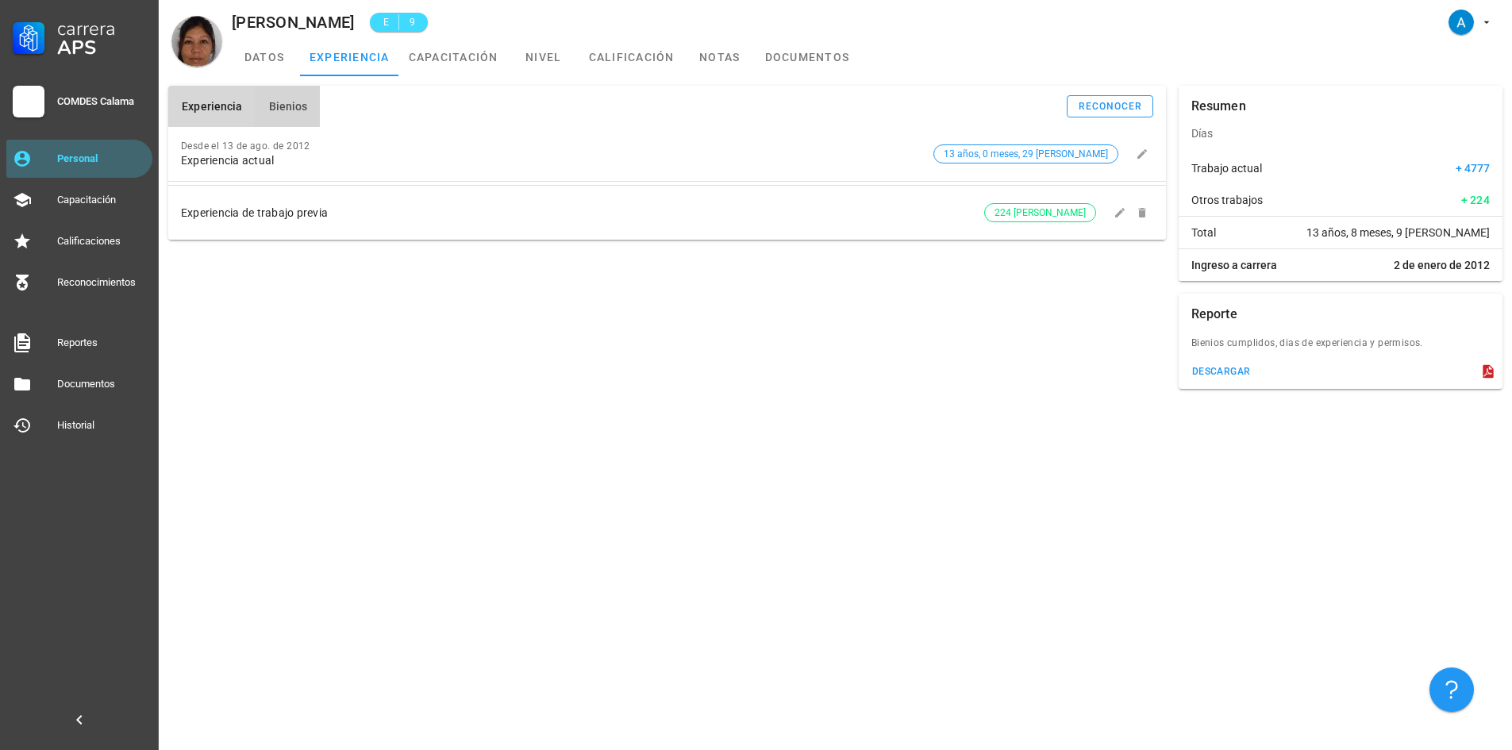
click at [302, 102] on span "Bienios" at bounding box center [287, 106] width 40 height 13
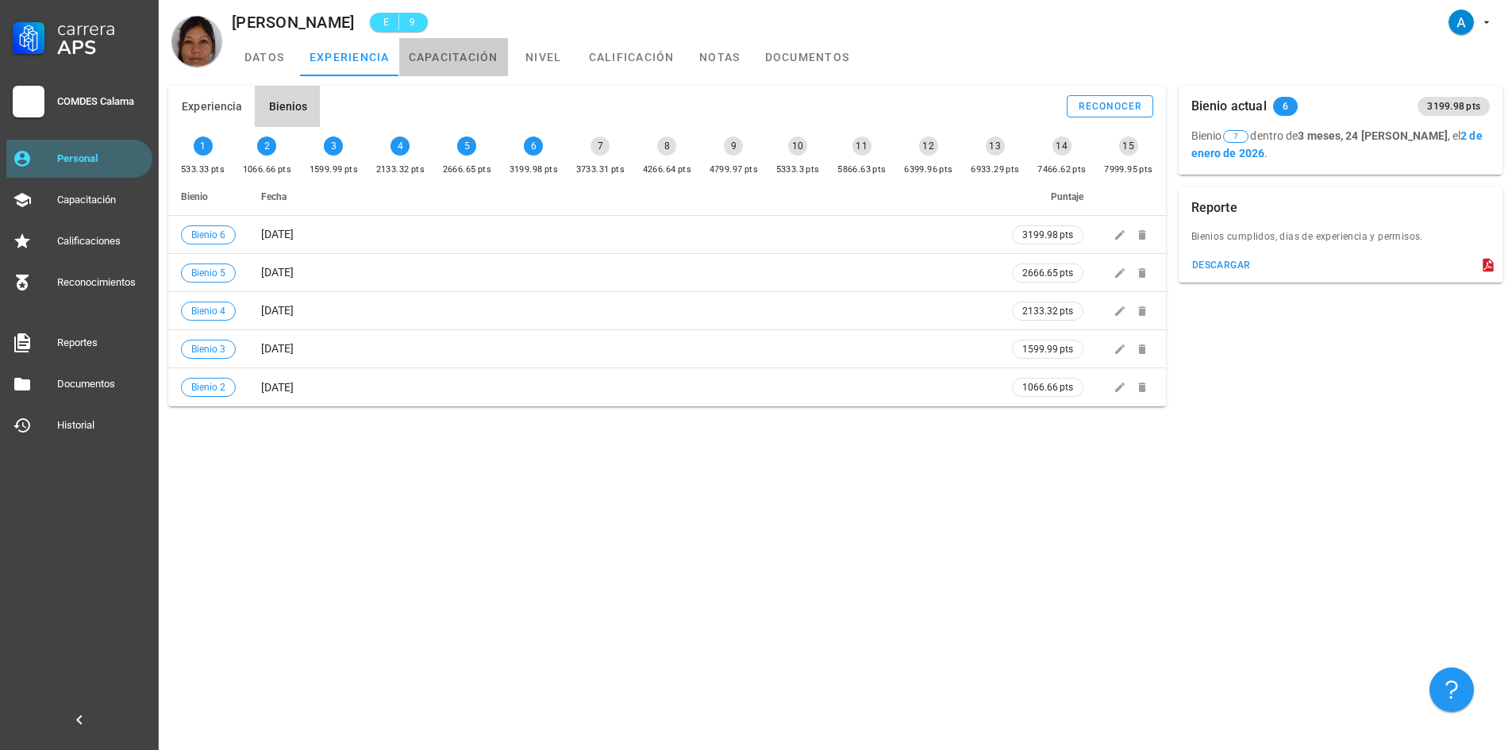
click at [429, 60] on link "capacitación" at bounding box center [453, 57] width 109 height 38
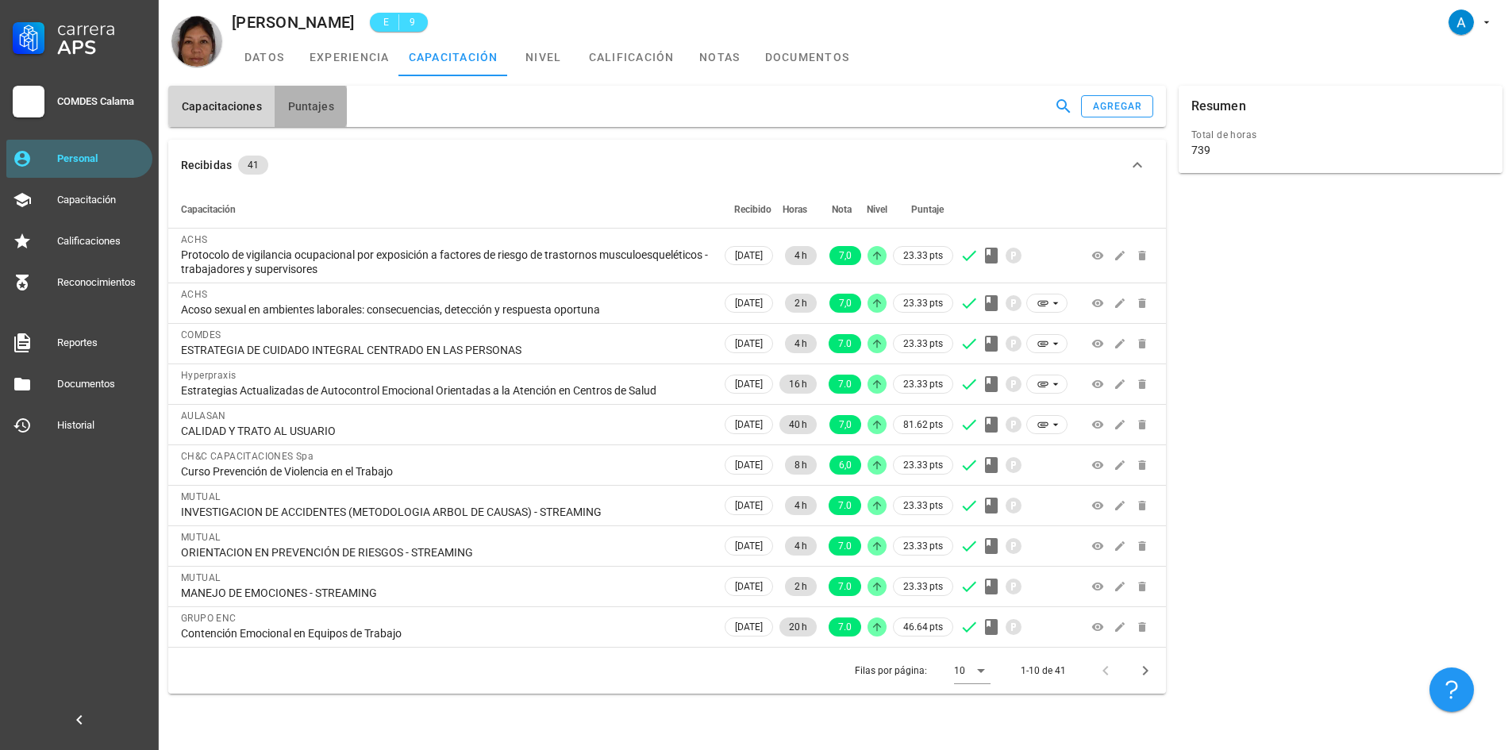
click at [319, 117] on button "Puntajes" at bounding box center [311, 106] width 72 height 41
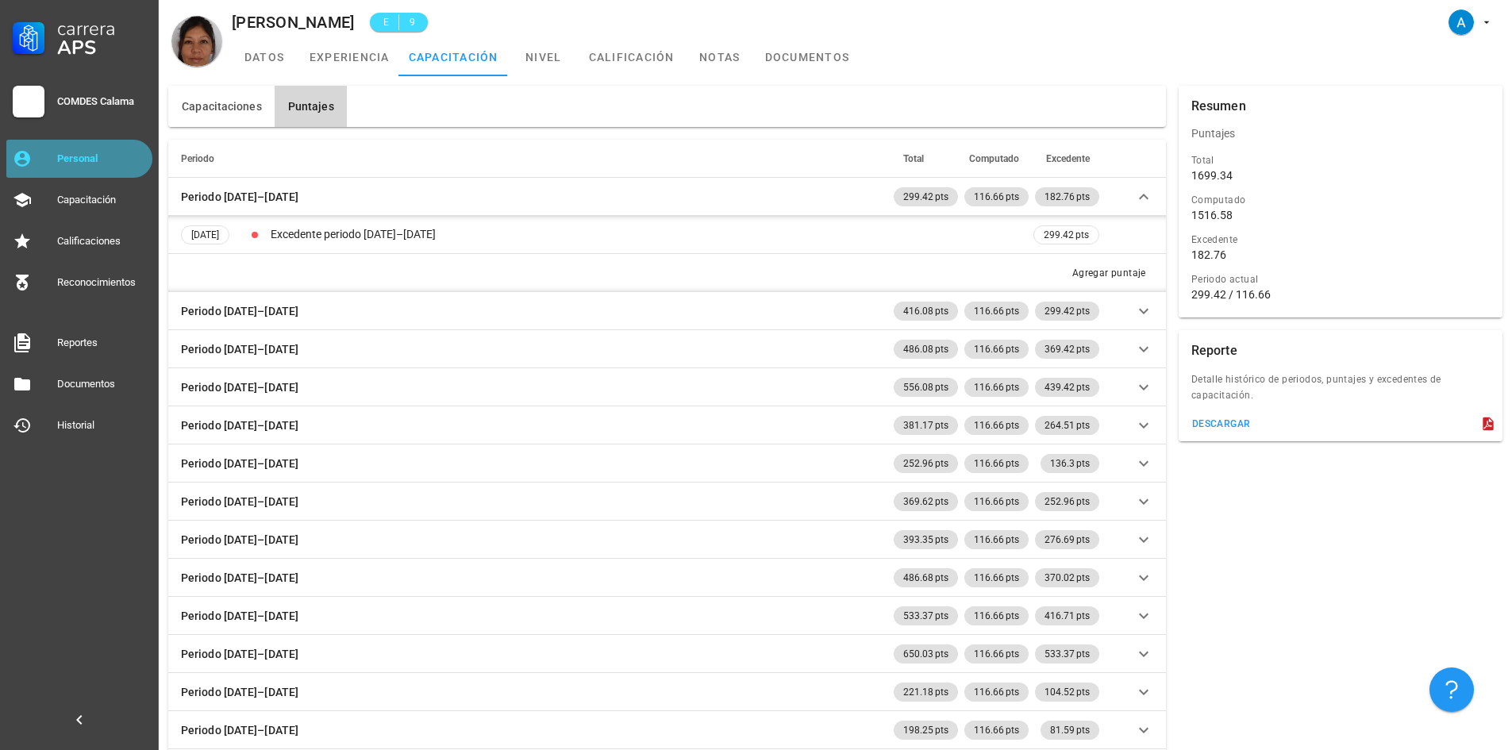
click at [129, 157] on div "Personal" at bounding box center [101, 158] width 89 height 13
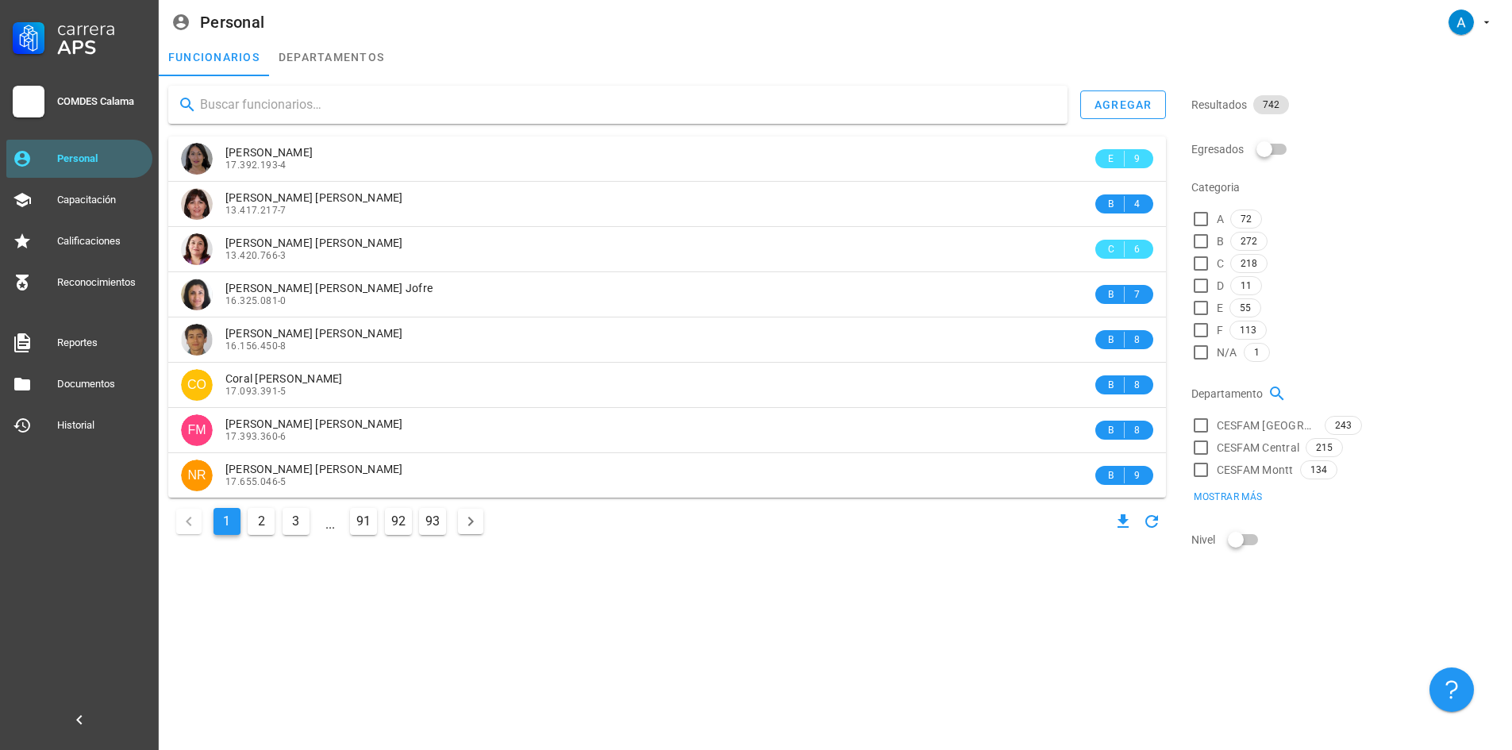
click at [221, 98] on input "text" at bounding box center [627, 104] width 855 height 25
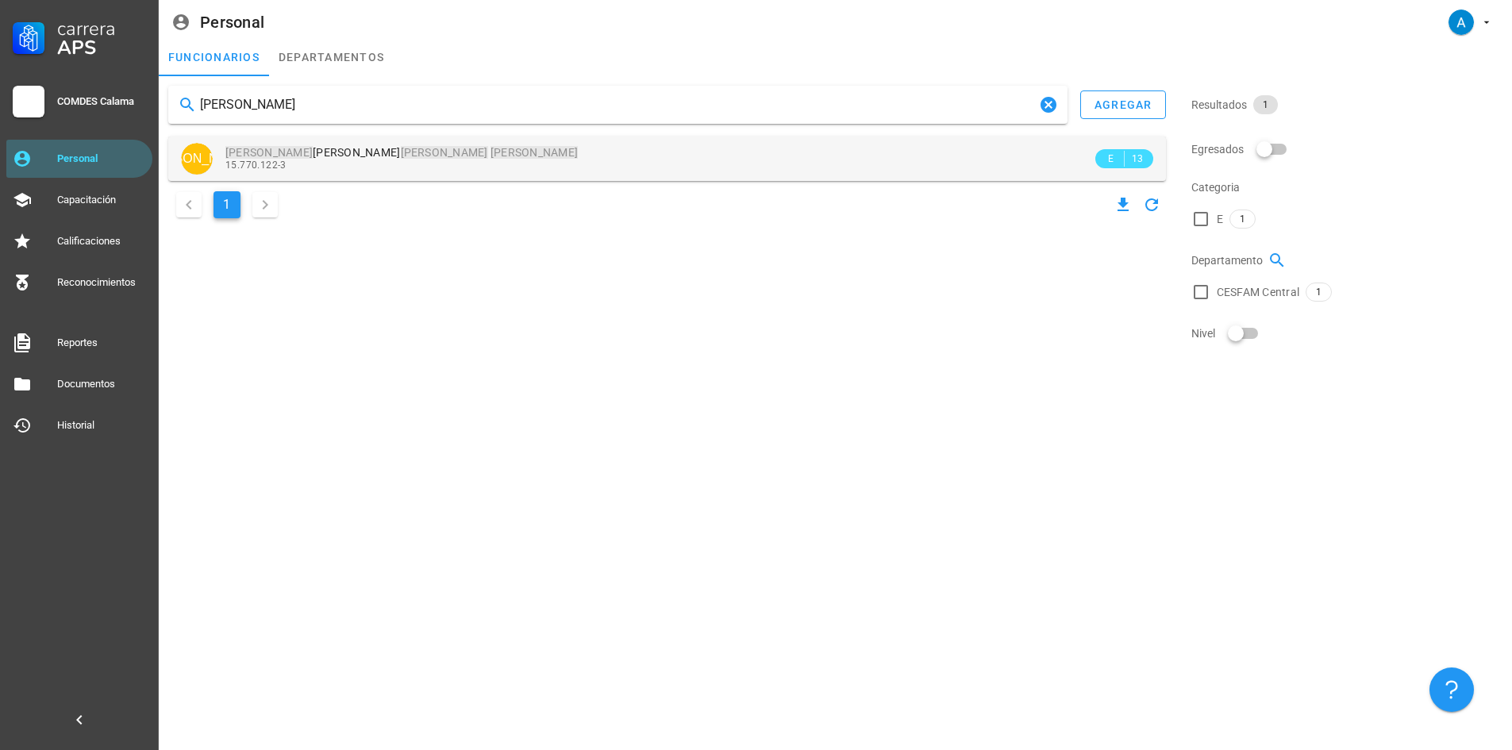
type input "[PERSON_NAME]"
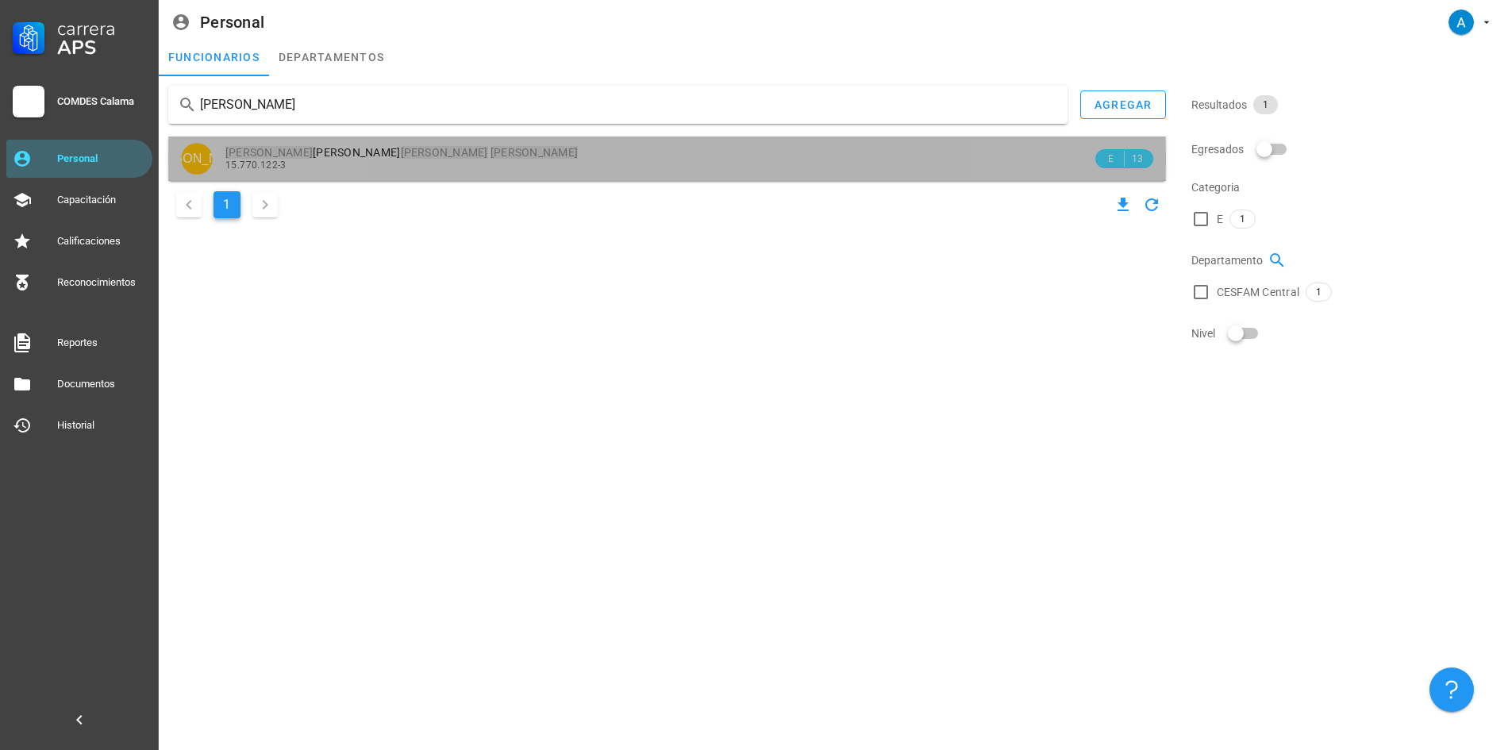
click at [244, 155] on mark "[PERSON_NAME]" at bounding box center [268, 152] width 87 height 13
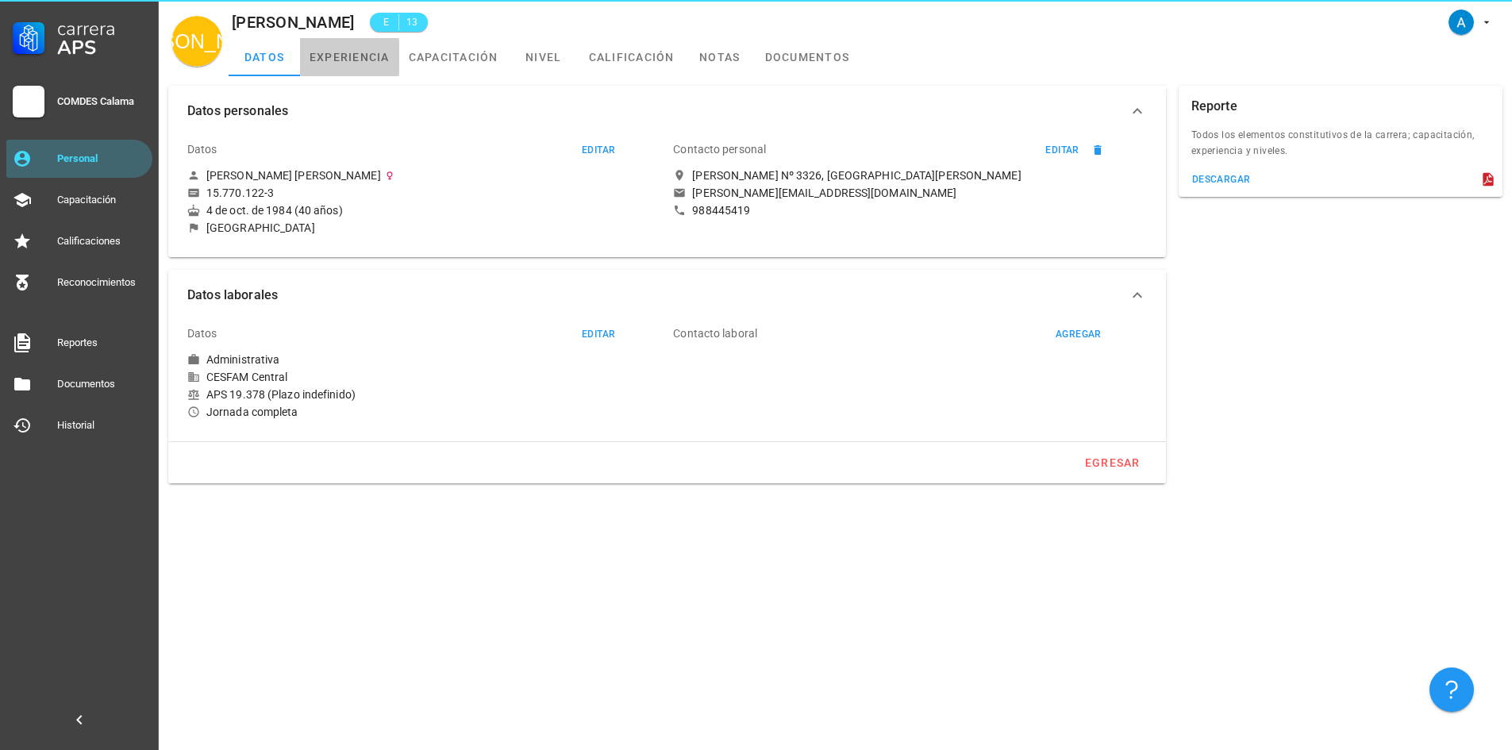
click at [340, 60] on link "experiencia" at bounding box center [349, 57] width 99 height 38
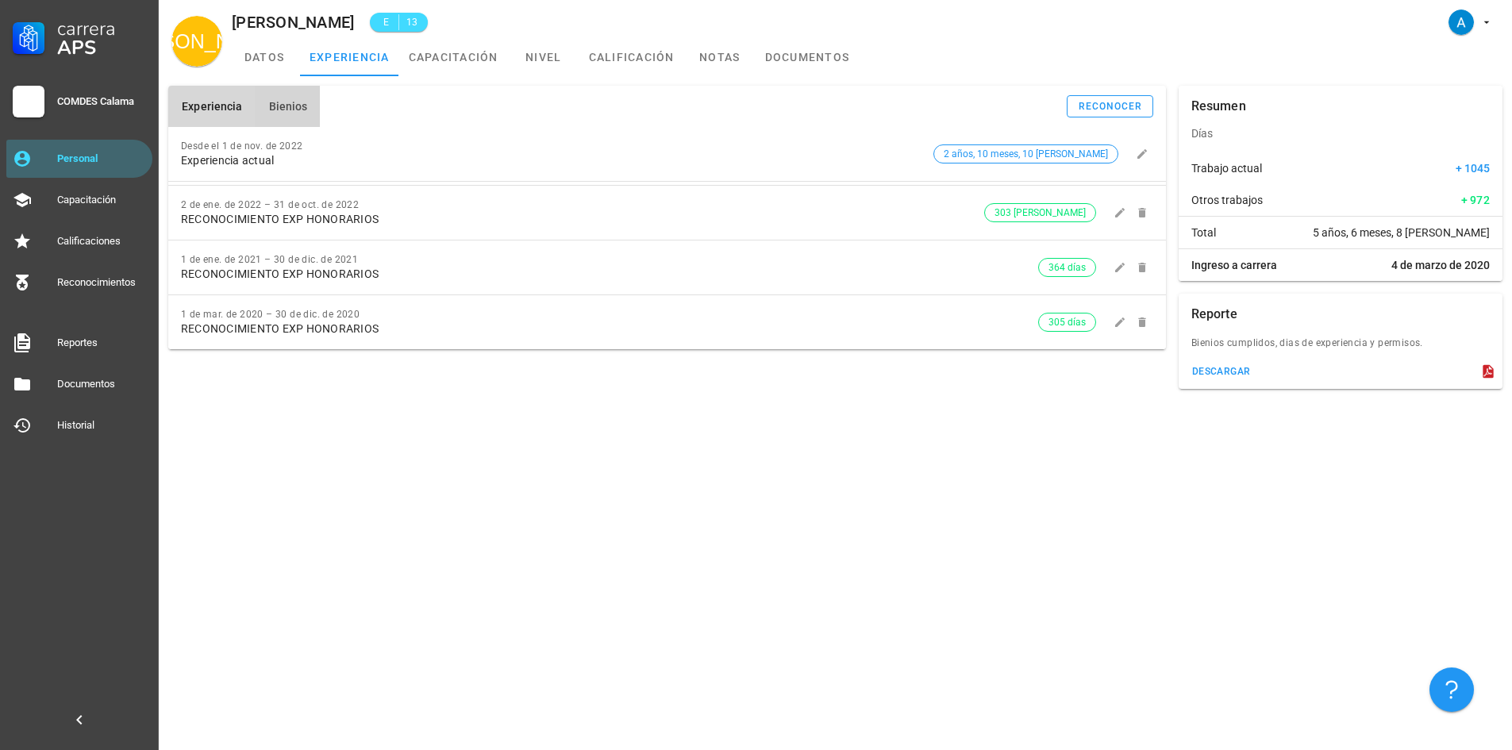
click at [298, 102] on span "Bienios" at bounding box center [287, 106] width 40 height 13
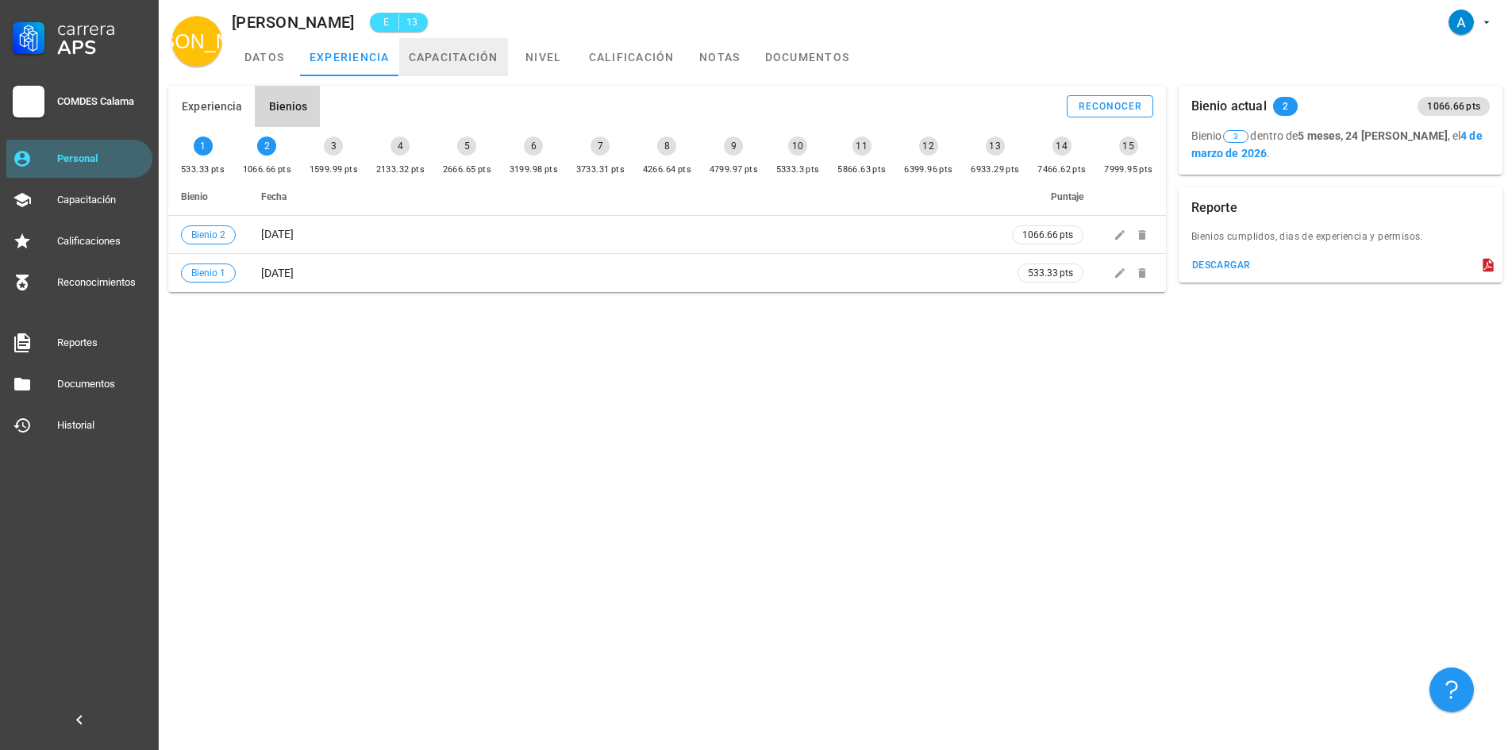
click at [452, 60] on link "capacitación" at bounding box center [453, 57] width 109 height 38
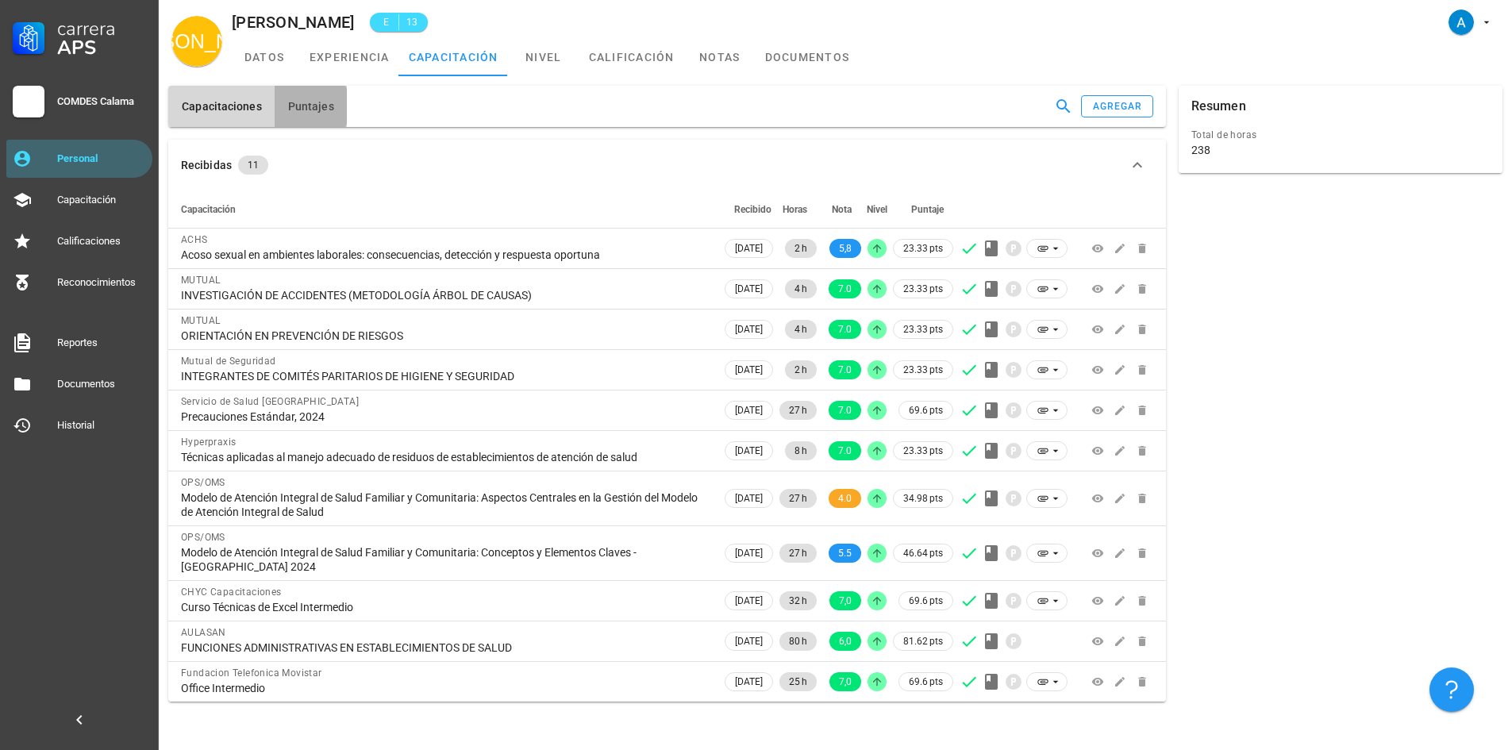
click at [325, 108] on span "Puntajes" at bounding box center [310, 106] width 47 height 13
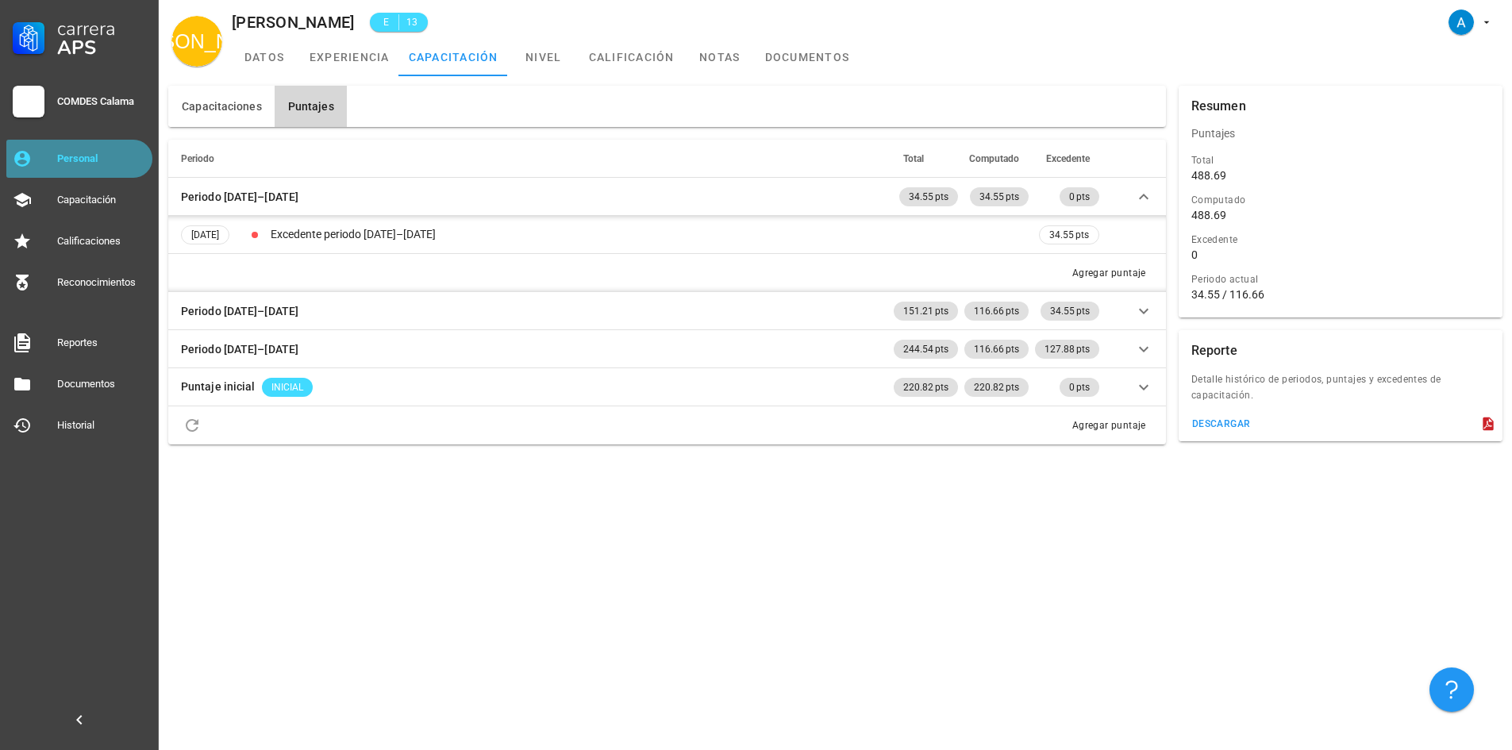
click at [92, 142] on link "Personal" at bounding box center [79, 159] width 146 height 38
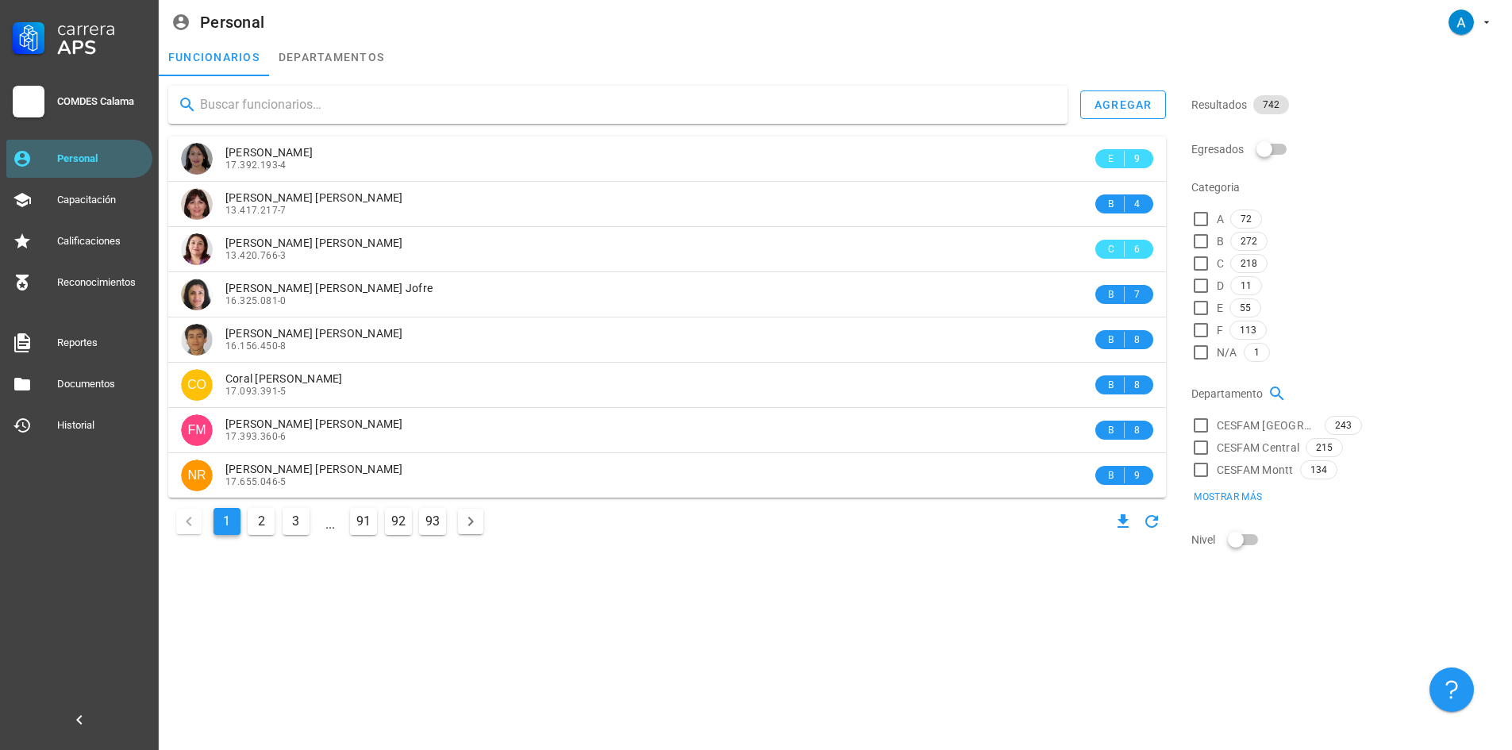
click at [230, 103] on input "text" at bounding box center [627, 104] width 855 height 25
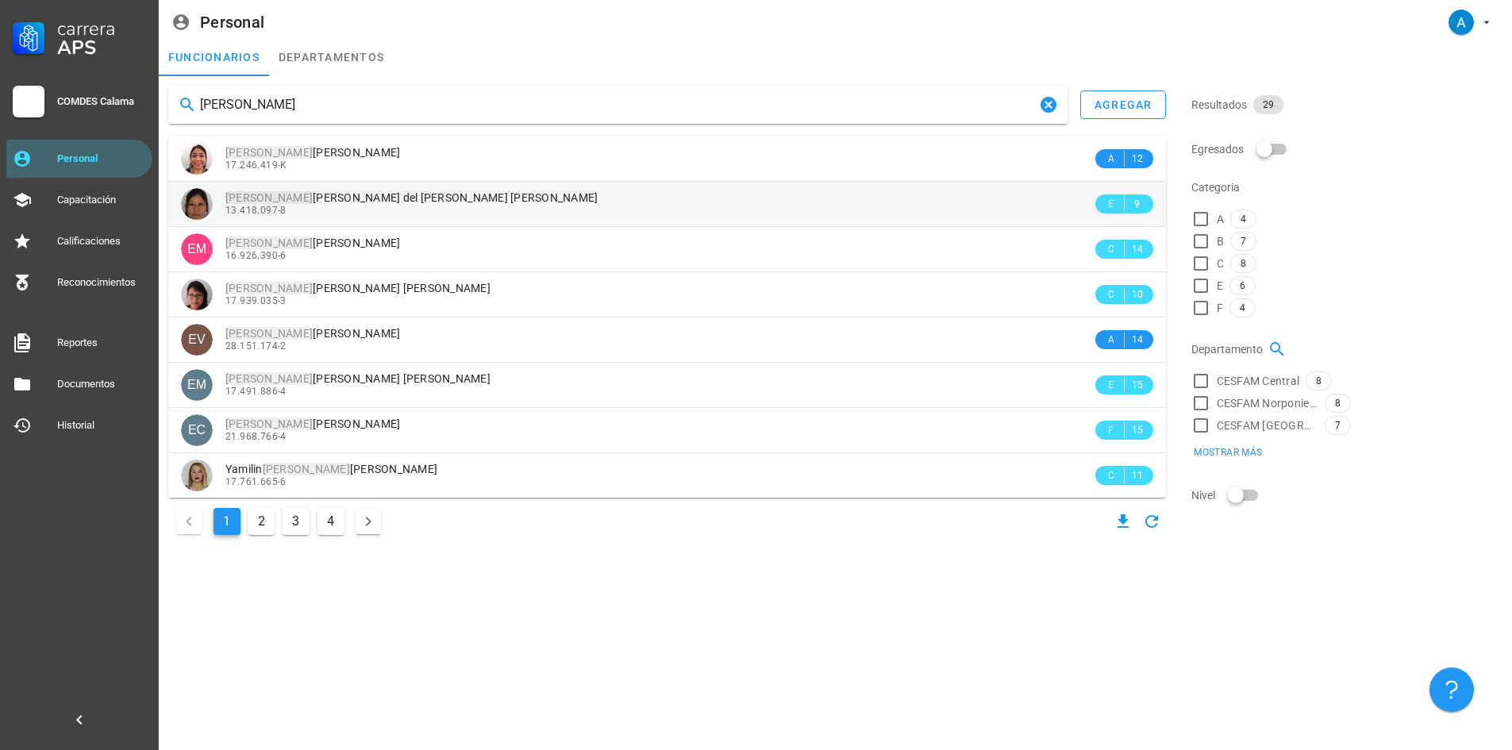
type input "[PERSON_NAME]"
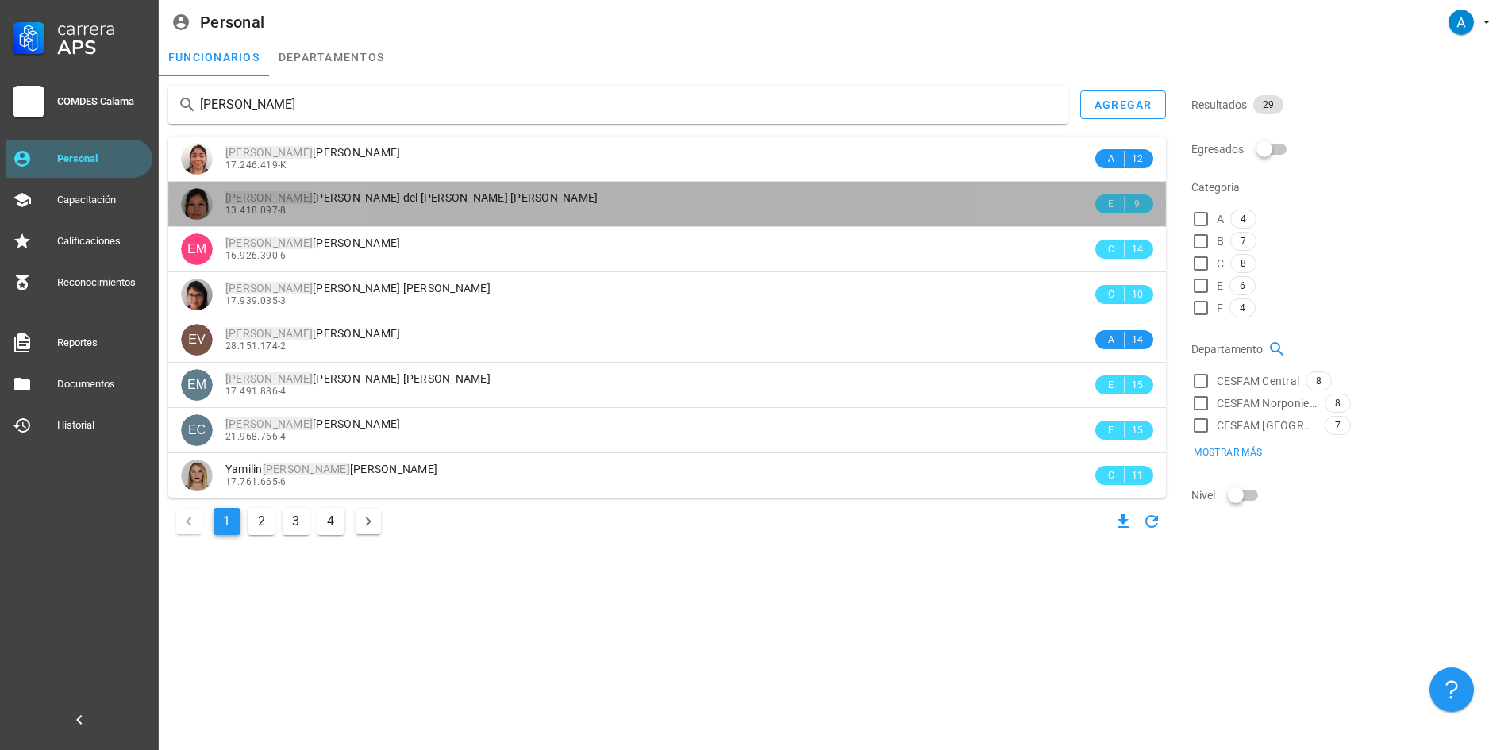
click at [388, 188] on div "[PERSON_NAME] [PERSON_NAME] del [PERSON_NAME] [PERSON_NAME] 13.418.097-8" at bounding box center [658, 204] width 867 height 44
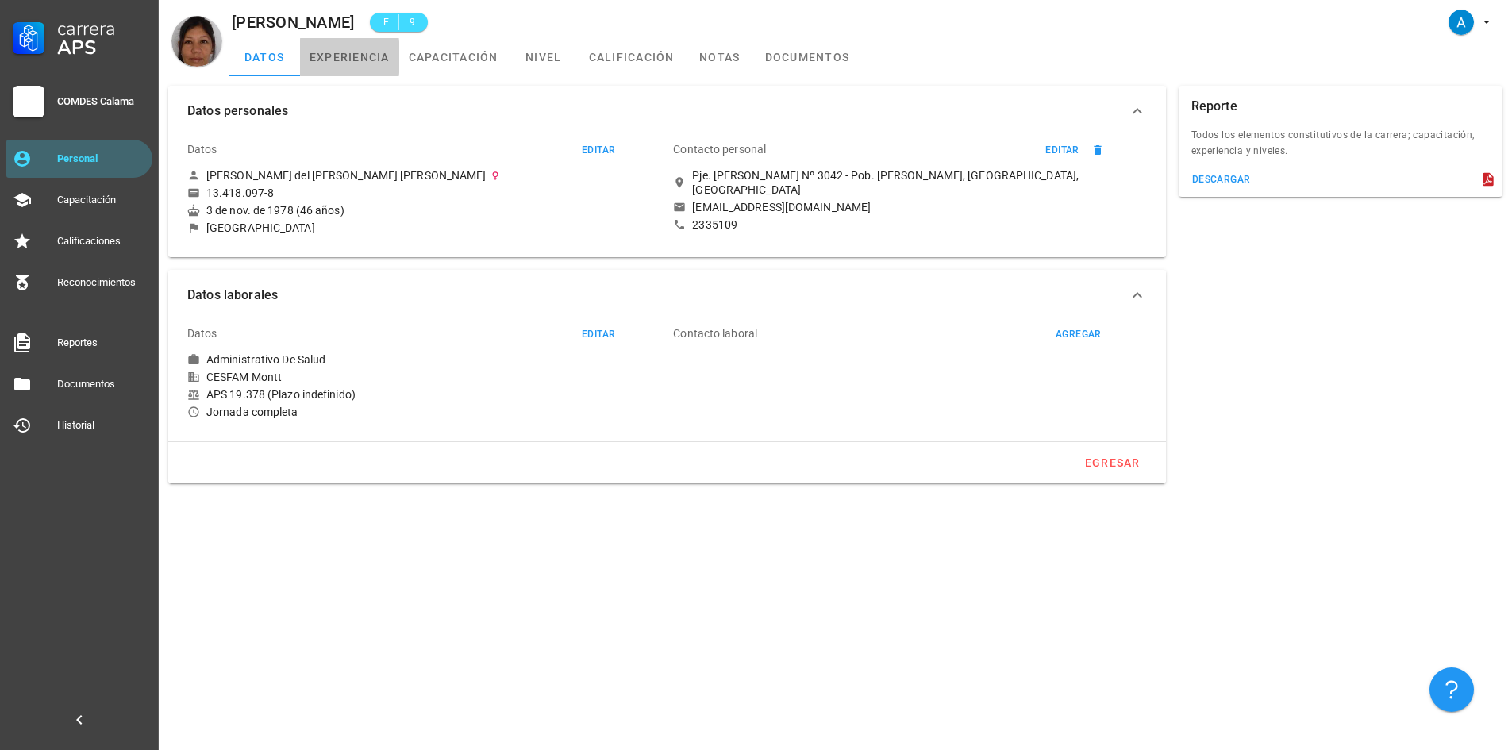
click at [362, 60] on link "experiencia" at bounding box center [349, 57] width 99 height 38
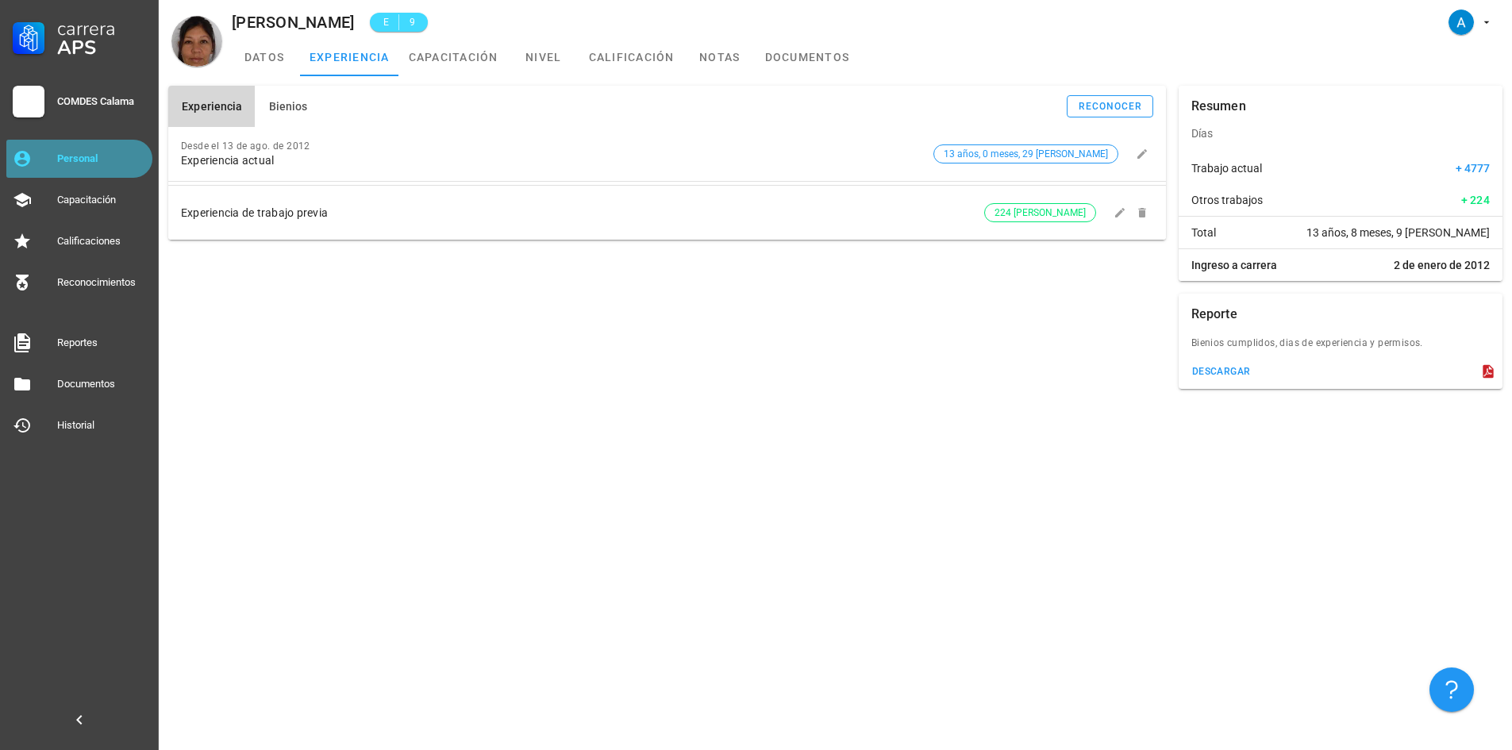
click at [71, 165] on div "Personal" at bounding box center [101, 158] width 89 height 25
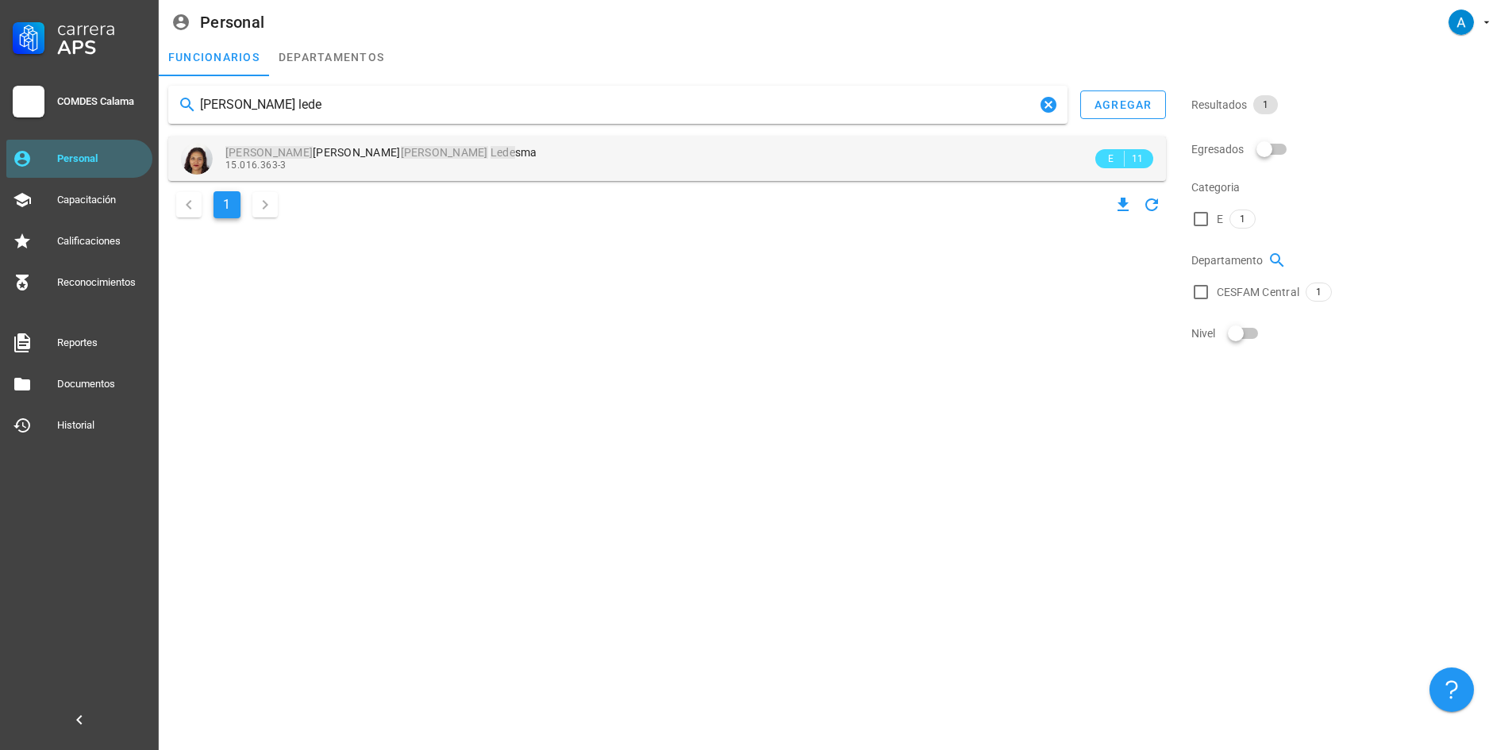
type input "[PERSON_NAME] lede"
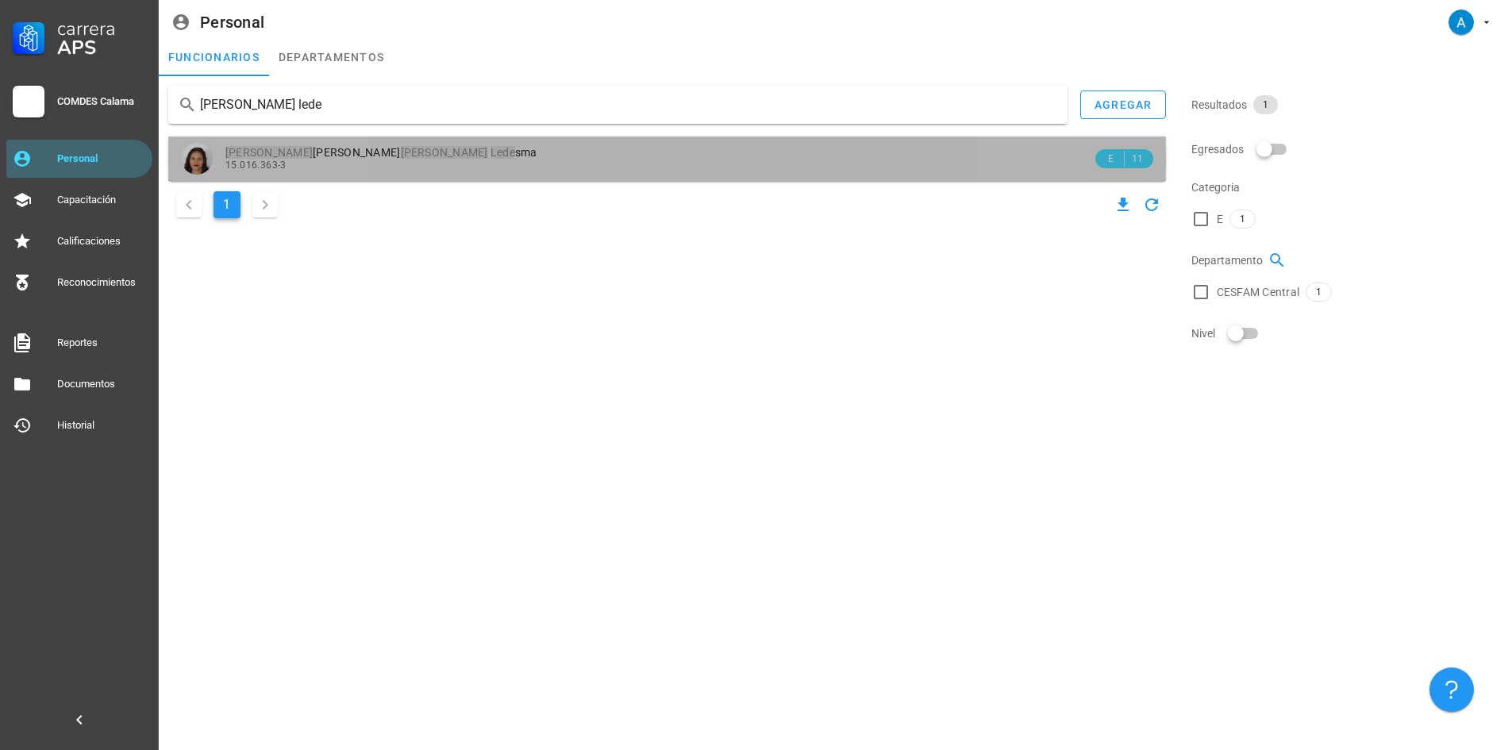
click at [383, 143] on div "[PERSON_NAME] Lede sma 15.016.363-3" at bounding box center [658, 159] width 867 height 44
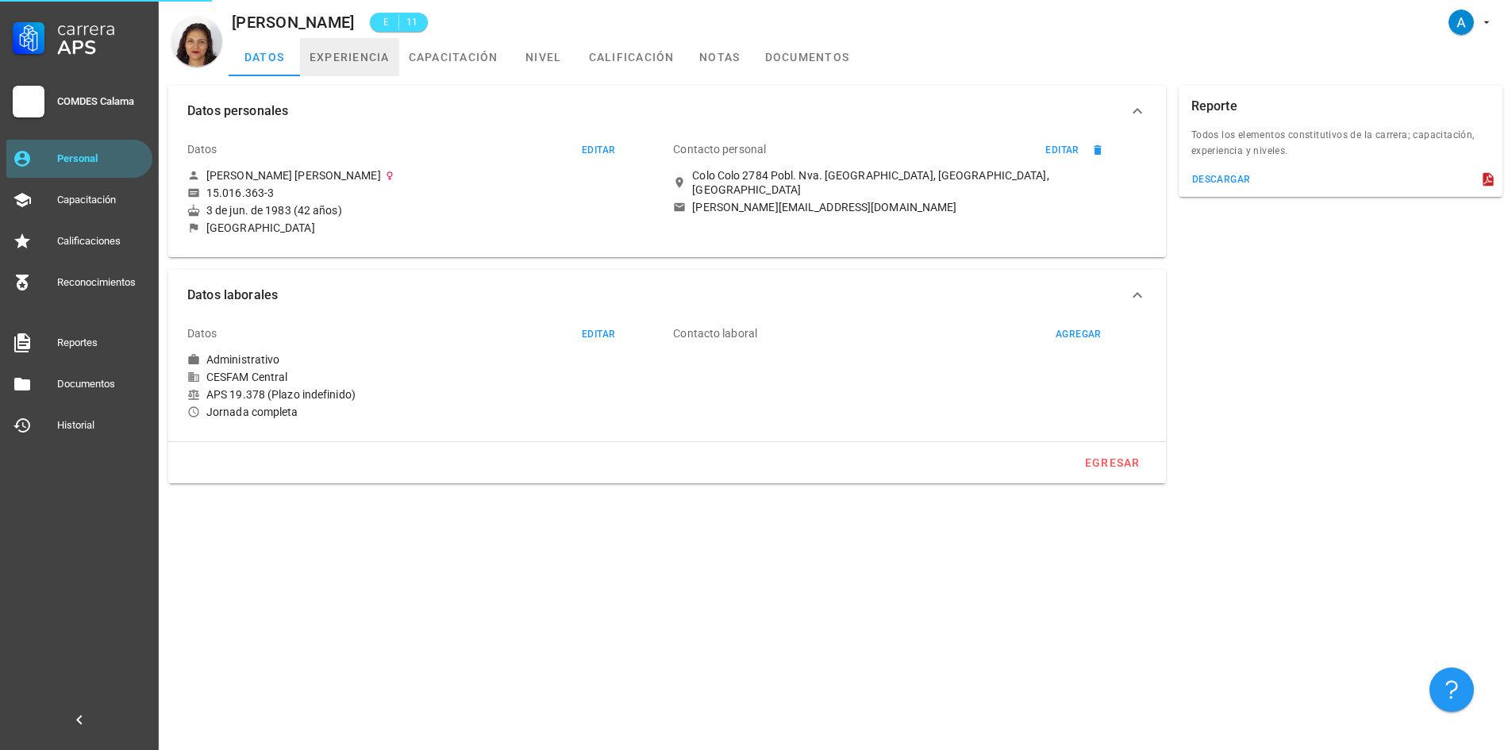
click at [367, 59] on link "experiencia" at bounding box center [349, 57] width 99 height 38
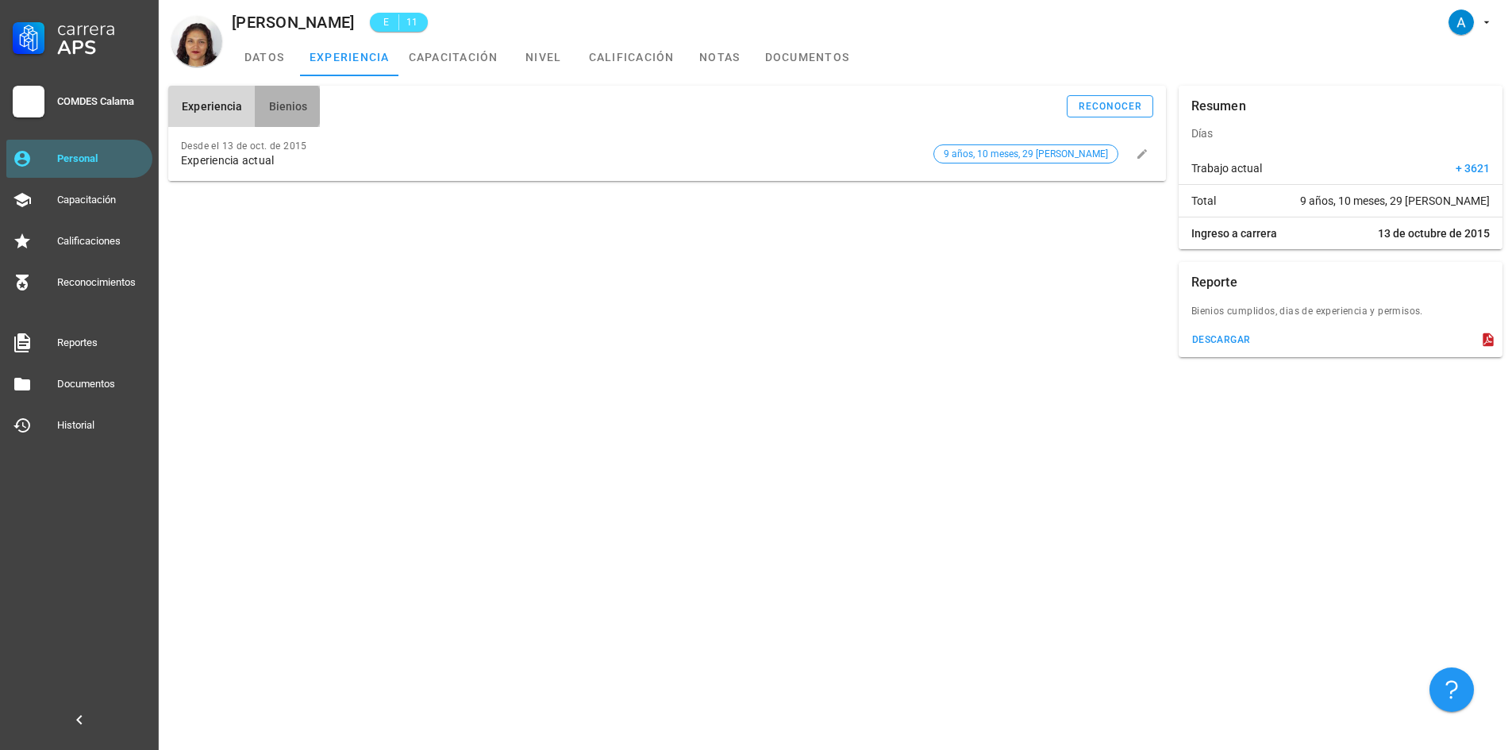
click at [298, 102] on span "Bienios" at bounding box center [287, 106] width 40 height 13
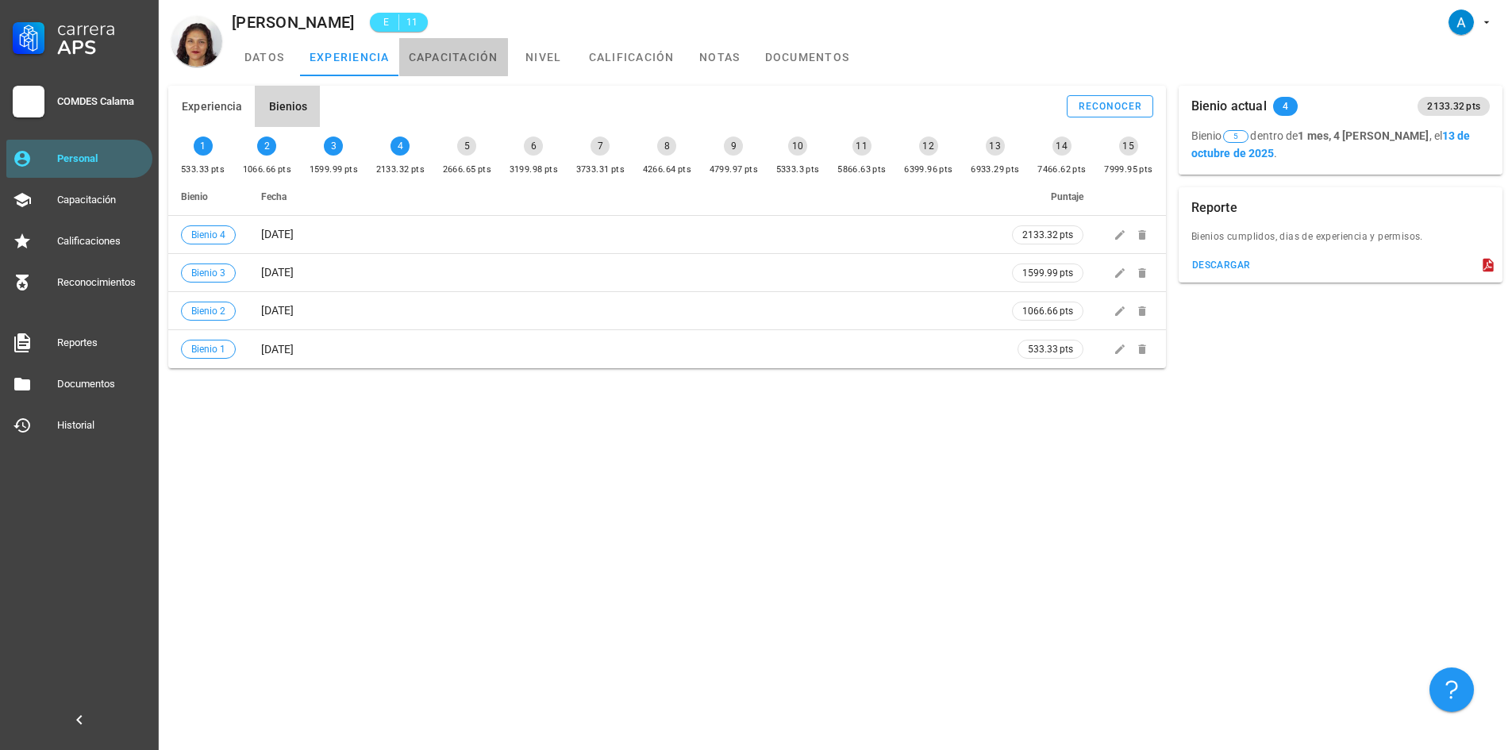
click at [469, 63] on link "capacitación" at bounding box center [453, 57] width 109 height 38
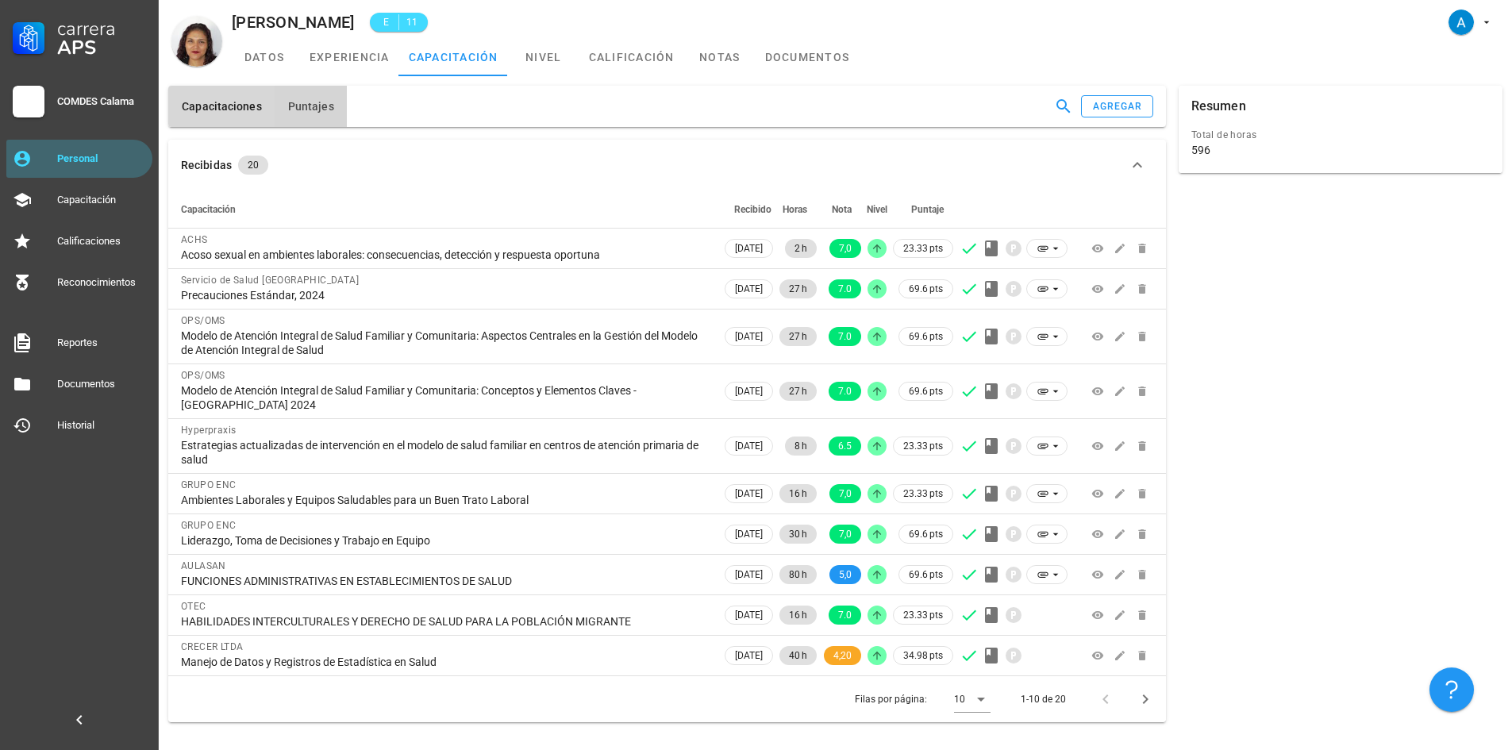
click at [327, 112] on span "Puntajes" at bounding box center [310, 106] width 47 height 13
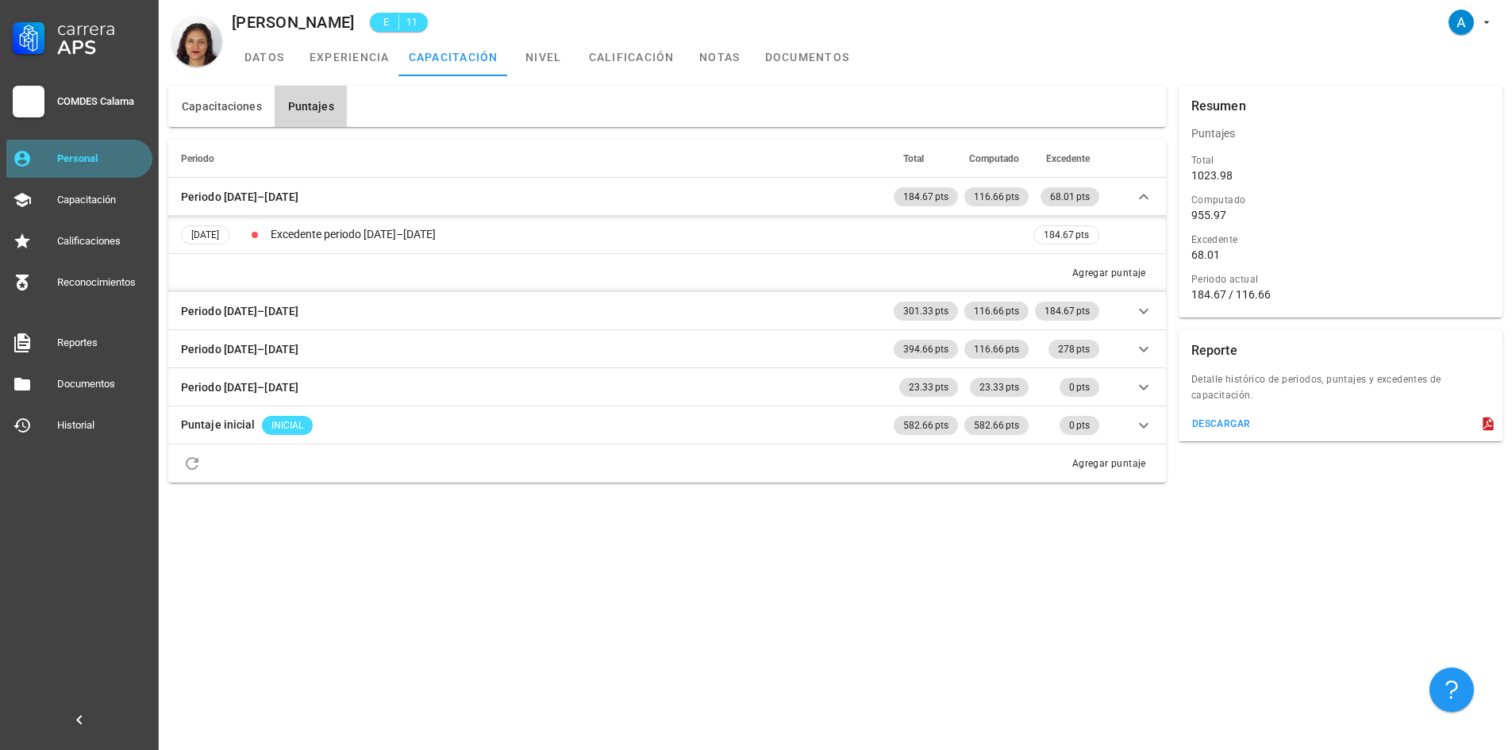
click at [127, 159] on div "Personal" at bounding box center [101, 158] width 89 height 13
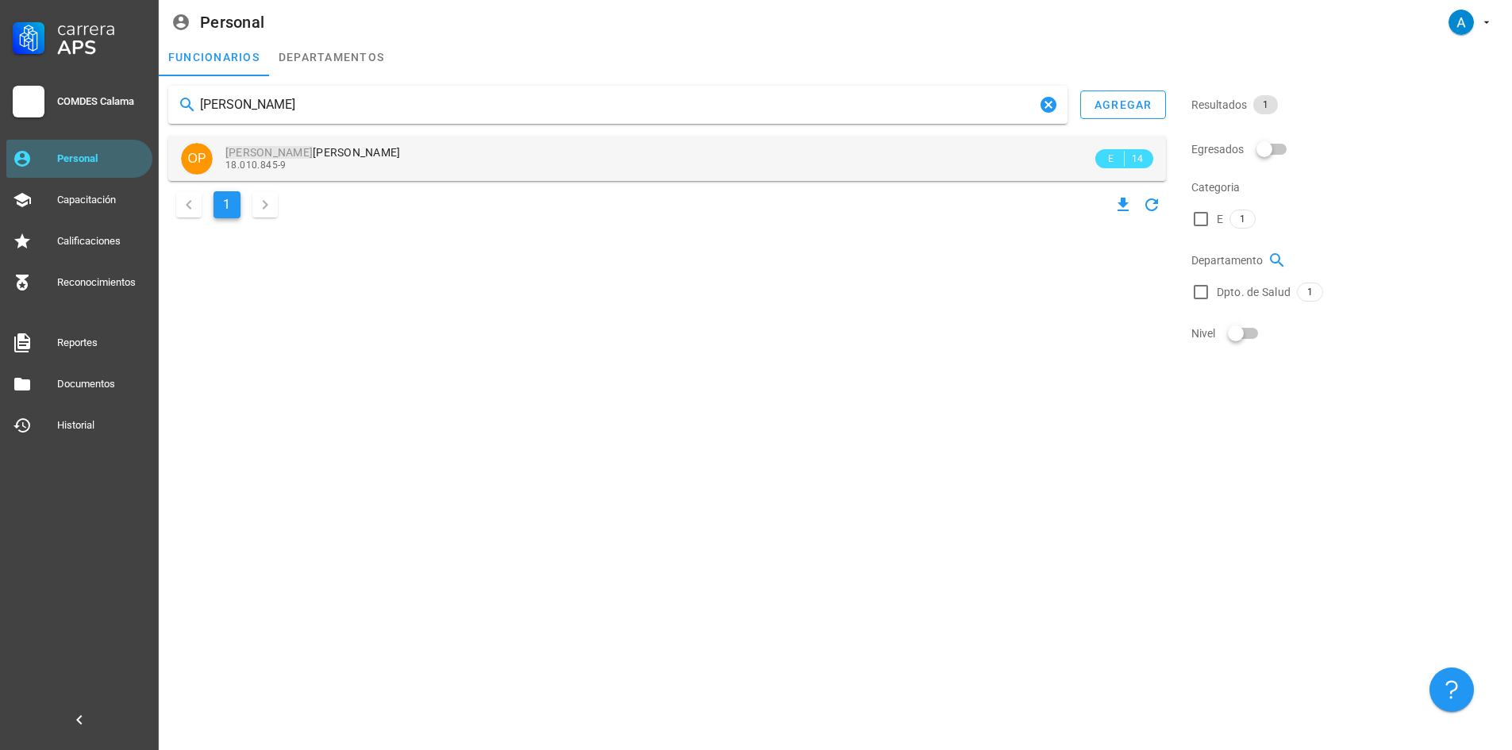
type input "[PERSON_NAME]"
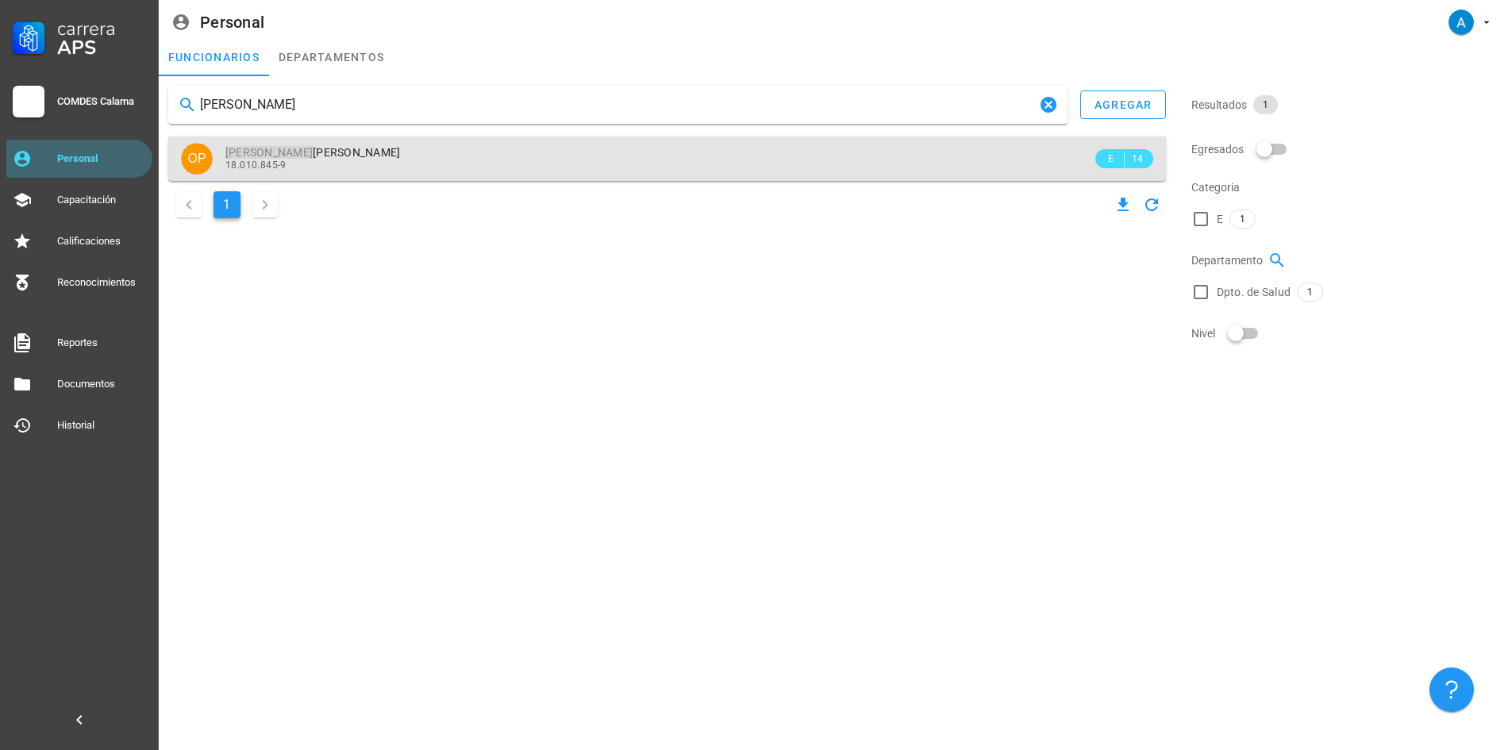
click at [283, 153] on span "[PERSON_NAME] [PERSON_NAME]" at bounding box center [312, 152] width 175 height 13
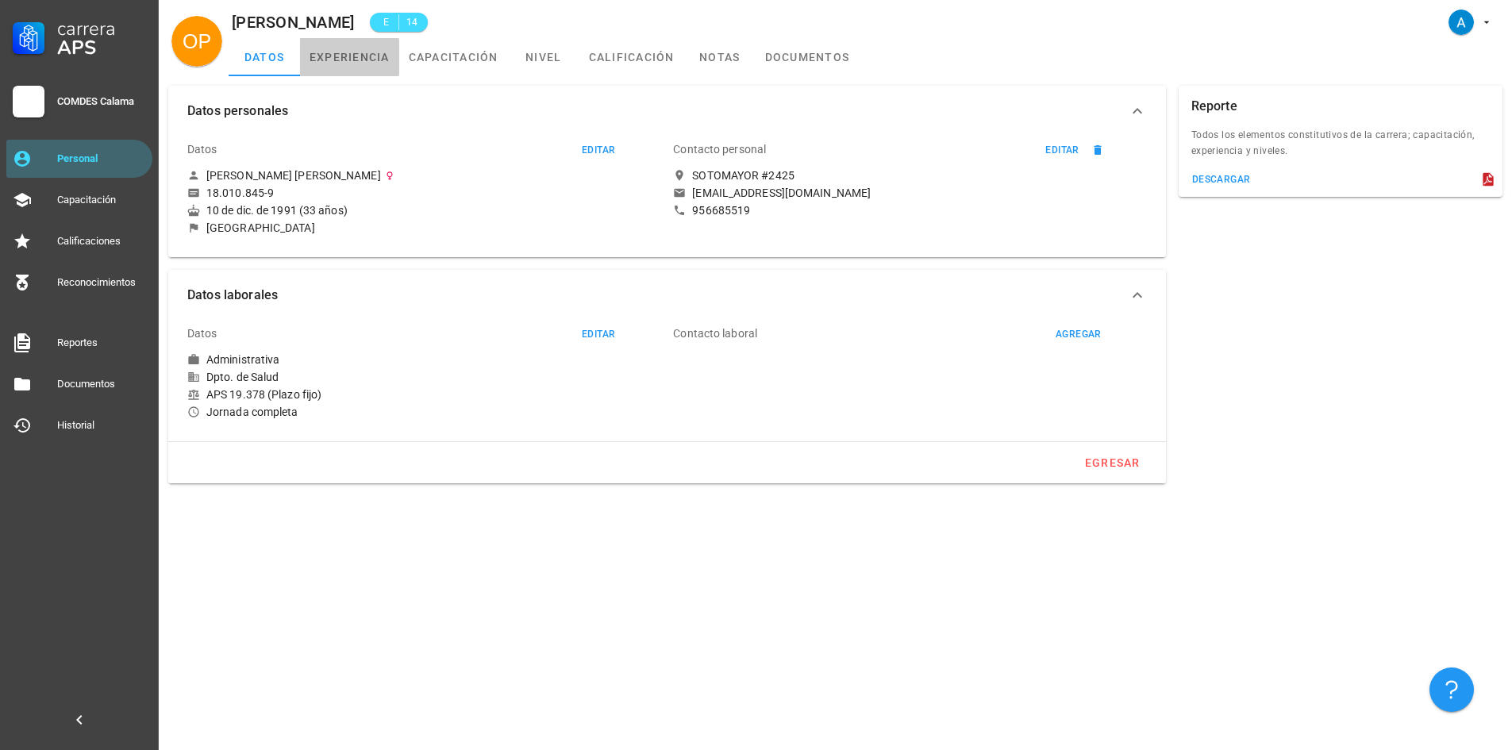
click at [334, 53] on link "experiencia" at bounding box center [349, 57] width 99 height 38
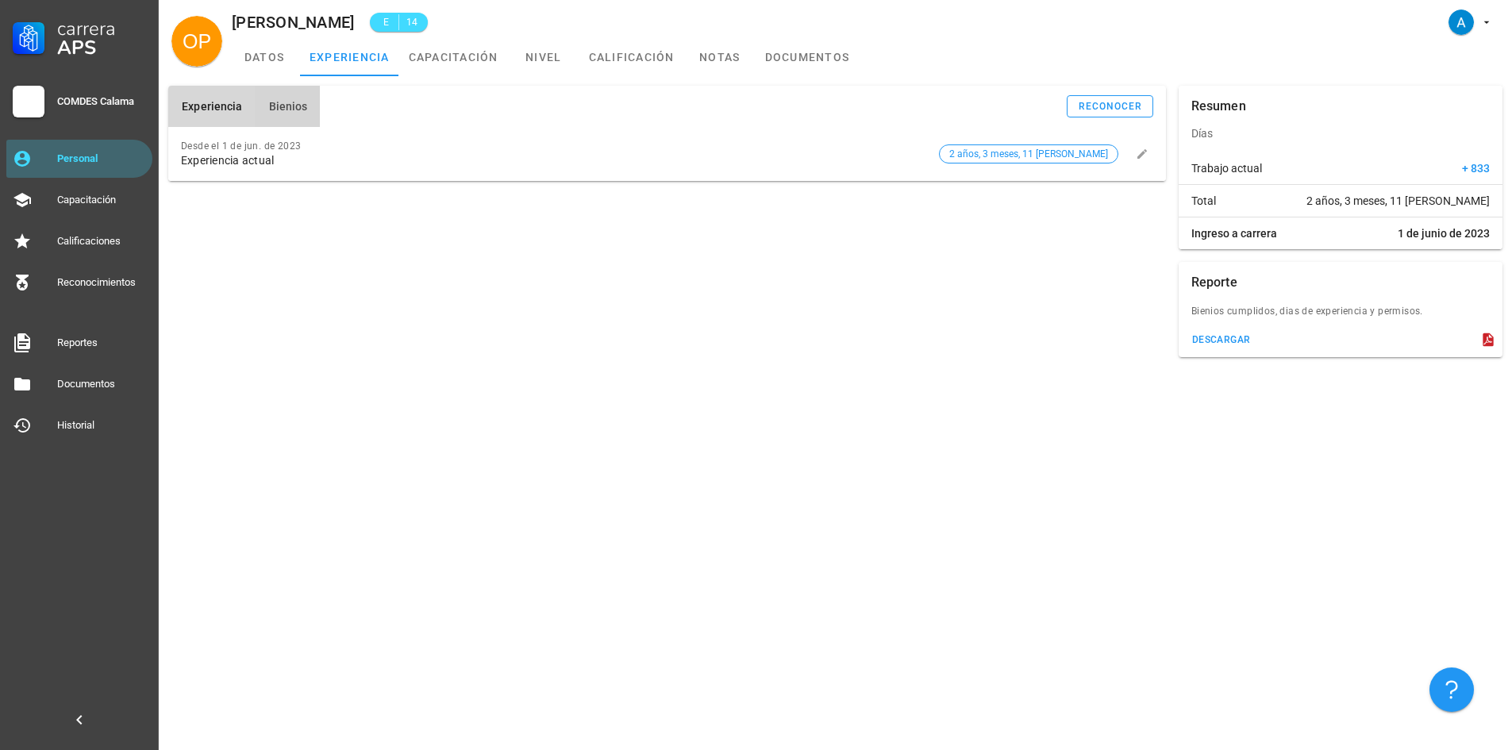
click at [287, 103] on span "Bienios" at bounding box center [287, 106] width 40 height 13
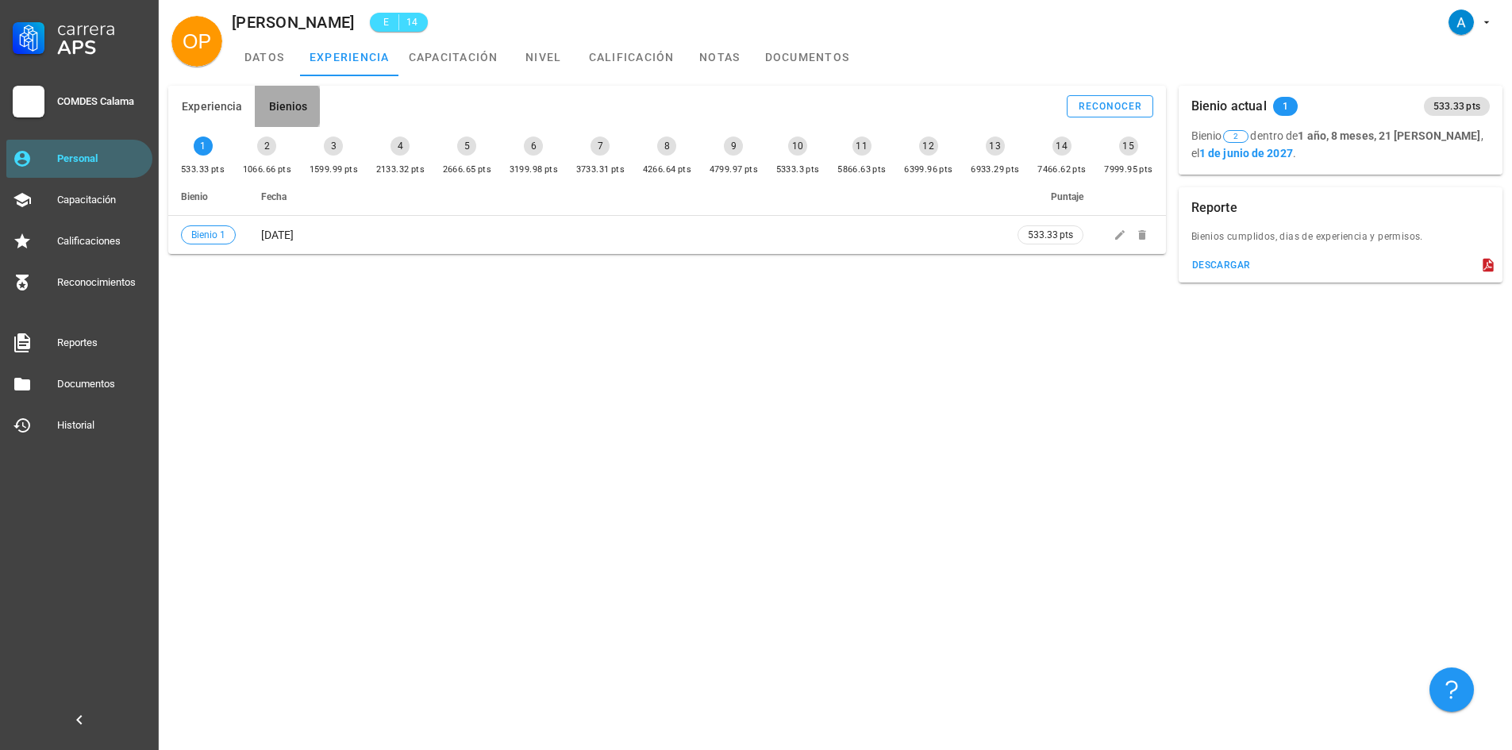
click at [287, 103] on span "Bienios" at bounding box center [287, 106] width 40 height 13
click at [487, 66] on link "capacitación" at bounding box center [453, 57] width 109 height 38
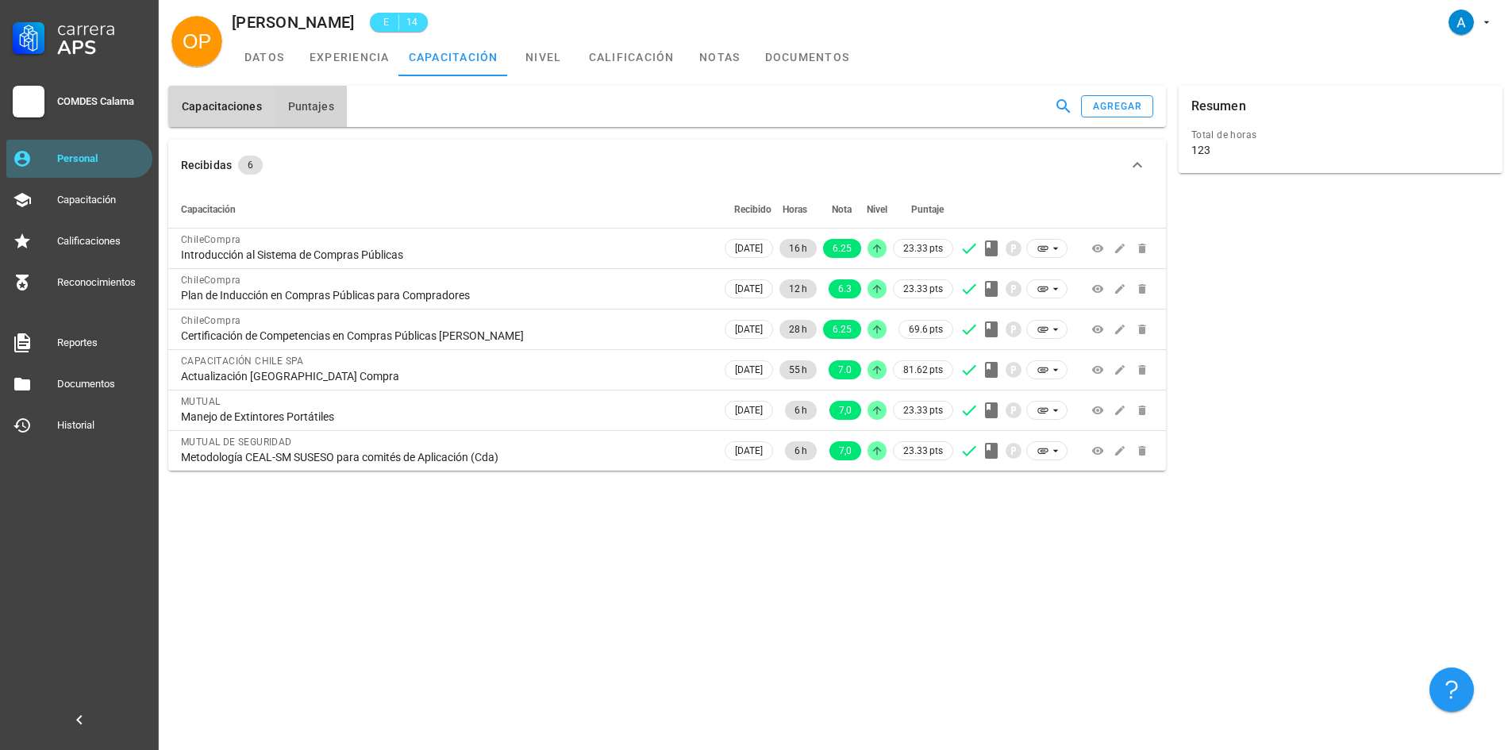
click at [314, 103] on span "Puntajes" at bounding box center [310, 106] width 47 height 13
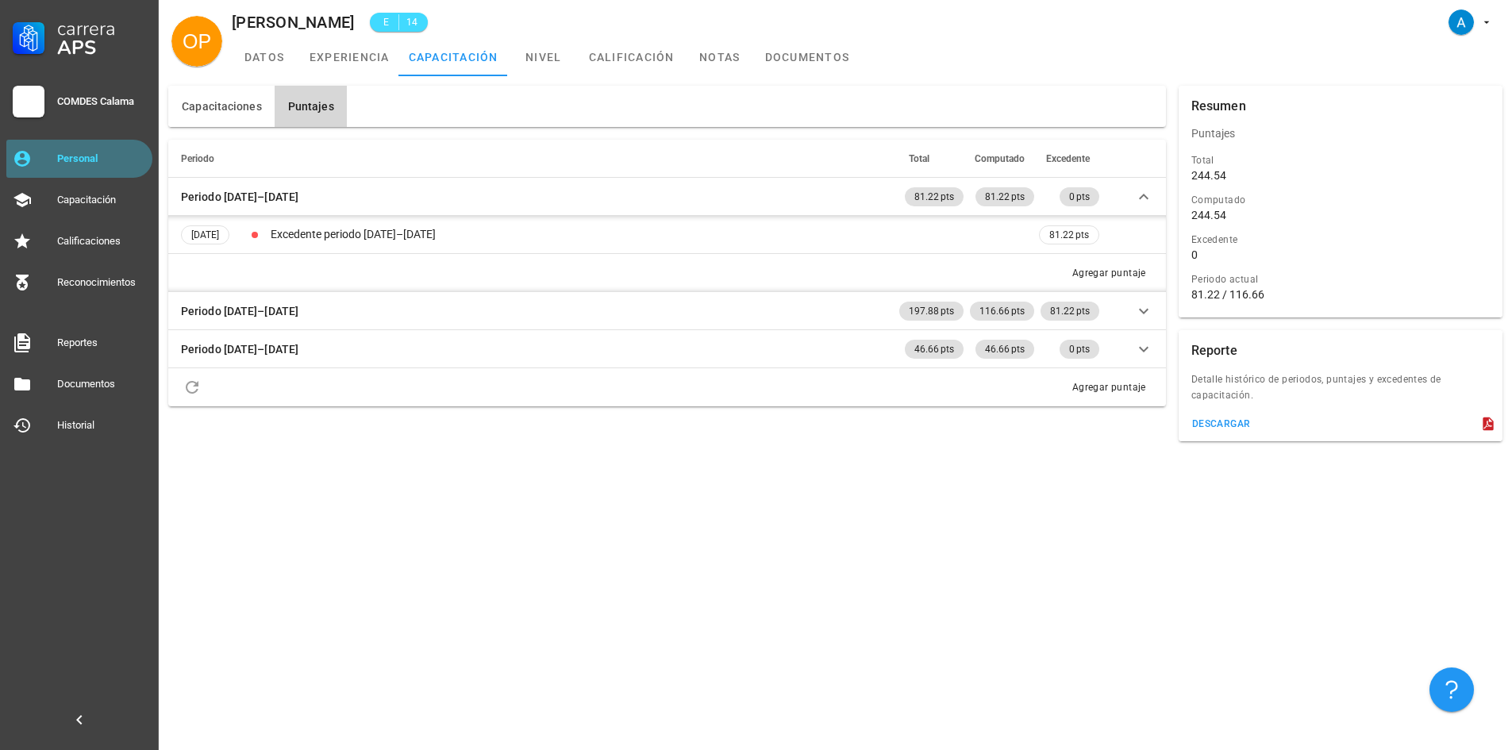
click at [103, 156] on div "Personal" at bounding box center [101, 158] width 89 height 13
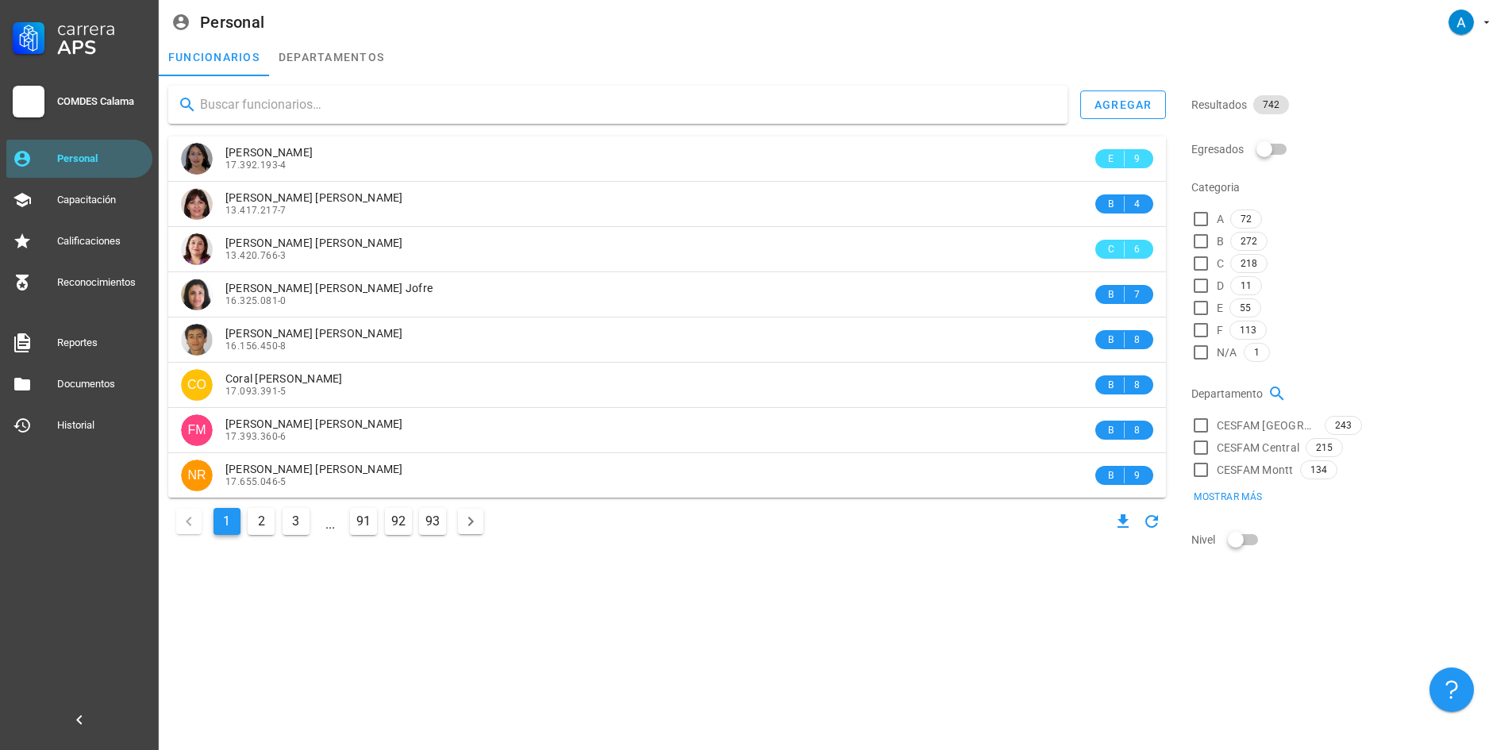
click at [223, 106] on input "text" at bounding box center [627, 104] width 855 height 25
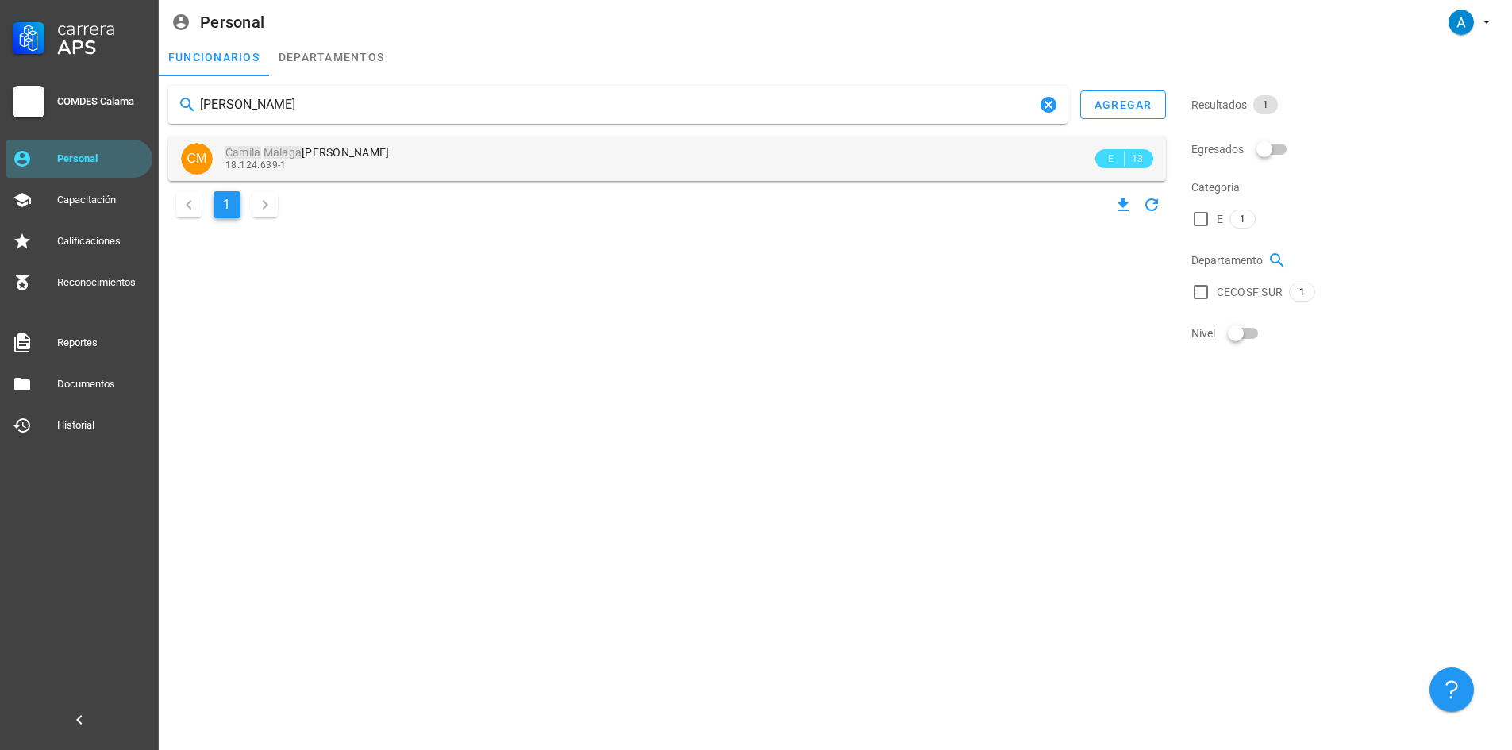
type input "[PERSON_NAME]"
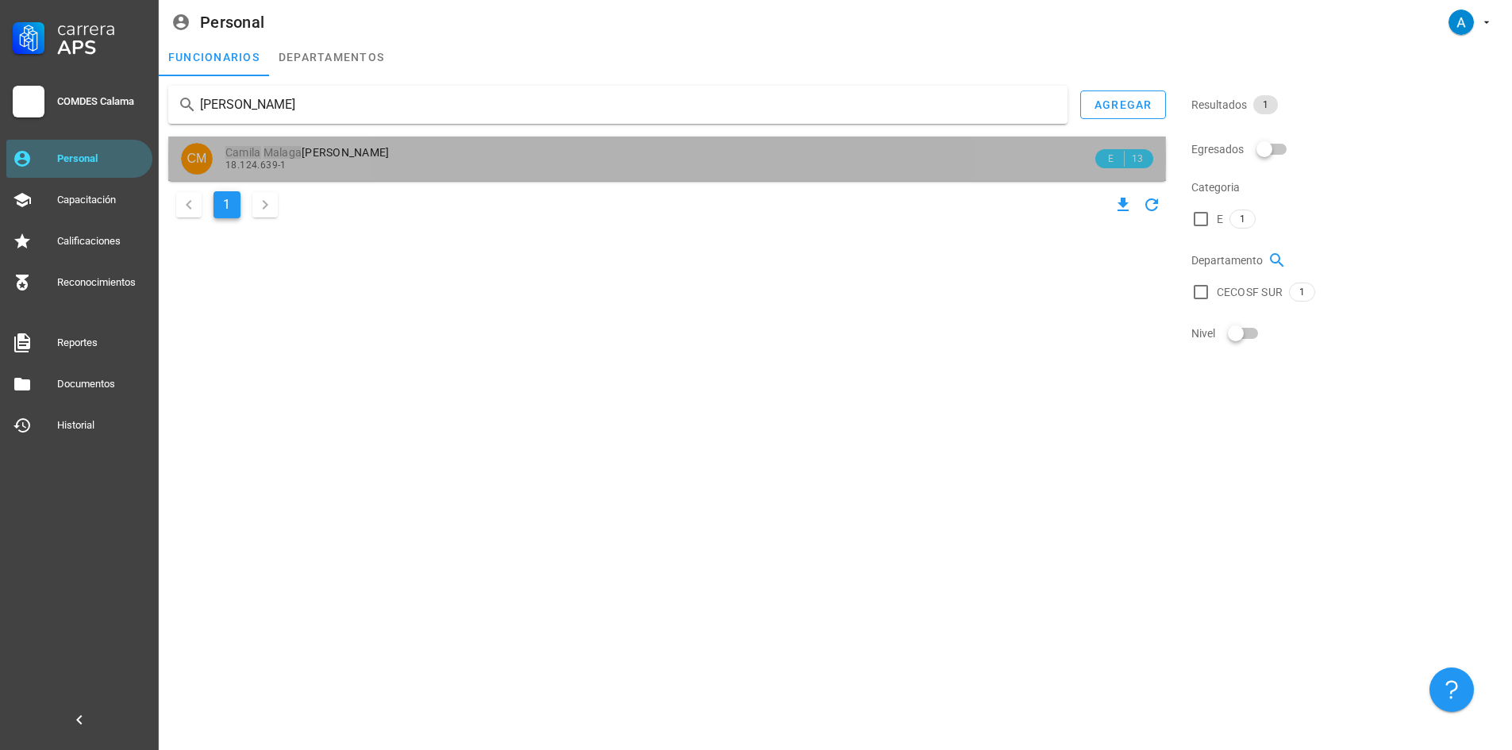
click at [311, 140] on div "[PERSON_NAME] 18.124.639-1" at bounding box center [658, 159] width 867 height 44
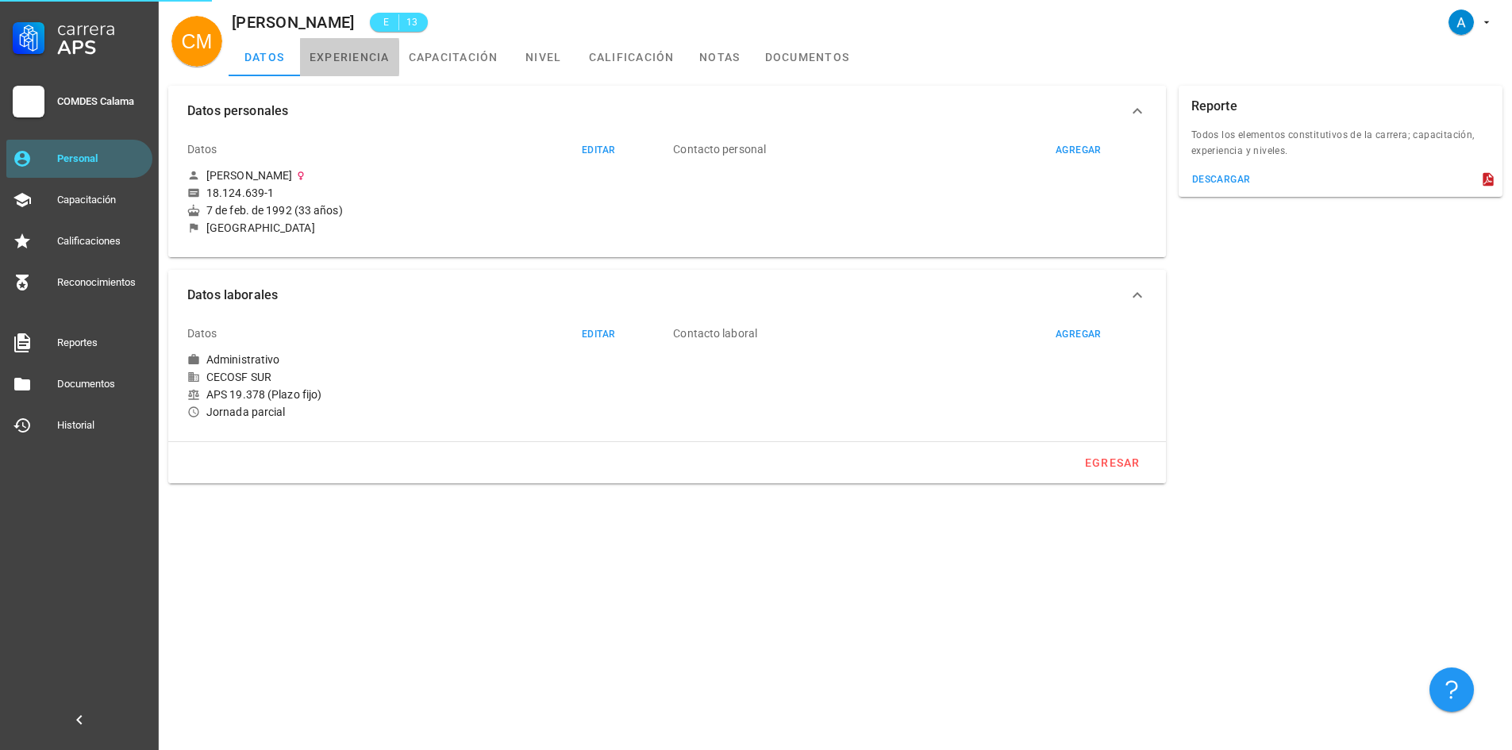
click at [339, 64] on link "experiencia" at bounding box center [349, 57] width 99 height 38
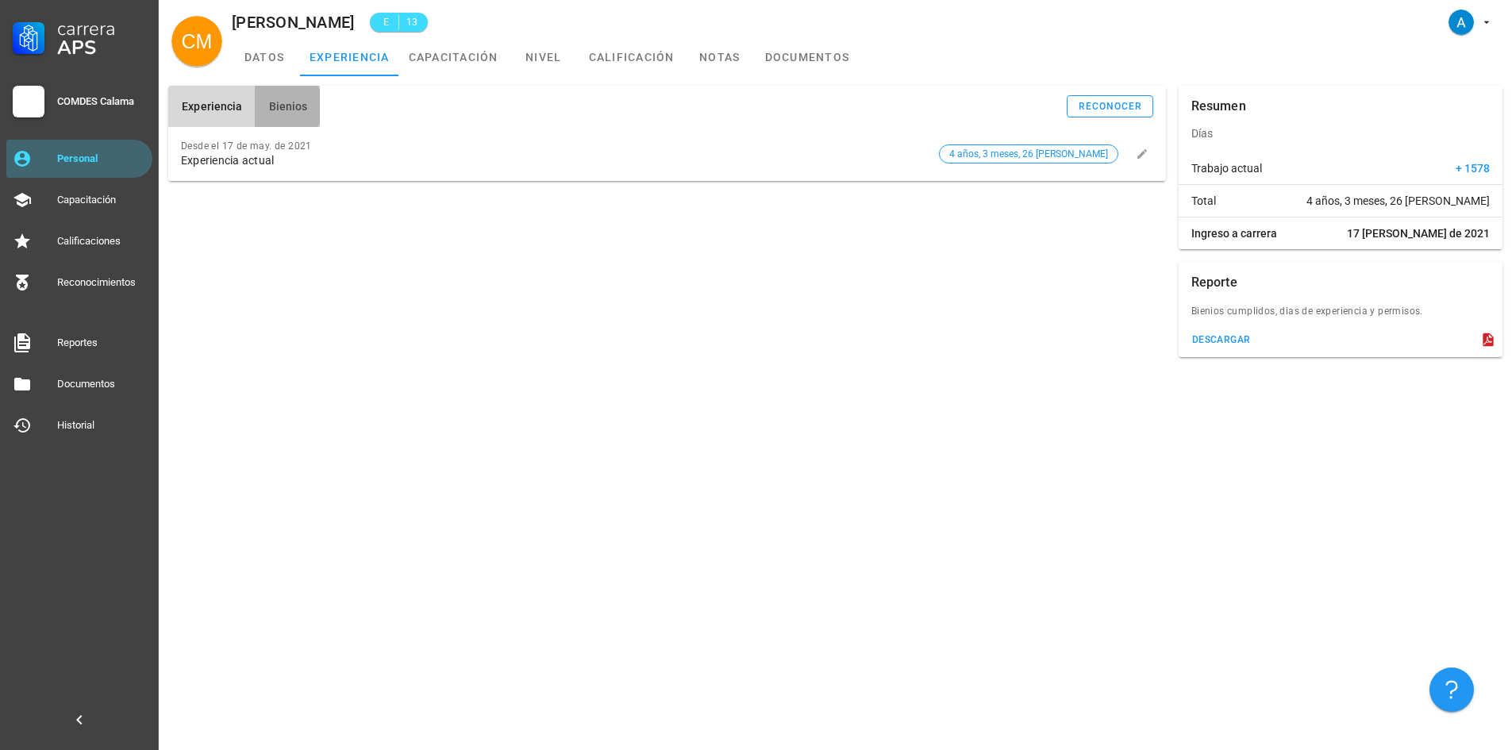
click at [286, 108] on span "Bienios" at bounding box center [287, 106] width 40 height 13
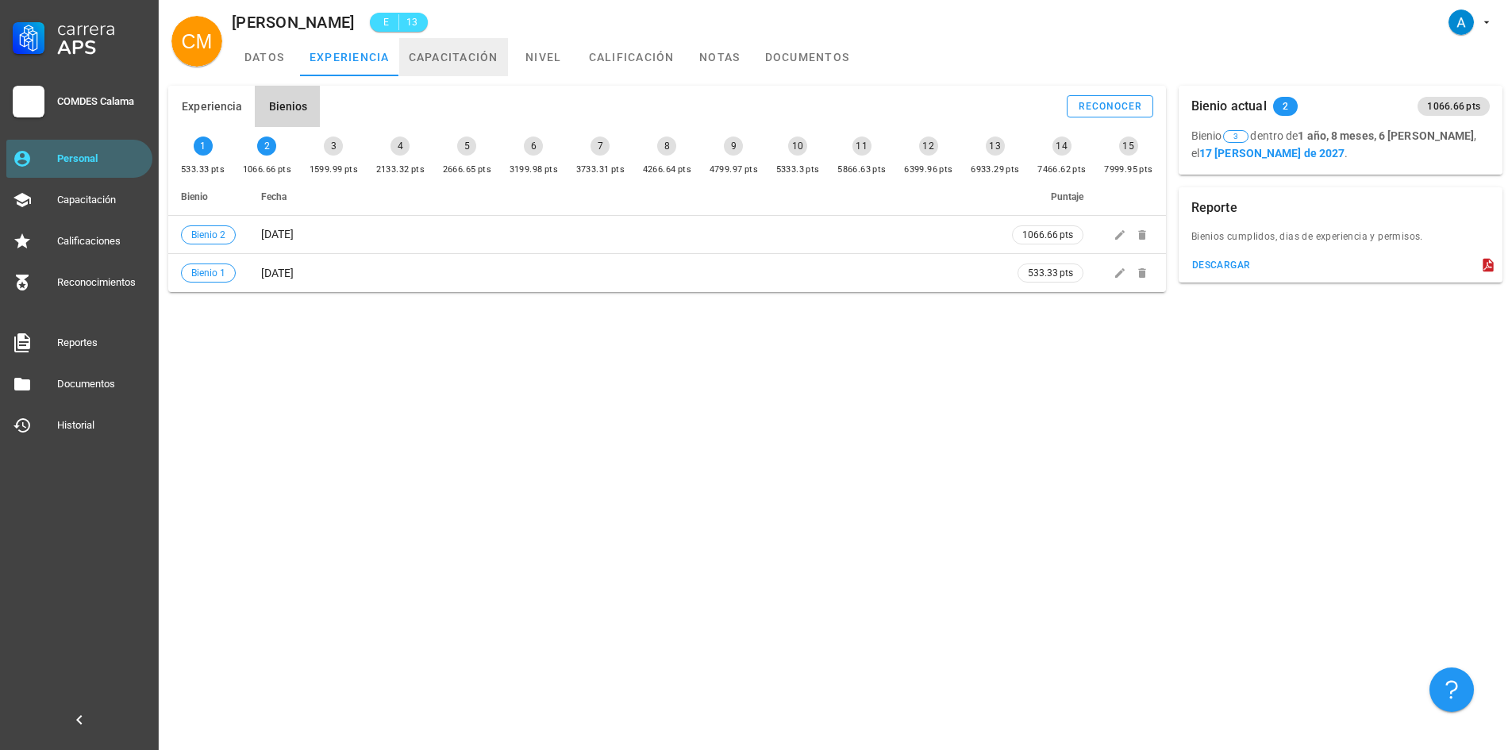
click at [448, 66] on link "capacitación" at bounding box center [453, 57] width 109 height 38
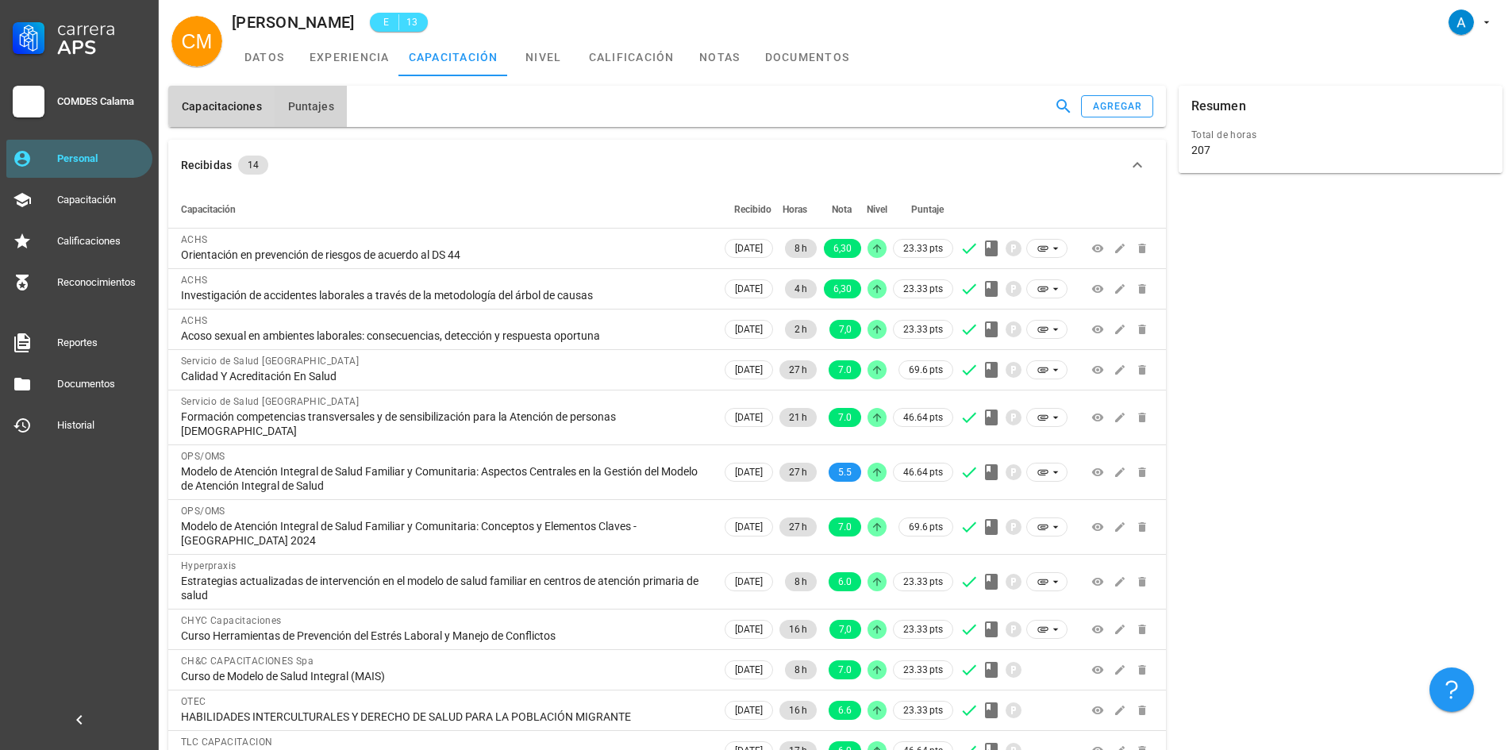
click at [321, 116] on button "Puntajes" at bounding box center [311, 106] width 72 height 41
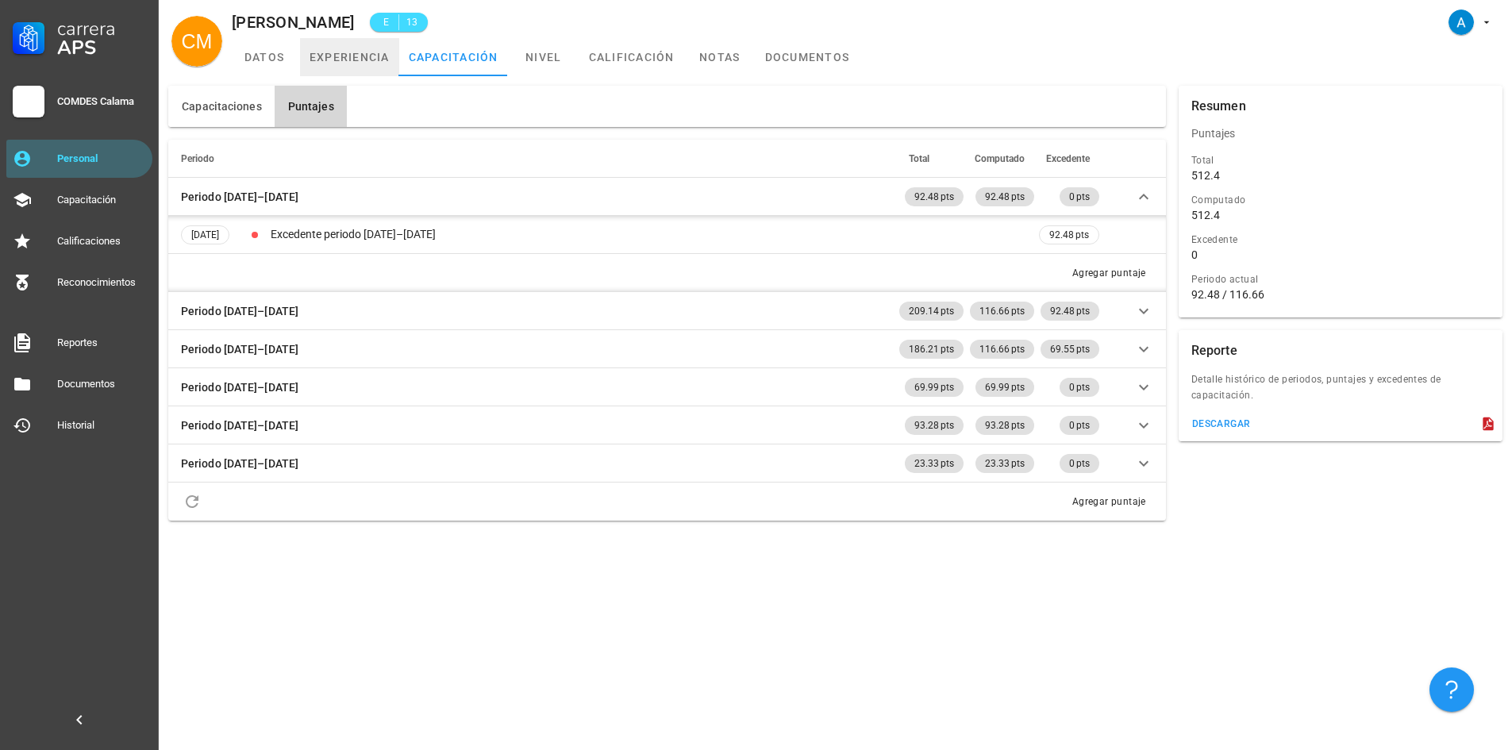
click at [330, 56] on link "experiencia" at bounding box center [349, 57] width 99 height 38
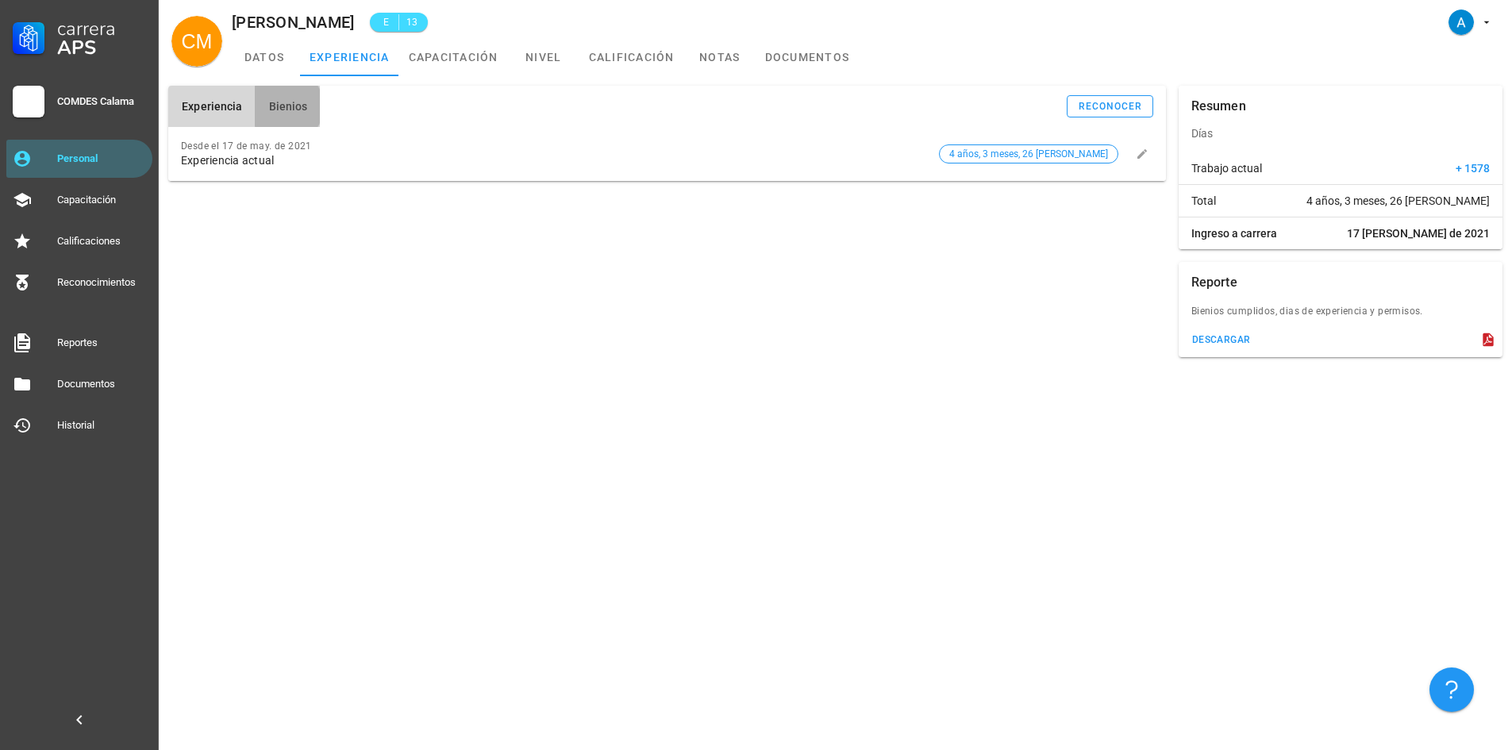
click at [297, 106] on span "Bienios" at bounding box center [287, 106] width 40 height 13
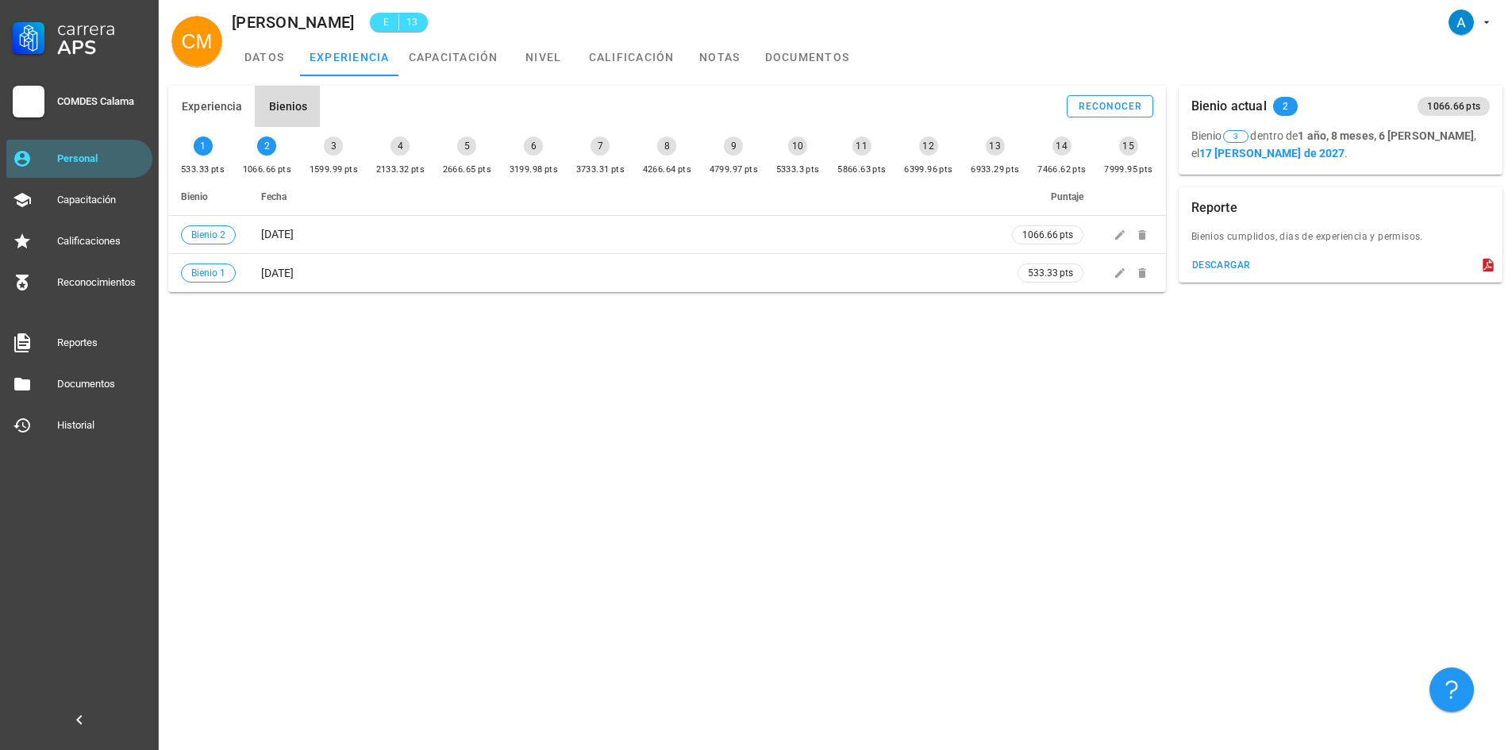
click at [309, 113] on button "Bienios" at bounding box center [287, 106] width 65 height 41
click at [106, 160] on div "Personal" at bounding box center [101, 158] width 89 height 13
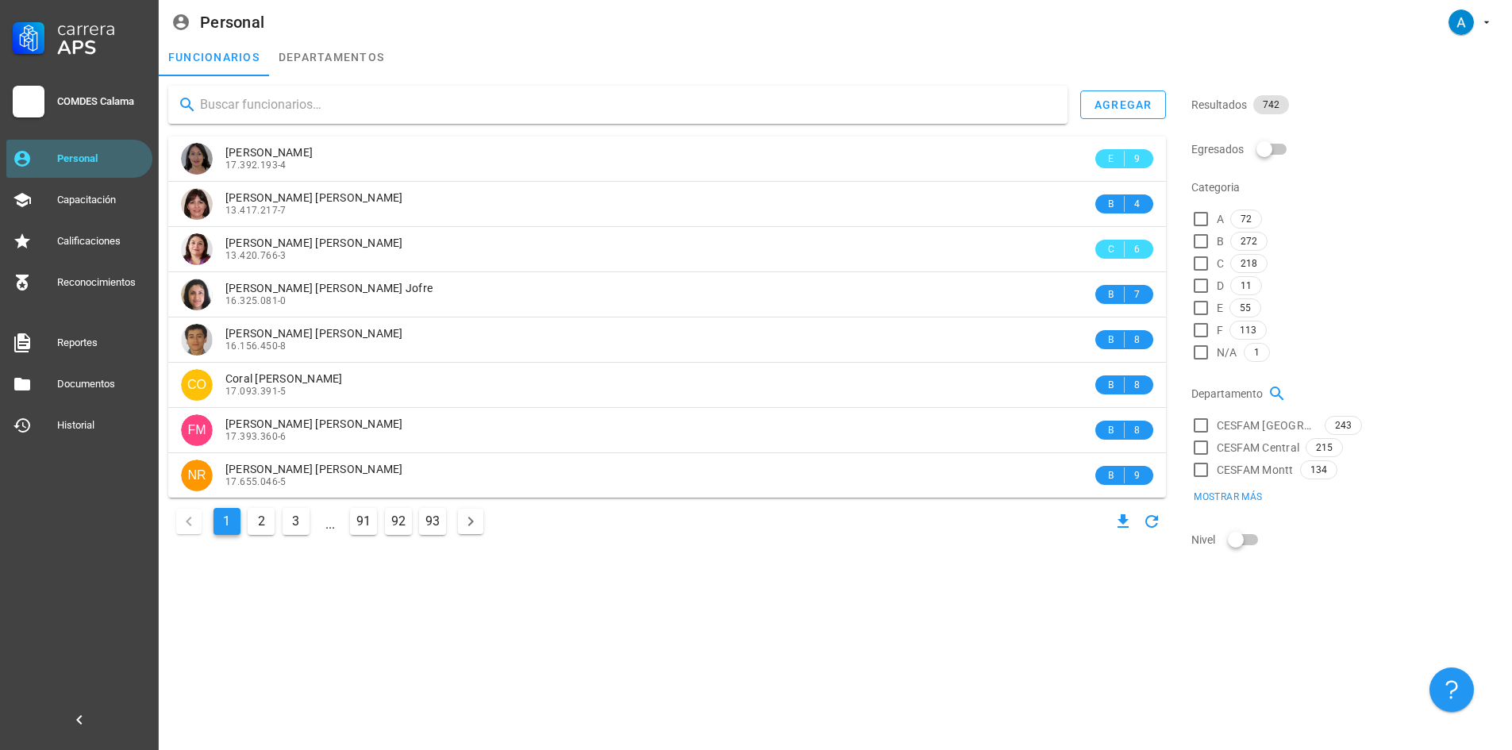
click at [270, 101] on input "text" at bounding box center [627, 104] width 855 height 25
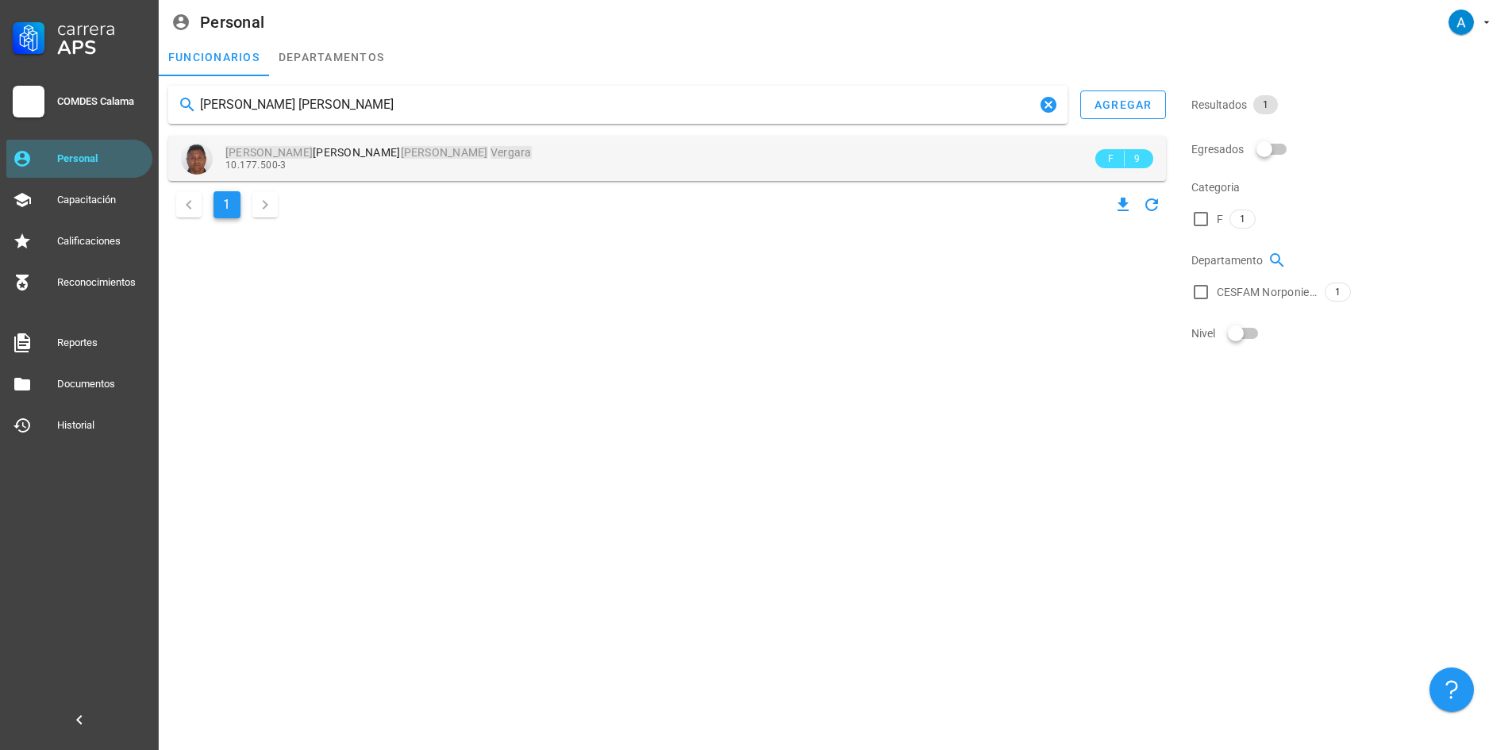
type input "[PERSON_NAME] [PERSON_NAME]"
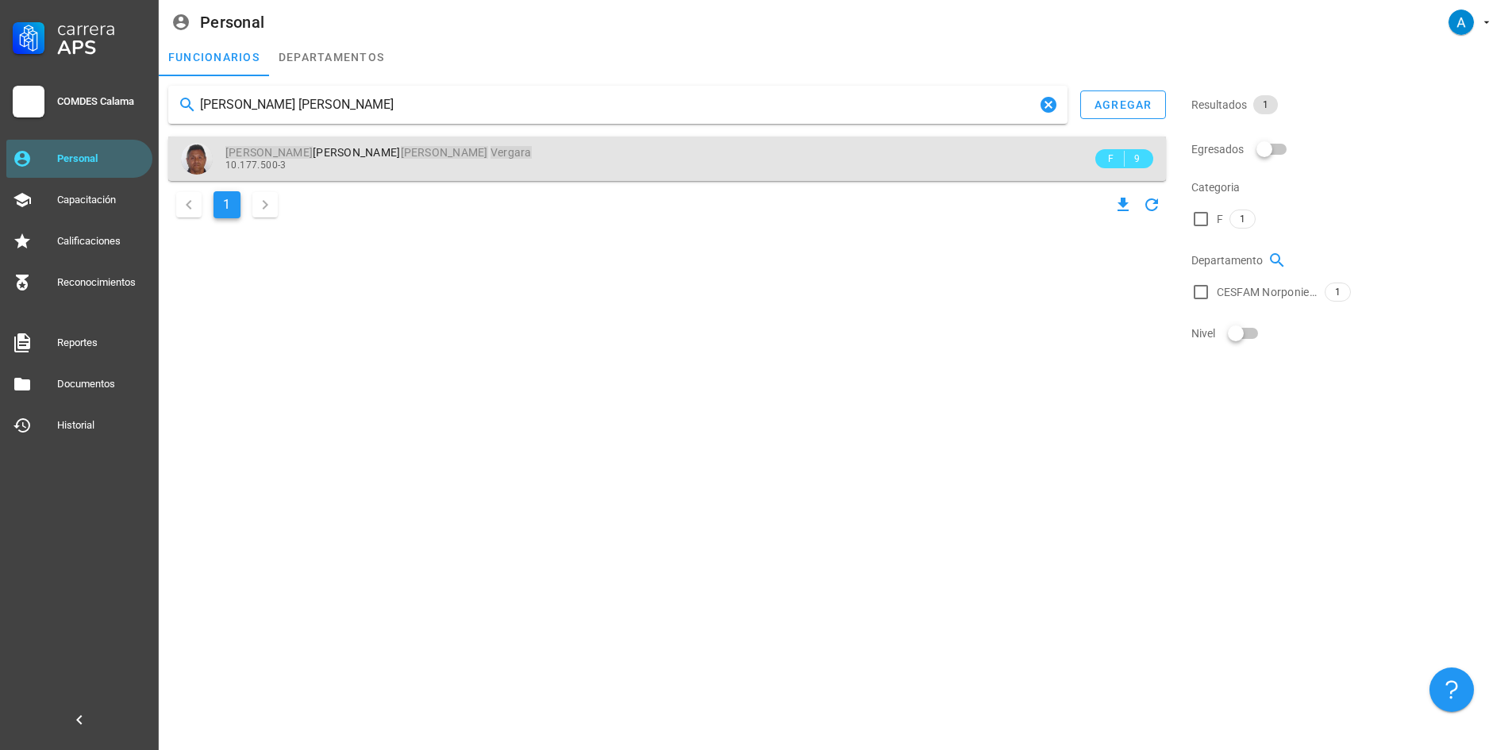
click at [329, 163] on div "10.177.500-3" at bounding box center [658, 165] width 867 height 11
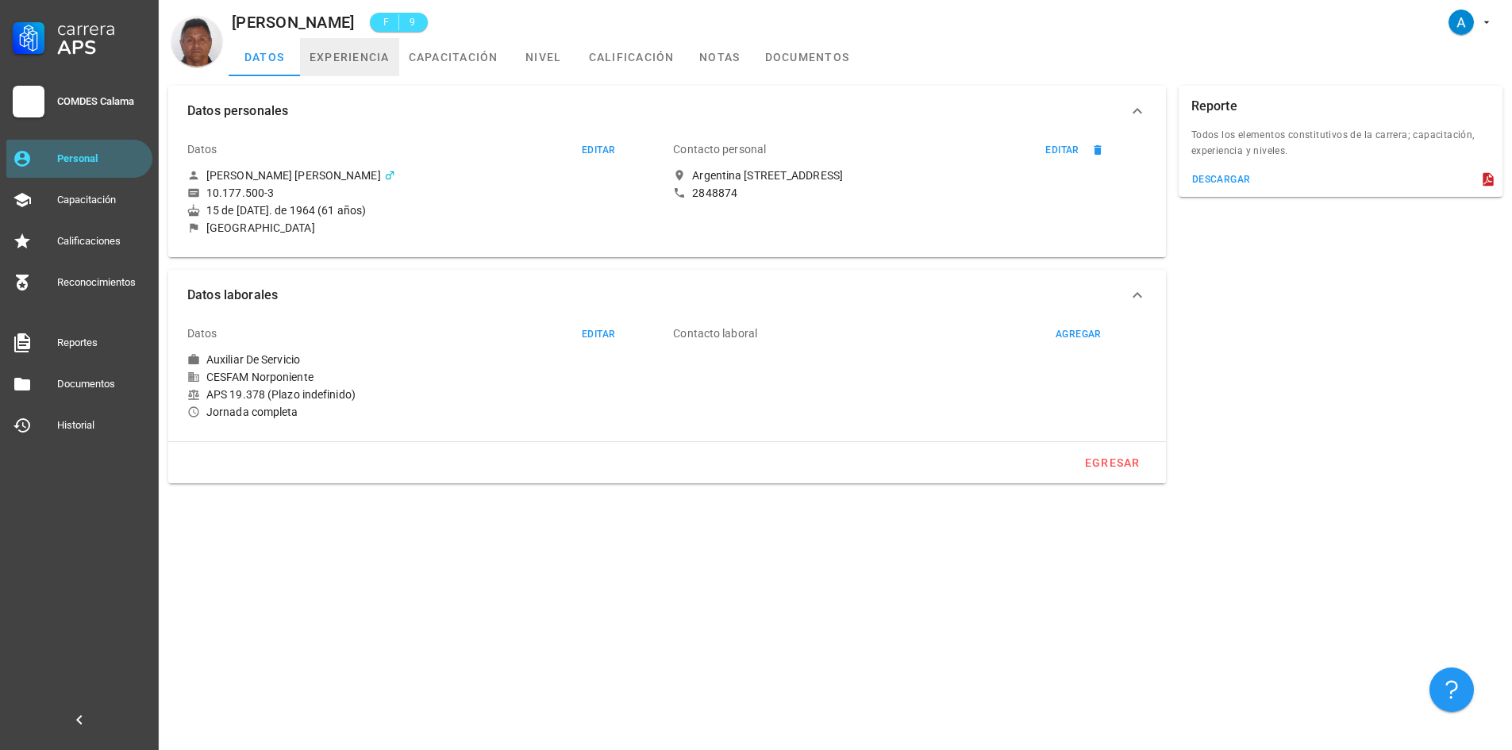
click at [344, 63] on link "experiencia" at bounding box center [349, 57] width 99 height 38
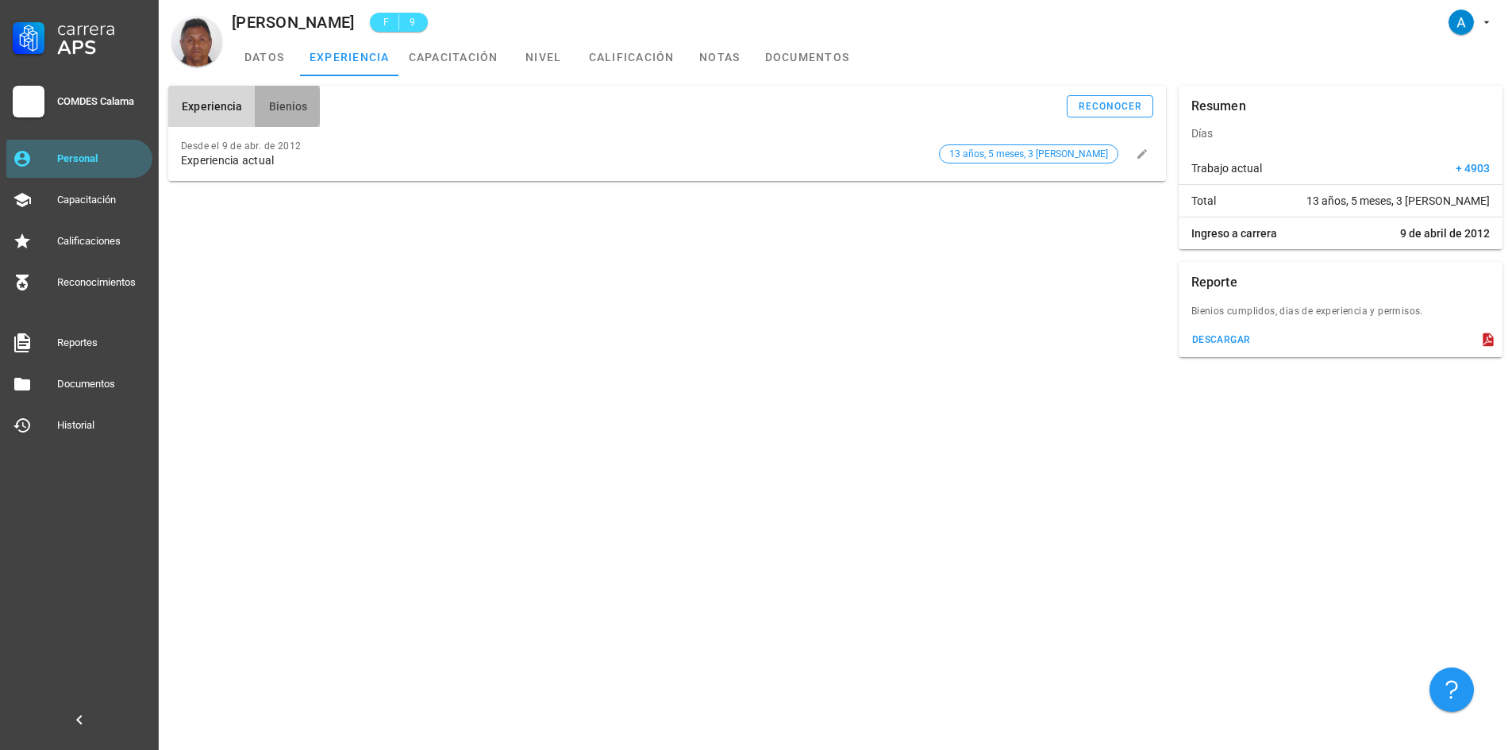
click at [306, 98] on button "Bienios" at bounding box center [287, 106] width 65 height 41
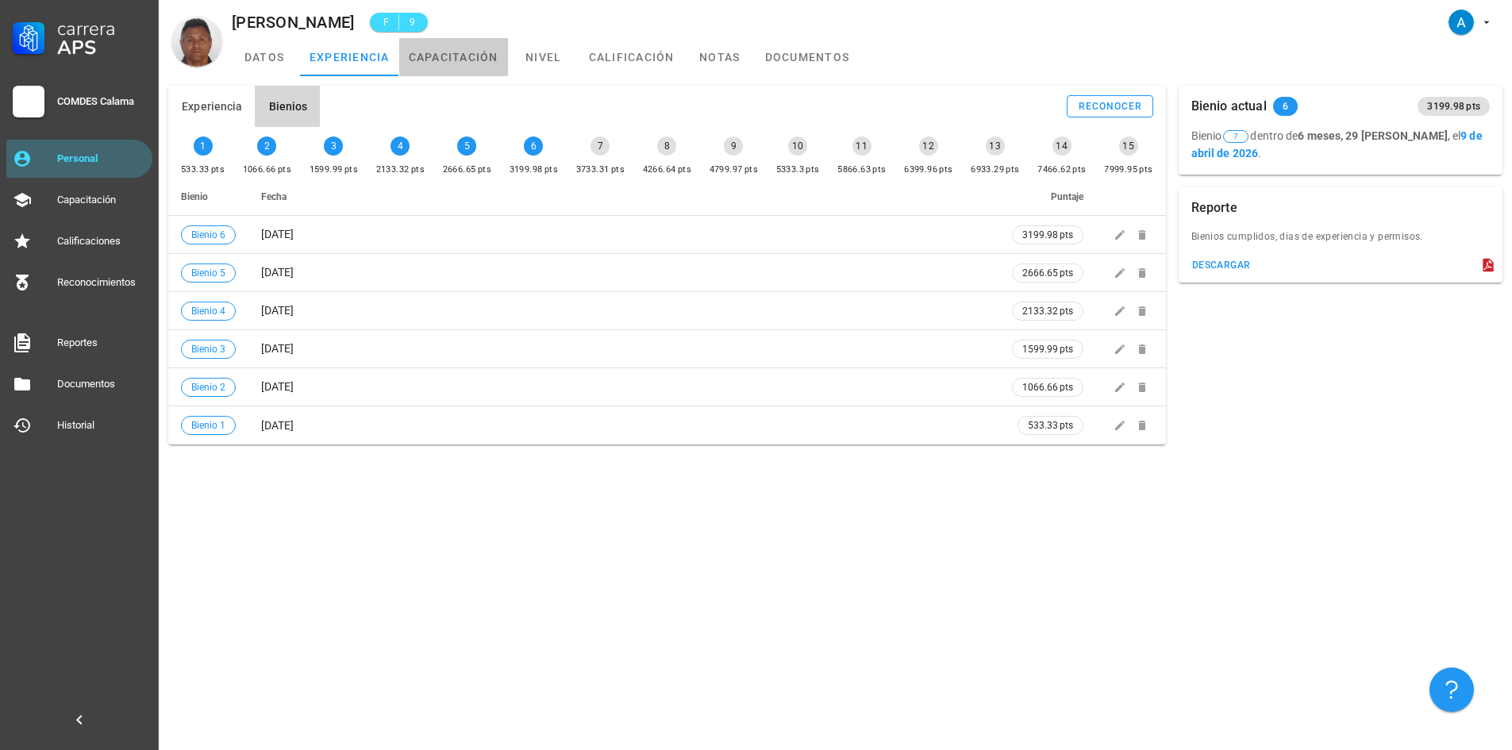
click at [484, 61] on link "capacitación" at bounding box center [453, 57] width 109 height 38
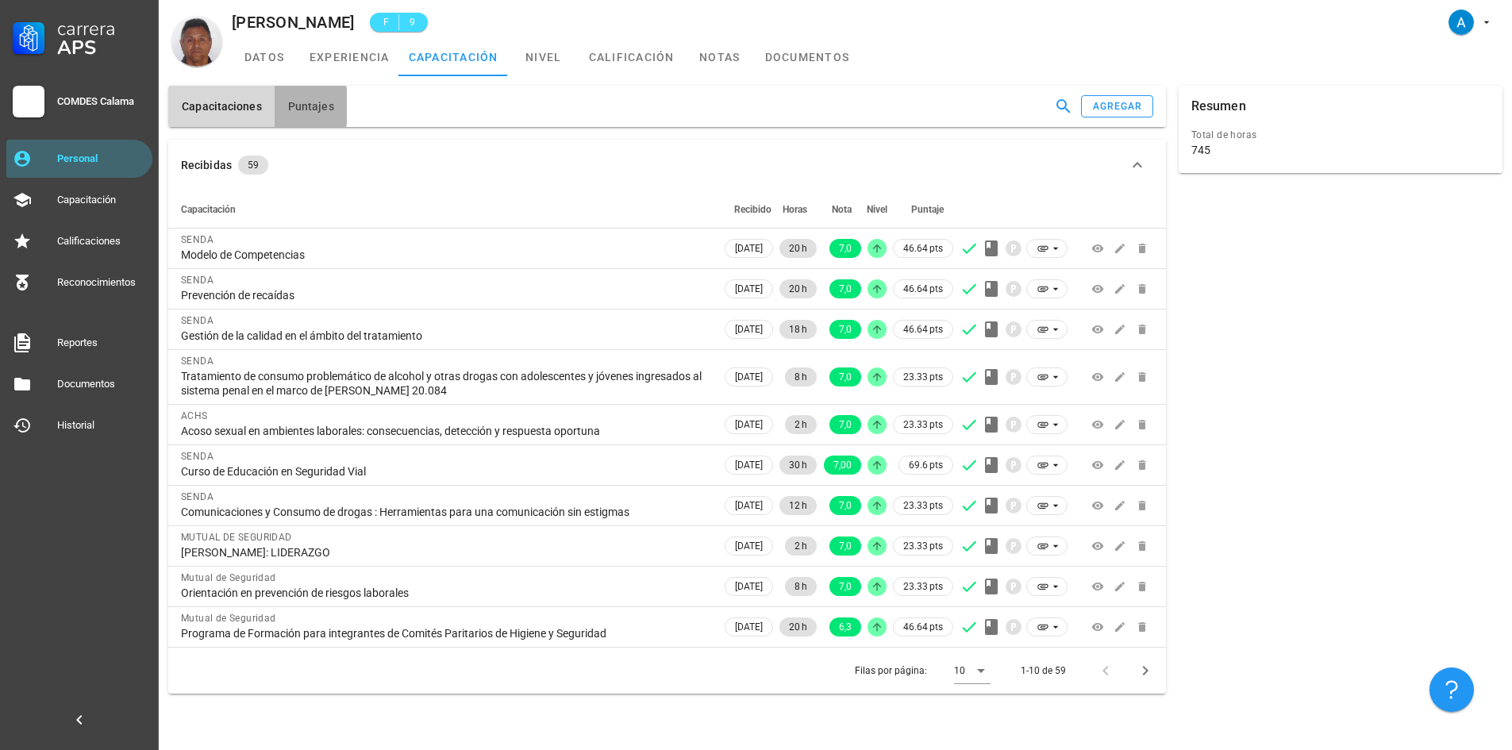
click at [327, 104] on span "Puntajes" at bounding box center [310, 106] width 47 height 13
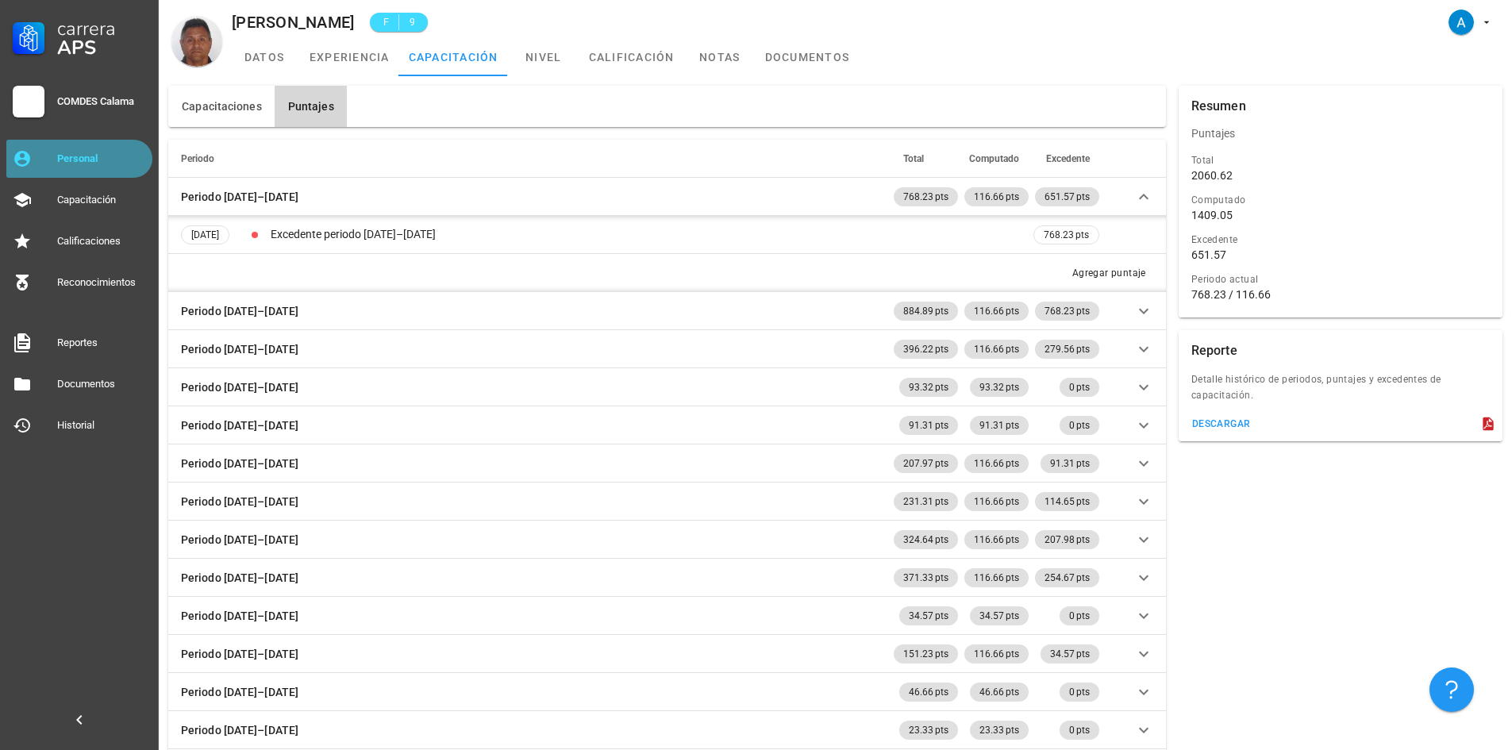
click at [114, 151] on div "Personal" at bounding box center [101, 158] width 89 height 25
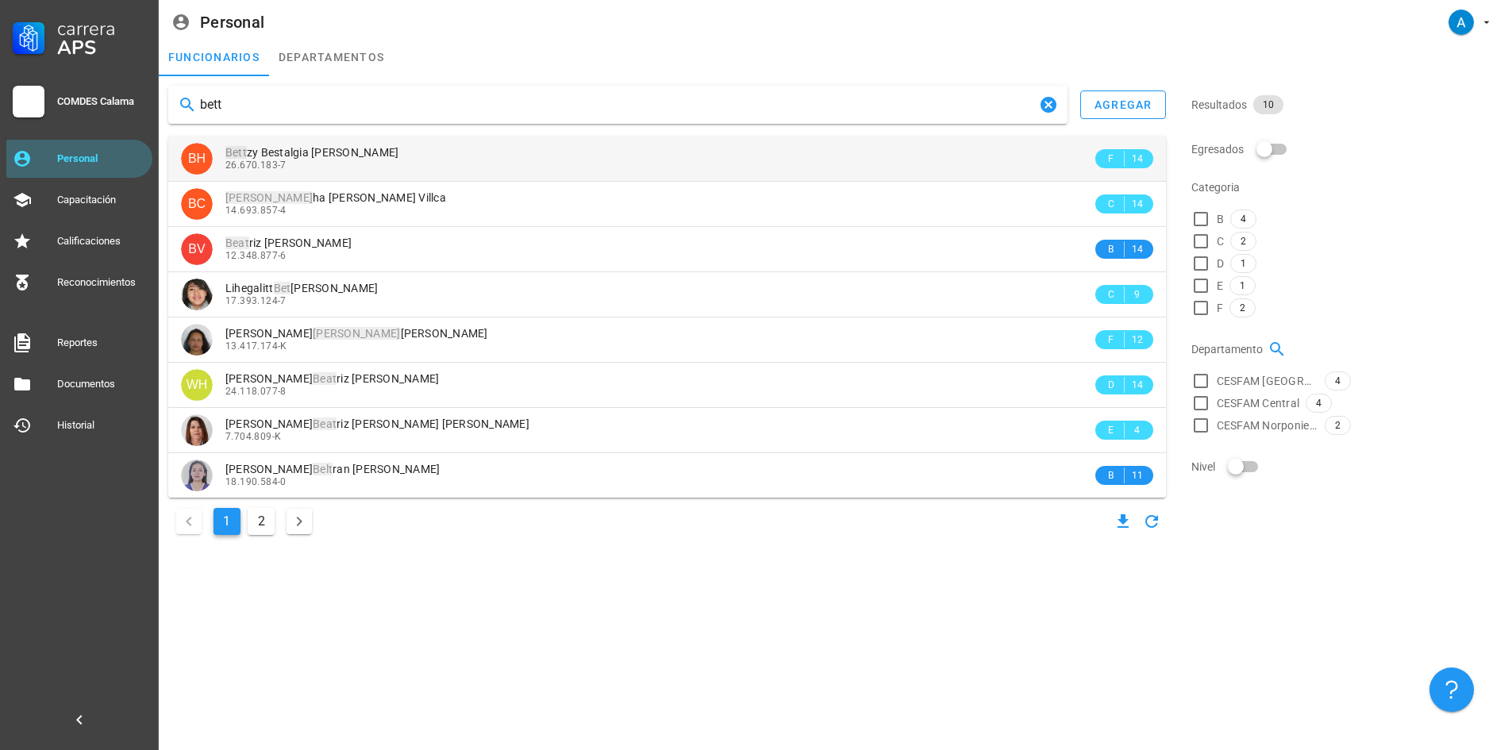
type input "bett"
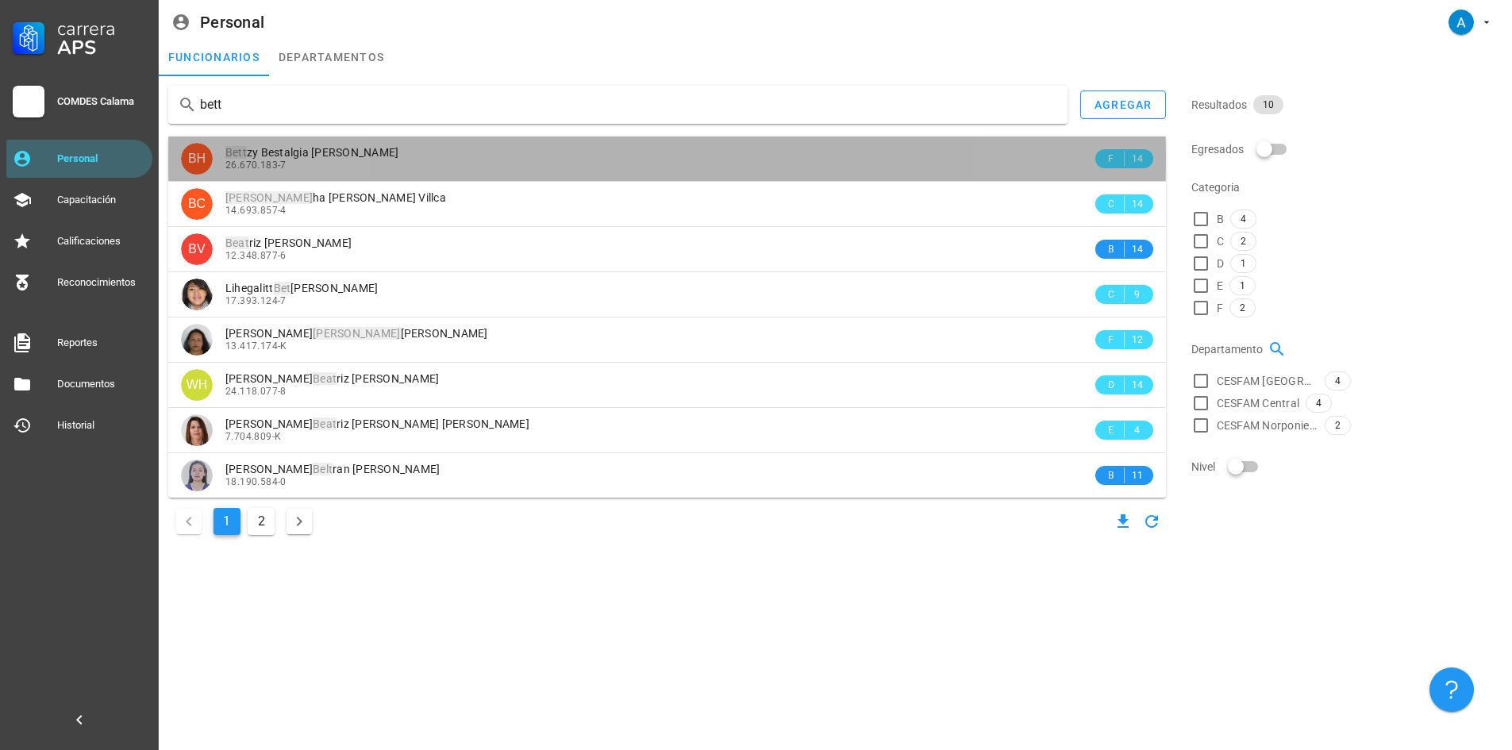
click at [350, 148] on span "Bett zy Bestalgia [PERSON_NAME]" at bounding box center [312, 152] width 174 height 13
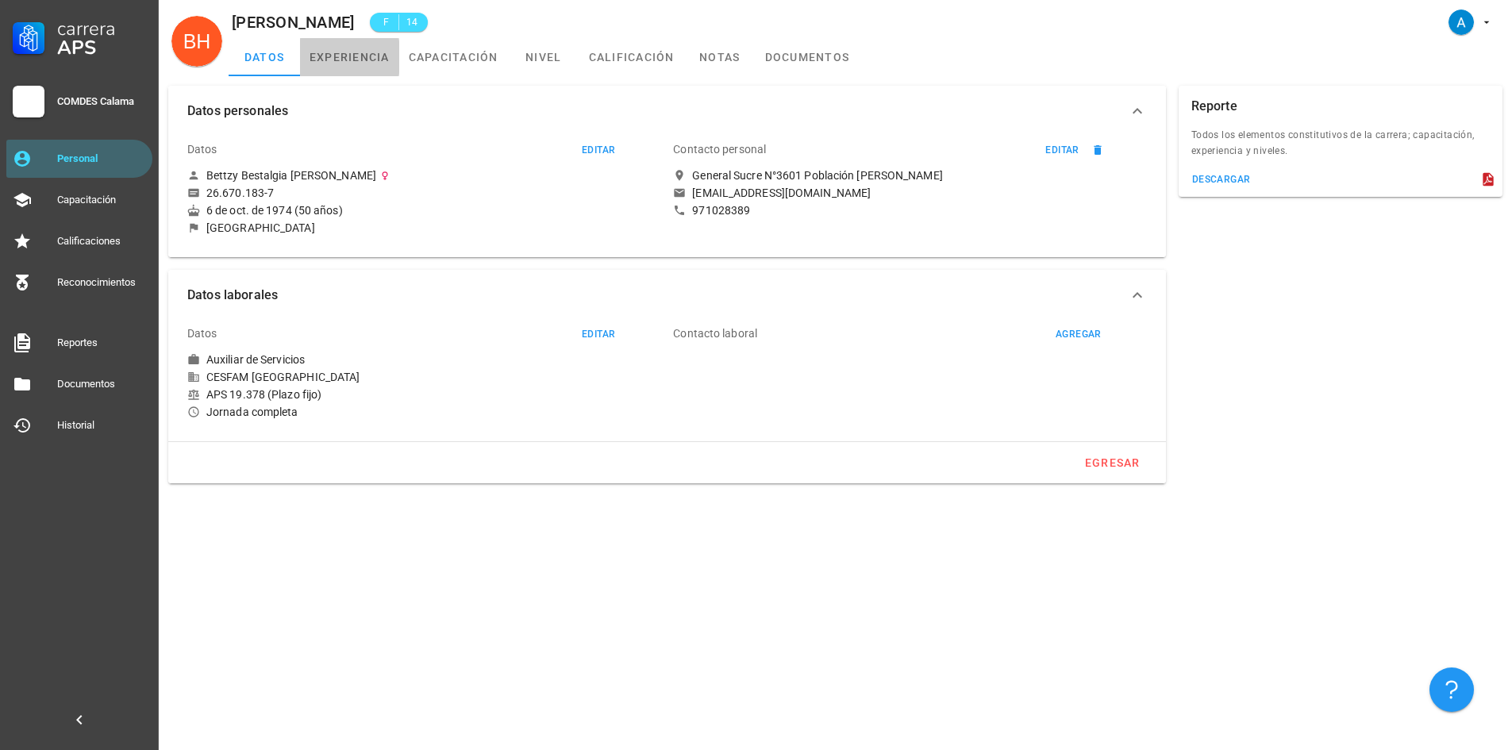
click at [364, 60] on link "experiencia" at bounding box center [349, 57] width 99 height 38
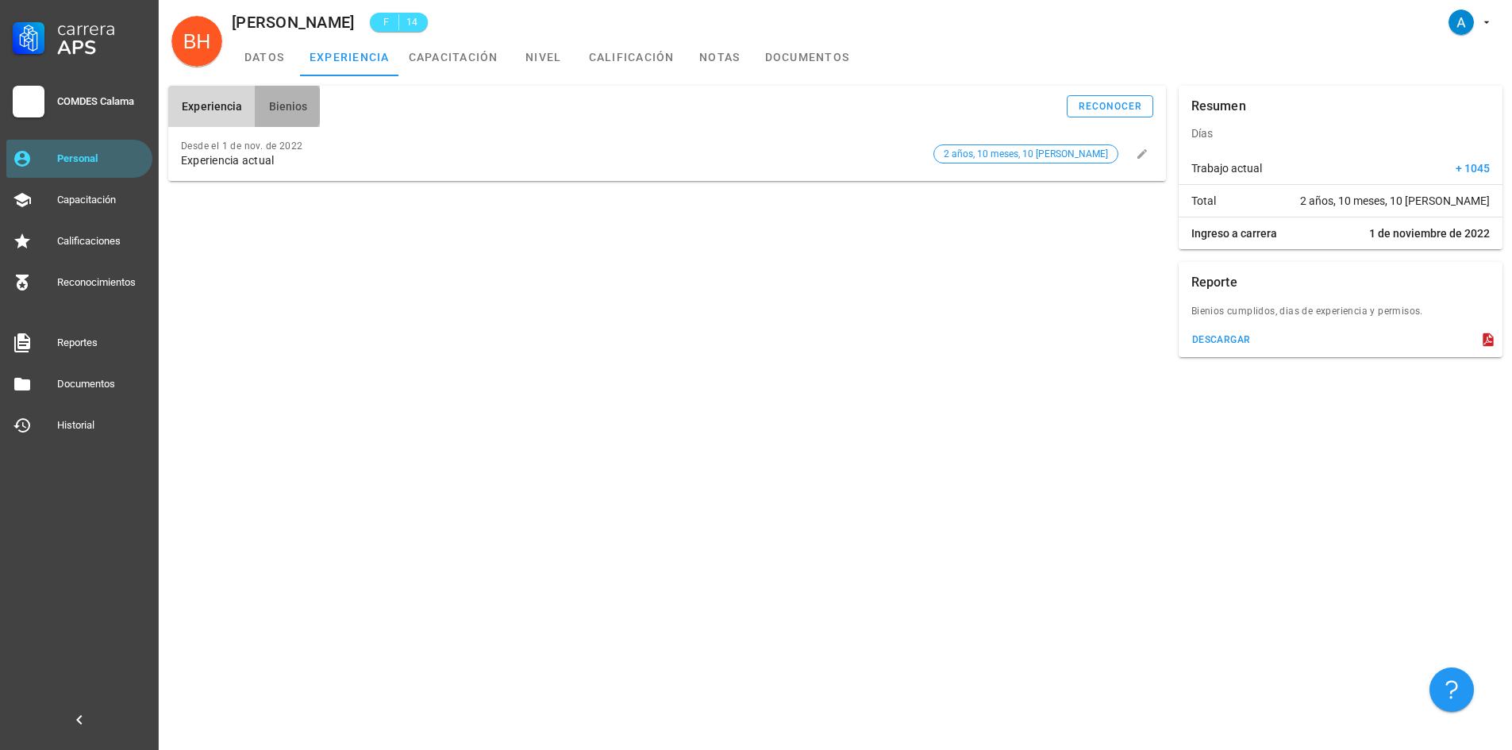
click at [279, 109] on span "Bienios" at bounding box center [287, 106] width 40 height 13
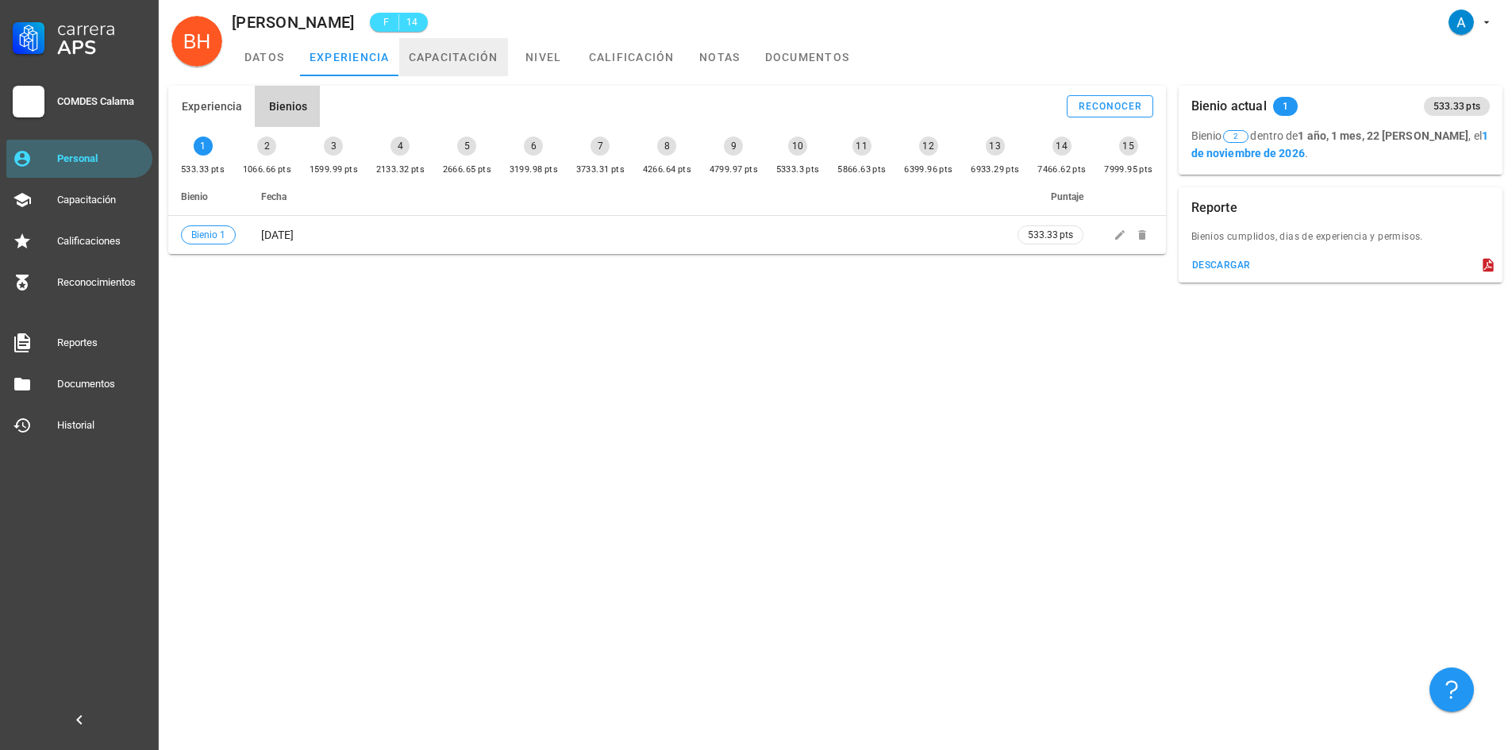
click at [423, 56] on link "capacitación" at bounding box center [453, 57] width 109 height 38
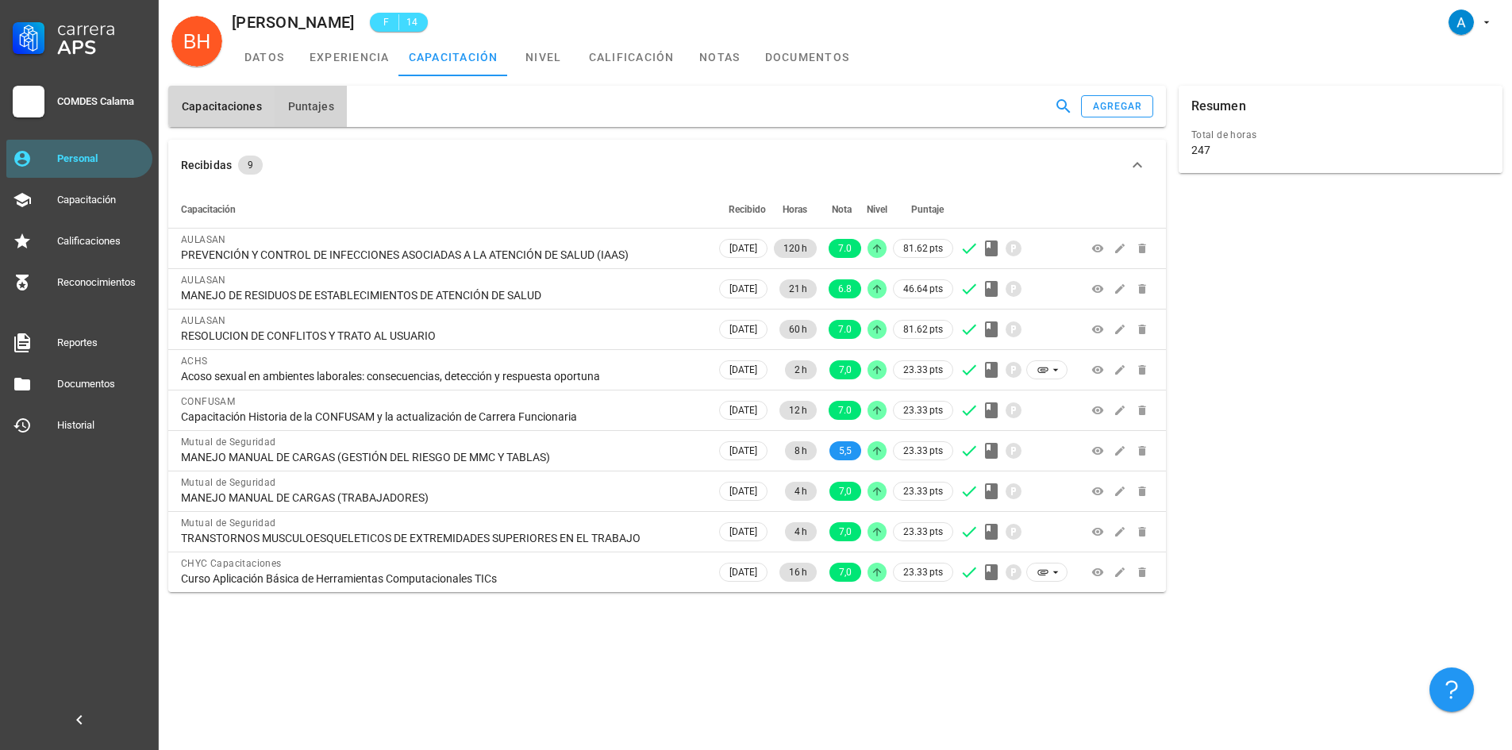
click at [312, 105] on span "Puntajes" at bounding box center [310, 106] width 47 height 13
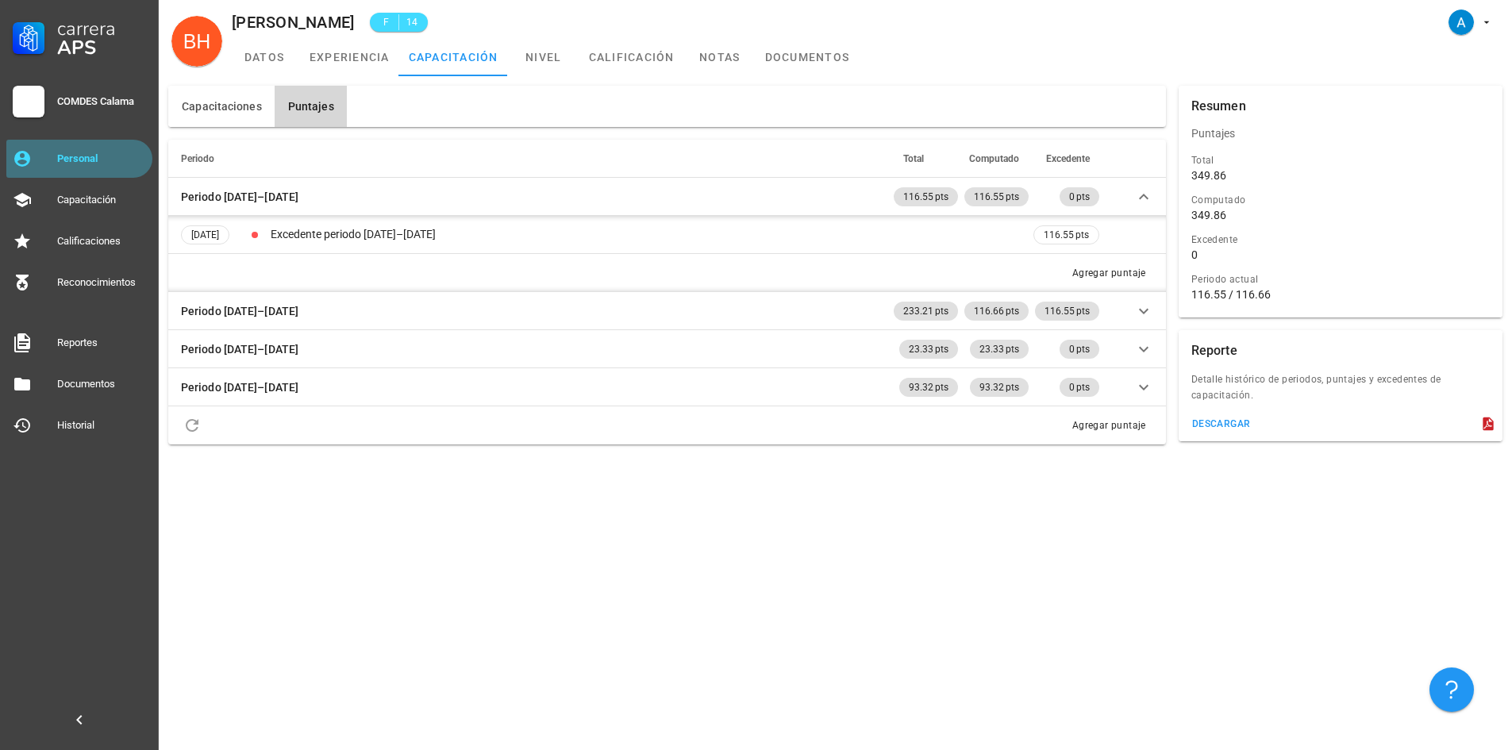
click at [125, 157] on div "Personal" at bounding box center [101, 158] width 89 height 13
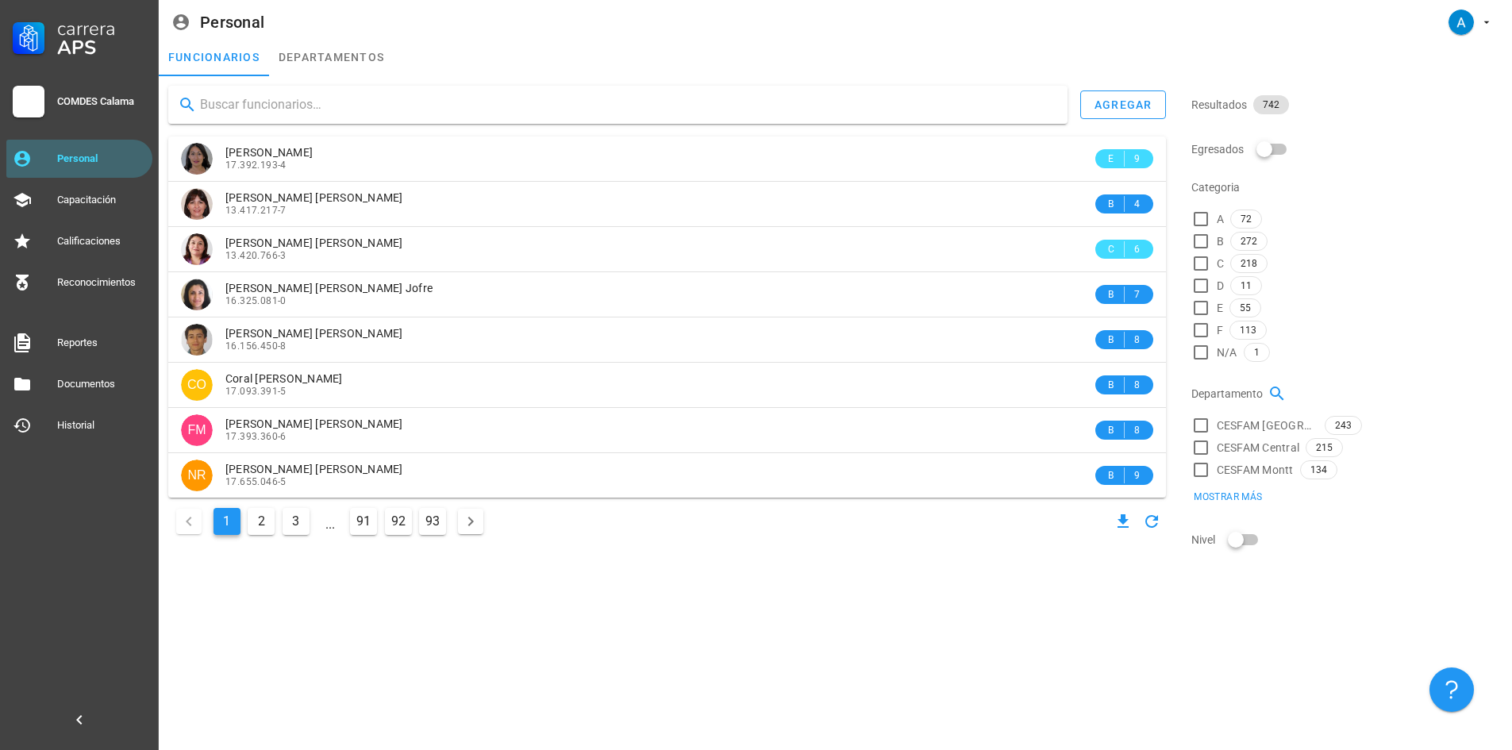
click at [225, 103] on input "text" at bounding box center [627, 104] width 855 height 25
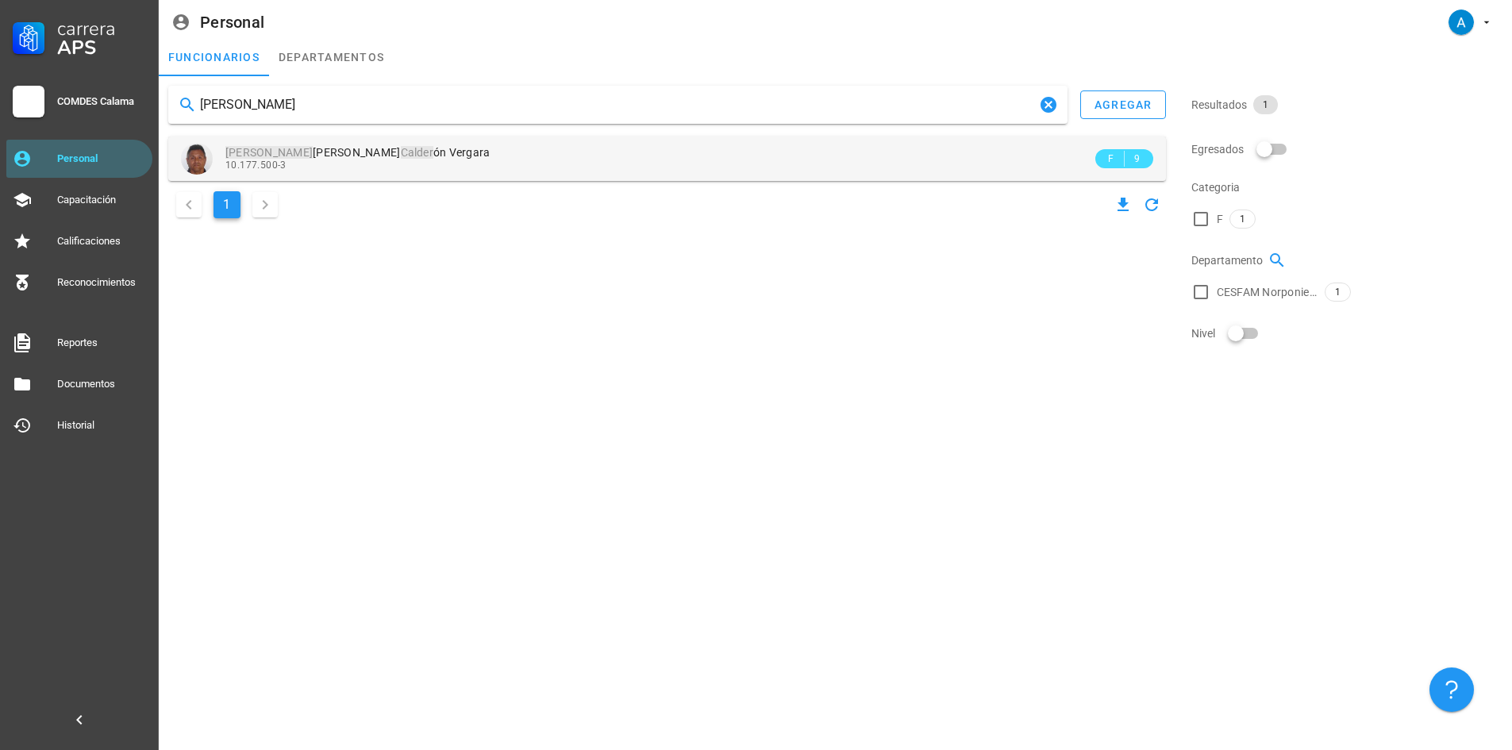
type input "[PERSON_NAME]"
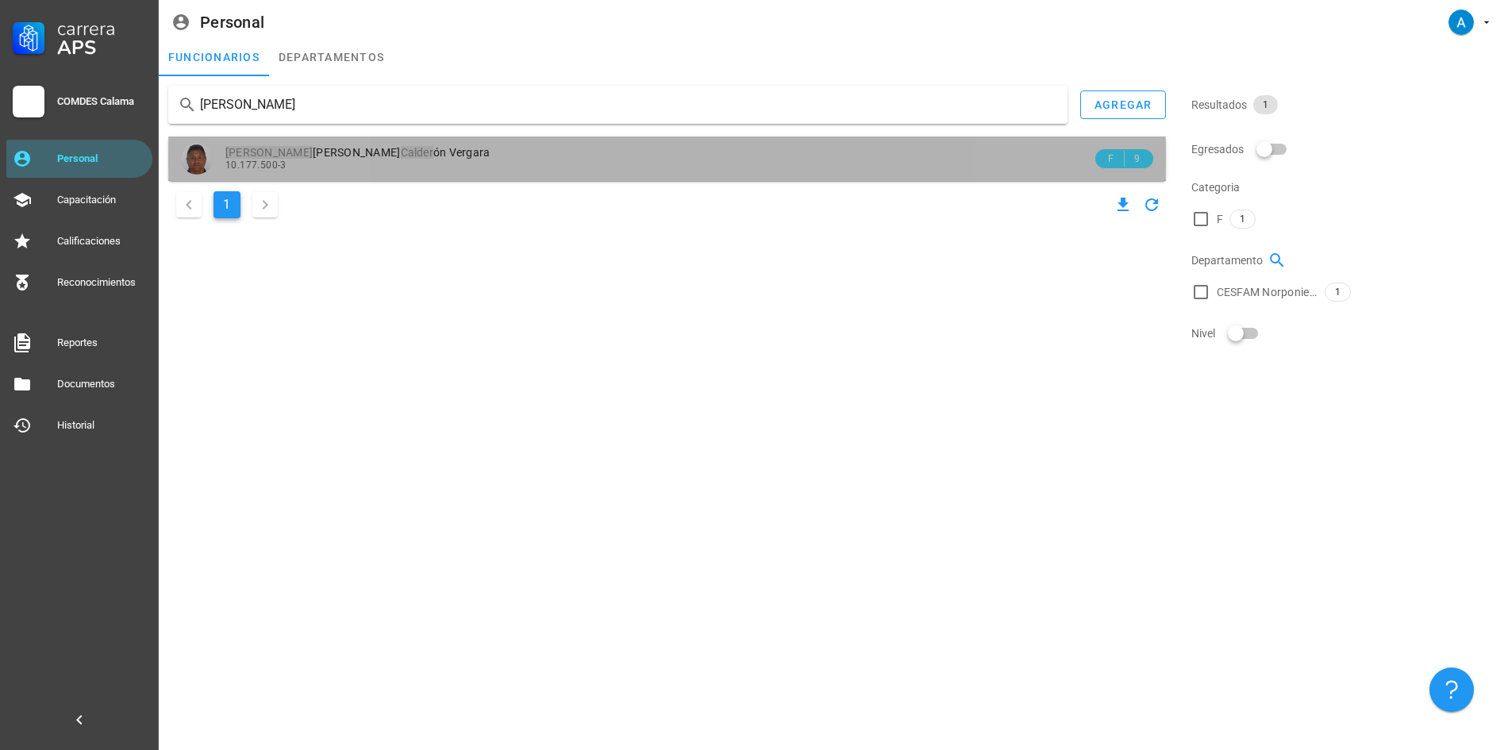
click at [374, 152] on span "[PERSON_NAME] ón [PERSON_NAME]" at bounding box center [357, 152] width 265 height 13
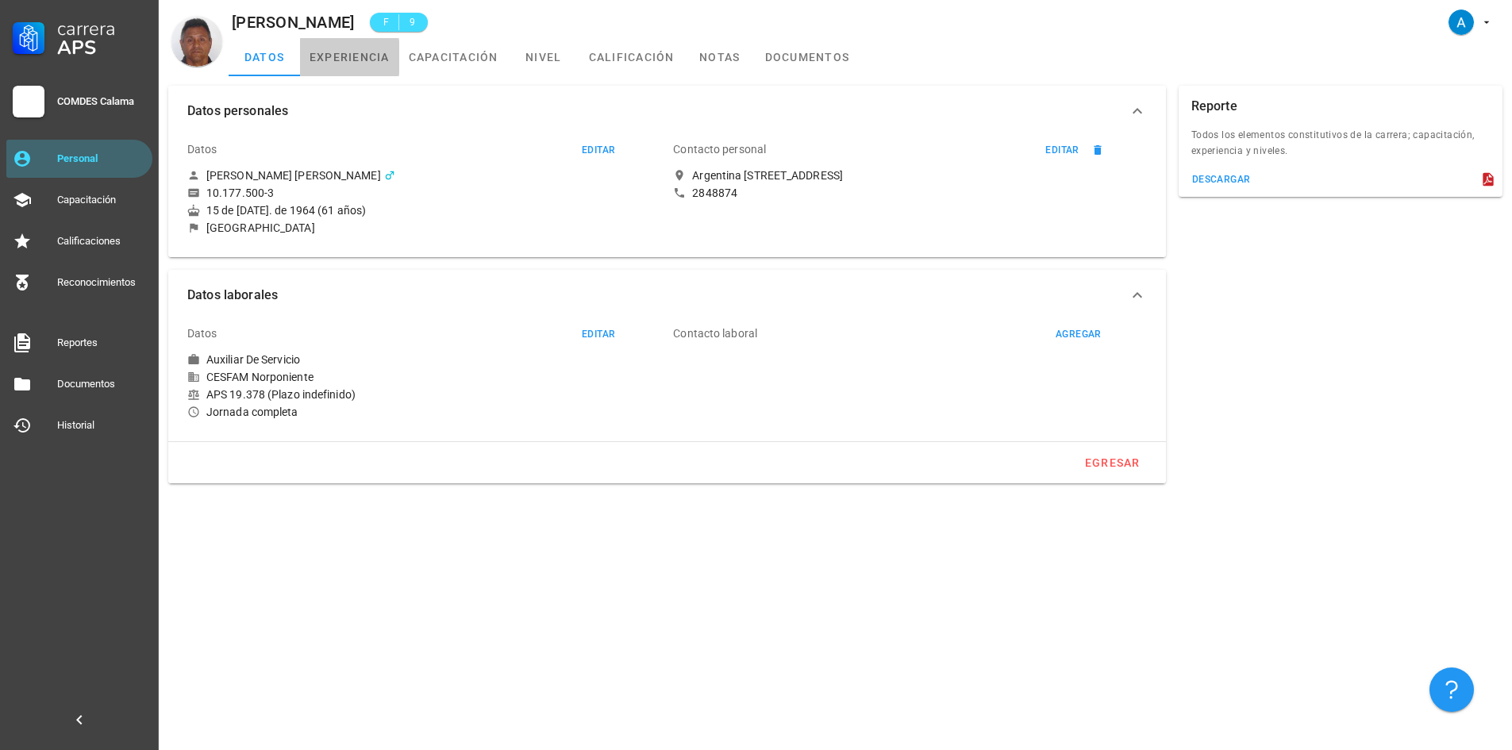
click at [338, 56] on link "experiencia" at bounding box center [349, 57] width 99 height 38
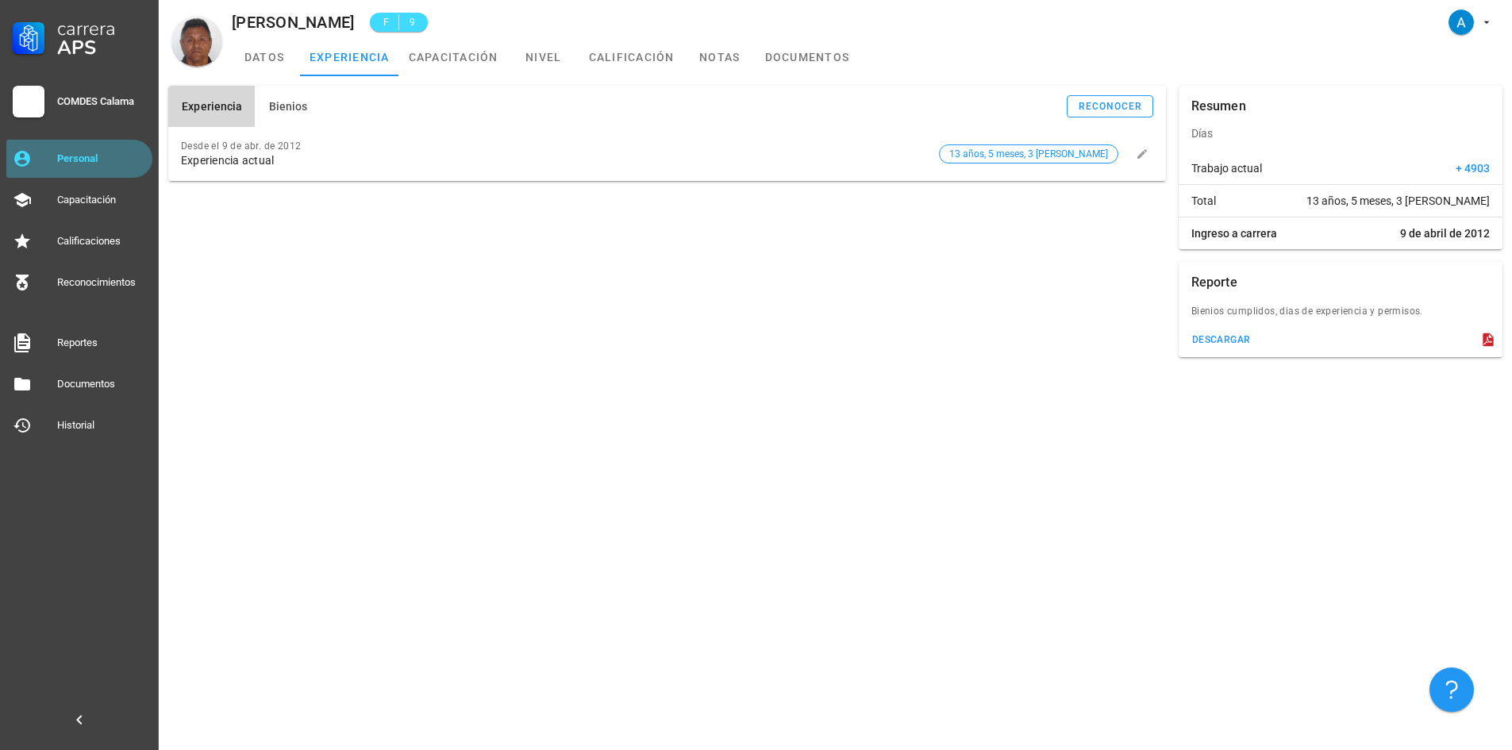
click at [64, 171] on link "Personal" at bounding box center [79, 159] width 146 height 38
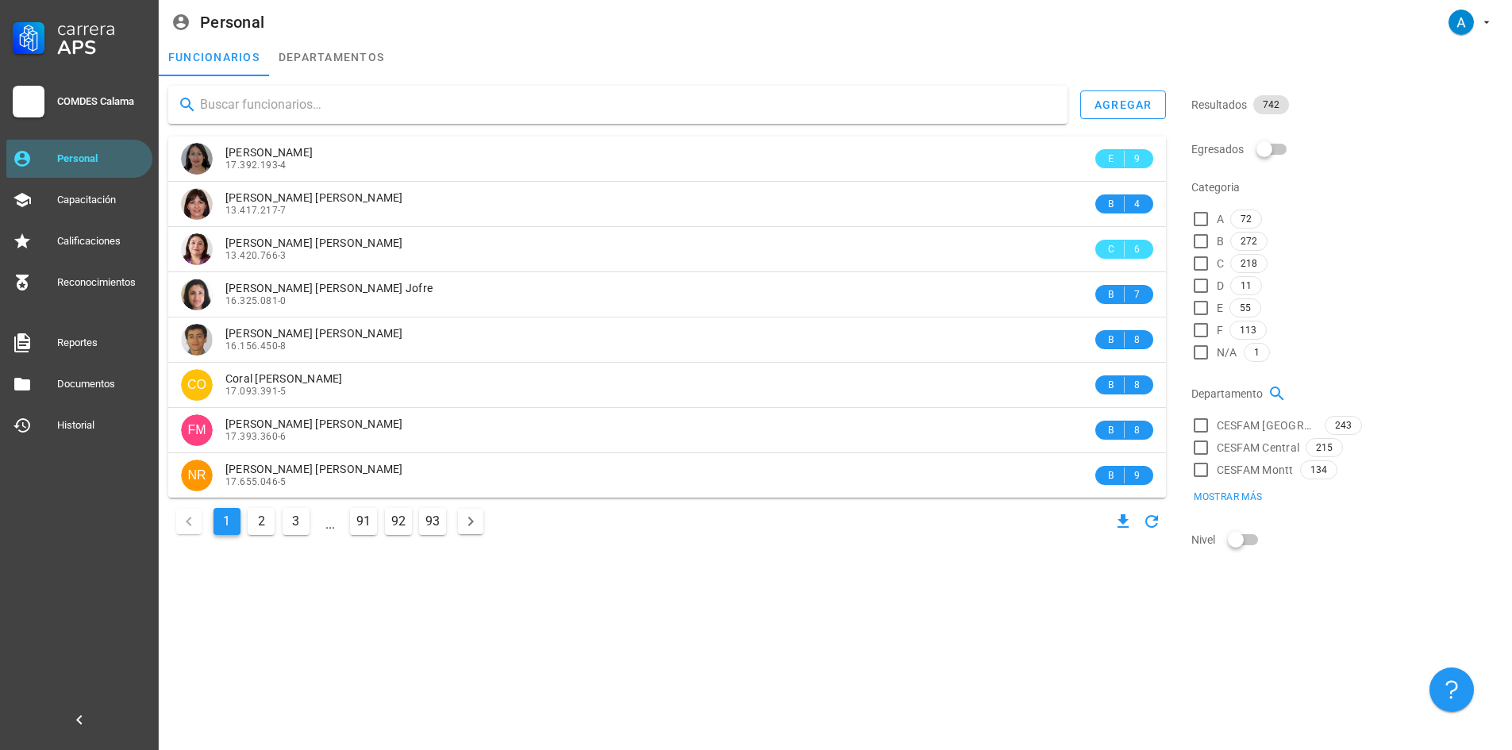
click at [263, 103] on input "text" at bounding box center [627, 104] width 855 height 25
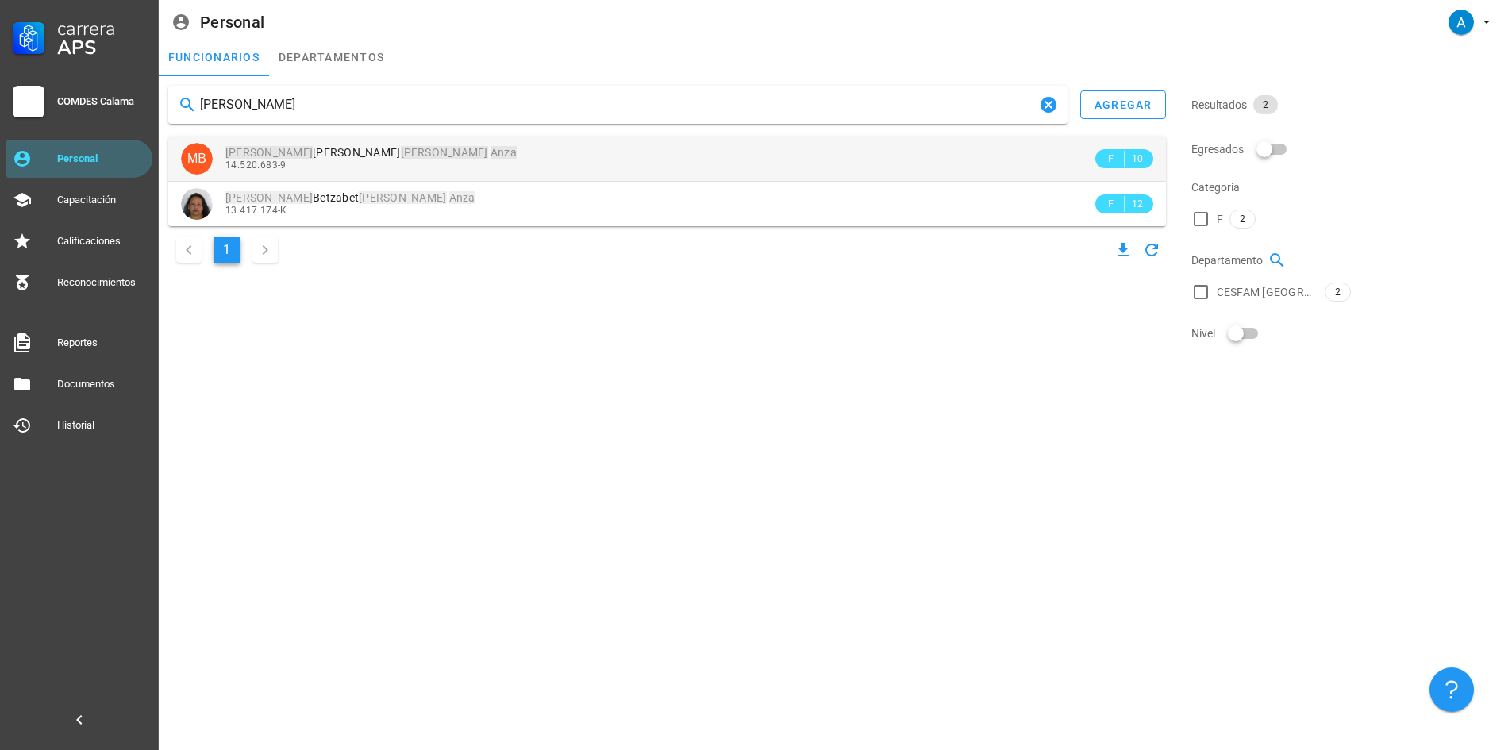
type input "[PERSON_NAME]"
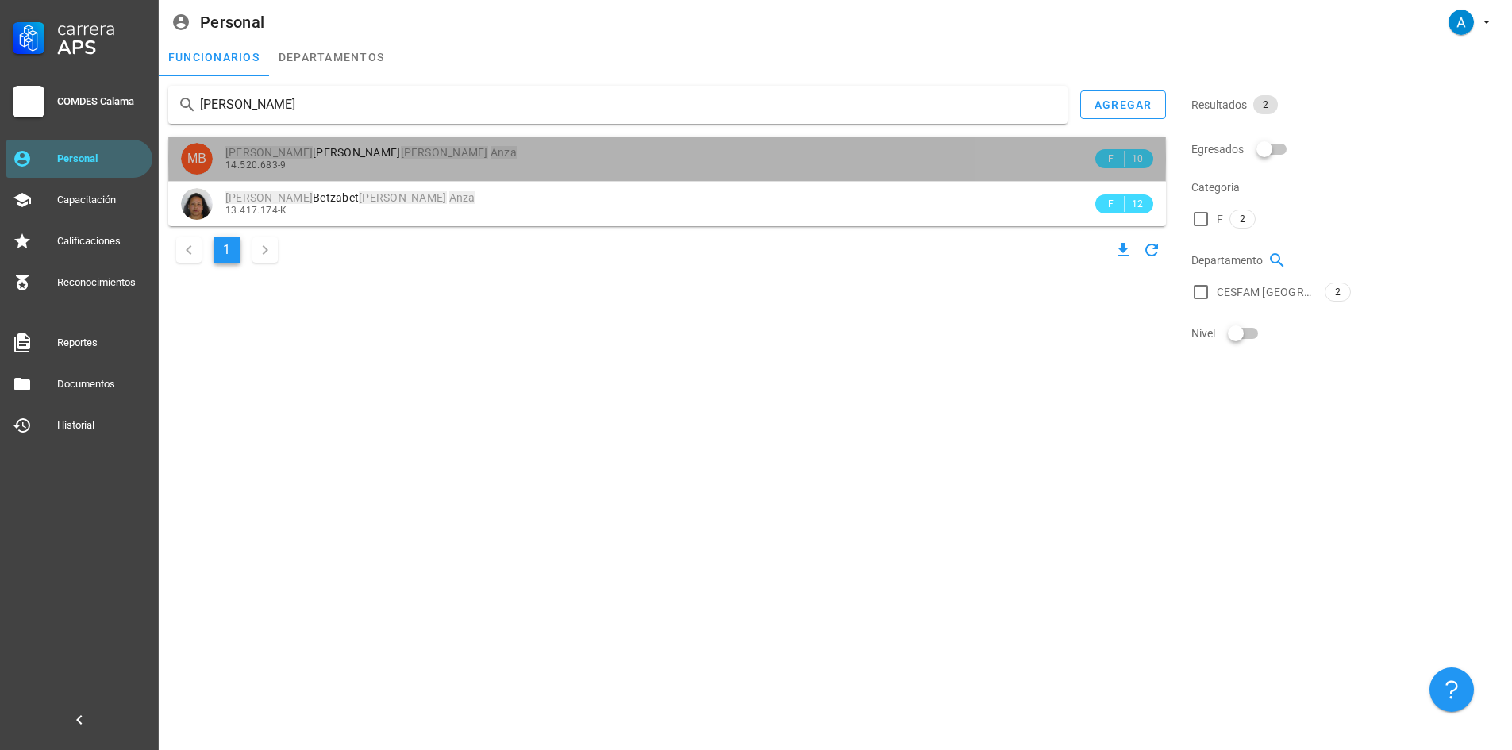
click at [294, 155] on span "[PERSON_NAME]" at bounding box center [370, 152] width 291 height 13
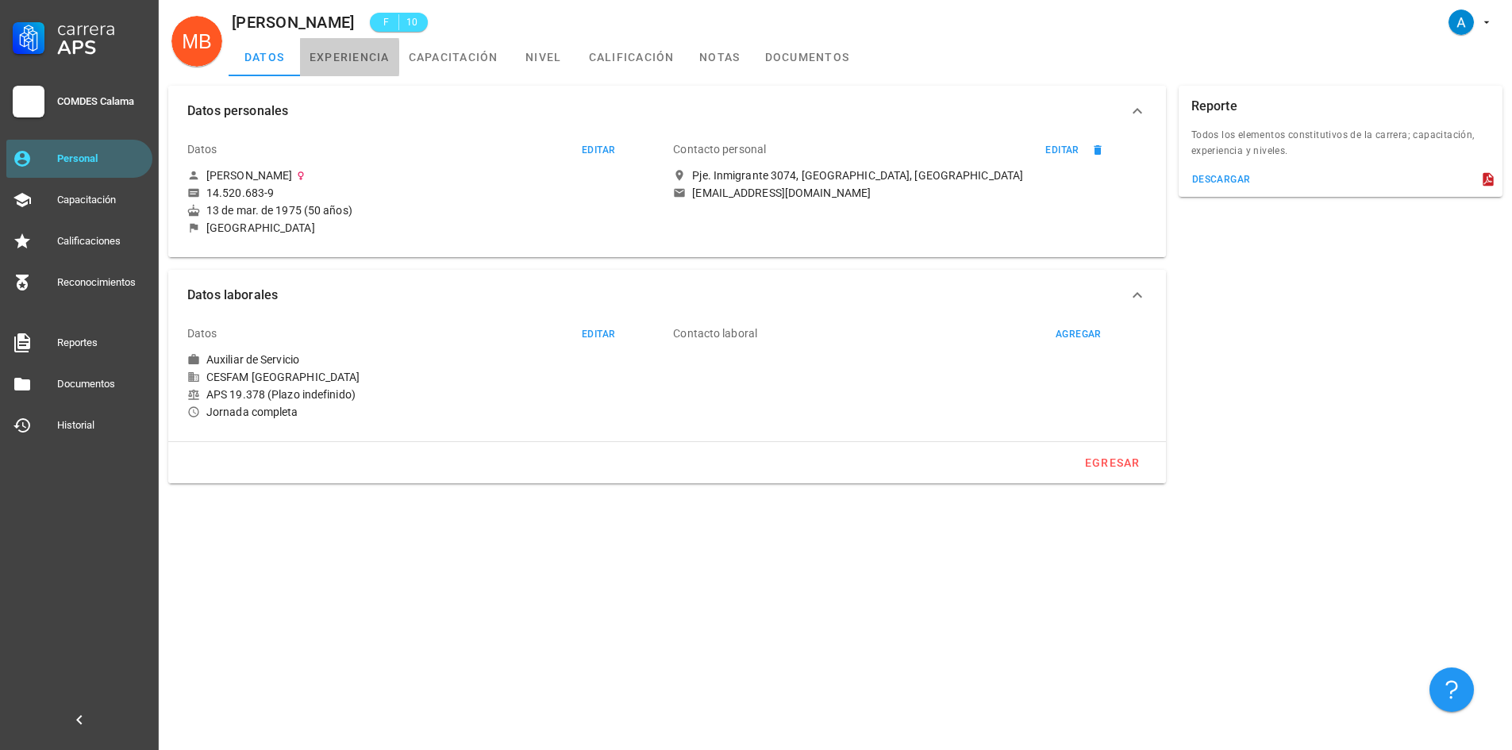
click at [356, 62] on link "experiencia" at bounding box center [349, 57] width 99 height 38
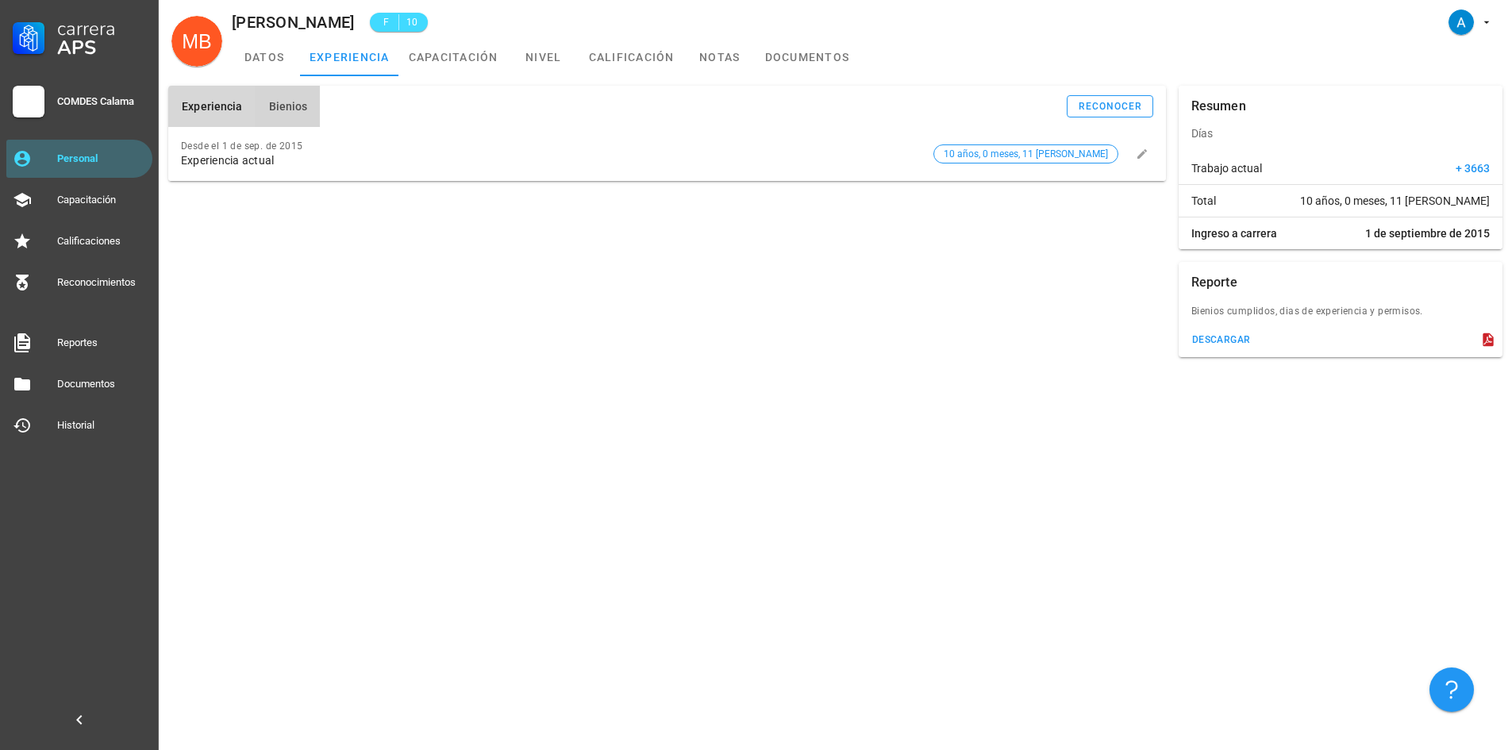
click at [302, 113] on span "Bienios" at bounding box center [287, 106] width 40 height 13
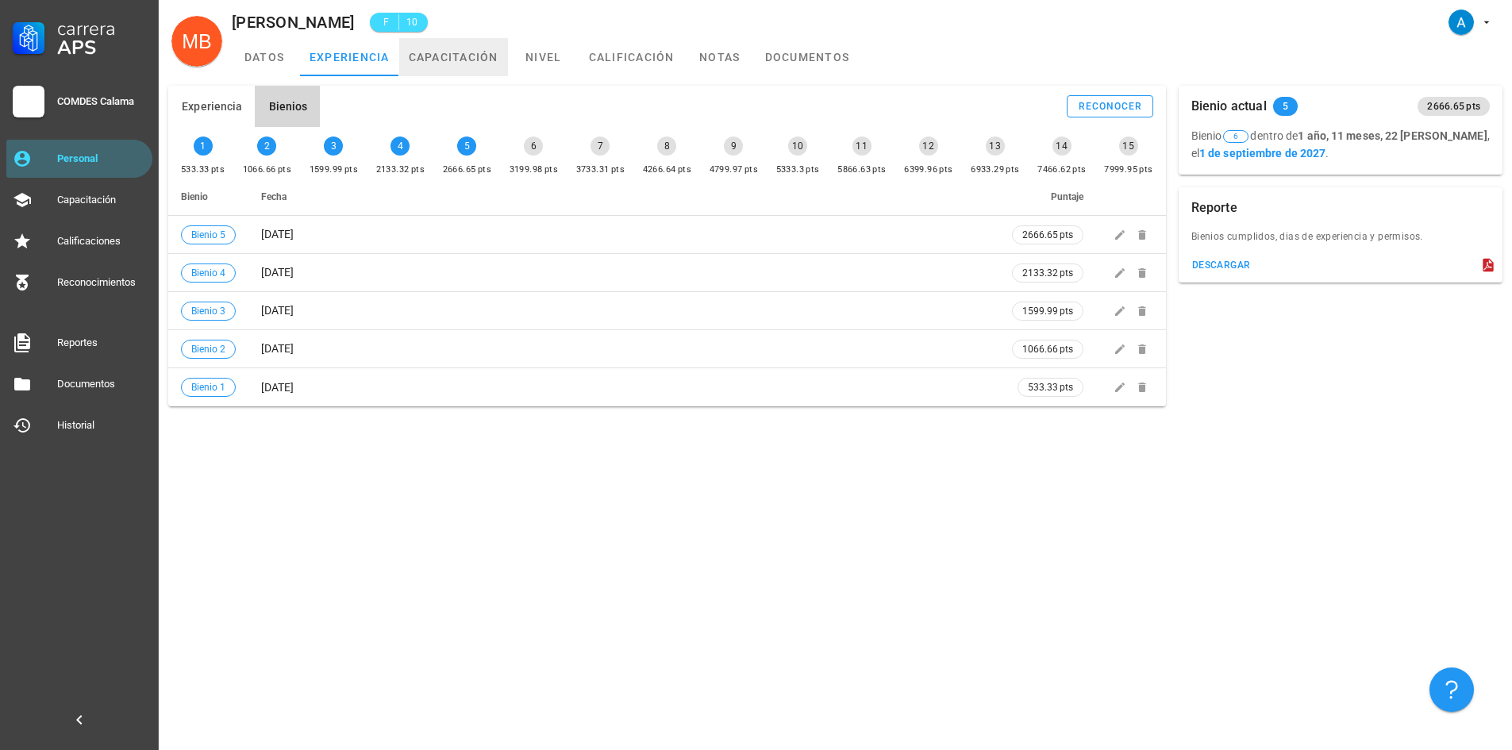
click at [450, 60] on link "capacitación" at bounding box center [453, 57] width 109 height 38
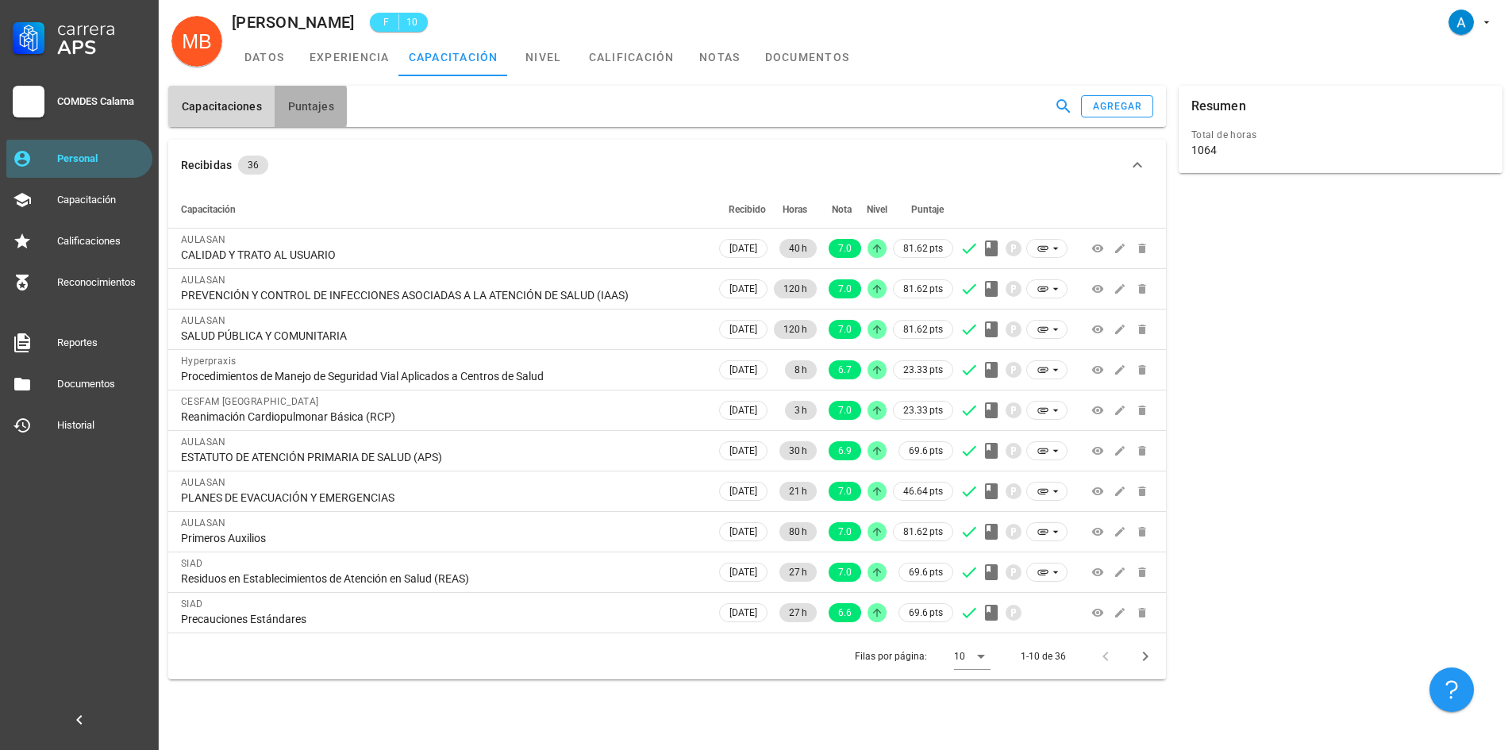
click at [313, 96] on button "Puntajes" at bounding box center [311, 106] width 72 height 41
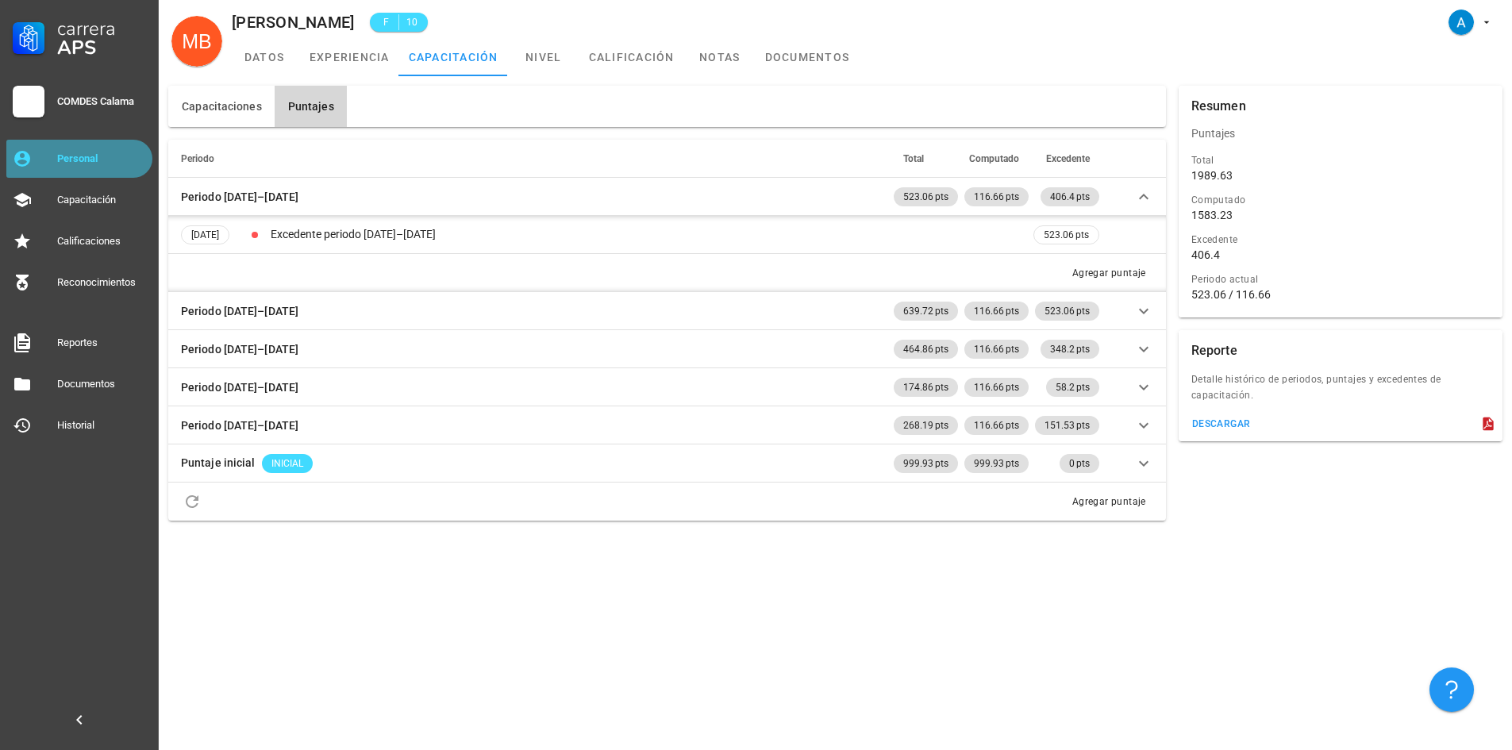
click at [137, 152] on div "Personal" at bounding box center [101, 158] width 89 height 13
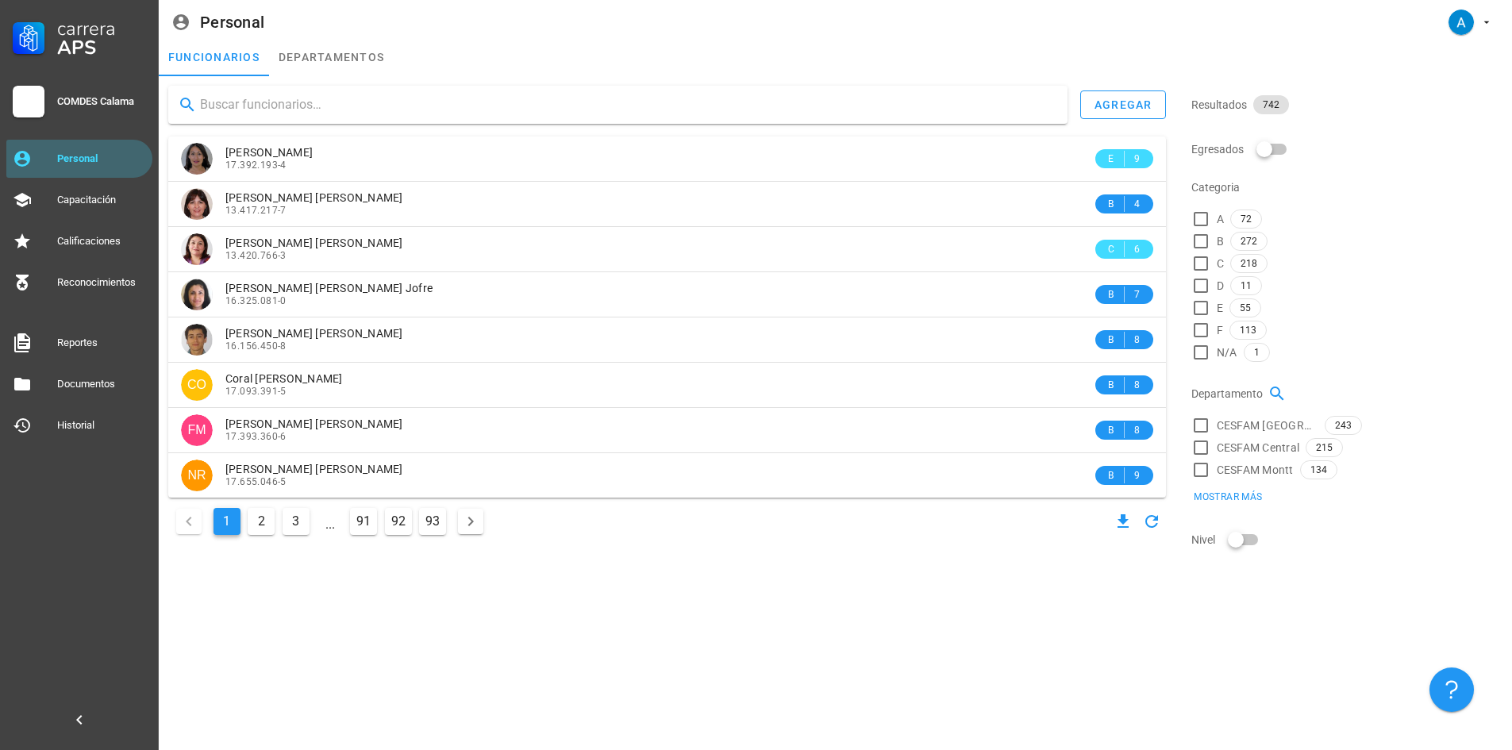
click at [306, 114] on input "text" at bounding box center [627, 104] width 855 height 25
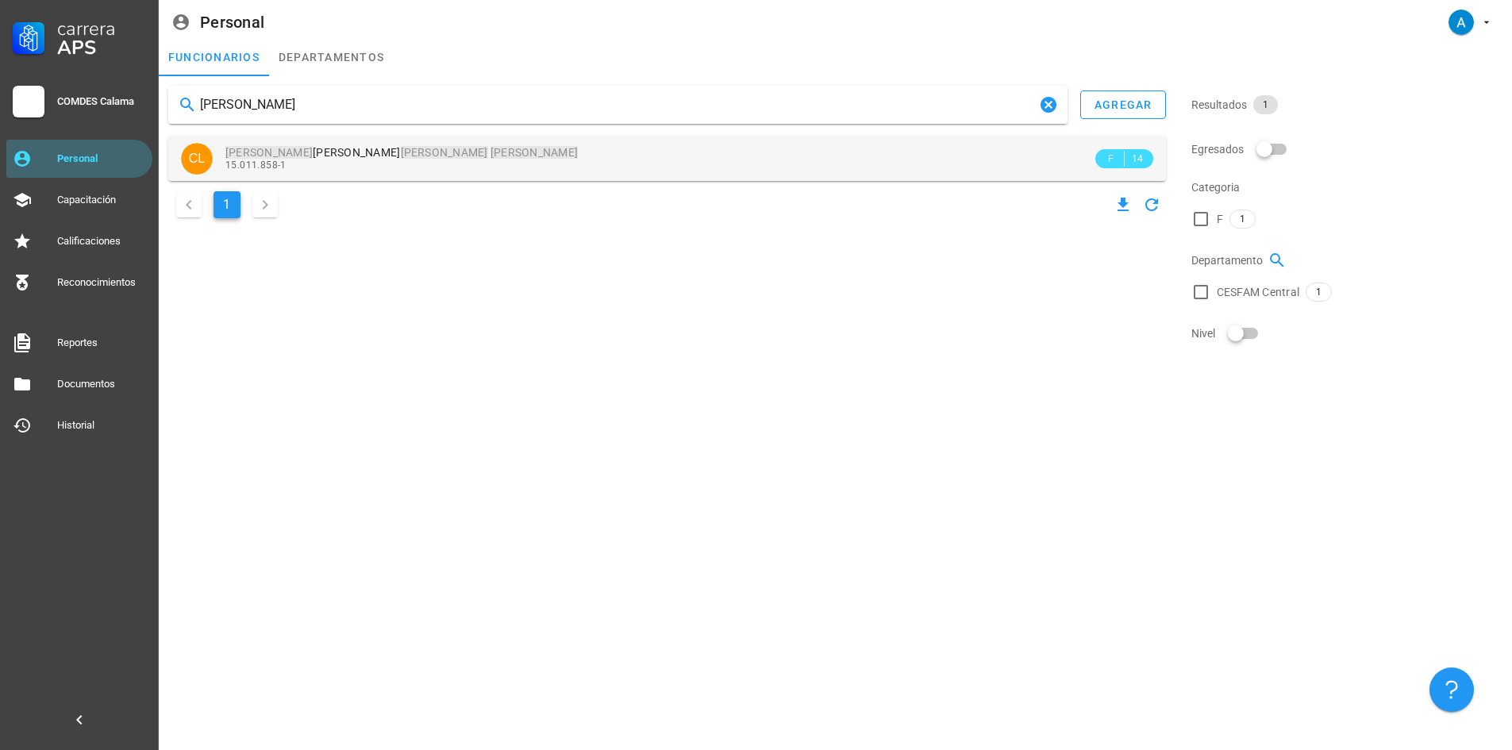
type input "[PERSON_NAME]"
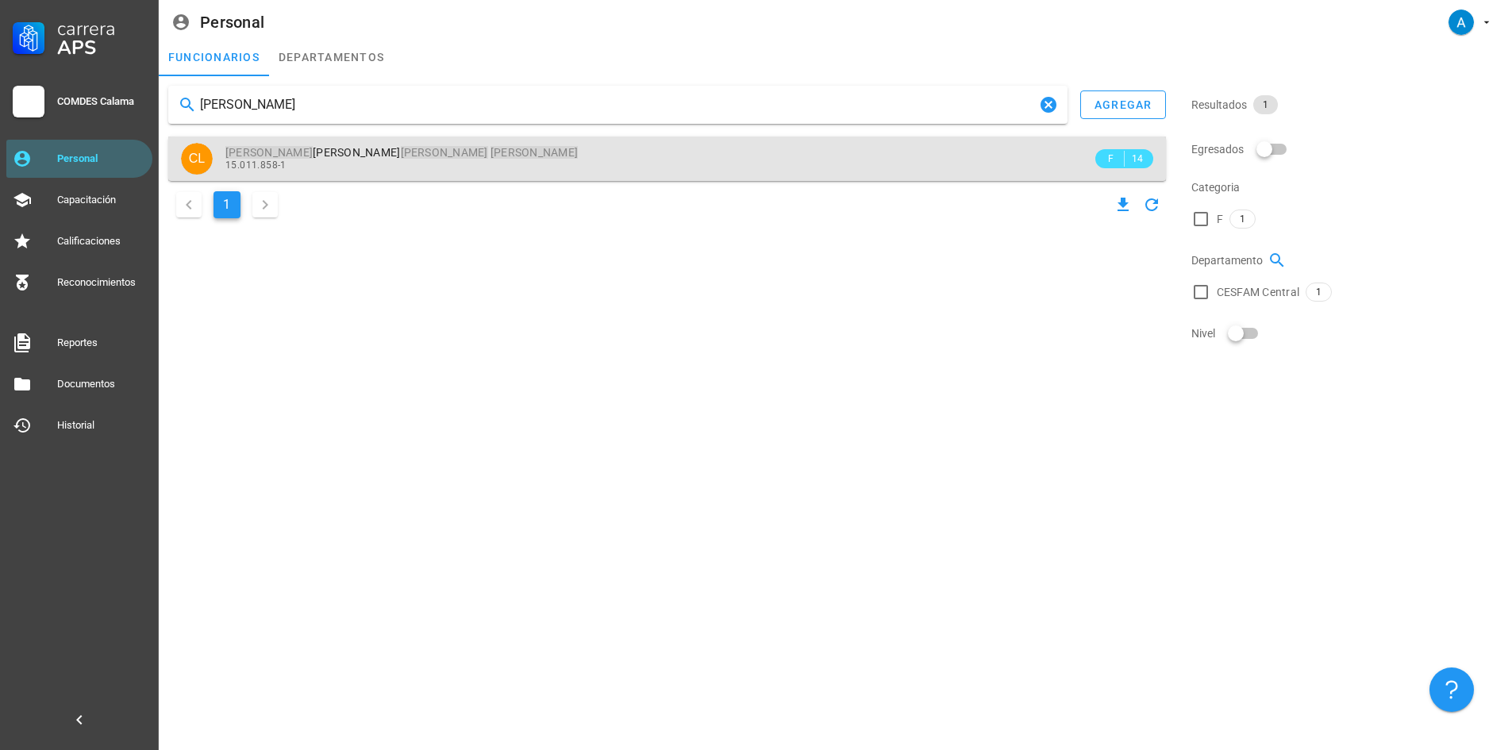
click at [357, 159] on span "[PERSON_NAME] [PERSON_NAME]" at bounding box center [401, 152] width 352 height 13
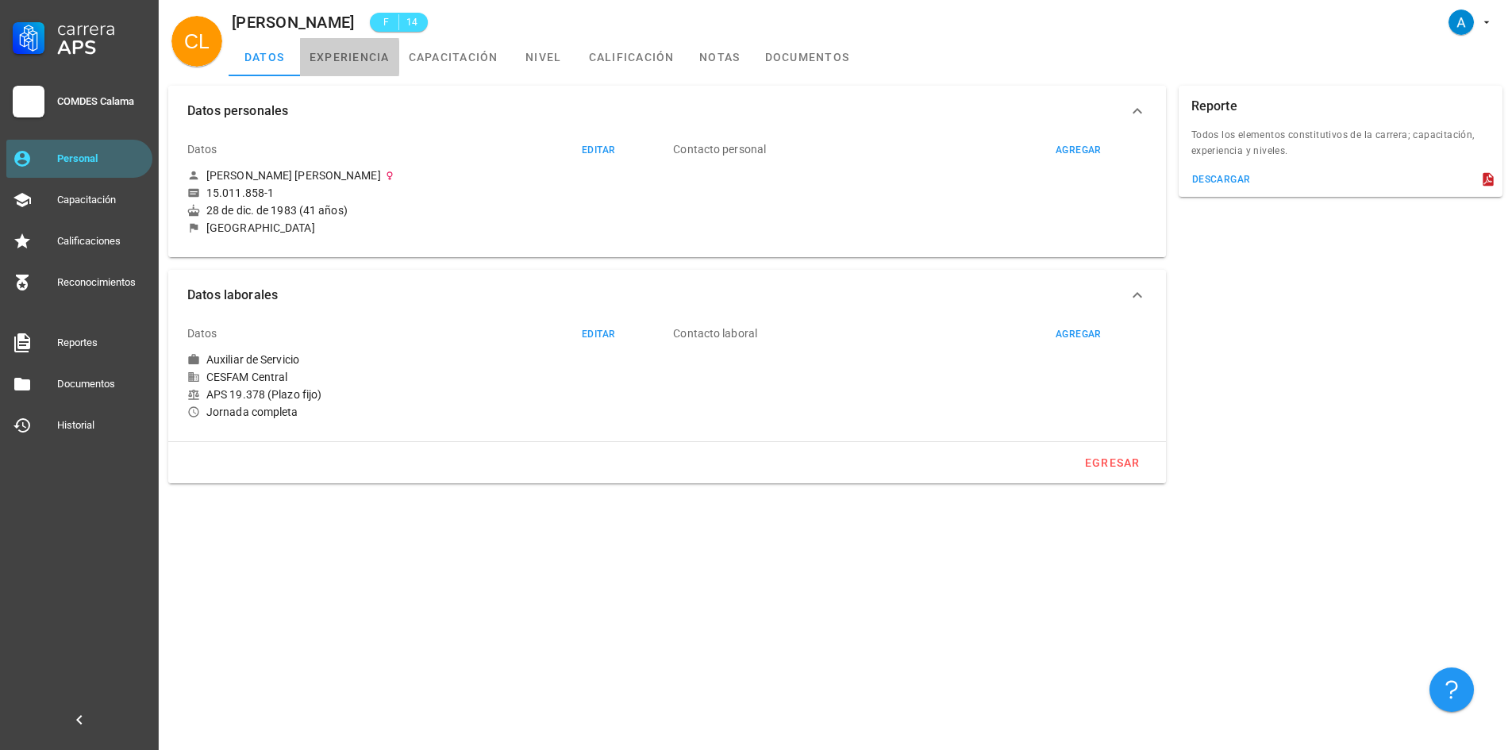
click at [361, 69] on link "experiencia" at bounding box center [349, 57] width 99 height 38
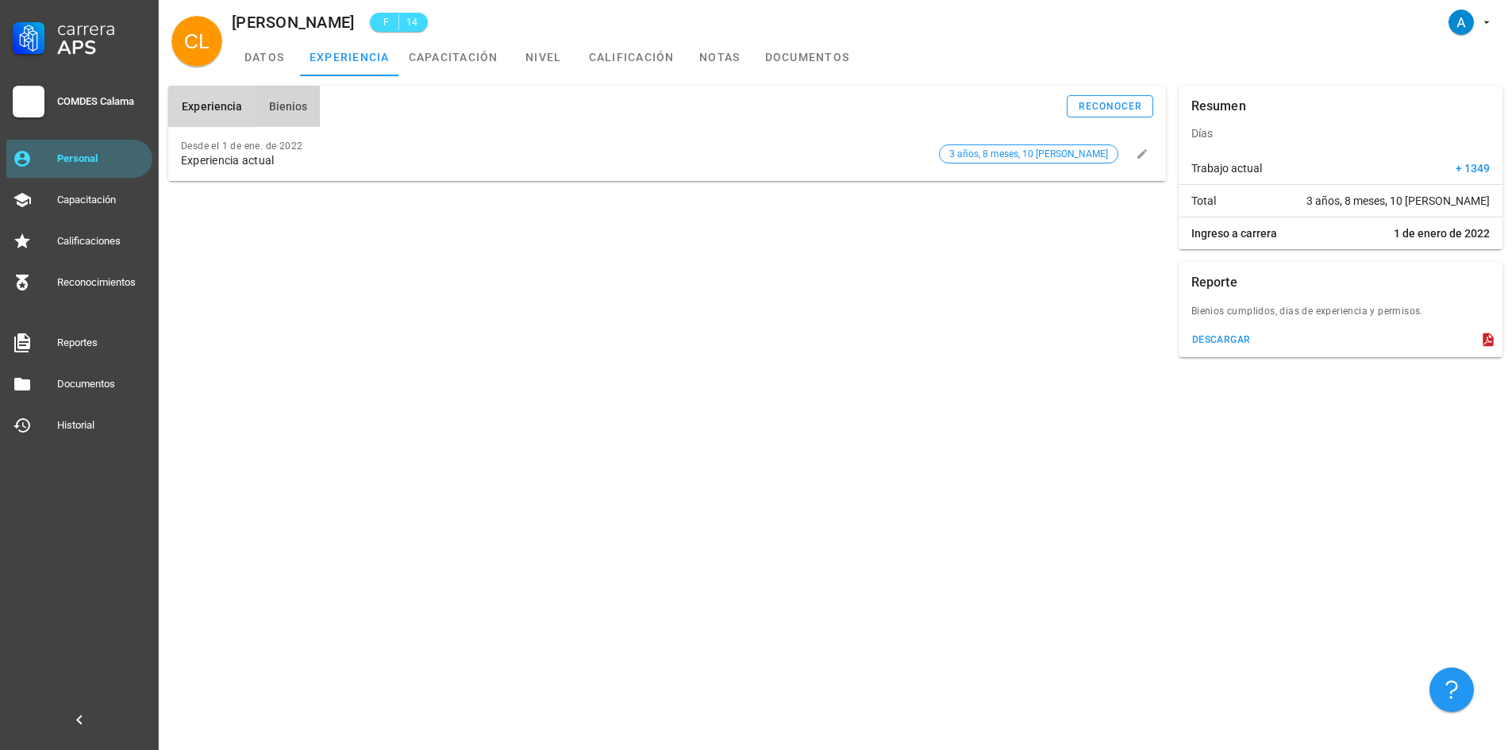
click at [296, 108] on span "Bienios" at bounding box center [287, 106] width 40 height 13
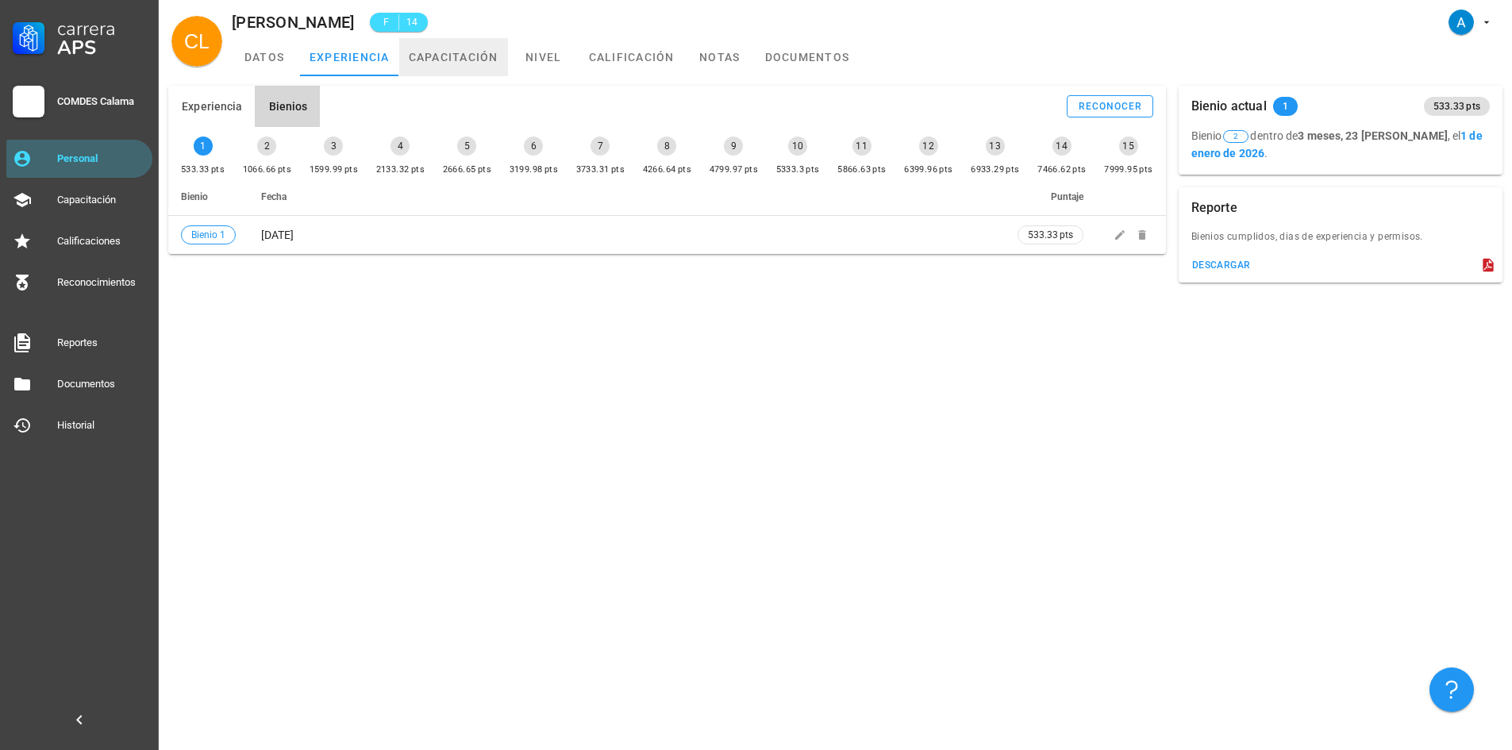
click at [479, 60] on link "capacitación" at bounding box center [453, 57] width 109 height 38
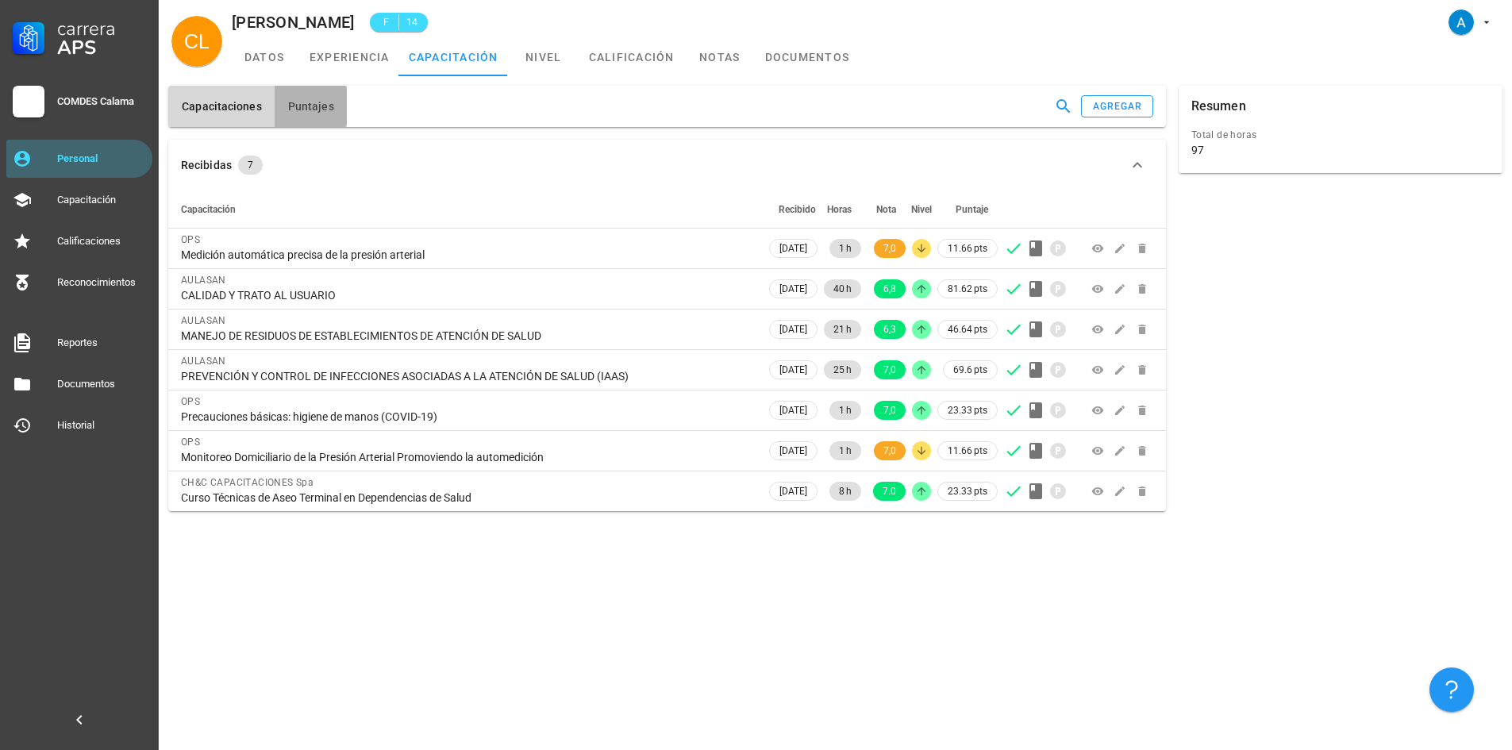
click at [323, 105] on span "Puntajes" at bounding box center [310, 106] width 47 height 13
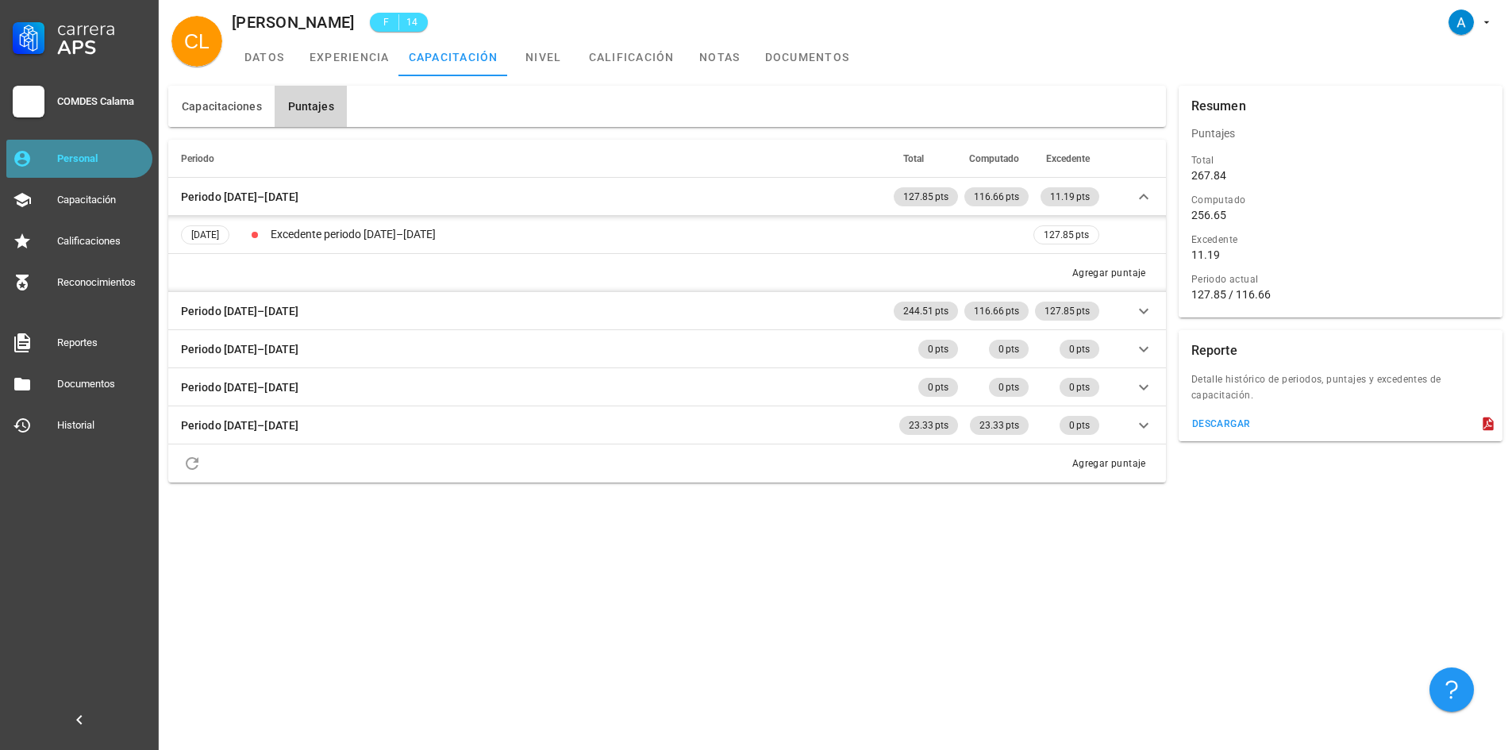
click at [120, 162] on div "Personal" at bounding box center [101, 158] width 89 height 13
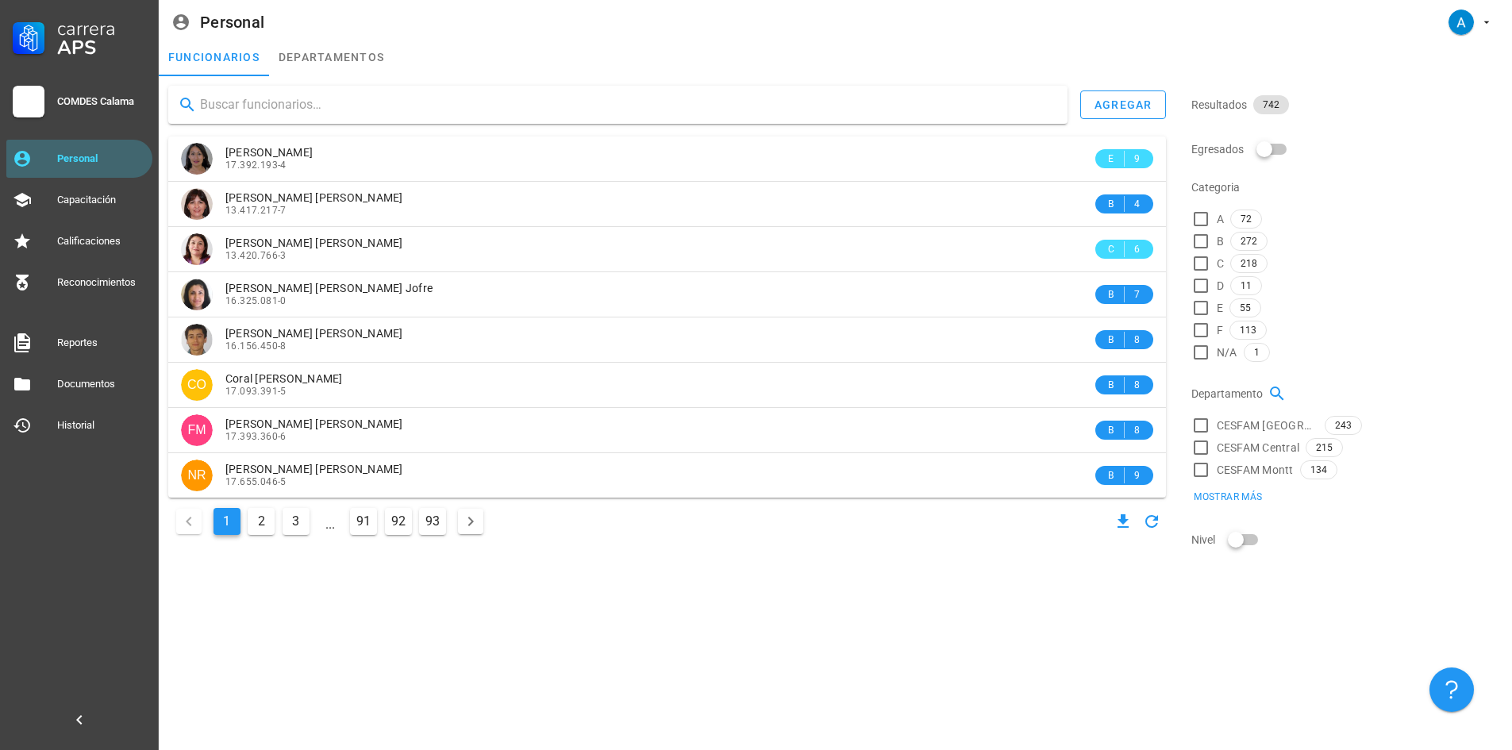
click at [256, 114] on input "text" at bounding box center [627, 104] width 855 height 25
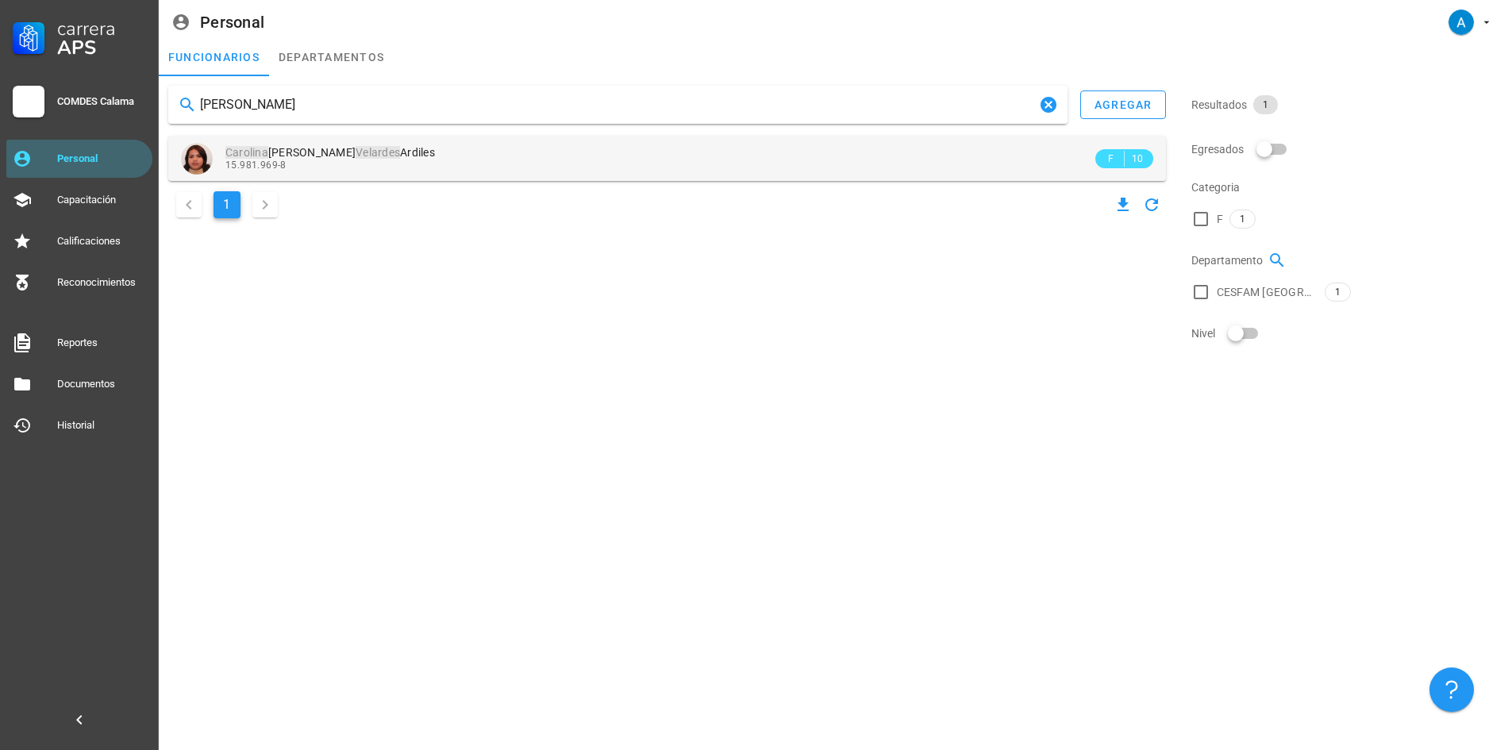
type input "[PERSON_NAME]"
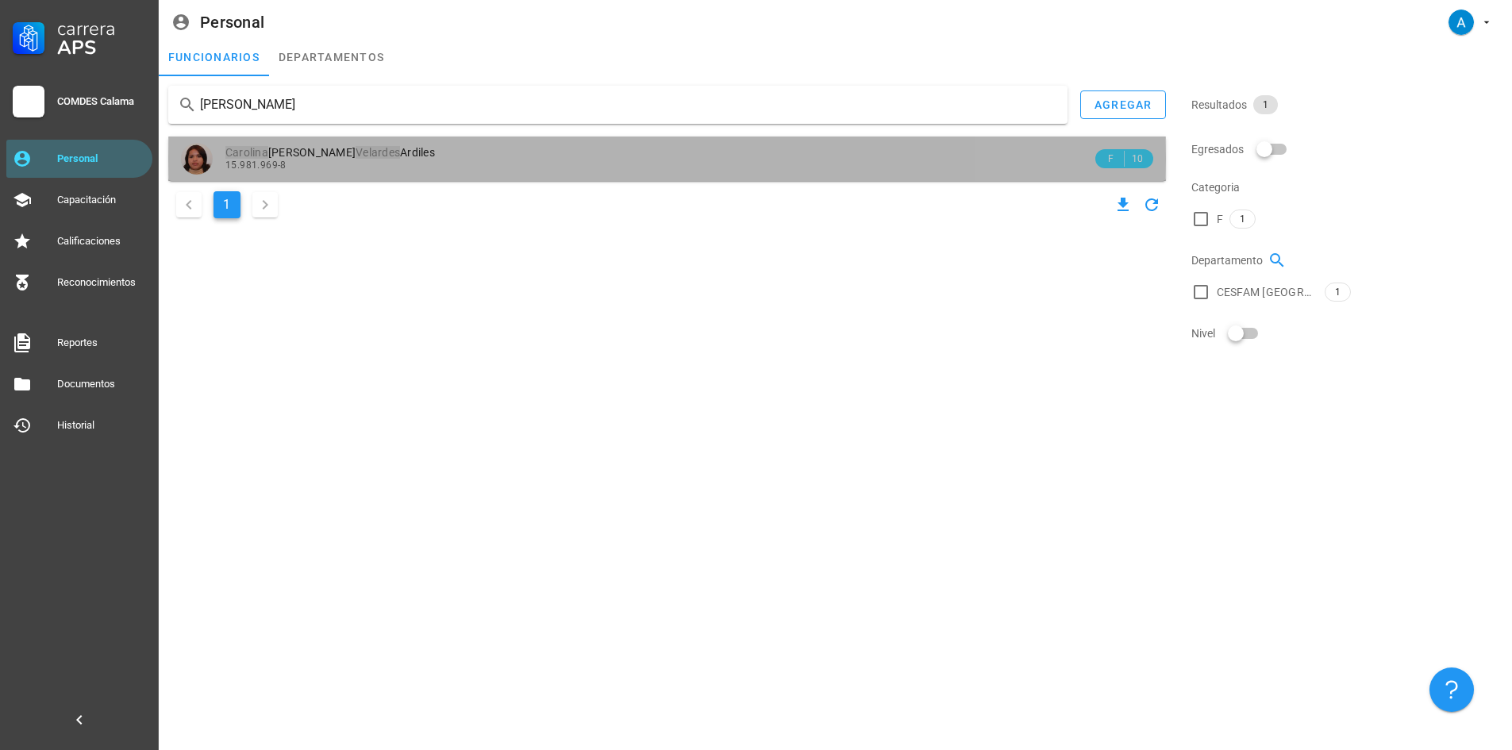
click at [355, 145] on div "[PERSON_NAME] [PERSON_NAME] 15.981.969-8" at bounding box center [658, 159] width 867 height 44
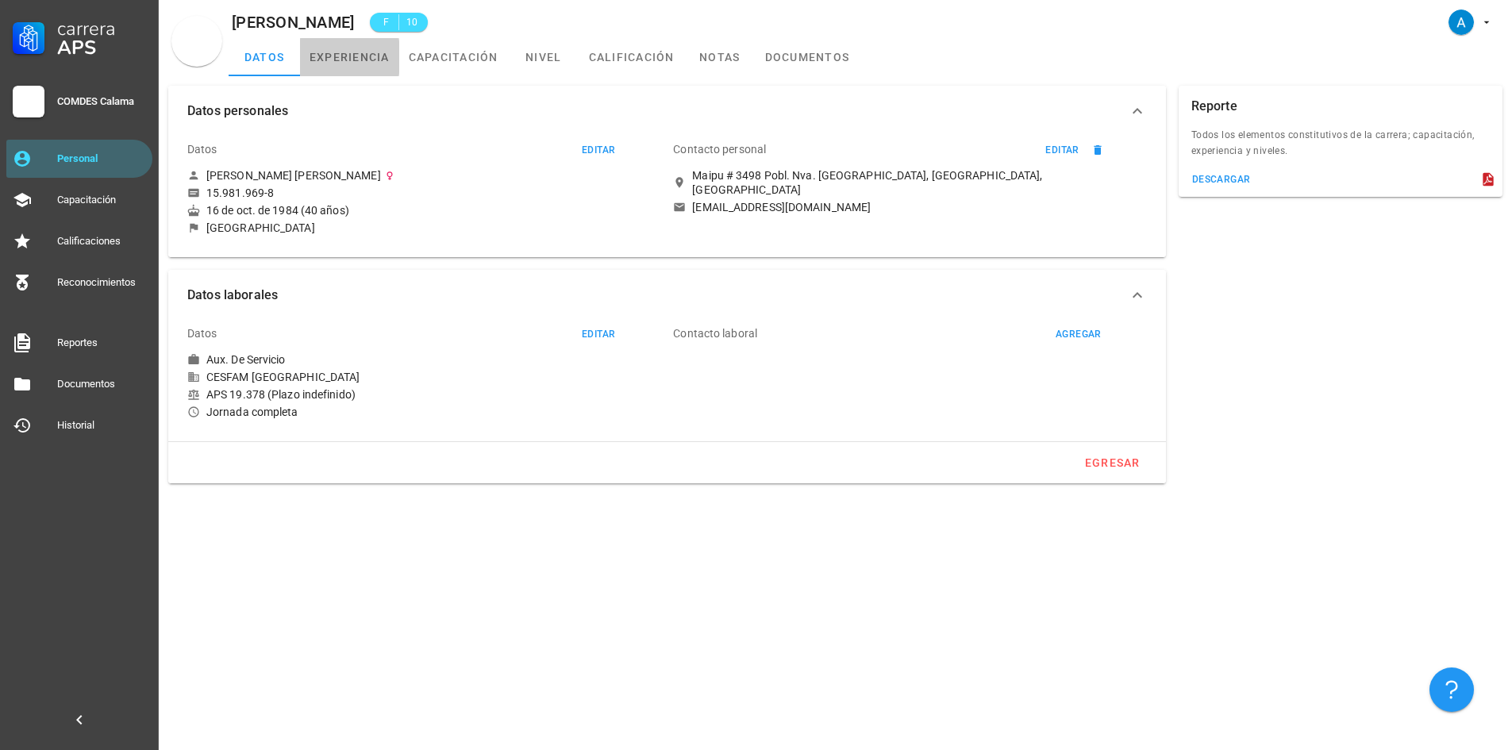
click at [373, 63] on link "experiencia" at bounding box center [349, 57] width 99 height 38
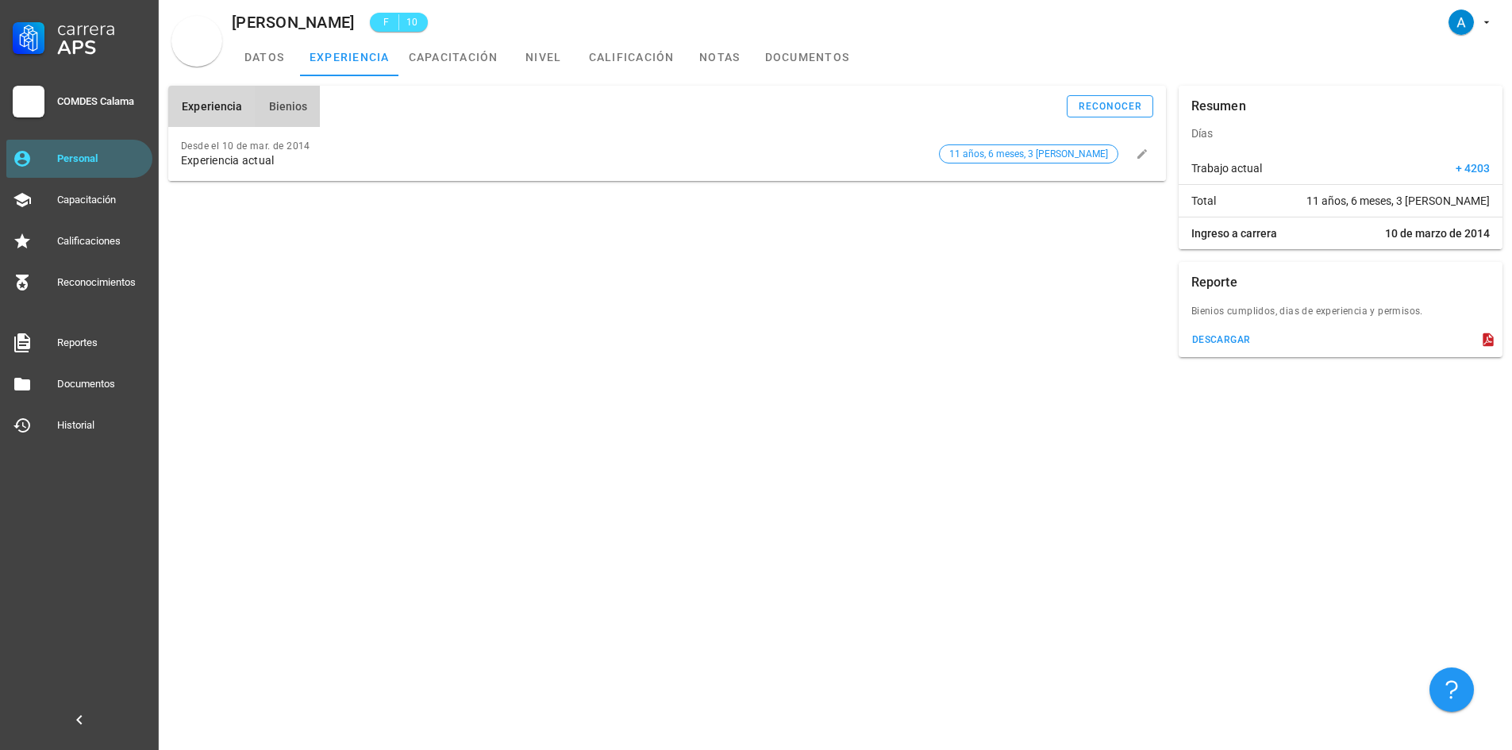
click at [288, 102] on span "Bienios" at bounding box center [287, 106] width 40 height 13
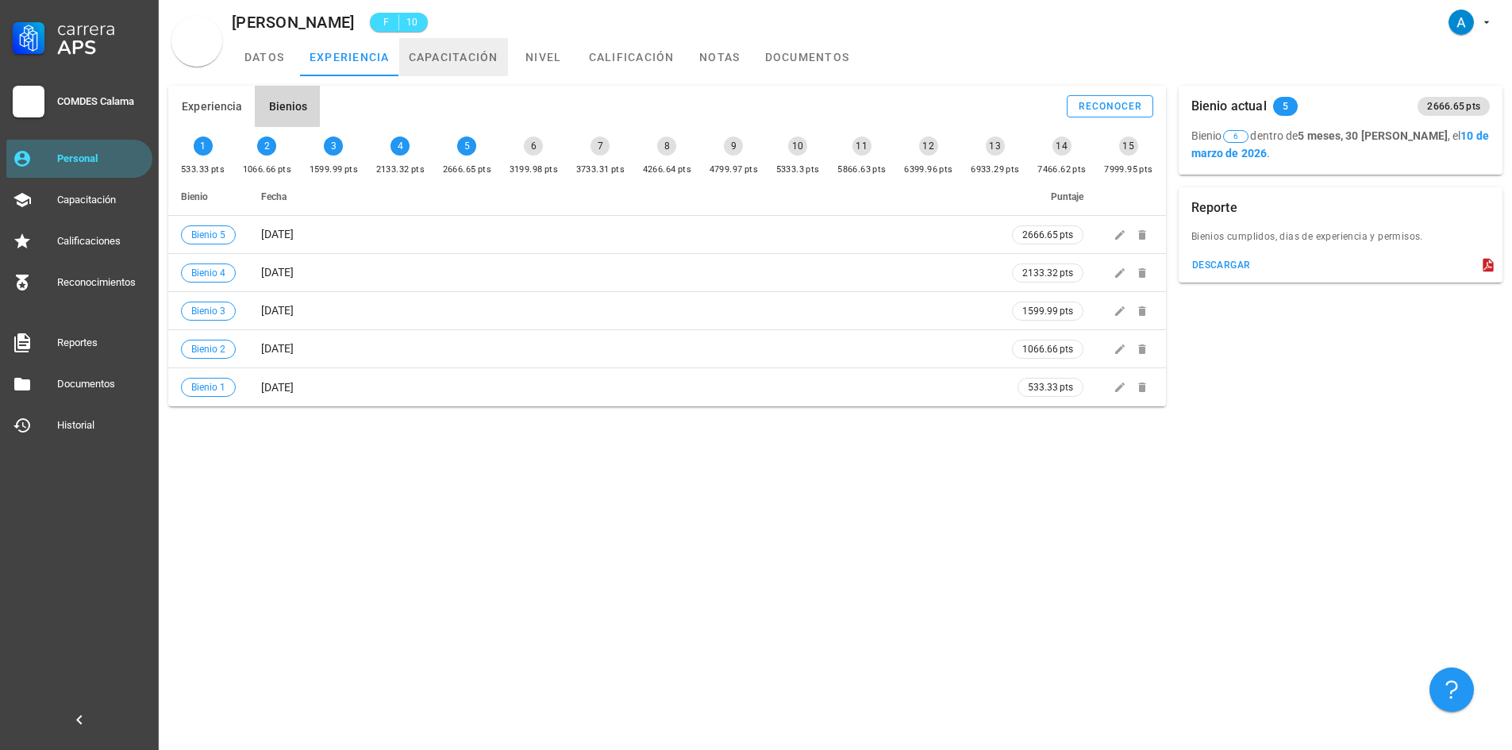
click at [450, 63] on link "capacitación" at bounding box center [453, 57] width 109 height 38
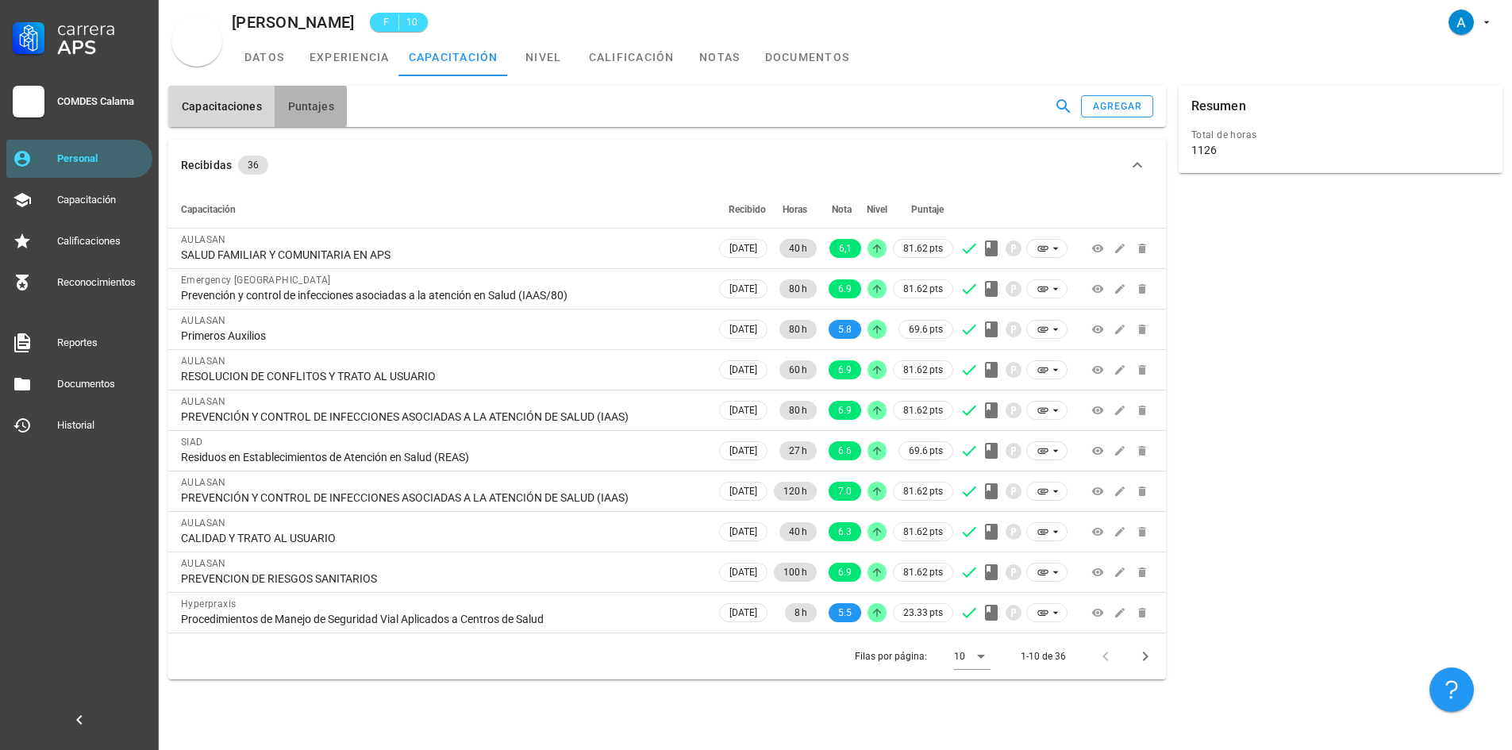
click at [312, 102] on span "Puntajes" at bounding box center [310, 106] width 47 height 13
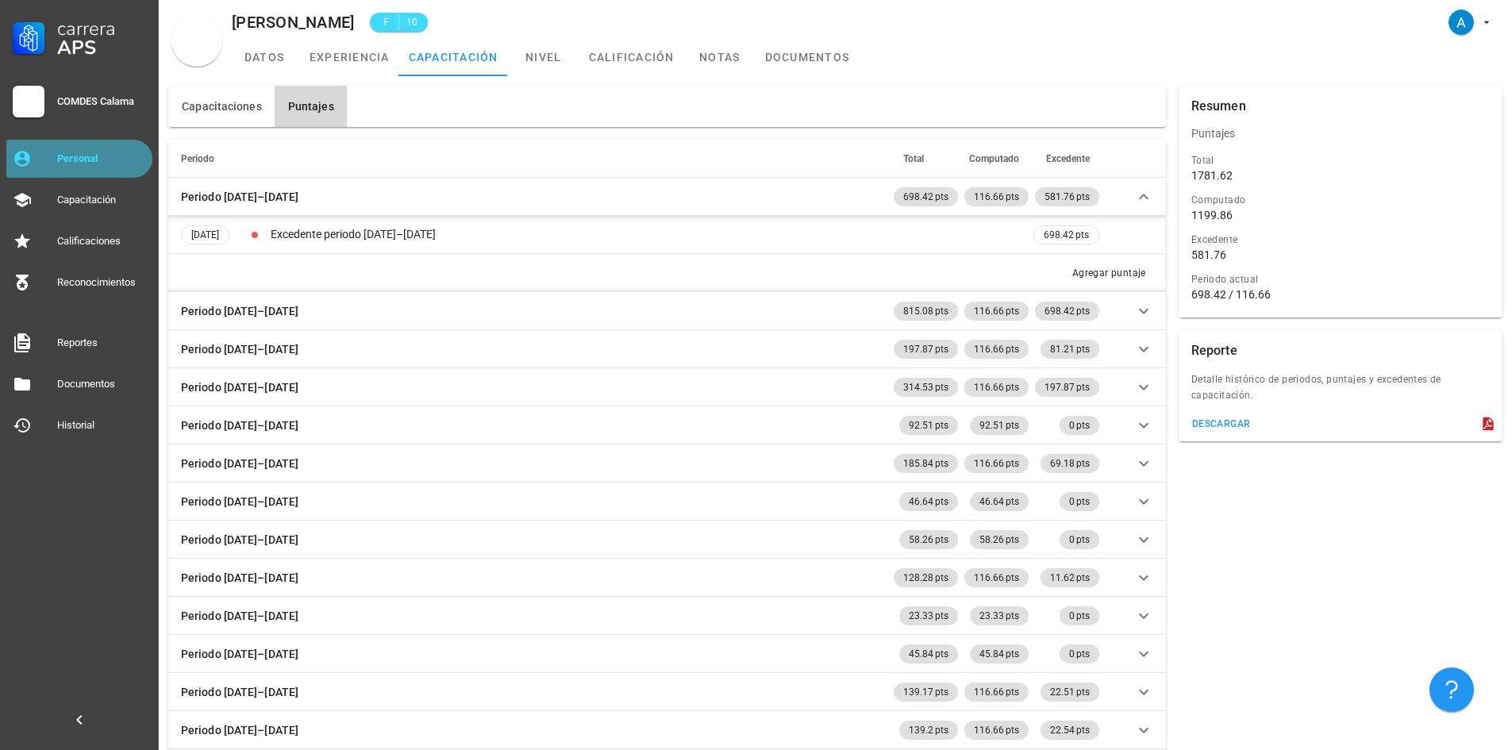
click at [102, 163] on div "Personal" at bounding box center [101, 158] width 89 height 13
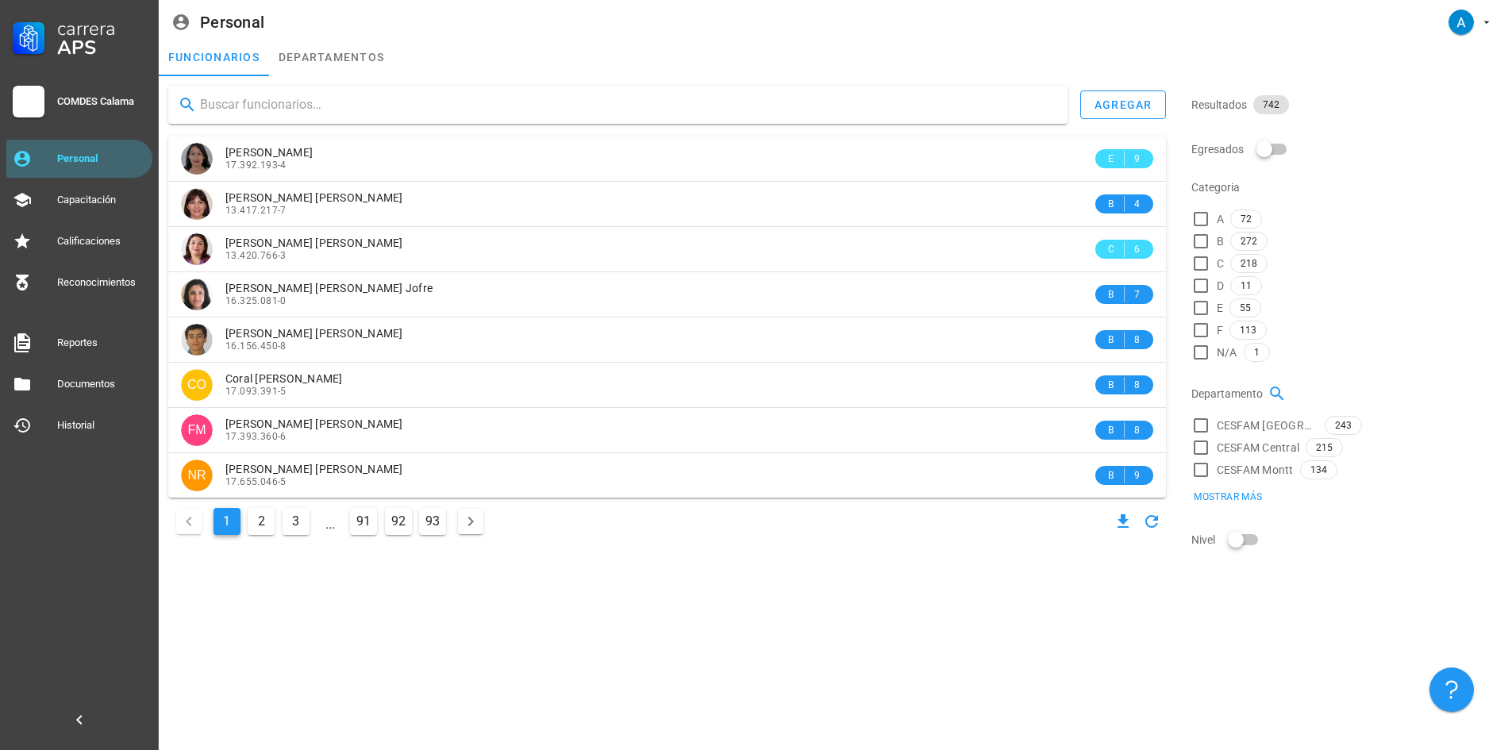
click at [219, 107] on input "text" at bounding box center [627, 104] width 855 height 25
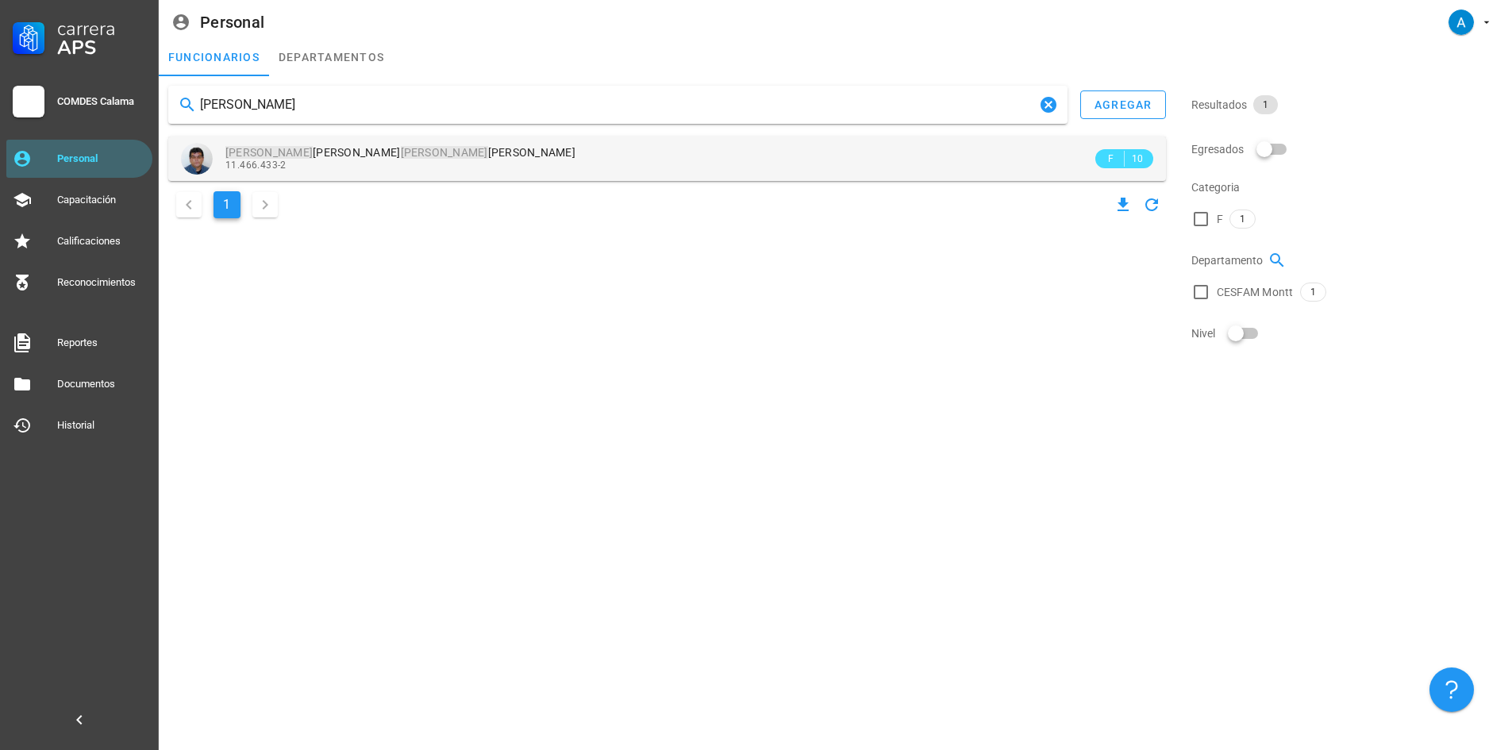
type input "[PERSON_NAME]"
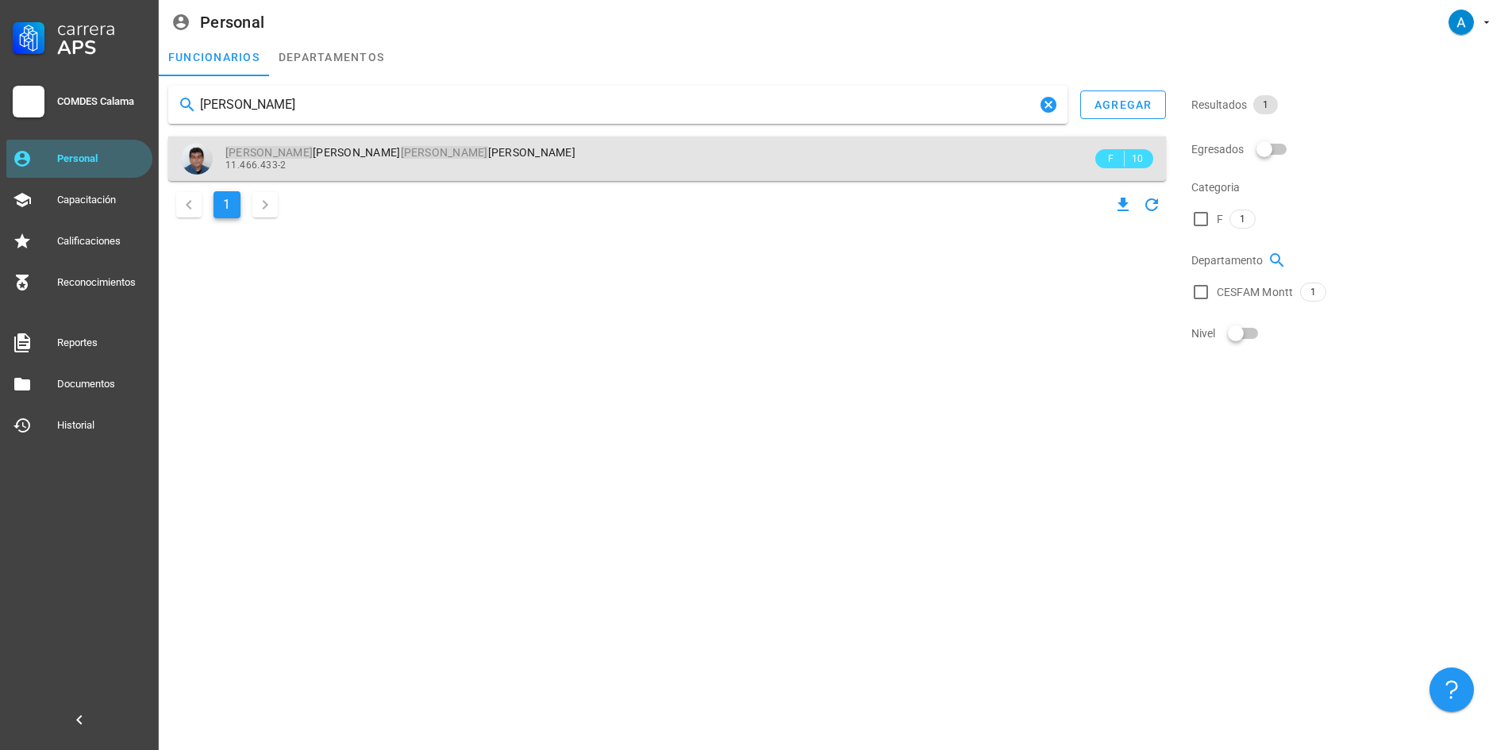
click at [275, 150] on span "[PERSON_NAME] [PERSON_NAME]" at bounding box center [400, 152] width 350 height 13
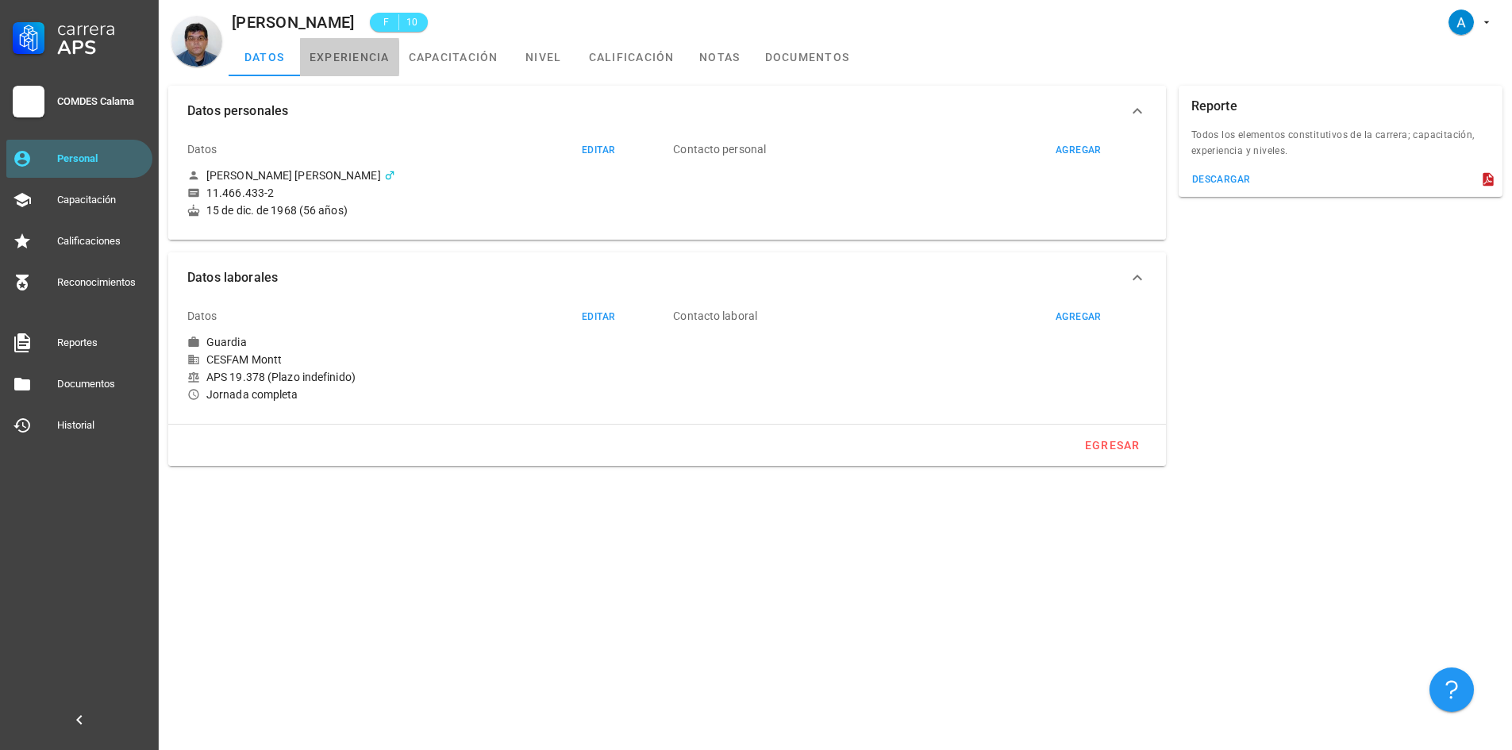
click at [335, 63] on link "experiencia" at bounding box center [349, 57] width 99 height 38
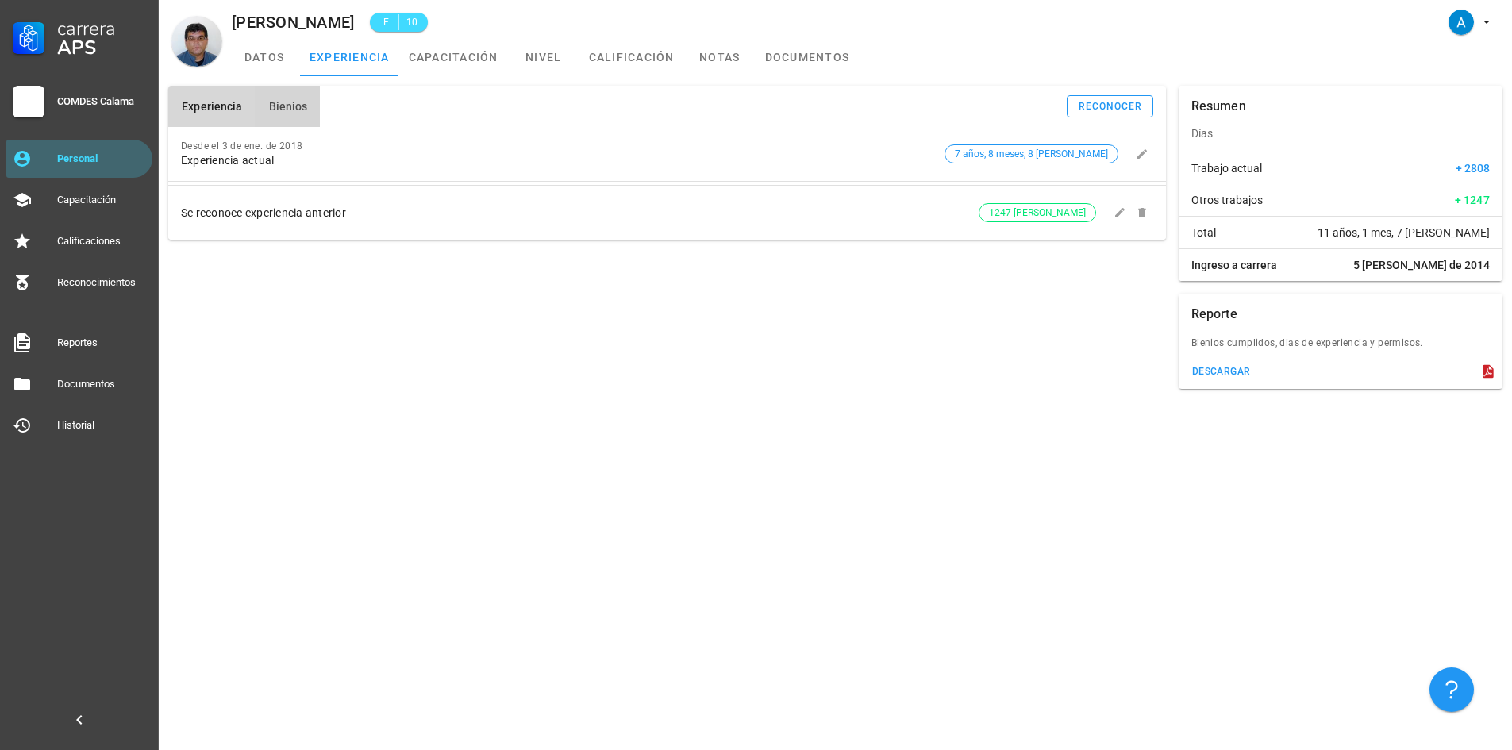
click at [287, 104] on span "Bienios" at bounding box center [287, 106] width 40 height 13
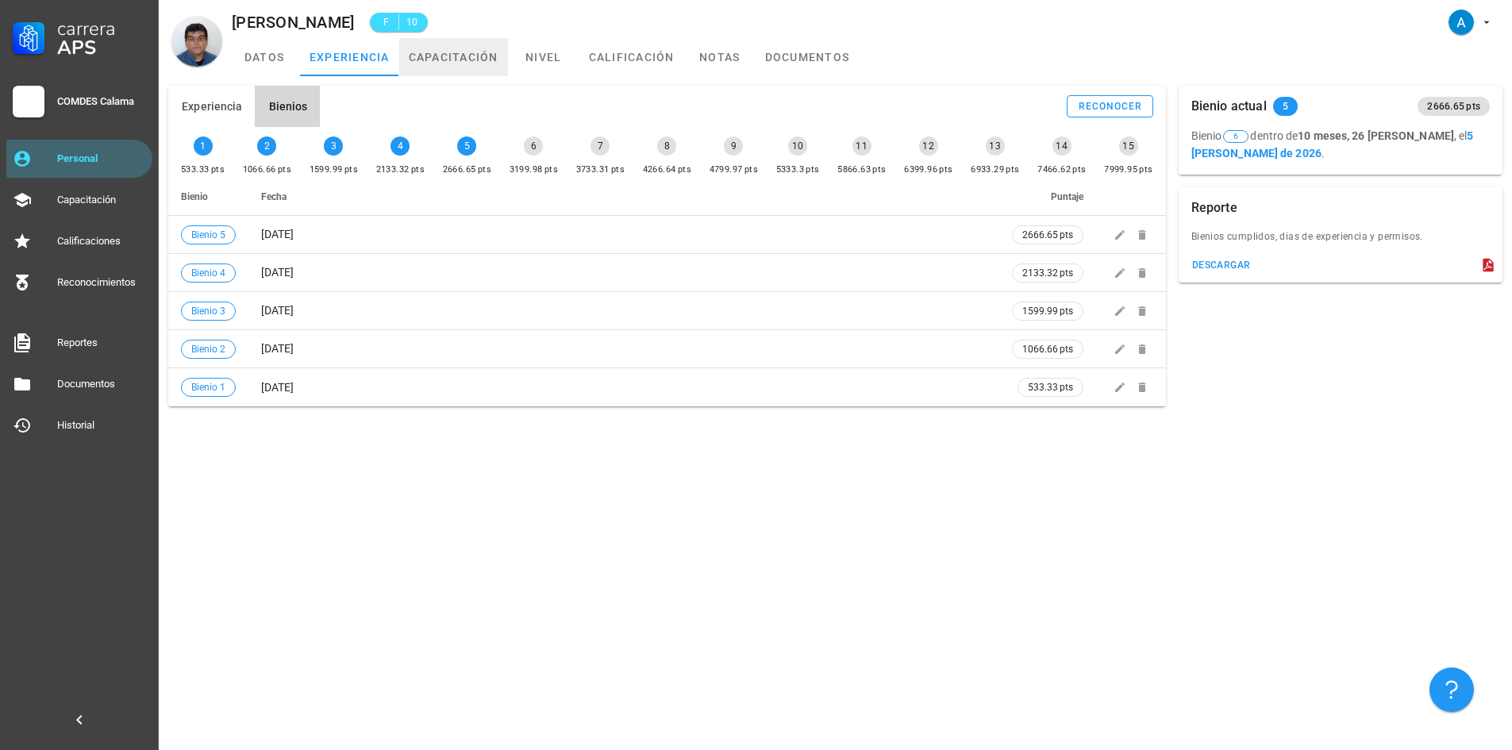
click at [448, 61] on link "capacitación" at bounding box center [453, 57] width 109 height 38
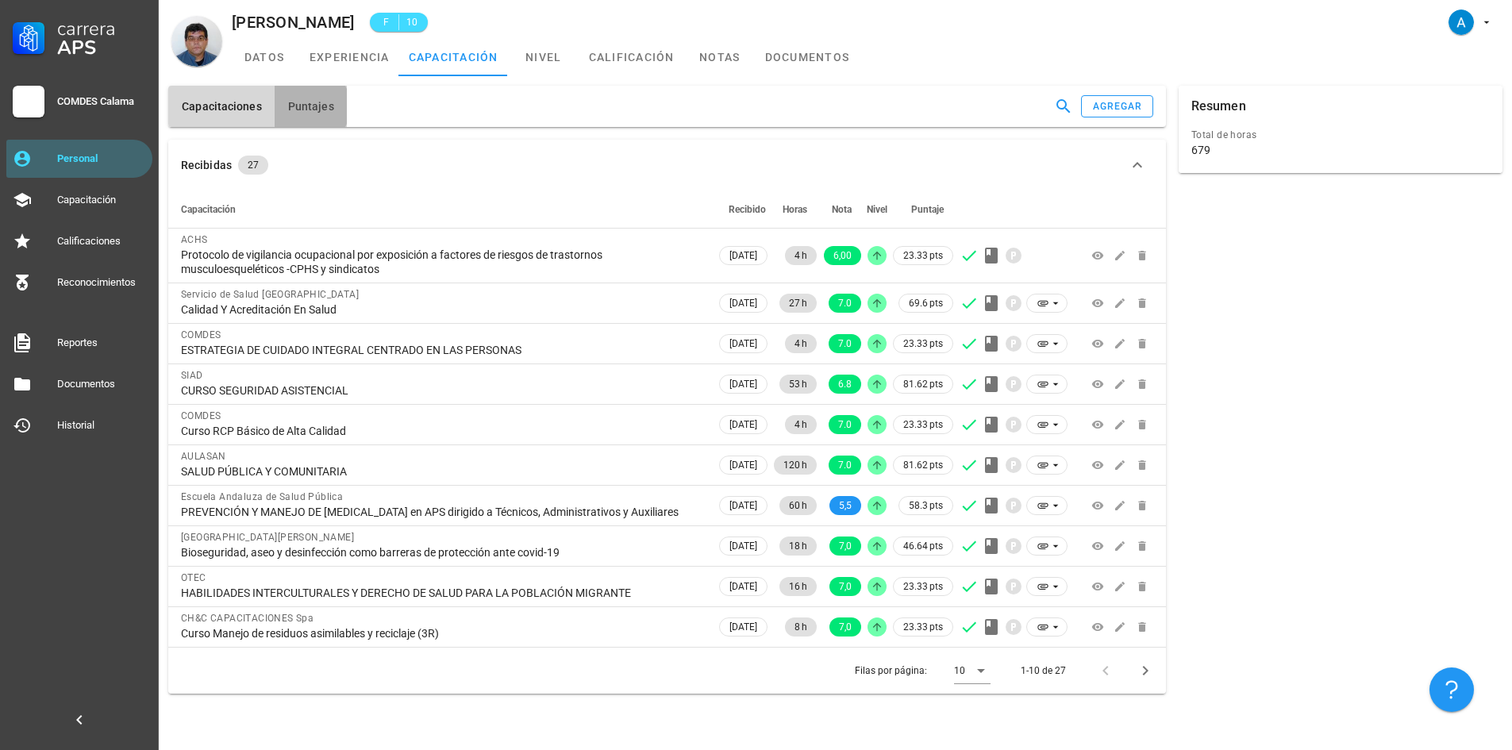
click at [317, 114] on button "Puntajes" at bounding box center [311, 106] width 72 height 41
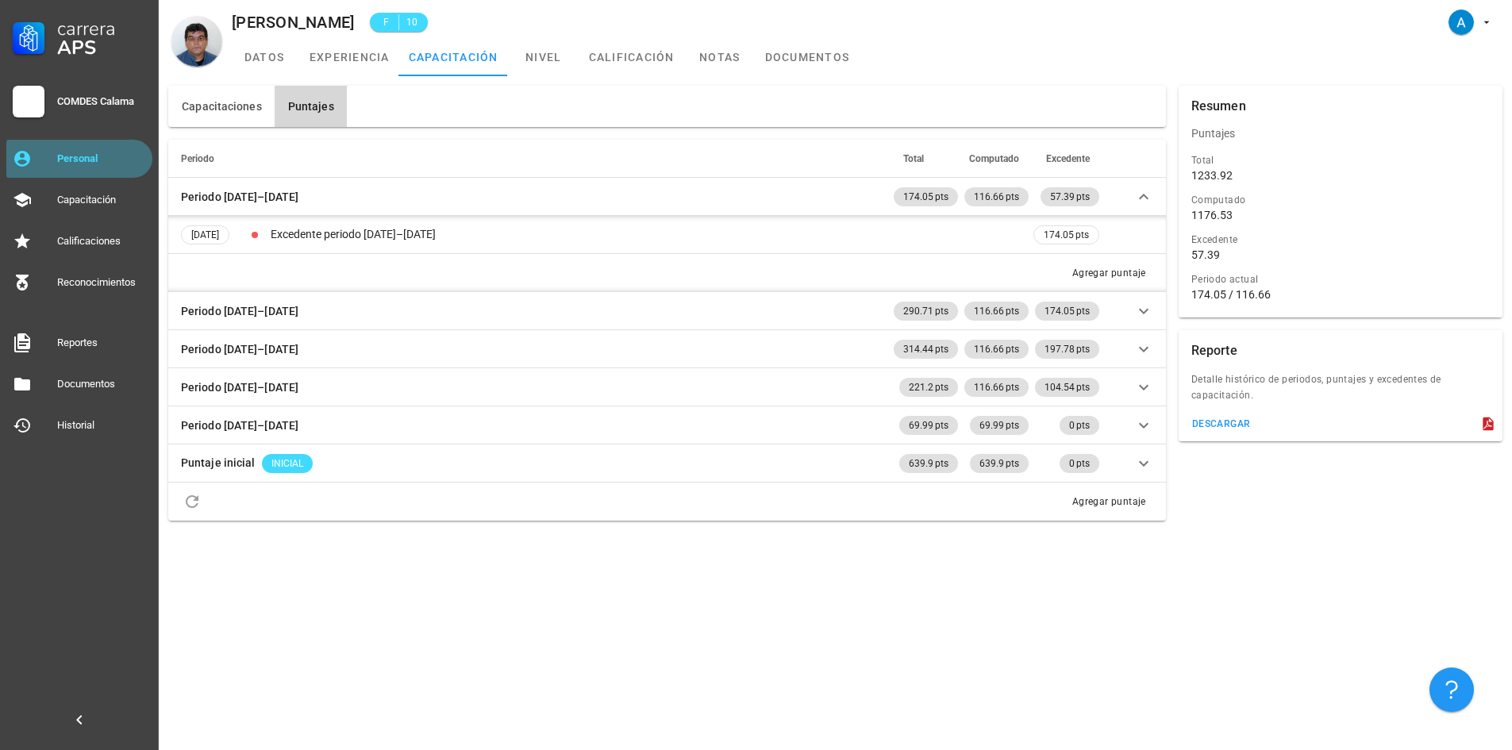
click at [133, 152] on div "Personal" at bounding box center [101, 158] width 89 height 25
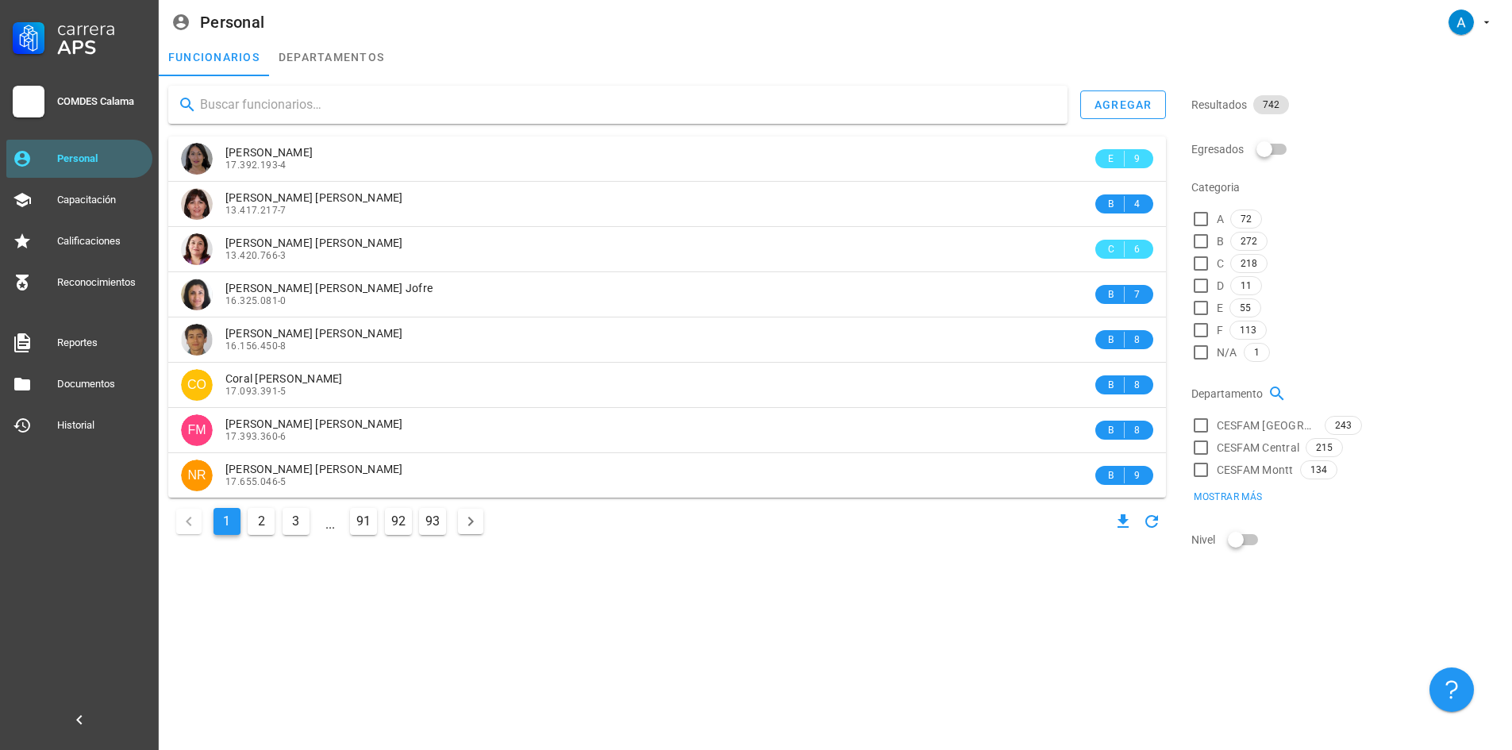
click at [283, 107] on input "text" at bounding box center [627, 104] width 855 height 25
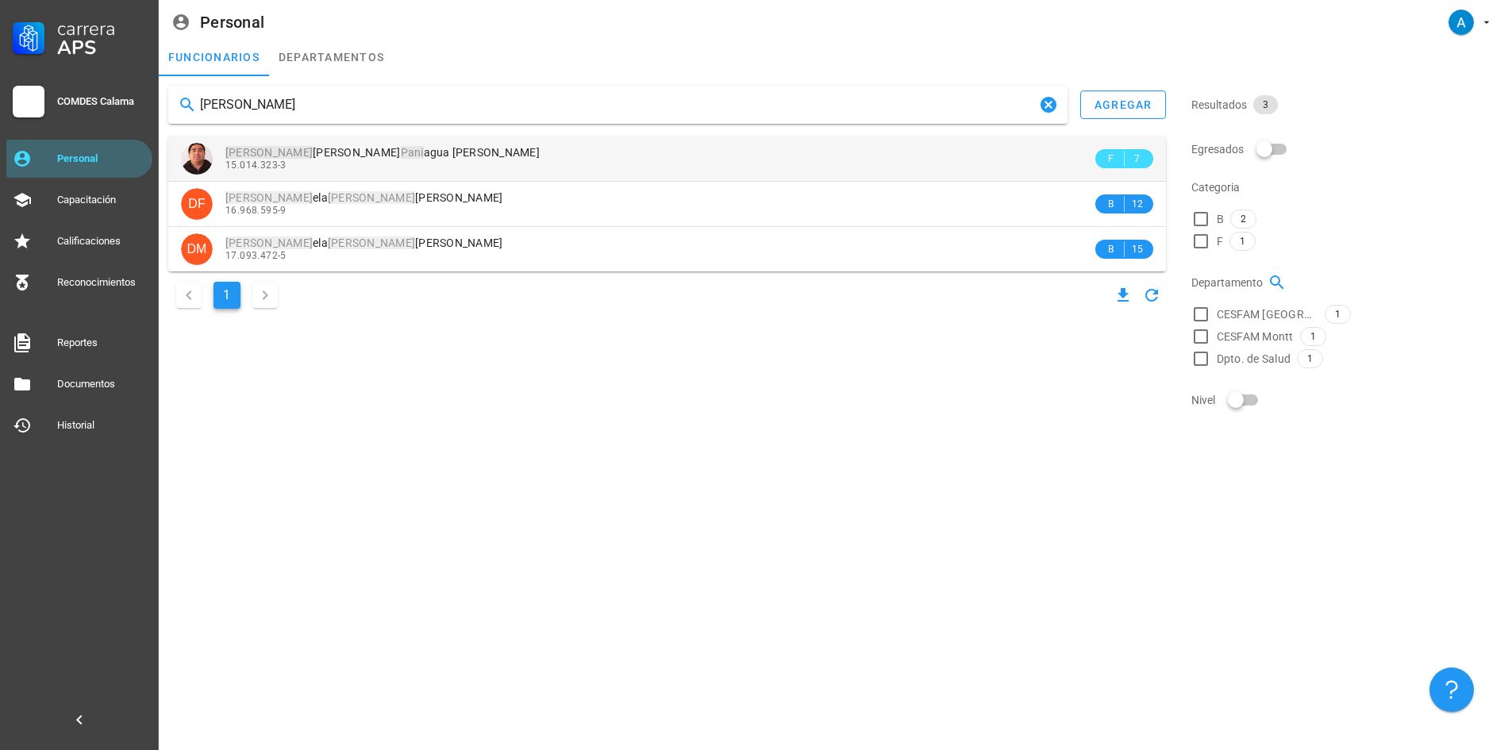
type input "[PERSON_NAME]"
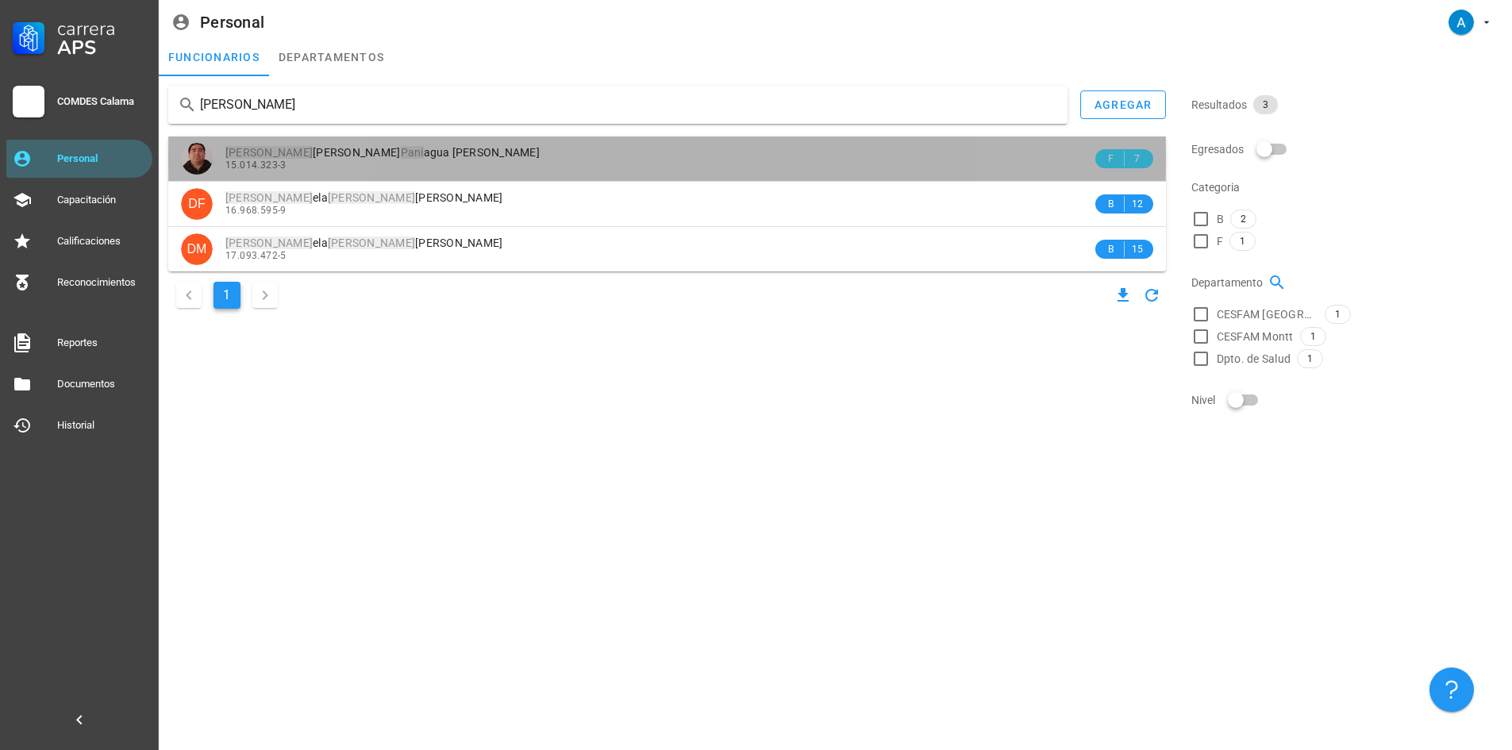
click at [310, 147] on span "[PERSON_NAME] Pani agua [PERSON_NAME]" at bounding box center [382, 152] width 314 height 13
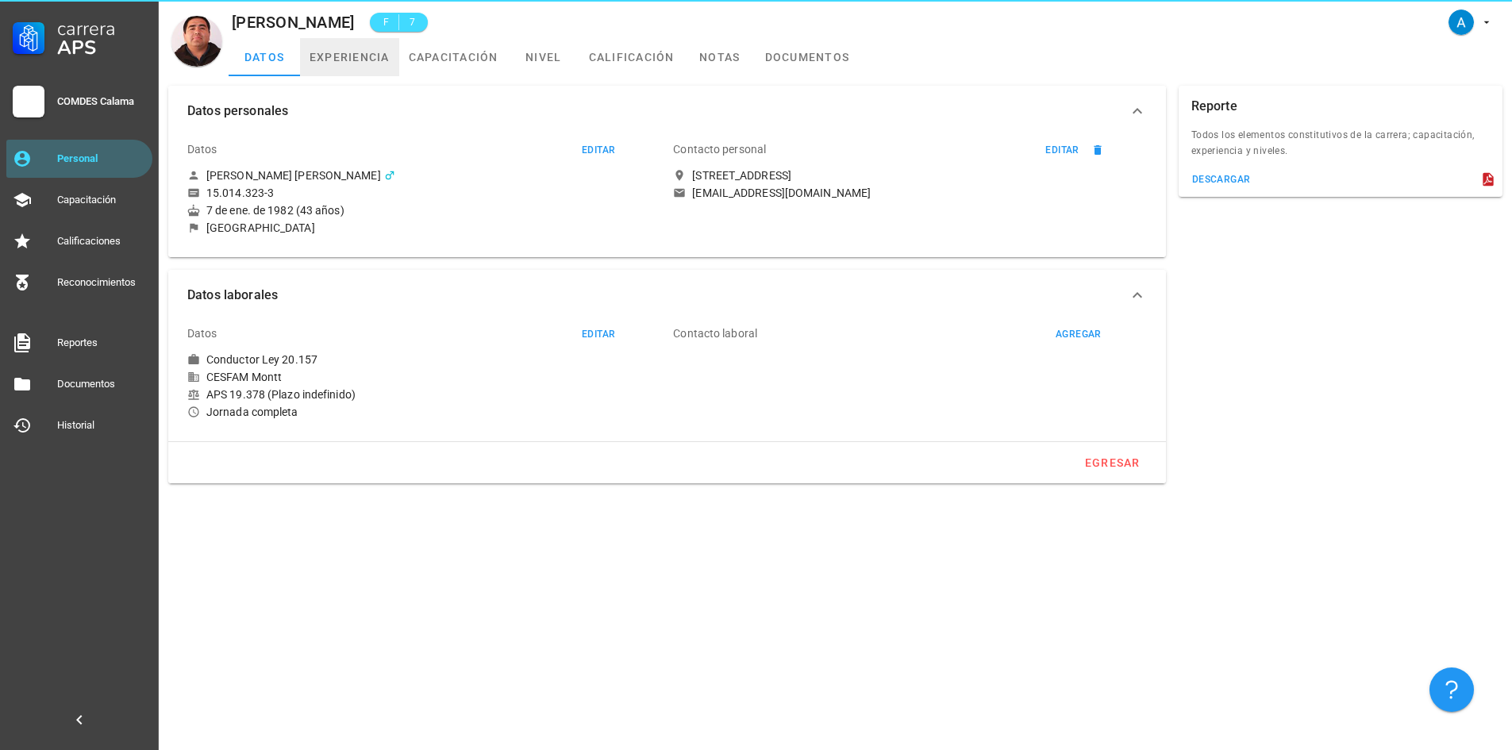
click at [352, 64] on link "experiencia" at bounding box center [349, 57] width 99 height 38
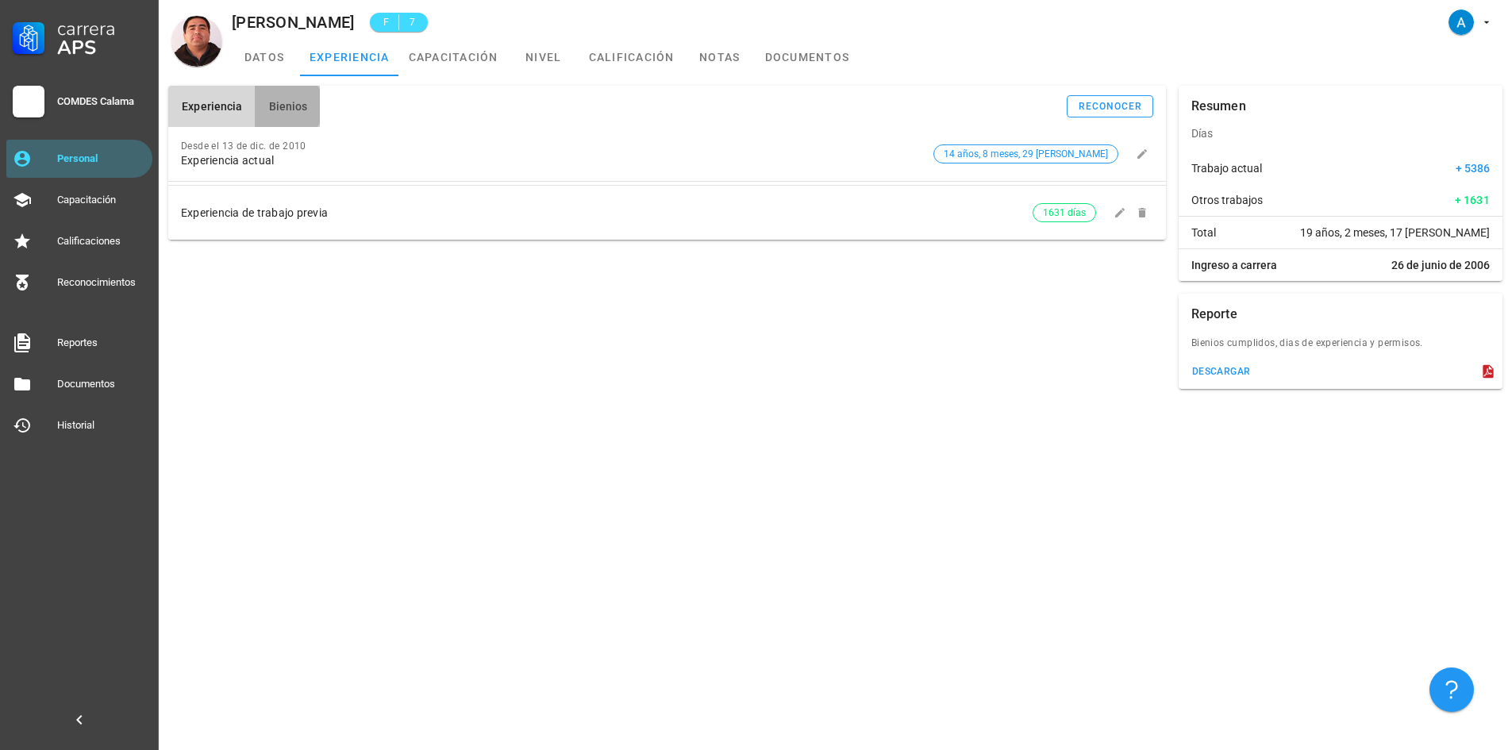
click at [294, 113] on span "Bienios" at bounding box center [287, 106] width 40 height 13
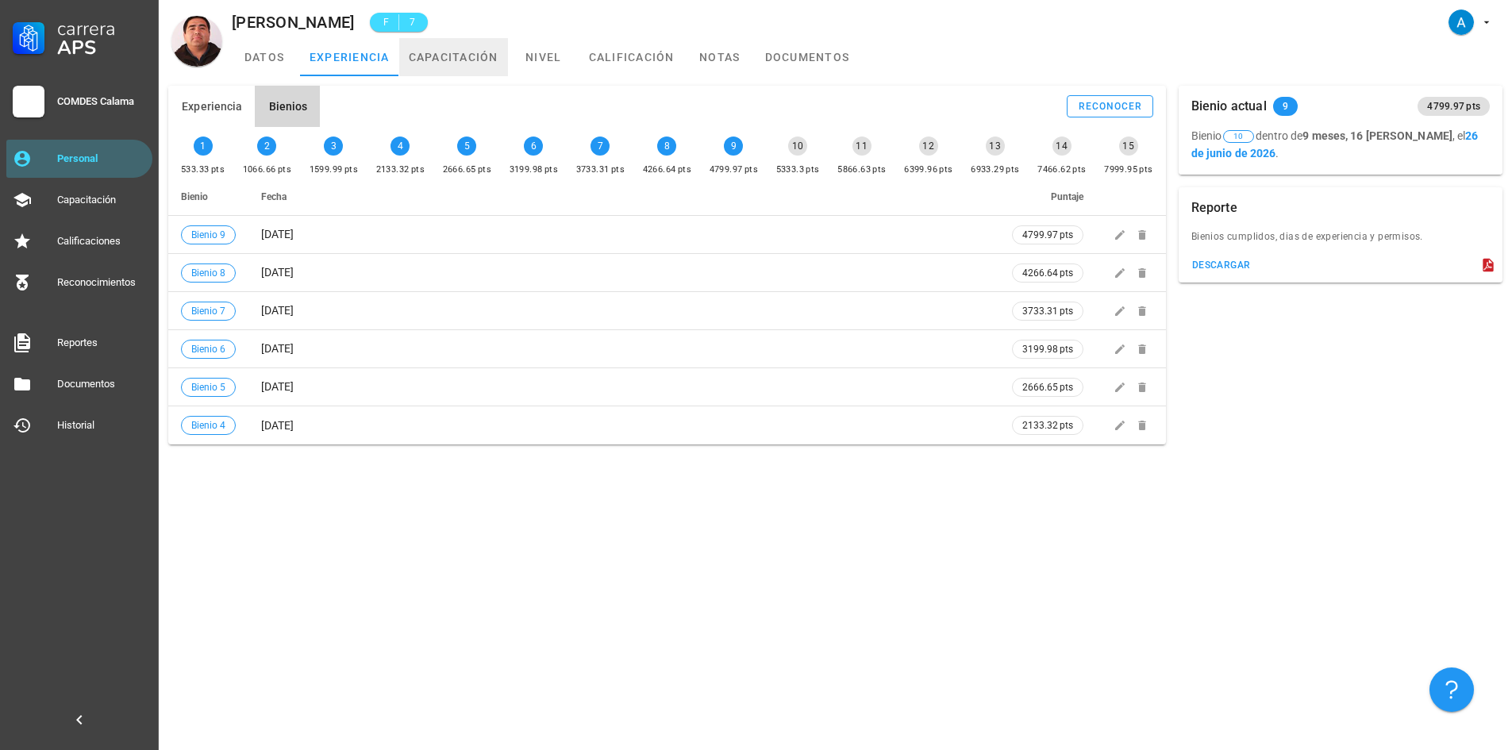
click at [453, 59] on link "capacitación" at bounding box center [453, 57] width 109 height 38
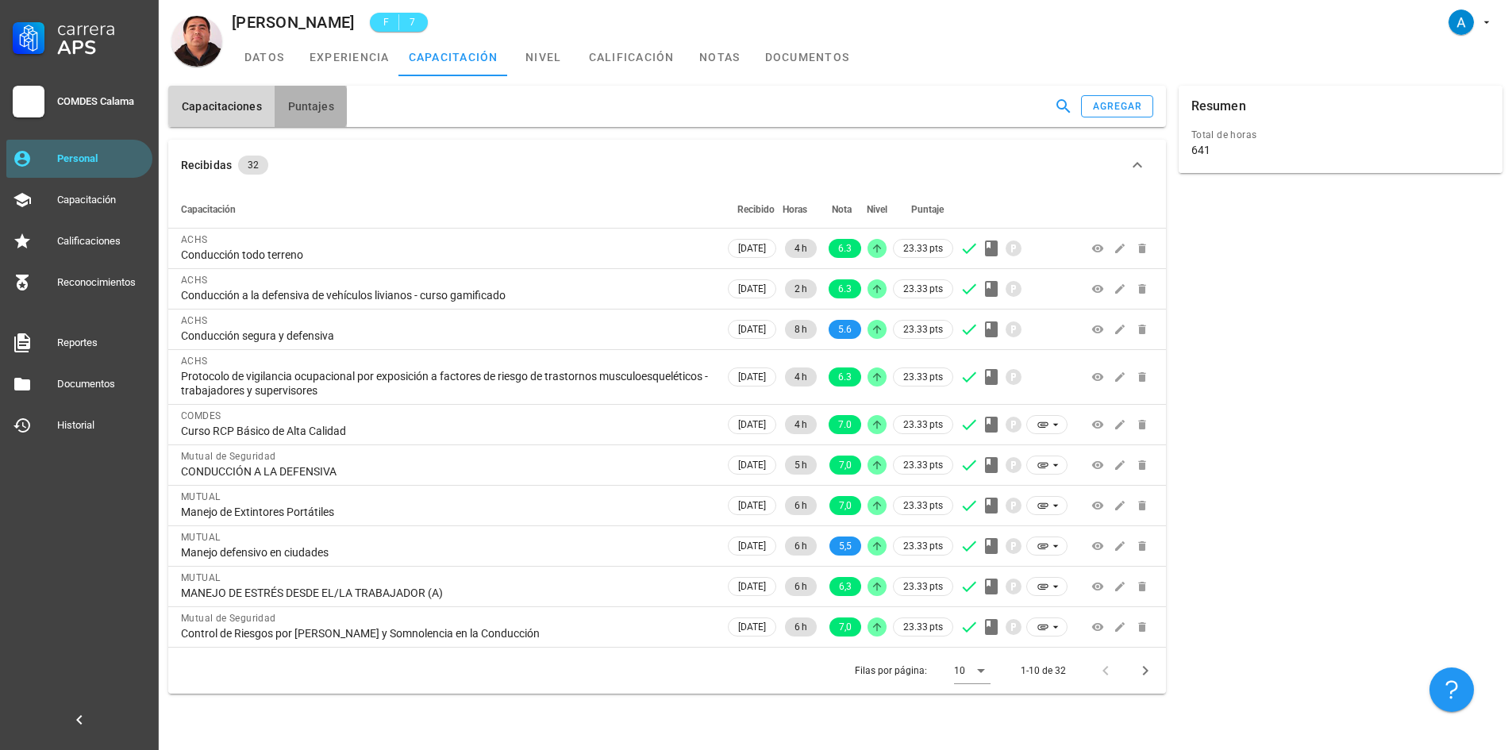
click at [319, 111] on span "Puntajes" at bounding box center [310, 106] width 47 height 13
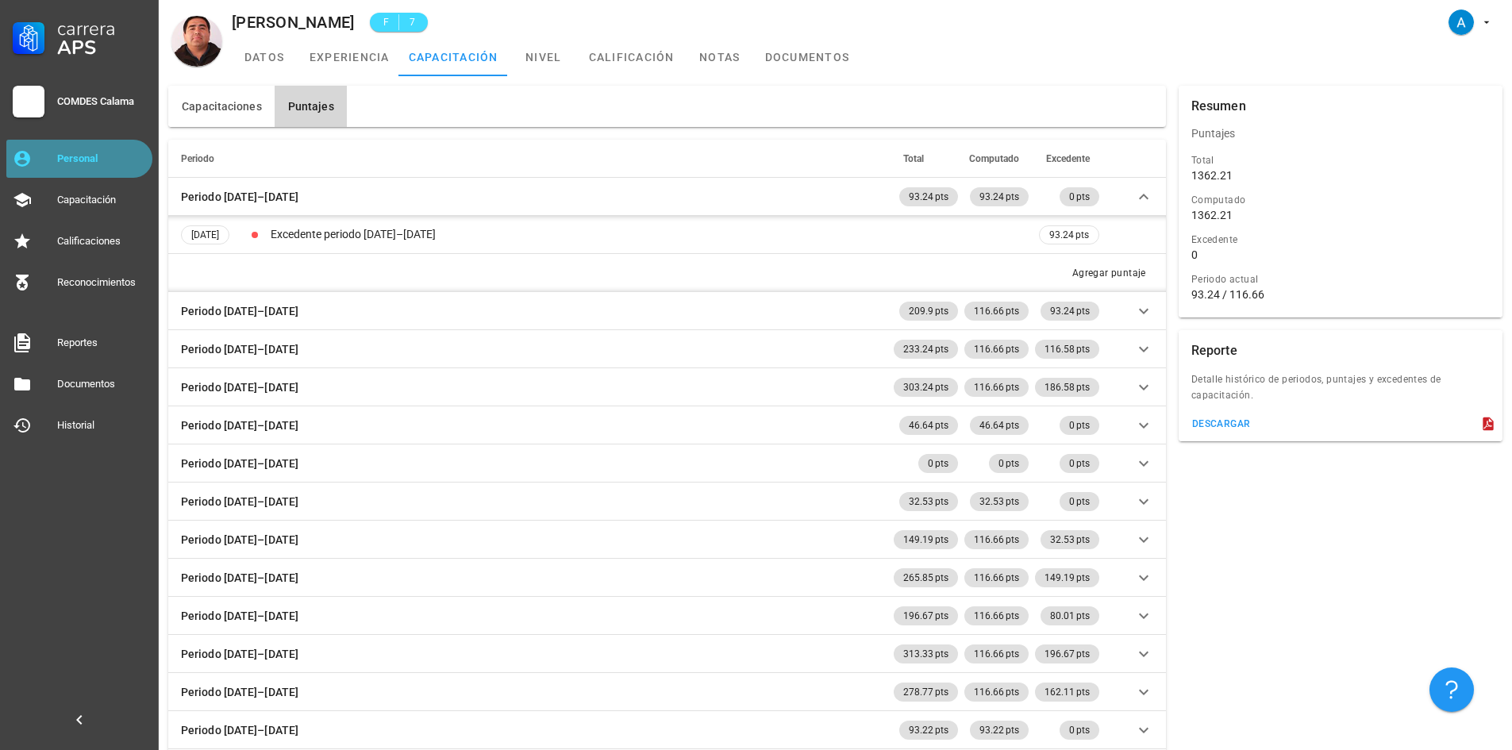
click at [103, 166] on div "Personal" at bounding box center [101, 158] width 89 height 25
